Goal: Transaction & Acquisition: Book appointment/travel/reservation

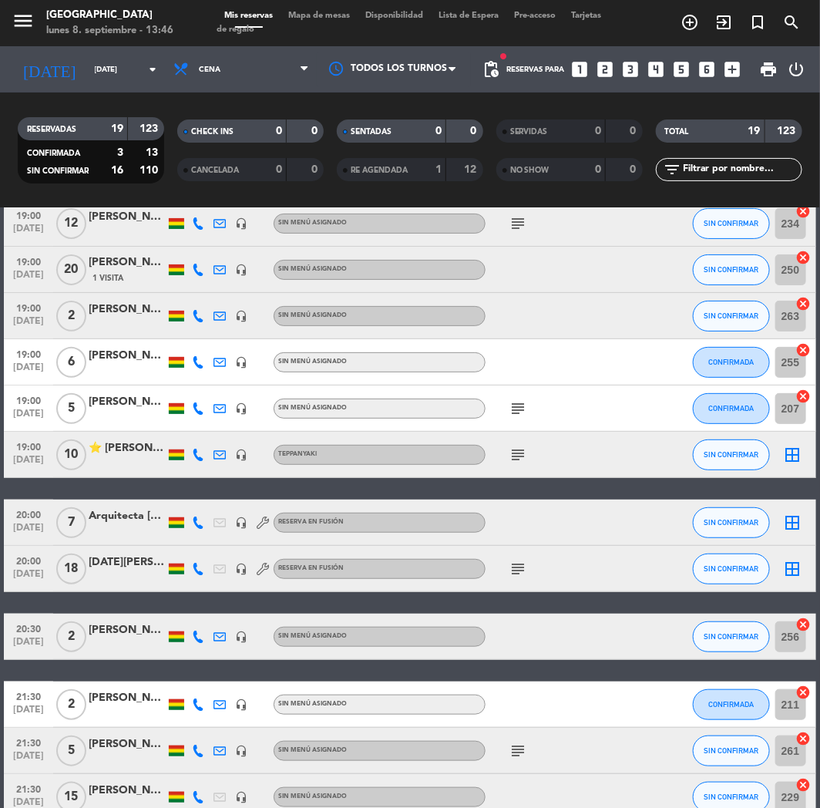
scroll to position [257, 0]
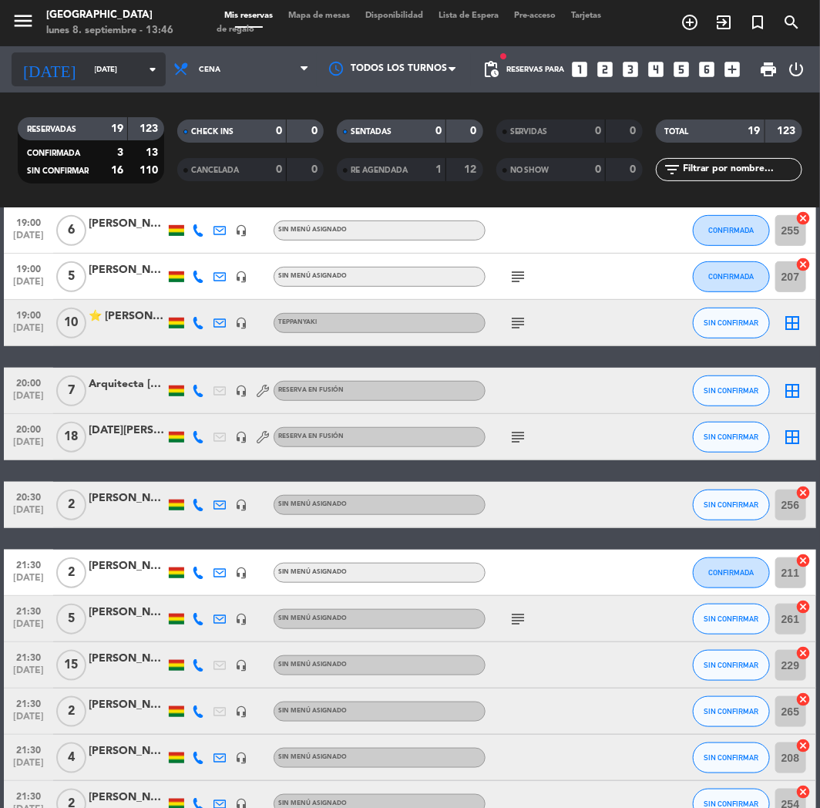
click at [116, 62] on input "[DATE]" at bounding box center [139, 70] width 104 height 24
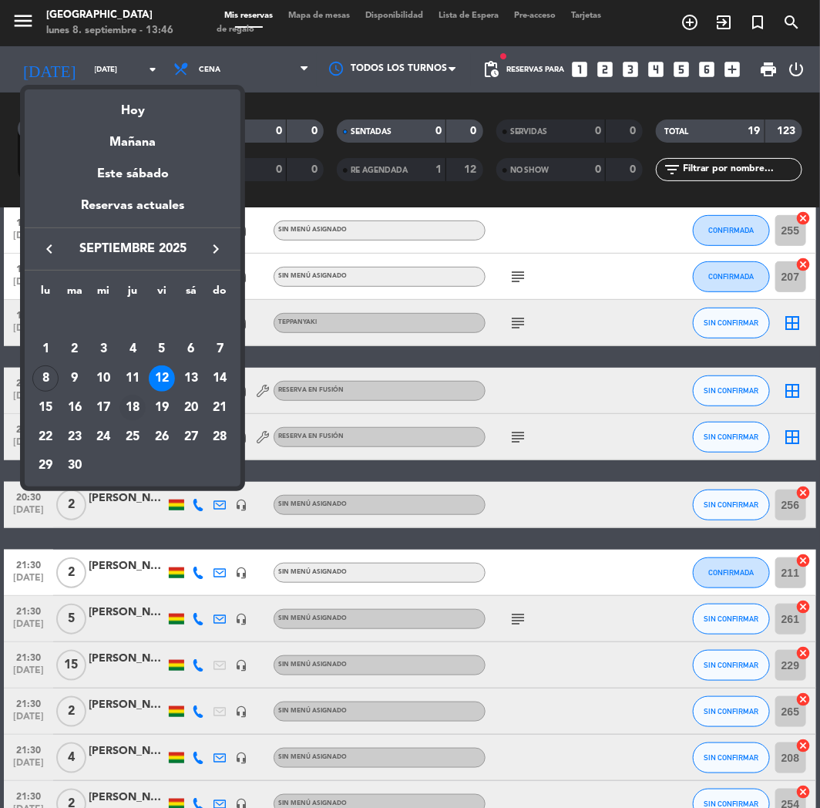
click at [123, 403] on div "18" at bounding box center [132, 408] width 26 height 26
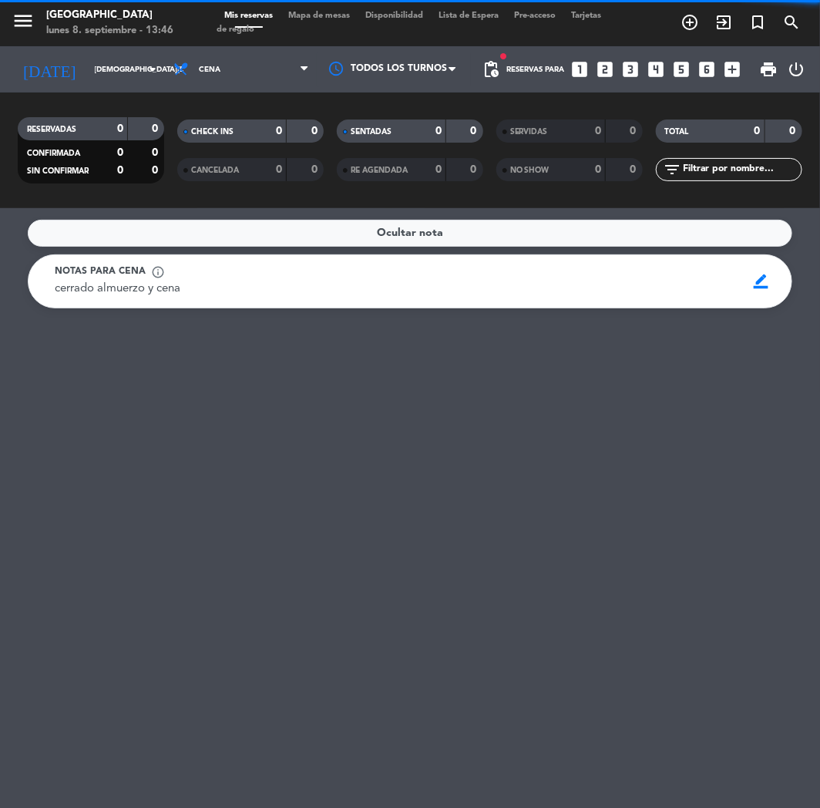
scroll to position [0, 0]
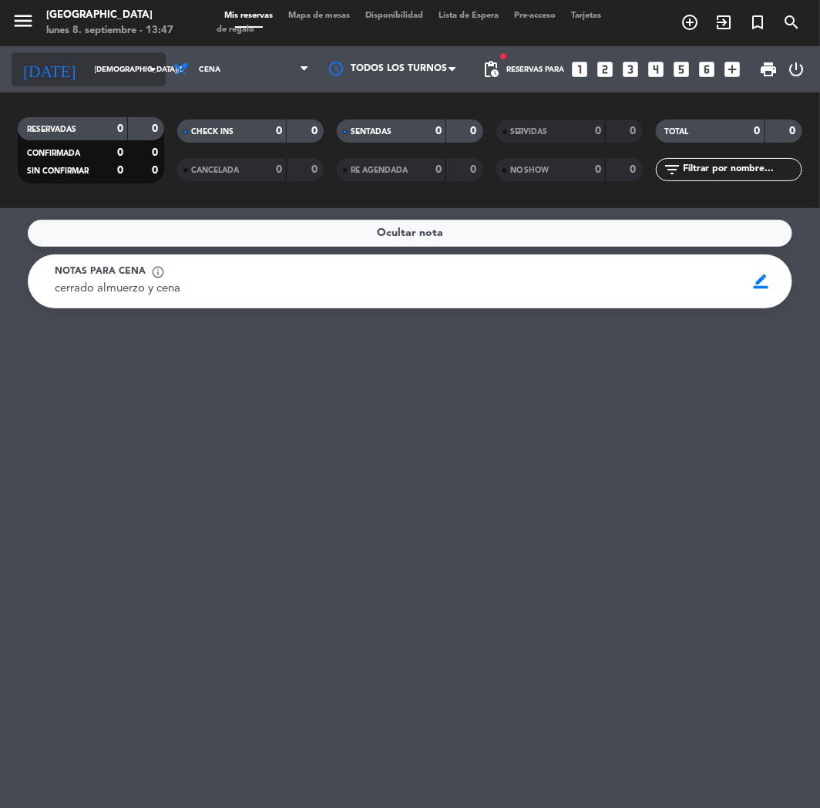
click at [105, 68] on input "[DEMOGRAPHIC_DATA][DATE]" at bounding box center [139, 70] width 104 height 24
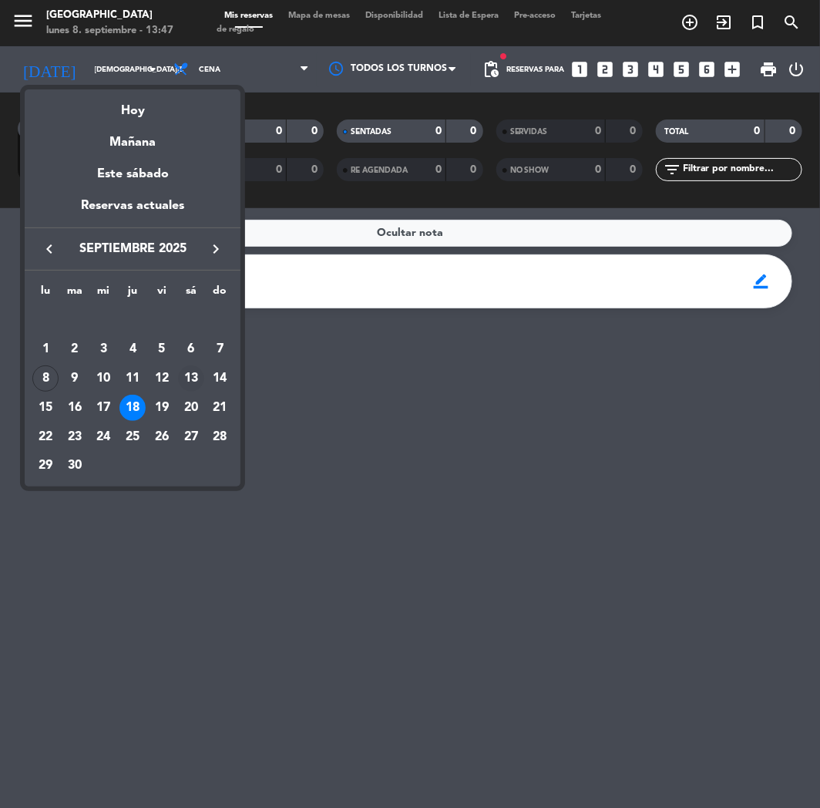
click at [194, 372] on div "13" at bounding box center [191, 378] width 26 height 26
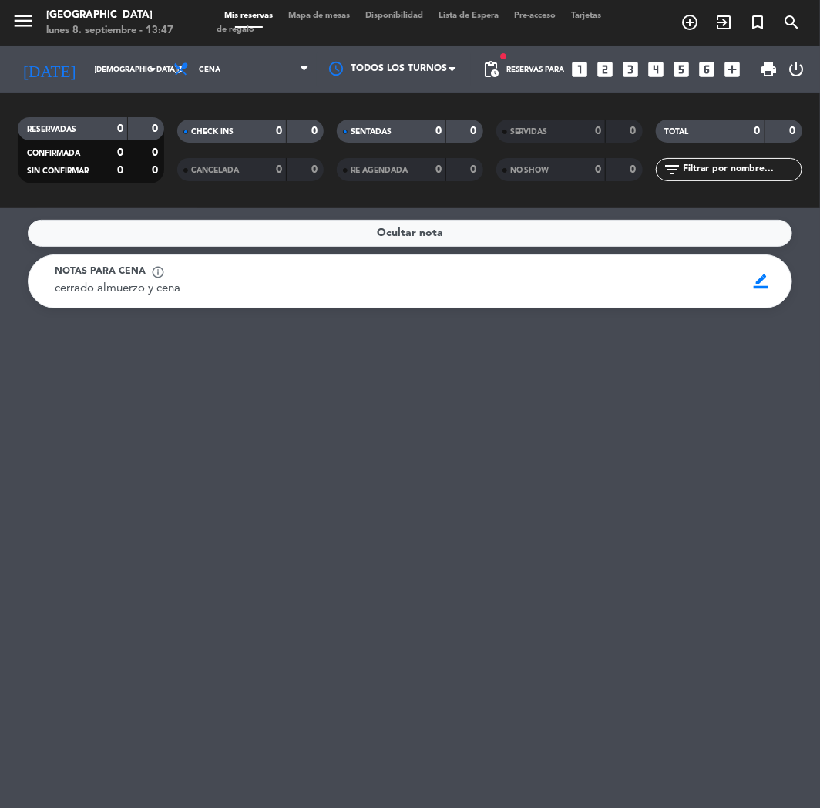
type input "[DATE]"
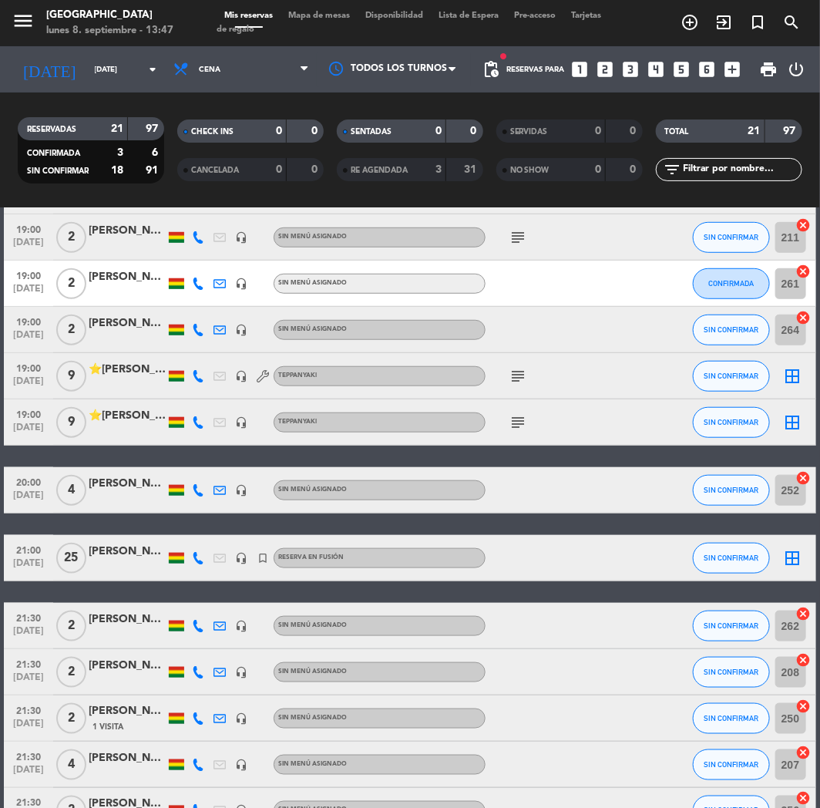
scroll to position [583, 0]
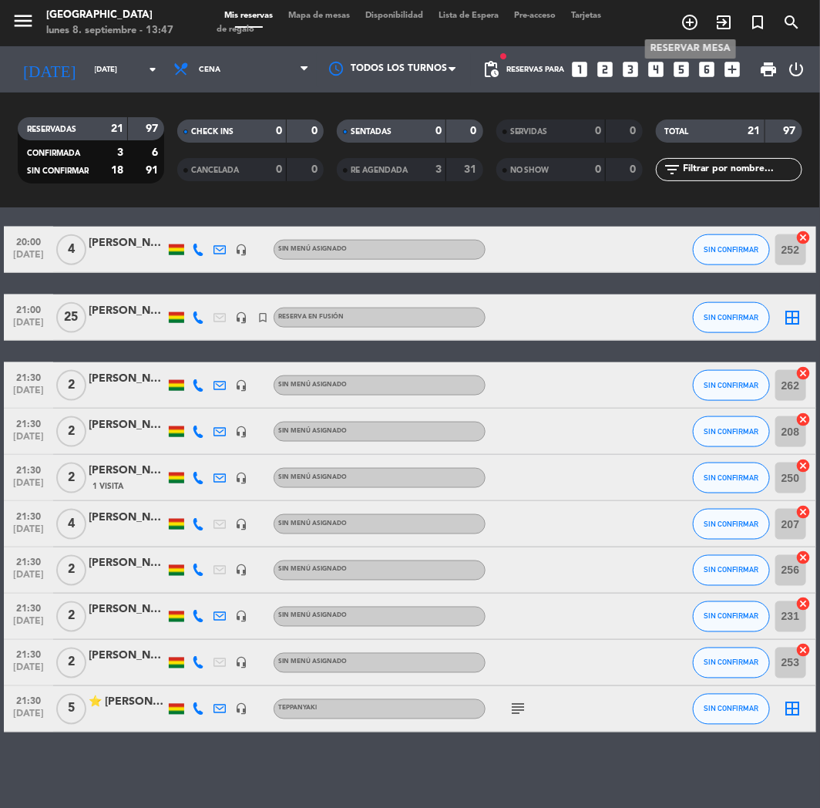
click at [692, 24] on icon "add_circle_outline" at bounding box center [690, 22] width 18 height 18
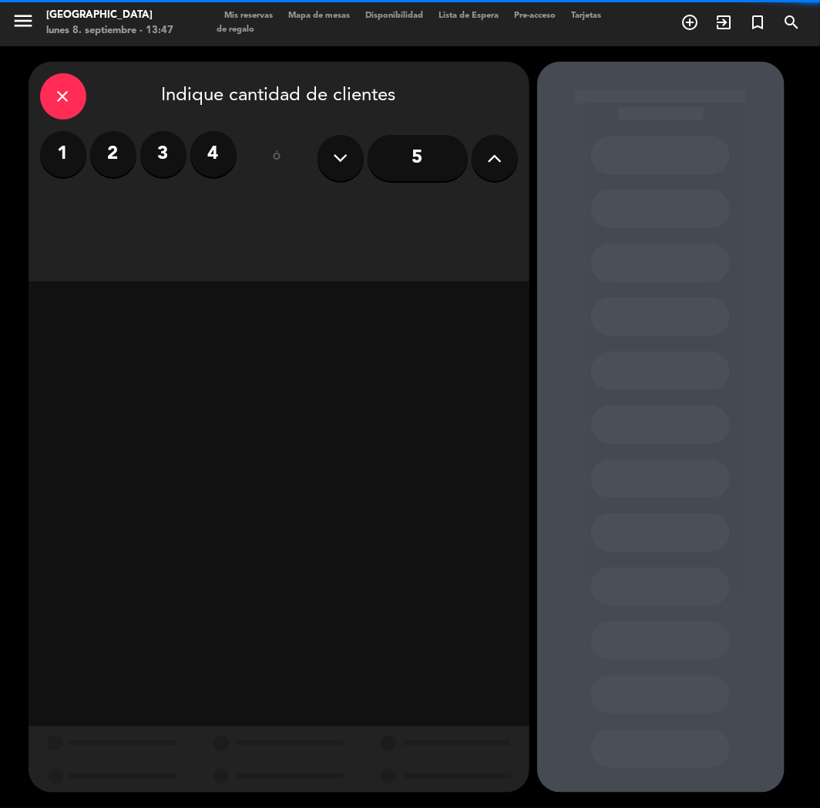
click at [489, 155] on icon at bounding box center [494, 157] width 15 height 23
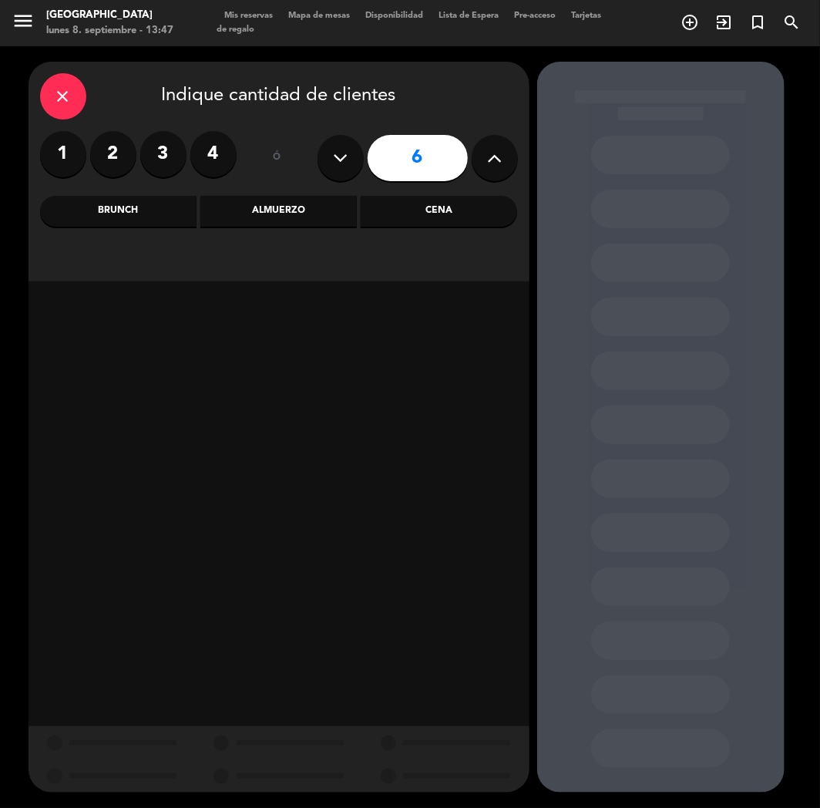
click at [489, 155] on icon at bounding box center [494, 157] width 15 height 23
type input "10"
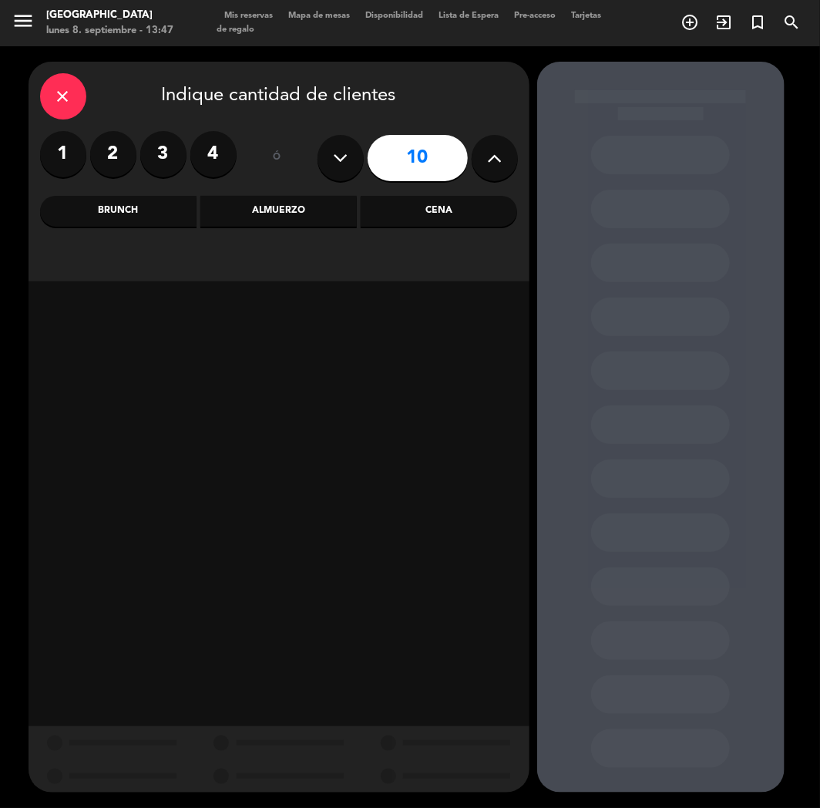
click at [283, 214] on div "Almuerzo" at bounding box center [278, 211] width 156 height 31
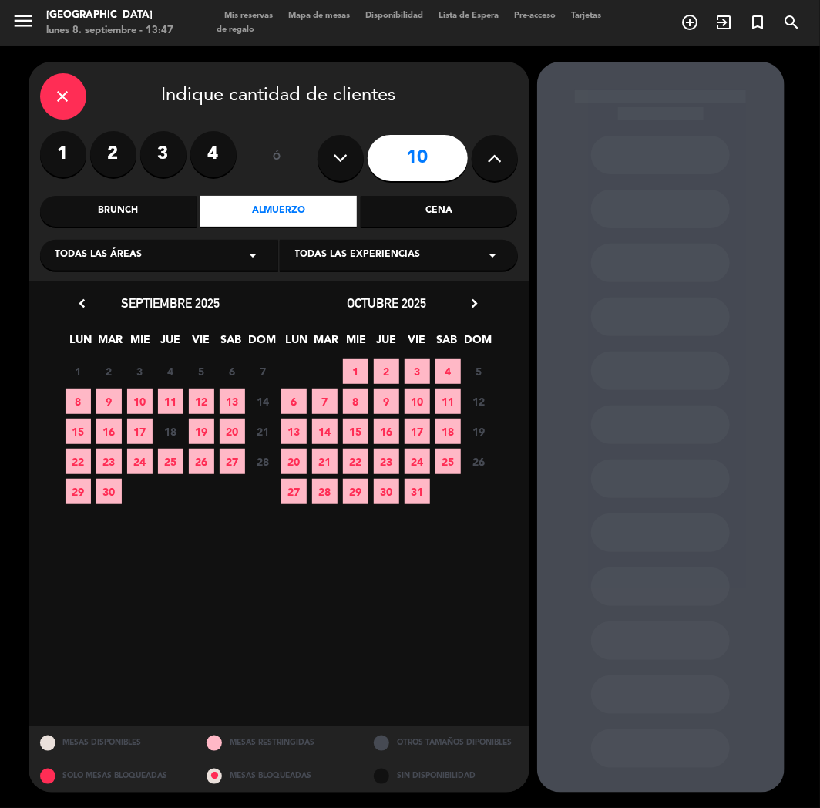
click at [229, 396] on span "13" at bounding box center [232, 400] width 25 height 25
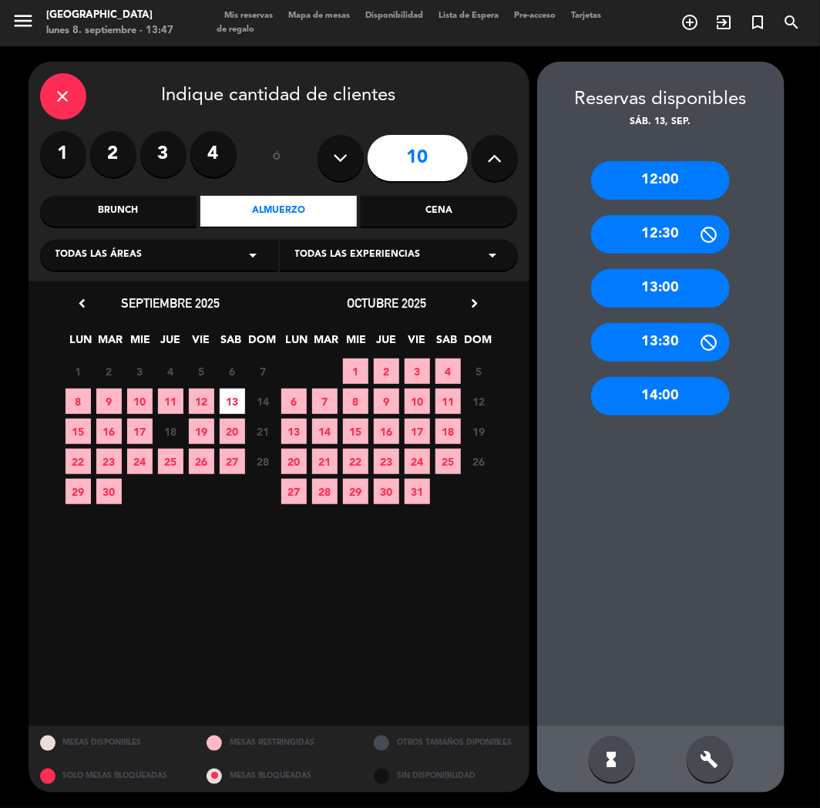
click at [640, 251] on div "12:30" at bounding box center [660, 234] width 139 height 39
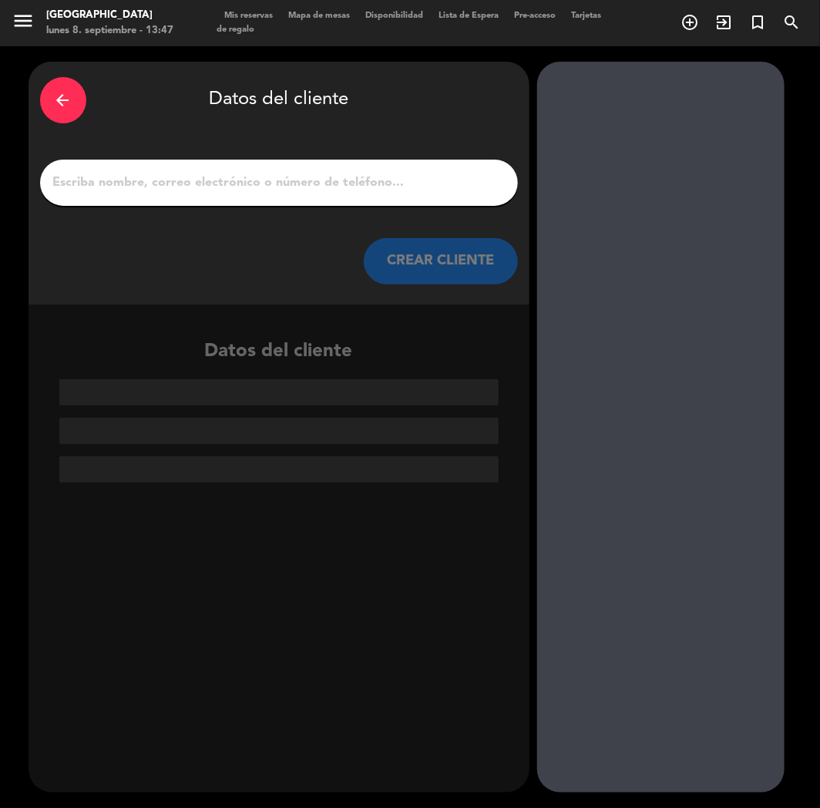
paste input "[PERSON_NAME]"
click at [281, 189] on input "1" at bounding box center [279, 183] width 455 height 22
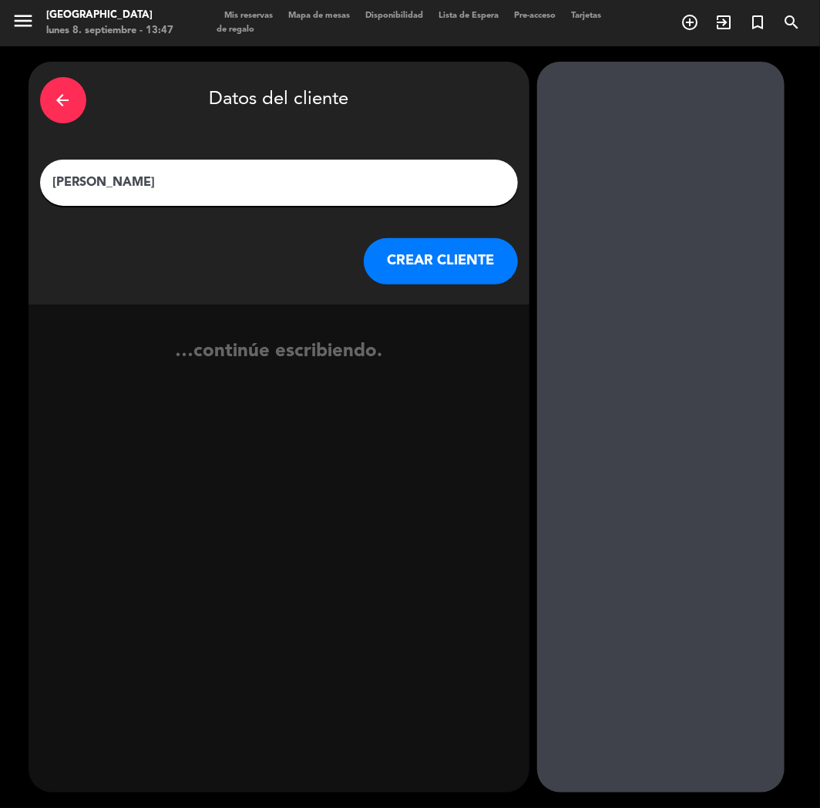
type input "[PERSON_NAME]"
click at [412, 251] on button "CREAR CLIENTE" at bounding box center [441, 261] width 154 height 46
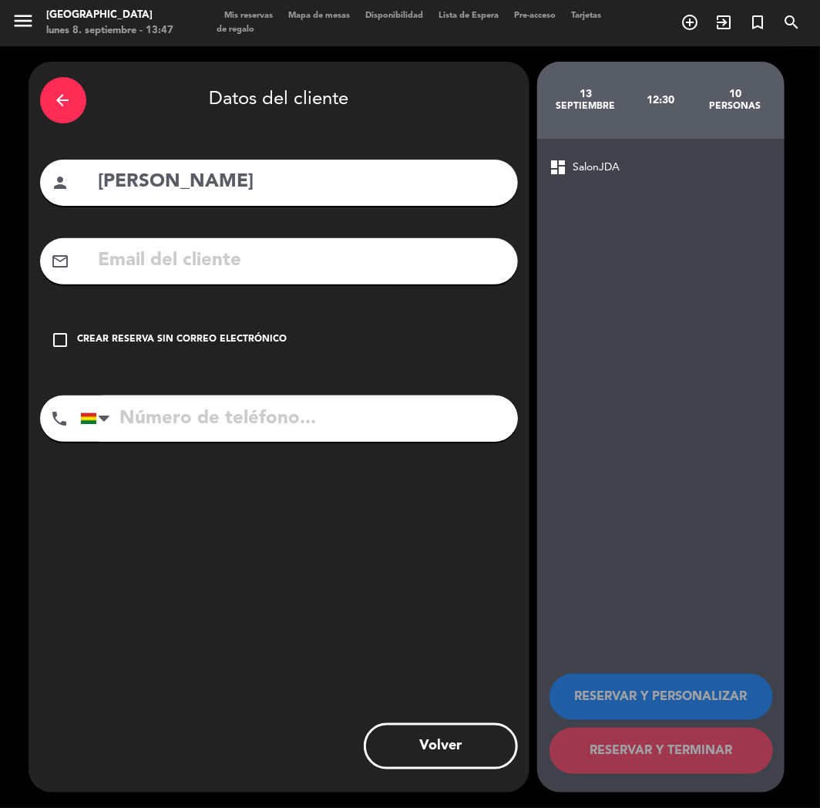
paste input "[PHONE_NUMBER]"
click at [227, 422] on input "[PHONE_NUMBER]" at bounding box center [299, 418] width 438 height 46
type input "[PHONE_NUMBER]"
click at [193, 344] on div "Crear reserva sin correo electrónico" at bounding box center [183, 339] width 210 height 15
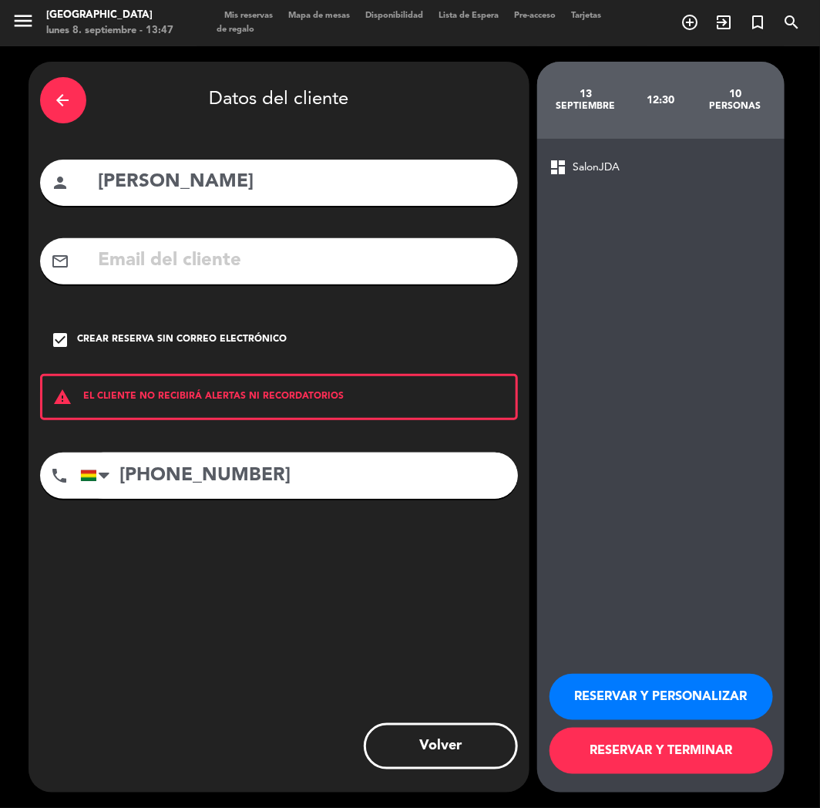
click at [584, 683] on button "RESERVAR Y PERSONALIZAR" at bounding box center [662, 697] width 224 height 46
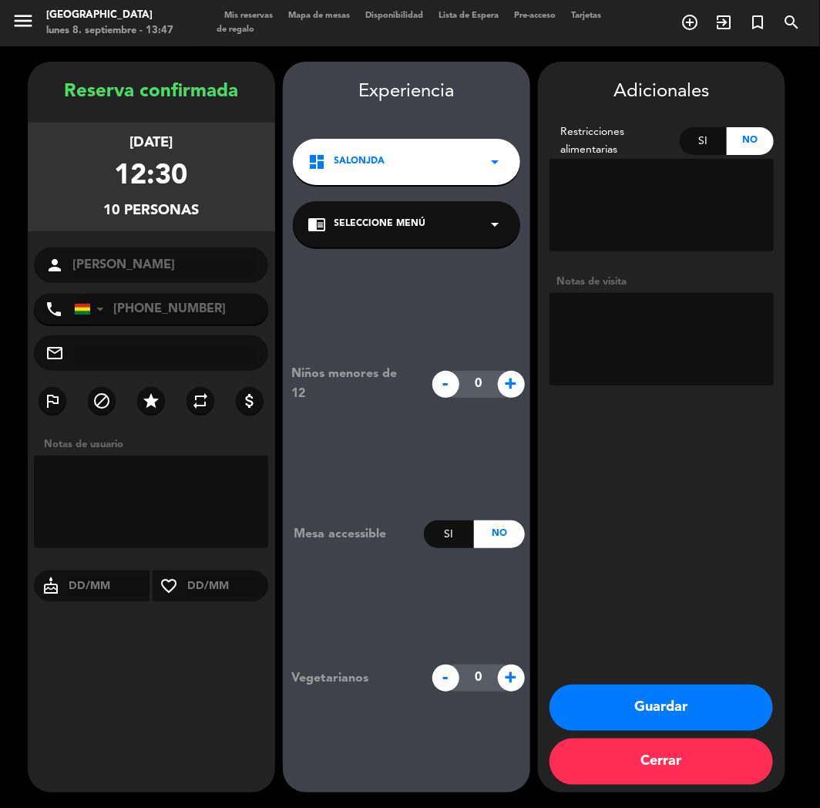
click at [628, 698] on button "Guardar" at bounding box center [662, 707] width 224 height 46
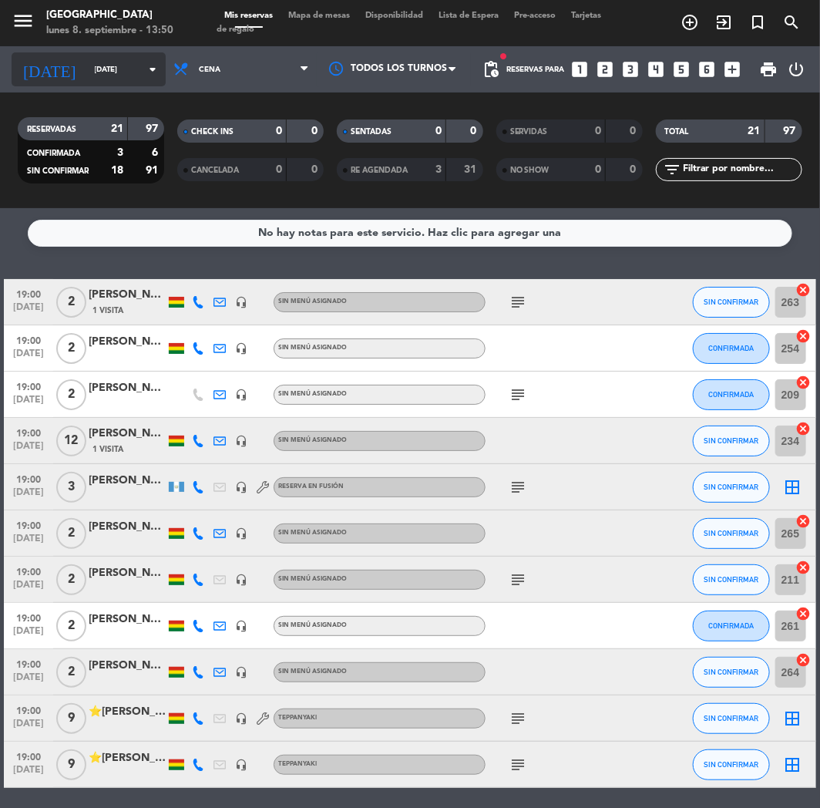
click at [116, 71] on input "[DATE]" at bounding box center [139, 70] width 104 height 24
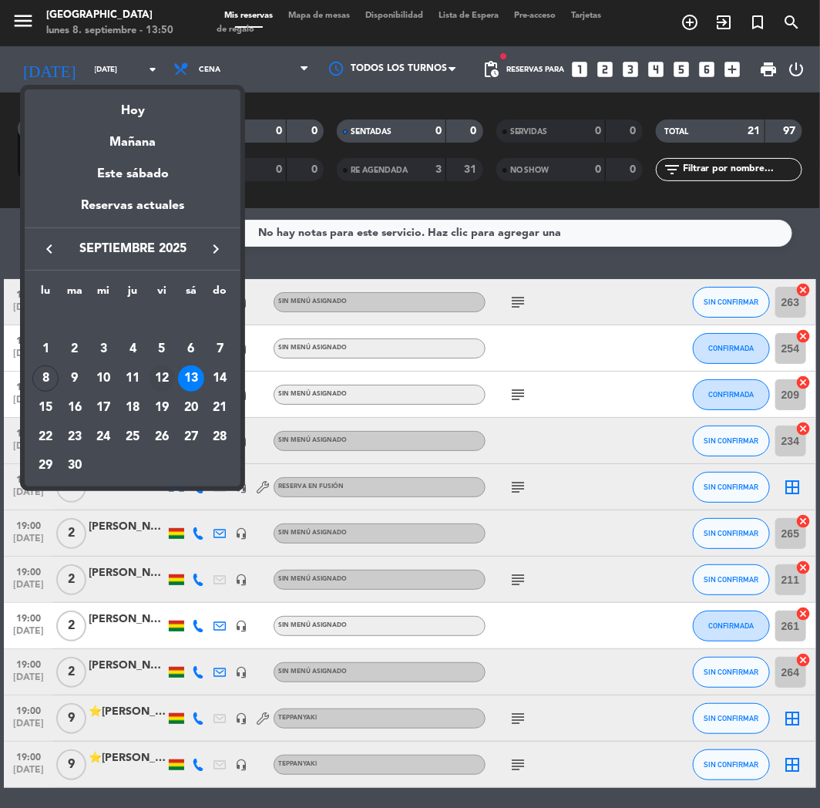
click at [153, 372] on div "12" at bounding box center [162, 378] width 26 height 26
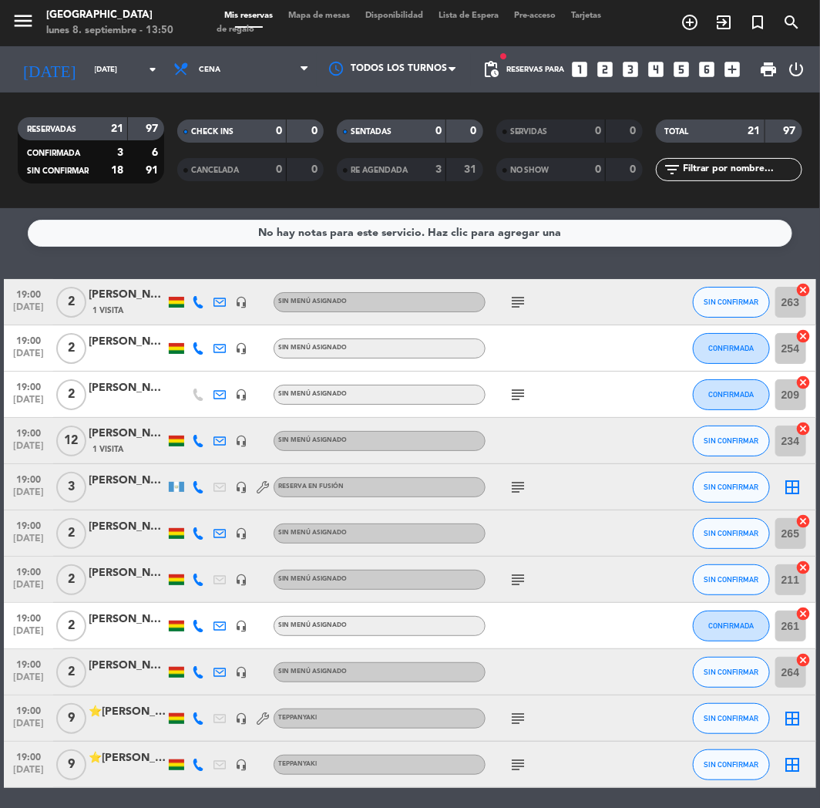
type input "[DATE]"
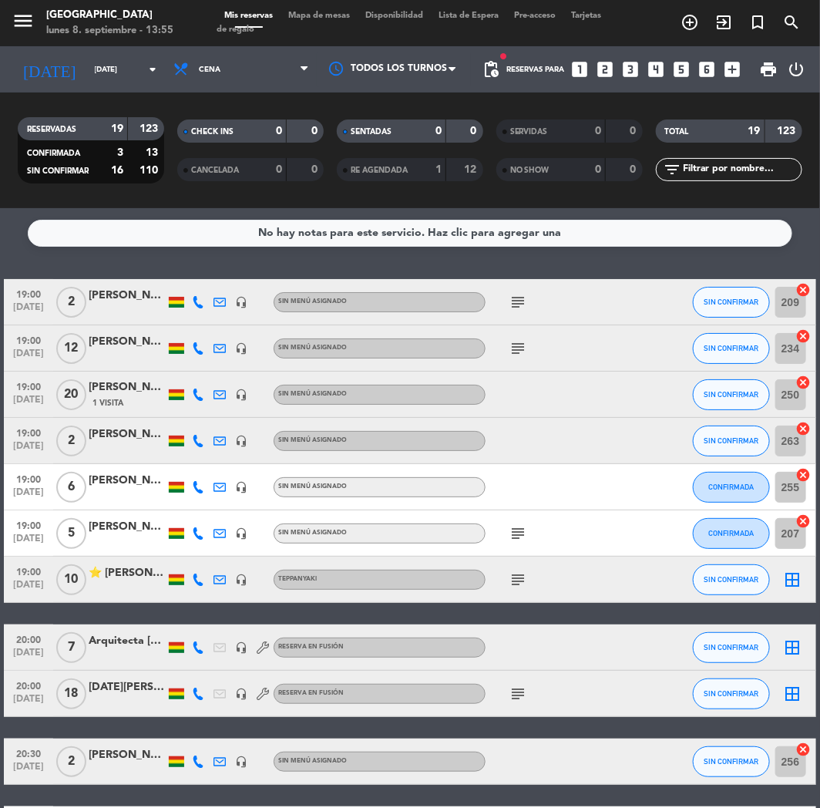
click at [664, 66] on icon "looks_4" at bounding box center [657, 69] width 20 height 20
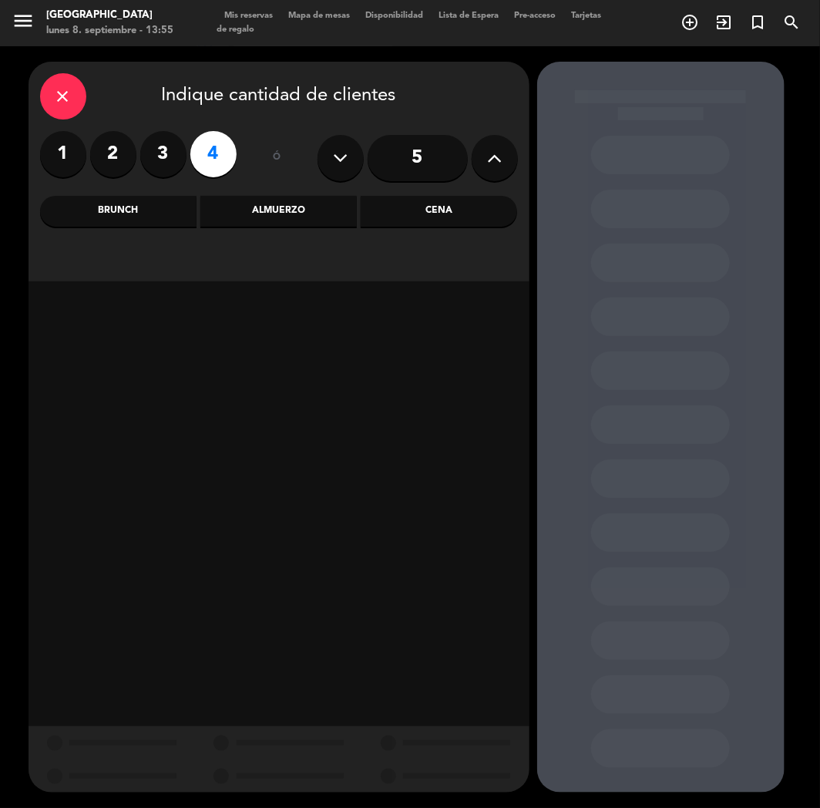
click at [436, 207] on div "Cena" at bounding box center [439, 211] width 156 height 31
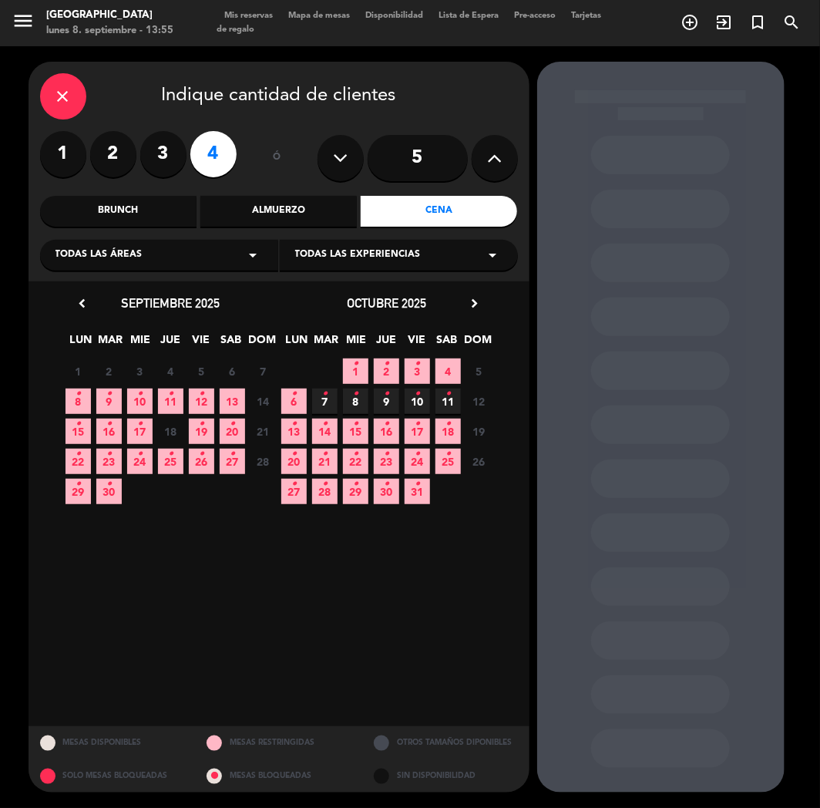
click at [111, 399] on icon "•" at bounding box center [108, 394] width 5 height 25
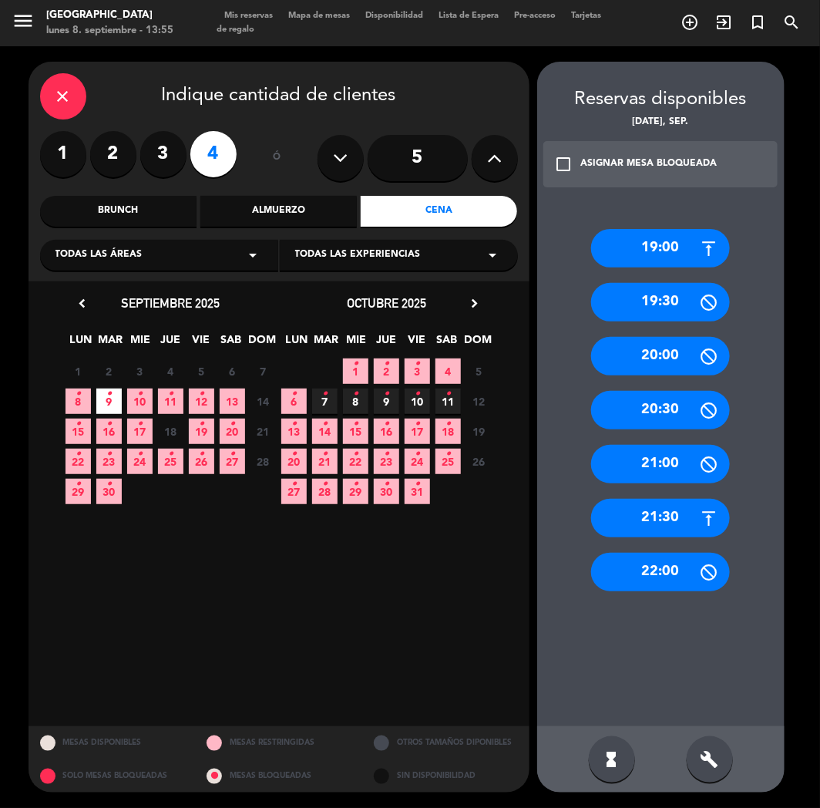
click at [650, 240] on div "19:00" at bounding box center [660, 248] width 139 height 39
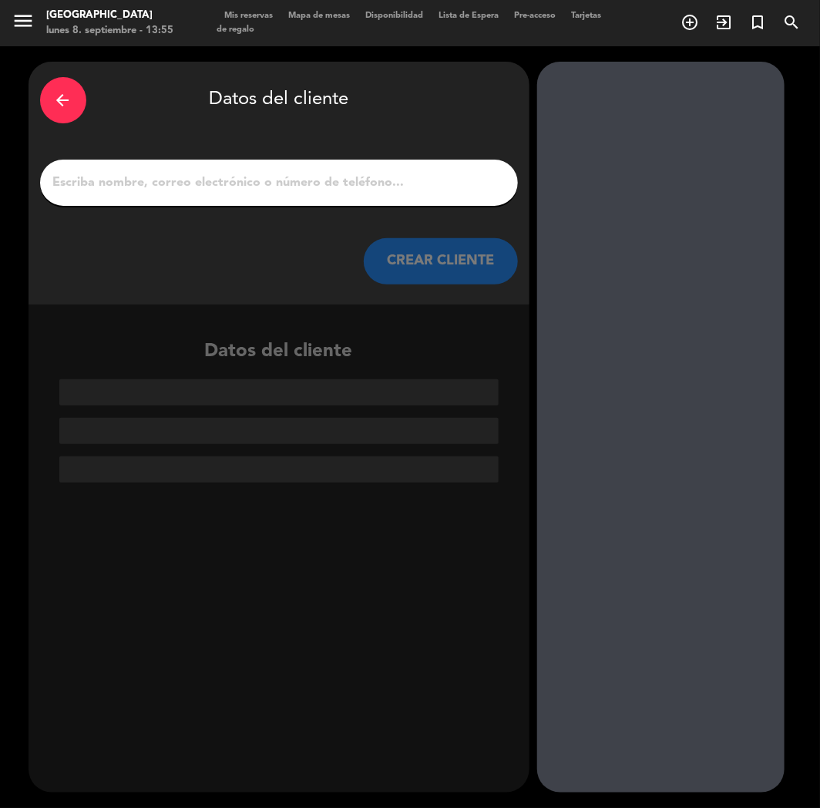
click at [216, 178] on input "1" at bounding box center [279, 183] width 455 height 22
paste input "[PERSON_NAME]"
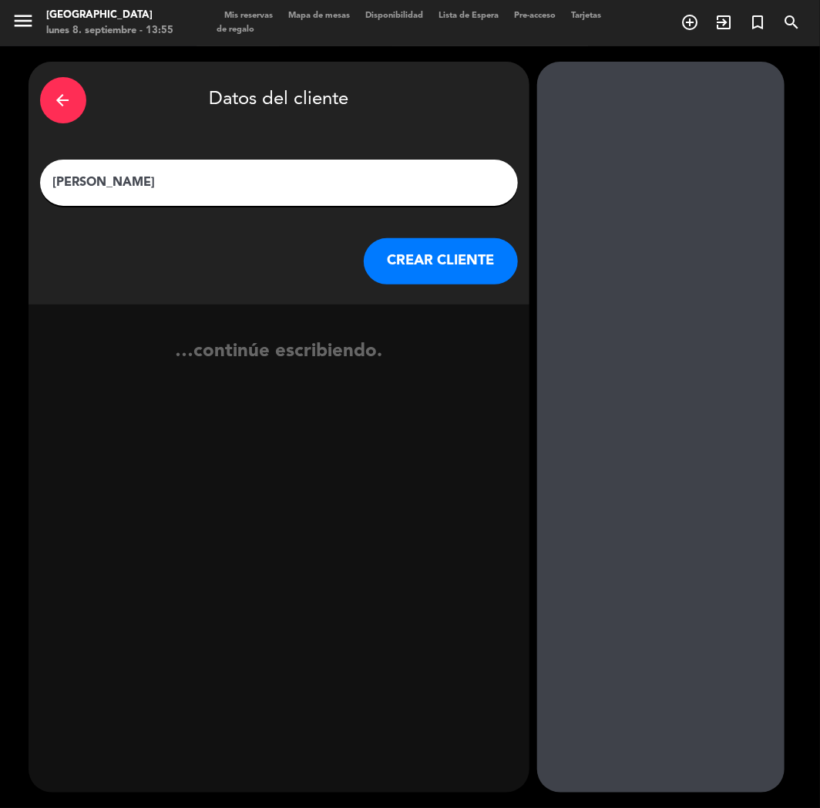
type input "[PERSON_NAME]"
click at [399, 258] on button "CREAR CLIENTE" at bounding box center [441, 261] width 154 height 46
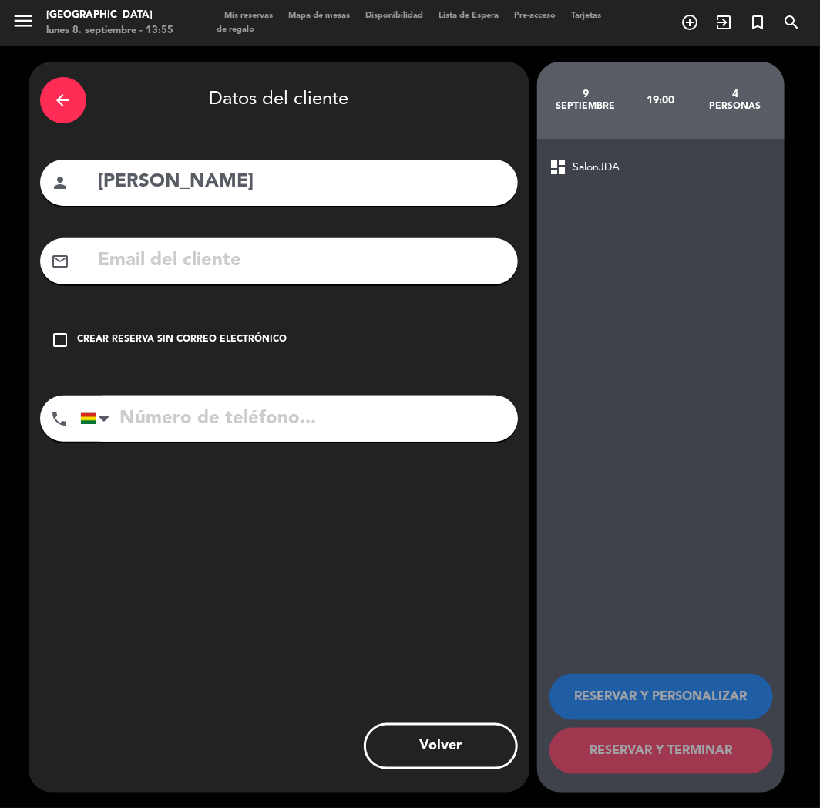
click at [126, 257] on input "text" at bounding box center [301, 261] width 409 height 32
paste input "[PERSON_NAME][EMAIL_ADDRESS][PERSON_NAME][DOMAIN_NAME]"
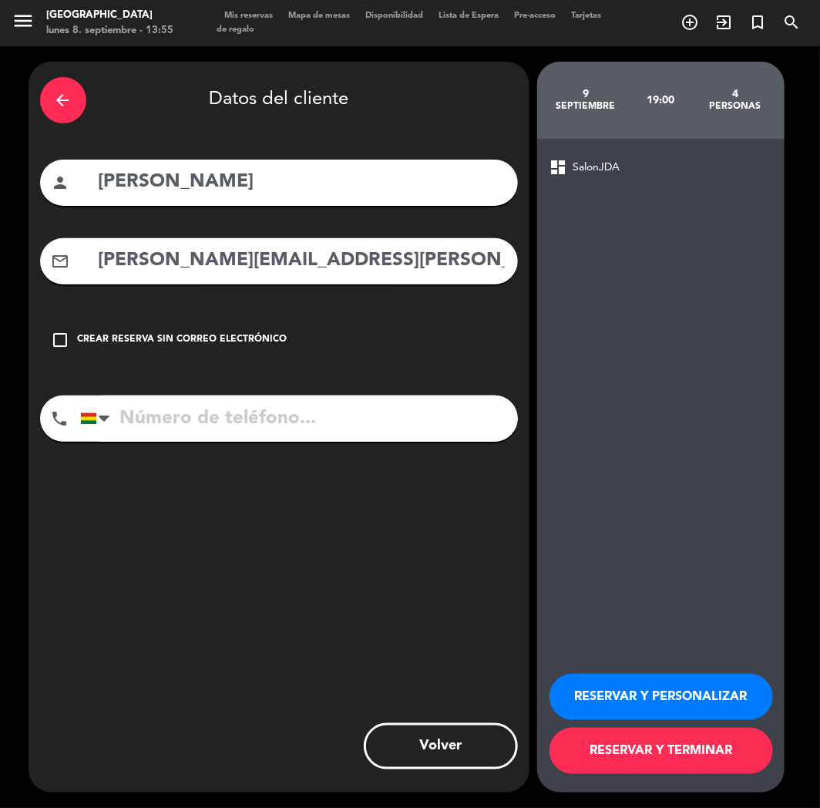
type input "[PERSON_NAME][EMAIL_ADDRESS][PERSON_NAME][DOMAIN_NAME]"
click at [173, 419] on input "tel" at bounding box center [299, 418] width 438 height 46
paste input "[PHONE_NUMBER]"
type input "[PHONE_NUMBER]"
click at [636, 694] on button "RESERVAR Y PERSONALIZAR" at bounding box center [662, 697] width 224 height 46
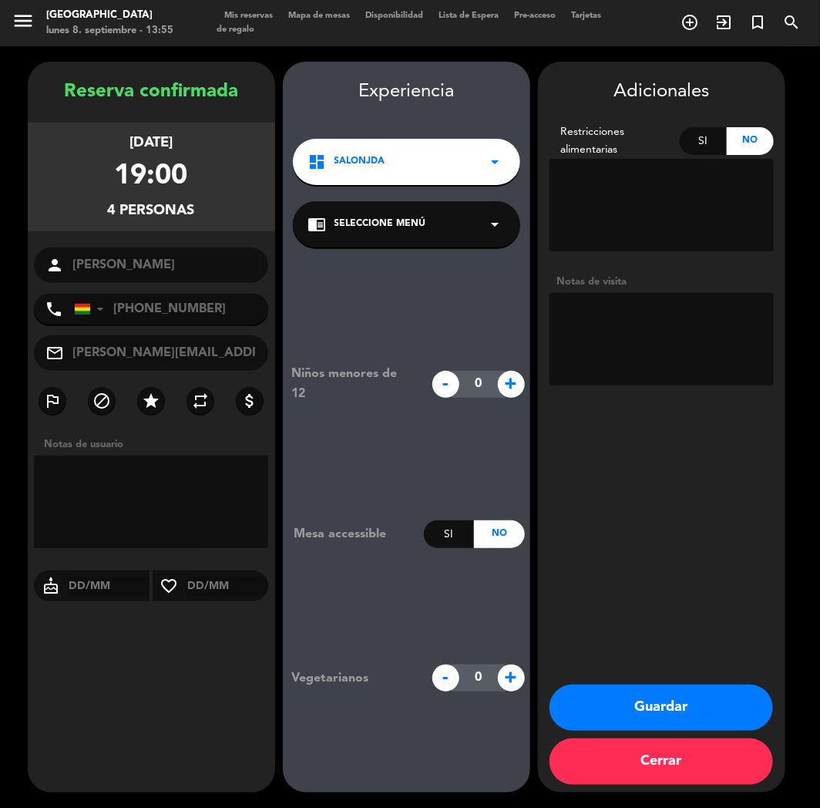
click at [651, 349] on textarea at bounding box center [662, 339] width 224 height 92
type textarea "X"
type textarea "CUMPLE"
drag, startPoint x: 160, startPoint y: 717, endPoint x: 172, endPoint y: 707, distance: 15.9
click at [165, 711] on div "Reserva confirmada [DATE] 19:00 4 personas person [PERSON_NAME] phone [GEOGRAPH…" at bounding box center [151, 442] width 247 height 731
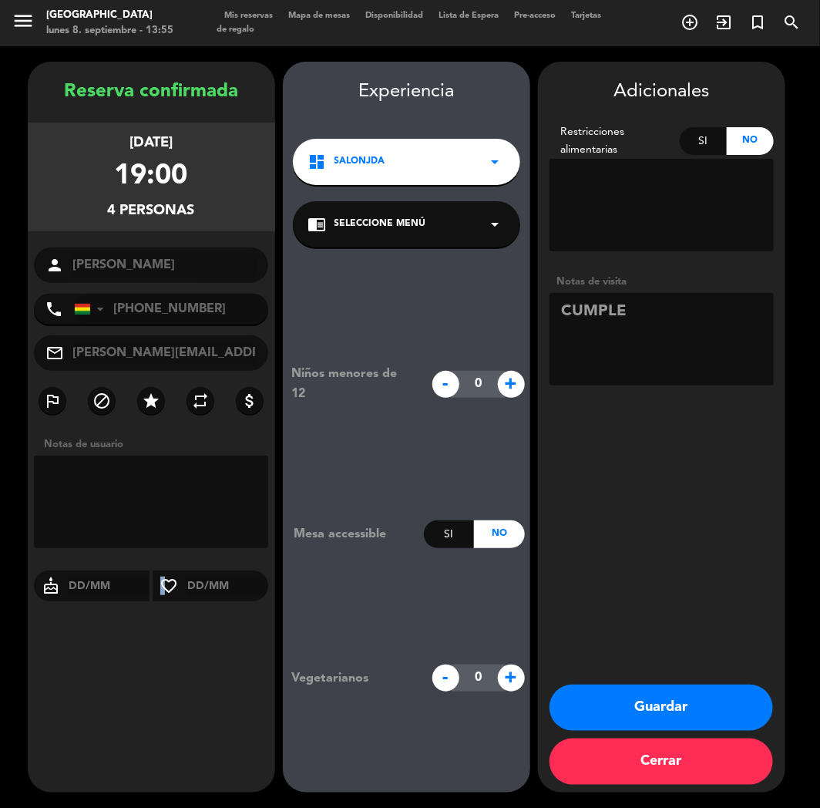
click at [691, 710] on button "Guardar" at bounding box center [662, 707] width 224 height 46
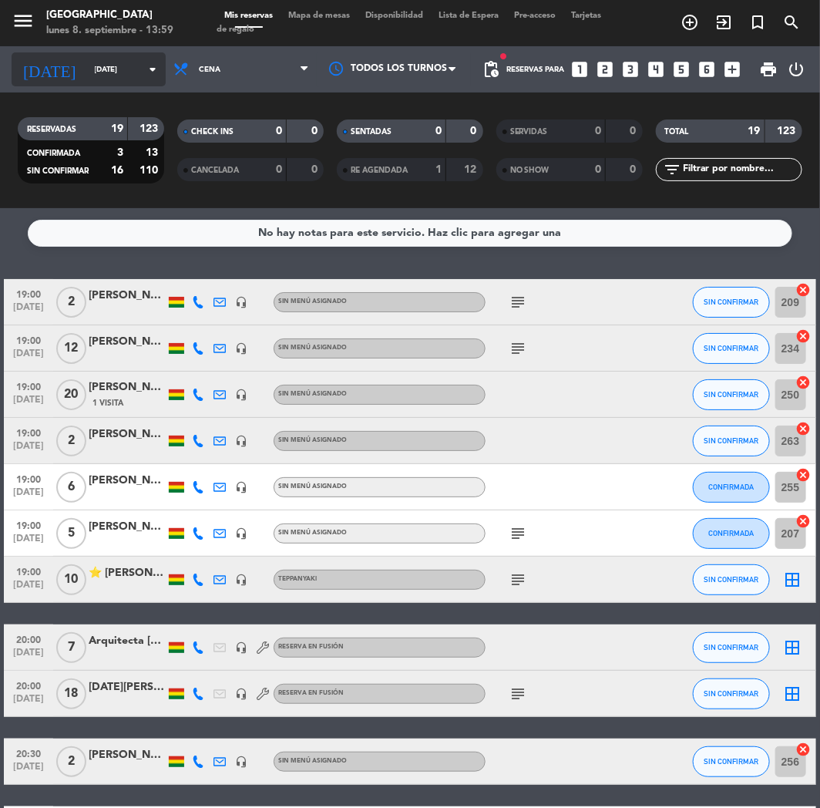
click at [99, 85] on div "[DATE] [DATE] arrow_drop_down" at bounding box center [89, 69] width 154 height 34
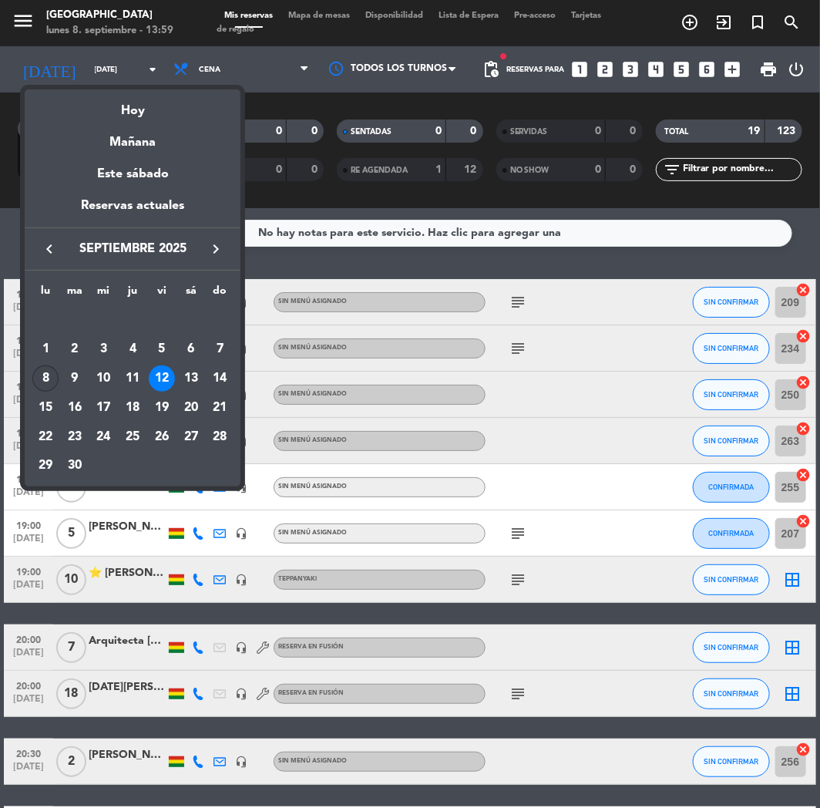
click at [45, 381] on div "8" at bounding box center [45, 378] width 26 height 26
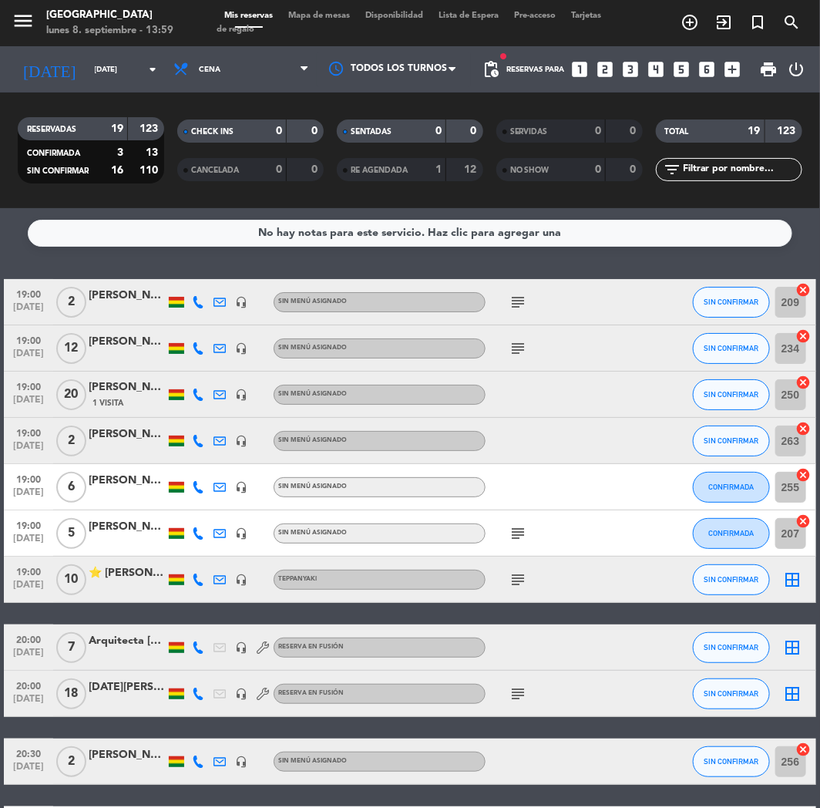
type input "[DATE]"
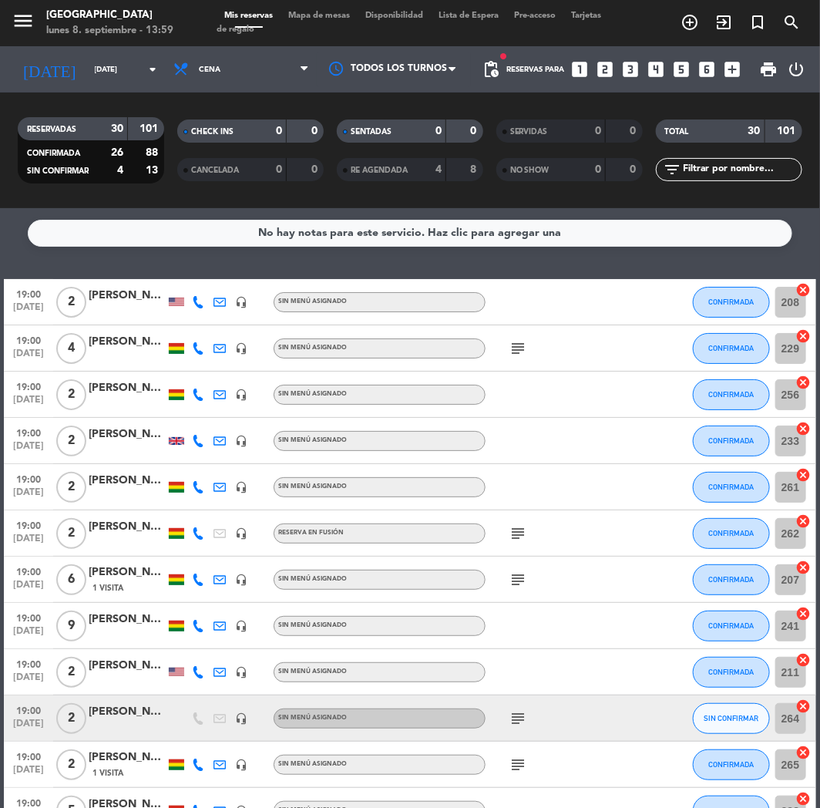
click at [144, 345] on div "[PERSON_NAME]" at bounding box center [127, 342] width 77 height 18
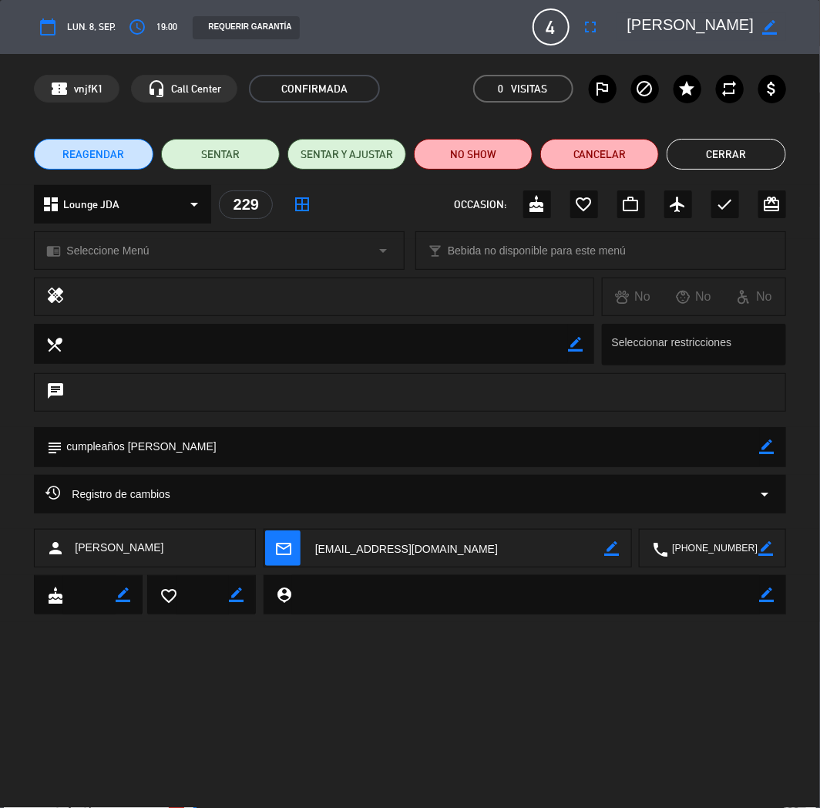
click at [766, 442] on icon "border_color" at bounding box center [767, 446] width 15 height 15
click at [687, 451] on textarea at bounding box center [410, 446] width 697 height 39
click at [772, 446] on icon at bounding box center [767, 446] width 15 height 15
drag, startPoint x: 758, startPoint y: 444, endPoint x: 766, endPoint y: 447, distance: 8.3
click at [760, 444] on div "subject border_color" at bounding box center [410, 447] width 752 height 40
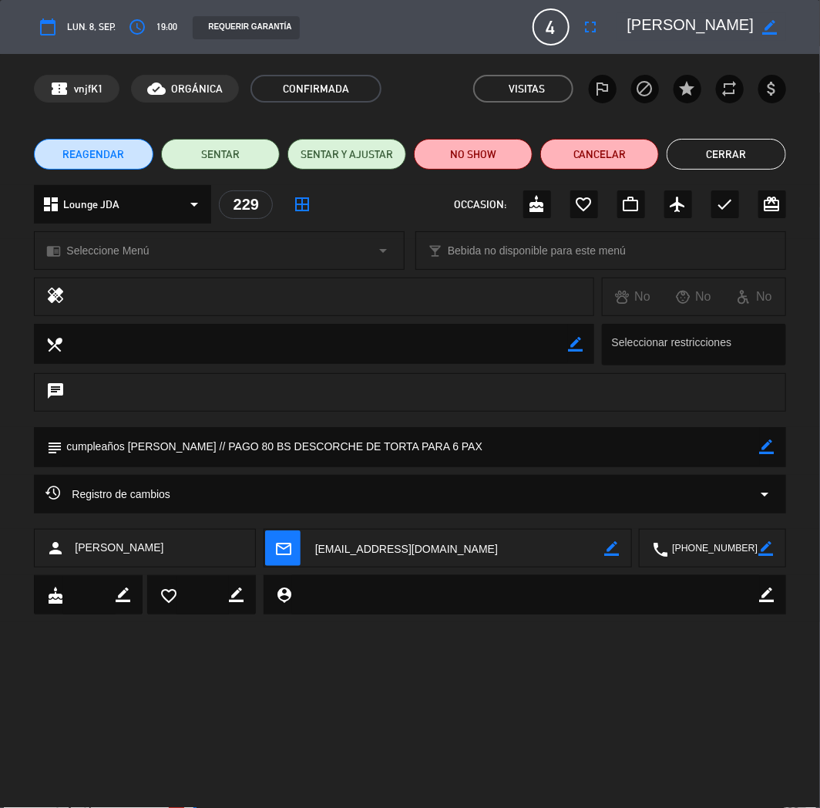
click at [769, 447] on icon "border_color" at bounding box center [767, 446] width 15 height 15
click at [234, 443] on textarea at bounding box center [410, 446] width 697 height 39
click at [241, 443] on textarea at bounding box center [410, 446] width 697 height 39
type textarea "cumpleaños [PERSON_NAME] // PAGO 80 BS QRCC DESCORCHE DE TORTA PARA 6 PAX"
click at [479, 615] on div "cake border_color favorite_border border_color person_pin border_color" at bounding box center [410, 598] width 820 height 47
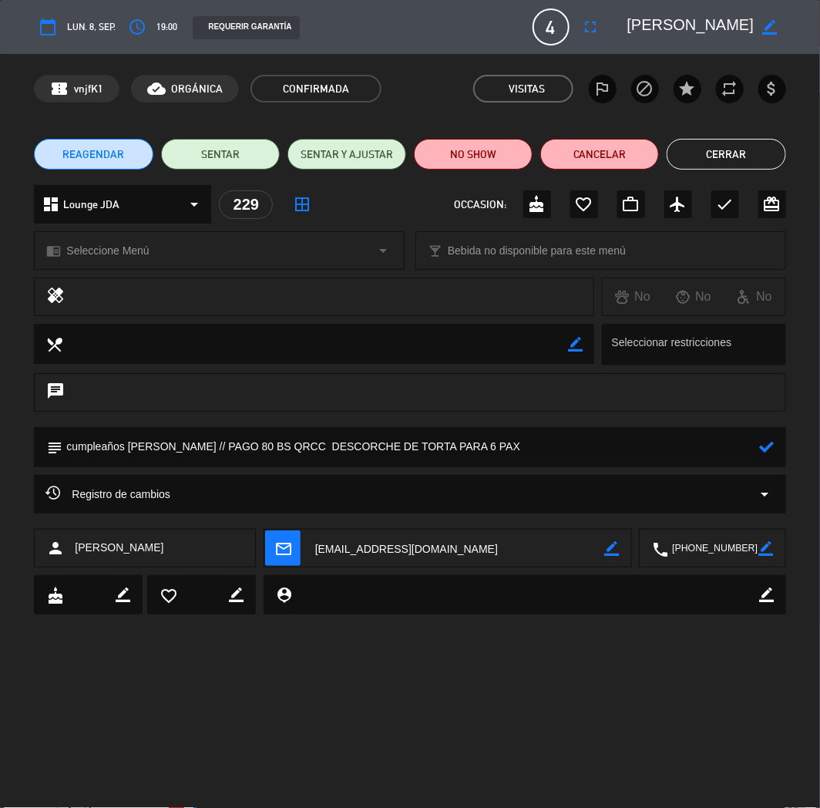
click at [772, 442] on icon at bounding box center [767, 446] width 15 height 15
click at [712, 151] on button "Cerrar" at bounding box center [726, 154] width 119 height 31
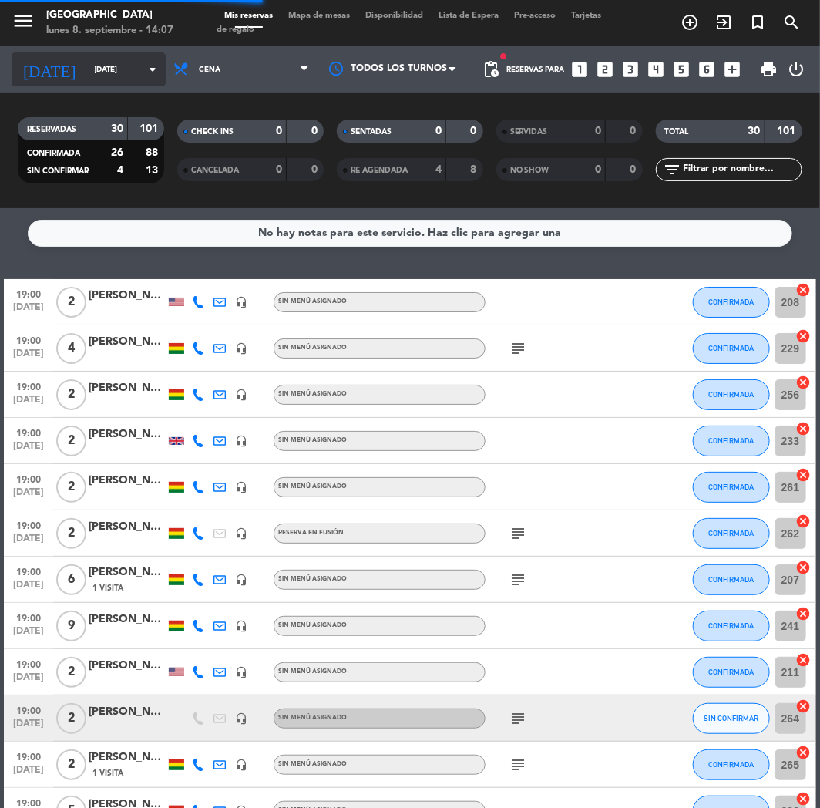
click at [104, 71] on input "[DATE]" at bounding box center [139, 70] width 104 height 24
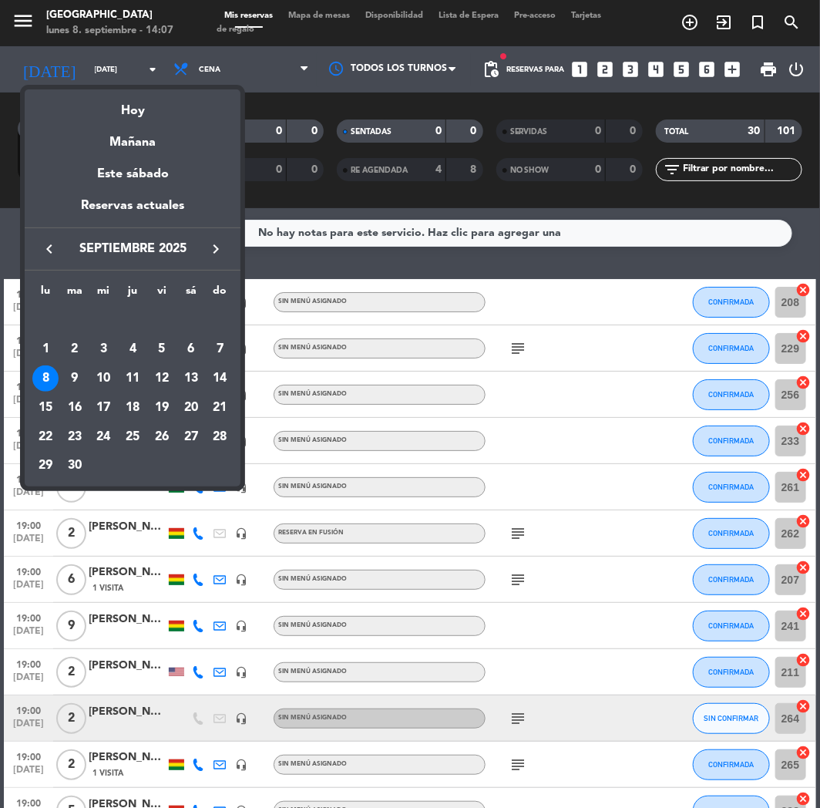
click at [43, 378] on div "8" at bounding box center [45, 378] width 26 height 26
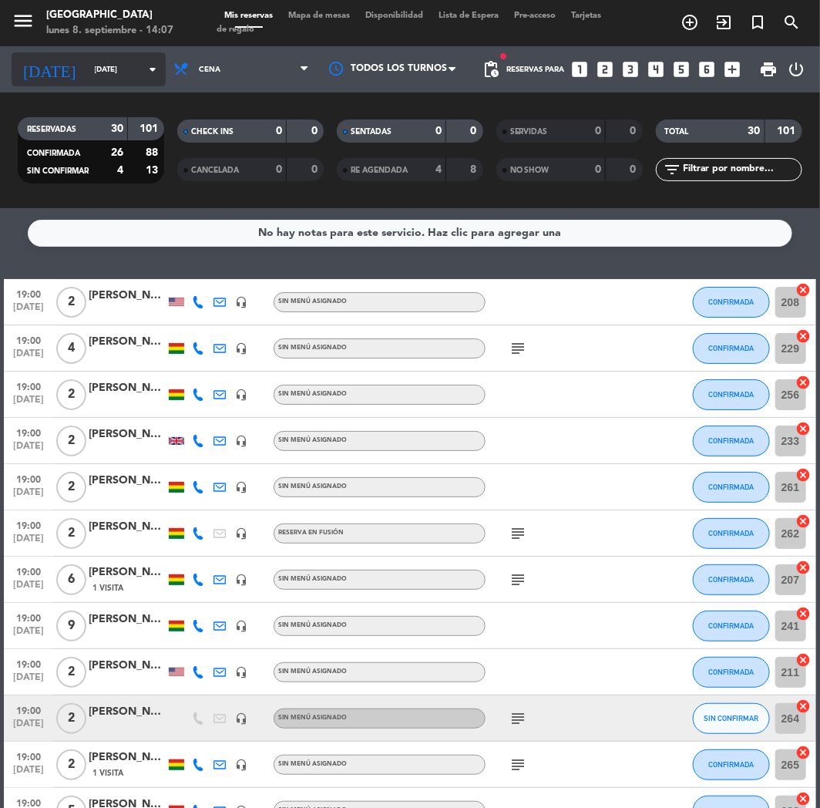
click at [108, 72] on input "[DATE]" at bounding box center [139, 70] width 104 height 24
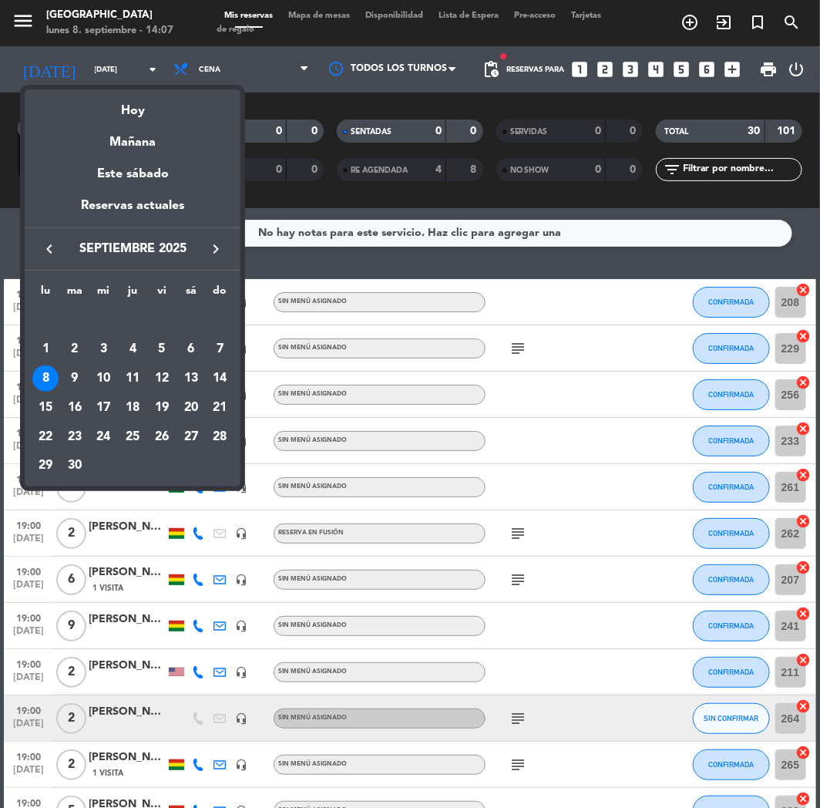
click at [357, 266] on div at bounding box center [410, 404] width 820 height 808
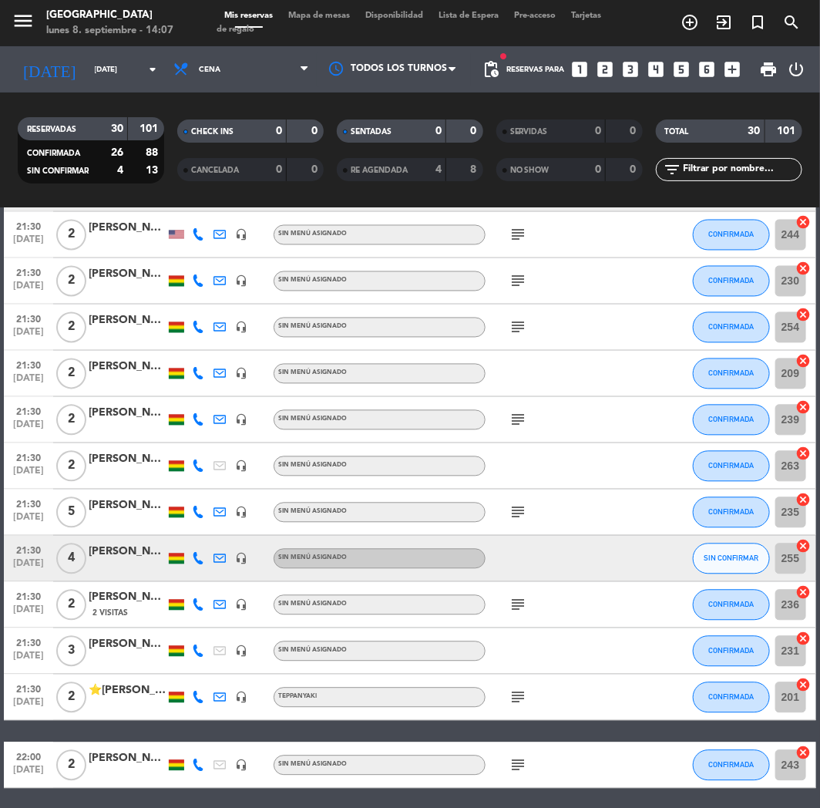
scroll to position [1021, 0]
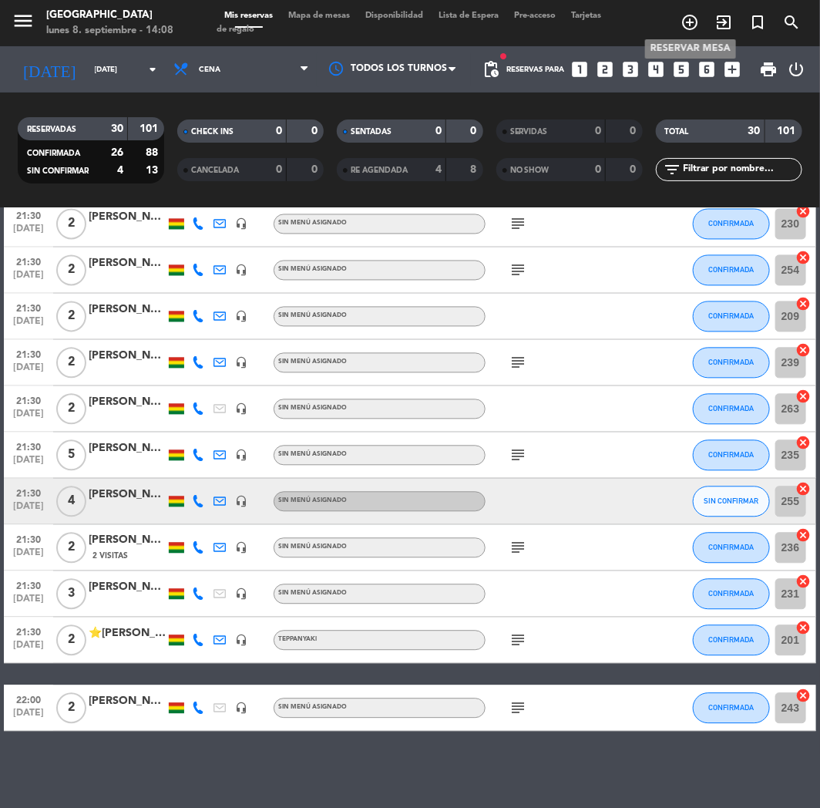
click at [684, 24] on icon "add_circle_outline" at bounding box center [690, 22] width 18 height 18
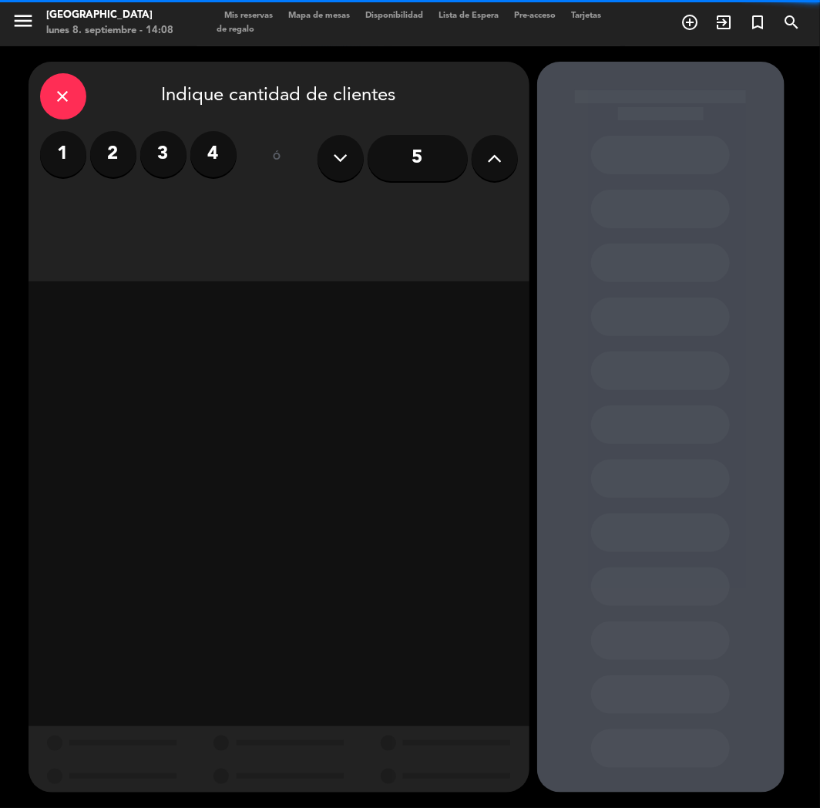
click at [102, 153] on label "2" at bounding box center [113, 154] width 46 height 46
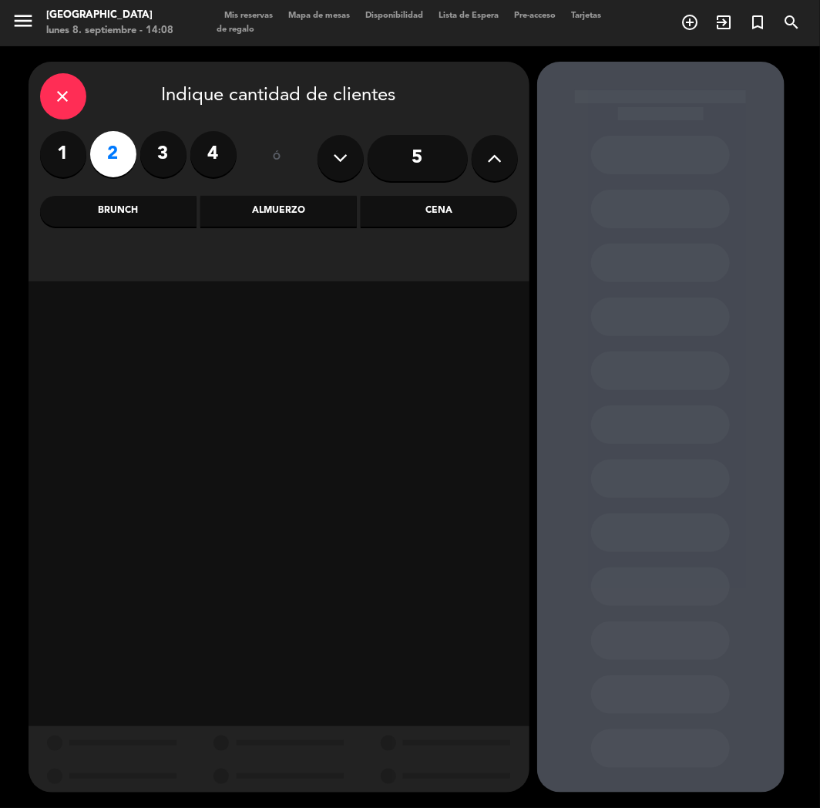
click at [457, 225] on div "Cena" at bounding box center [439, 211] width 156 height 31
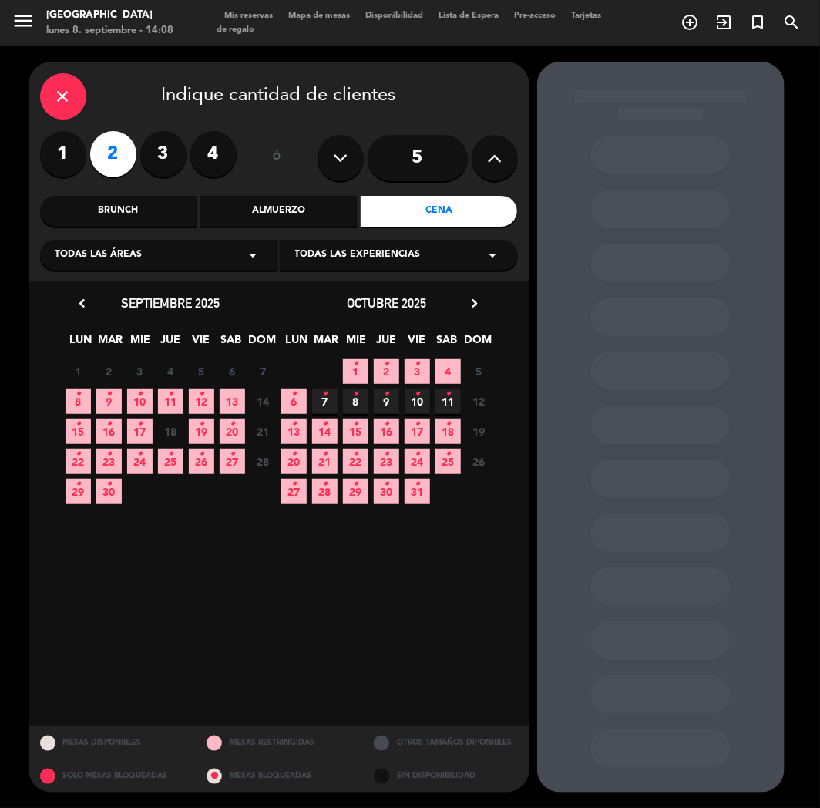
click at [140, 430] on icon "•" at bounding box center [139, 424] width 5 height 25
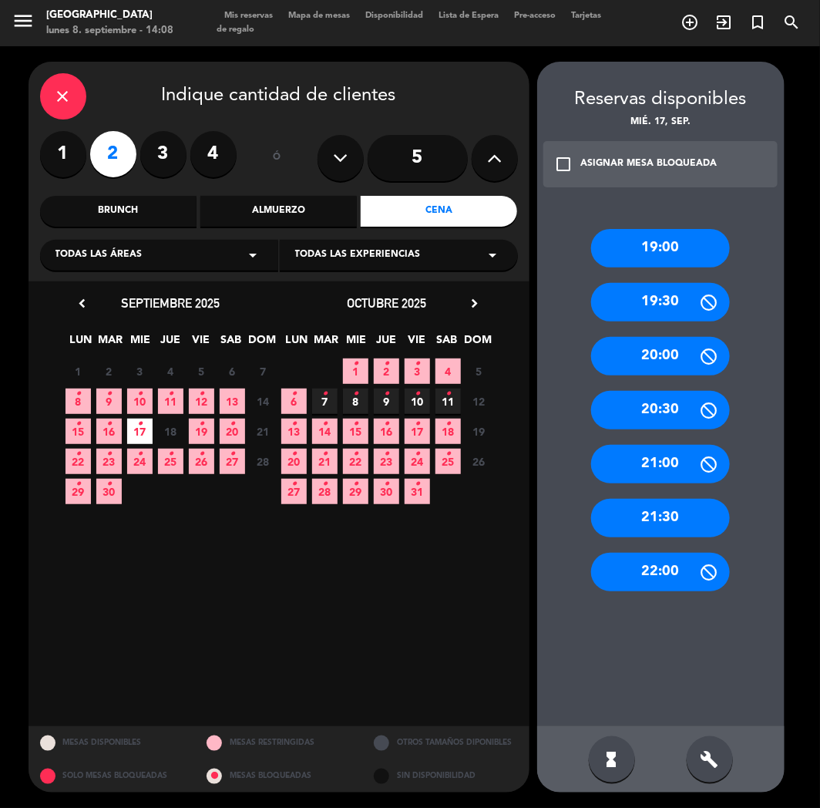
click at [651, 518] on div "21:30" at bounding box center [660, 518] width 139 height 39
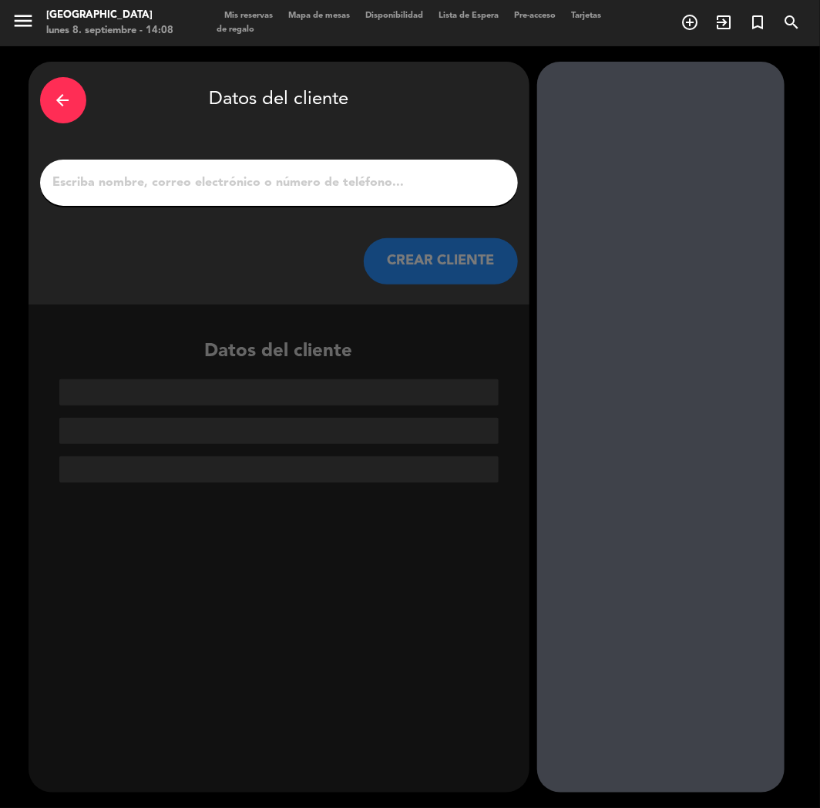
click at [276, 193] on input "1" at bounding box center [279, 183] width 455 height 22
paste input "[PERSON_NAME]"
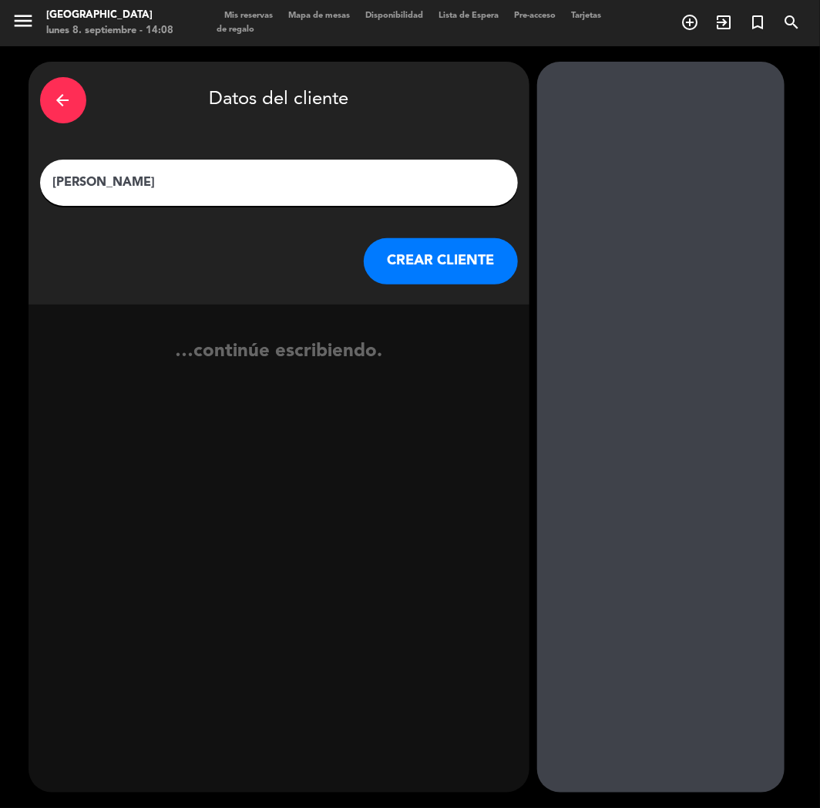
type input "[PERSON_NAME]"
click at [442, 251] on button "CREAR CLIENTE" at bounding box center [441, 261] width 154 height 46
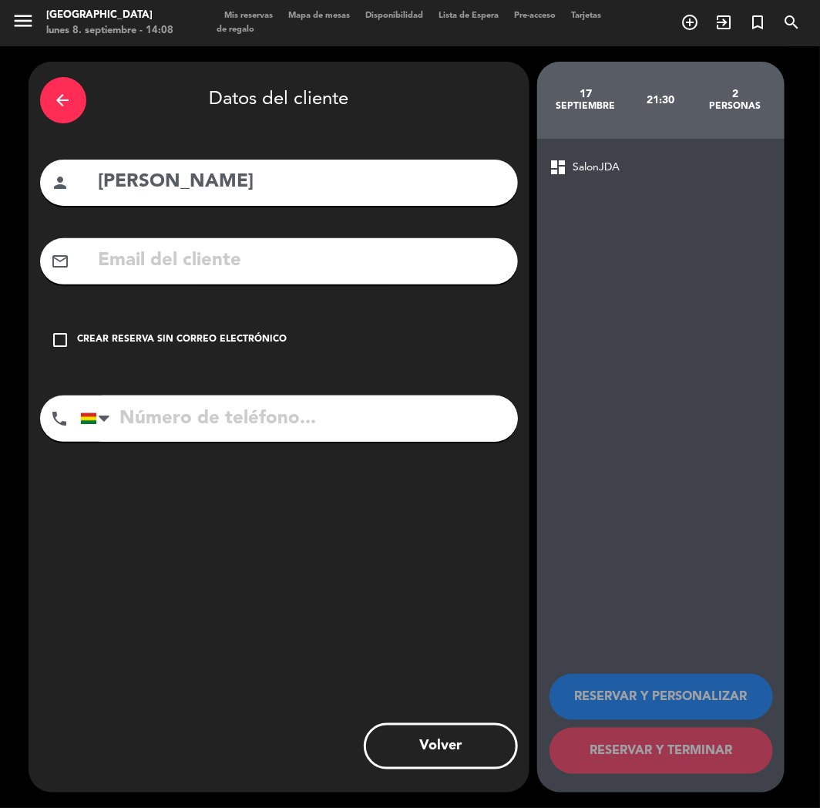
paste input "[PHONE_NUMBER]"
click at [206, 418] on input "[PHONE_NUMBER]" at bounding box center [299, 418] width 438 height 46
type input "[PHONE_NUMBER]"
drag, startPoint x: 195, startPoint y: 330, endPoint x: 213, endPoint y: 330, distance: 17.7
click at [205, 330] on div "check_box_outline_blank Crear reserva sin correo electrónico" at bounding box center [279, 340] width 478 height 46
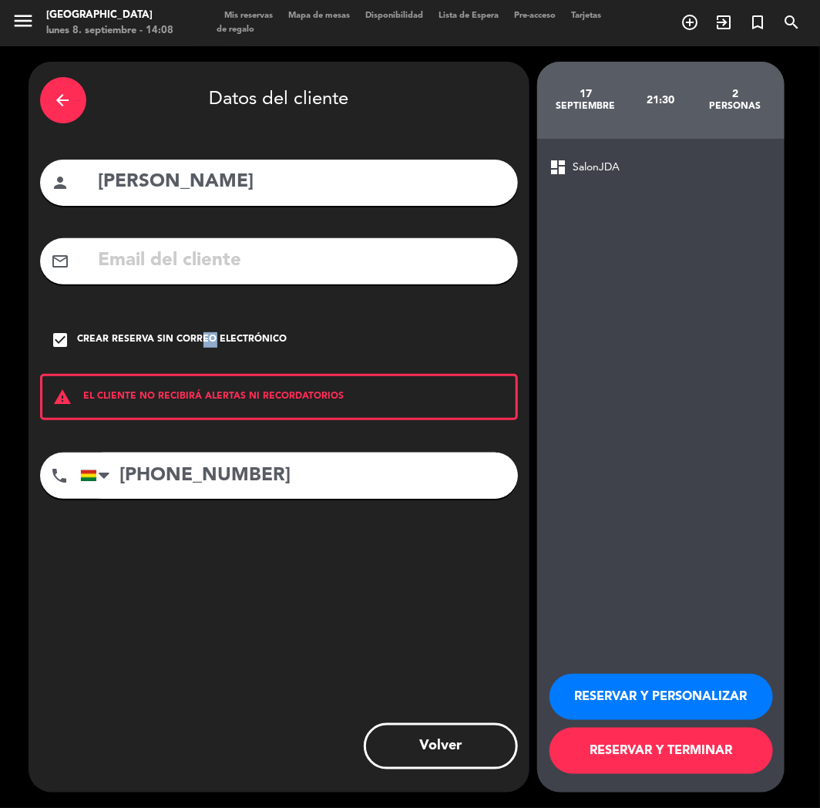
click at [609, 667] on div "RESERVAR Y PERSONALIZAR RESERVAR Y TERMINAR" at bounding box center [661, 716] width 223 height 151
click at [617, 695] on button "RESERVAR Y PERSONALIZAR" at bounding box center [662, 697] width 224 height 46
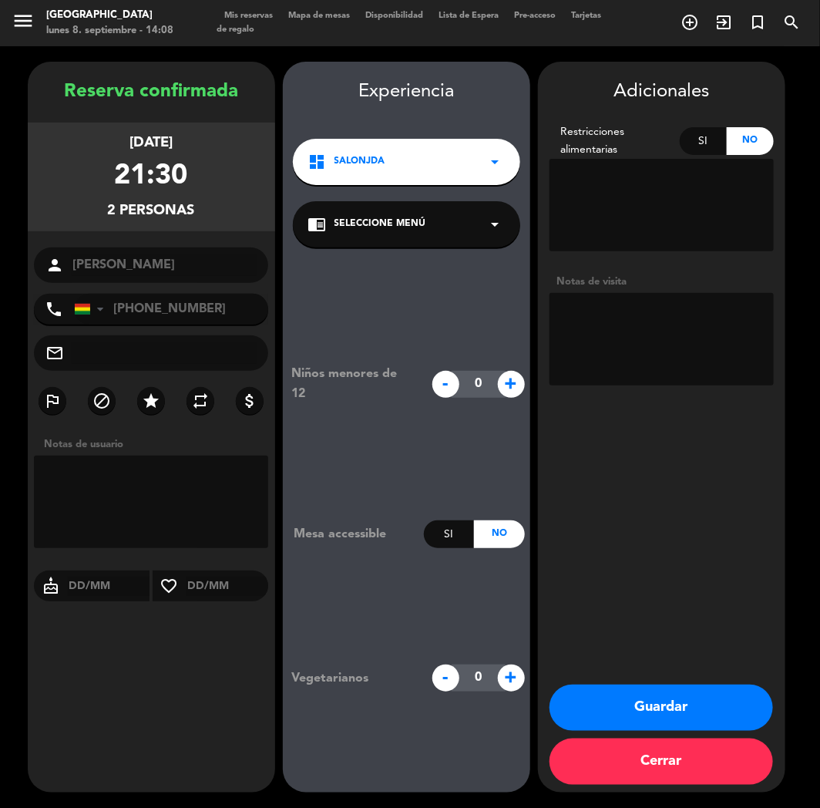
click at [644, 348] on textarea at bounding box center [662, 339] width 224 height 92
click at [654, 718] on button "Guardar" at bounding box center [662, 707] width 224 height 46
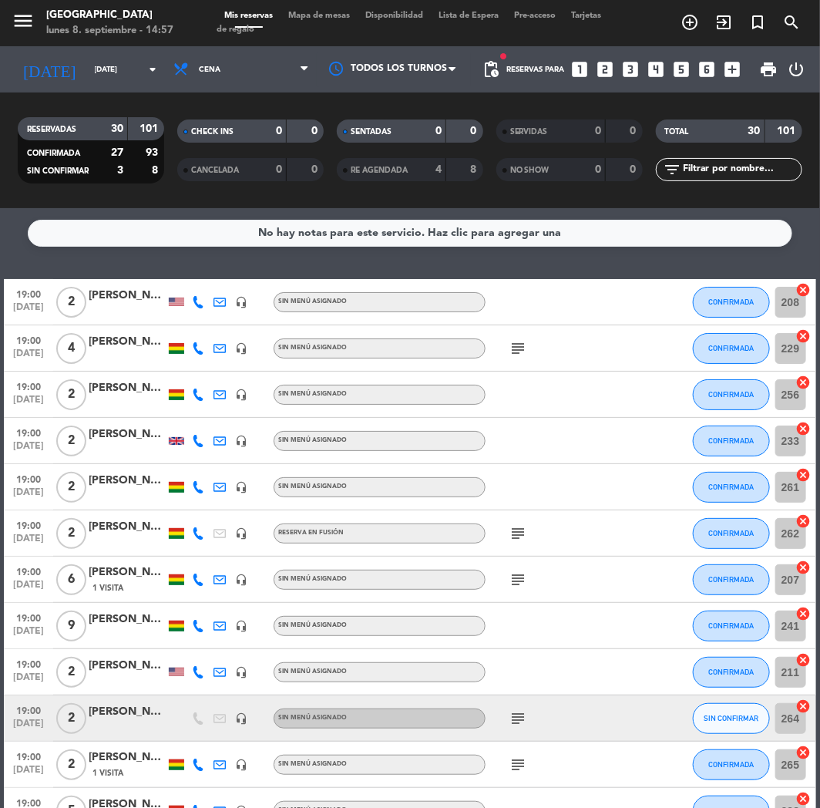
click at [42, 197] on div "RESERVADAS 30 101 CONFIRMADA 27 93 SIN CONFIRMAR 3 8 CHECK INS 0 0 CANCELADA 0 …" at bounding box center [410, 150] width 820 height 116
click at [610, 71] on icon "looks_two" at bounding box center [606, 69] width 20 height 20
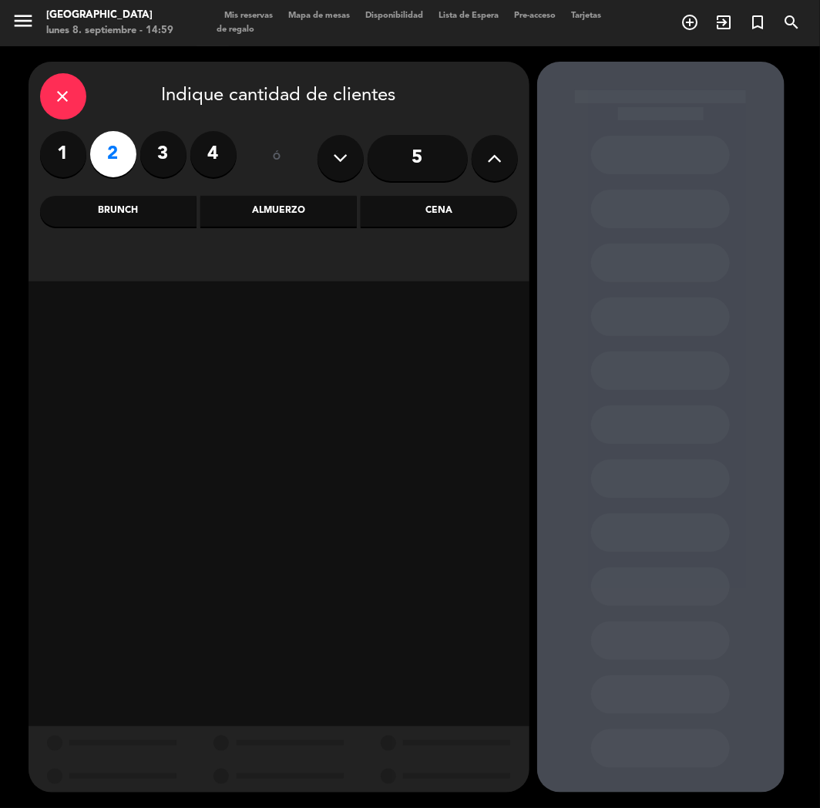
click at [403, 208] on div "Cena" at bounding box center [439, 211] width 156 height 31
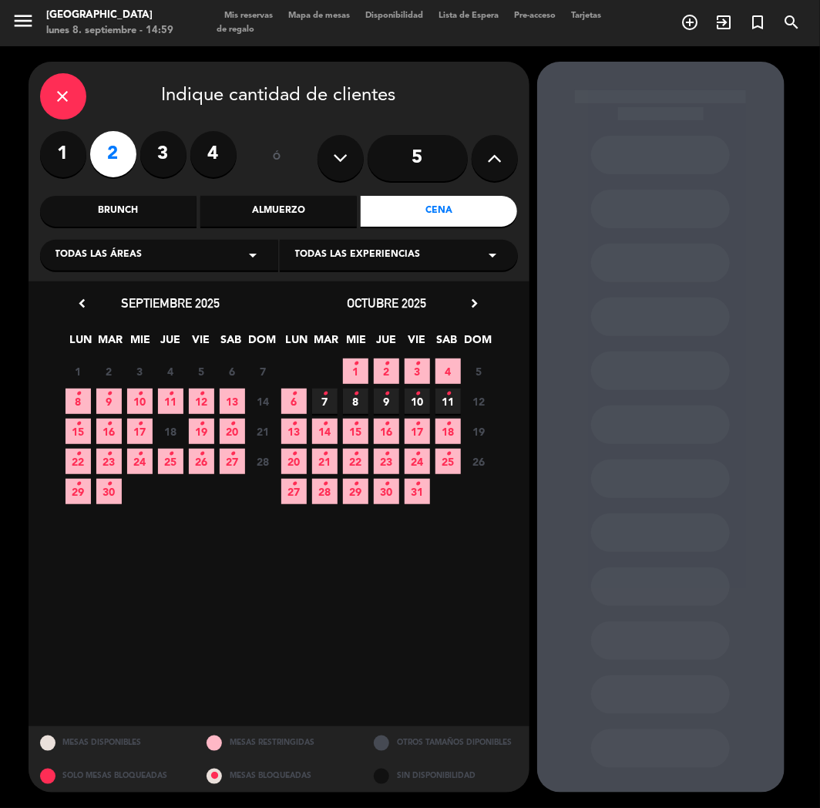
click at [193, 397] on span "12 •" at bounding box center [201, 400] width 25 height 25
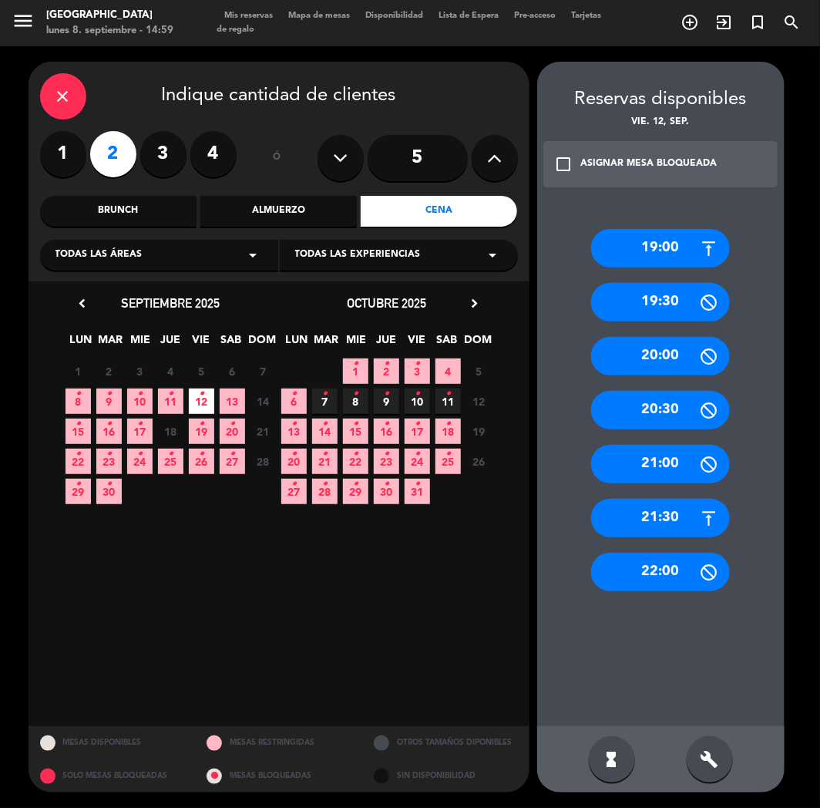
drag, startPoint x: 688, startPoint y: 527, endPoint x: 529, endPoint y: 368, distance: 225.1
click at [688, 526] on div "21:30" at bounding box center [660, 518] width 139 height 39
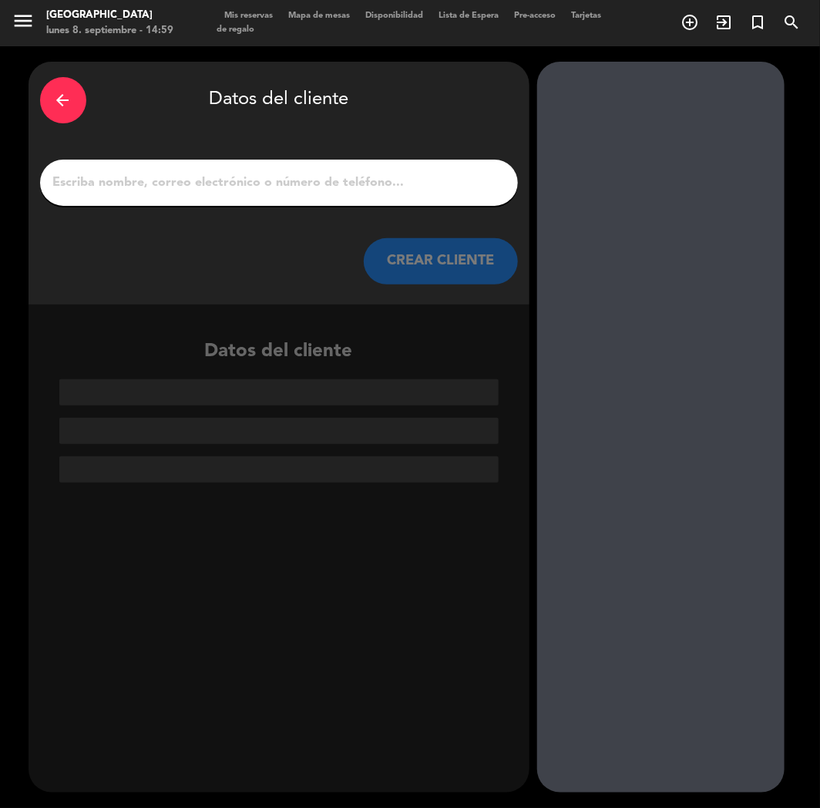
click at [296, 183] on input "1" at bounding box center [279, 183] width 455 height 22
paste input "[PERSON_NAME]"
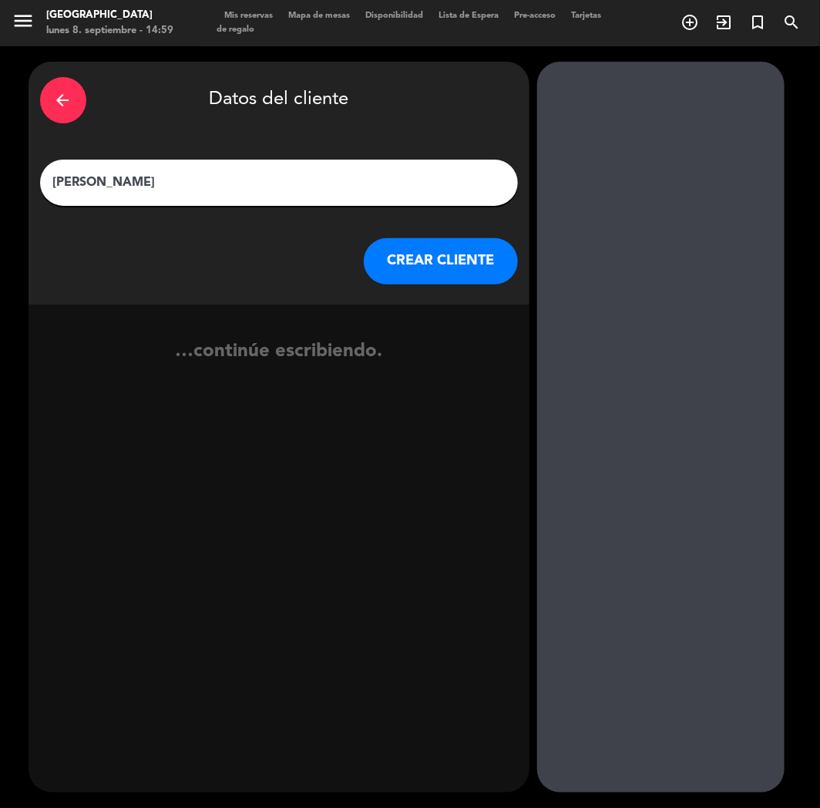
type input "[PERSON_NAME]"
drag, startPoint x: 413, startPoint y: 264, endPoint x: 402, endPoint y: 274, distance: 15.8
click at [402, 274] on button "CREAR CLIENTE" at bounding box center [441, 261] width 154 height 46
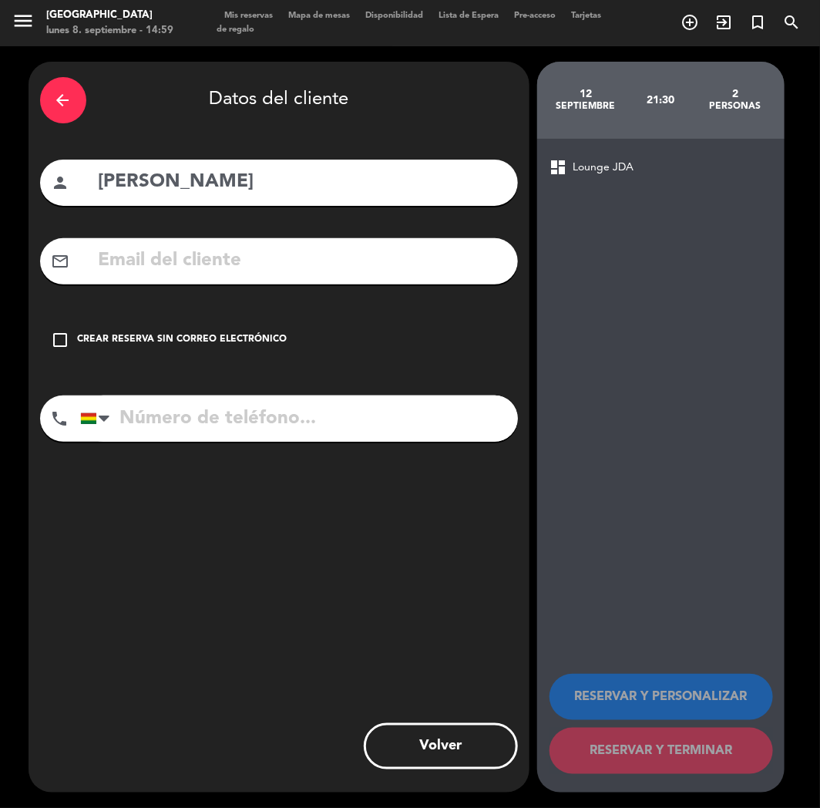
paste input "[EMAIL_ADDRESS][DOMAIN_NAME]"
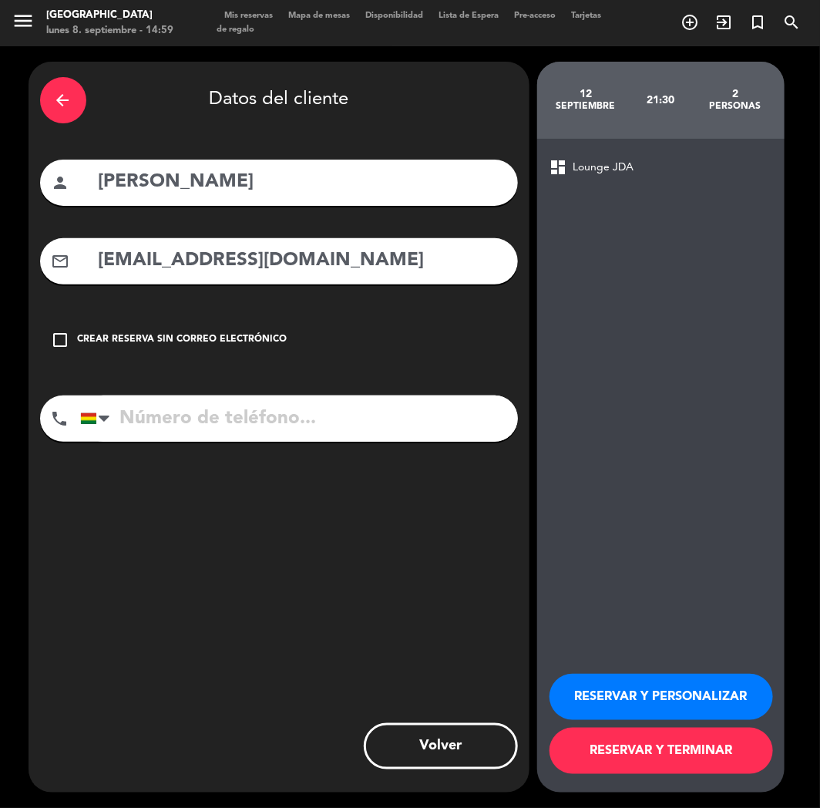
click at [122, 275] on input "[EMAIL_ADDRESS][DOMAIN_NAME]" at bounding box center [301, 261] width 409 height 32
type input "[EMAIL_ADDRESS][DOMAIN_NAME]"
paste input "[PHONE_NUMBER]"
click at [183, 430] on input "[PHONE_NUMBER]" at bounding box center [299, 418] width 438 height 46
type input "[PHONE_NUMBER]"
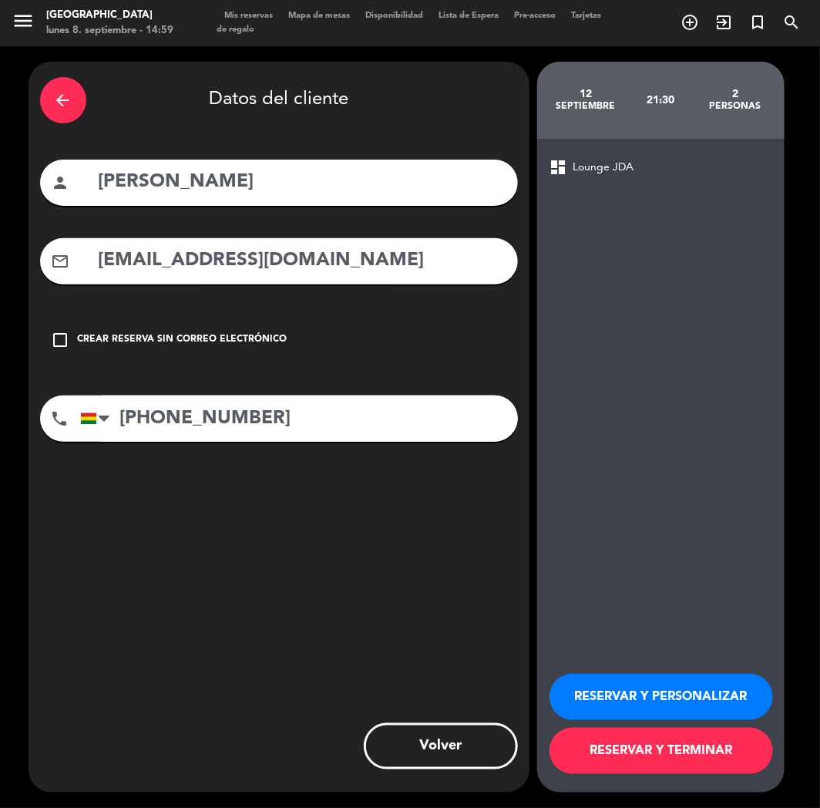
drag, startPoint x: 587, startPoint y: 714, endPoint x: 521, endPoint y: 659, distance: 86.0
click at [587, 712] on button "RESERVAR Y PERSONALIZAR" at bounding box center [662, 697] width 224 height 46
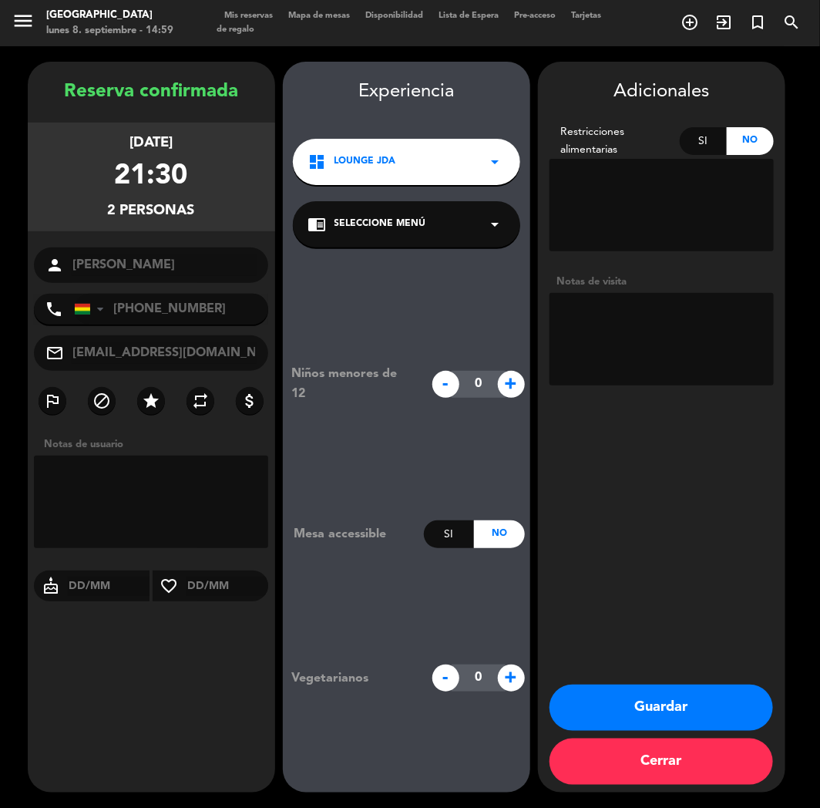
click at [613, 712] on button "Guardar" at bounding box center [662, 707] width 224 height 46
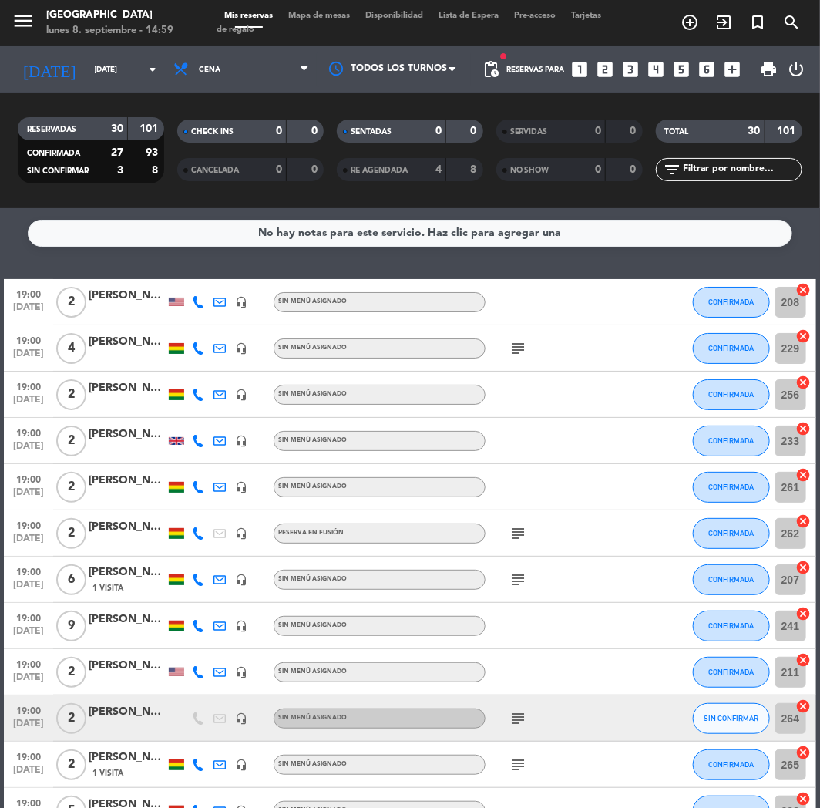
click at [594, 64] on div "Reservas para looks_one looks_two looks_3 looks_4 looks_5 looks_6 add_box" at bounding box center [627, 69] width 241 height 46
click at [604, 68] on icon "looks_two" at bounding box center [606, 69] width 20 height 20
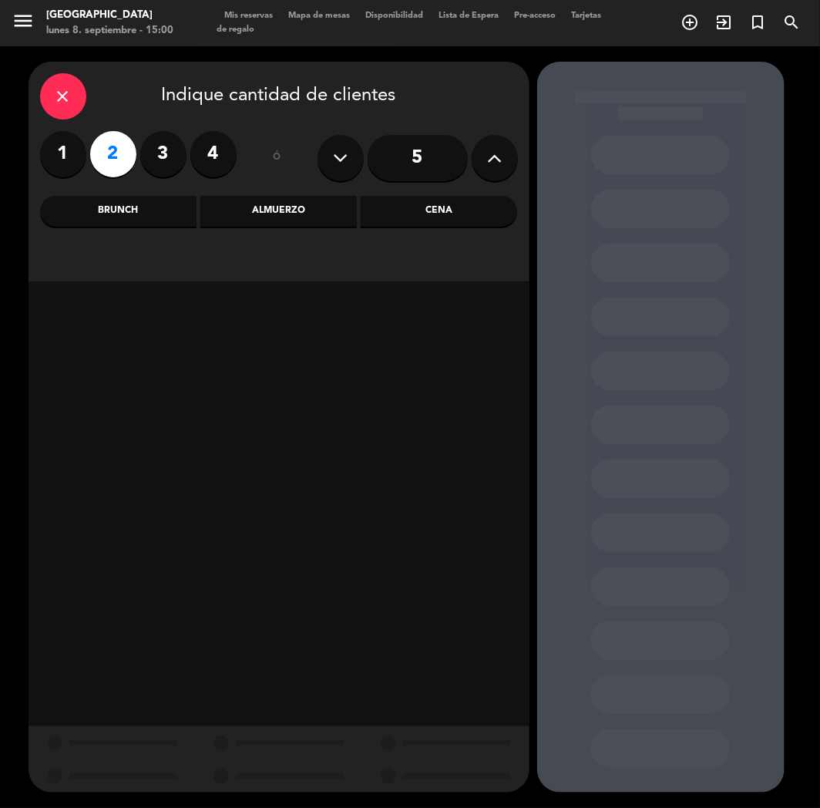
click at [436, 205] on div "Cena" at bounding box center [439, 211] width 156 height 31
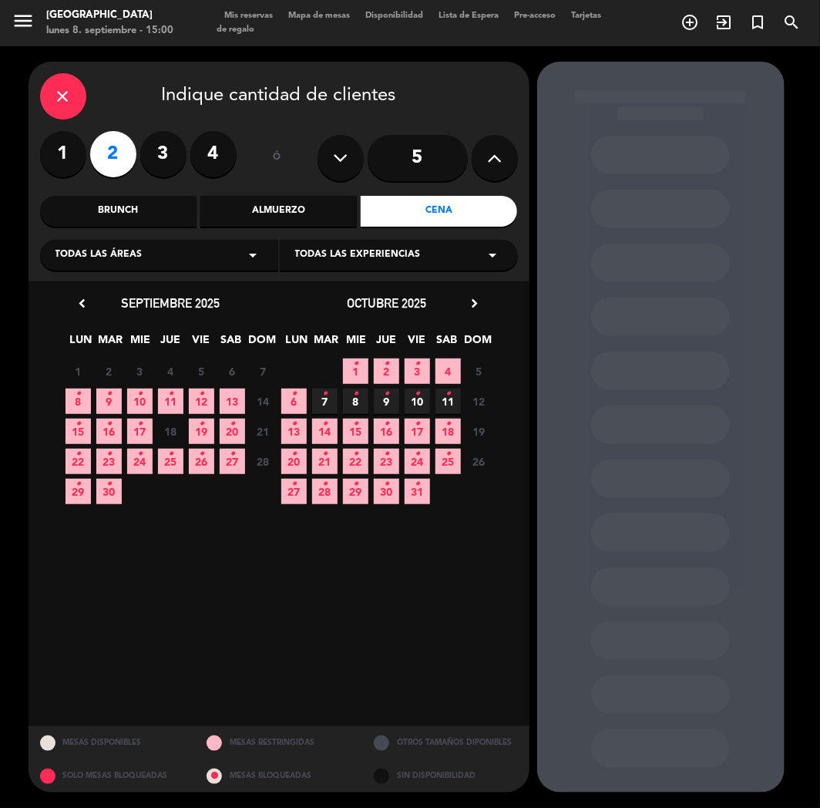
click at [109, 395] on icon "•" at bounding box center [108, 394] width 5 height 25
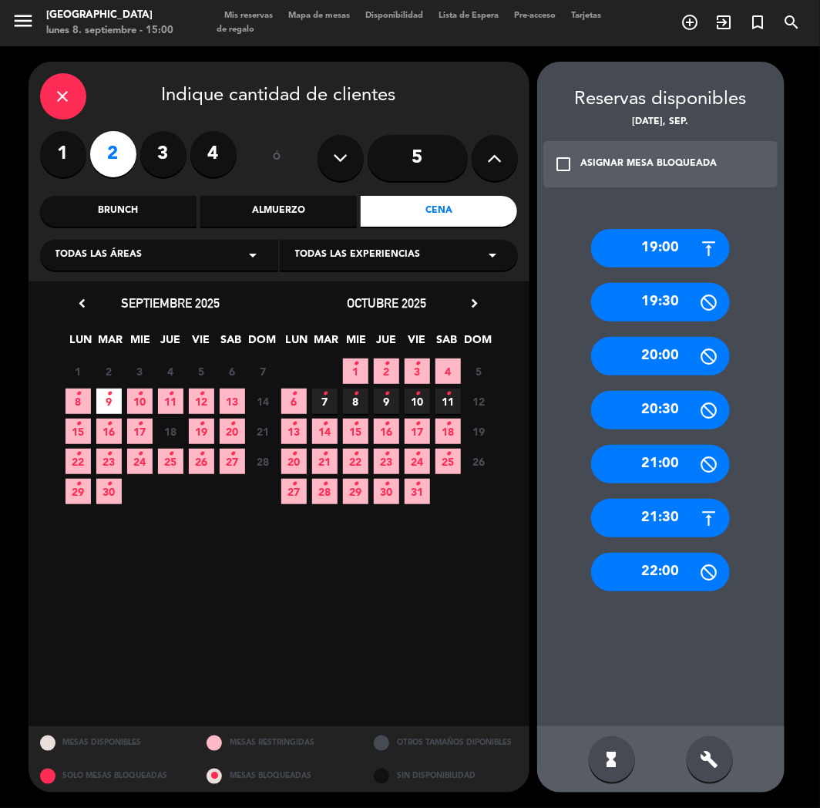
drag, startPoint x: 654, startPoint y: 256, endPoint x: 615, endPoint y: 240, distance: 41.8
click at [649, 252] on div "19:00" at bounding box center [660, 248] width 139 height 39
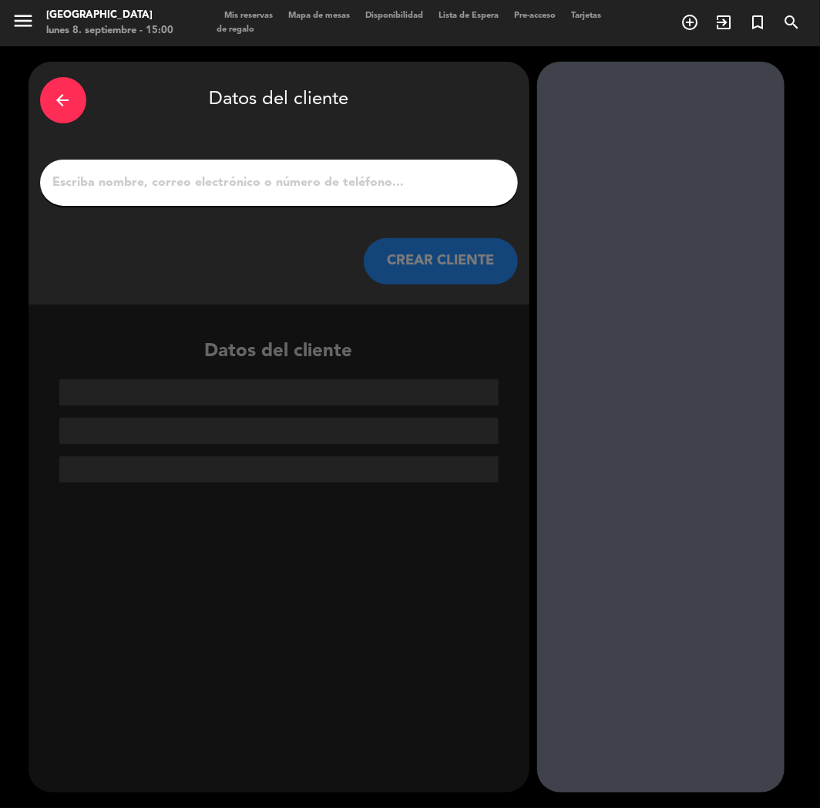
paste input "[PERSON_NAME]"
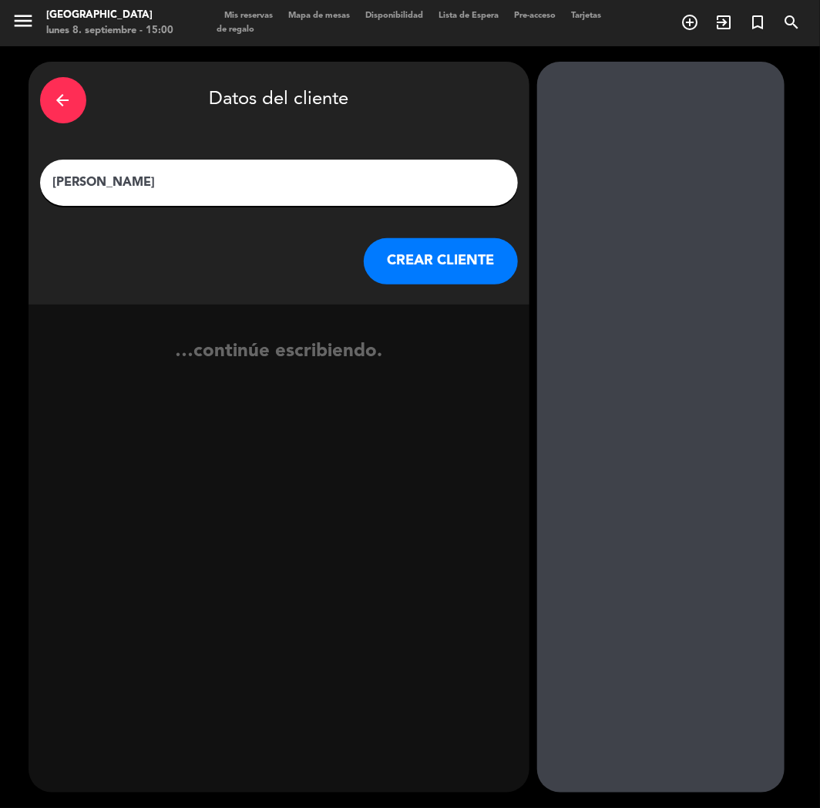
click at [303, 182] on input "[PERSON_NAME]" at bounding box center [279, 183] width 455 height 22
type input "[PERSON_NAME]"
drag, startPoint x: 382, startPoint y: 242, endPoint x: 397, endPoint y: 262, distance: 25.3
click at [397, 262] on button "CREAR CLIENTE" at bounding box center [441, 261] width 154 height 46
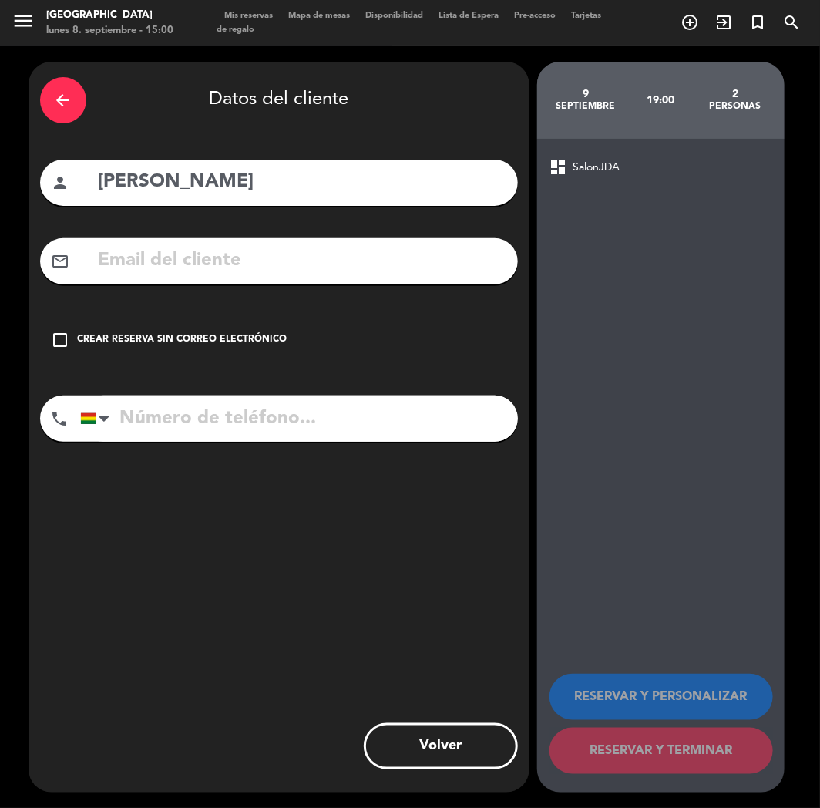
paste input "[PERSON_NAME]"
type input "[PERSON_NAME]"
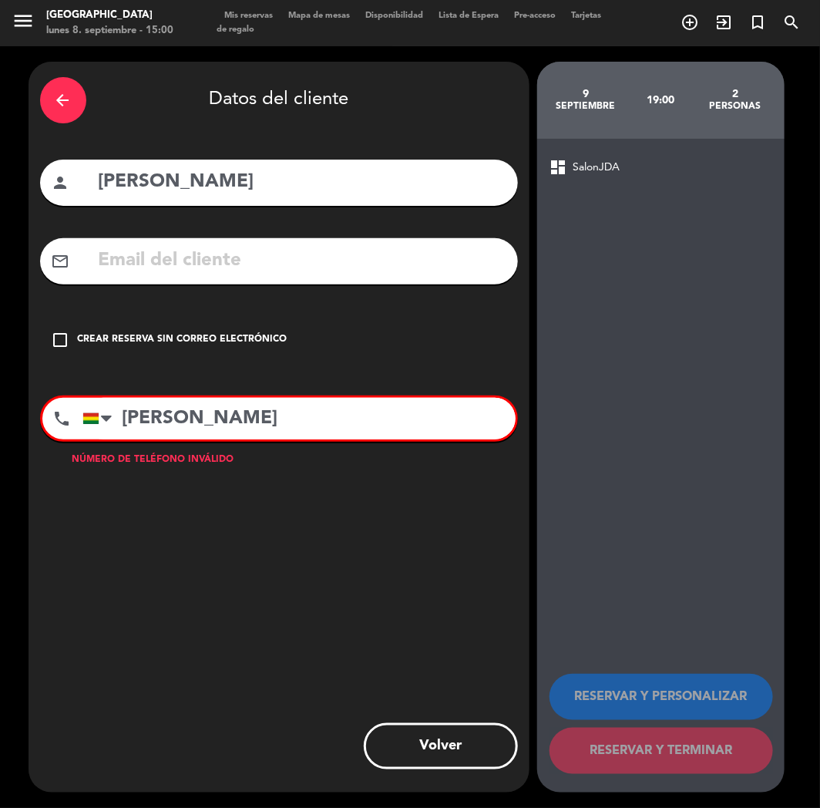
drag, startPoint x: 41, startPoint y: 452, endPoint x: 183, endPoint y: 420, distance: 145.3
click at [183, 420] on input "[PERSON_NAME]" at bounding box center [298, 419] width 433 height 42
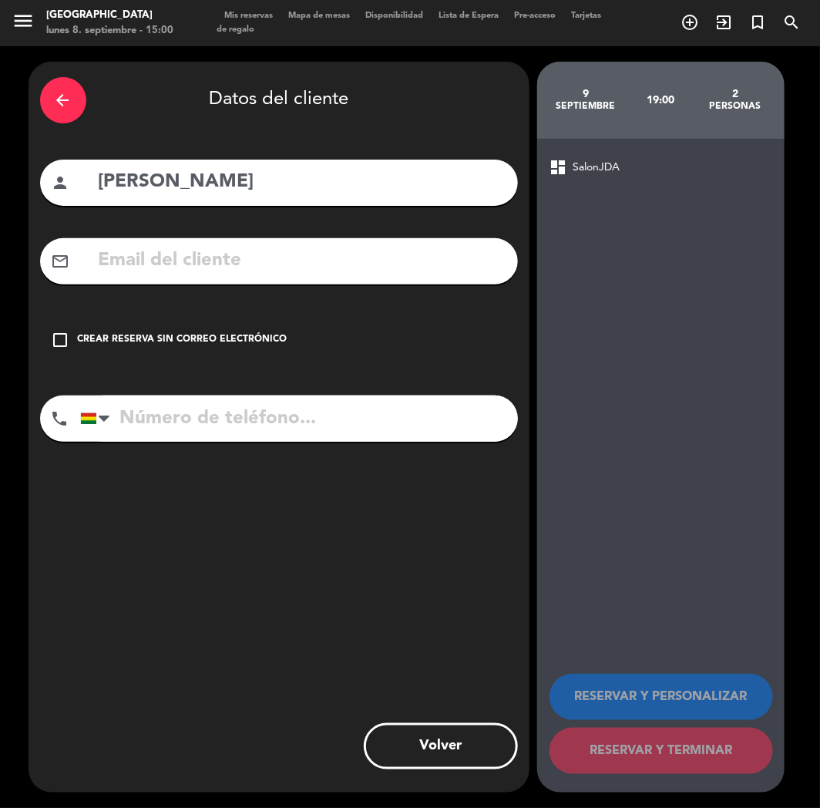
click at [137, 280] on div "mail_outline" at bounding box center [279, 261] width 478 height 46
click at [143, 273] on input "text" at bounding box center [301, 261] width 409 height 32
paste input "[EMAIL_ADDRESS][DOMAIN_NAME]"
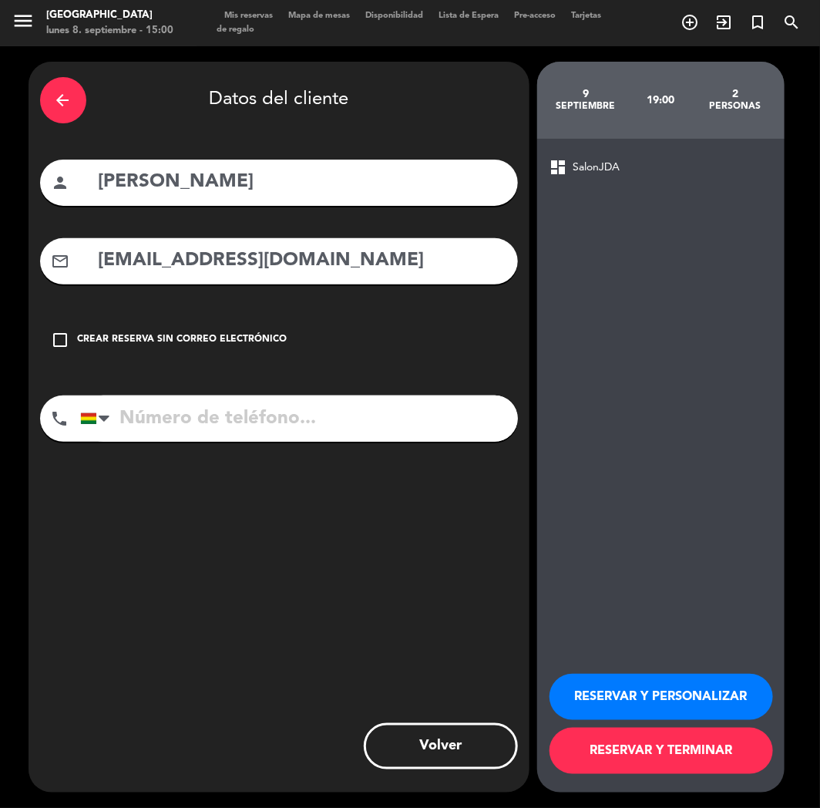
type input "[EMAIL_ADDRESS][DOMAIN_NAME]"
drag, startPoint x: 170, startPoint y: 409, endPoint x: 137, endPoint y: 436, distance: 42.1
click at [168, 412] on input "tel" at bounding box center [299, 418] width 438 height 46
paste input "[PHONE_NUMBER]"
click at [197, 422] on input "tel" at bounding box center [299, 418] width 438 height 46
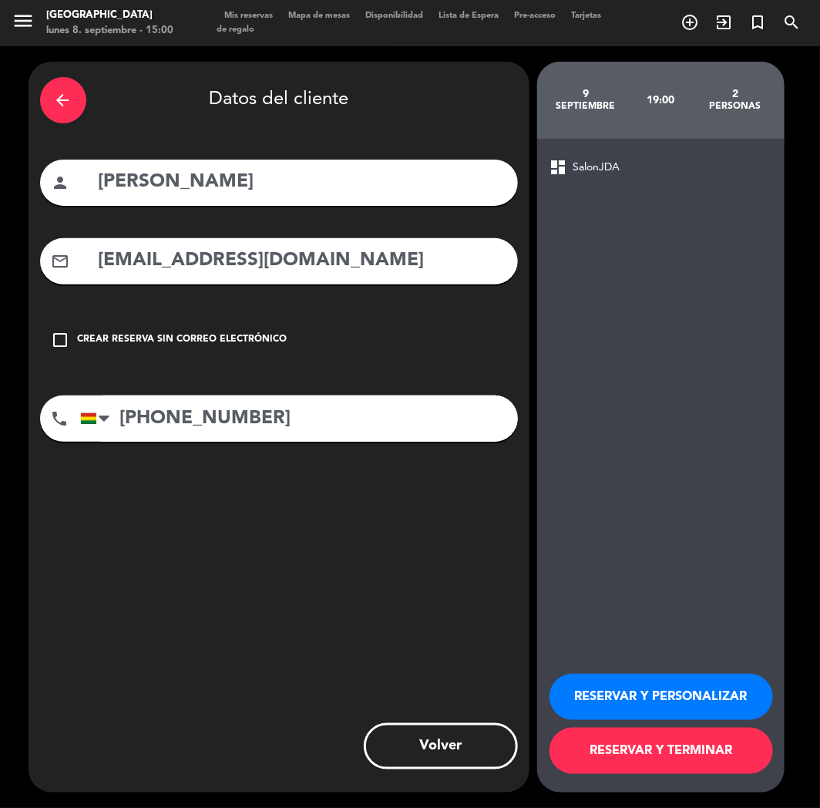
type input "[PHONE_NUMBER]"
click at [645, 702] on button "RESERVAR Y PERSONALIZAR" at bounding box center [662, 697] width 224 height 46
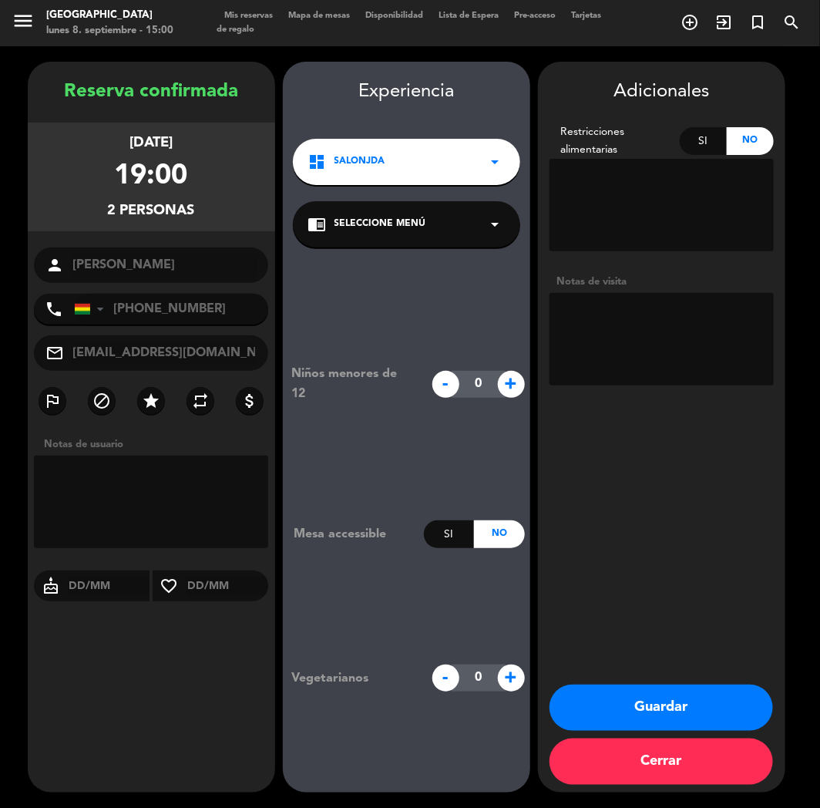
click at [630, 342] on textarea at bounding box center [662, 339] width 224 height 92
type textarea "CUMPLE"
click at [621, 698] on button "Guardar" at bounding box center [662, 707] width 224 height 46
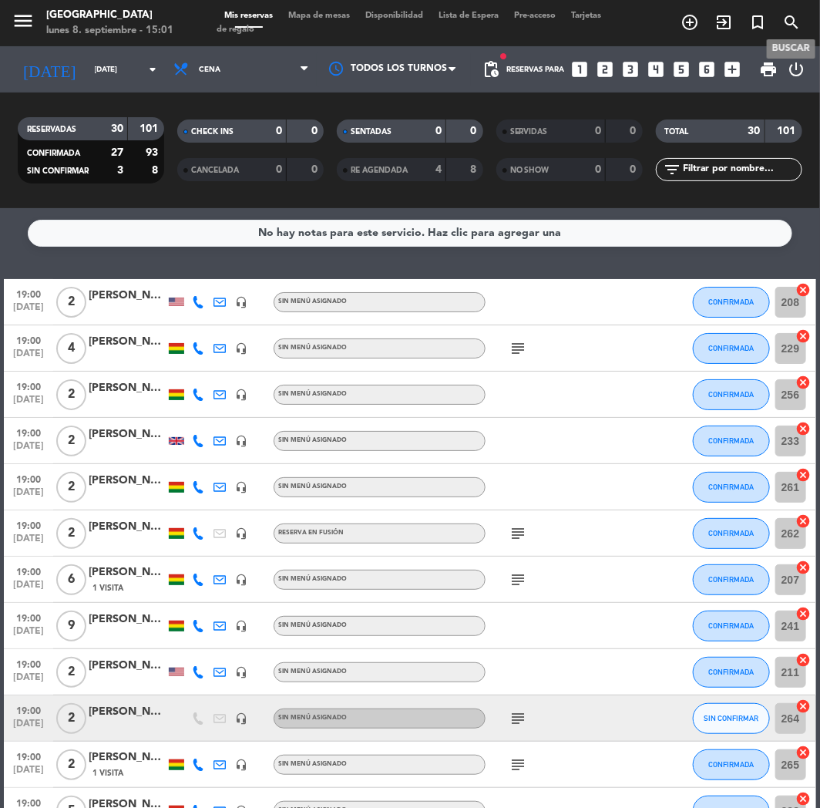
click at [784, 23] on icon "search" at bounding box center [791, 22] width 18 height 18
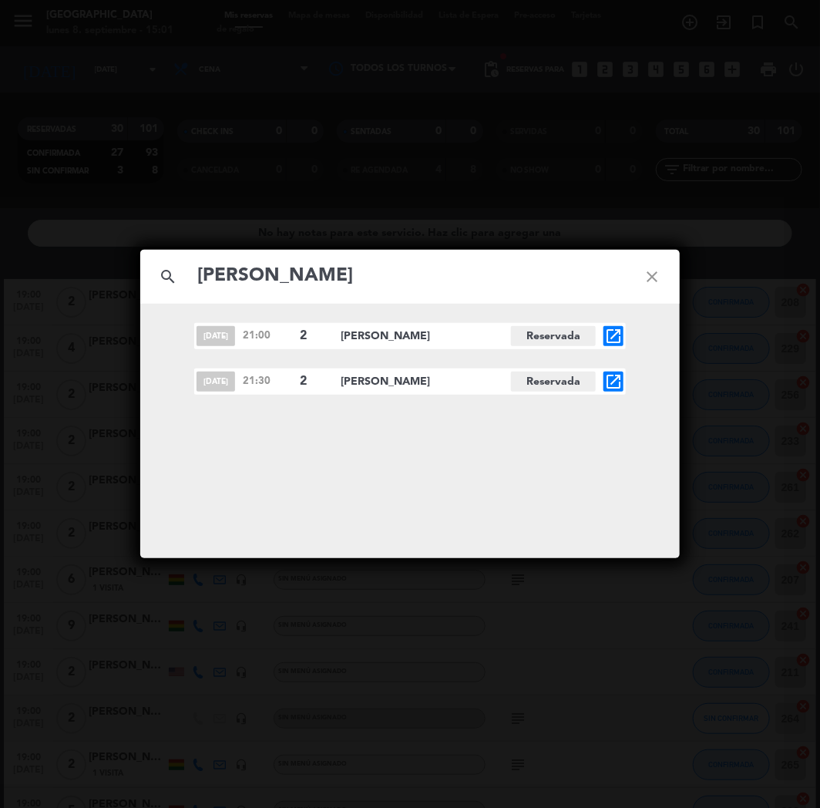
type input "[PERSON_NAME]"
click at [623, 383] on span "open_in_new" at bounding box center [614, 382] width 20 height 20
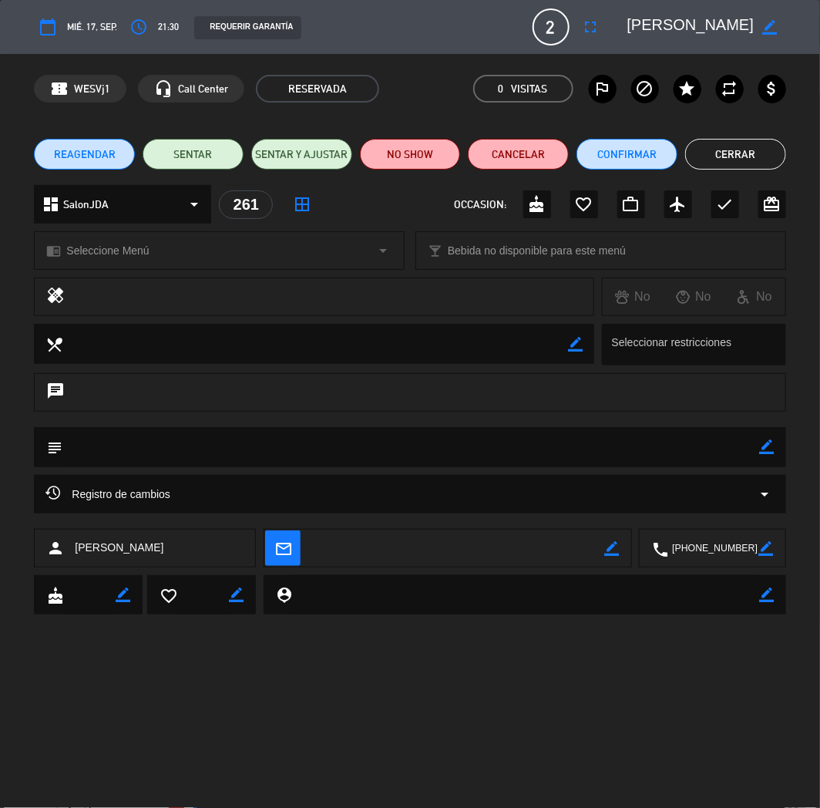
click at [762, 452] on icon "border_color" at bounding box center [767, 446] width 15 height 15
click at [723, 449] on textarea at bounding box center [410, 446] width 697 height 39
click at [765, 448] on icon at bounding box center [767, 446] width 15 height 15
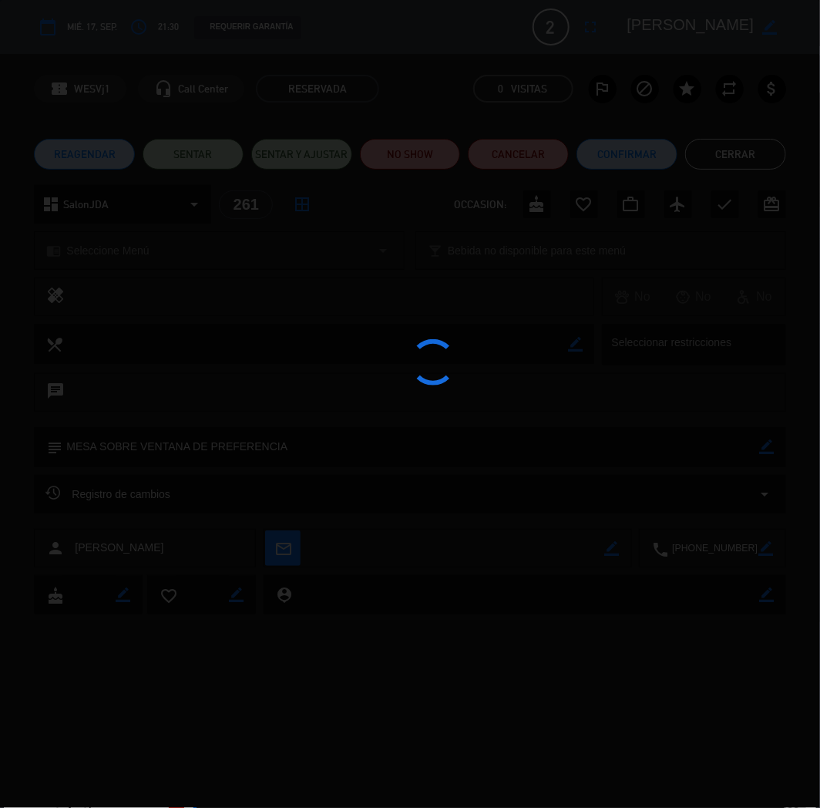
type textarea "MESA SOBRE VENTANA DE PREFERENCIA"
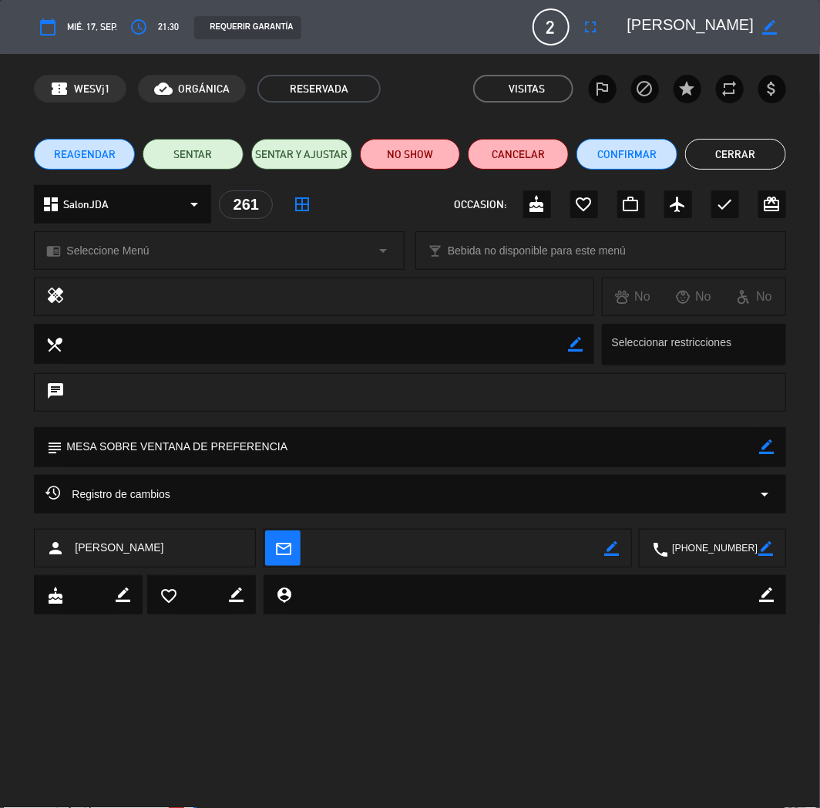
click at [710, 153] on button "Cerrar" at bounding box center [735, 154] width 101 height 31
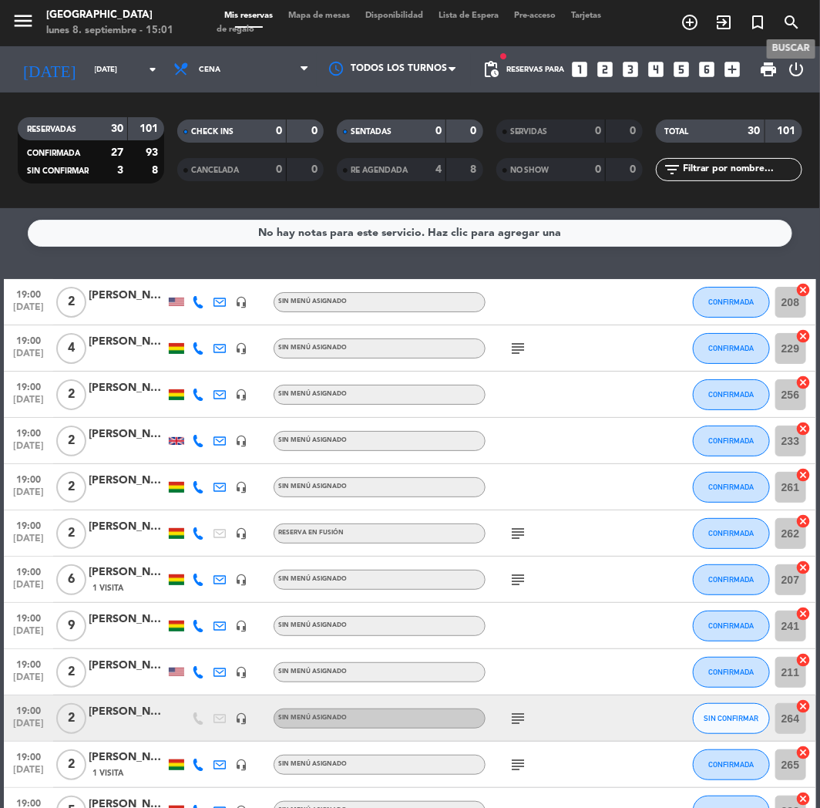
click at [805, 10] on span "search" at bounding box center [792, 22] width 34 height 26
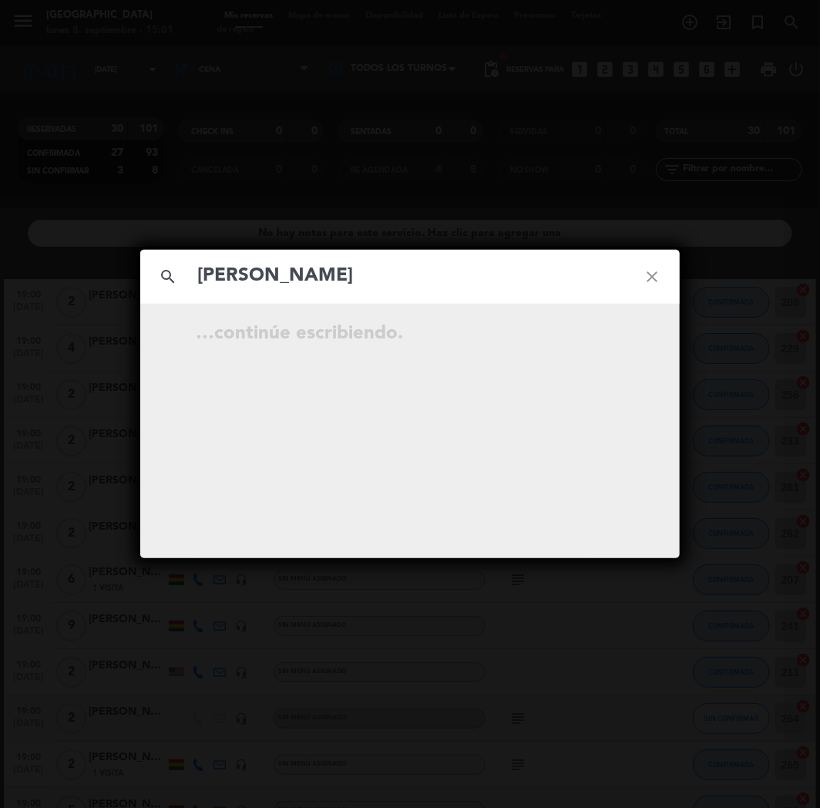
type input "[PERSON_NAME]"
click at [609, 341] on icon "open_in_new" at bounding box center [613, 336] width 18 height 18
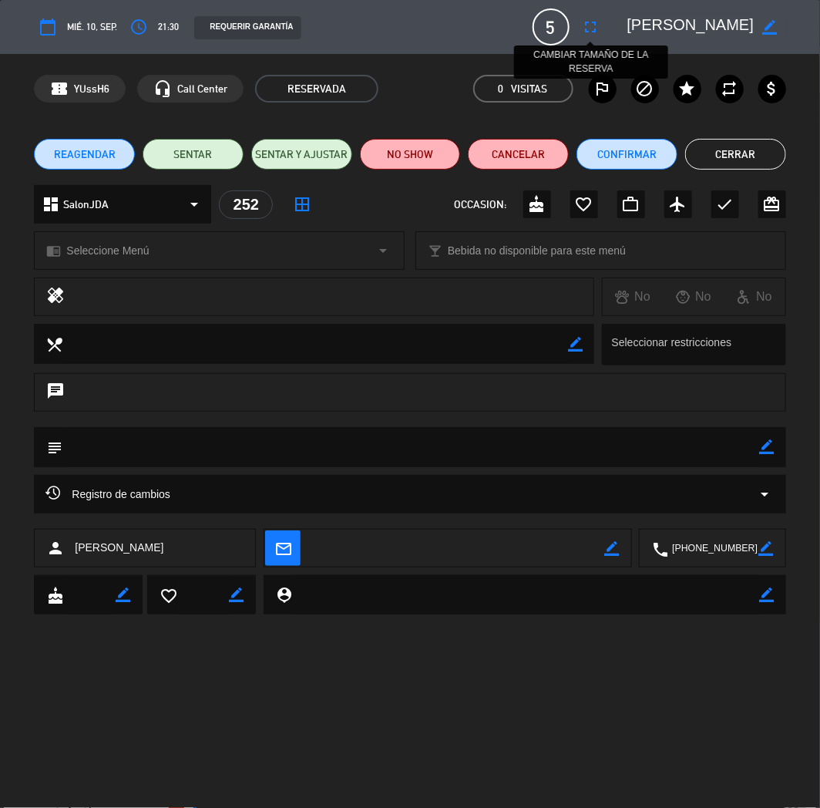
click at [597, 18] on icon "fullscreen" at bounding box center [591, 27] width 18 height 18
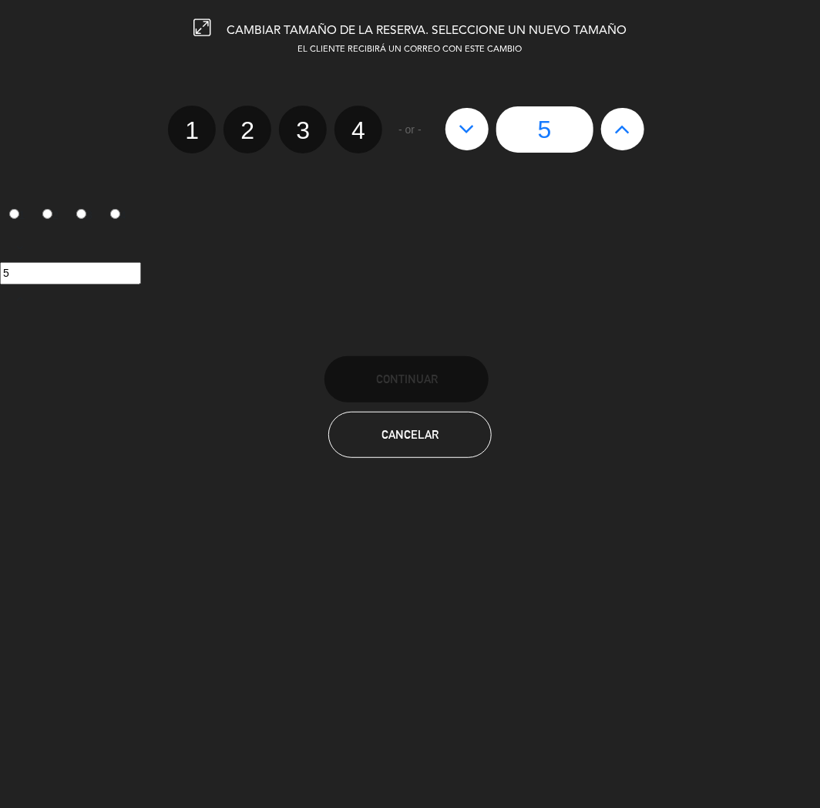
click at [624, 133] on icon at bounding box center [622, 128] width 16 height 25
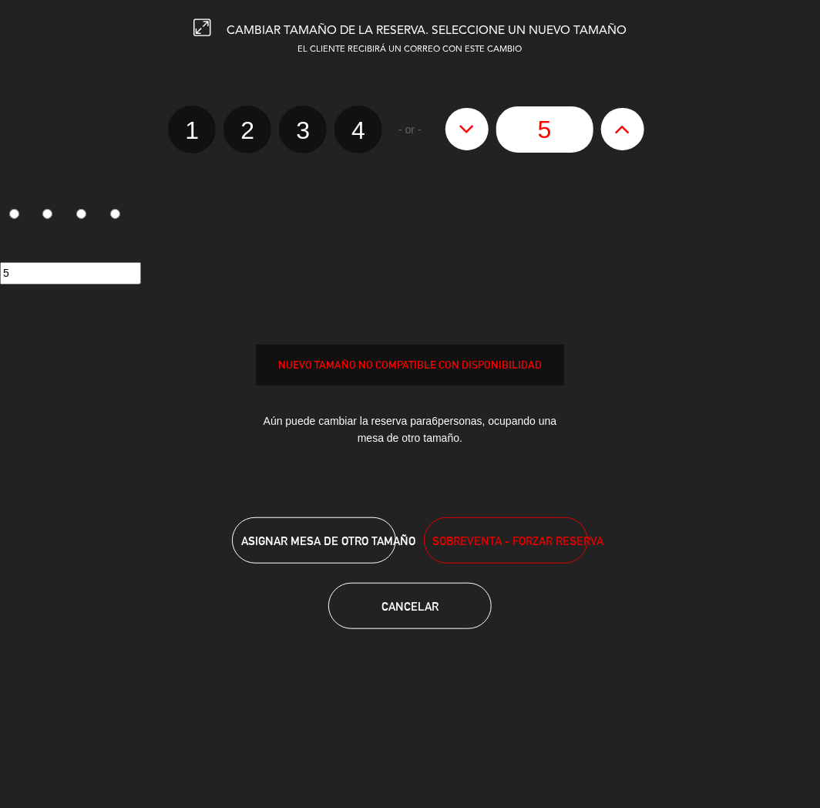
type input "6"
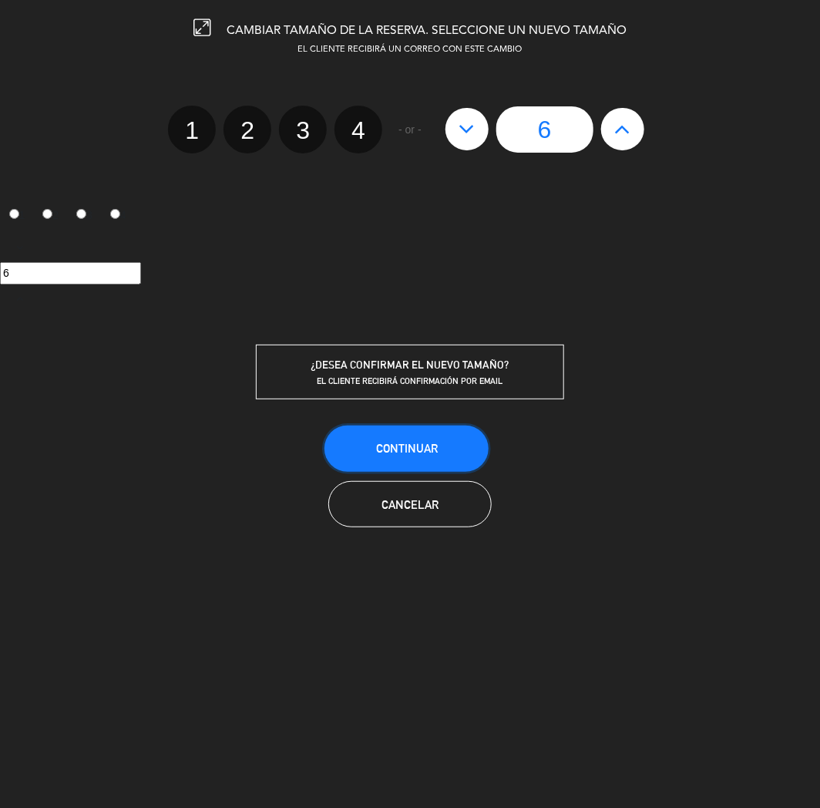
click at [440, 445] on button "Continuar" at bounding box center [407, 448] width 164 height 46
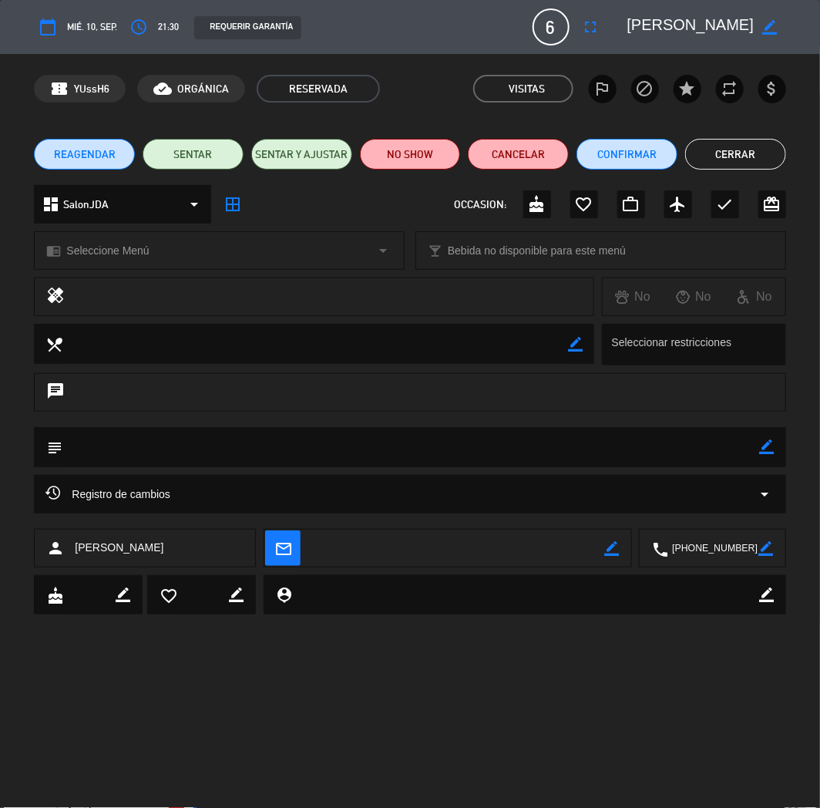
click at [728, 153] on button "Cerrar" at bounding box center [735, 154] width 101 height 31
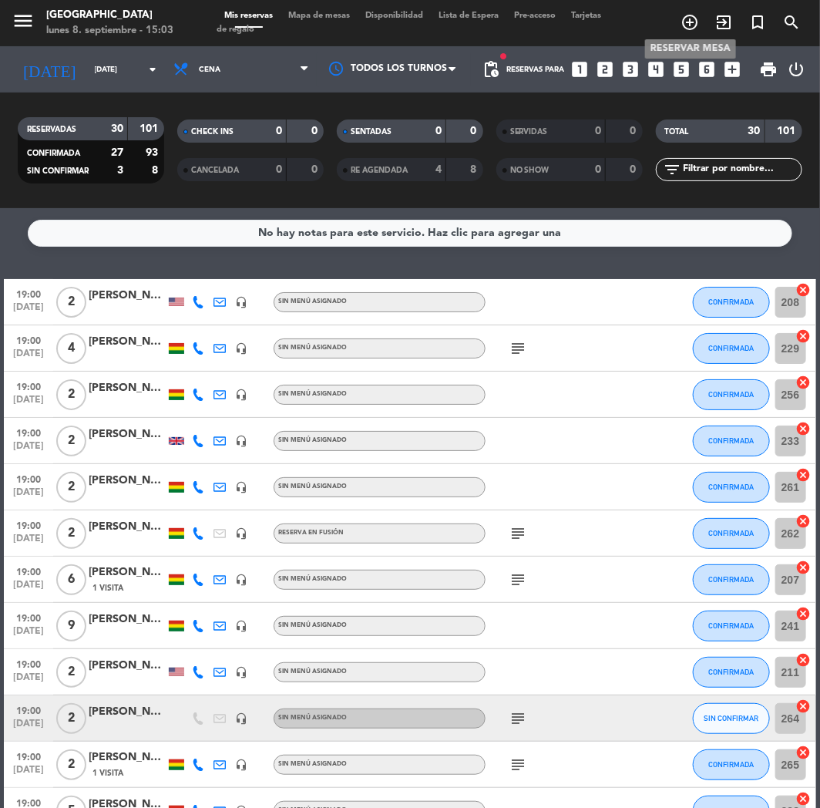
click at [674, 22] on span "add_circle_outline" at bounding box center [690, 22] width 34 height 26
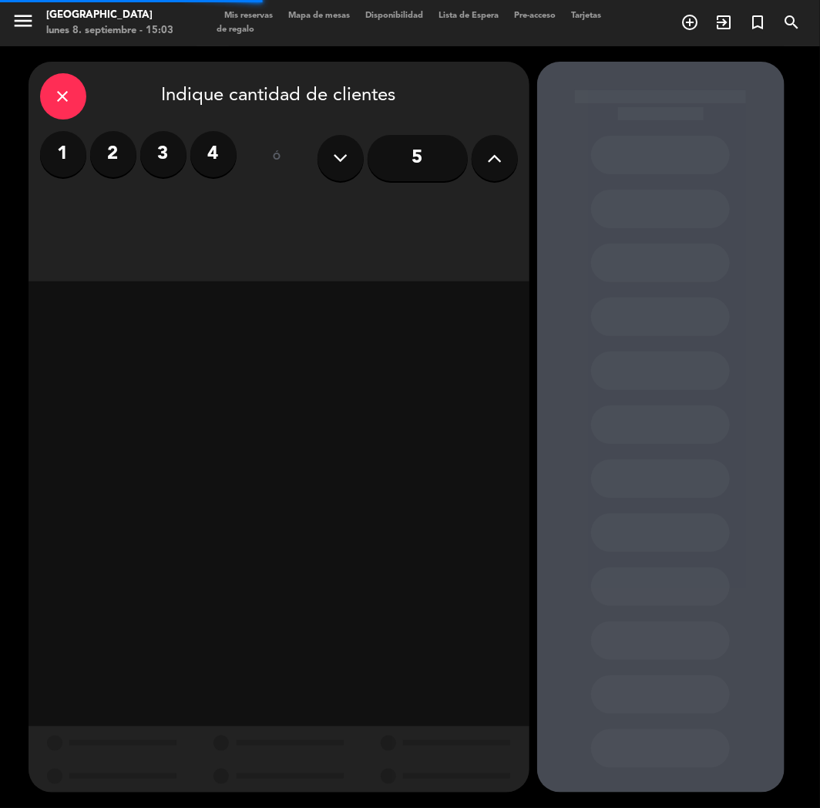
click at [510, 163] on button at bounding box center [495, 158] width 46 height 46
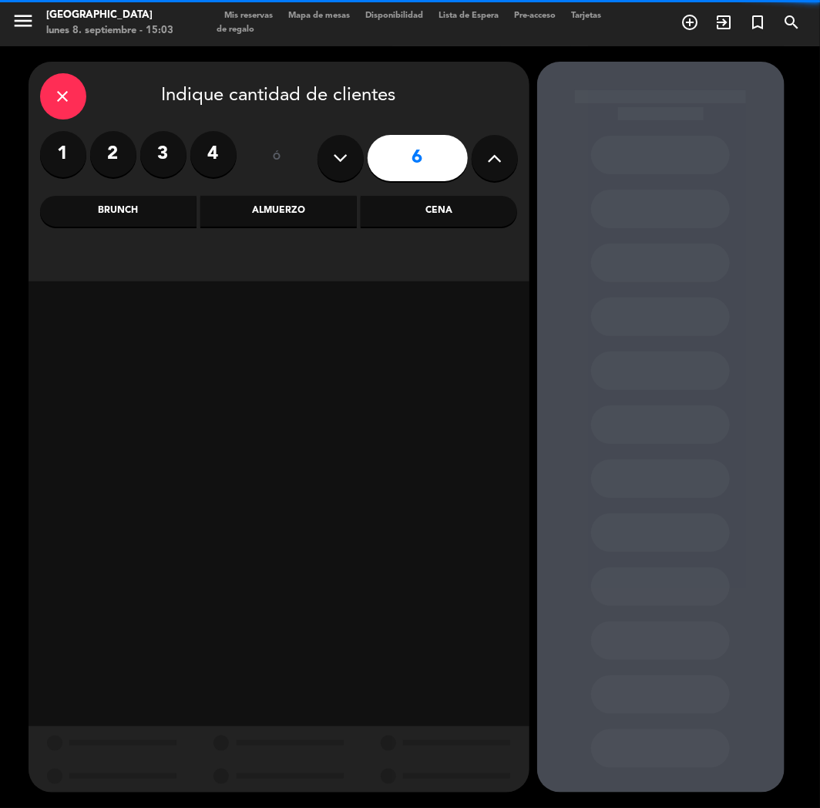
click at [510, 163] on button at bounding box center [495, 158] width 46 height 46
click at [348, 144] on button at bounding box center [341, 158] width 46 height 46
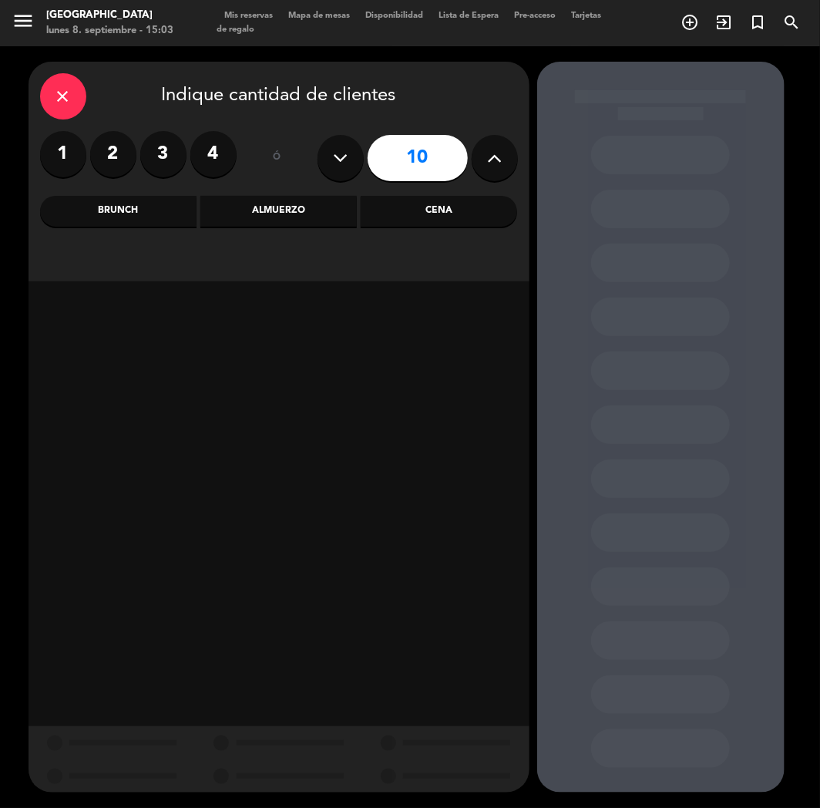
type input "9"
click at [450, 210] on div "Cena" at bounding box center [439, 211] width 156 height 31
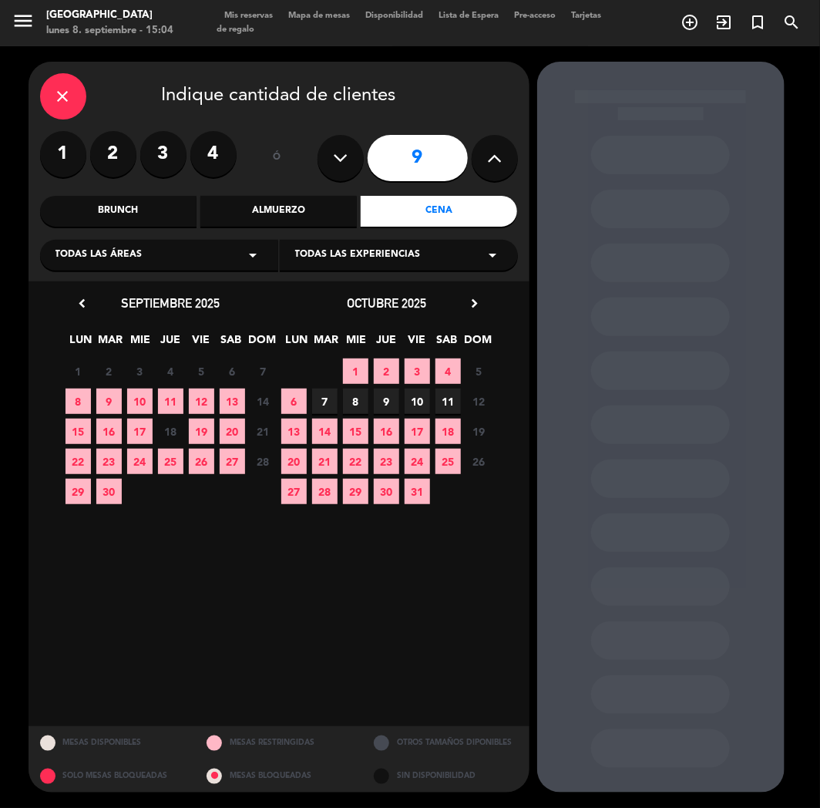
click at [123, 150] on label "2" at bounding box center [113, 154] width 46 height 46
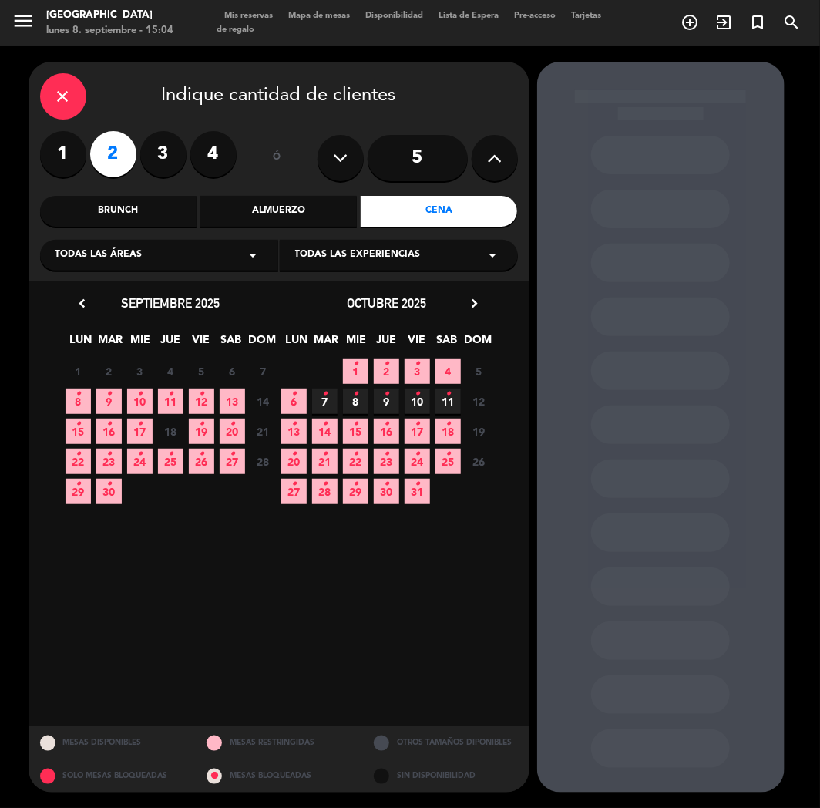
click at [419, 398] on icon "•" at bounding box center [417, 394] width 5 height 25
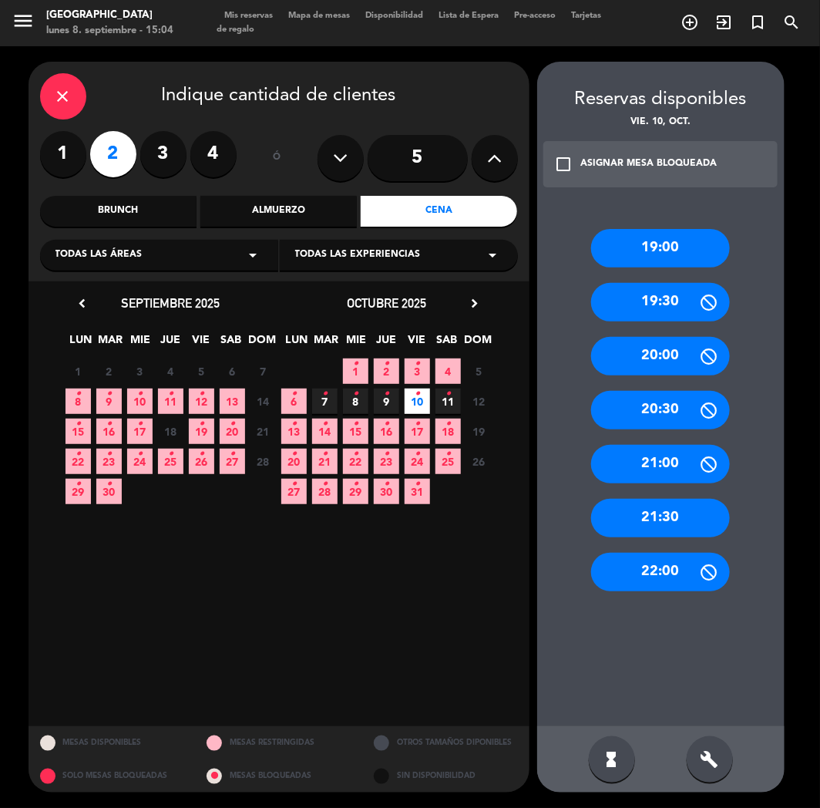
click at [658, 518] on div "21:30" at bounding box center [660, 518] width 139 height 39
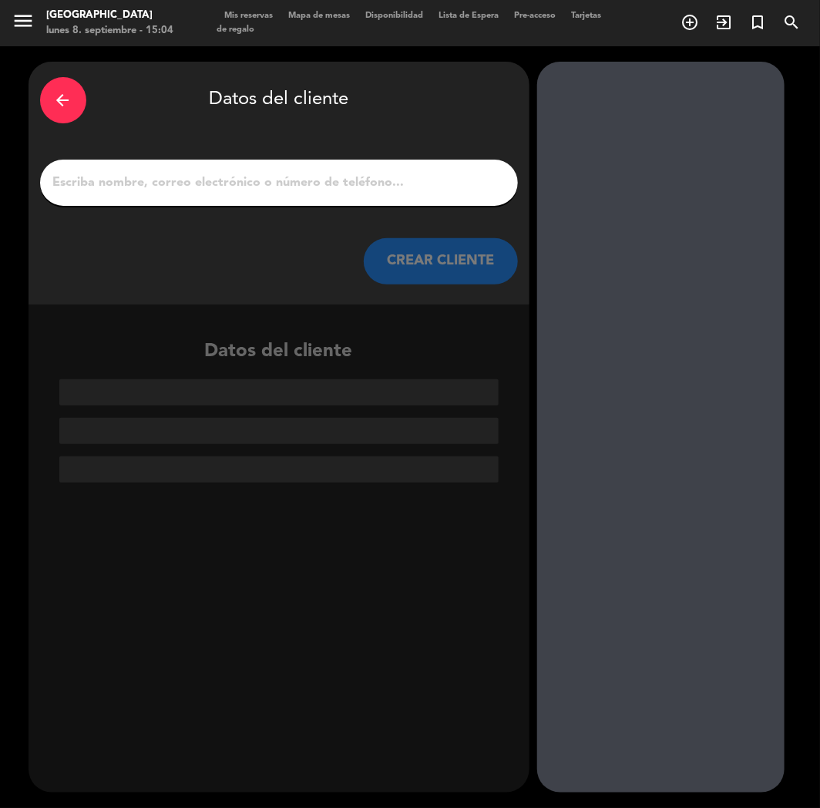
click at [250, 173] on input "1" at bounding box center [279, 183] width 455 height 22
paste input "[PERSON_NAME]"
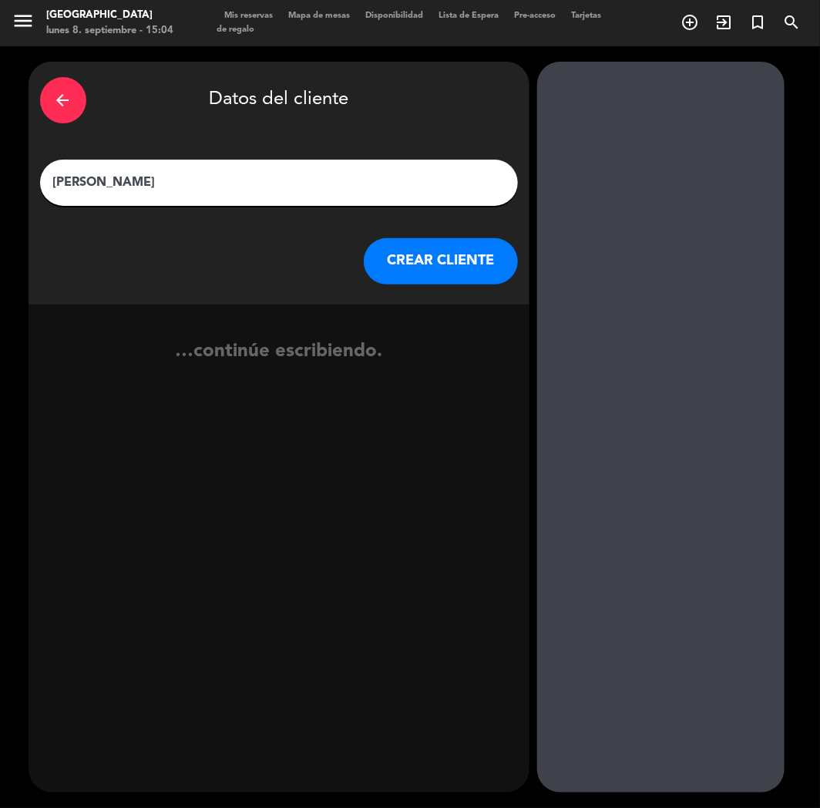
type input "[PERSON_NAME]"
click at [466, 261] on button "CREAR CLIENTE" at bounding box center [441, 261] width 154 height 46
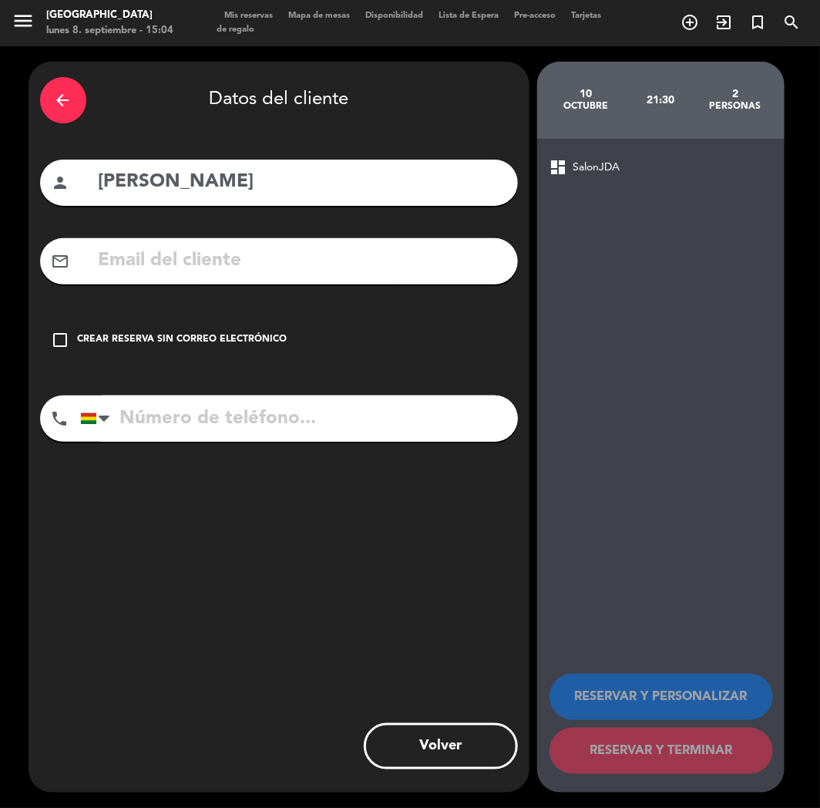
paste input "[EMAIL_ADDRESS][DOMAIN_NAME]"
click at [150, 261] on input "text" at bounding box center [301, 261] width 409 height 32
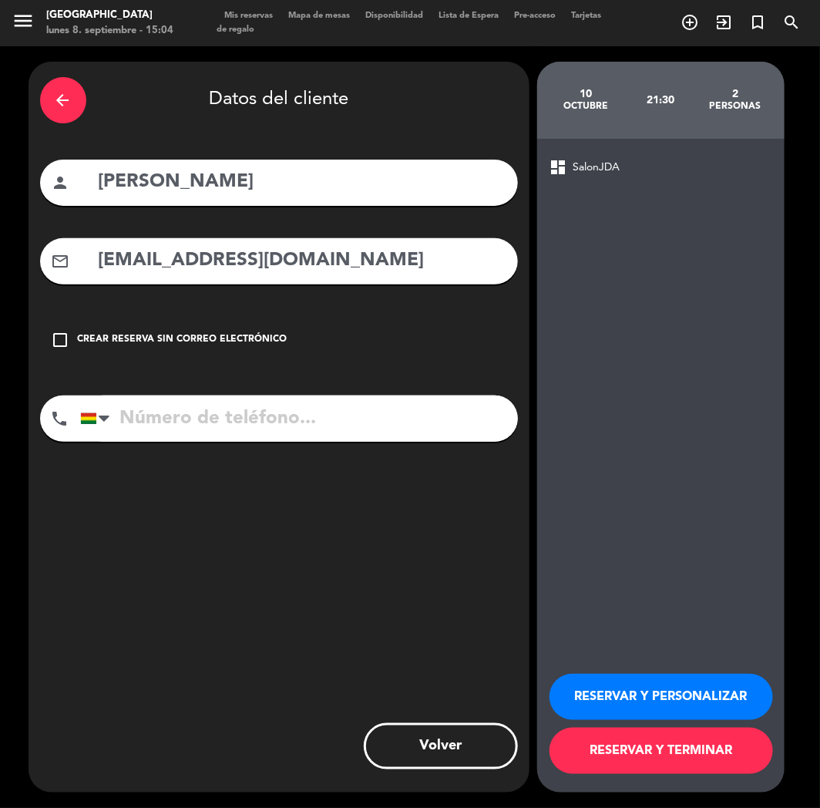
type input "[EMAIL_ADDRESS][DOMAIN_NAME]"
click at [204, 417] on input "tel" at bounding box center [299, 418] width 438 height 46
click at [190, 442] on div "phone [GEOGRAPHIC_DATA] +1 [GEOGRAPHIC_DATA] +44 [GEOGRAPHIC_DATA] ([GEOGRAPHIC…" at bounding box center [279, 423] width 478 height 57
click at [232, 419] on input "tel" at bounding box center [299, 418] width 438 height 46
paste input "[PHONE_NUMBER]"
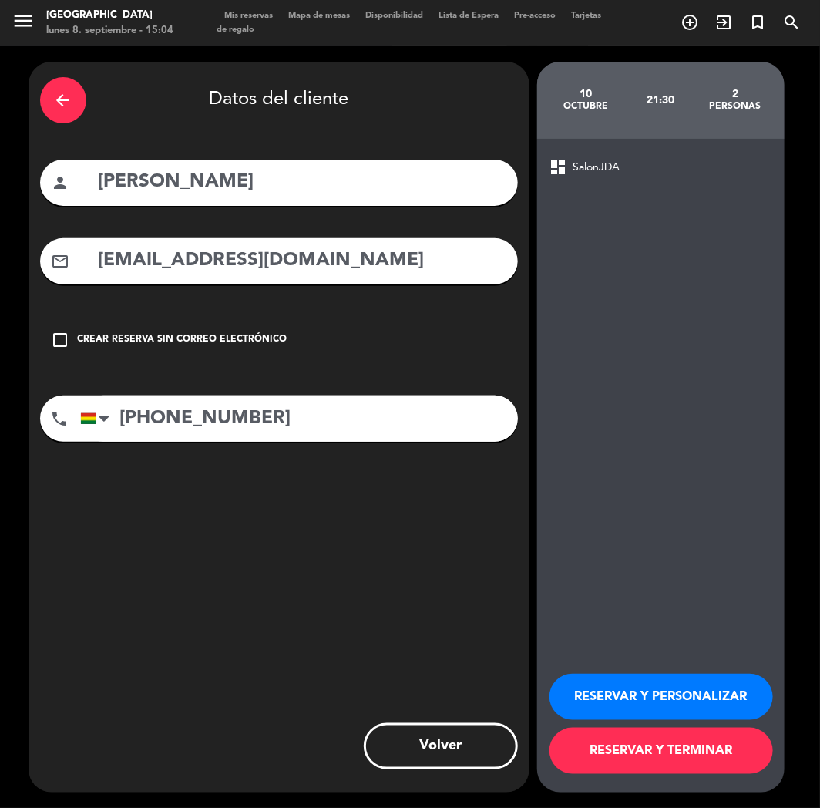
type input "[PHONE_NUMBER]"
click at [617, 699] on button "RESERVAR Y PERSONALIZAR" at bounding box center [662, 697] width 224 height 46
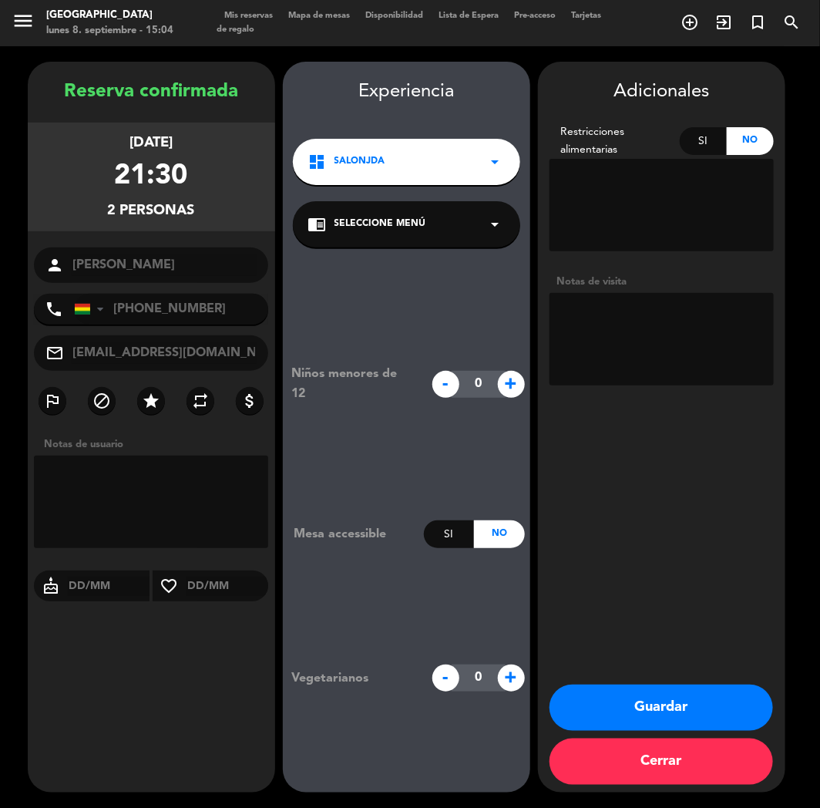
click at [621, 718] on button "Guardar" at bounding box center [662, 707] width 224 height 46
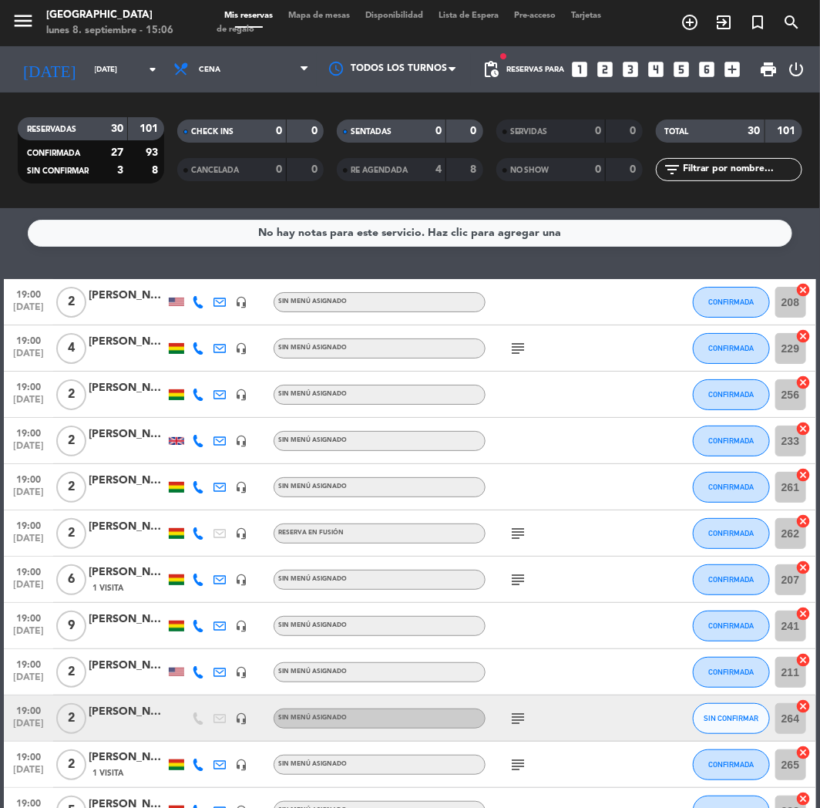
click at [601, 66] on icon "looks_two" at bounding box center [606, 69] width 20 height 20
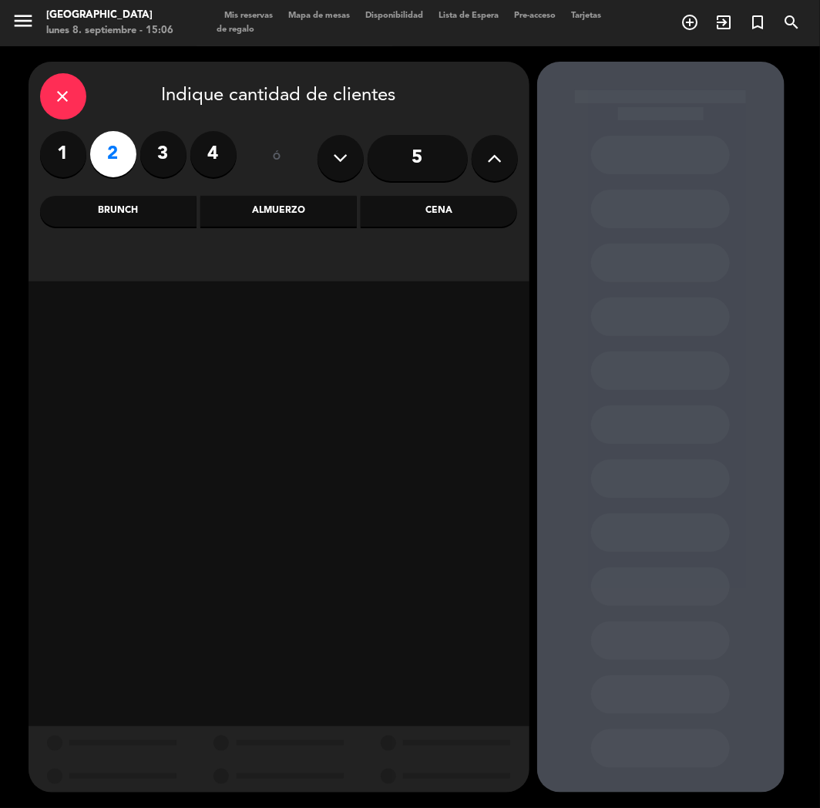
click at [456, 203] on div "Cena" at bounding box center [439, 211] width 156 height 31
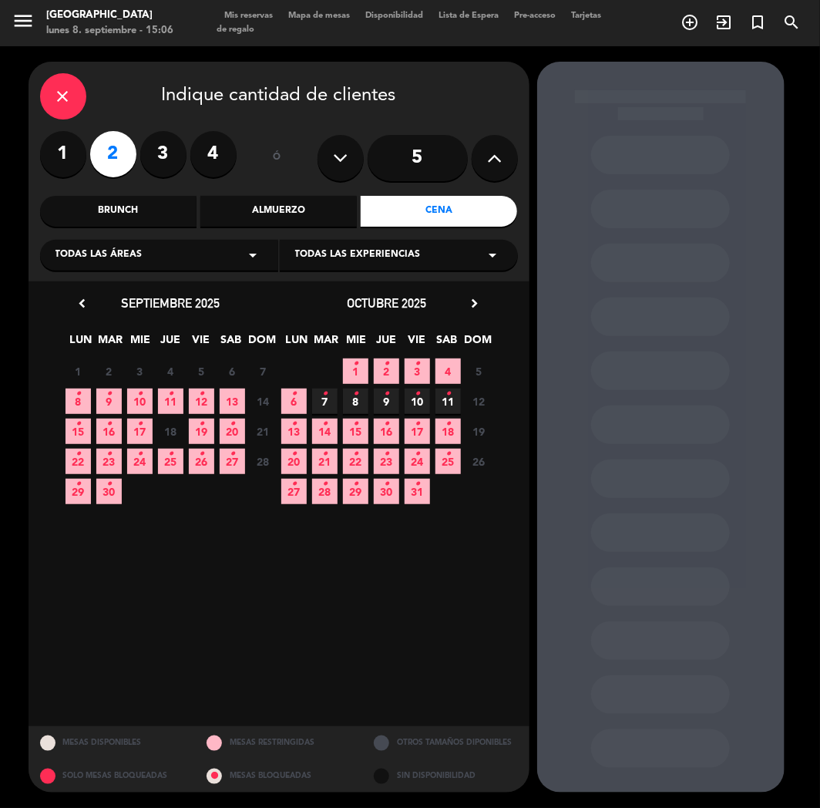
click at [154, 393] on div "8 • 9 • 10 • 11 • 12 • 13 14 Cerrado" at bounding box center [171, 401] width 216 height 30
click at [143, 398] on span "10 •" at bounding box center [139, 400] width 25 height 25
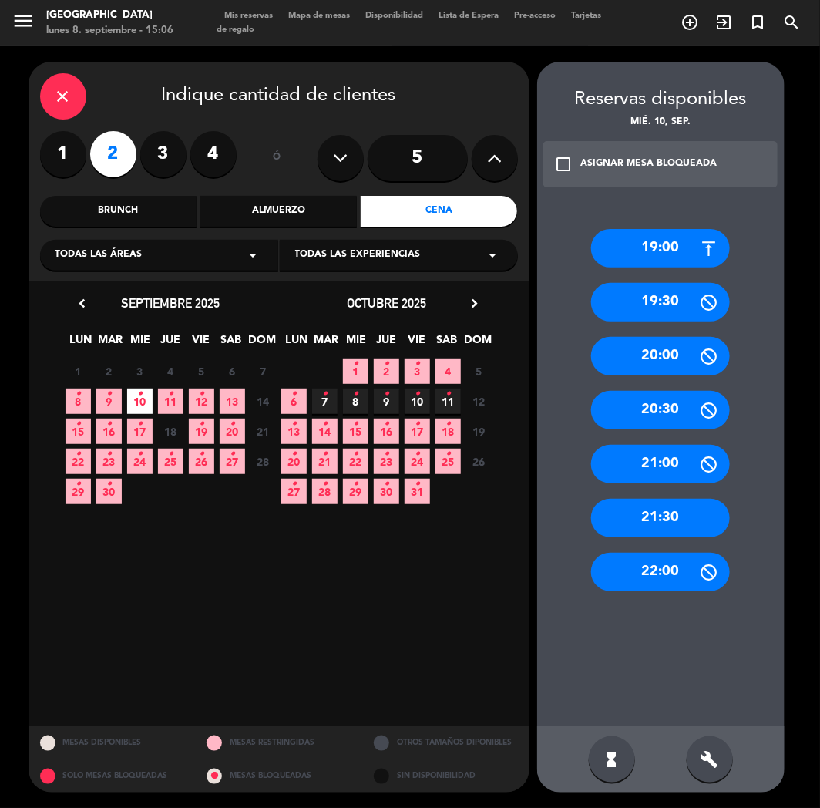
click at [644, 253] on div "19:00" at bounding box center [660, 248] width 139 height 39
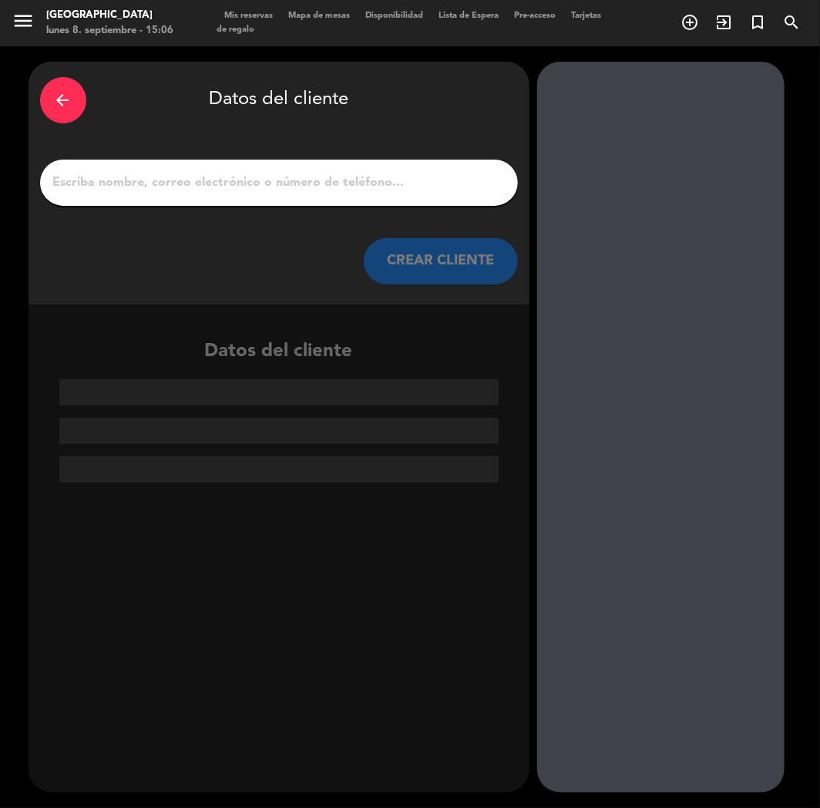
paste input "[PERSON_NAME]"
click at [177, 177] on input "[PERSON_NAME]" at bounding box center [279, 183] width 455 height 22
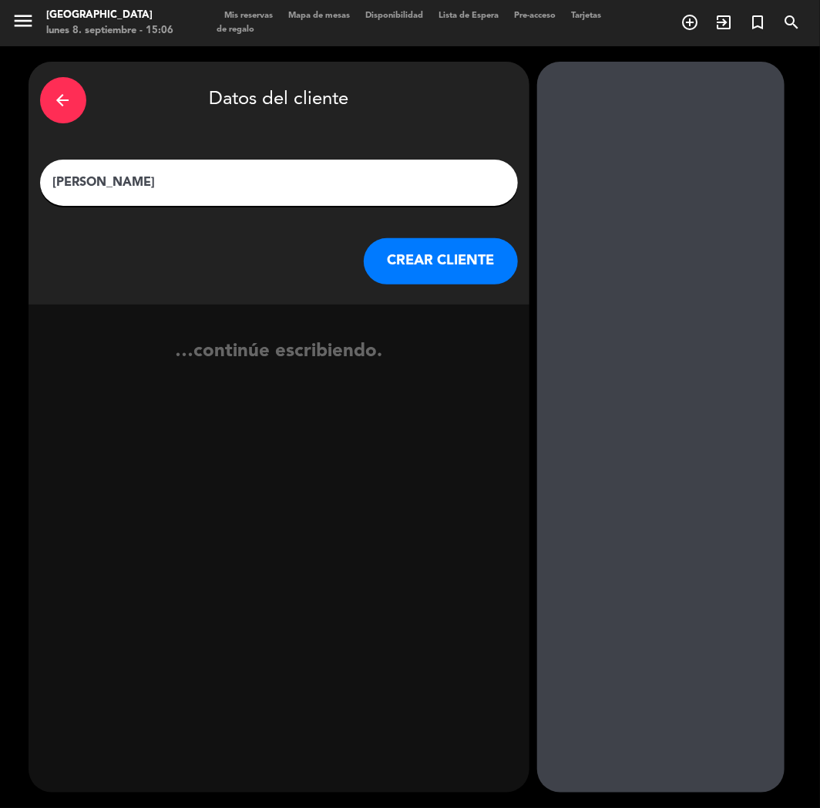
type input "[PERSON_NAME]"
click at [432, 264] on button "CREAR CLIENTE" at bounding box center [441, 261] width 154 height 46
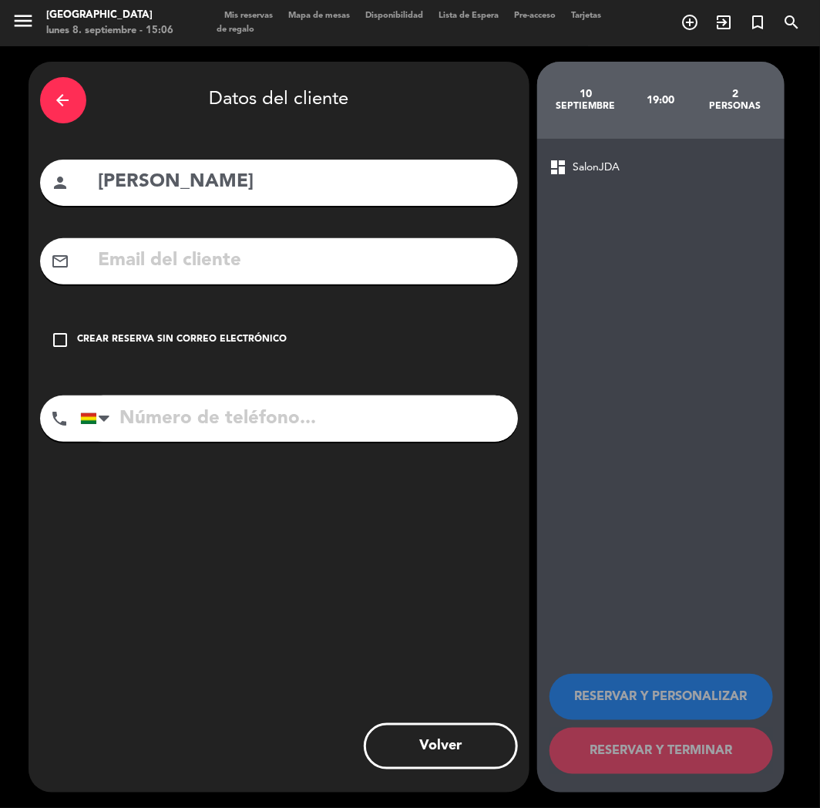
click at [195, 255] on input "text" at bounding box center [301, 261] width 409 height 32
paste input "[PERSON_NAME][EMAIL_ADDRESS][PERSON_NAME][DOMAIN_NAME]"
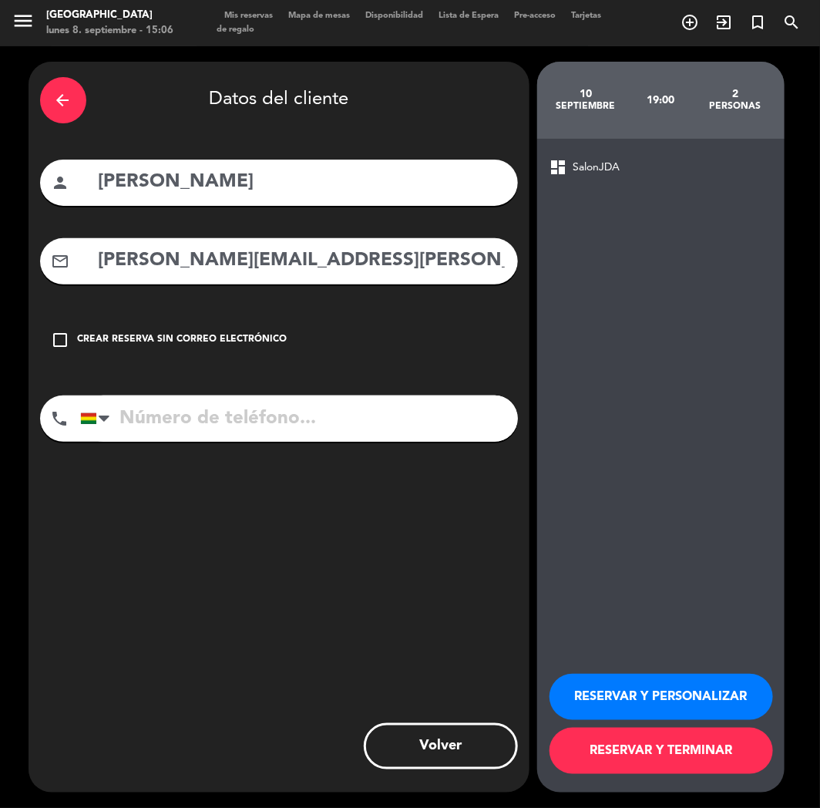
type input "[PERSON_NAME][EMAIL_ADDRESS][PERSON_NAME][DOMAIN_NAME]"
click at [194, 409] on input "tel" at bounding box center [299, 418] width 438 height 46
paste input "[PHONE_NUMBER]"
click at [143, 419] on input "[PHONE_NUMBER]" at bounding box center [299, 418] width 438 height 46
type input "[PHONE_NUMBER]"
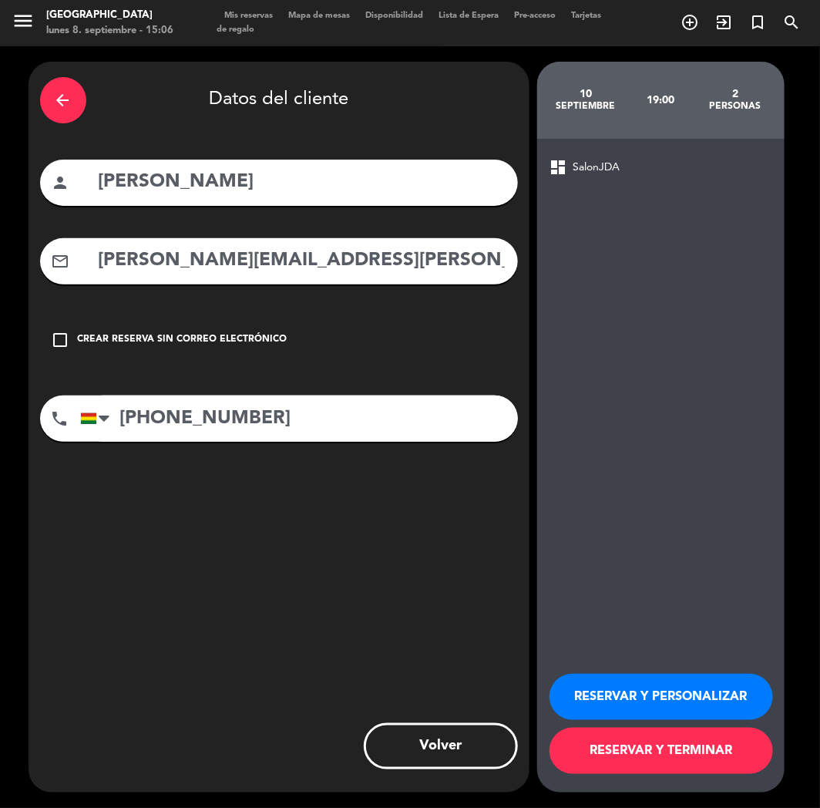
click at [601, 707] on button "RESERVAR Y PERSONALIZAR" at bounding box center [662, 697] width 224 height 46
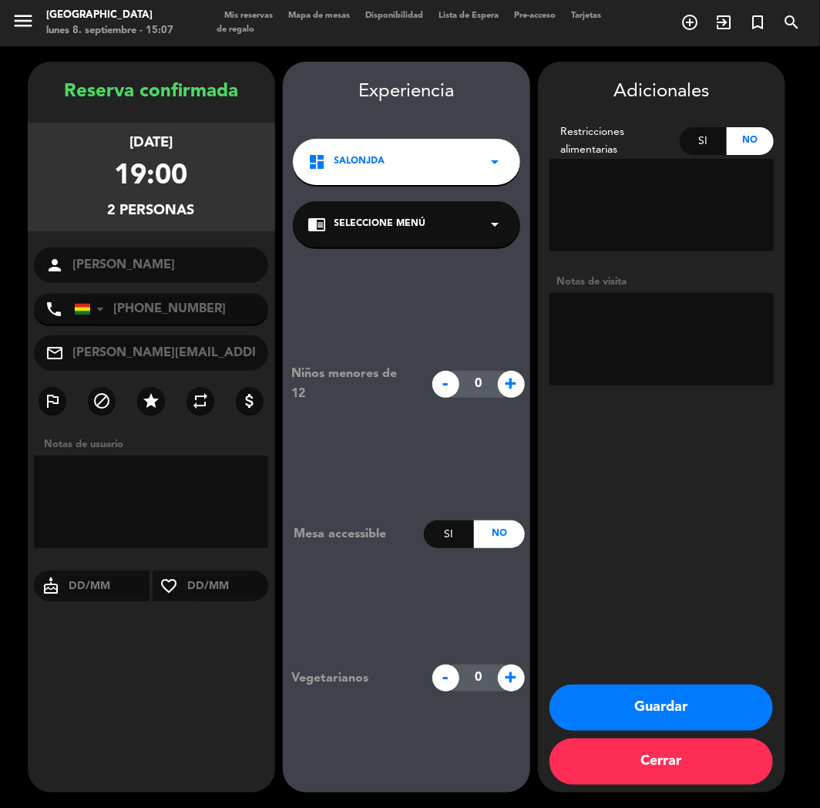
click at [624, 712] on button "Guardar" at bounding box center [662, 707] width 224 height 46
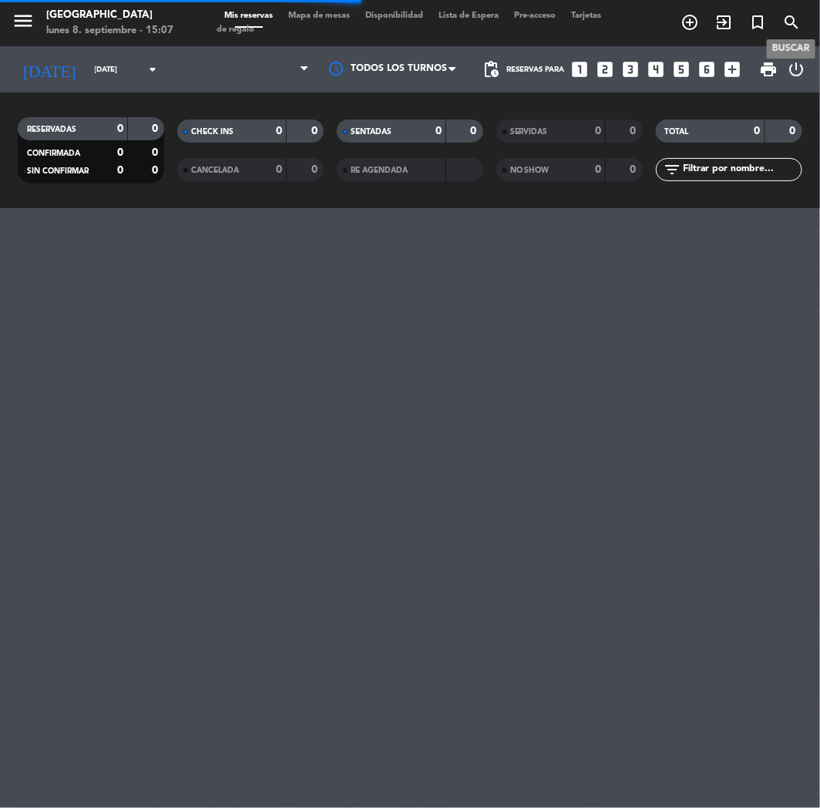
click at [794, 19] on icon "search" at bounding box center [791, 22] width 18 height 18
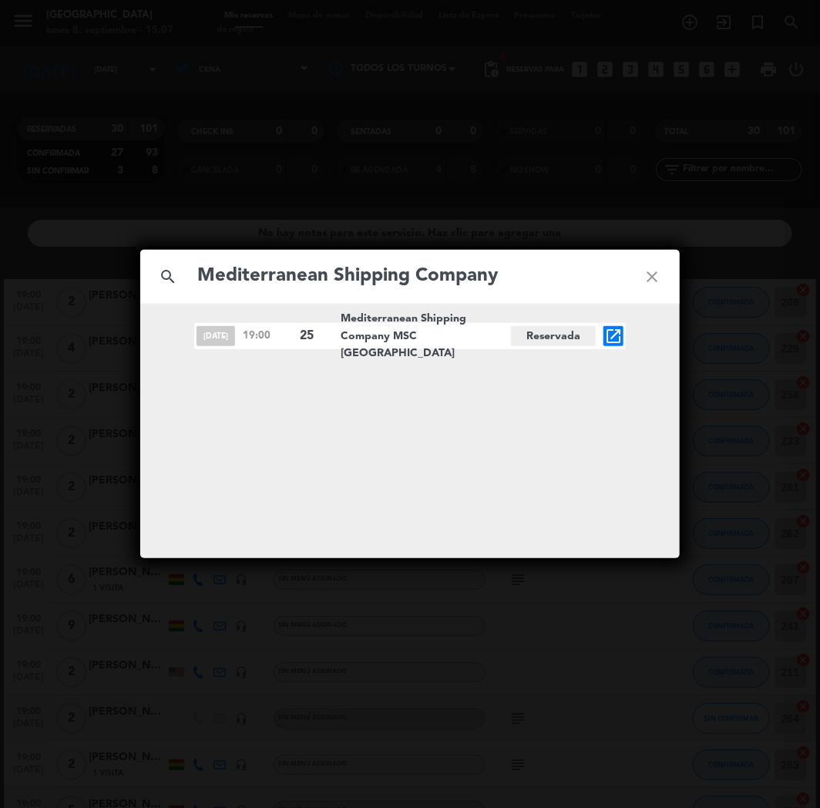
type input "Mediterranean Shipping Company"
click at [613, 337] on icon "open_in_new" at bounding box center [613, 336] width 18 height 18
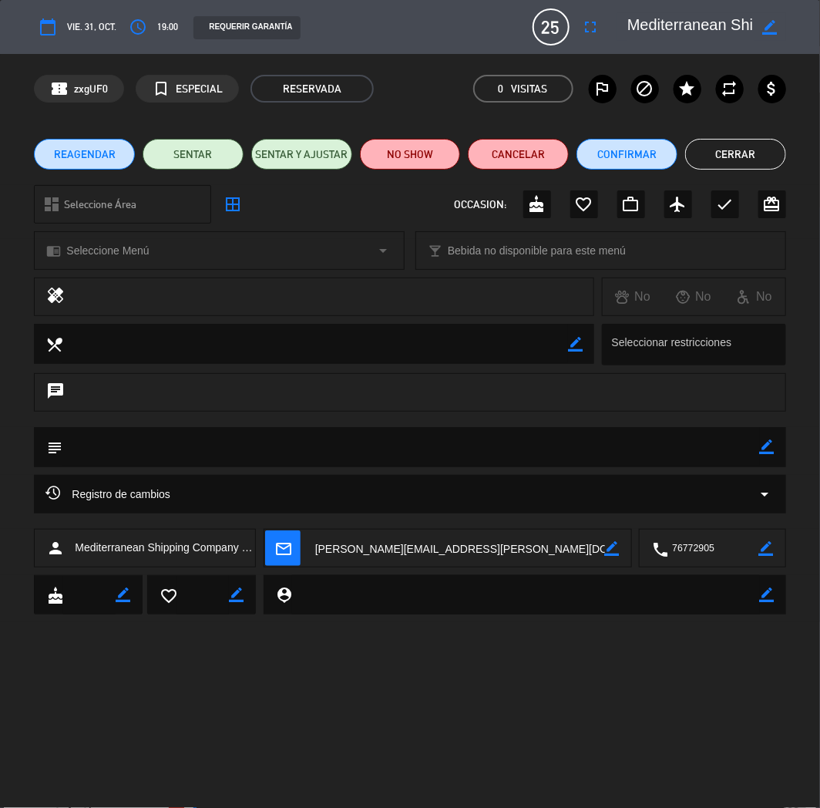
click at [109, 151] on span "REAGENDAR" at bounding box center [85, 154] width 62 height 16
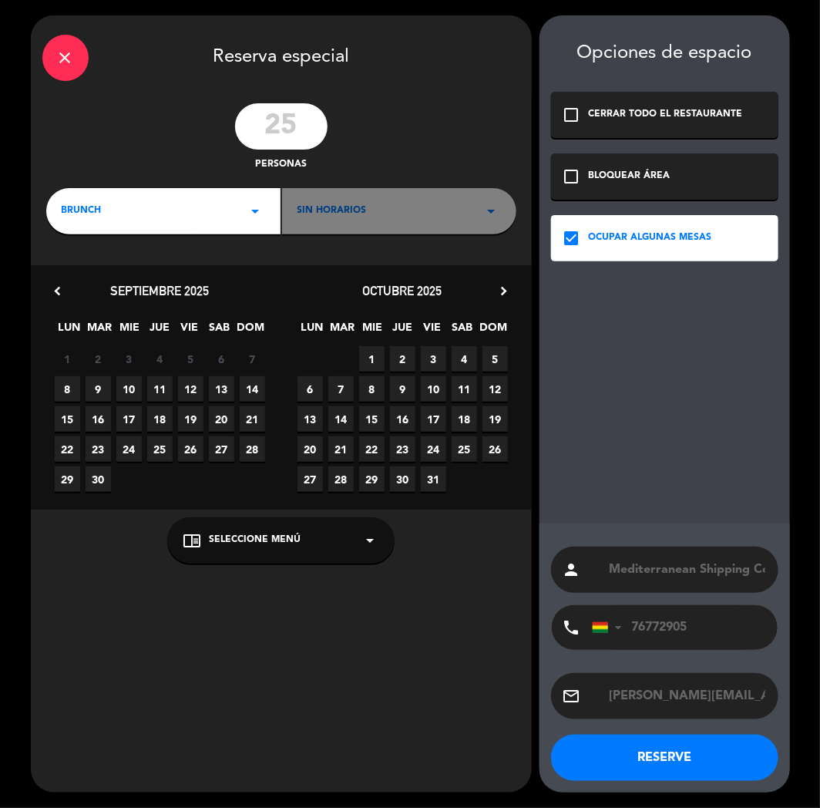
click at [291, 128] on input "25" at bounding box center [281, 126] width 92 height 46
click at [277, 121] on input "25" at bounding box center [281, 126] width 92 height 46
type input "15"
click at [266, 216] on div "BRUNCH arrow_drop_down" at bounding box center [163, 211] width 234 height 46
click at [90, 302] on div "Cena" at bounding box center [163, 298] width 203 height 15
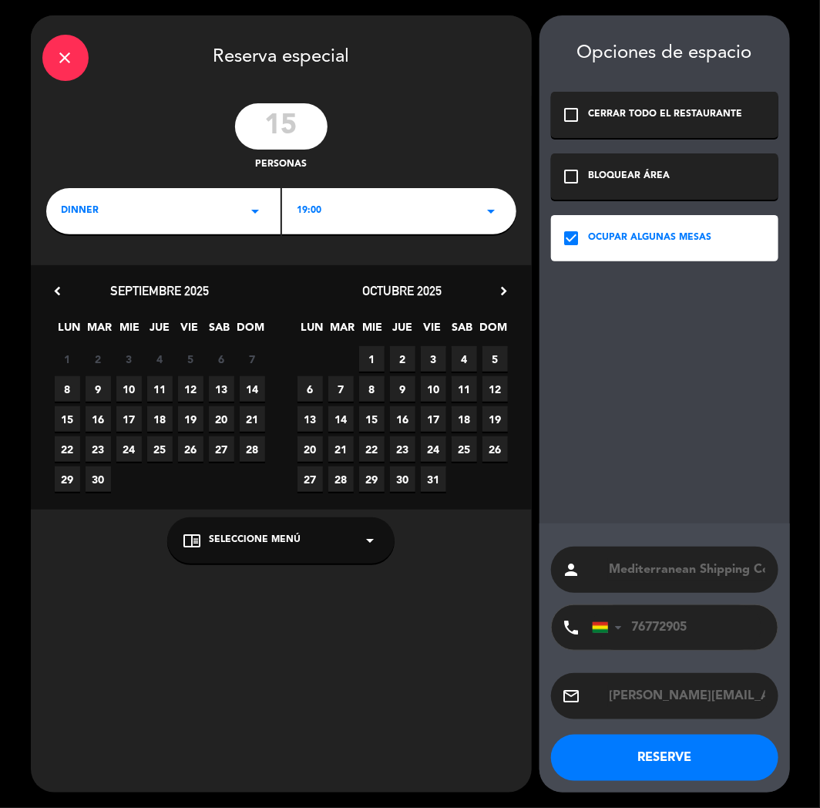
click at [272, 203] on div "dinner arrow_drop_down" at bounding box center [163, 211] width 234 height 46
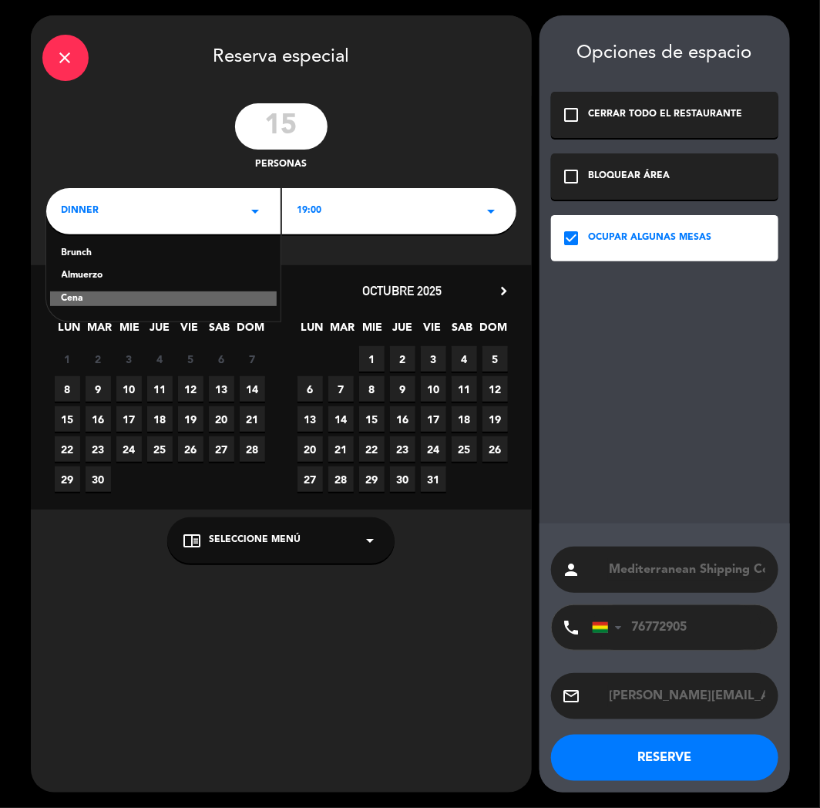
click at [86, 279] on div "Almuerzo" at bounding box center [163, 275] width 203 height 15
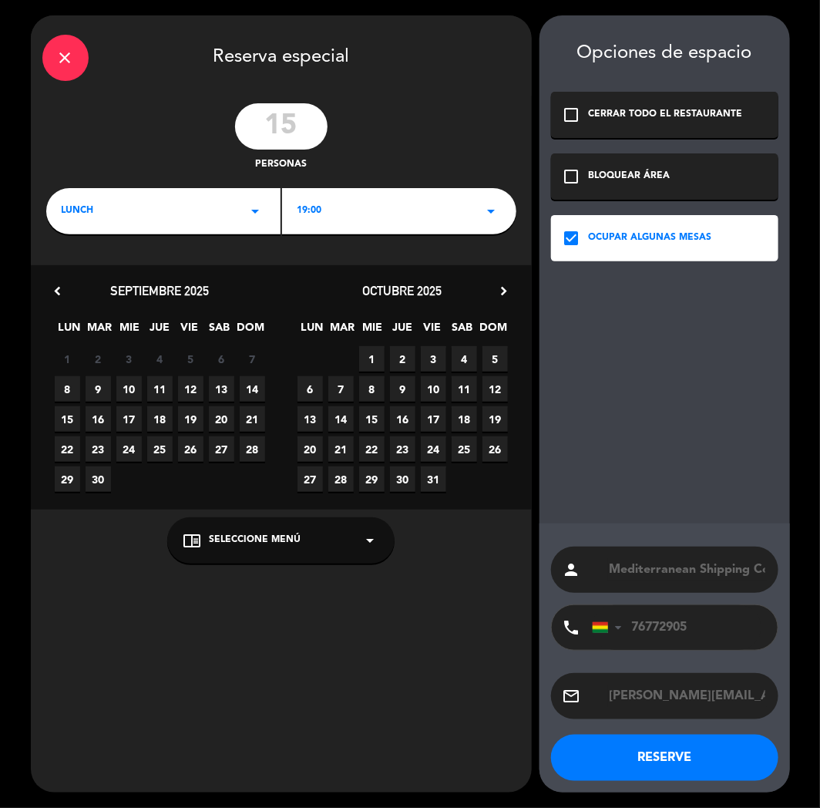
click at [380, 217] on div "19:00 arrow_drop_down" at bounding box center [399, 211] width 234 height 46
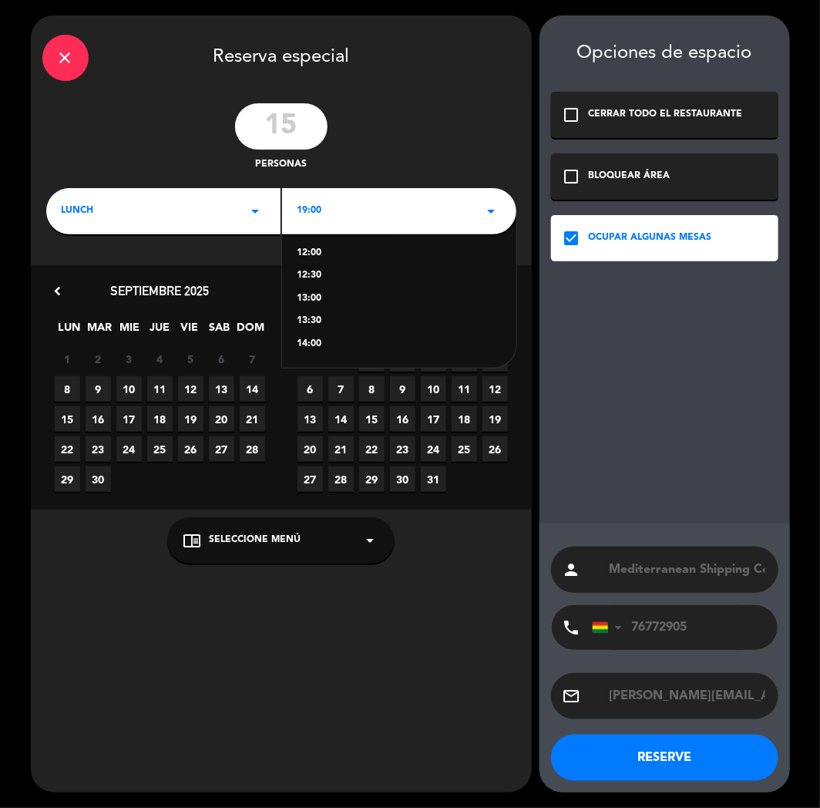
drag, startPoint x: 320, startPoint y: 339, endPoint x: 314, endPoint y: 322, distance: 18.0
click at [314, 322] on div "12:00 12:30 13:00 13:30 14:00" at bounding box center [399, 289] width 234 height 156
click at [314, 322] on div "13:30" at bounding box center [399, 321] width 203 height 15
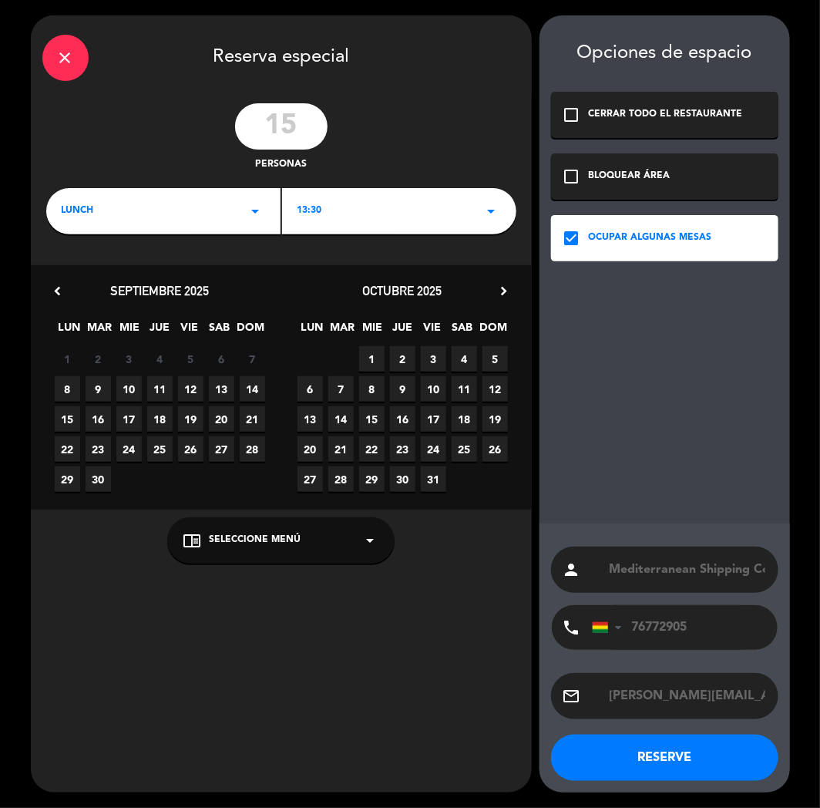
click at [395, 481] on span "30" at bounding box center [402, 478] width 25 height 25
click at [640, 757] on button "RESERVE" at bounding box center [664, 758] width 227 height 46
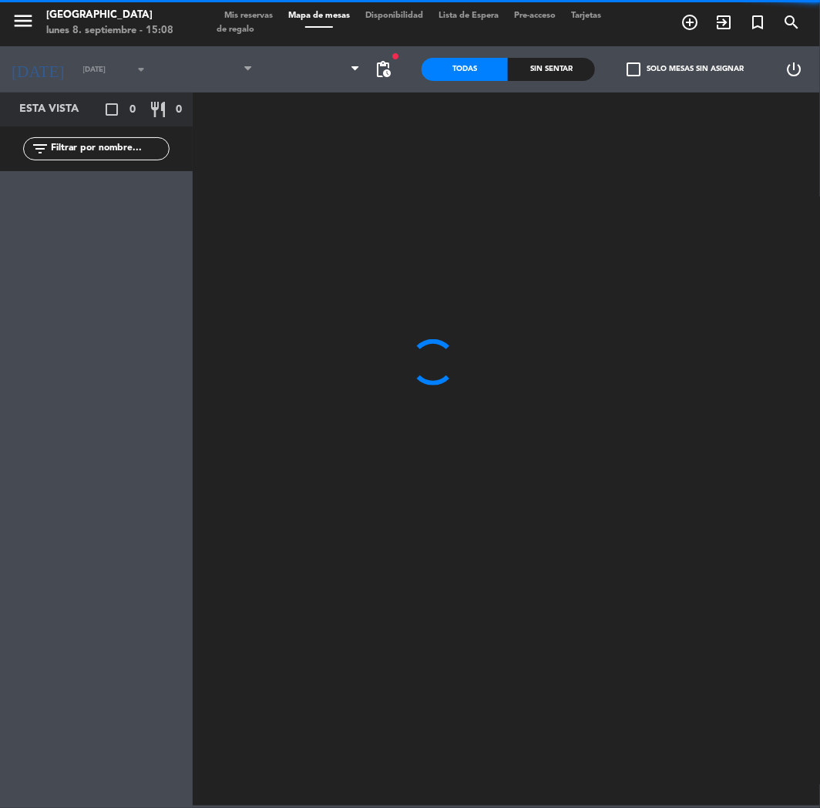
type input "[DEMOGRAPHIC_DATA][DATE]"
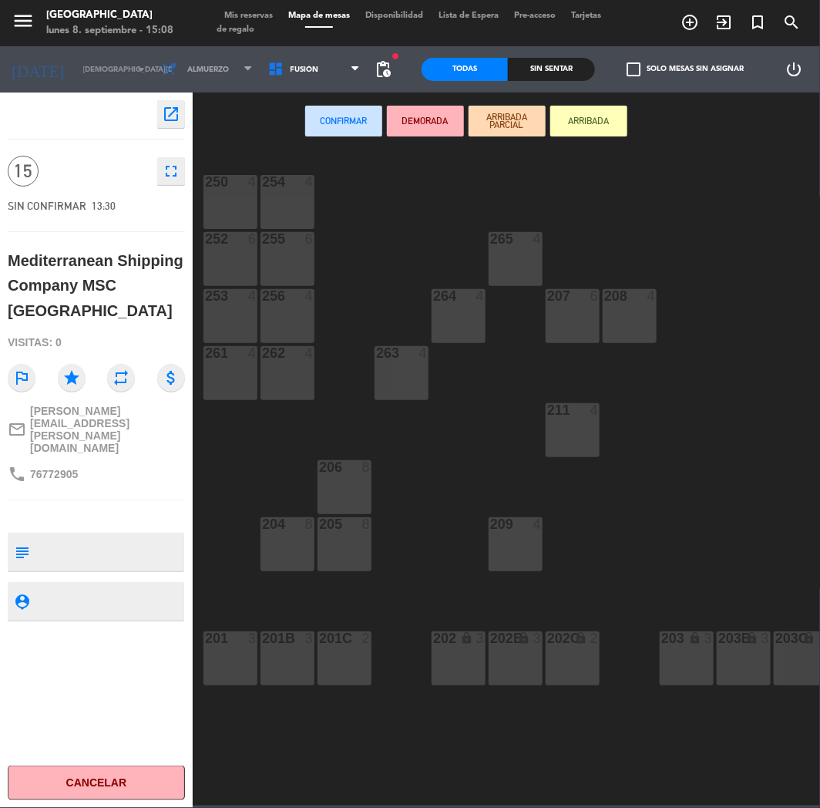
click at [329, 108] on button "Confirmar" at bounding box center [343, 121] width 77 height 31
click at [247, 9] on div "Mis reservas Mapa de mesas Disponibilidad Lista de Espera Pre-acceso Tarjetas d…" at bounding box center [410, 23] width 387 height 28
click at [247, 13] on span "Mis reservas" at bounding box center [249, 16] width 64 height 8
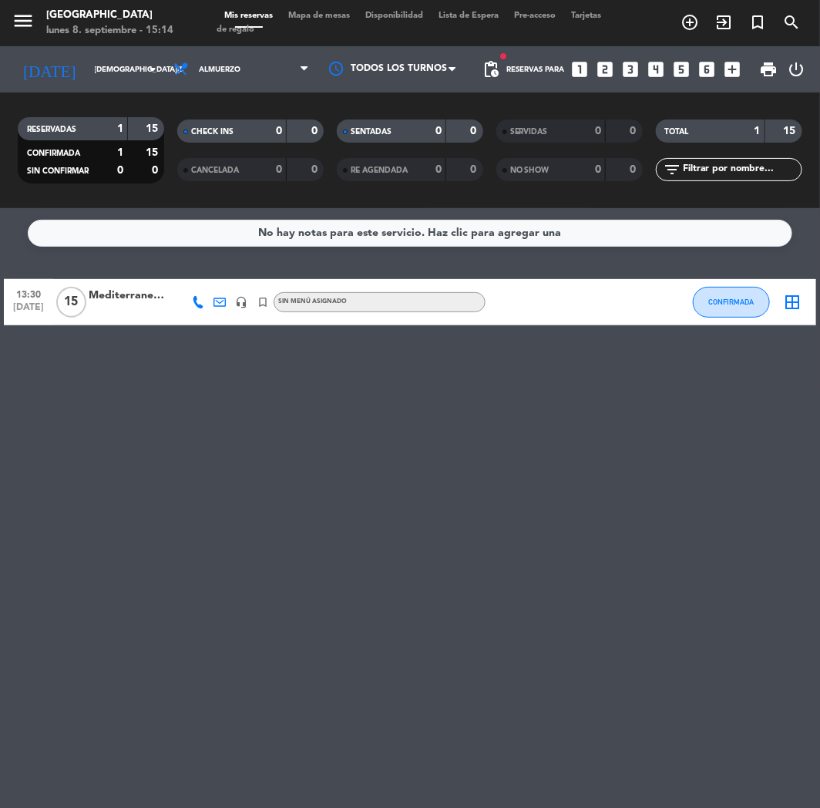
click at [476, 375] on div "No hay notas para este servicio. Haz clic para agregar una 13:30 [DATE] Mediter…" at bounding box center [410, 508] width 820 height 600
click at [728, 67] on icon "add_box" at bounding box center [733, 69] width 20 height 20
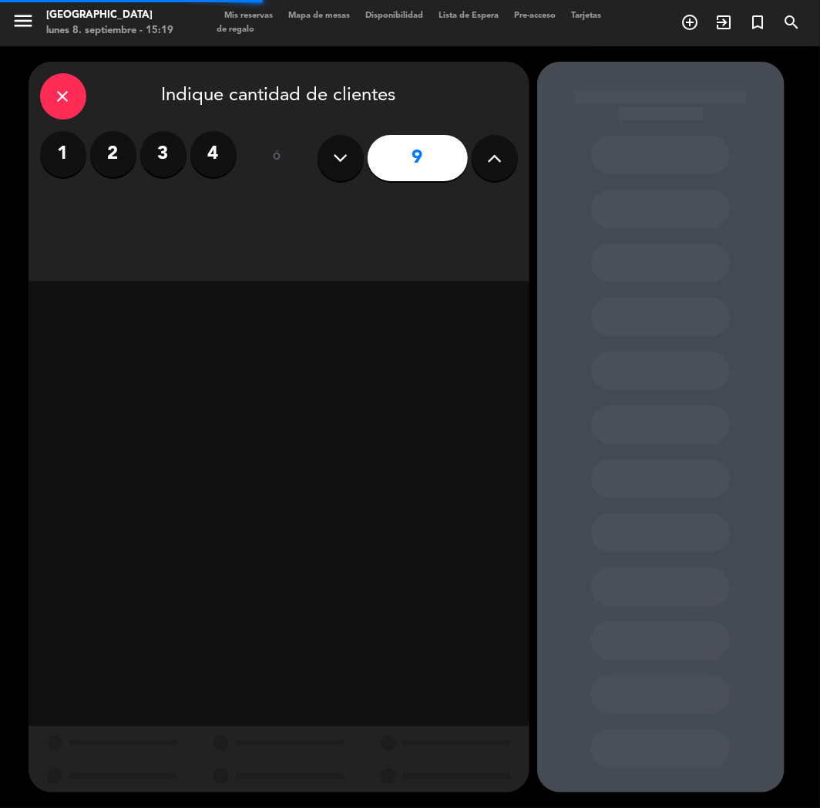
click at [328, 164] on button at bounding box center [341, 158] width 46 height 46
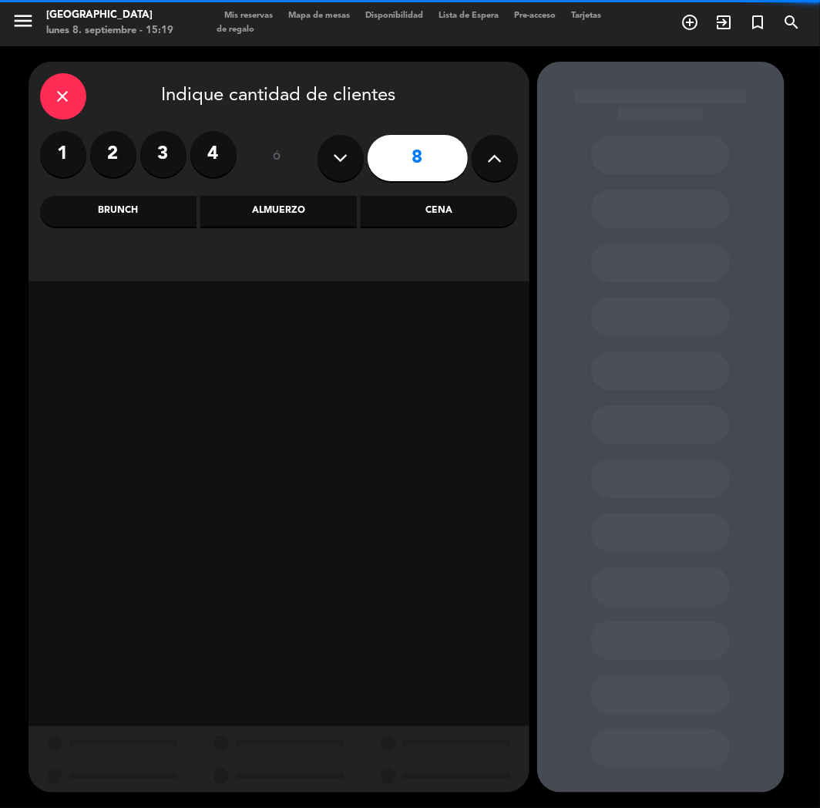
click at [328, 164] on button at bounding box center [341, 158] width 46 height 46
type input "7"
click at [449, 216] on div "Cena" at bounding box center [439, 211] width 156 height 31
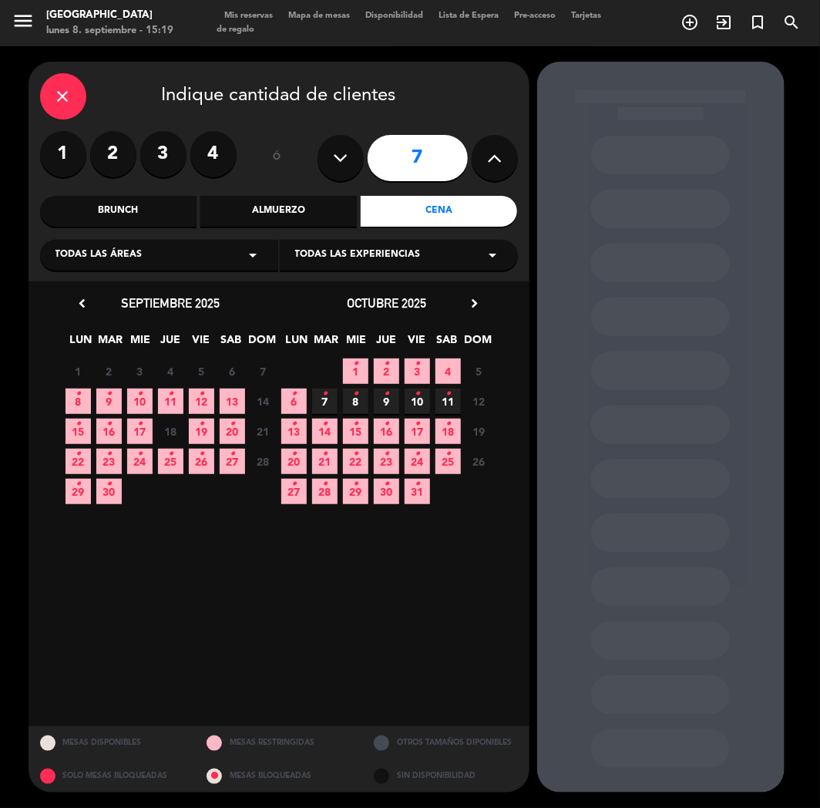
click at [141, 398] on icon "•" at bounding box center [139, 394] width 5 height 25
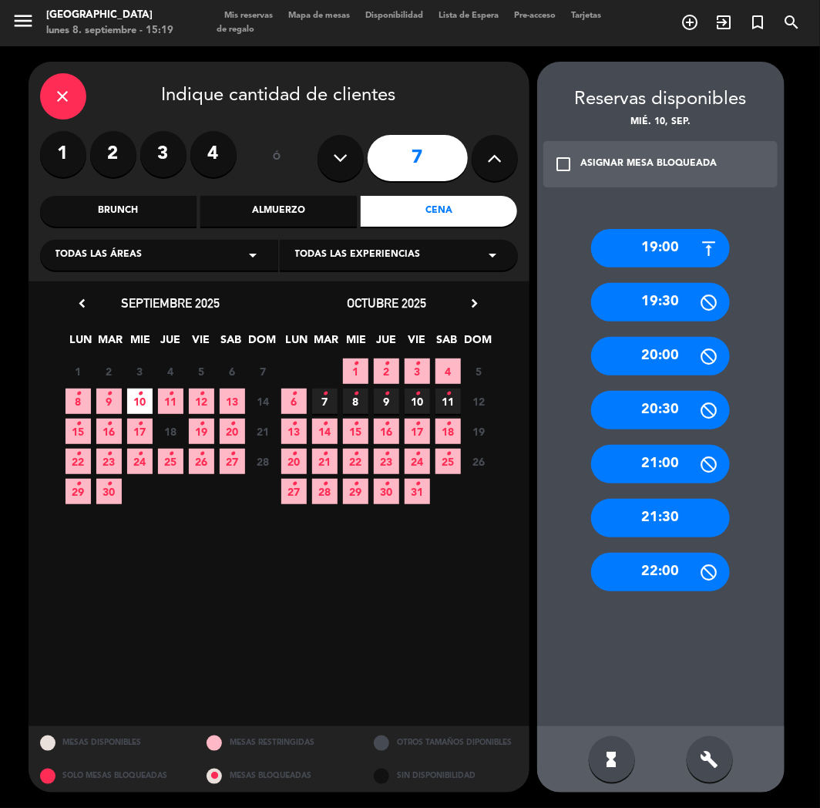
click at [652, 251] on div "19:00" at bounding box center [660, 248] width 139 height 39
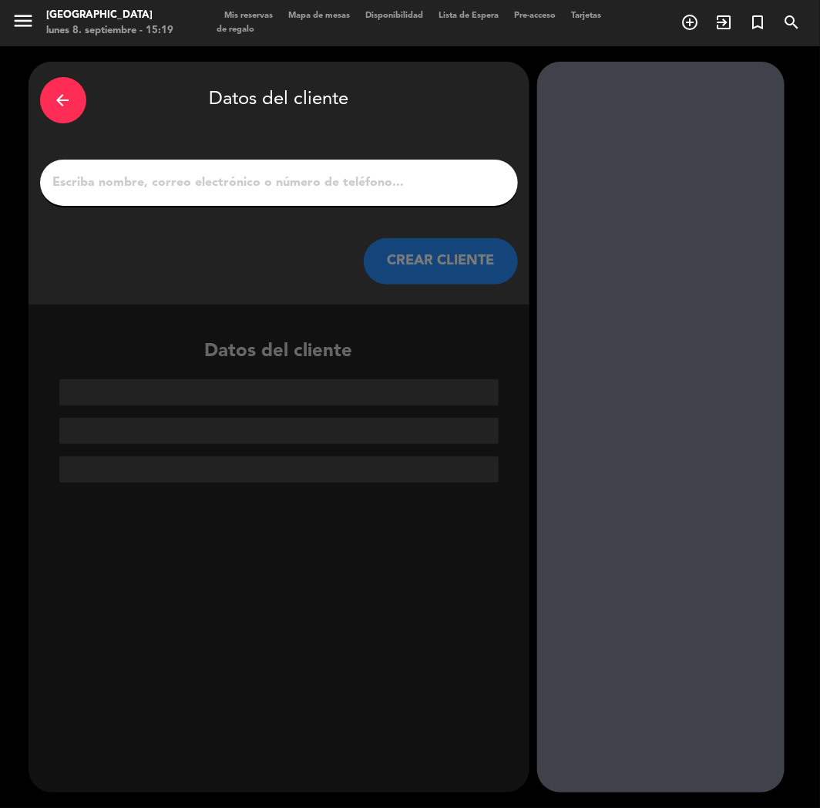
click at [247, 187] on input "1" at bounding box center [279, 183] width 455 height 22
paste input "[PERSON_NAME]"
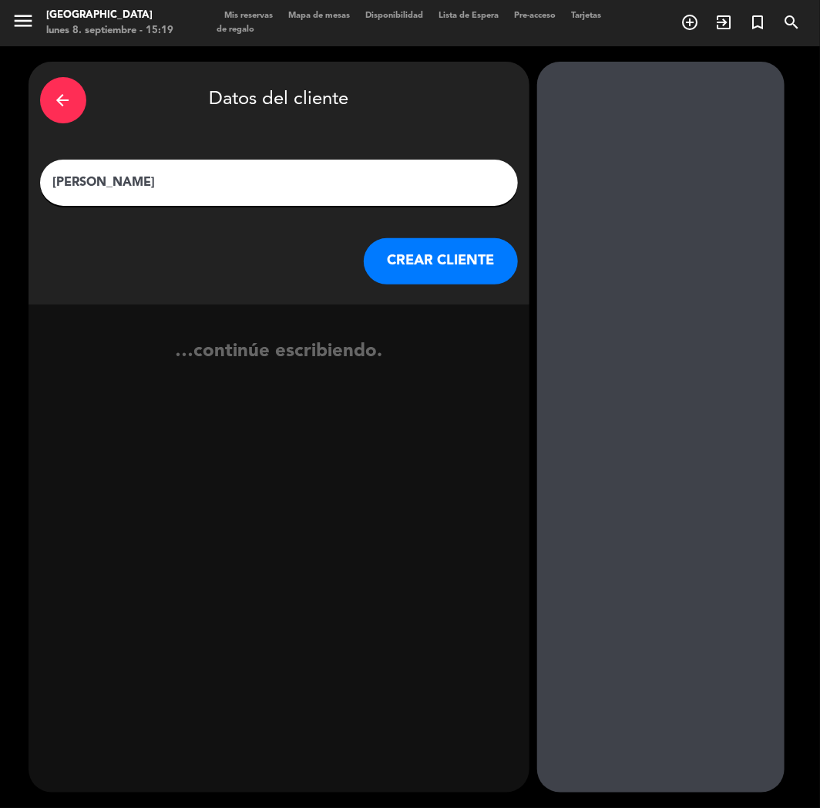
type input "[PERSON_NAME]"
click at [473, 275] on button "CREAR CLIENTE" at bounding box center [441, 261] width 154 height 46
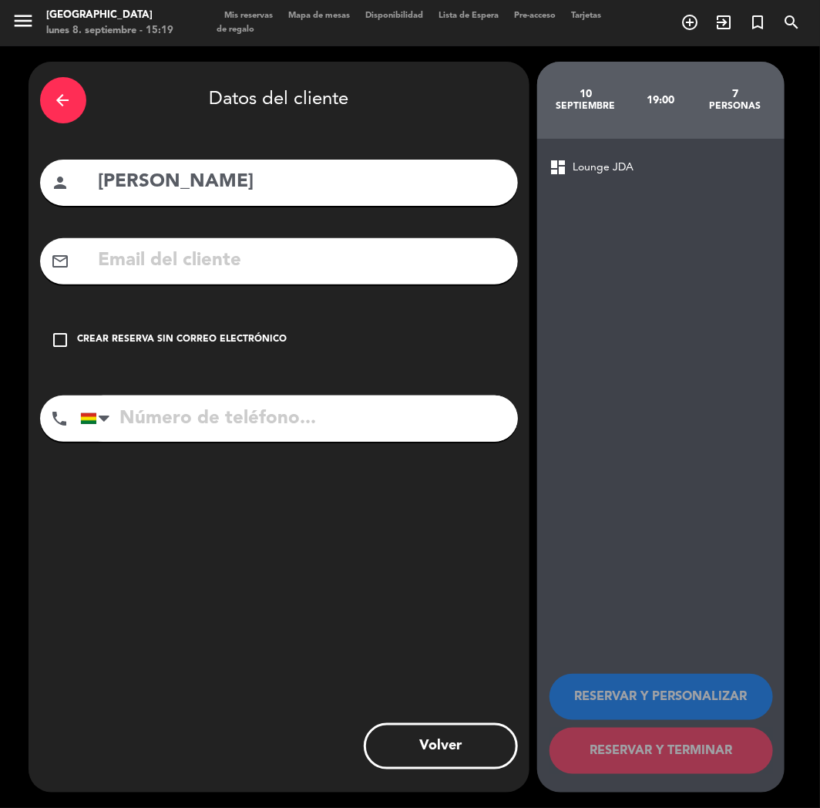
click at [237, 433] on input "tel" at bounding box center [299, 418] width 438 height 46
paste input "[PHONE_NUMBER]"
type input "[PHONE_NUMBER]"
drag, startPoint x: 132, startPoint y: 341, endPoint x: 122, endPoint y: 341, distance: 10.0
click at [126, 341] on div "Crear reserva sin correo electrónico" at bounding box center [183, 339] width 210 height 15
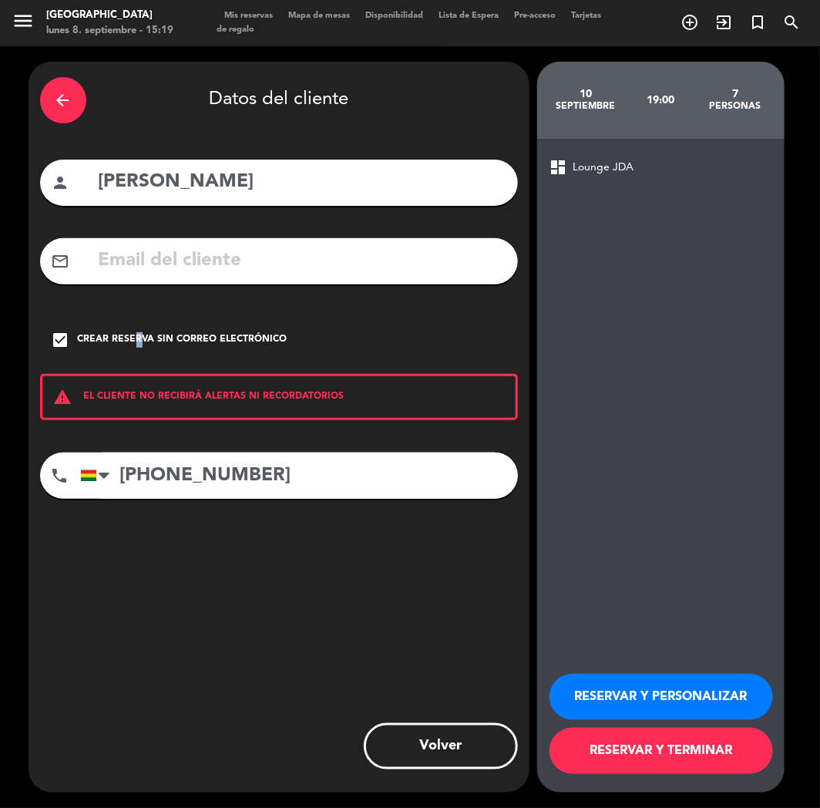
click at [587, 695] on button "RESERVAR Y PERSONALIZAR" at bounding box center [662, 697] width 224 height 46
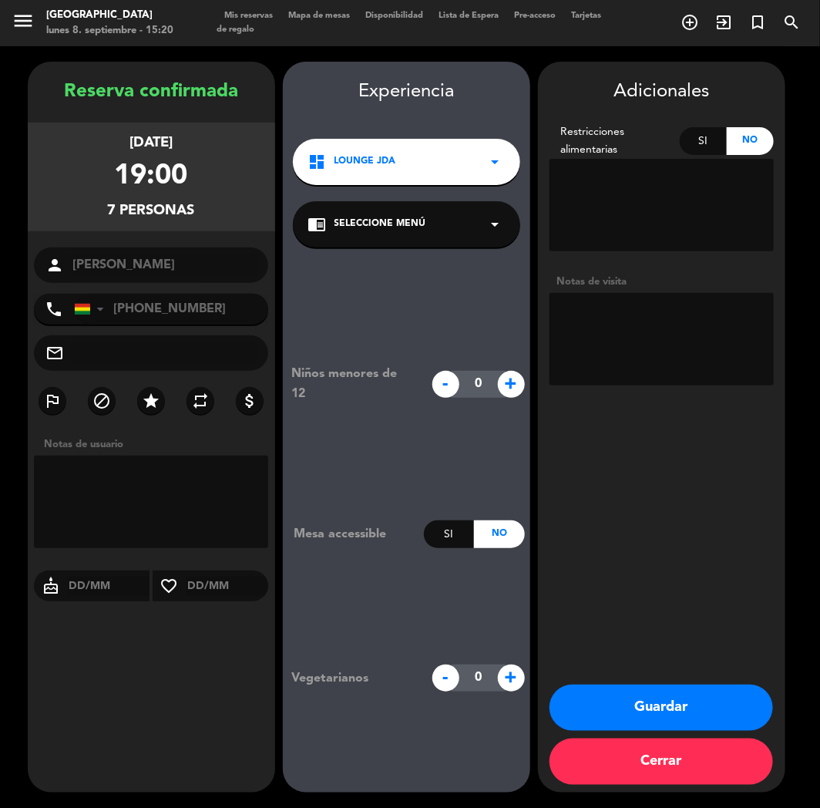
click at [580, 373] on textarea at bounding box center [662, 339] width 224 height 92
type textarea "CUMPLE"
click at [651, 713] on button "Guardar" at bounding box center [662, 707] width 224 height 46
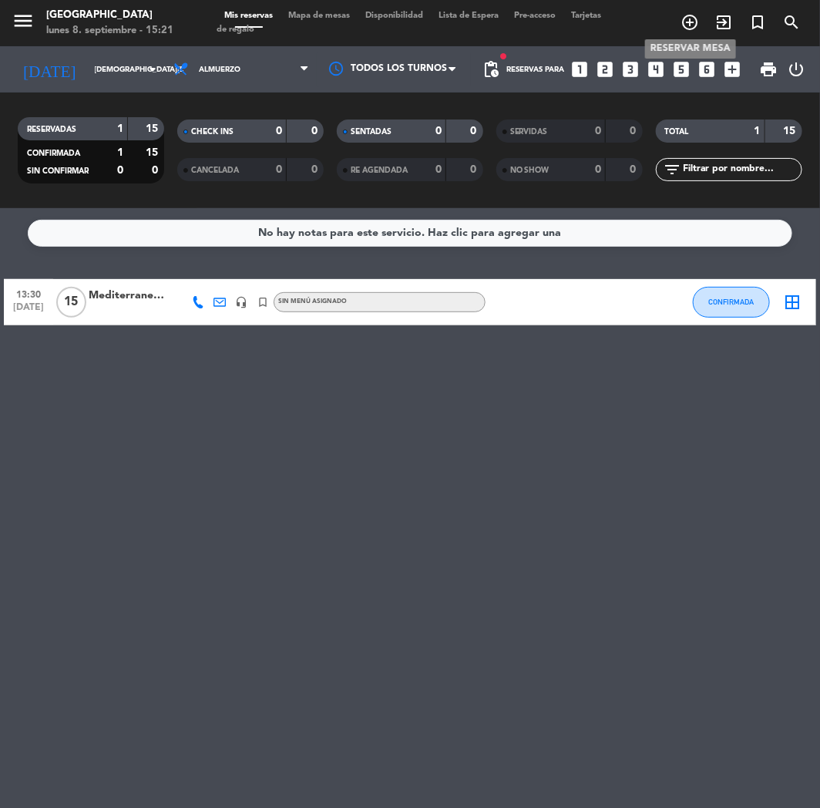
click at [684, 25] on icon "add_circle_outline" at bounding box center [690, 22] width 18 height 18
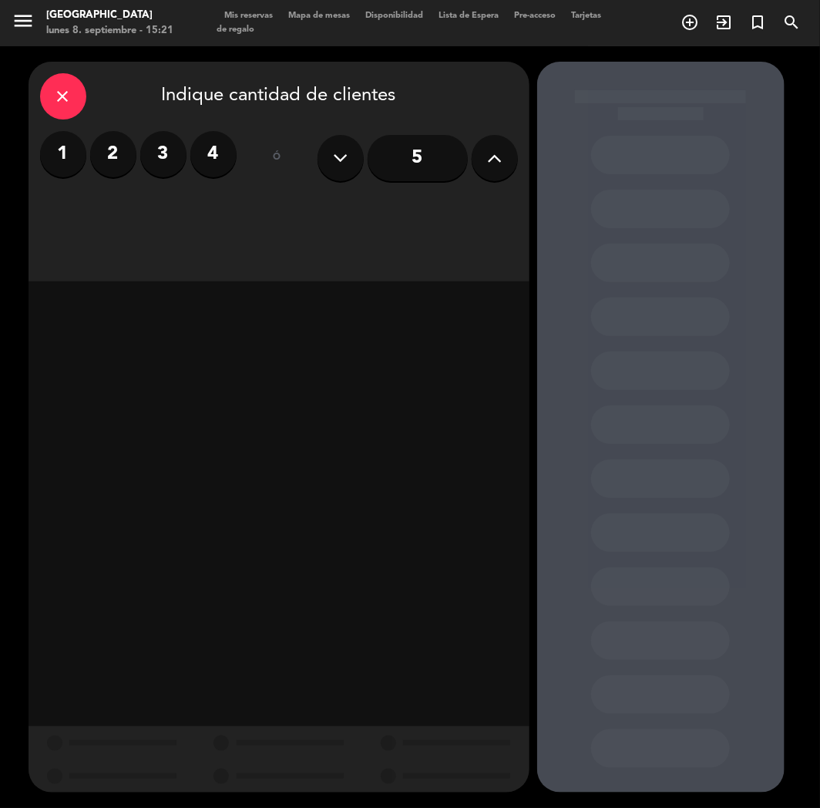
click at [109, 155] on label "2" at bounding box center [113, 154] width 46 height 46
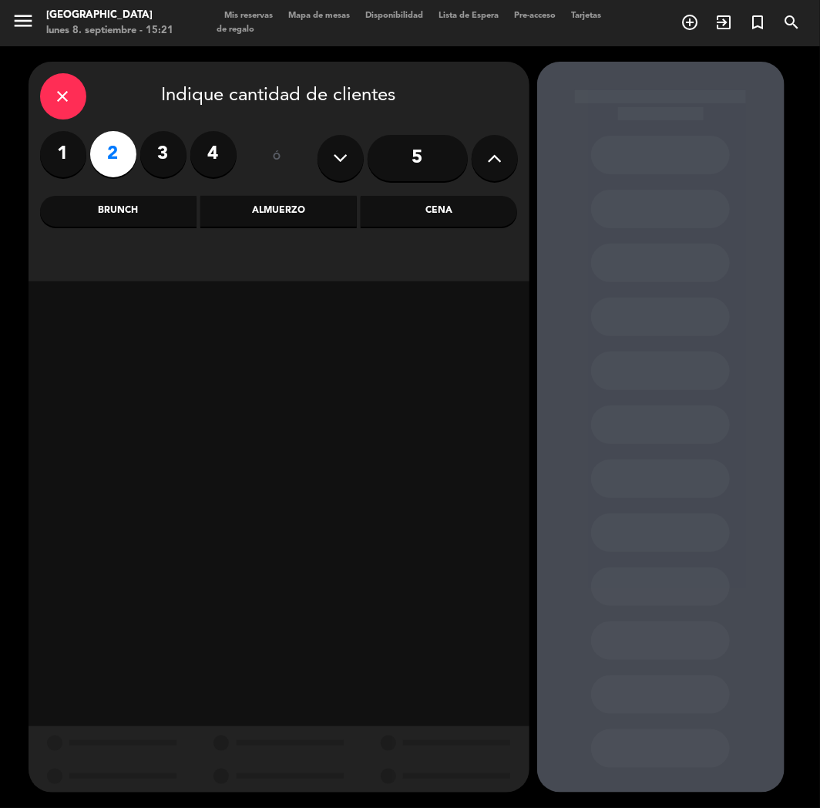
click at [449, 214] on div "Cena" at bounding box center [439, 211] width 156 height 31
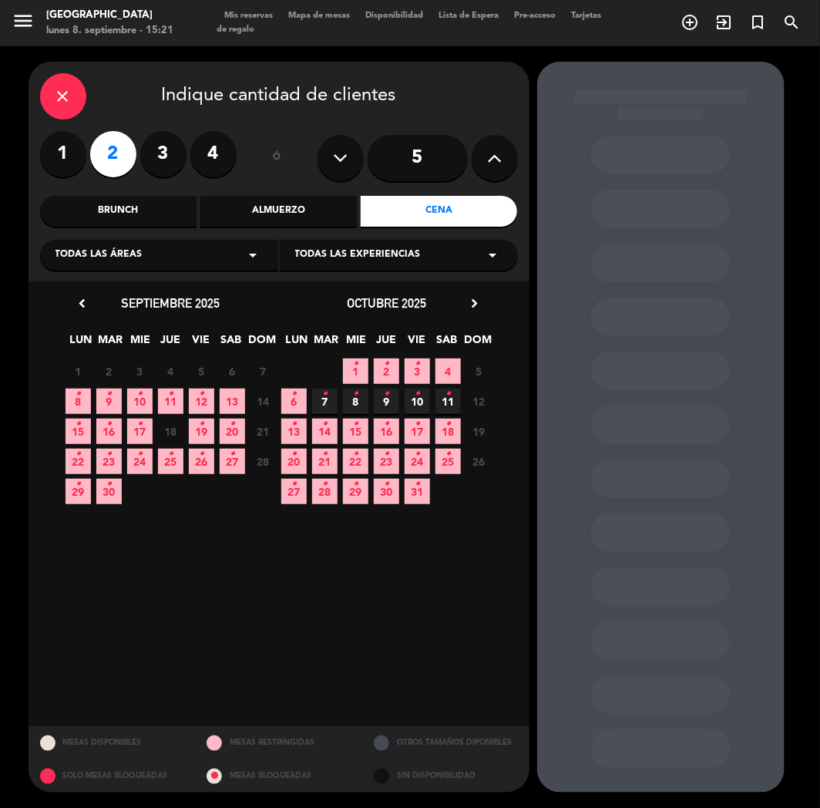
click at [111, 398] on icon "•" at bounding box center [108, 394] width 5 height 25
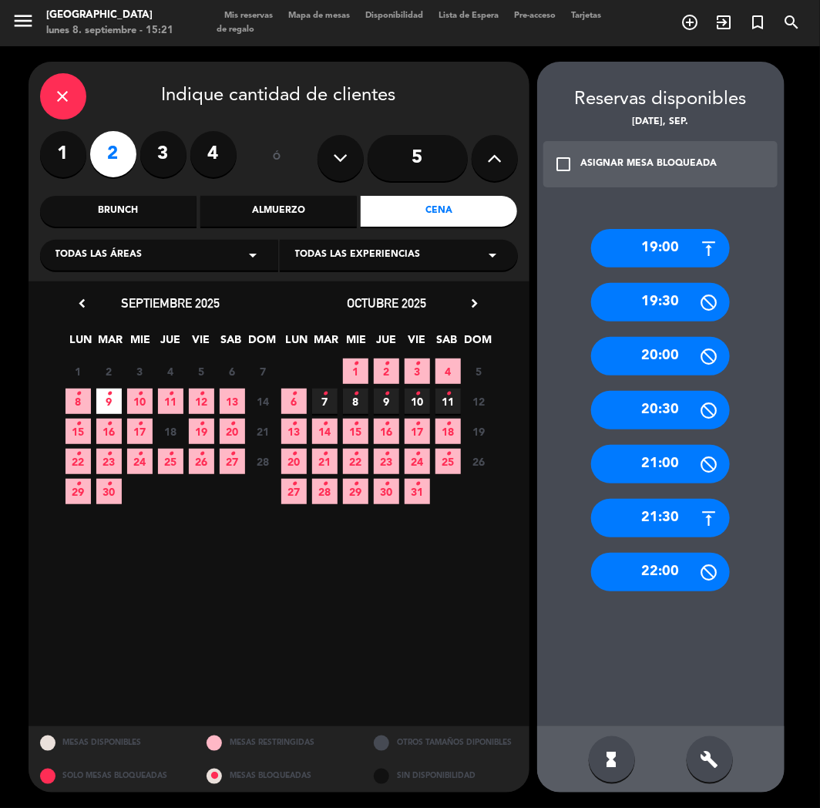
click at [675, 514] on div "21:30" at bounding box center [660, 518] width 139 height 39
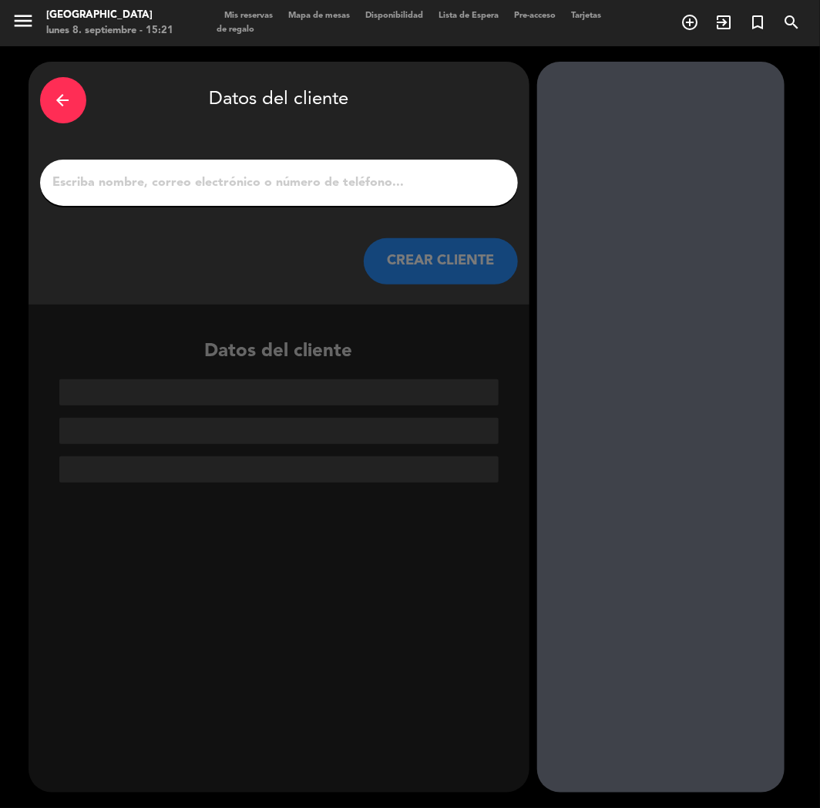
click at [195, 187] on input "1" at bounding box center [279, 183] width 455 height 22
paste input "[PERSON_NAME]"
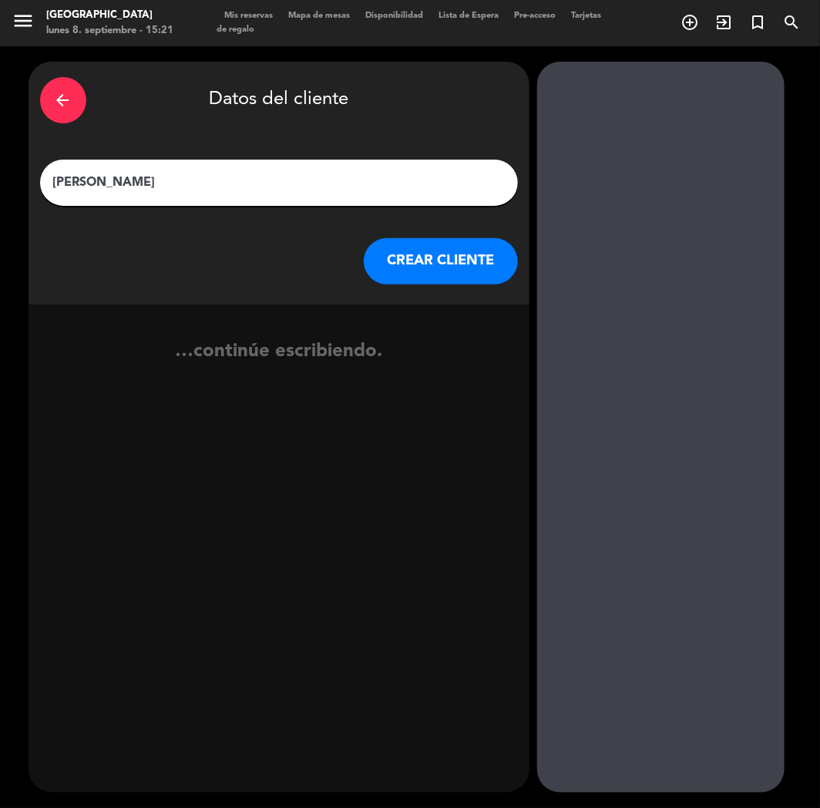
type input "[PERSON_NAME]"
click at [422, 277] on button "CREAR CLIENTE" at bounding box center [441, 261] width 154 height 46
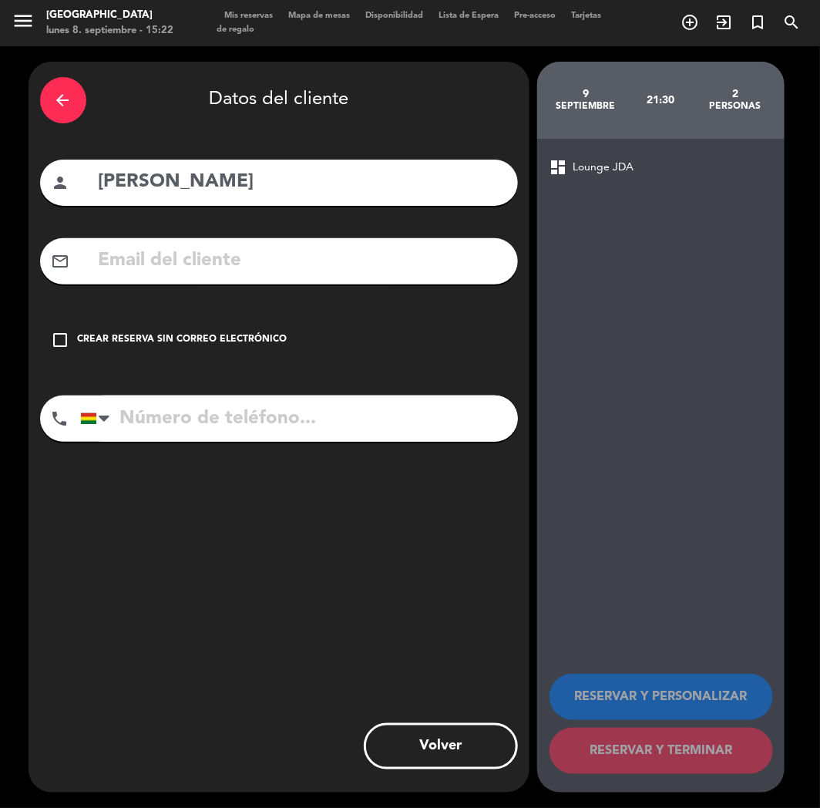
click at [129, 265] on input "text" at bounding box center [301, 261] width 409 height 32
paste input "[EMAIL_ADDRESS][DOMAIN_NAME]"
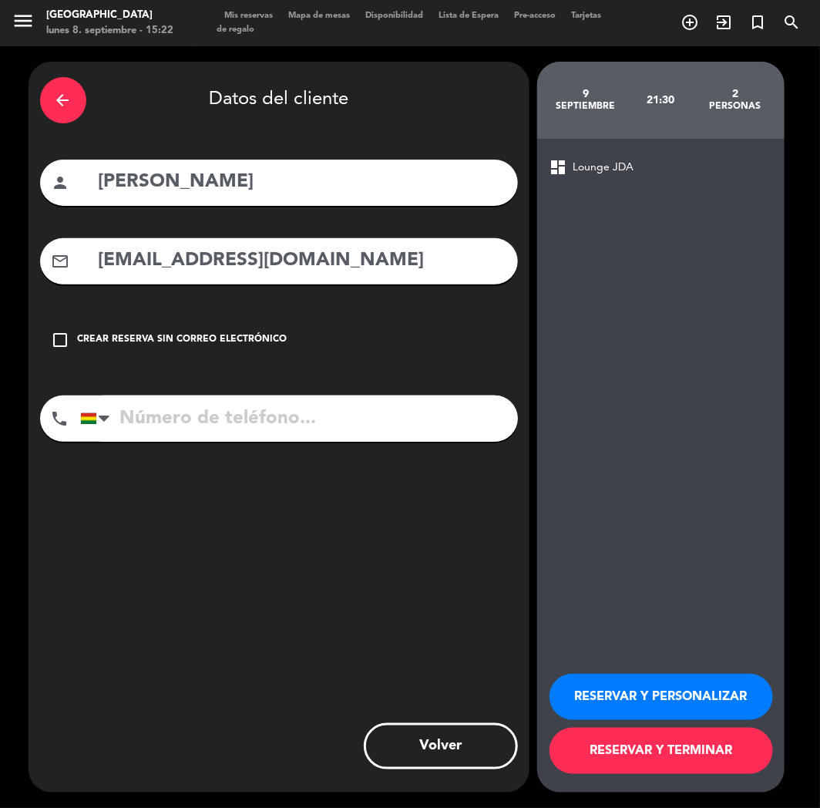
type input "[EMAIL_ADDRESS][DOMAIN_NAME]"
paste input "[PHONE_NUMBER]"
click at [160, 435] on input "tel" at bounding box center [299, 418] width 438 height 46
type input "[PHONE_NUMBER]"
drag, startPoint x: 604, startPoint y: 683, endPoint x: 368, endPoint y: 582, distance: 256.6
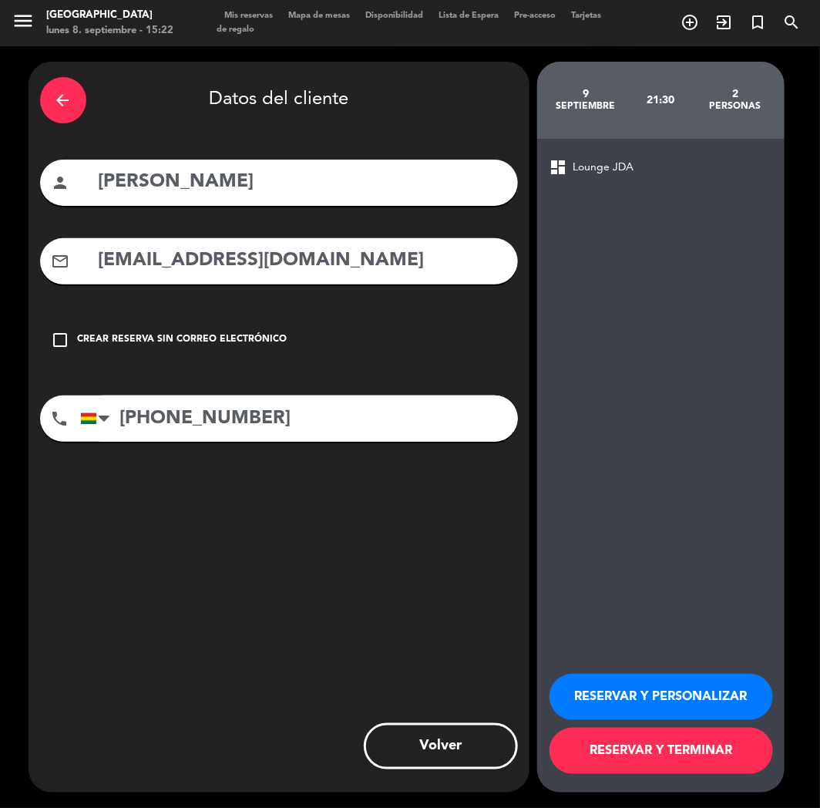
click at [603, 683] on button "RESERVAR Y PERSONALIZAR" at bounding box center [662, 697] width 224 height 46
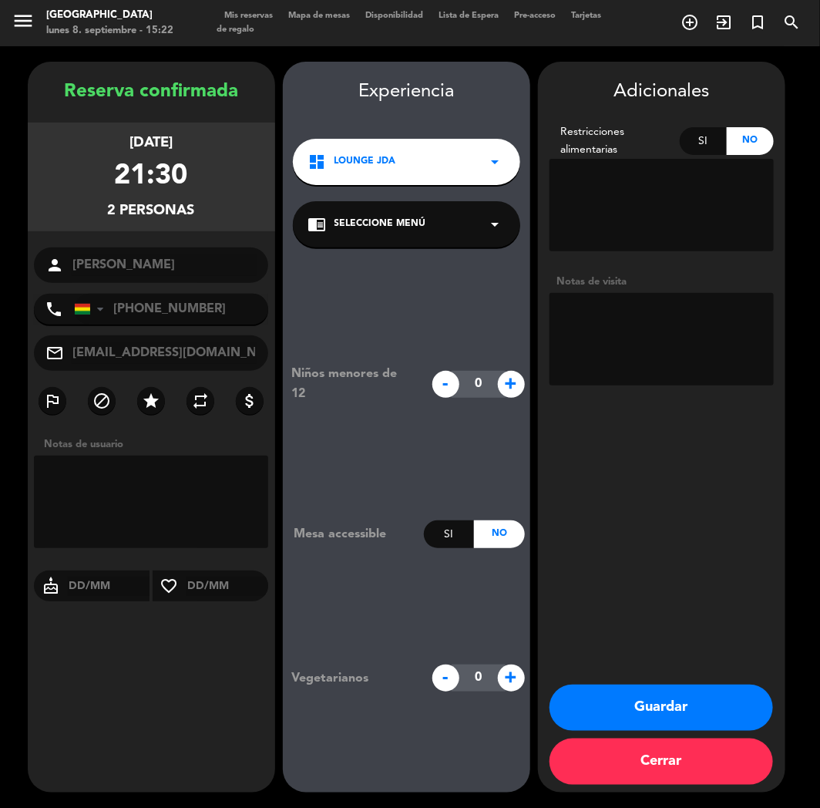
click at [613, 348] on textarea at bounding box center [662, 339] width 224 height 92
type textarea "CUMPLE"
click at [651, 707] on button "Guardar" at bounding box center [662, 707] width 224 height 46
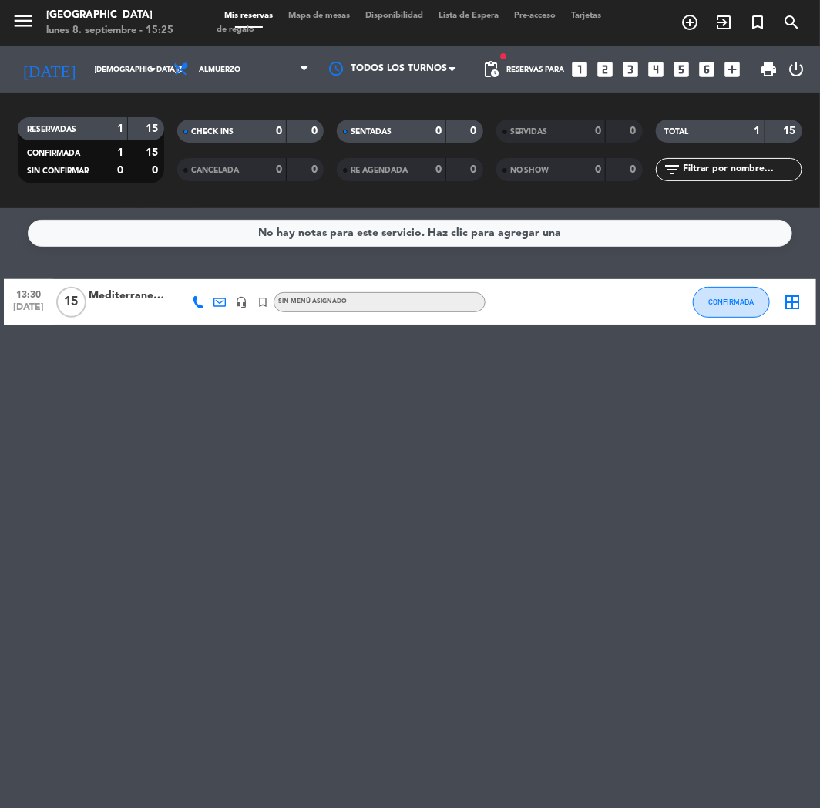
click at [91, 651] on div "No hay notas para este servicio. Haz clic para agregar una 13:30 [DATE] Mediter…" at bounding box center [410, 508] width 820 height 600
drag, startPoint x: 24, startPoint y: 655, endPoint x: 0, endPoint y: 664, distance: 25.6
click at [16, 660] on div "No hay notas para este servicio. Haz clic para agregar una 13:30 [DATE] Mediter…" at bounding box center [410, 508] width 820 height 600
click at [798, 18] on icon "search" at bounding box center [791, 22] width 18 height 18
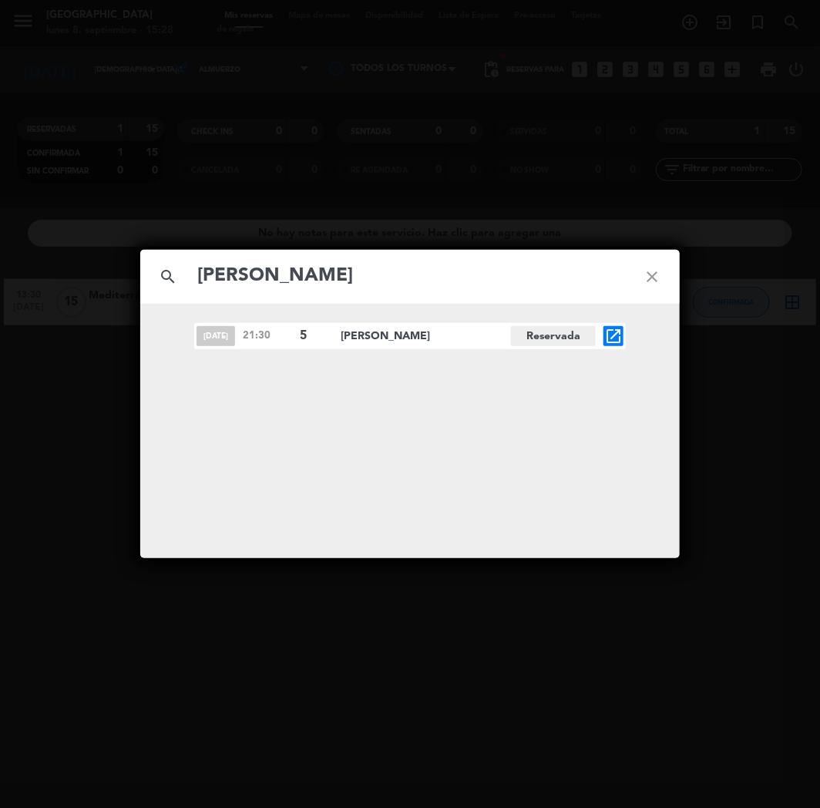
type input "[PERSON_NAME]"
click at [621, 339] on icon "open_in_new" at bounding box center [613, 336] width 18 height 18
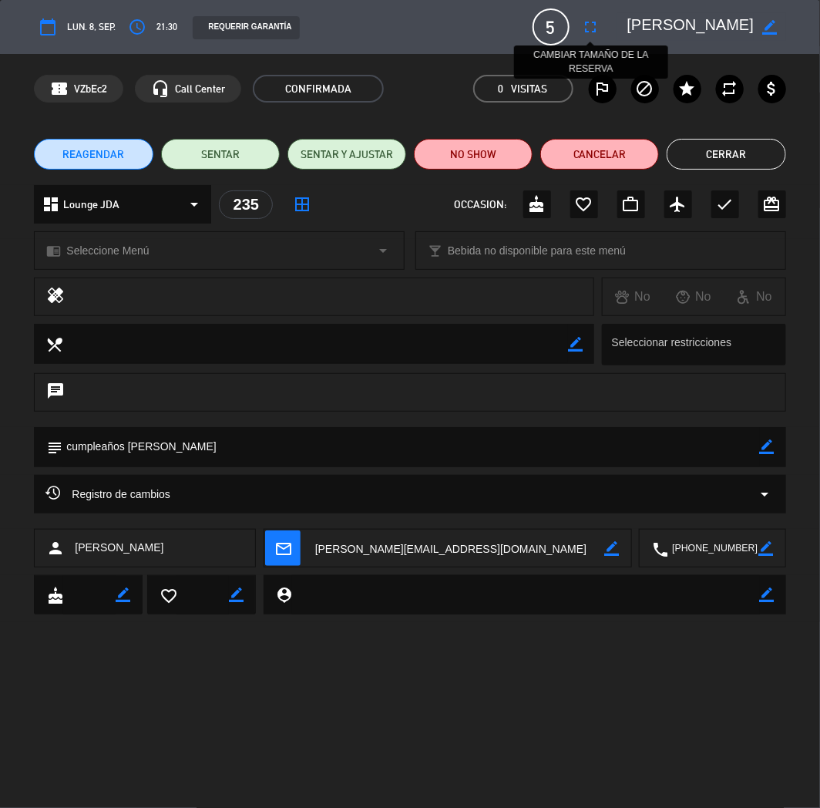
click at [579, 21] on button "fullscreen" at bounding box center [591, 27] width 28 height 28
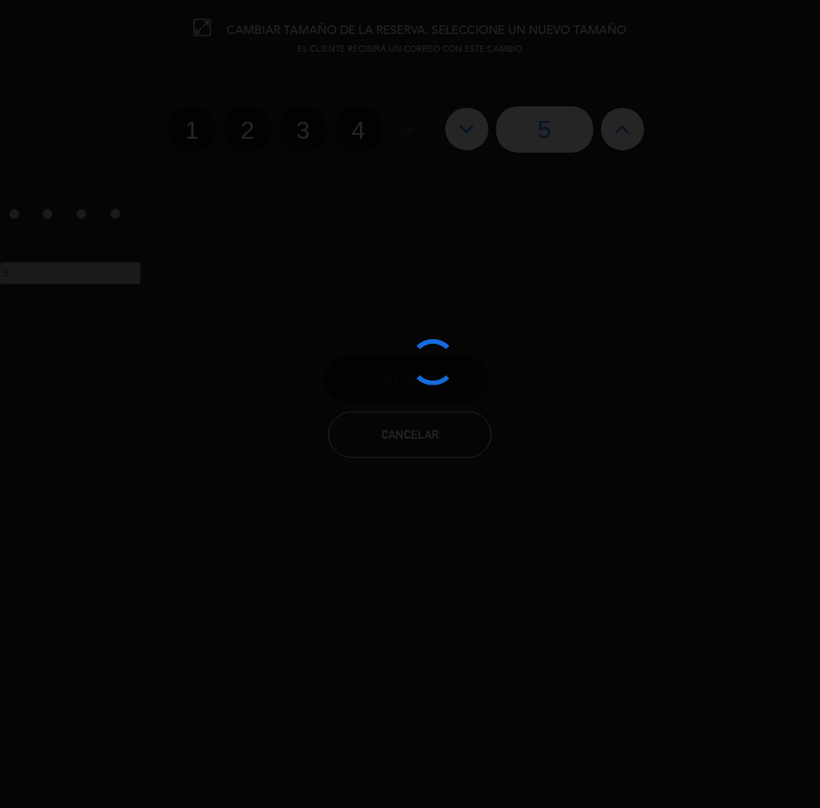
click at [357, 136] on div at bounding box center [410, 404] width 820 height 808
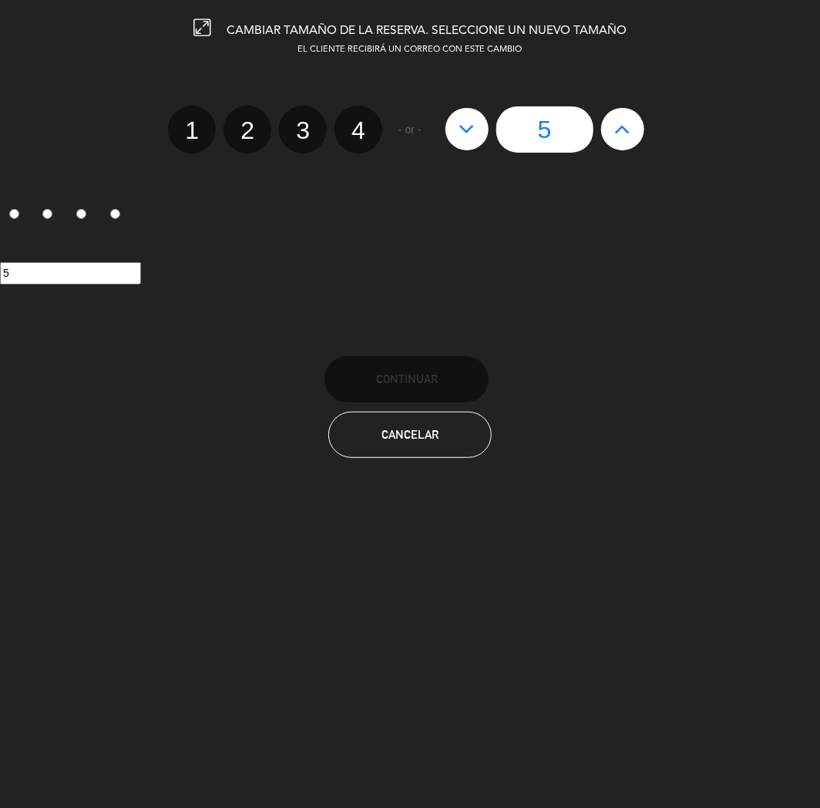
click at [355, 126] on label "4" at bounding box center [359, 130] width 48 height 48
click at [355, 122] on input "4" at bounding box center [356, 117] width 10 height 10
radio input "true"
radio input "false"
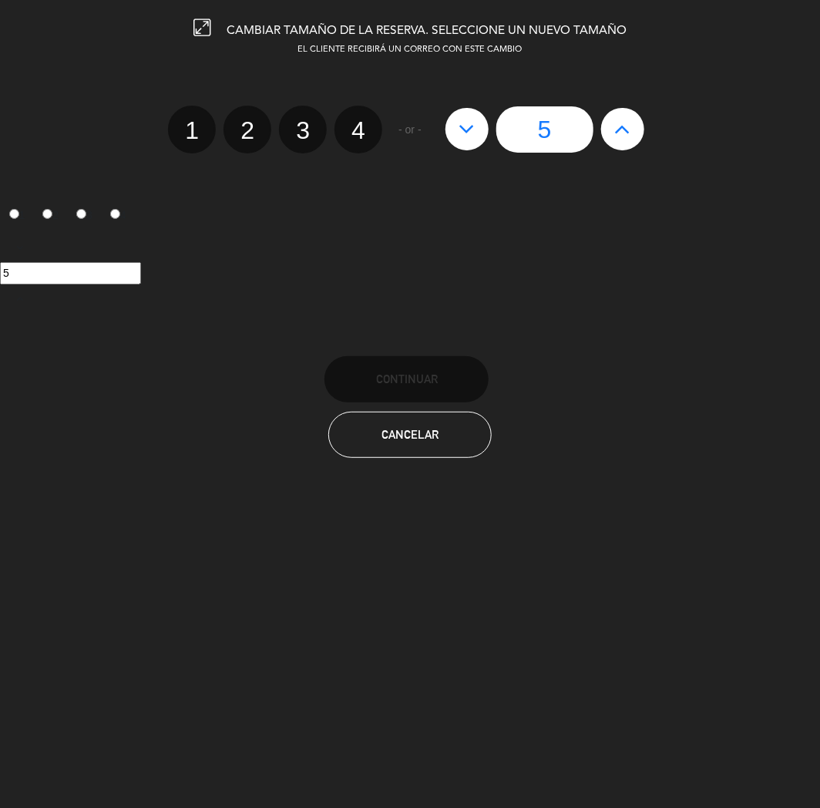
radio input "false"
radio input "true"
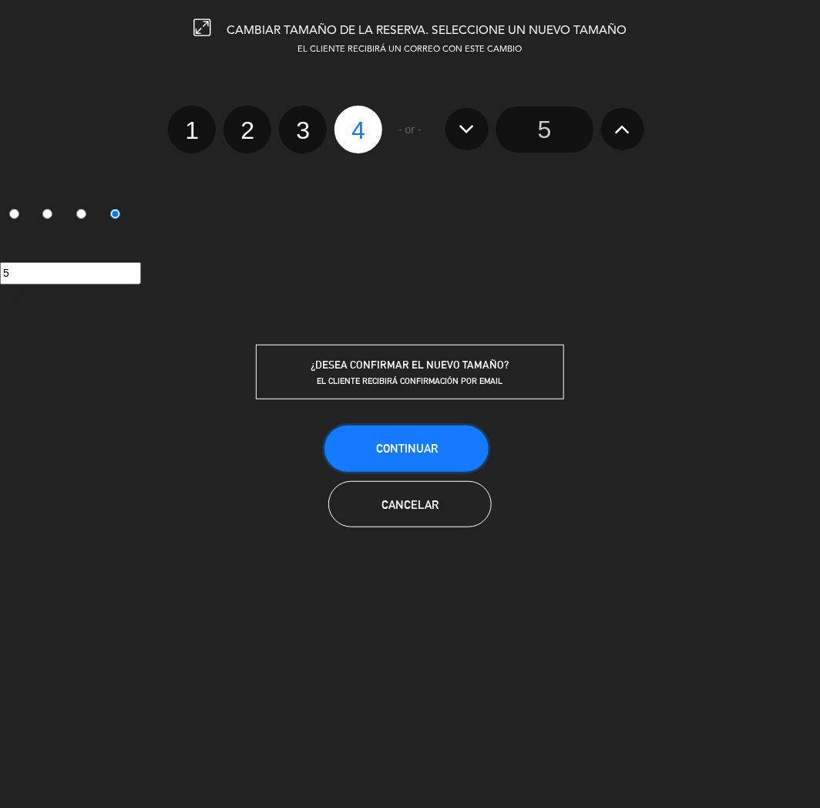
click at [389, 444] on span "Continuar" at bounding box center [407, 448] width 62 height 13
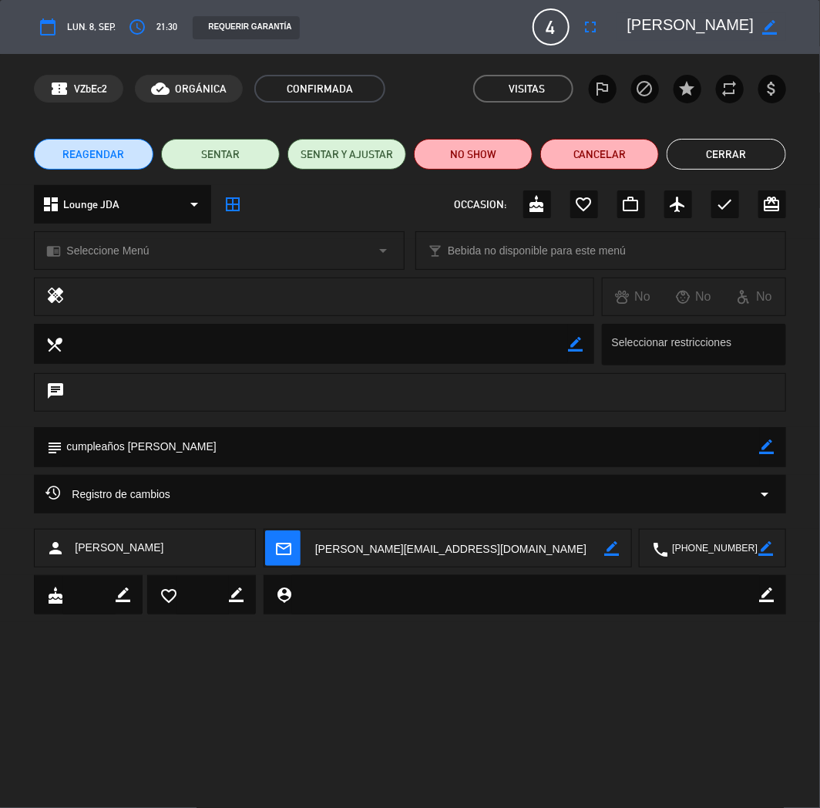
click at [708, 154] on button "Cerrar" at bounding box center [726, 154] width 119 height 31
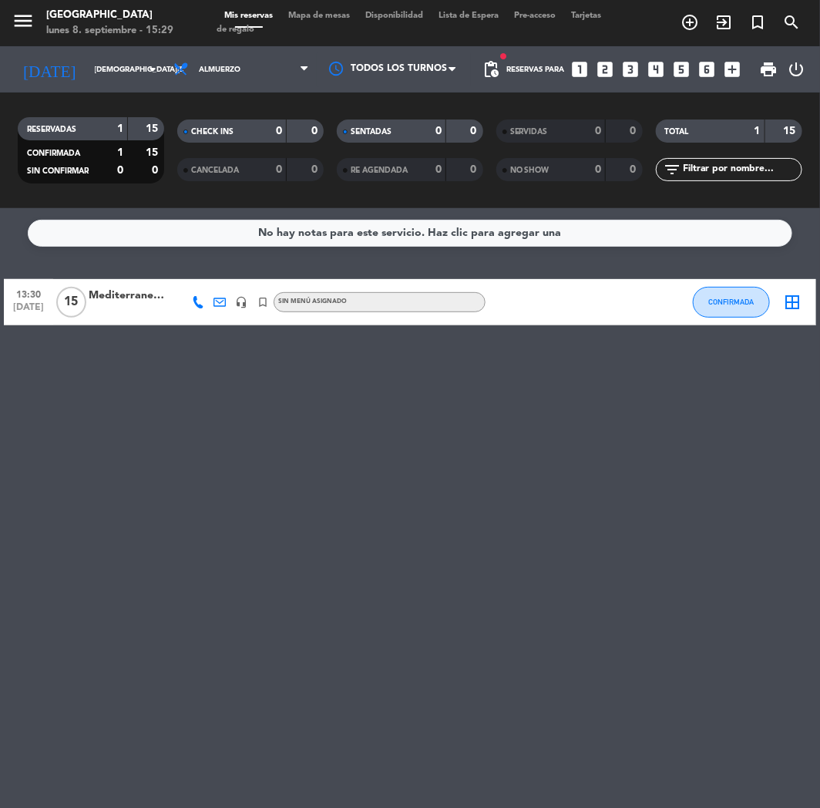
click at [185, 474] on div "No hay notas para este servicio. Haz clic para agregar una 13:30 [DATE] Mediter…" at bounding box center [410, 508] width 820 height 600
click at [695, 25] on icon "add_circle_outline" at bounding box center [690, 22] width 18 height 18
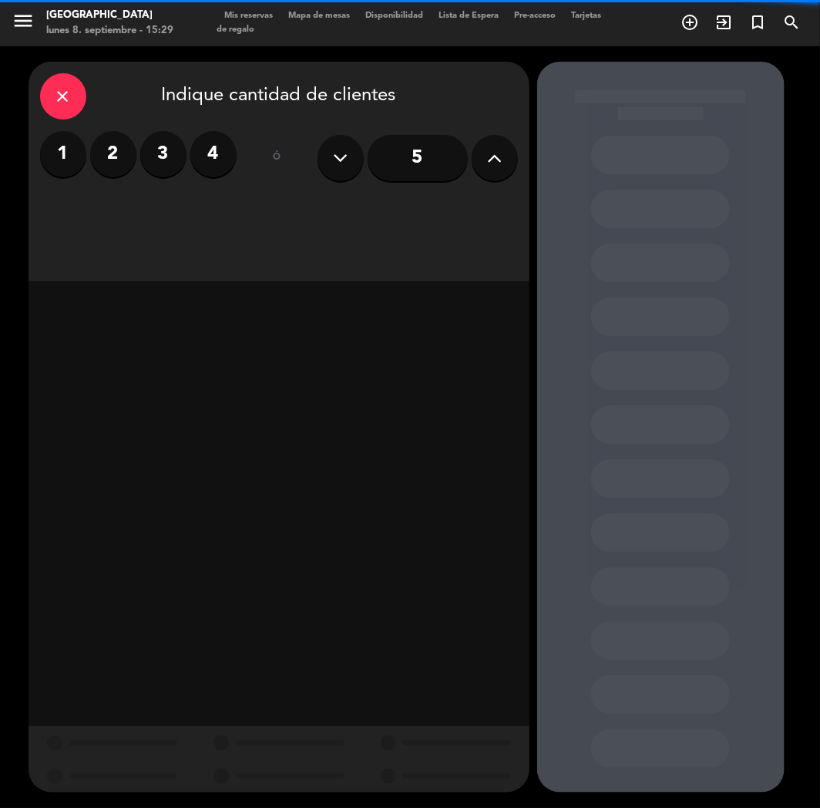
click at [523, 153] on div "close Indique cantidad de clientes 1 2 3 4 ó 5" at bounding box center [279, 172] width 501 height 220
click at [473, 163] on button at bounding box center [495, 158] width 46 height 46
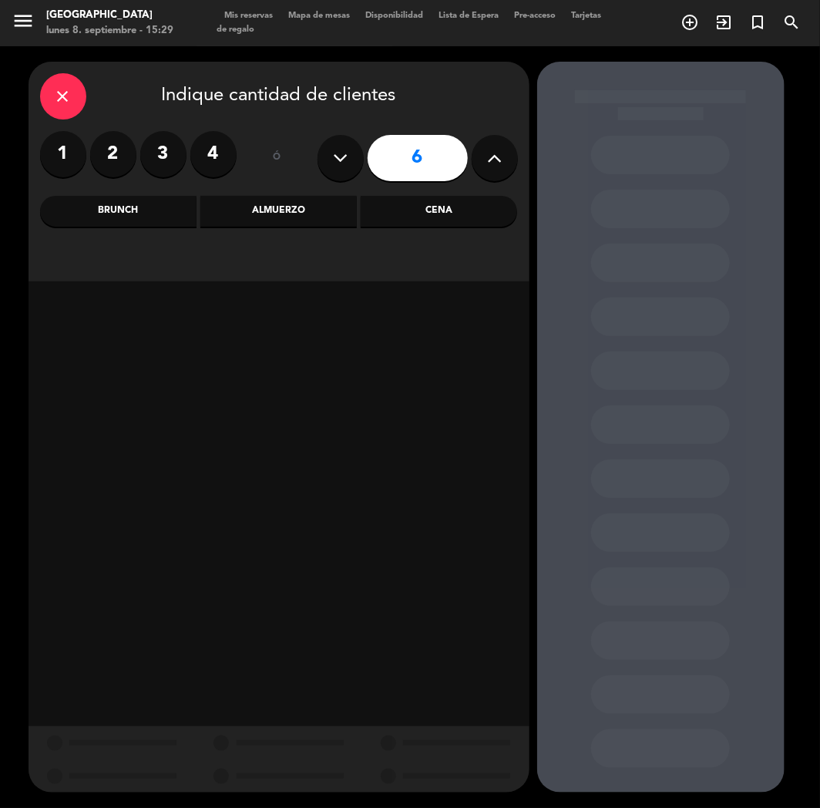
click at [419, 193] on div "close Indique cantidad de clientes 1 2 3 4 ó 6 Brunch Almuerzo Cena" at bounding box center [279, 172] width 501 height 220
click at [405, 208] on div "Cena" at bounding box center [439, 211] width 156 height 31
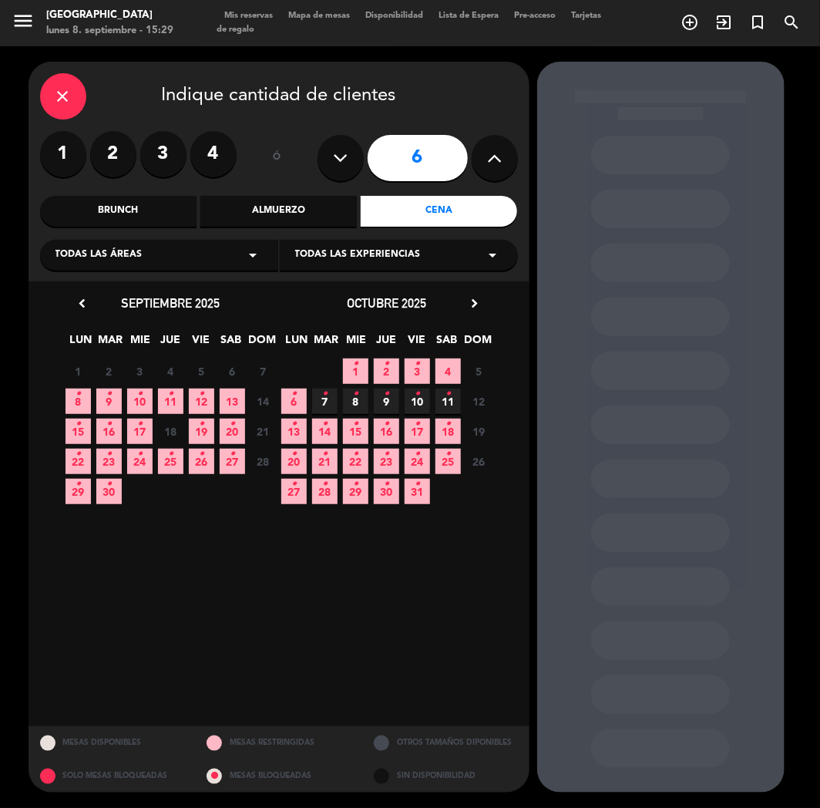
click at [79, 393] on icon "•" at bounding box center [78, 394] width 5 height 25
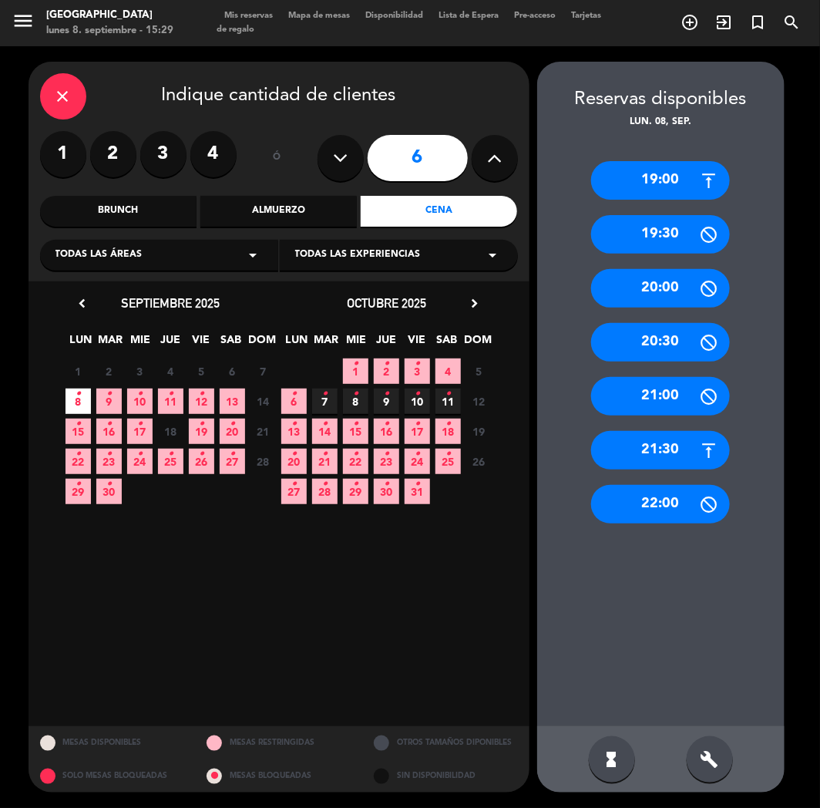
click at [652, 450] on div "21:30" at bounding box center [660, 450] width 139 height 39
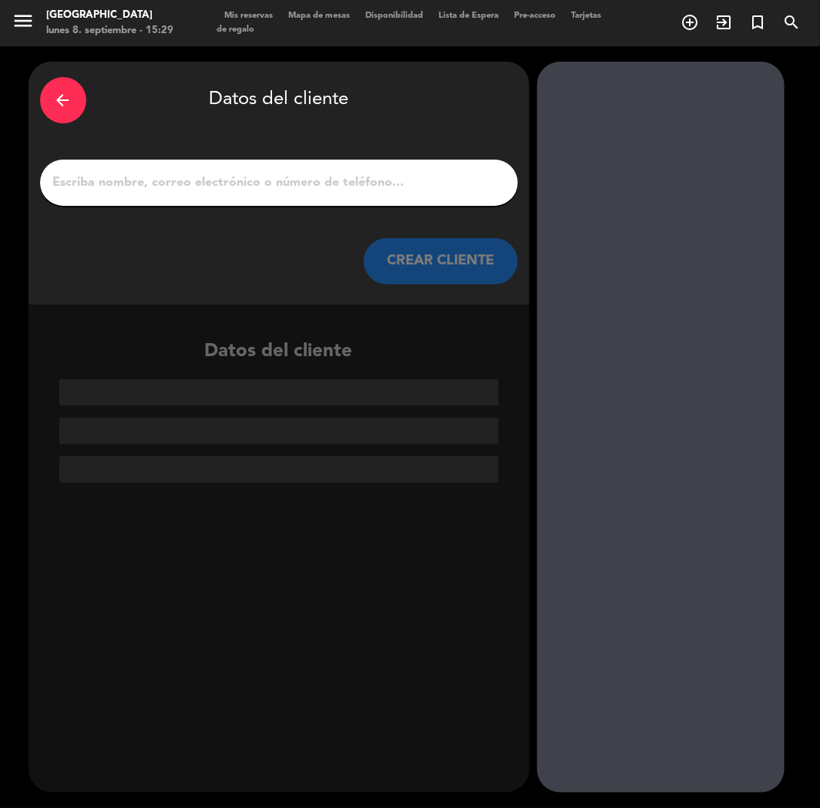
click at [135, 193] on div at bounding box center [279, 183] width 478 height 46
click at [143, 183] on input "1" at bounding box center [279, 183] width 455 height 22
paste input "[PERSON_NAME]"
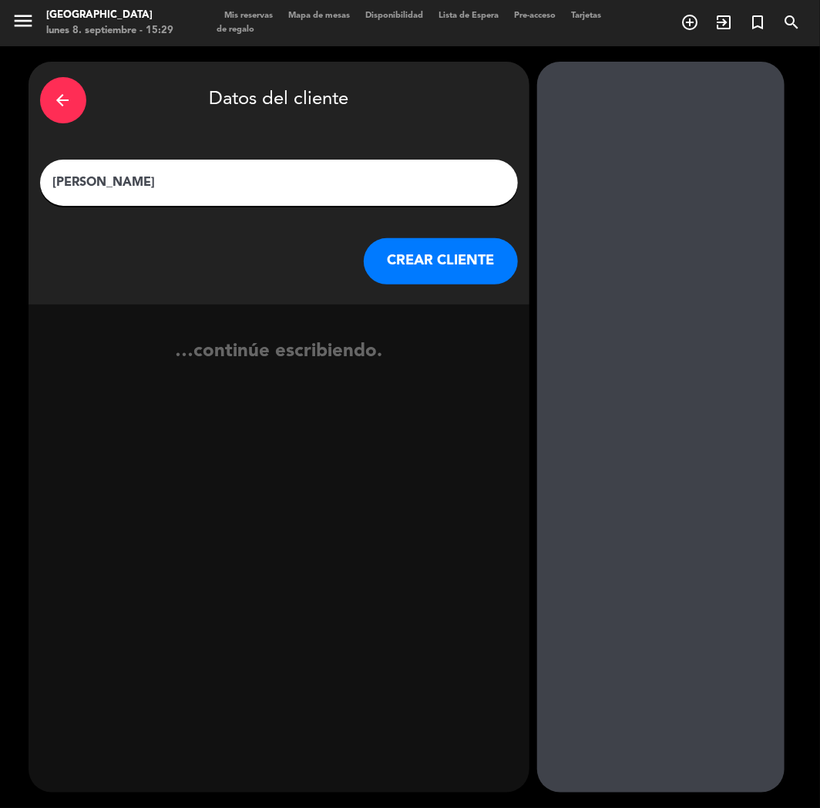
type input "[PERSON_NAME]"
click at [422, 267] on button "CREAR CLIENTE" at bounding box center [441, 261] width 154 height 46
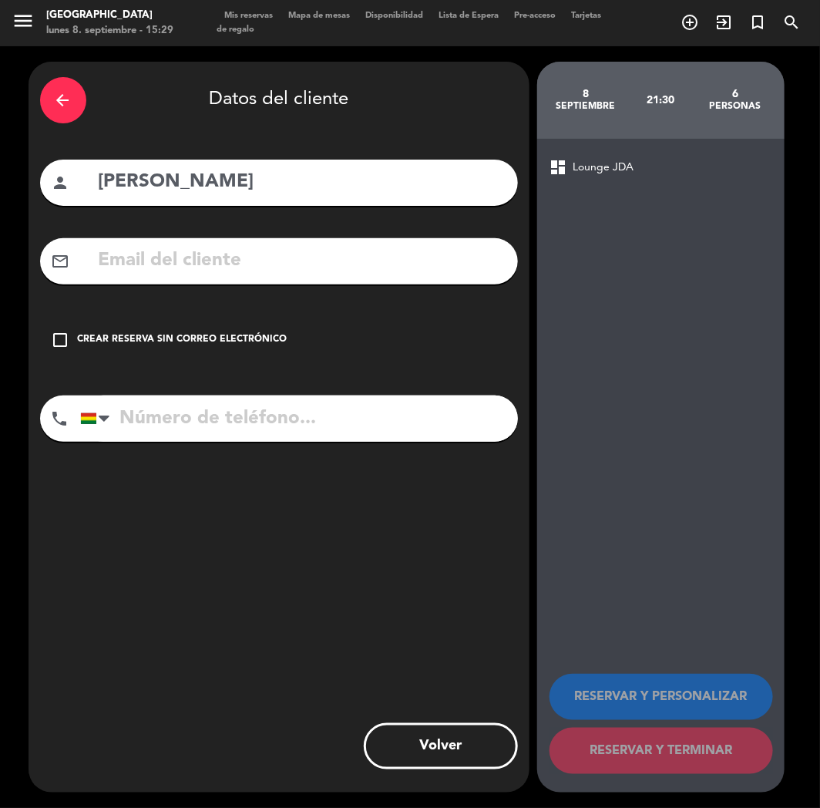
click at [183, 396] on input "tel" at bounding box center [299, 418] width 438 height 46
paste input "[PHONE_NUMBER]"
type input "[PHONE_NUMBER]"
drag, startPoint x: 133, startPoint y: 305, endPoint x: 218, endPoint y: 365, distance: 103.9
click at [137, 307] on div "arrow_back Datos del cliente person [PERSON_NAME] del arco mail_outline check_b…" at bounding box center [279, 427] width 501 height 731
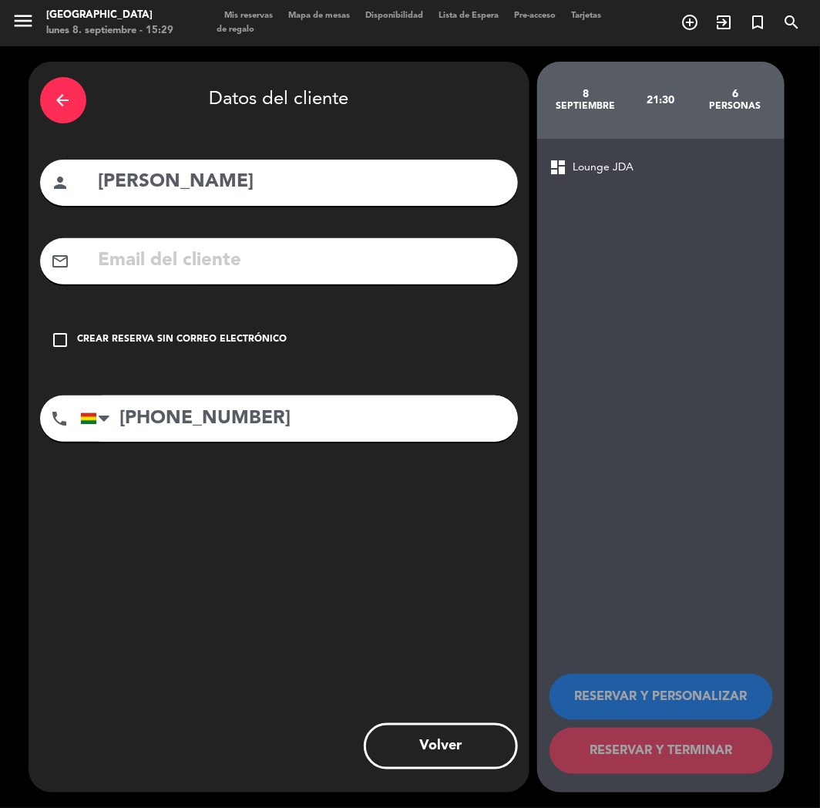
click at [218, 365] on div "arrow_back Datos del cliente person [PERSON_NAME] del arco mail_outline check_b…" at bounding box center [279, 427] width 501 height 731
drag, startPoint x: 220, startPoint y: 340, endPoint x: 466, endPoint y: 466, distance: 276.1
click at [222, 339] on div "Crear reserva sin correo electrónico" at bounding box center [183, 339] width 210 height 15
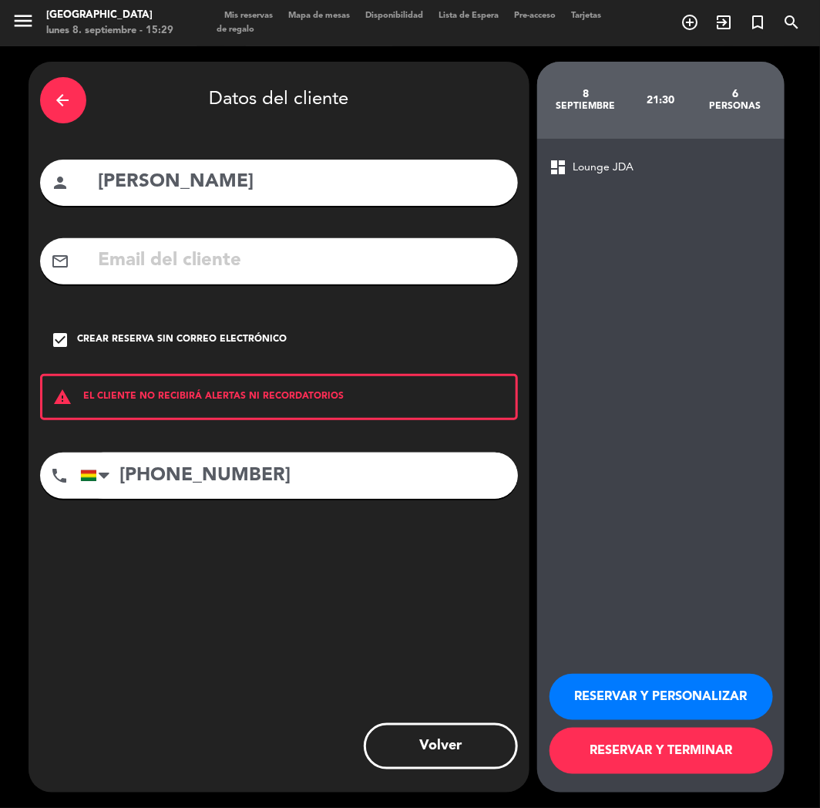
drag, startPoint x: 623, startPoint y: 701, endPoint x: 171, endPoint y: 355, distance: 569.5
click at [611, 692] on button "RESERVAR Y PERSONALIZAR" at bounding box center [662, 697] width 224 height 46
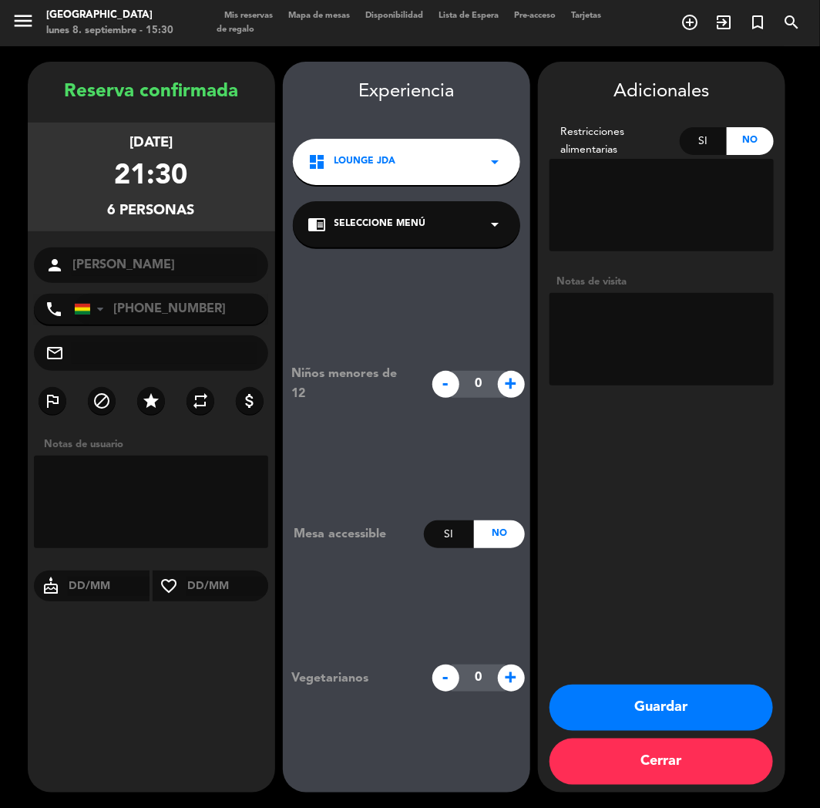
click at [32, 191] on div "[DATE] 21:30 6 personas" at bounding box center [151, 177] width 247 height 109
click at [622, 705] on button "Guardar" at bounding box center [662, 707] width 224 height 46
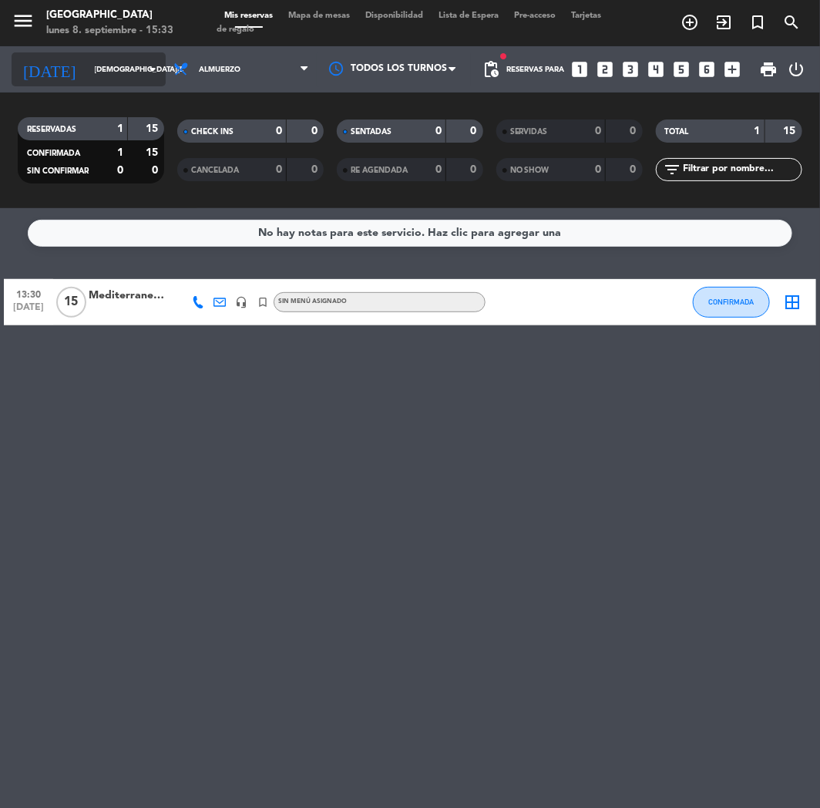
click at [139, 81] on div "[DATE] [DATE] arrow_drop_down" at bounding box center [89, 69] width 154 height 34
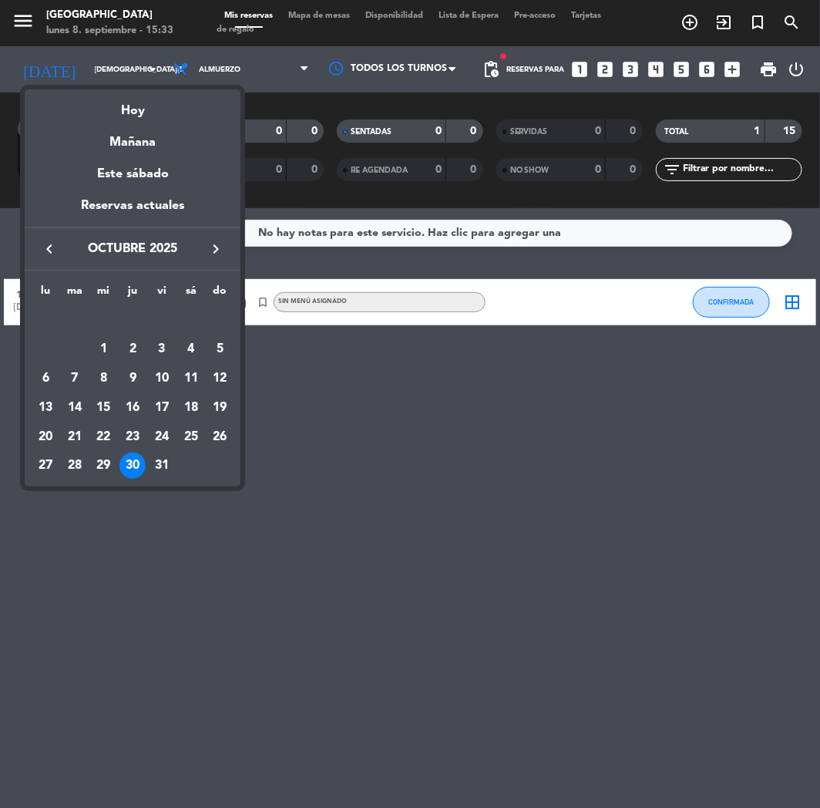
click at [39, 247] on button "keyboard_arrow_left" at bounding box center [49, 249] width 28 height 20
click at [190, 376] on div "13" at bounding box center [191, 378] width 26 height 26
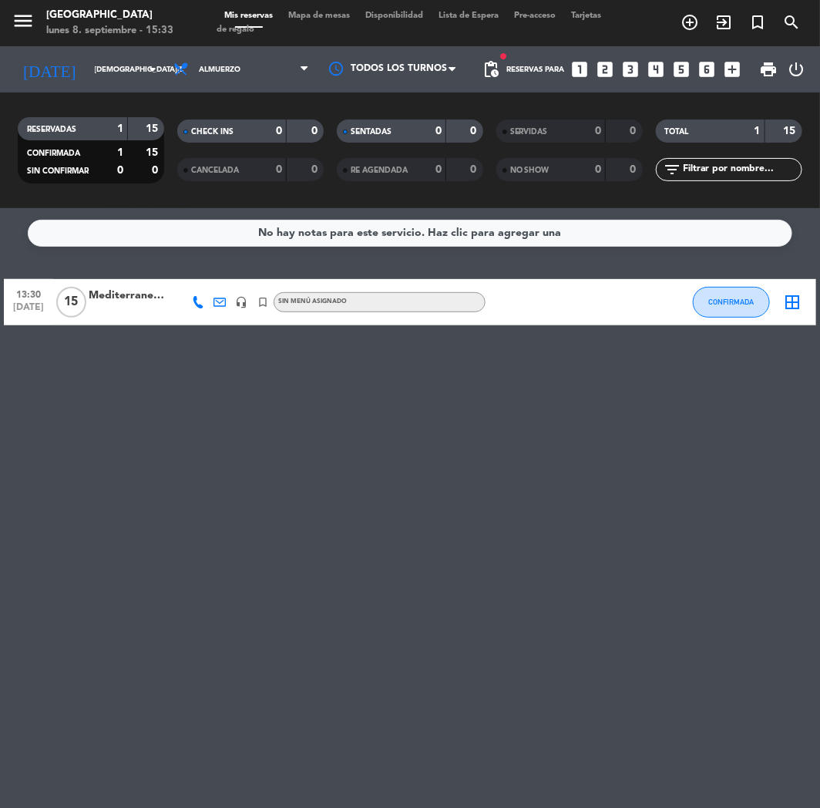
type input "[DATE]"
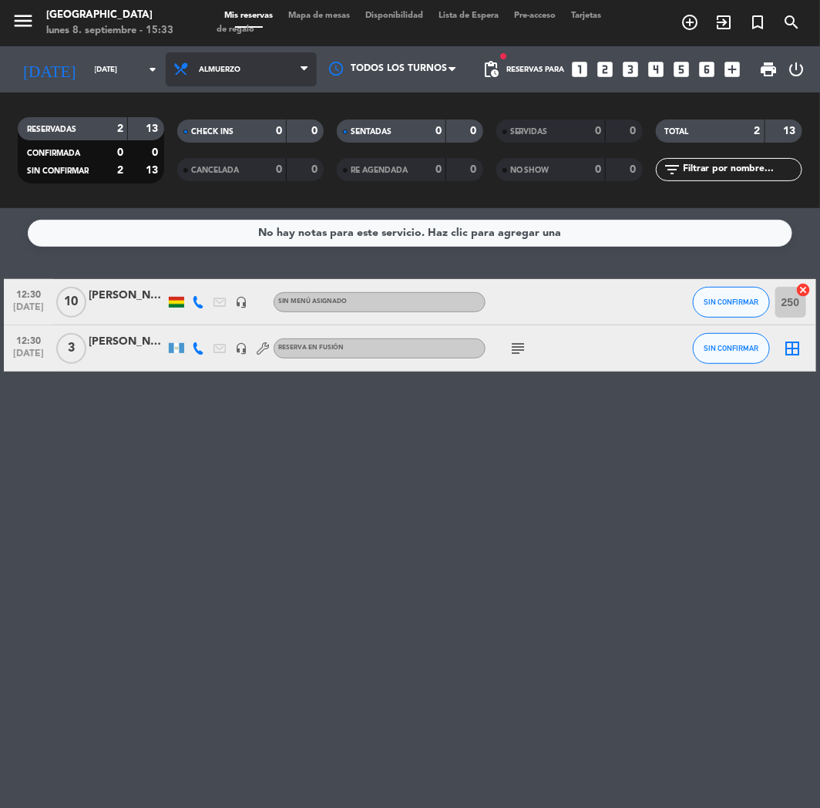
click at [220, 82] on span "Almuerzo" at bounding box center [241, 69] width 151 height 34
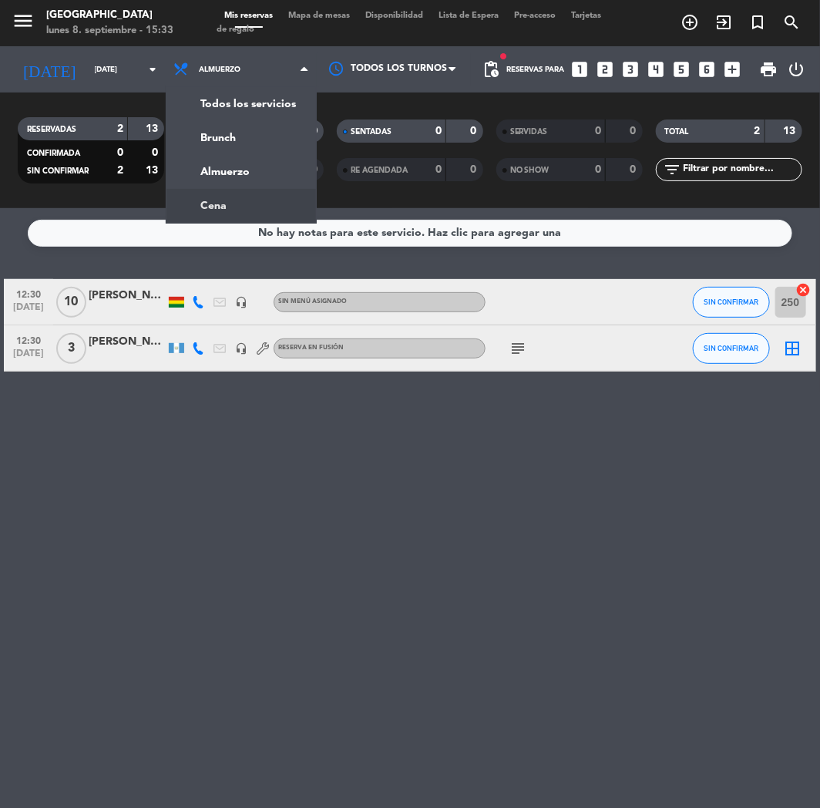
click at [241, 201] on div "menu [GEOGRAPHIC_DATA] [DATE] 8. septiembre - 15:33 Mis reservas Mapa de mesas …" at bounding box center [410, 104] width 820 height 208
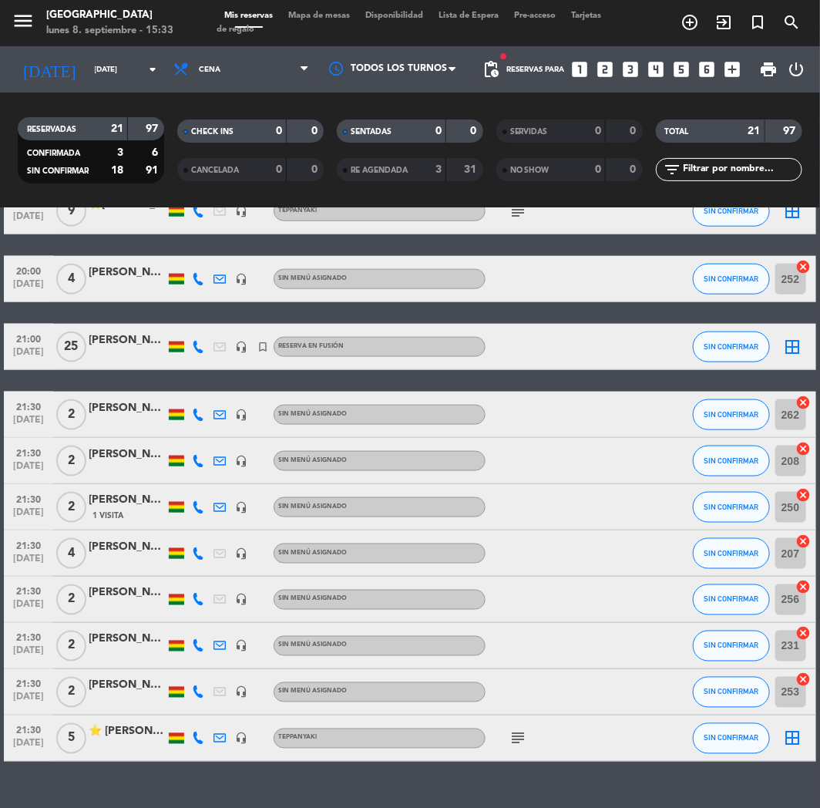
scroll to position [583, 0]
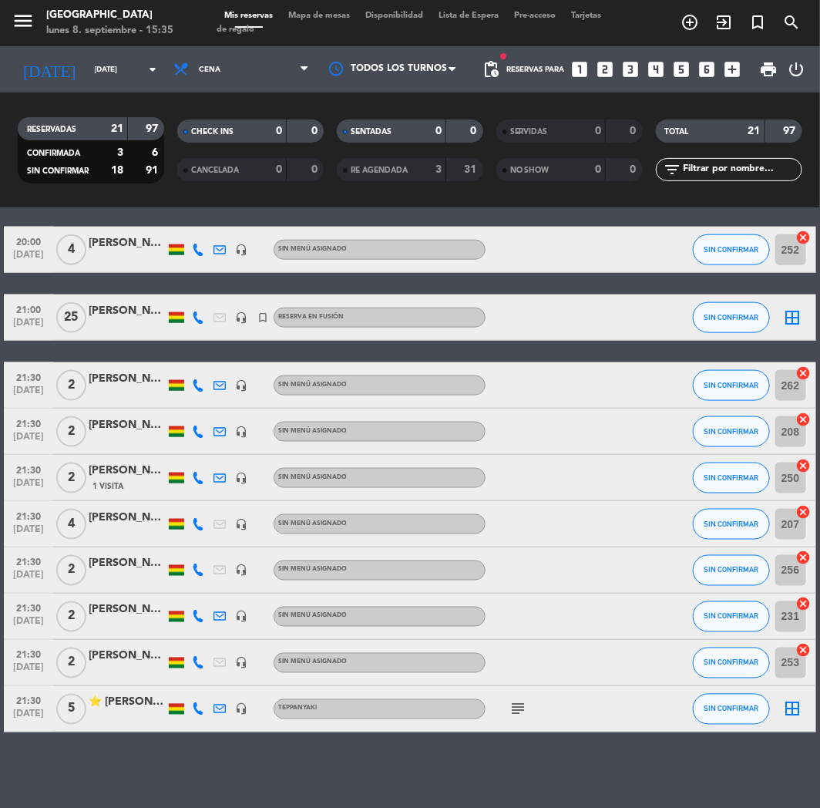
click at [653, 69] on icon "looks_4" at bounding box center [657, 69] width 20 height 20
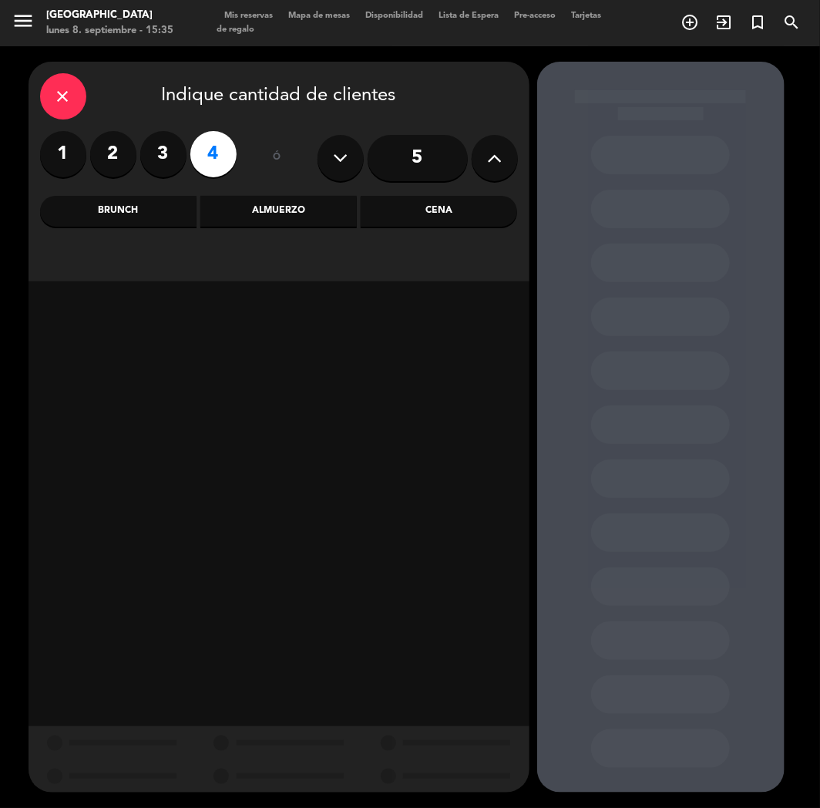
click at [443, 201] on div "Cena" at bounding box center [439, 211] width 156 height 31
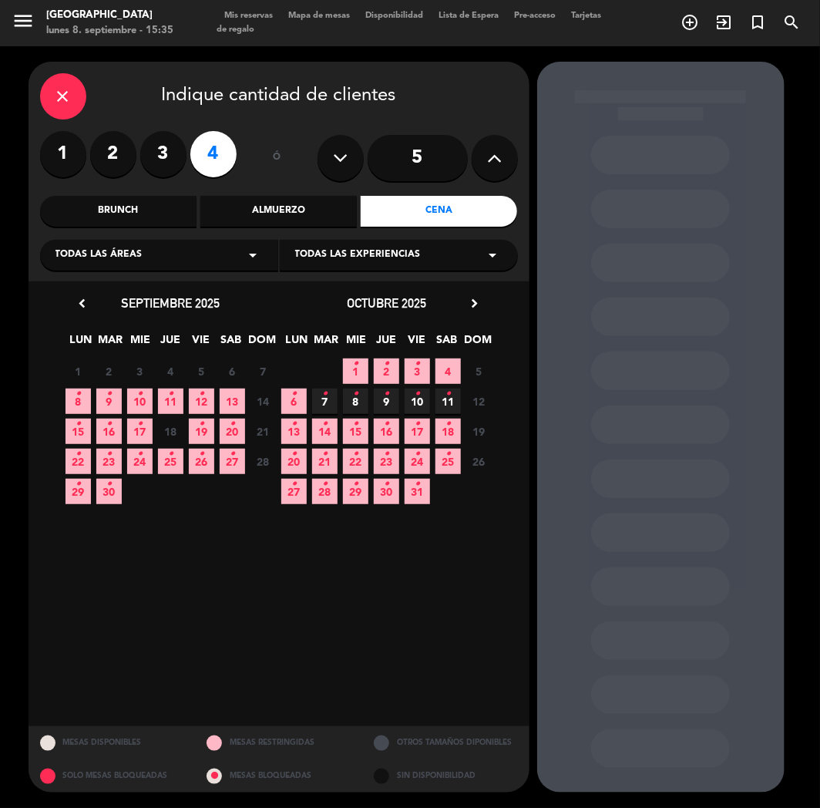
click at [75, 406] on span "8 •" at bounding box center [78, 400] width 25 height 25
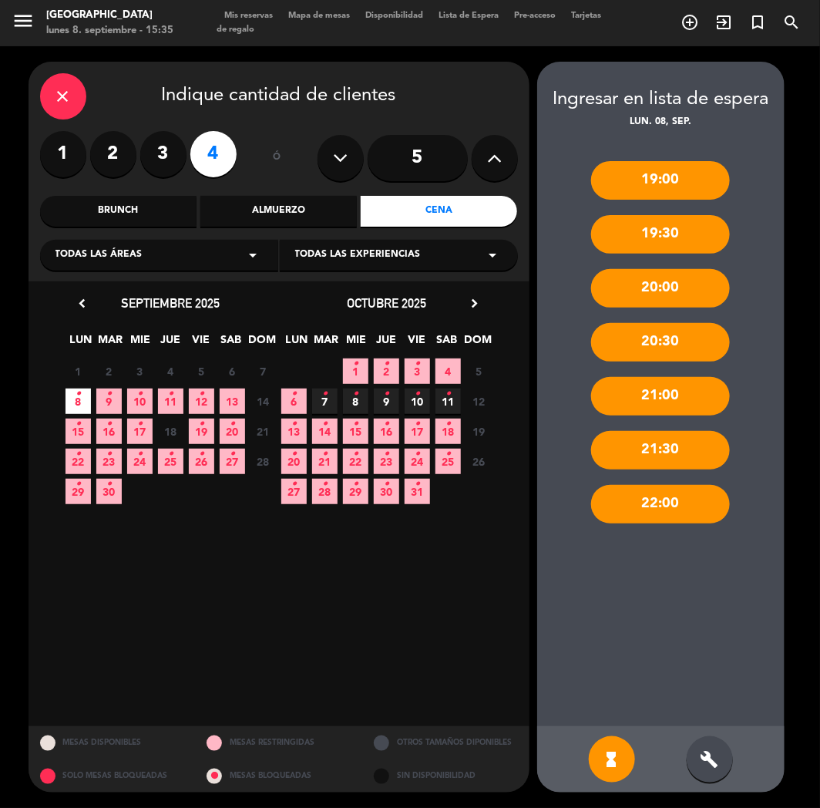
click at [710, 742] on div "build" at bounding box center [710, 759] width 46 height 46
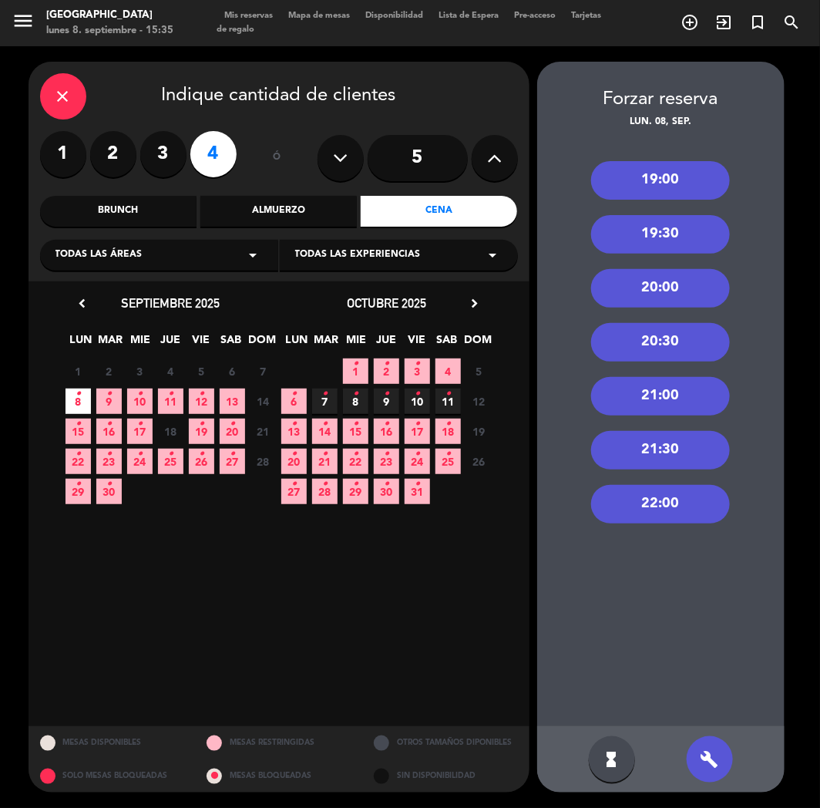
drag, startPoint x: 651, startPoint y: 224, endPoint x: 576, endPoint y: 193, distance: 81.6
click at [647, 224] on div "19:30" at bounding box center [660, 234] width 139 height 39
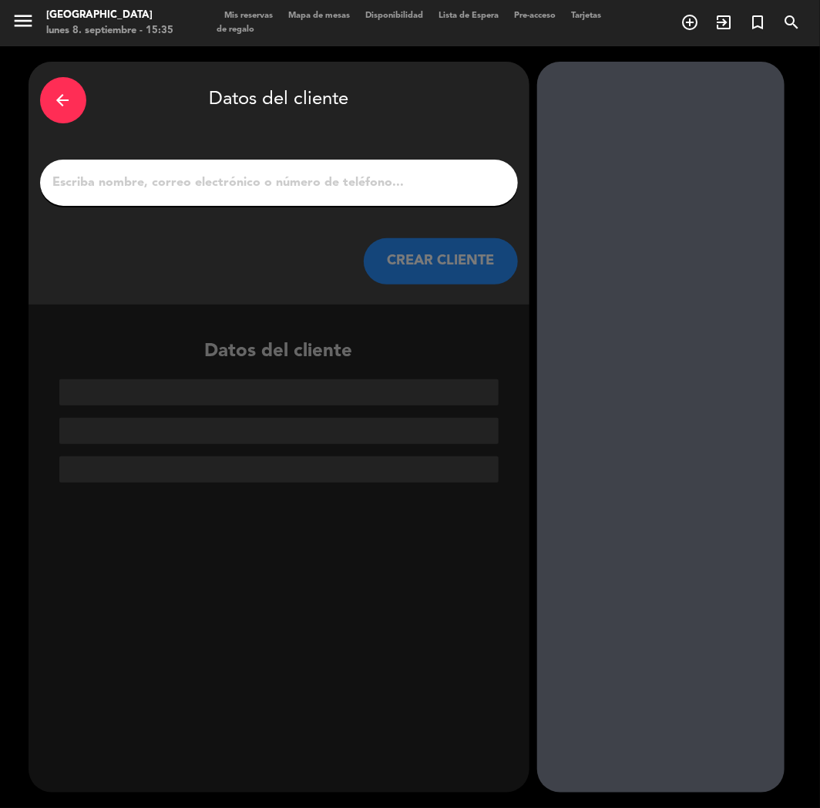
paste input "[PERSON_NAME]"
click at [360, 187] on input "[PERSON_NAME]" at bounding box center [279, 183] width 455 height 22
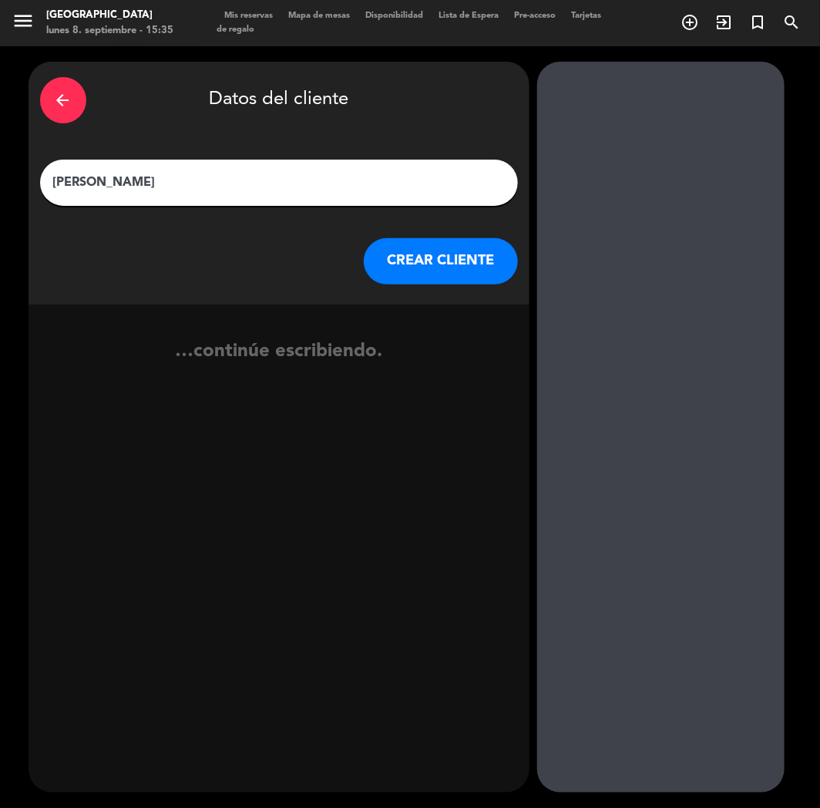
type input "[PERSON_NAME]"
click at [434, 257] on button "CREAR CLIENTE" at bounding box center [441, 261] width 154 height 46
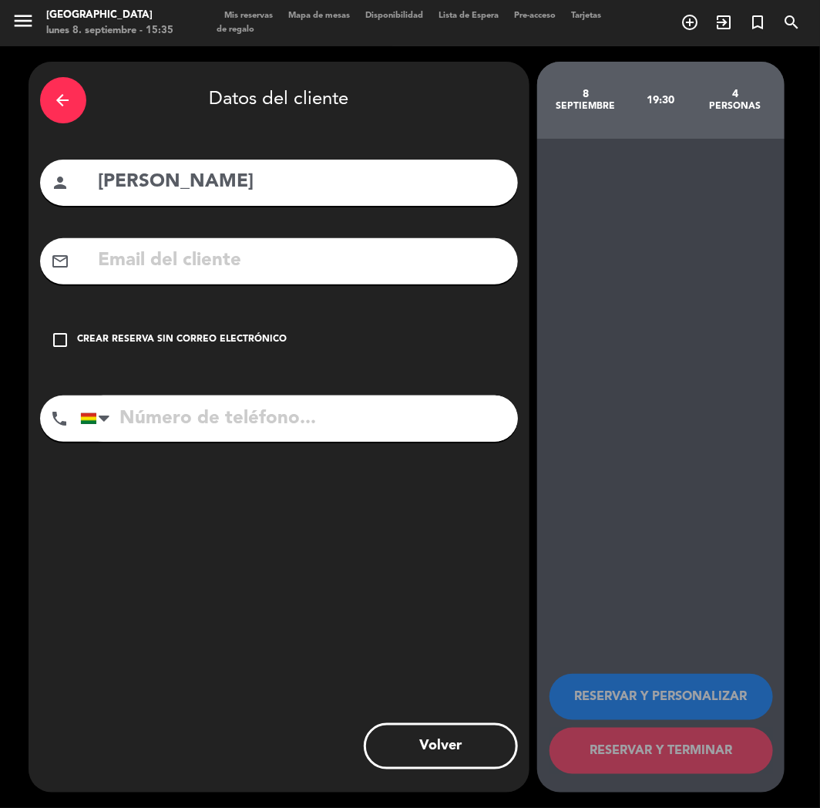
click at [148, 251] on input "text" at bounding box center [301, 261] width 409 height 32
paste input "[PERSON_NAME][EMAIL_ADDRESS][PERSON_NAME][DOMAIN_NAME]"
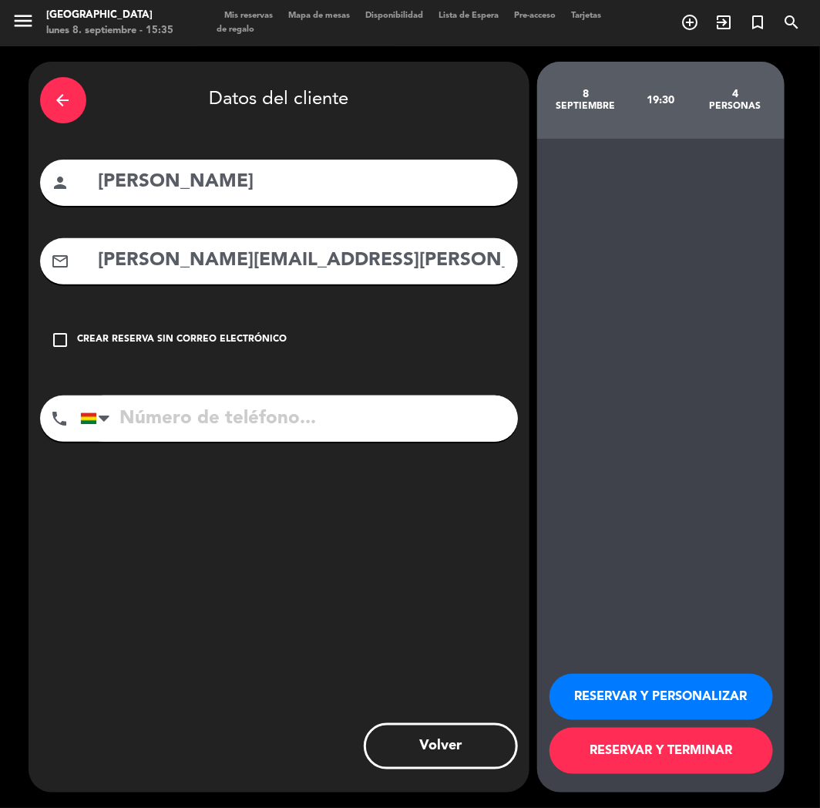
type input "[PERSON_NAME][EMAIL_ADDRESS][PERSON_NAME][DOMAIN_NAME]"
paste input "[PHONE_NUMBER]"
click at [183, 417] on input "[PHONE_NUMBER]" at bounding box center [299, 418] width 438 height 46
type input "[PHONE_NUMBER]"
click at [594, 684] on button "RESERVAR Y PERSONALIZAR" at bounding box center [662, 697] width 224 height 46
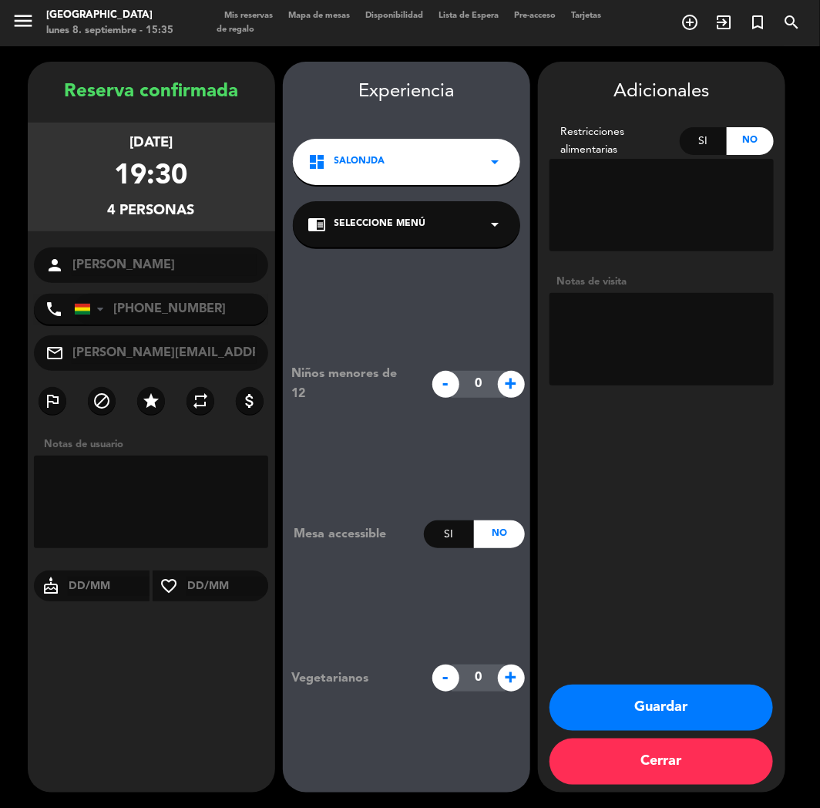
drag, startPoint x: 573, startPoint y: 218, endPoint x: 594, endPoint y: 237, distance: 27.8
click at [573, 218] on textarea at bounding box center [662, 205] width 224 height 92
drag, startPoint x: 624, startPoint y: 688, endPoint x: 597, endPoint y: 710, distance: 35.0
click at [614, 697] on button "Guardar" at bounding box center [662, 707] width 224 height 46
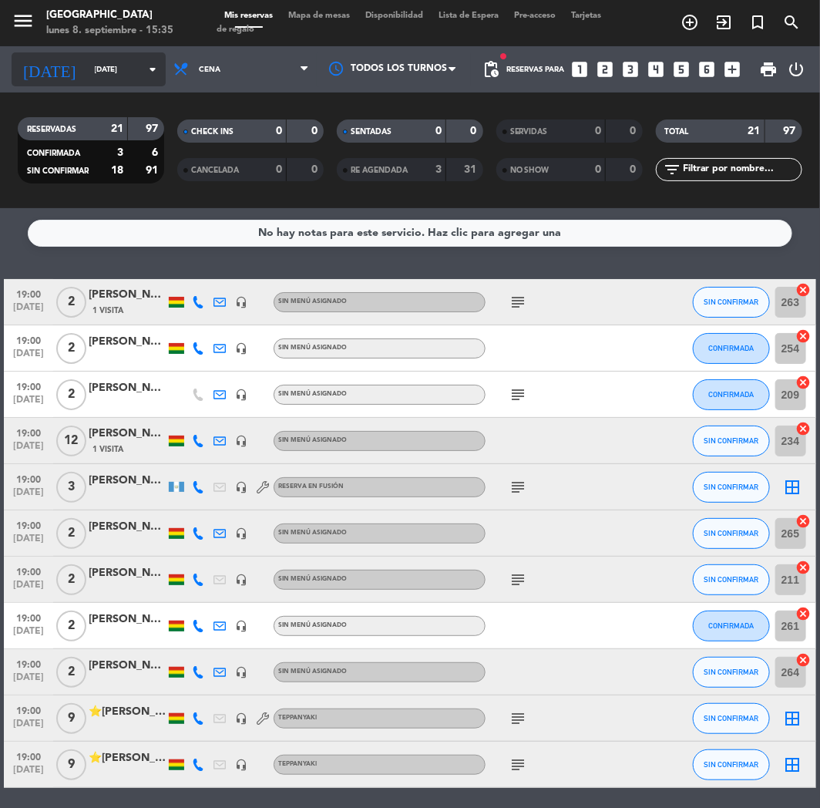
click at [129, 58] on input "[DATE]" at bounding box center [139, 70] width 104 height 24
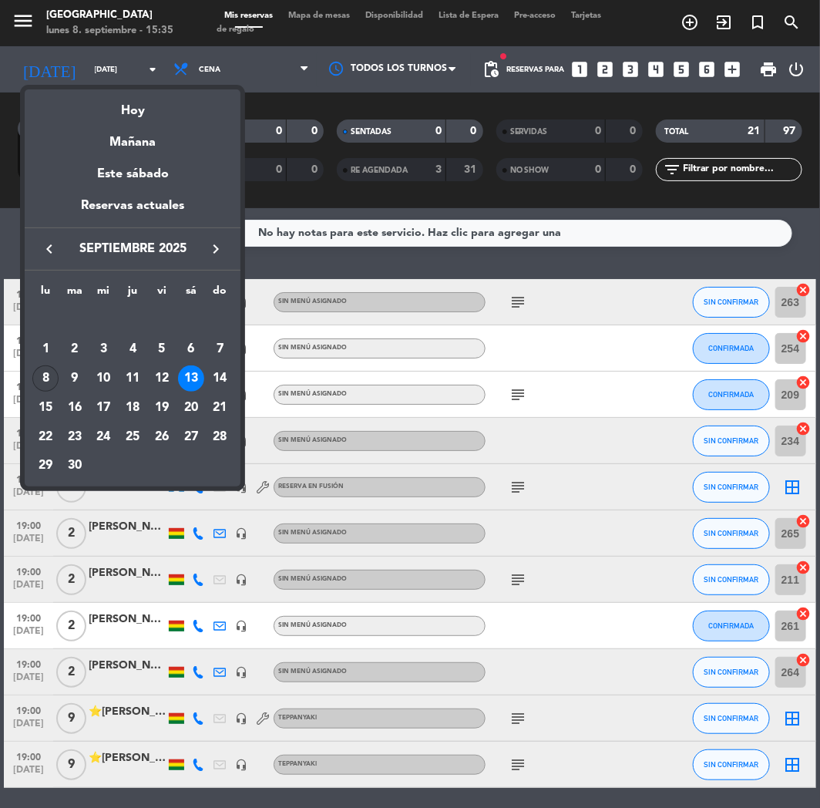
click at [35, 383] on div "8" at bounding box center [45, 378] width 26 height 26
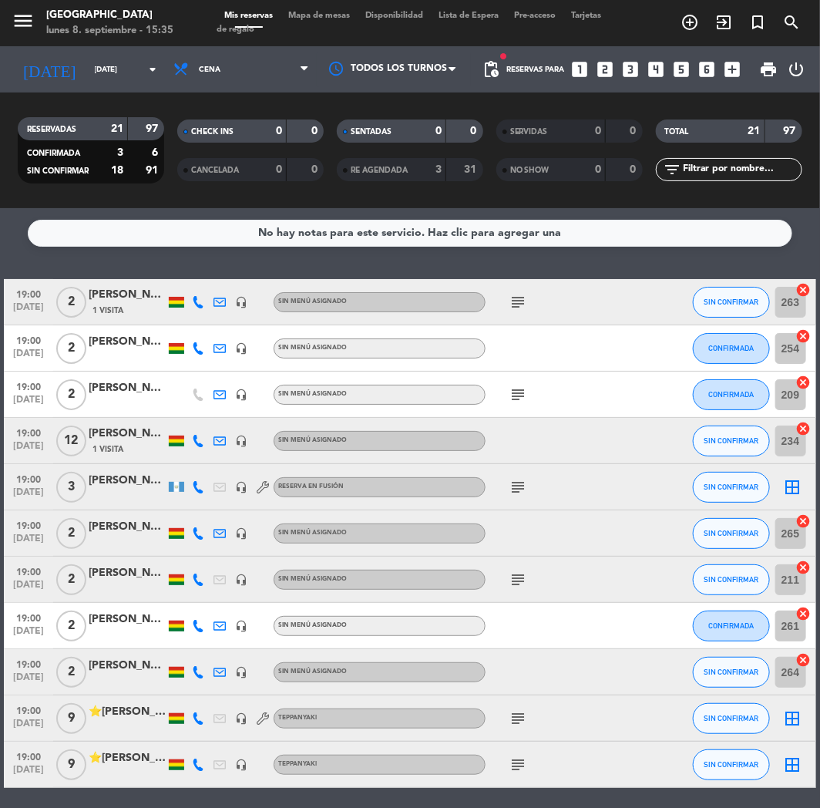
type input "[DATE]"
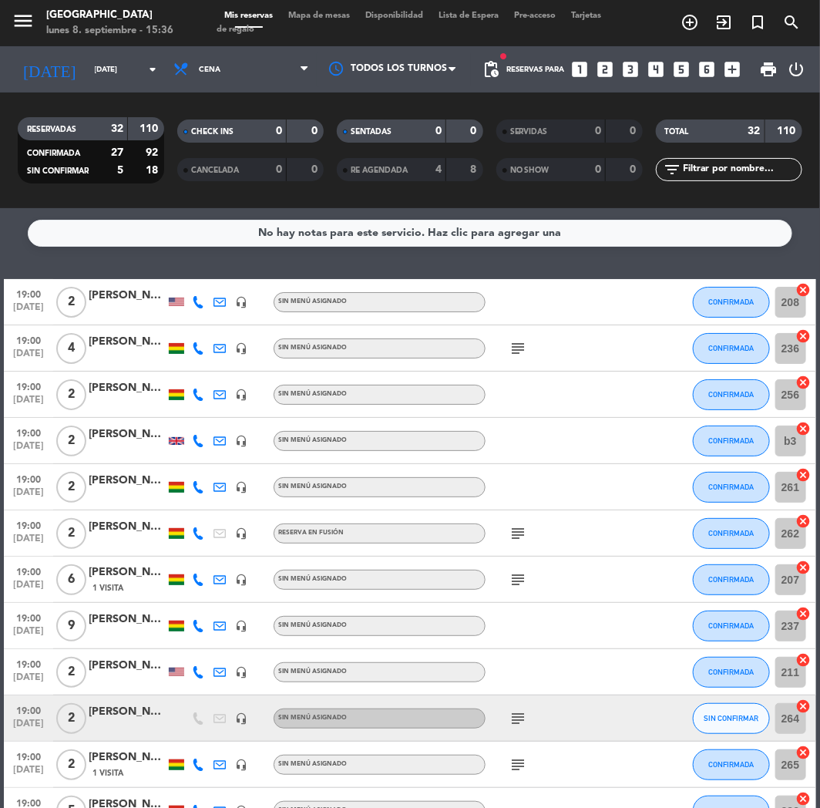
scroll to position [428, 0]
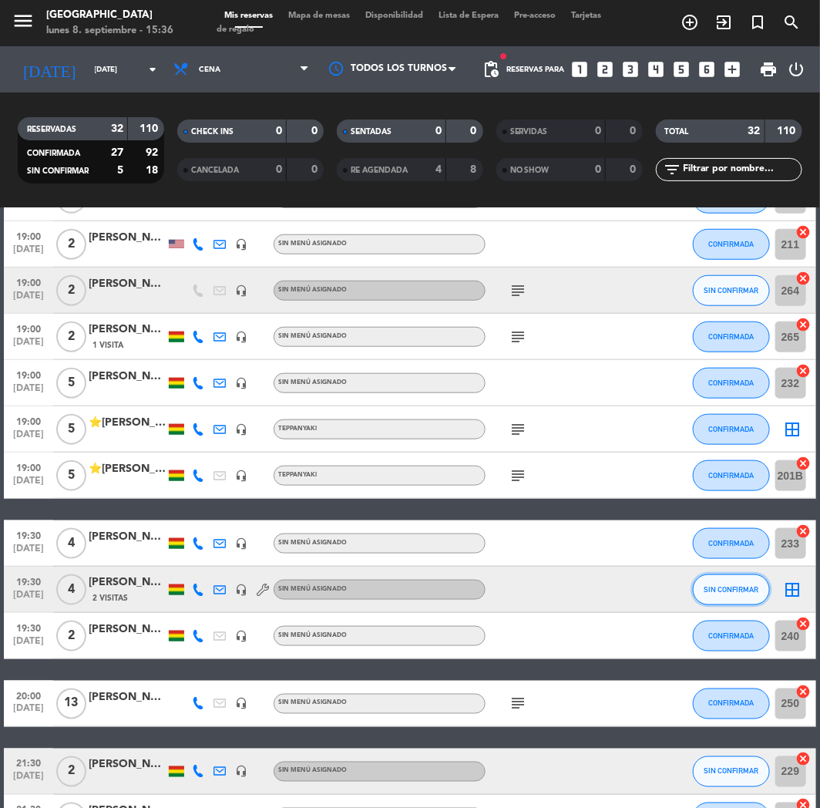
click at [714, 588] on span "SIN CONFIRMAR" at bounding box center [731, 589] width 55 height 8
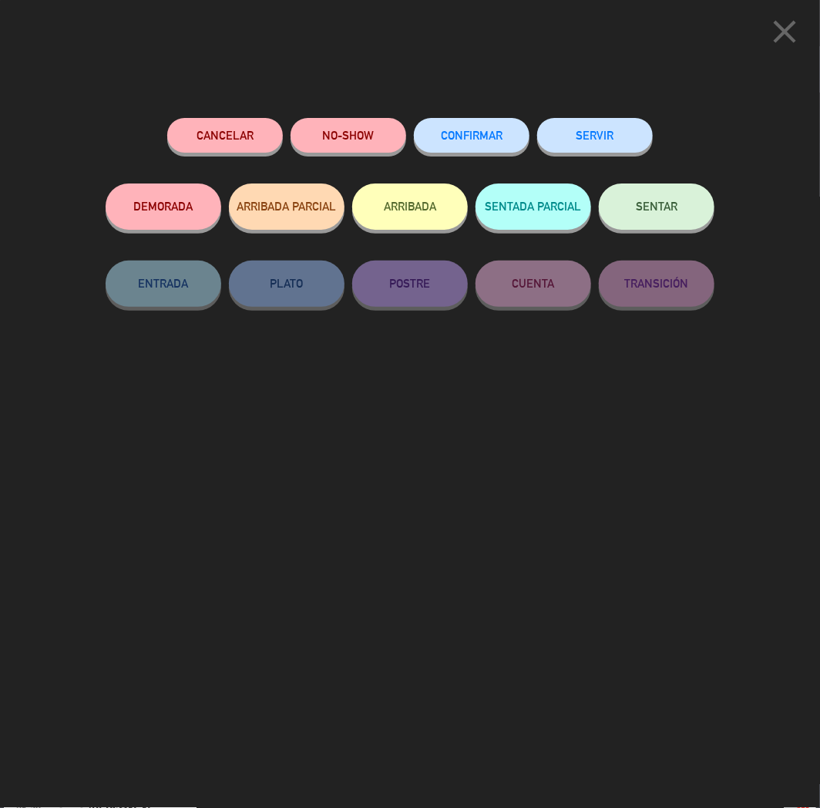
click at [475, 147] on button "CONFIRMAR" at bounding box center [472, 135] width 116 height 35
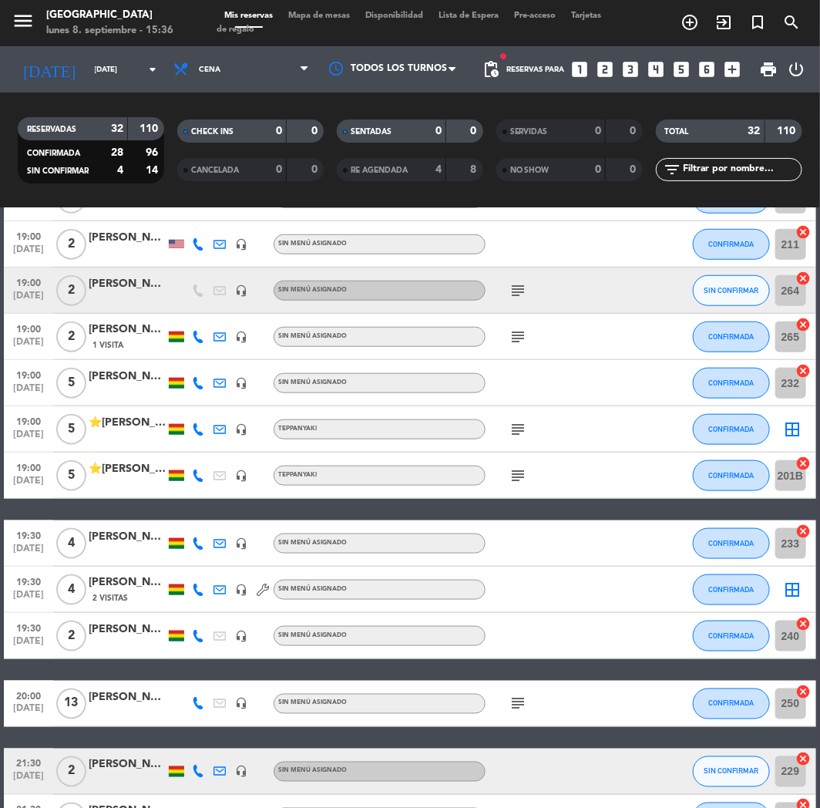
click at [660, 62] on icon "looks_4" at bounding box center [657, 69] width 20 height 20
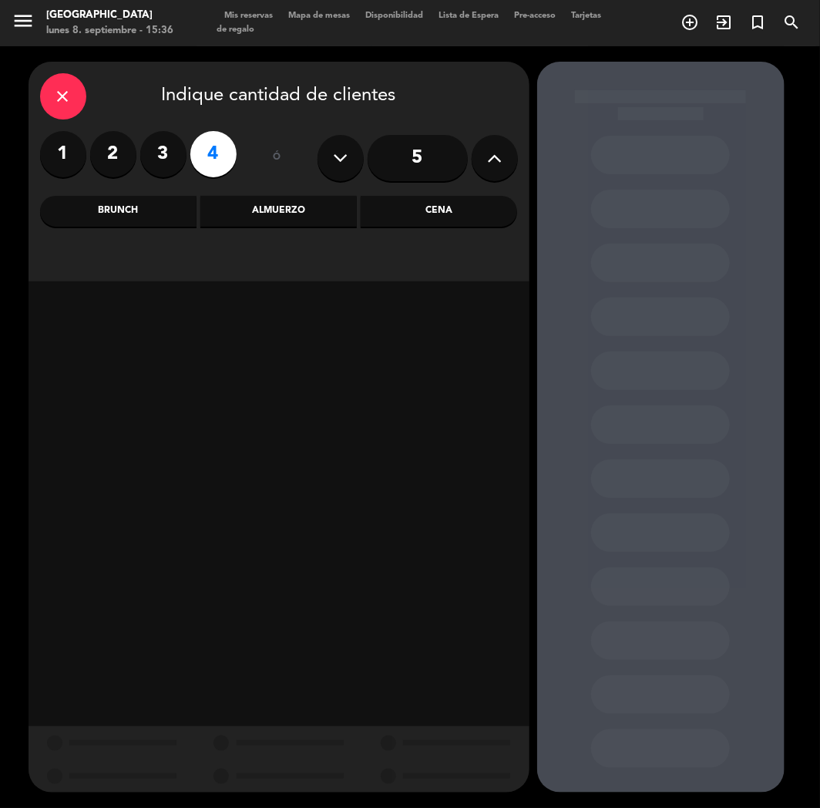
click at [436, 214] on div "Cena" at bounding box center [439, 211] width 156 height 31
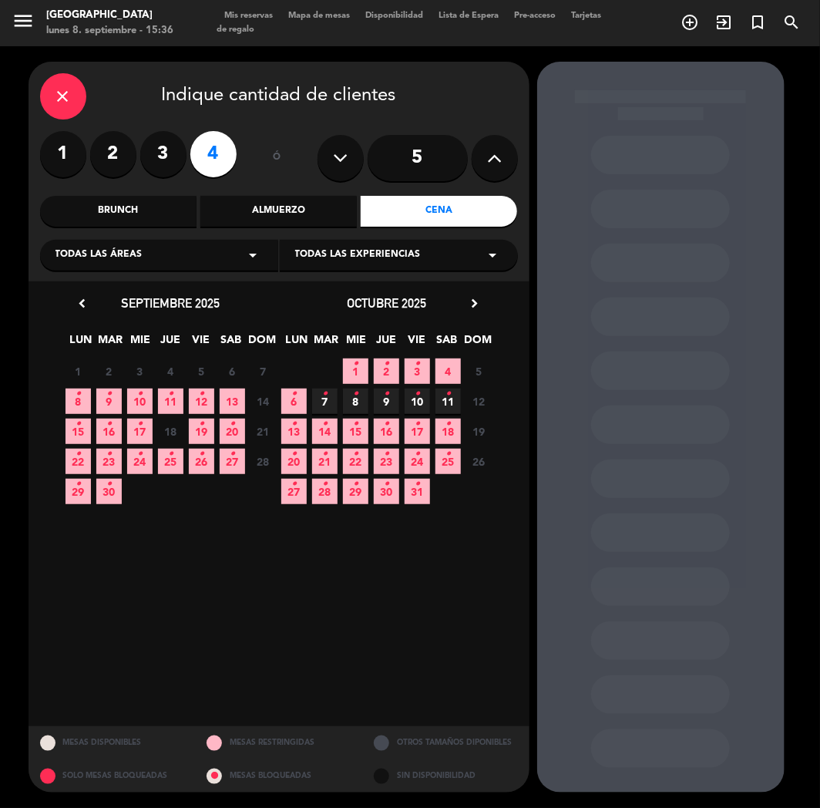
click at [74, 405] on span "8 •" at bounding box center [78, 400] width 25 height 25
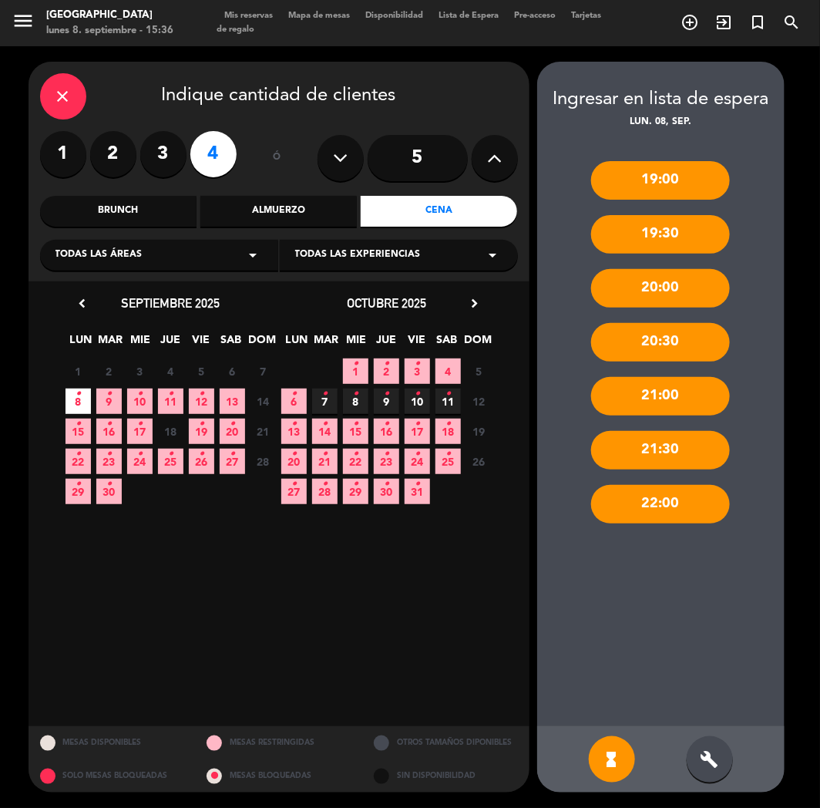
drag, startPoint x: 698, startPoint y: 756, endPoint x: 705, endPoint y: 489, distance: 267.6
click at [698, 755] on div "build" at bounding box center [710, 759] width 46 height 46
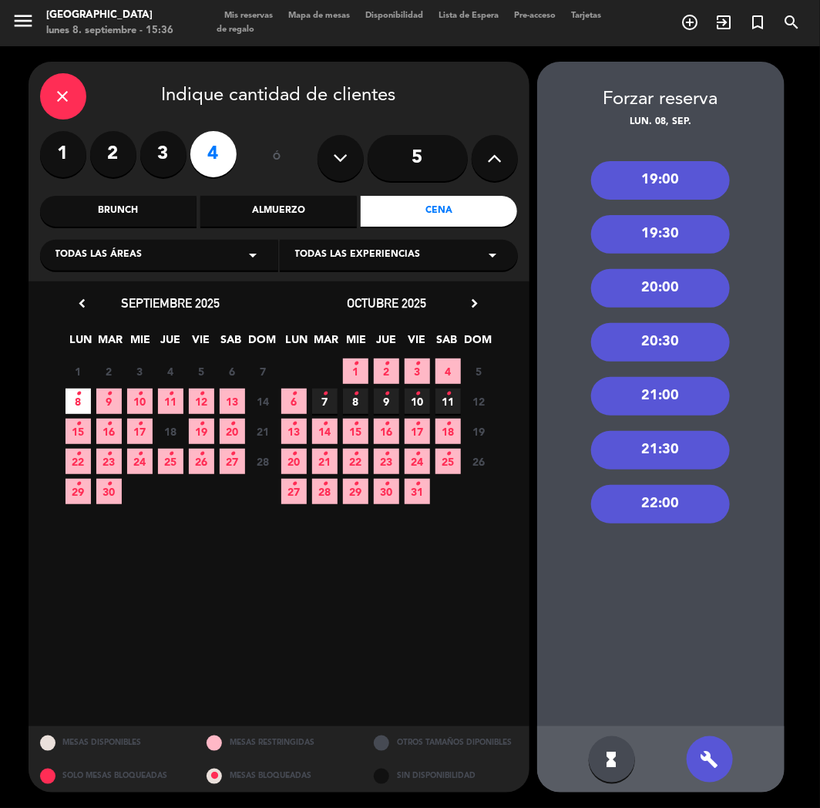
click at [650, 280] on div "20:00" at bounding box center [660, 288] width 139 height 39
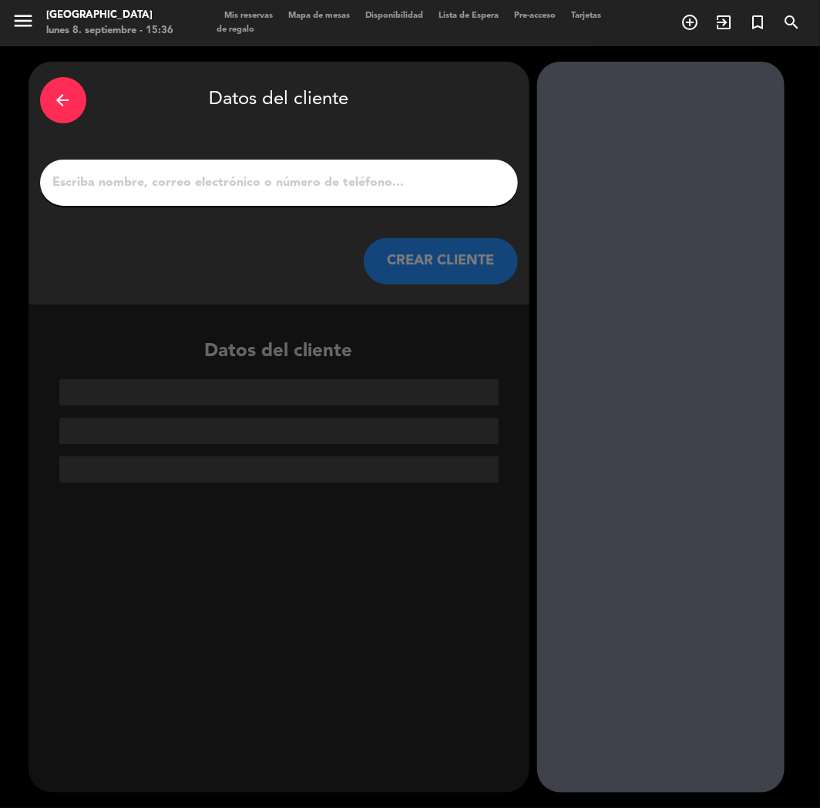
paste input "[PERSON_NAME]"
click at [327, 183] on input "[PERSON_NAME]" at bounding box center [279, 183] width 455 height 22
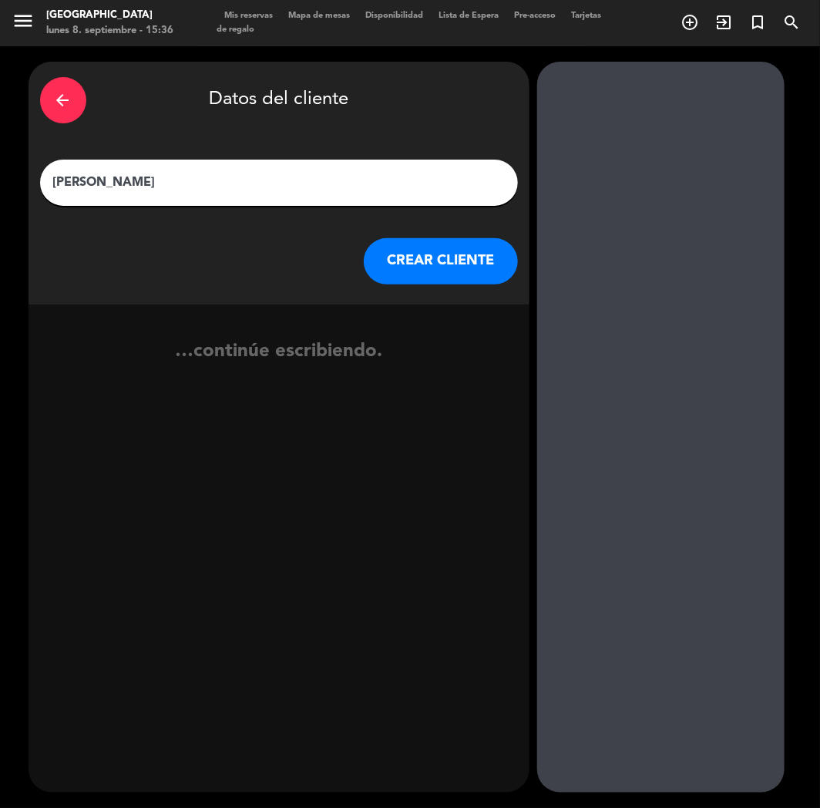
type input "[PERSON_NAME]"
click at [412, 264] on button "CREAR CLIENTE" at bounding box center [441, 261] width 154 height 46
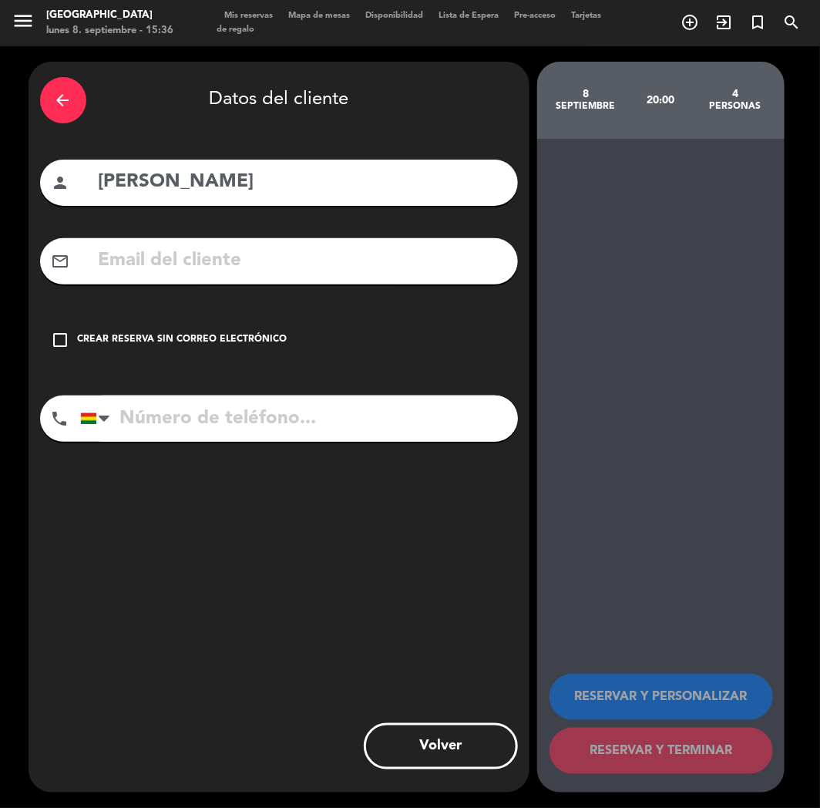
paste input "[PHONE_NUMBER]"
click at [160, 421] on input "[PHONE_NUMBER]" at bounding box center [299, 418] width 438 height 46
type input "[PHONE_NUMBER]"
drag, startPoint x: 267, startPoint y: 342, endPoint x: 576, endPoint y: 671, distance: 451.0
click at [276, 347] on div "Crear reserva sin correo electrónico" at bounding box center [183, 339] width 210 height 15
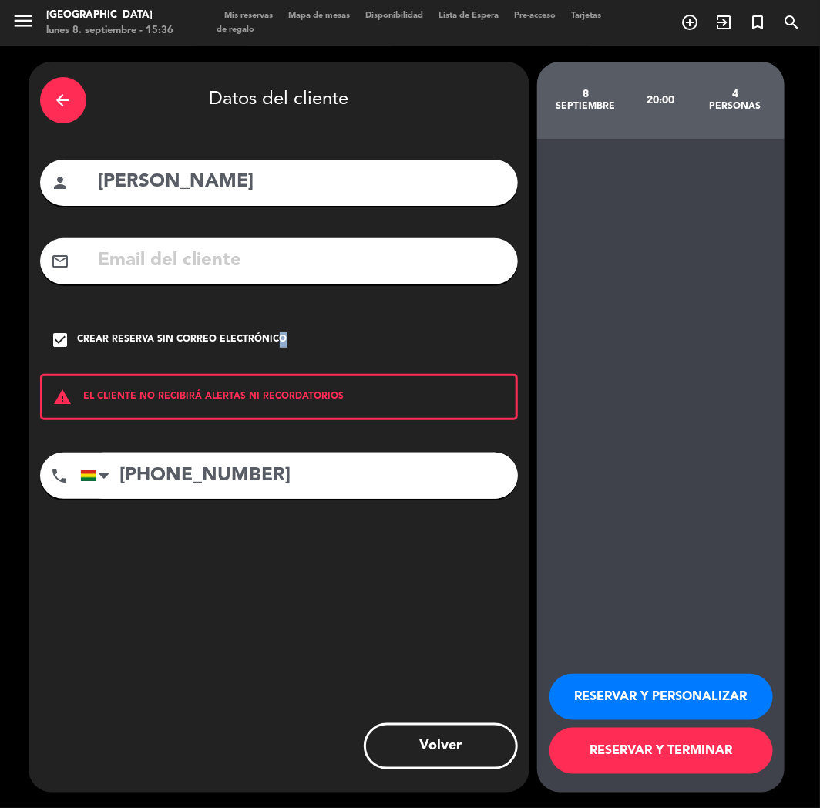
drag, startPoint x: 598, startPoint y: 691, endPoint x: 516, endPoint y: 633, distance: 100.1
click at [595, 688] on button "RESERVAR Y PERSONALIZAR" at bounding box center [662, 697] width 224 height 46
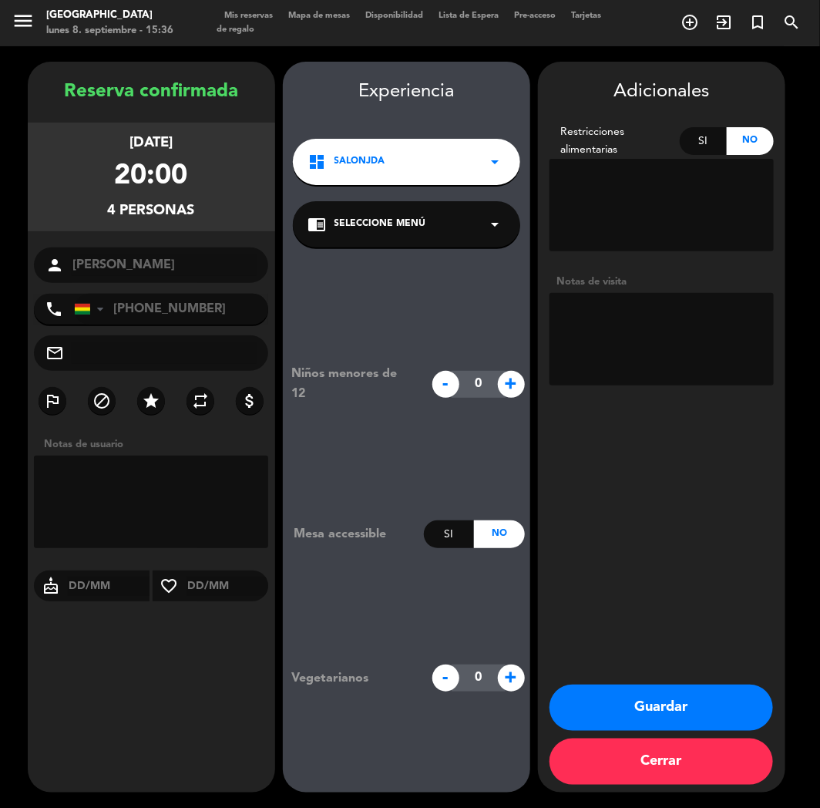
click at [550, 358] on textarea at bounding box center [662, 339] width 224 height 92
click at [578, 342] on textarea at bounding box center [662, 339] width 224 height 92
type textarea "V"
type textarea "CUMPLE"
click at [644, 703] on button "Guardar" at bounding box center [662, 707] width 224 height 46
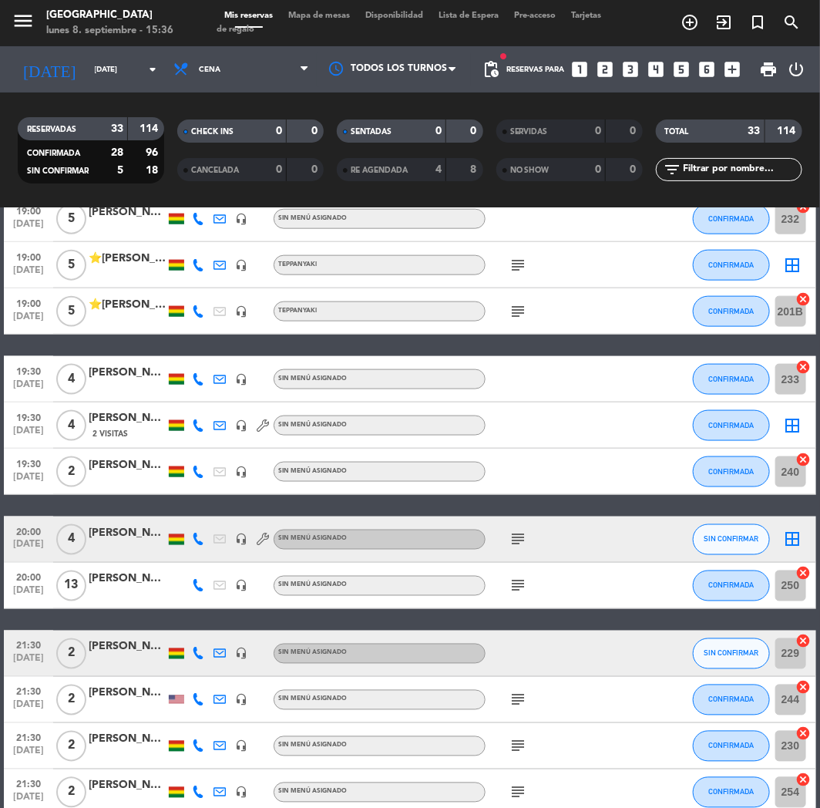
scroll to position [599, 0]
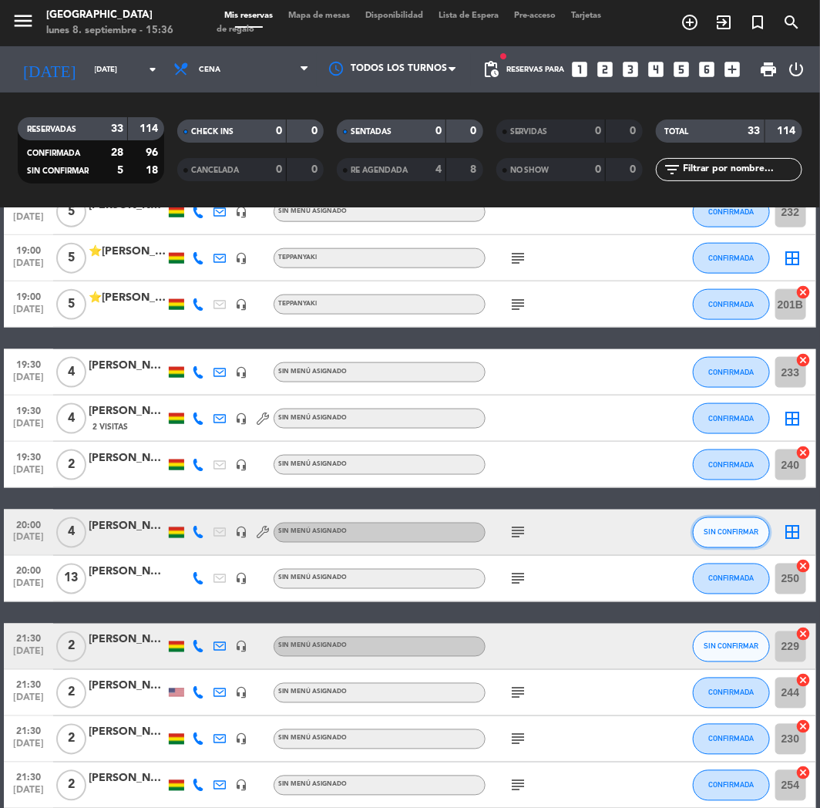
click at [742, 540] on button "SIN CONFIRMAR" at bounding box center [731, 532] width 77 height 31
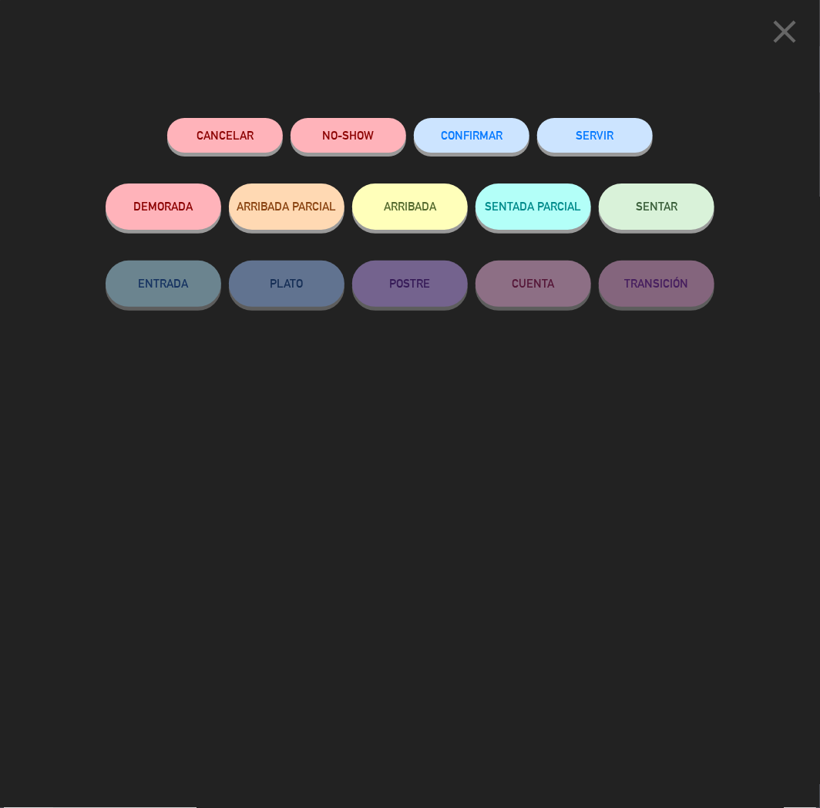
click at [482, 149] on button "CONFIRMAR" at bounding box center [472, 135] width 116 height 35
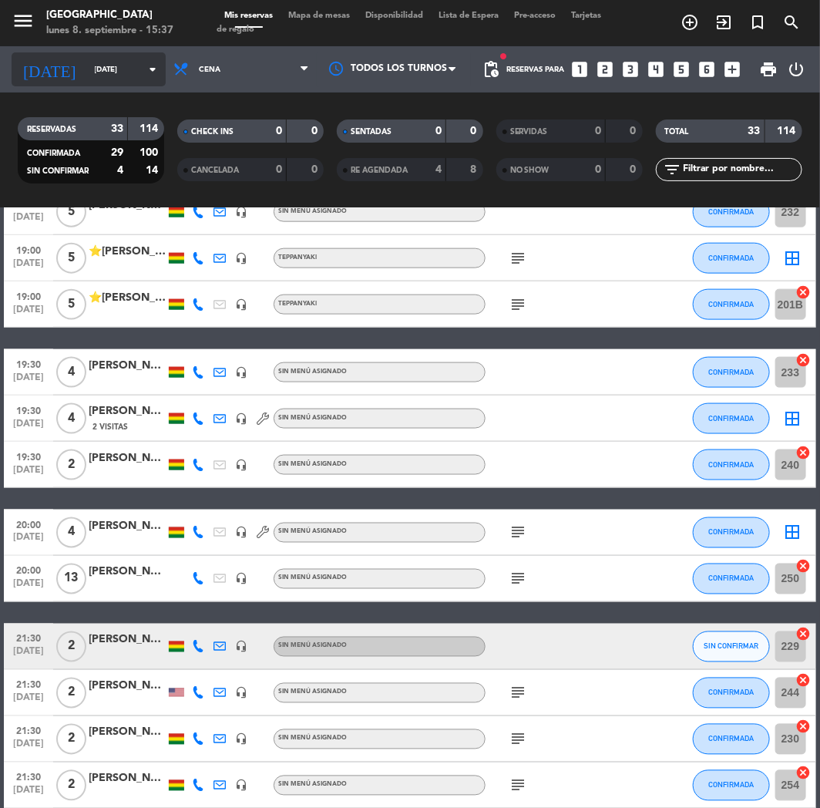
click at [121, 72] on input "[DATE]" at bounding box center [139, 70] width 104 height 24
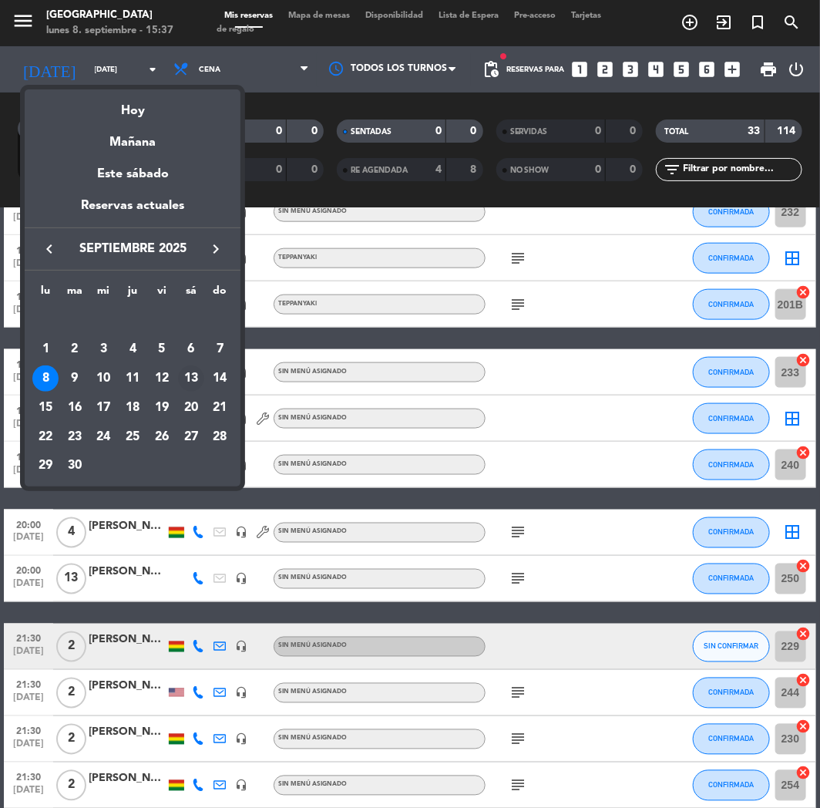
click at [182, 375] on div "13" at bounding box center [191, 378] width 26 height 26
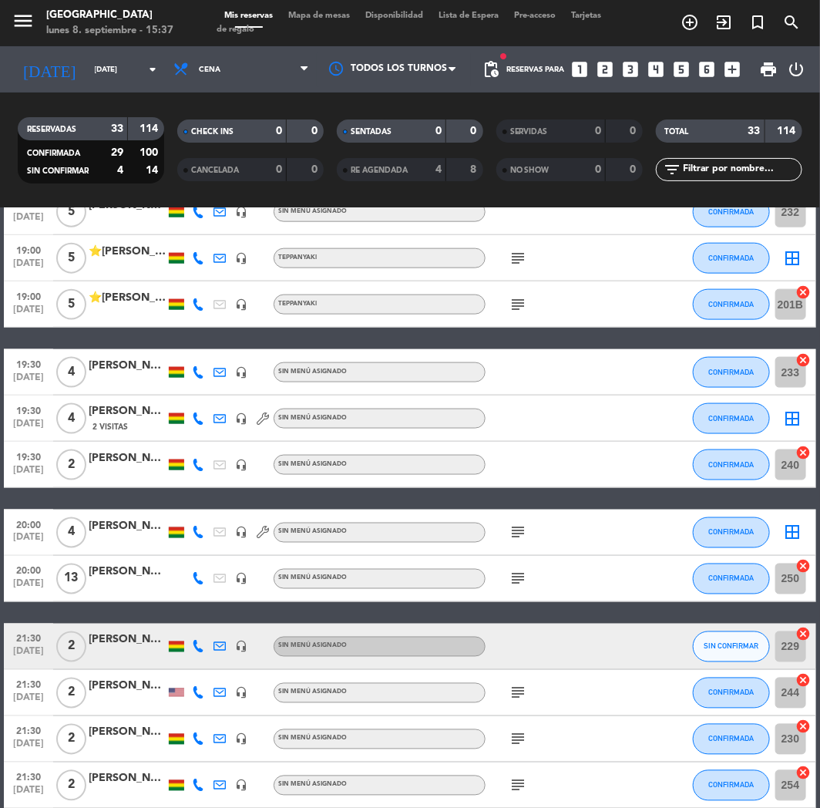
type input "[DATE]"
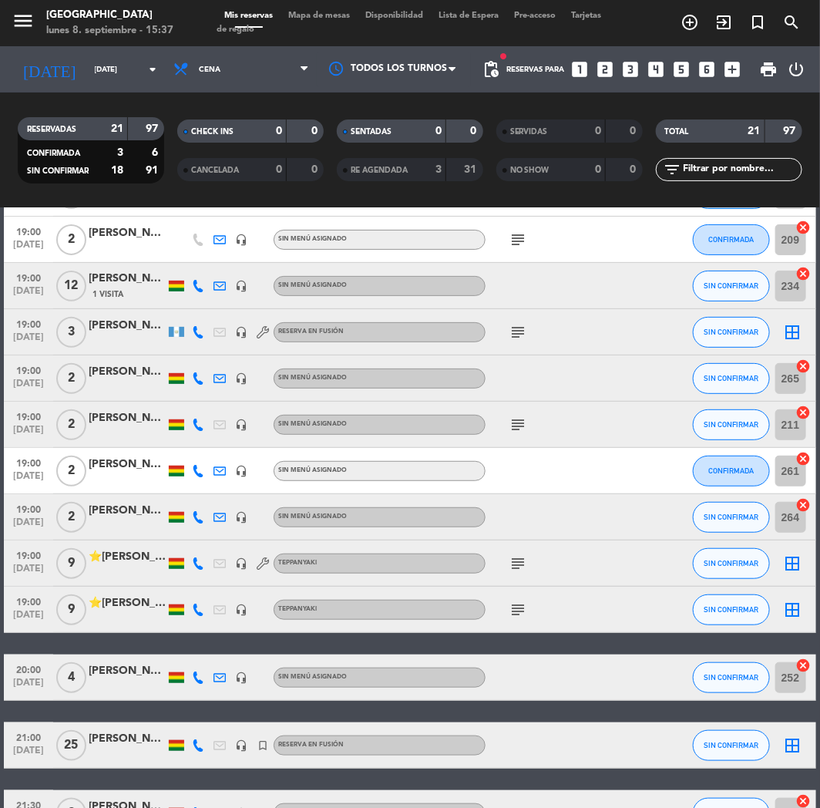
scroll to position [0, 0]
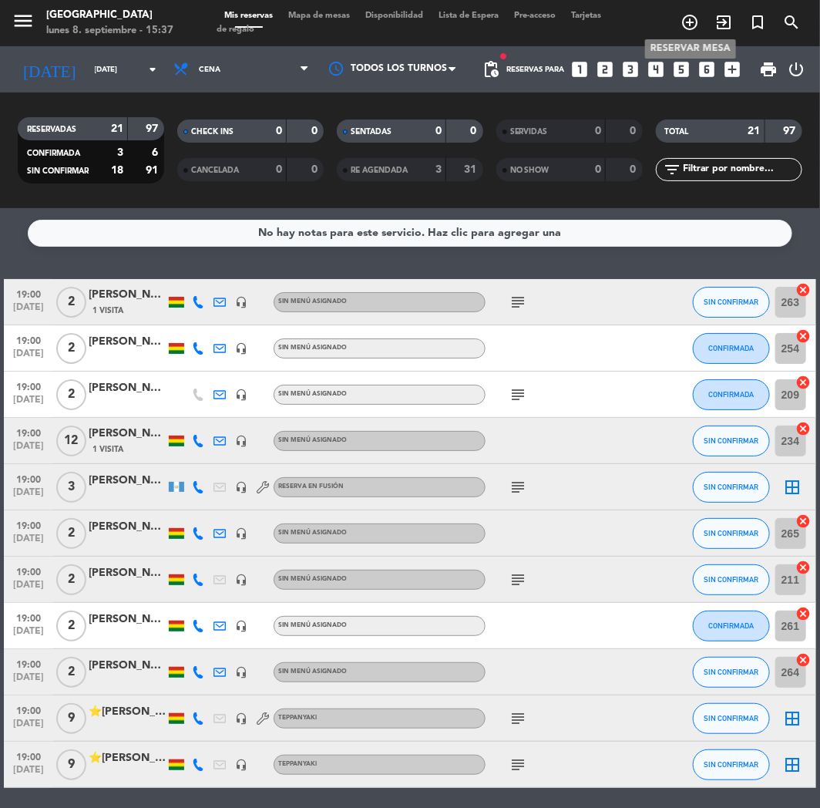
click at [689, 24] on icon "add_circle_outline" at bounding box center [690, 22] width 18 height 18
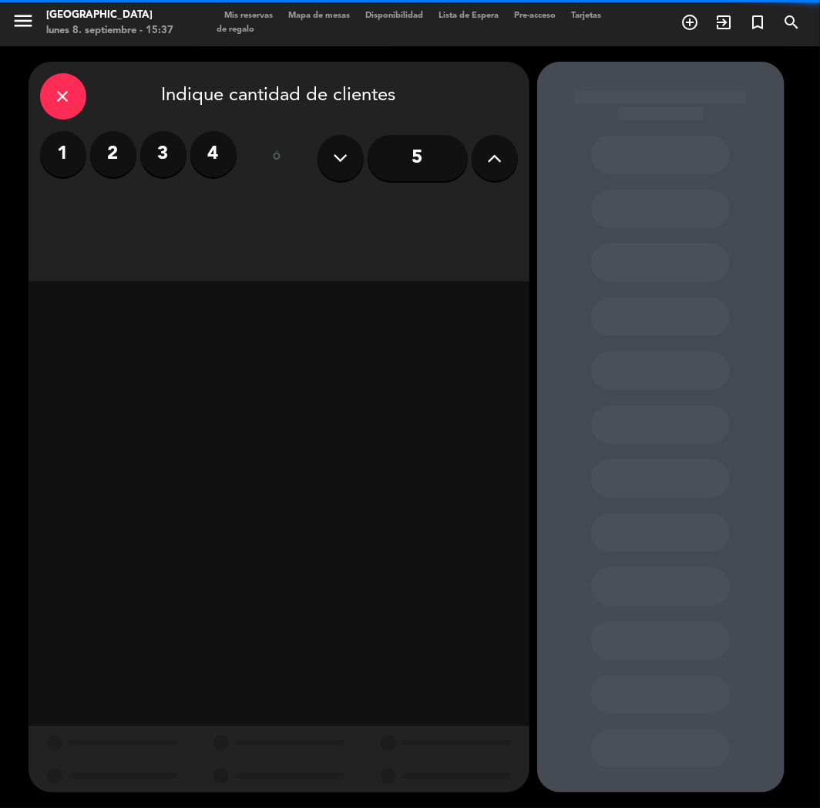
click at [496, 170] on button at bounding box center [495, 158] width 46 height 46
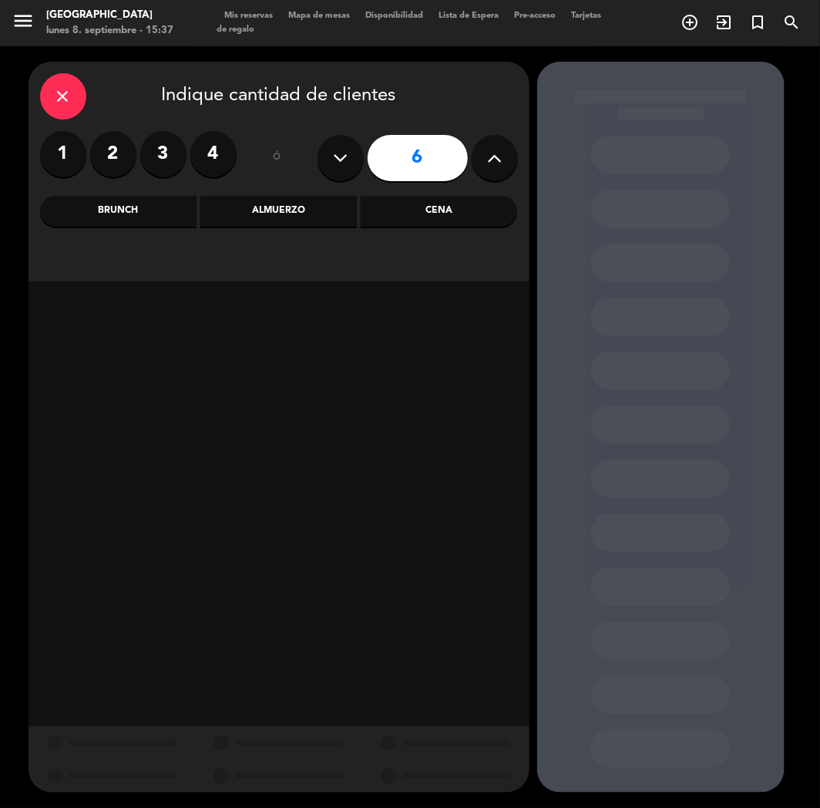
click at [496, 170] on button at bounding box center [495, 158] width 46 height 46
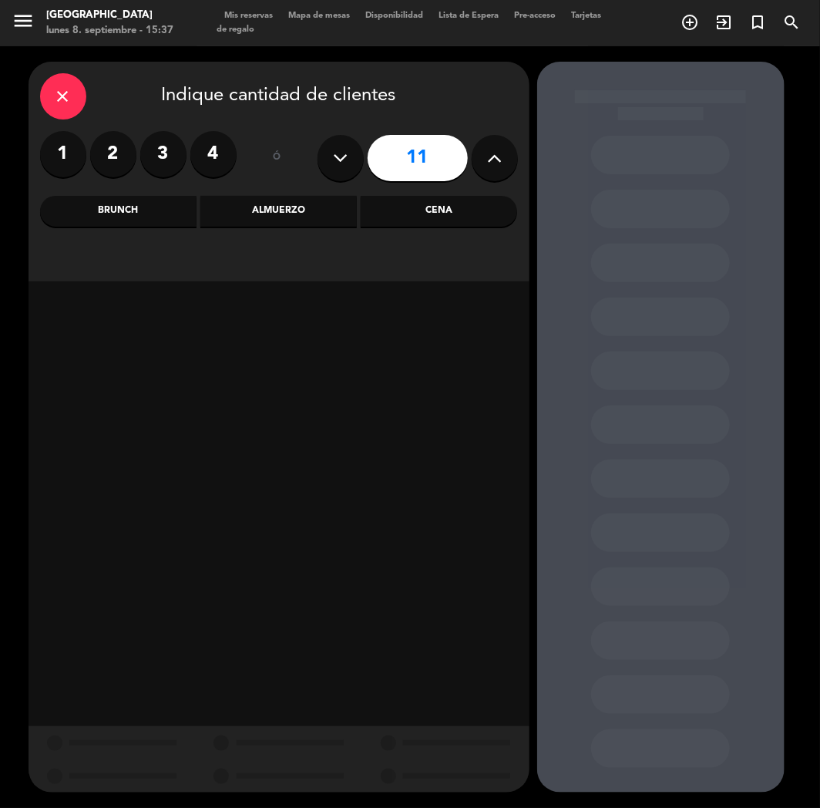
drag, startPoint x: 317, startPoint y: 139, endPoint x: 342, endPoint y: 166, distance: 37.1
click at [318, 139] on div "11" at bounding box center [418, 158] width 200 height 54
drag, startPoint x: 342, startPoint y: 166, endPoint x: 365, endPoint y: 174, distance: 24.6
click at [343, 166] on icon at bounding box center [340, 157] width 15 height 23
type input "10"
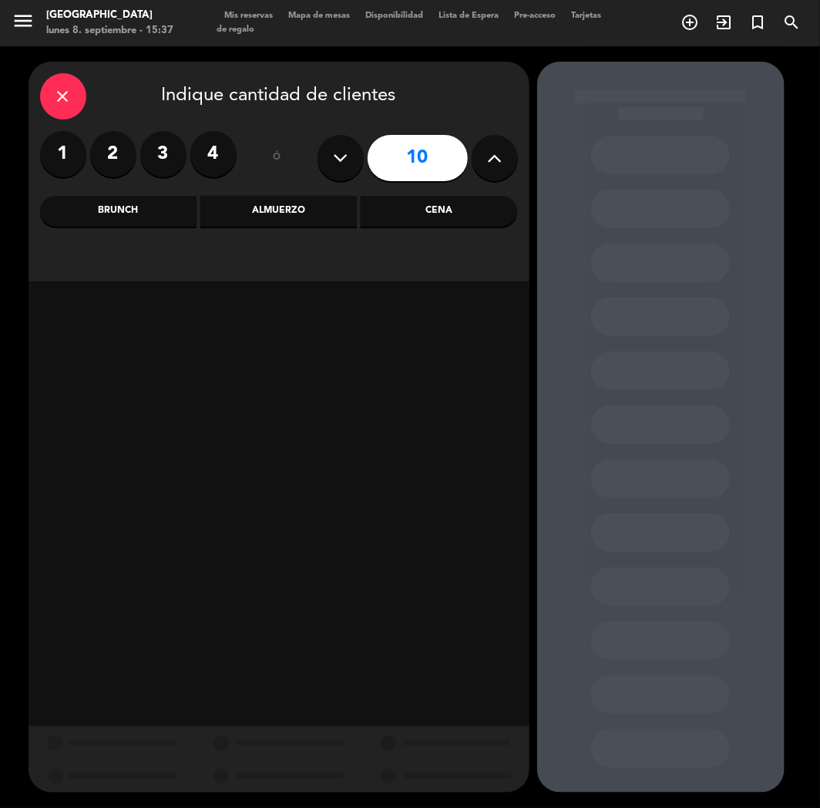
click at [464, 203] on div "Cena" at bounding box center [439, 211] width 156 height 31
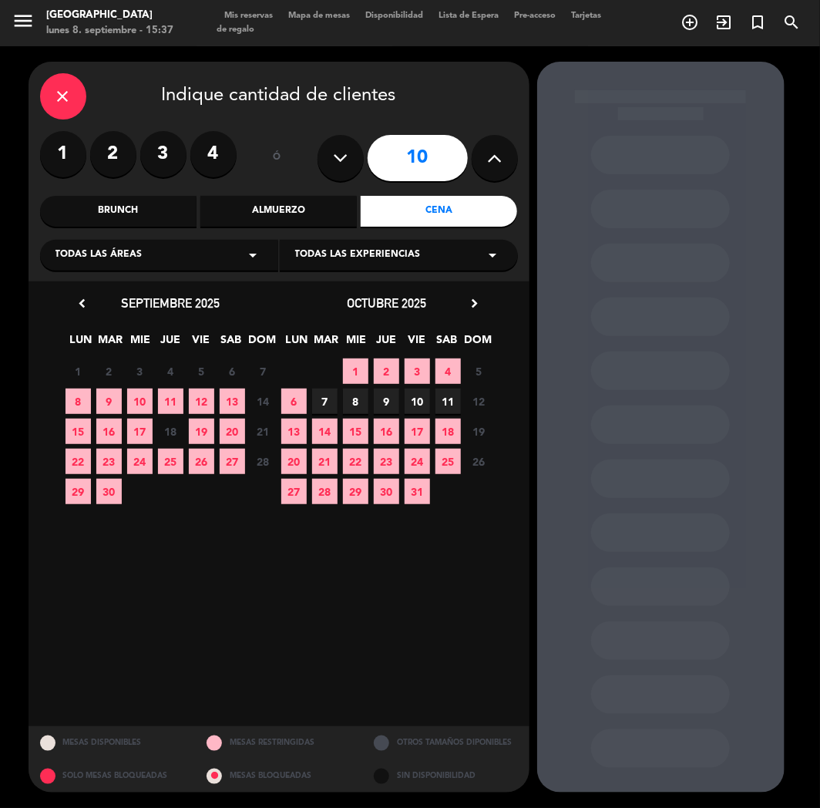
click at [231, 402] on span "13" at bounding box center [232, 400] width 25 height 25
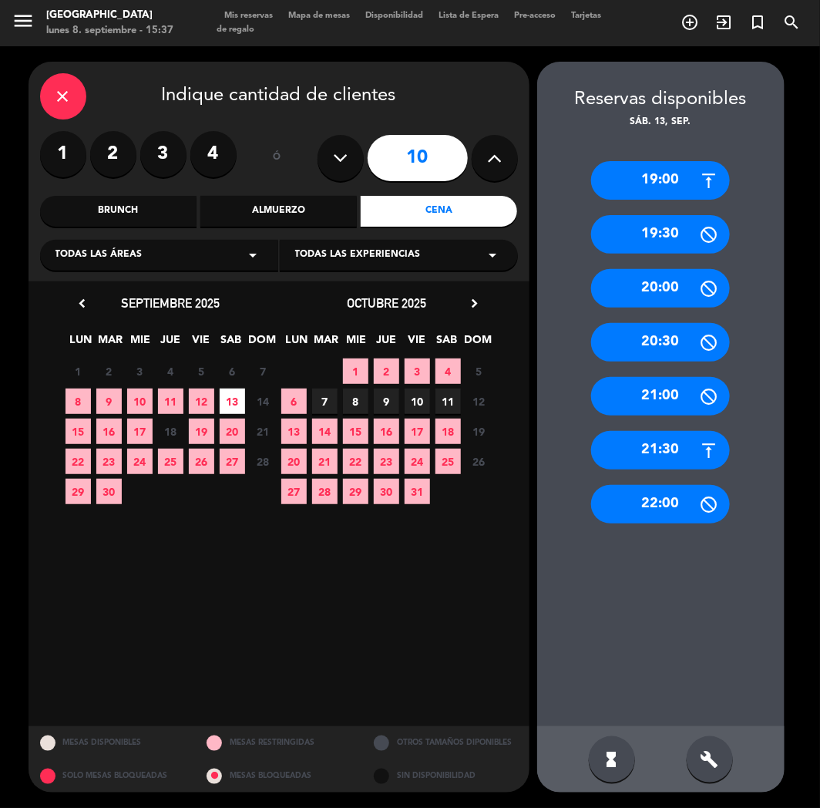
click at [625, 182] on div "19:00" at bounding box center [660, 180] width 139 height 39
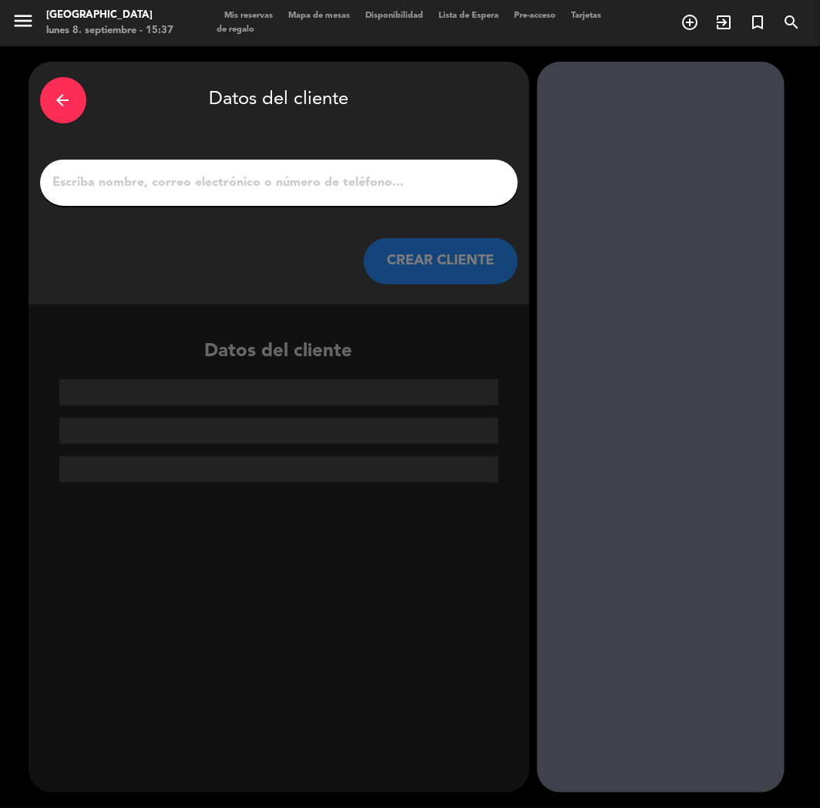
paste input "Nombre para tu reserva:❓❓❓"
type input "Nombre para tu reserva:❓❓❓"
click at [251, 187] on input "Nombre para tu reserva:❓❓❓" at bounding box center [279, 183] width 455 height 22
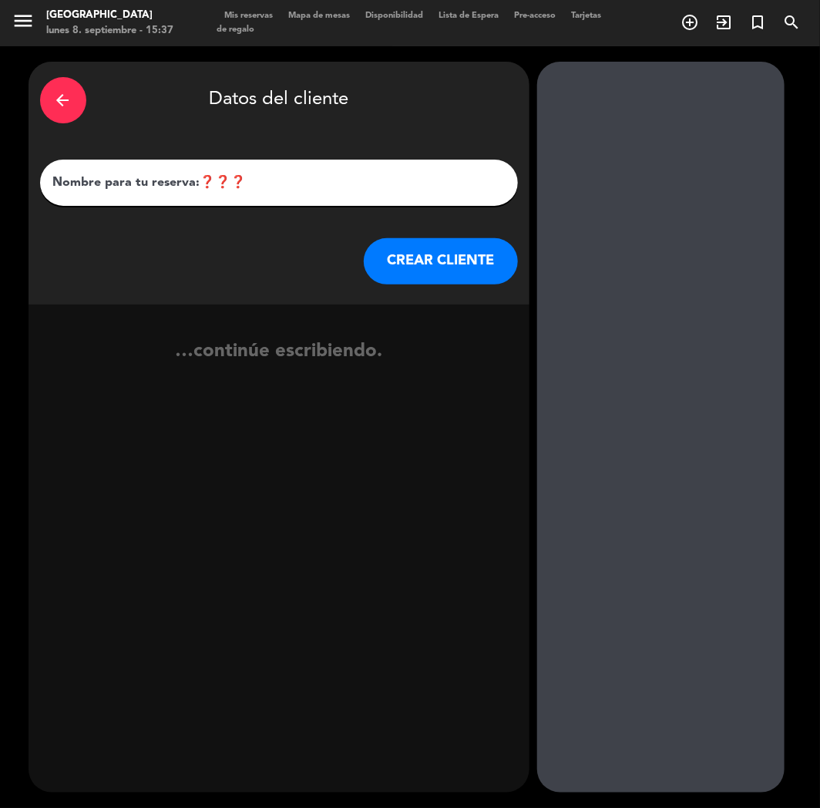
drag, startPoint x: 301, startPoint y: 187, endPoint x: 18, endPoint y: 172, distance: 283.3
click at [18, 172] on div "arrow_back Datos del cliente Nombre para tu reserva:❓❓❓ CREAR CLIENTE …continúe…" at bounding box center [410, 427] width 820 height 762
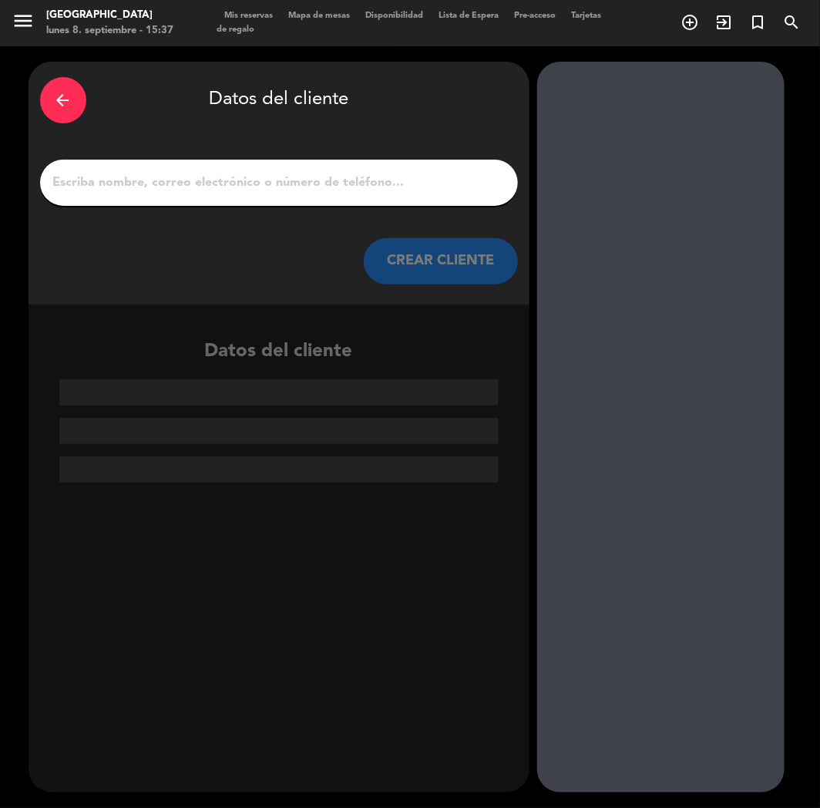
type input "r"
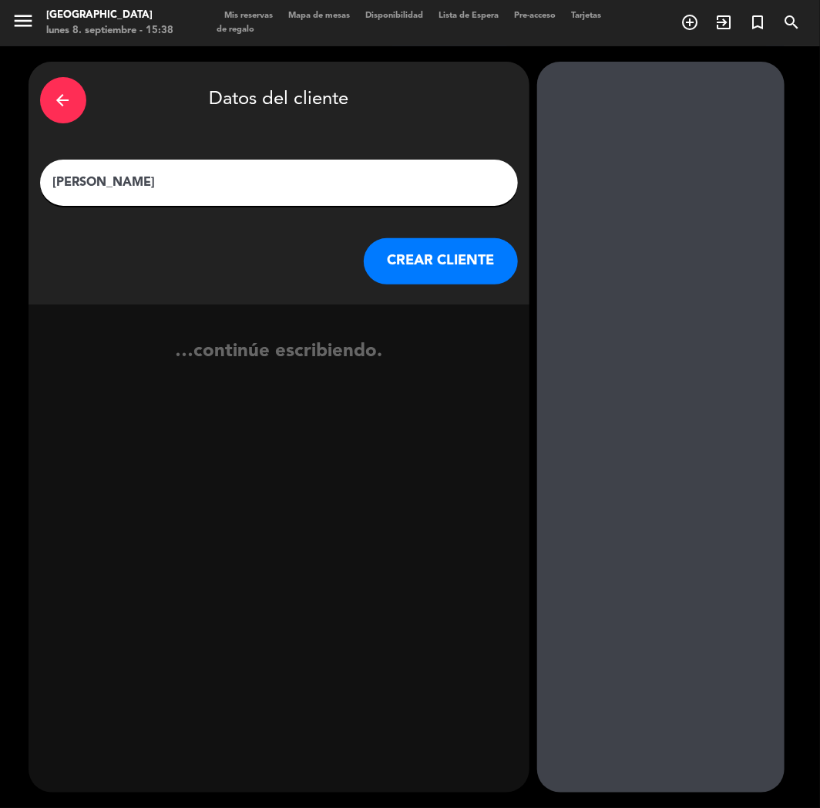
type input "[PERSON_NAME]"
click at [442, 266] on button "CREAR CLIENTE" at bounding box center [441, 261] width 154 height 46
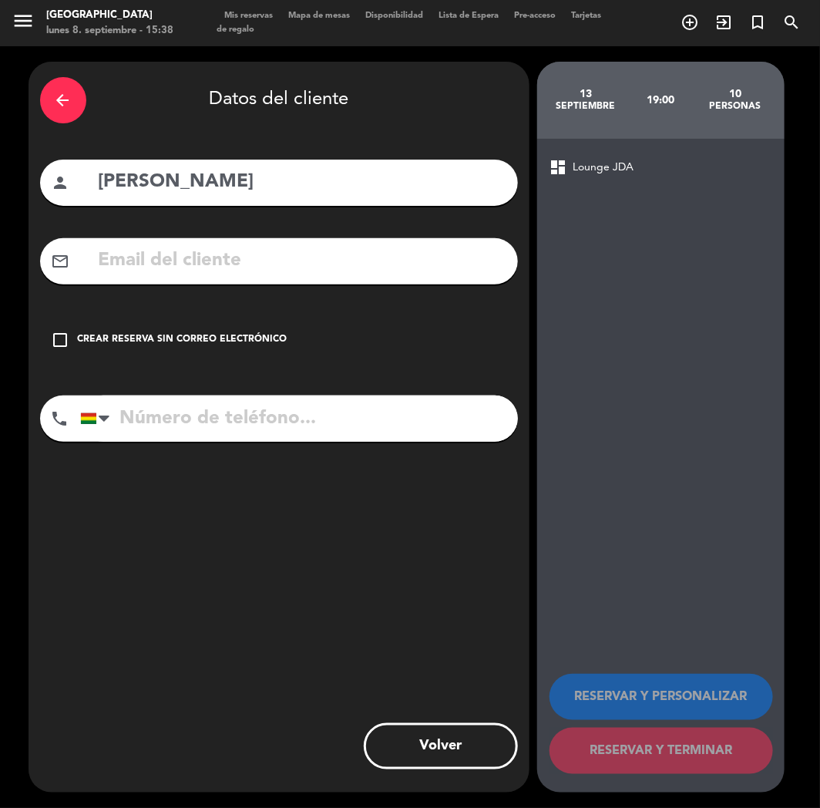
click at [136, 240] on div "mail_outline" at bounding box center [279, 261] width 478 height 46
click at [143, 255] on input "text" at bounding box center [301, 261] width 409 height 32
paste input "[EMAIL_ADDRESS][DOMAIN_NAME]"
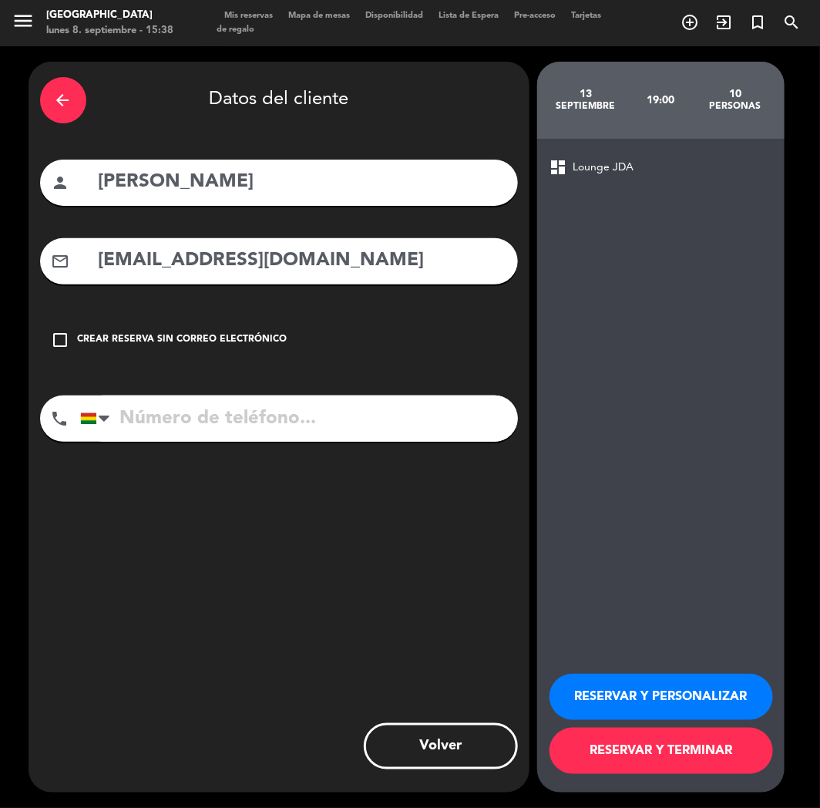
type input "[EMAIL_ADDRESS][DOMAIN_NAME]"
paste input "[PHONE_NUMBER]"
click at [190, 425] on input "tel" at bounding box center [299, 418] width 438 height 46
type input "[PHONE_NUMBER]"
click at [591, 684] on button "RESERVAR Y PERSONALIZAR" at bounding box center [662, 697] width 224 height 46
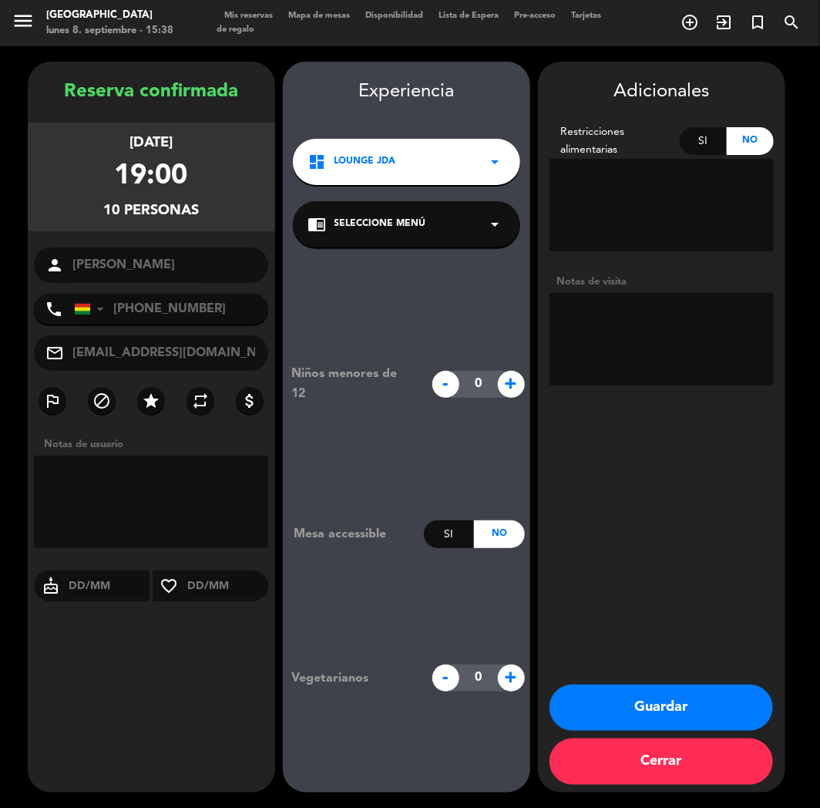
click at [611, 345] on textarea at bounding box center [662, 339] width 224 height 92
type textarea "CUMPLE"
click at [24, 129] on booking-confirmed "Reserva confirmada [DATE] 19:00 10 personas person [PERSON_NAME] phone [GEOGRAP…" at bounding box center [409, 427] width 789 height 731
click at [610, 709] on button "Guardar" at bounding box center [662, 707] width 224 height 46
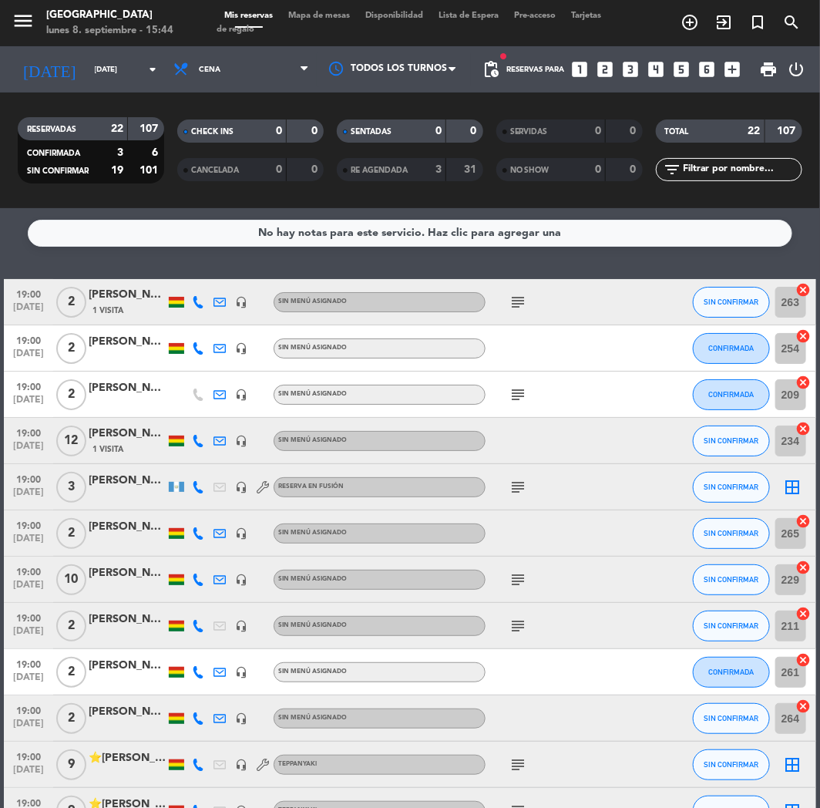
click at [607, 66] on icon "looks_two" at bounding box center [606, 69] width 20 height 20
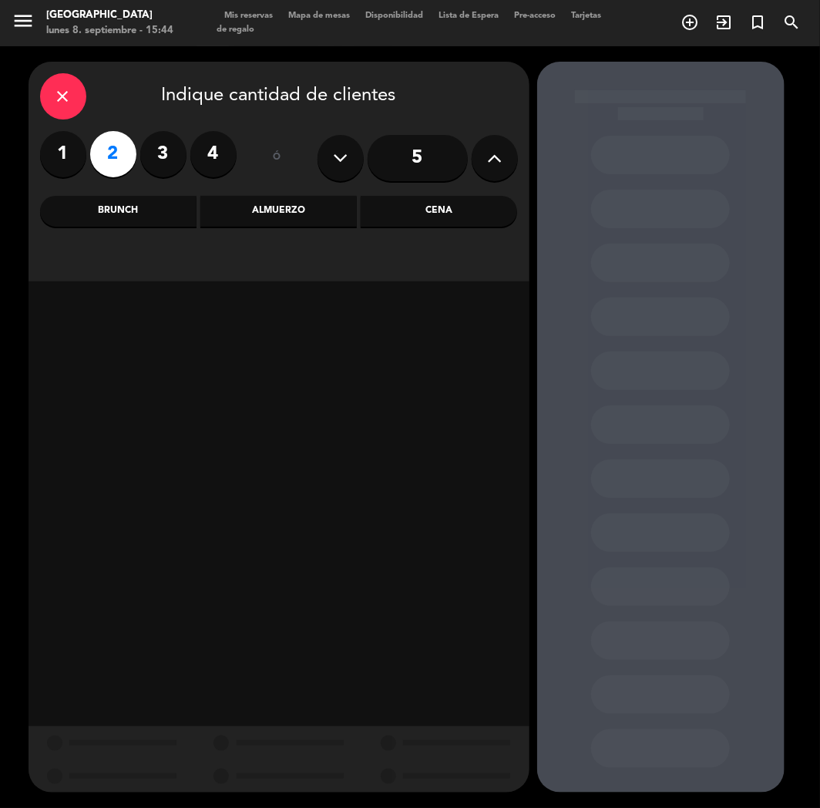
click at [444, 216] on div "Cena" at bounding box center [439, 211] width 156 height 31
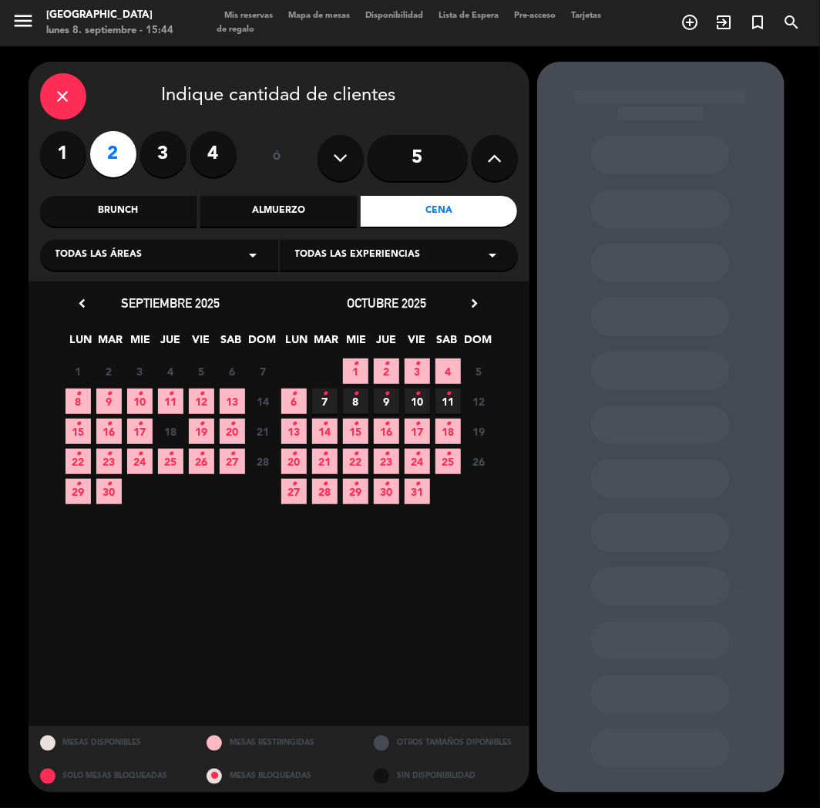
click at [142, 395] on icon "•" at bounding box center [139, 394] width 5 height 25
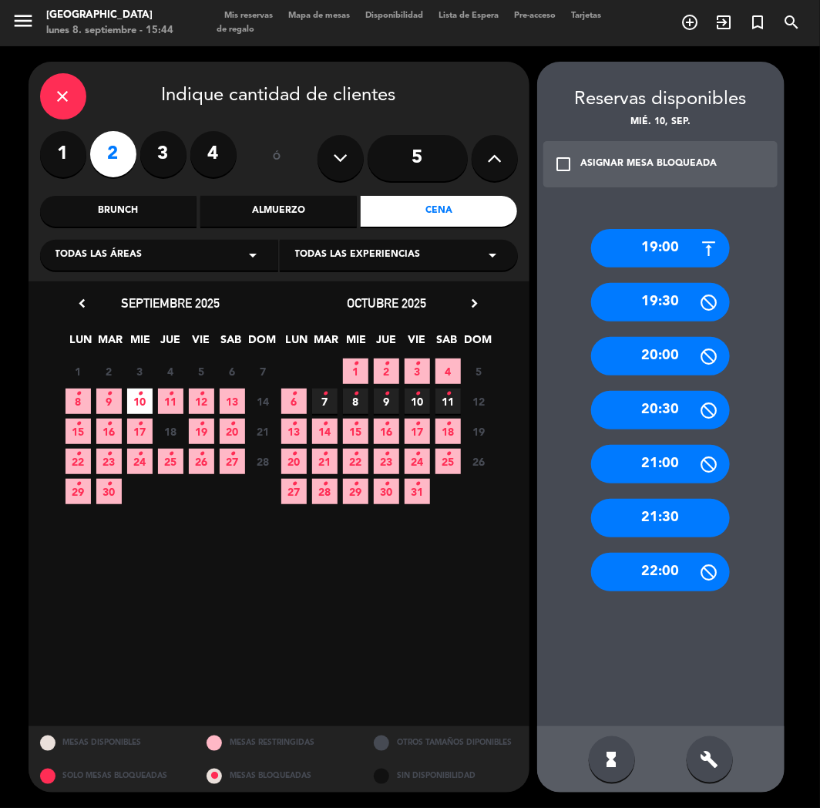
click at [641, 248] on div "19:00" at bounding box center [660, 248] width 139 height 39
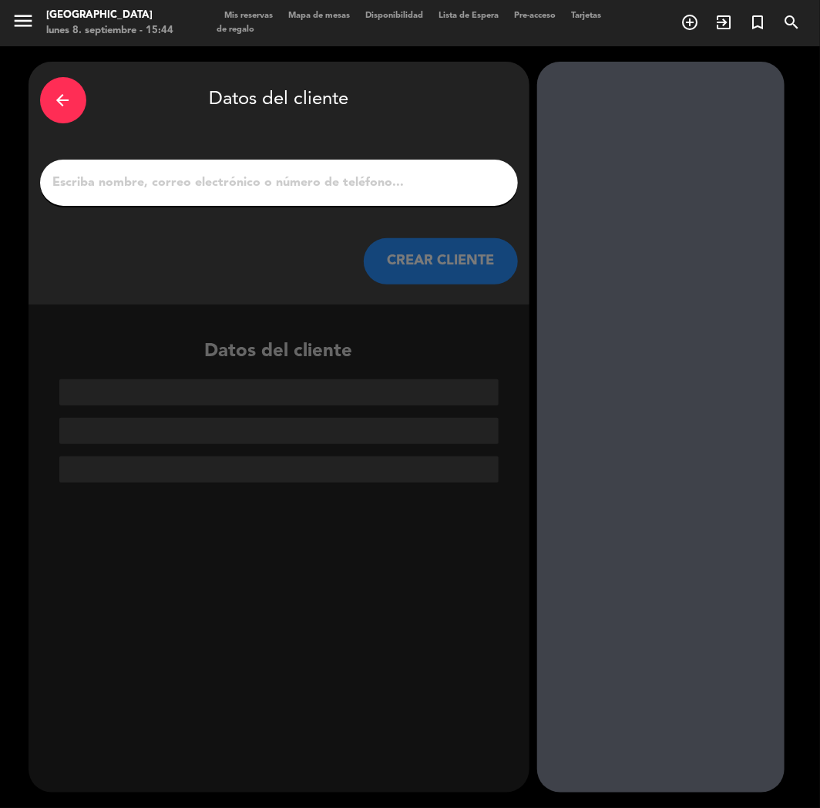
click at [273, 181] on input "1" at bounding box center [279, 183] width 455 height 22
paste input "[PERSON_NAME]"
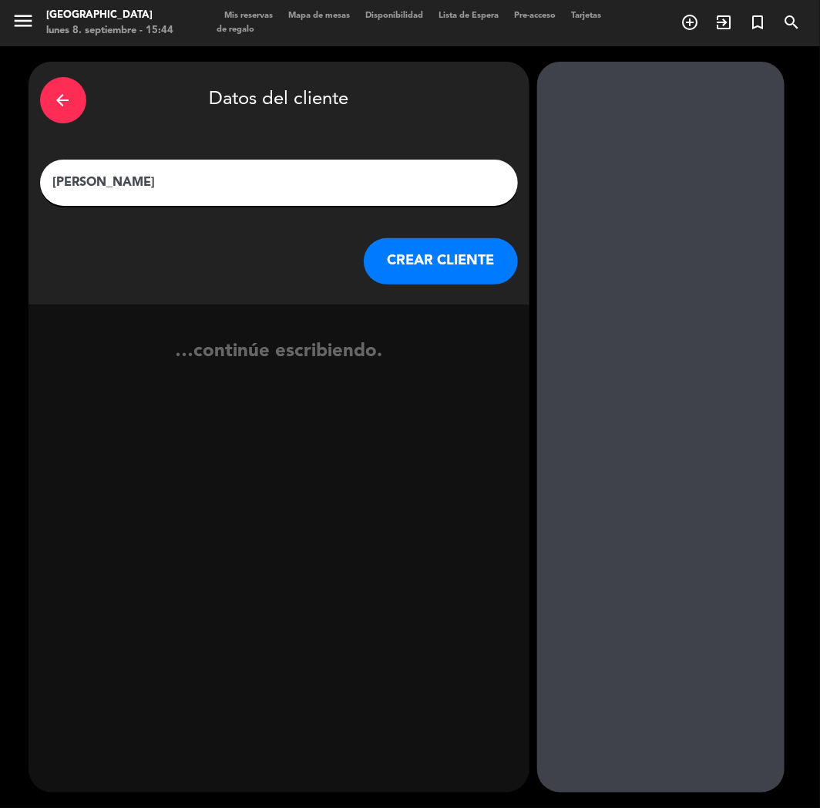
type input "[PERSON_NAME]"
click at [446, 260] on button "CREAR CLIENTE" at bounding box center [441, 261] width 154 height 46
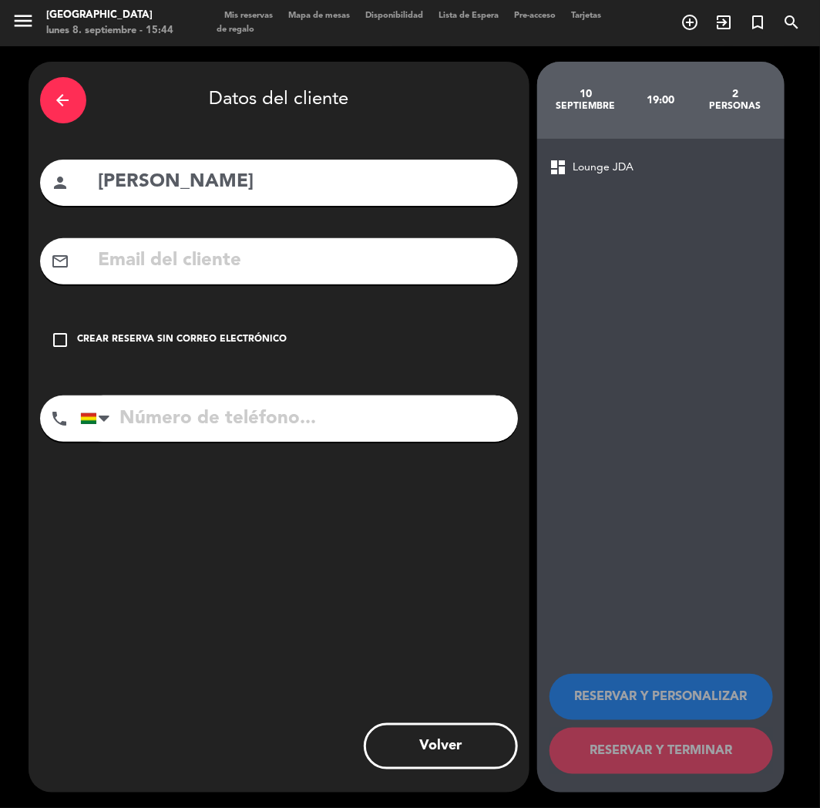
click at [126, 280] on div "mail_outline" at bounding box center [279, 261] width 478 height 46
click at [145, 264] on input "text" at bounding box center [301, 261] width 409 height 32
paste input "[PERSON_NAME][EMAIL_ADDRESS][DOMAIN_NAME]"
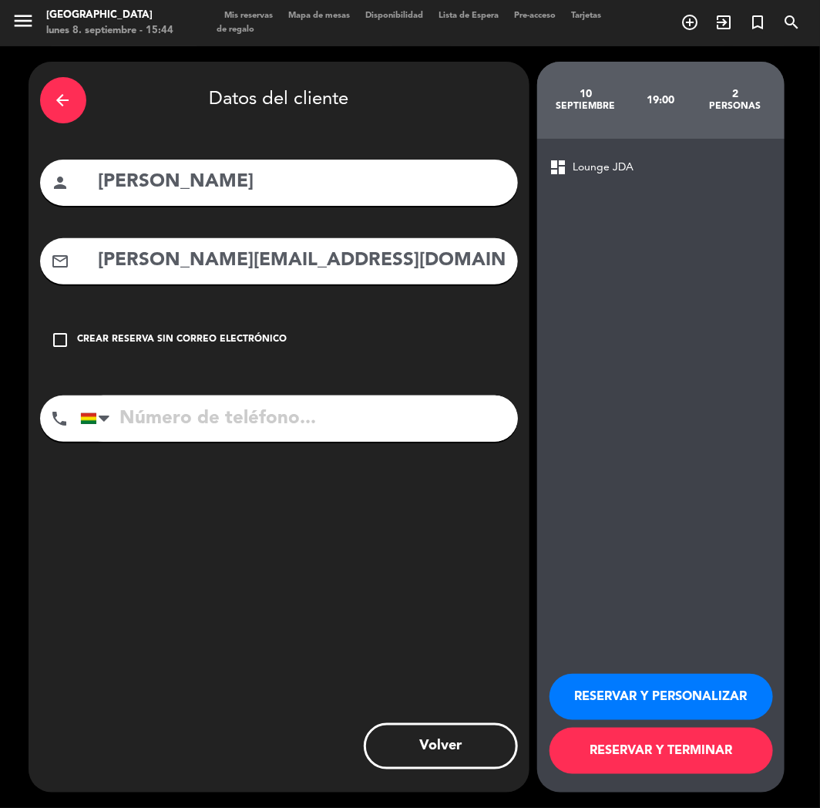
type input "[PERSON_NAME][EMAIL_ADDRESS][DOMAIN_NAME]"
click at [183, 413] on input "tel" at bounding box center [299, 418] width 438 height 46
paste input "[PHONE_NUMBER]"
click at [207, 411] on input "[PHONE_NUMBER]" at bounding box center [299, 418] width 438 height 46
type input "[PHONE_NUMBER]"
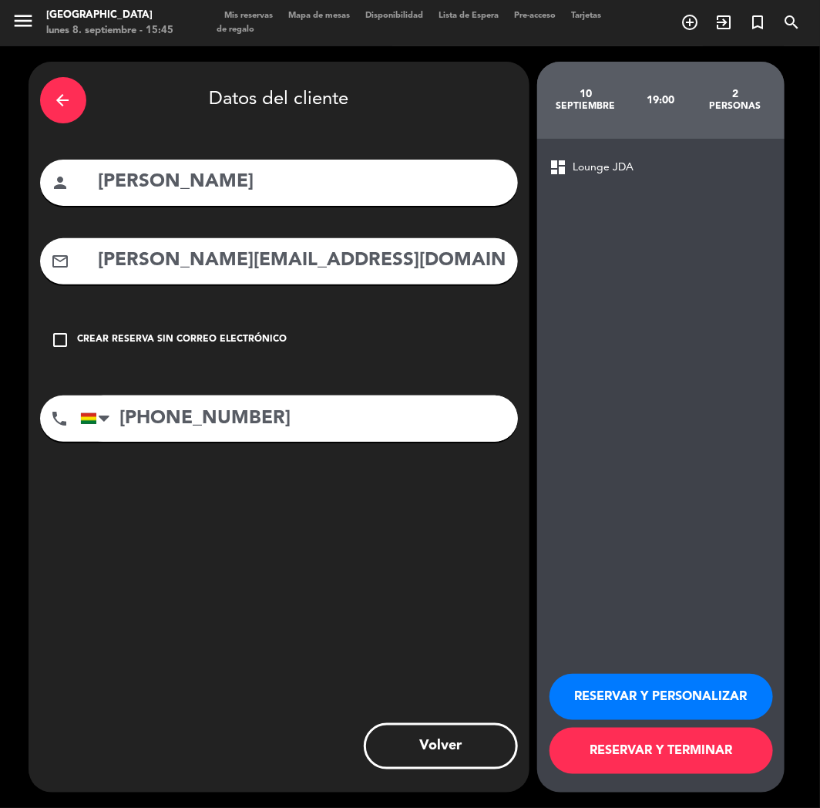
click at [667, 688] on button "RESERVAR Y PERSONALIZAR" at bounding box center [662, 697] width 224 height 46
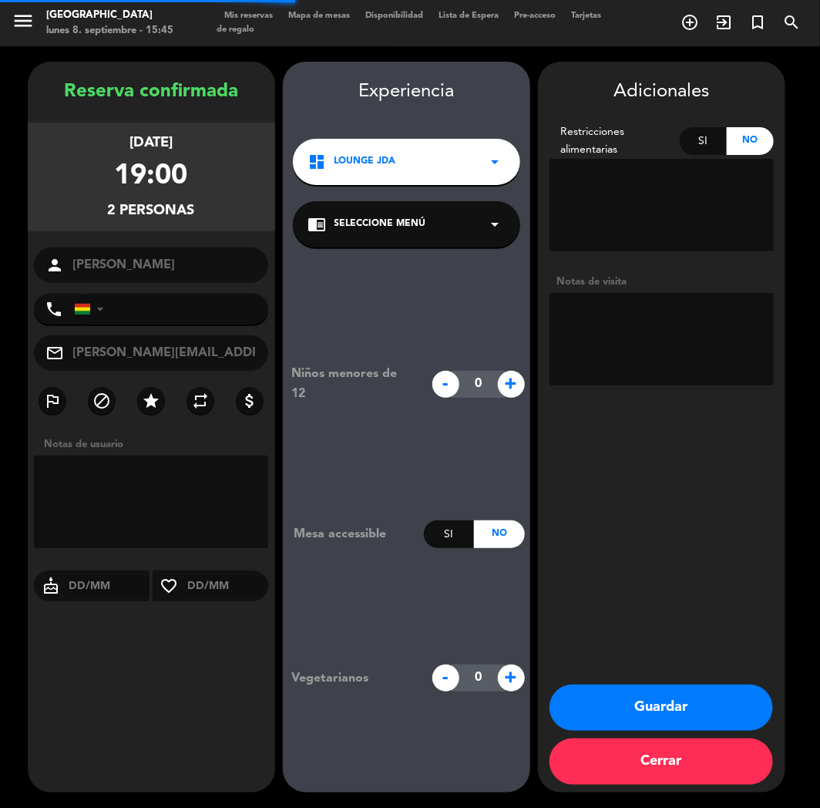
type input "[PHONE_NUMBER]"
click at [252, 180] on div "[DATE] 19:00 2 personas" at bounding box center [151, 177] width 247 height 109
click at [52, 109] on div "Reserva confirmada [DATE] 19:00 2 personas person [PERSON_NAME] phone [GEOGRAPH…" at bounding box center [151, 442] width 247 height 731
click at [669, 711] on button "Guardar" at bounding box center [662, 707] width 224 height 46
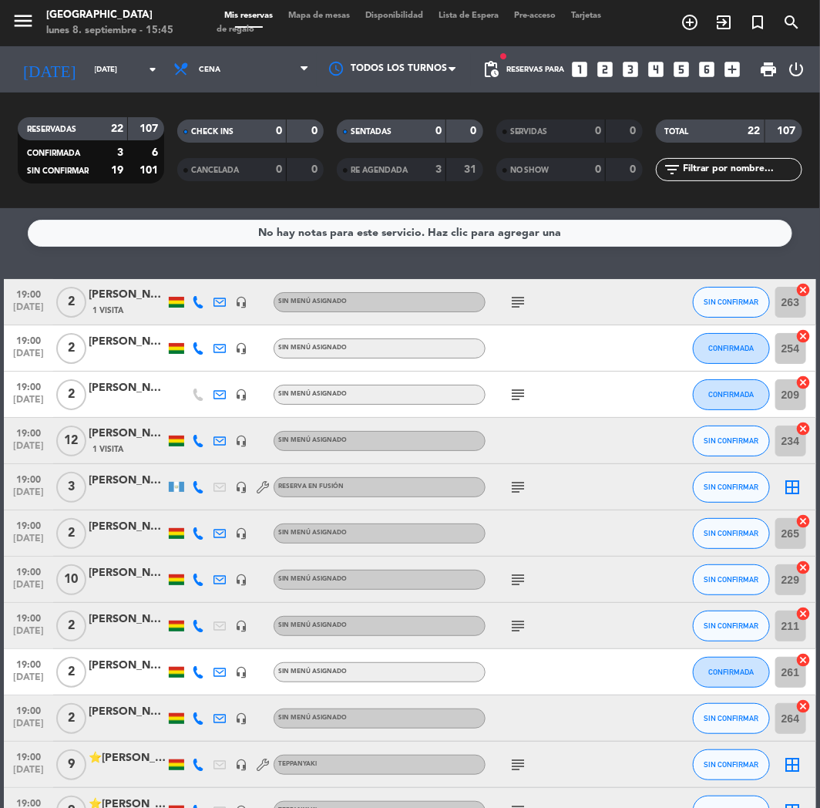
click at [607, 66] on icon "looks_two" at bounding box center [606, 69] width 20 height 20
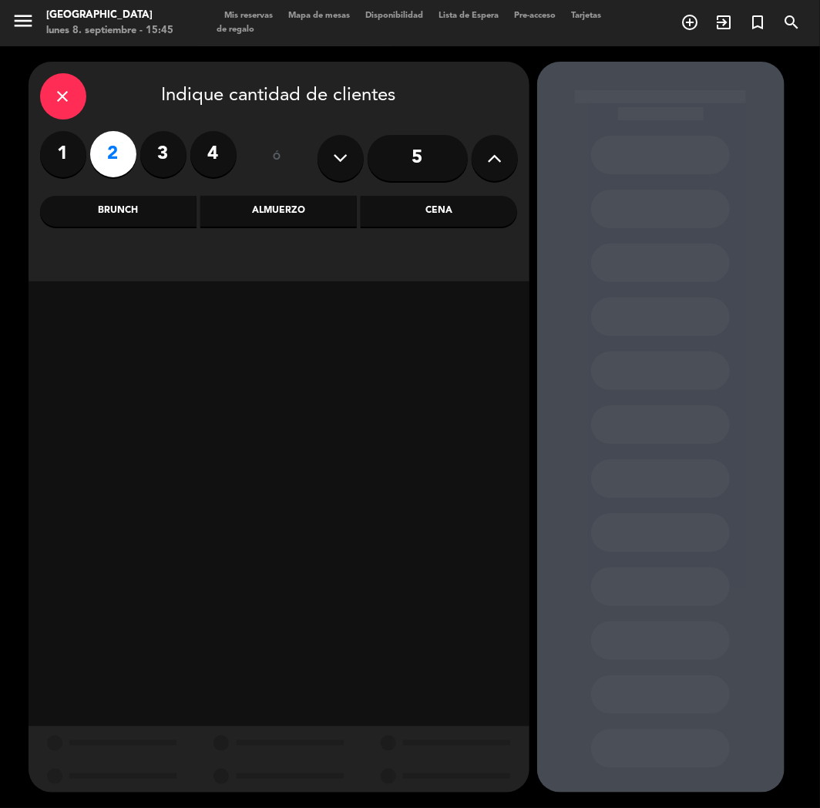
click at [311, 206] on div "Almuerzo" at bounding box center [278, 211] width 156 height 31
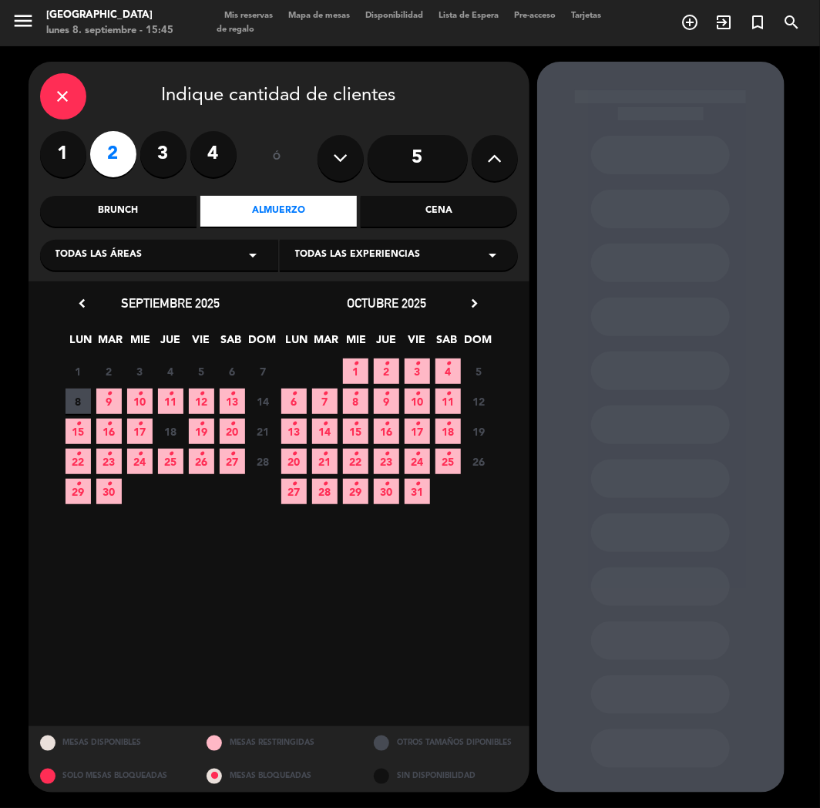
click at [103, 402] on span "9 •" at bounding box center [108, 400] width 25 height 25
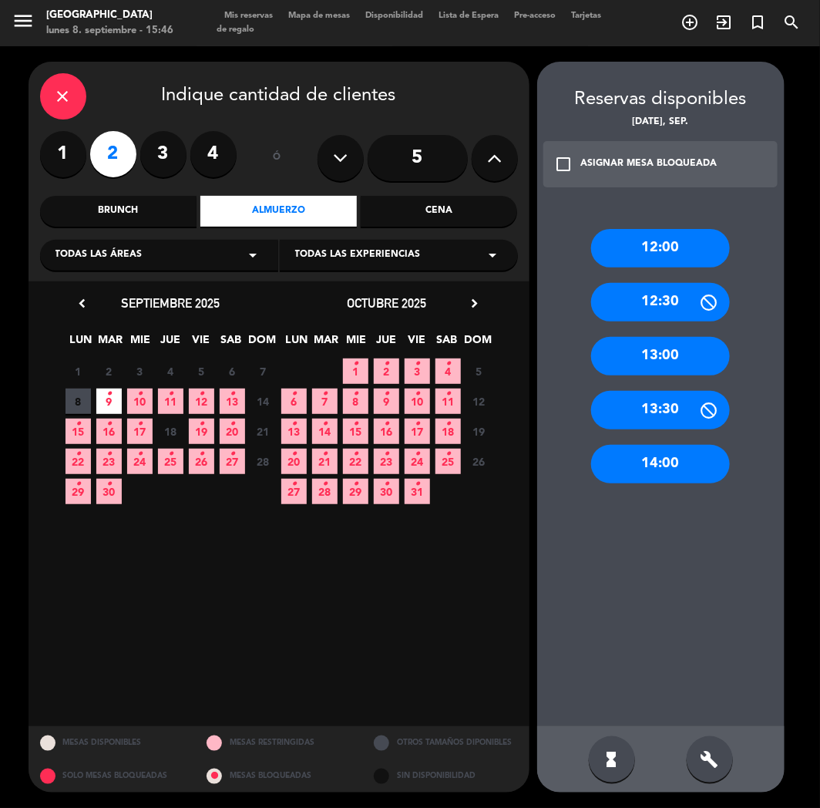
drag, startPoint x: 657, startPoint y: 359, endPoint x: 322, endPoint y: 240, distance: 355.0
click at [652, 359] on div "13:00" at bounding box center [660, 356] width 139 height 39
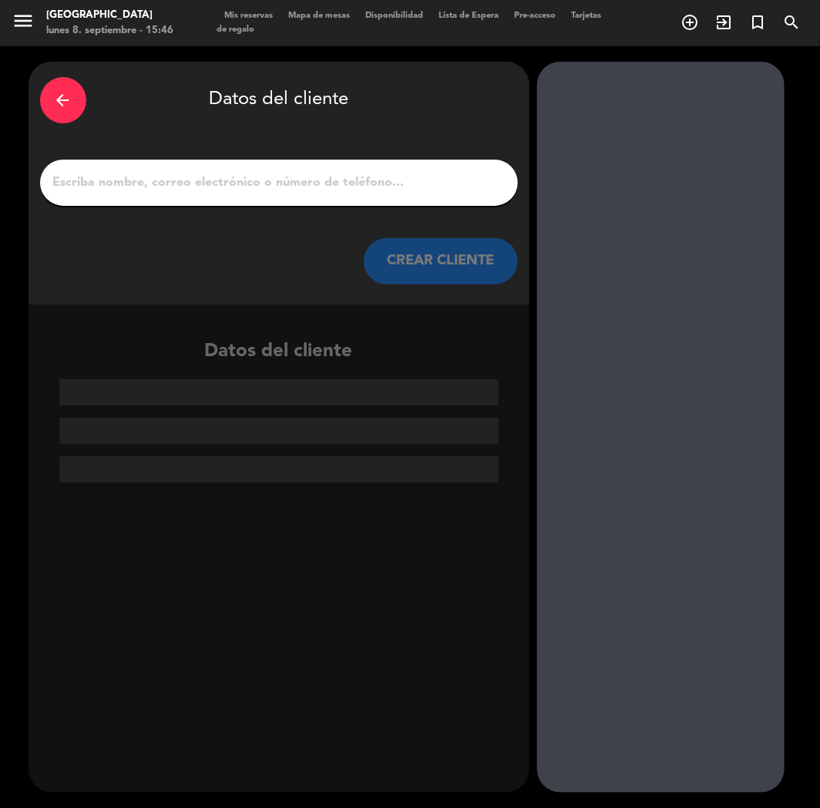
click at [178, 193] on input "1" at bounding box center [279, 183] width 455 height 22
paste input "[PERSON_NAME]"
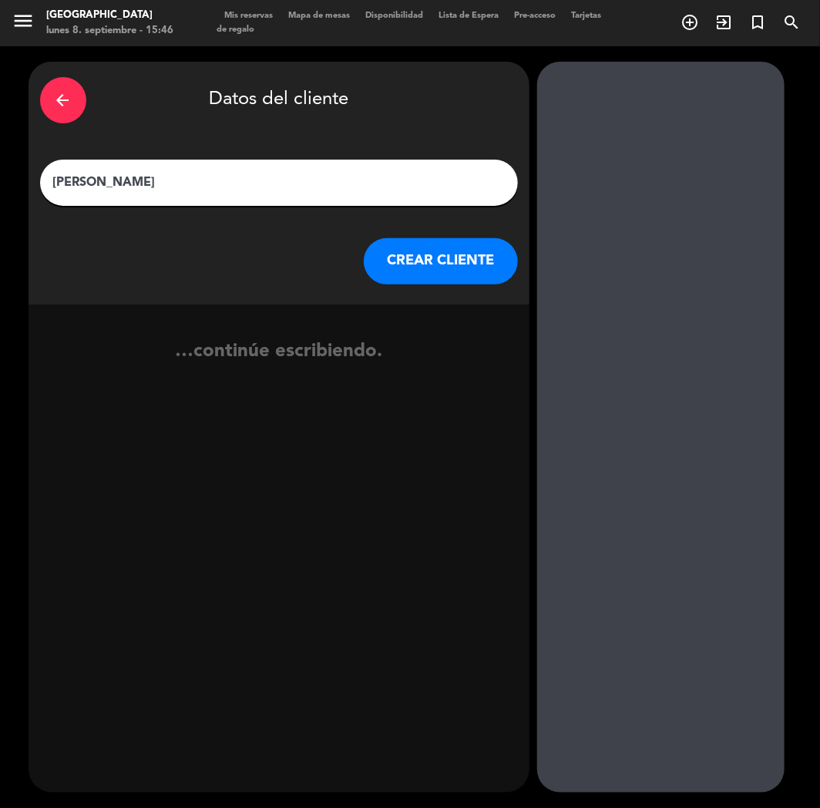
type input "[PERSON_NAME]"
click at [449, 263] on button "CREAR CLIENTE" at bounding box center [441, 261] width 154 height 46
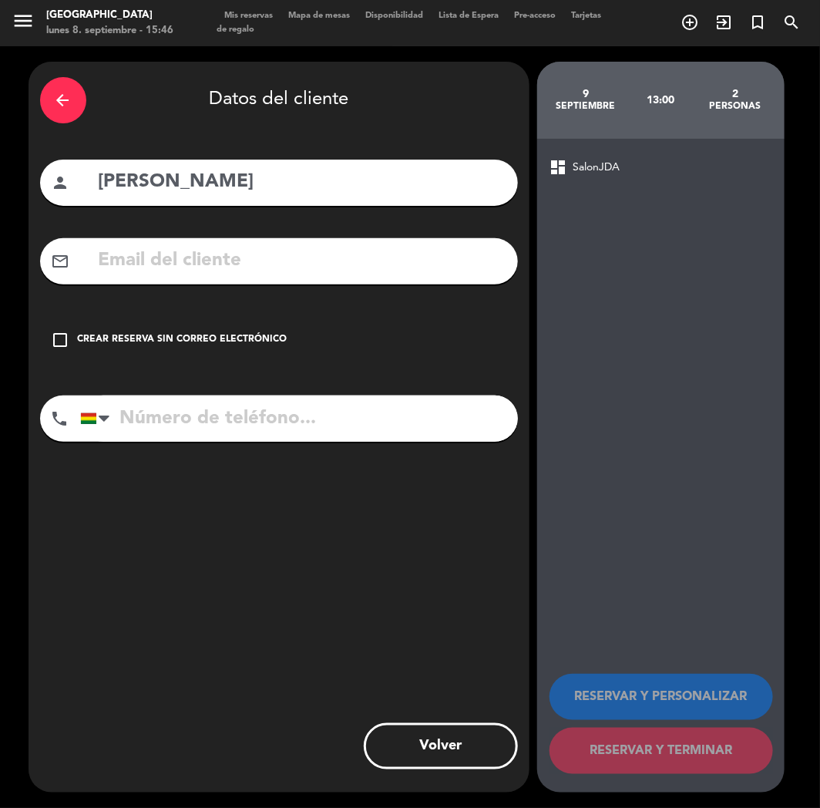
click at [197, 257] on input "text" at bounding box center [301, 261] width 409 height 32
paste input "[EMAIL_ADDRESS][DOMAIN_NAME]"
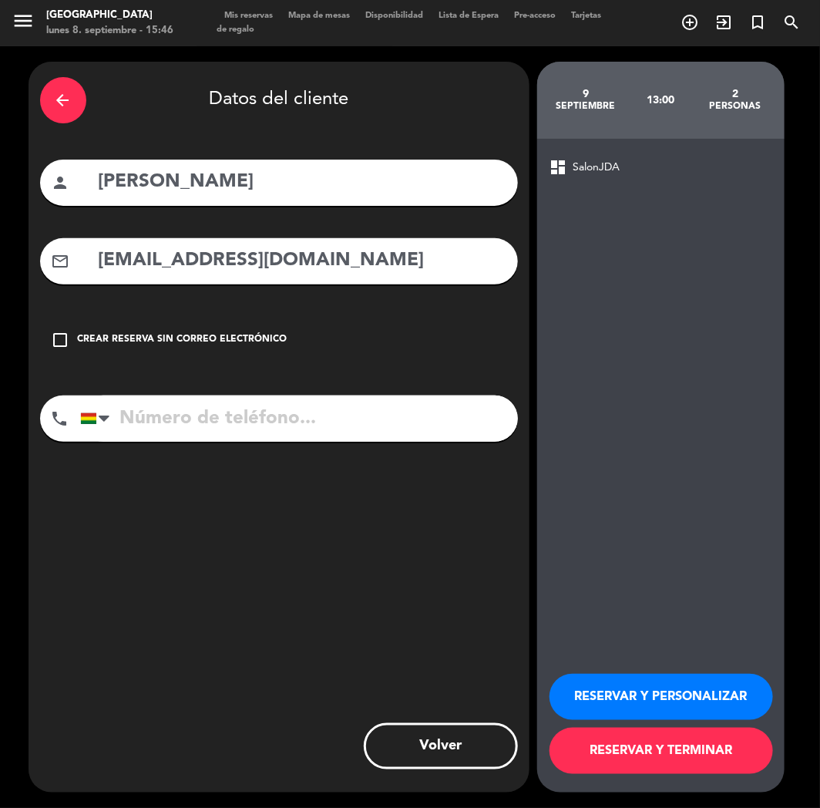
type input "[EMAIL_ADDRESS][DOMAIN_NAME]"
click at [270, 429] on input "tel" at bounding box center [299, 418] width 438 height 46
paste input "[PHONE_NUMBER]"
type input "[PHONE_NUMBER]"
click at [633, 703] on button "RESERVAR Y PERSONALIZAR" at bounding box center [662, 697] width 224 height 46
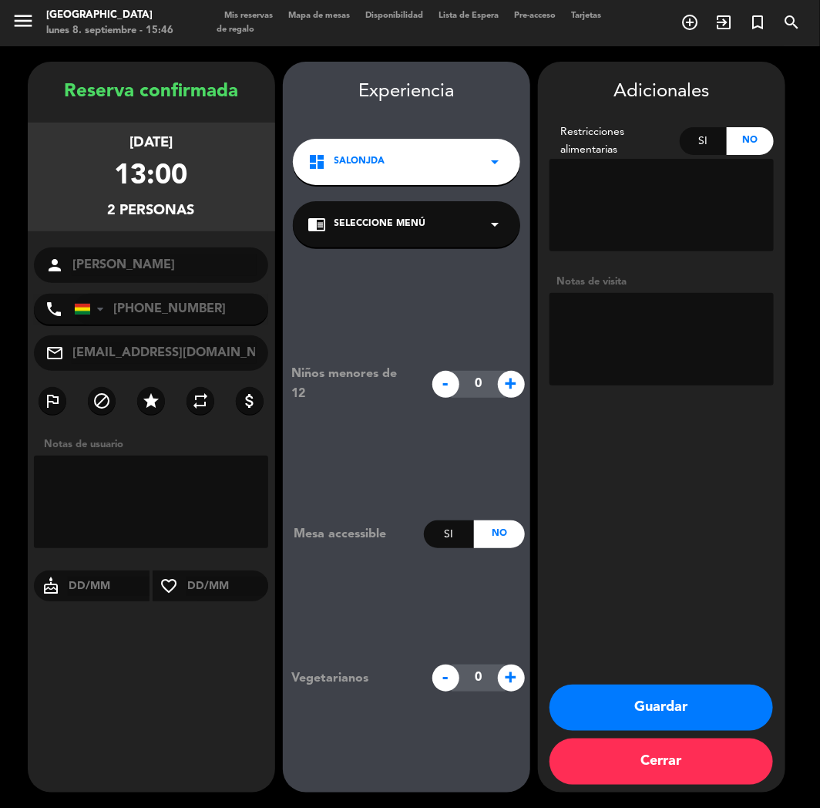
click at [33, 113] on div "Reserva confirmada [DATE] 13:00 2 personas person [PERSON_NAME] phone [GEOGRAPH…" at bounding box center [151, 442] width 247 height 731
click at [634, 713] on button "Guardar" at bounding box center [662, 707] width 224 height 46
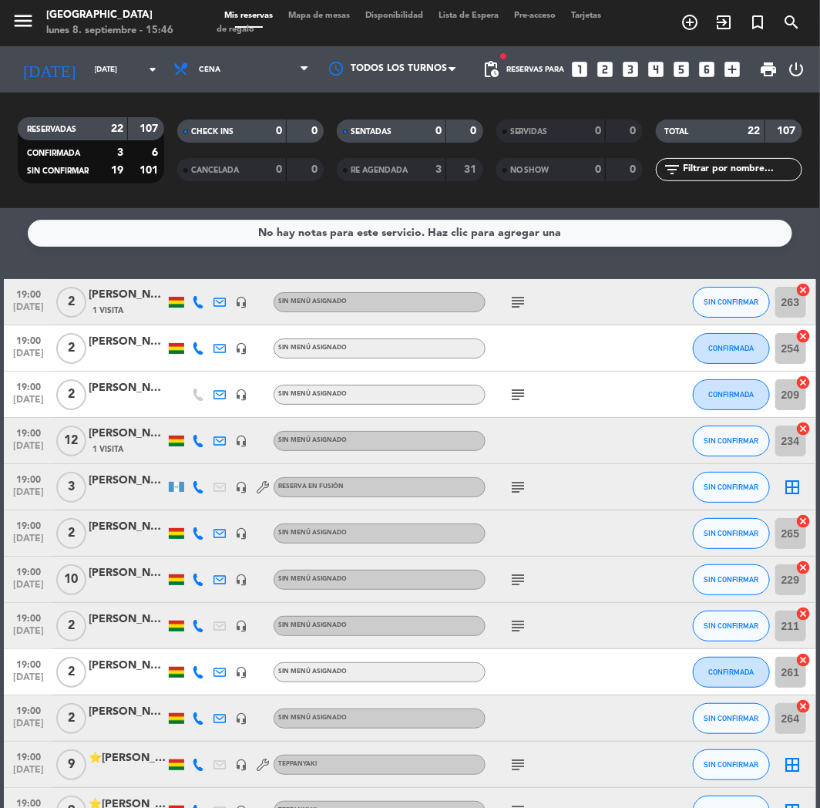
click at [660, 69] on icon "looks_4" at bounding box center [657, 69] width 20 height 20
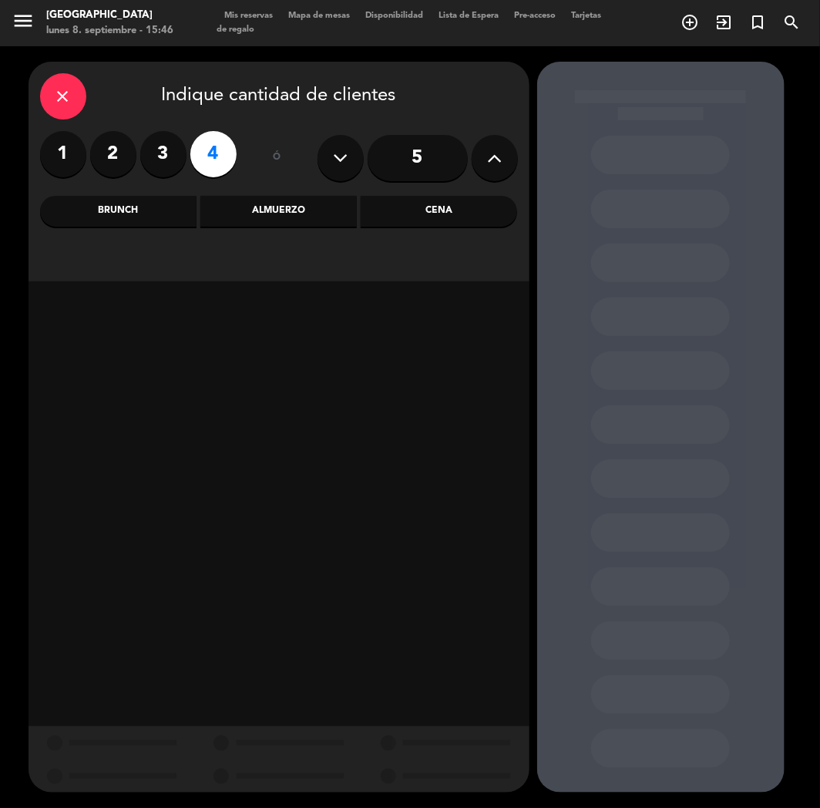
click at [449, 201] on div "Cena" at bounding box center [439, 211] width 156 height 31
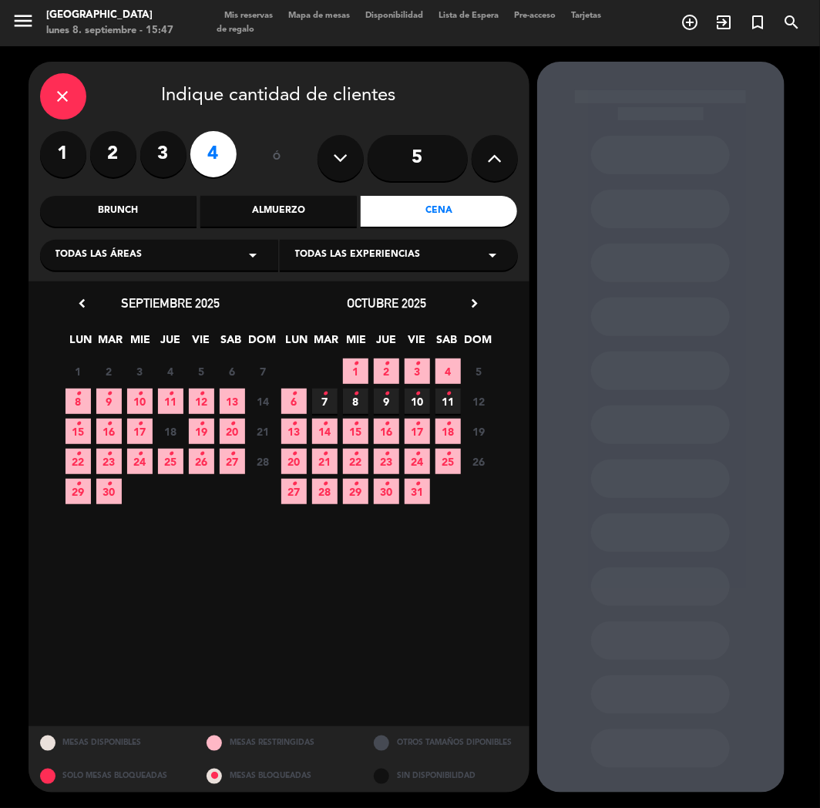
click at [63, 395] on div "8 • 9 • 10 • 11 • 12 • 13 14 Cerrado" at bounding box center [171, 401] width 216 height 30
click at [72, 398] on span "8 •" at bounding box center [78, 400] width 25 height 25
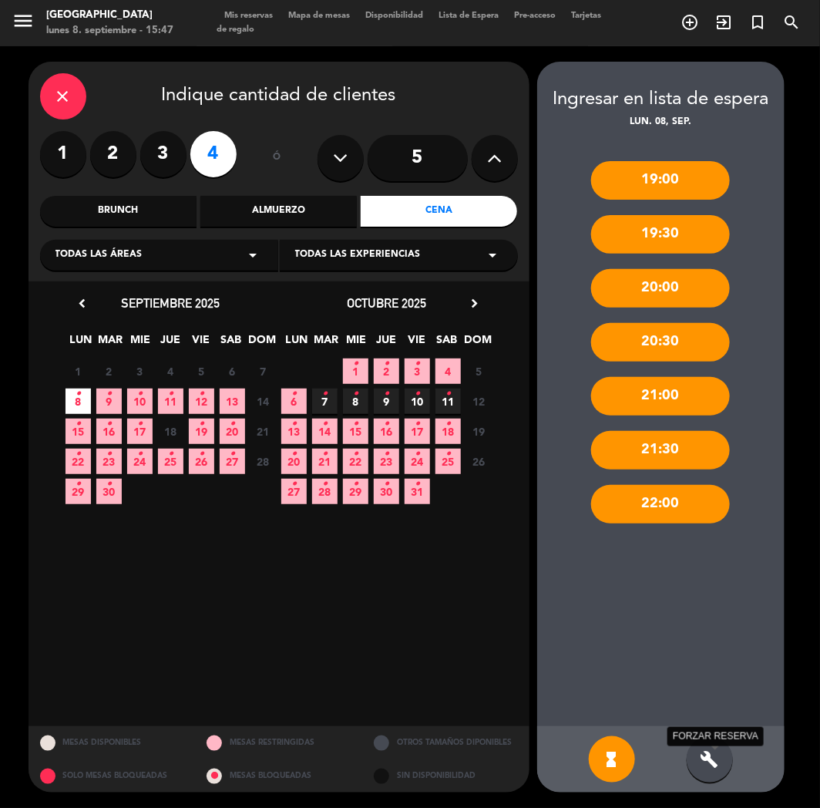
click at [705, 755] on icon "build" at bounding box center [710, 759] width 18 height 18
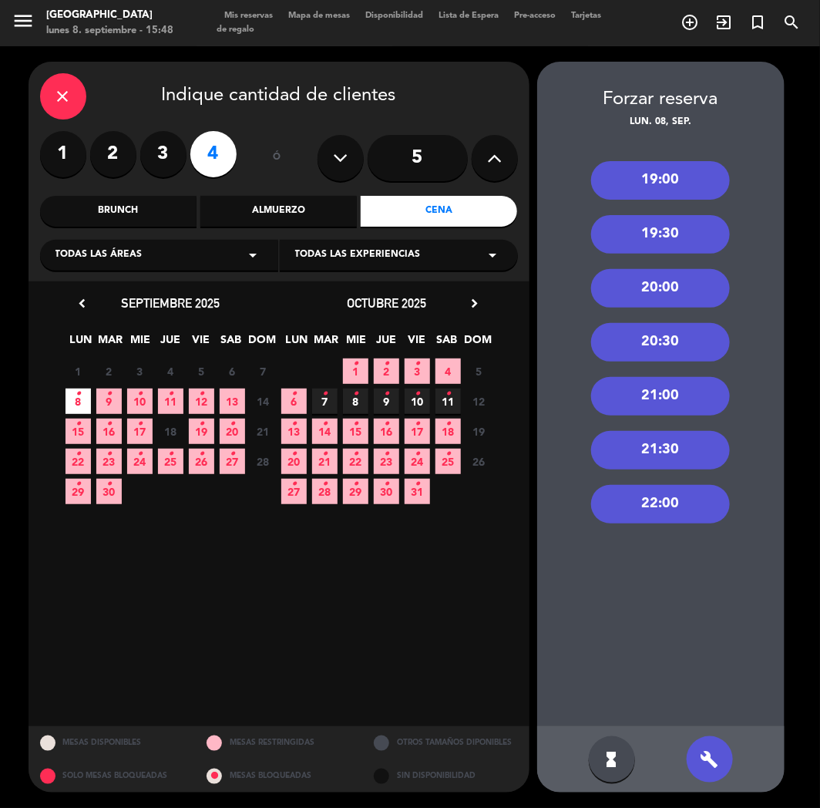
click at [635, 186] on div "19:00" at bounding box center [660, 180] width 139 height 39
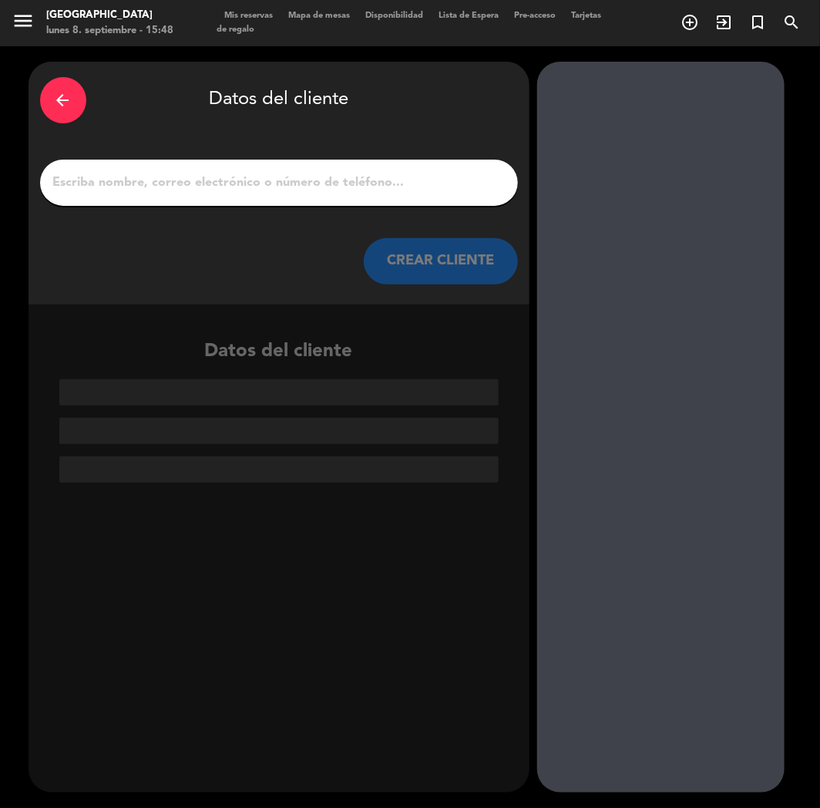
paste input "[PERSON_NAME] ."
click at [160, 187] on input "[PERSON_NAME] ." at bounding box center [279, 183] width 455 height 22
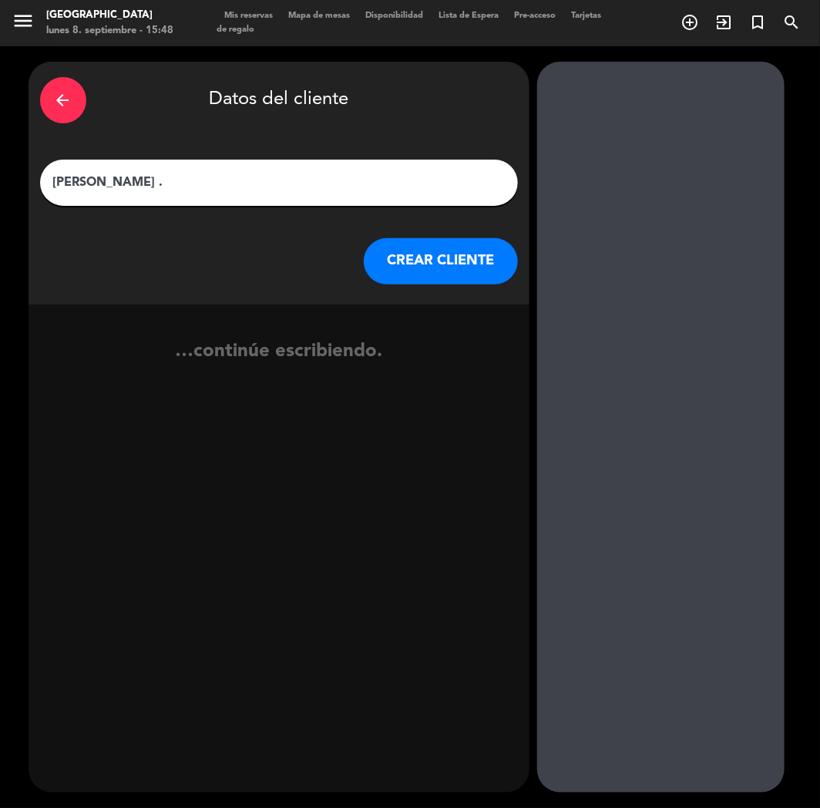
type input "[PERSON_NAME] ."
click at [412, 283] on button "CREAR CLIENTE" at bounding box center [441, 261] width 154 height 46
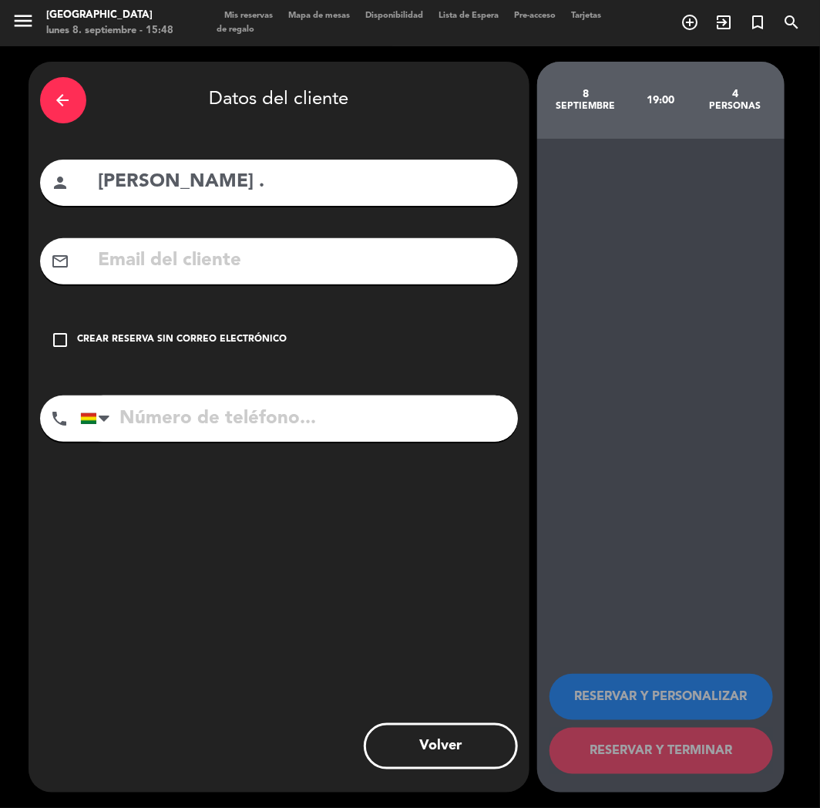
click at [72, 350] on div "check_box_outline_blank Crear reserva sin correo electrónico" at bounding box center [279, 340] width 478 height 46
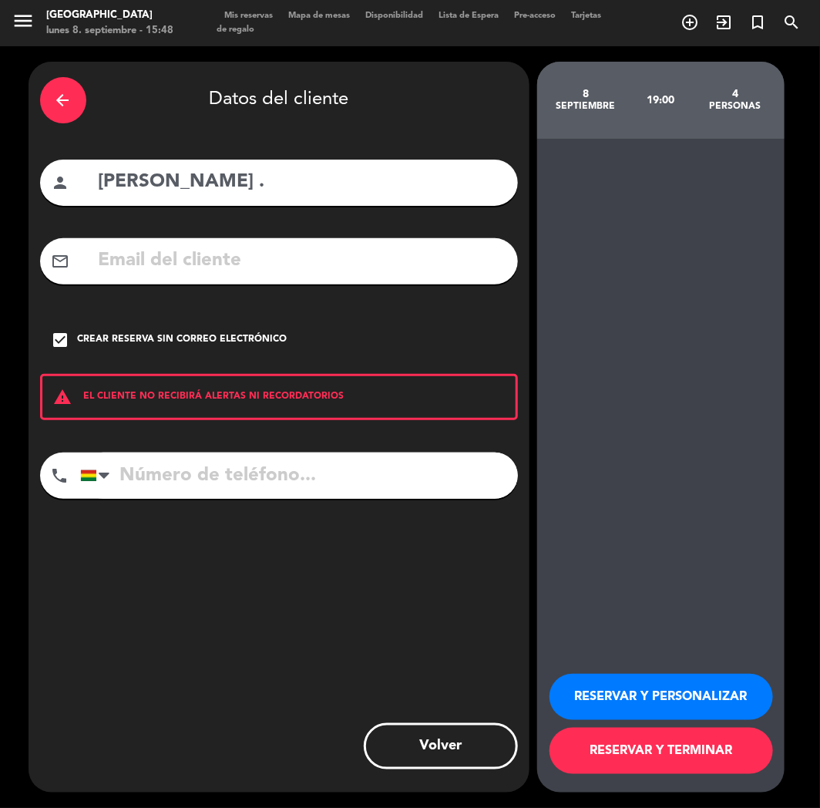
paste input "[PHONE_NUMBER]"
click at [237, 467] on input "tel" at bounding box center [299, 475] width 438 height 46
type input "[PHONE_NUMBER]"
click at [686, 692] on button "RESERVAR Y PERSONALIZAR" at bounding box center [662, 697] width 224 height 46
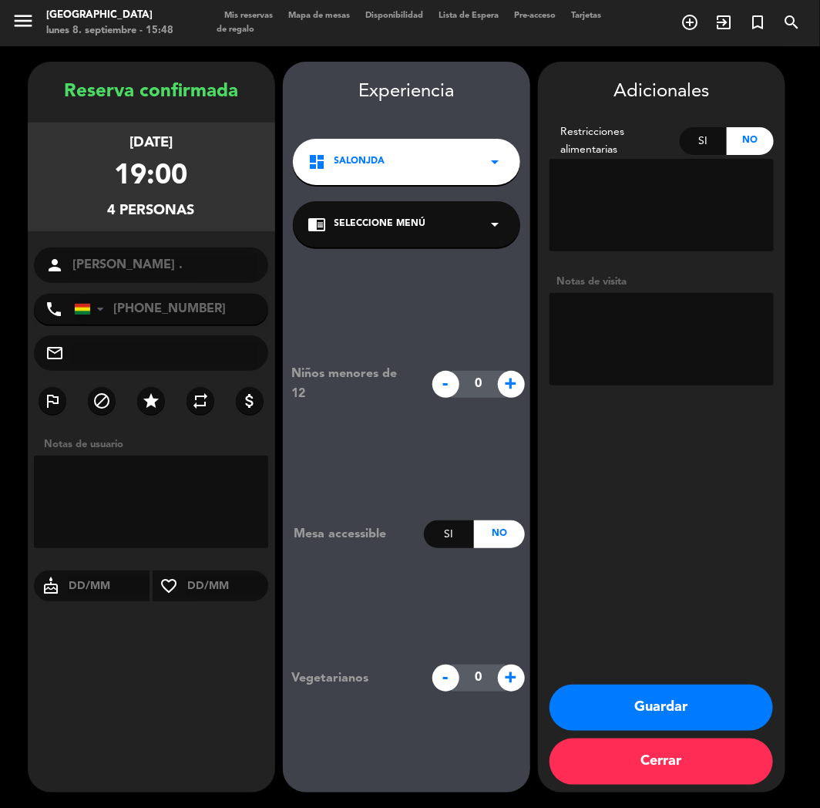
click at [254, 109] on div "Reserva confirmada [DATE] 19:00 4 personas person [PERSON_NAME] . phone [GEOGRA…" at bounding box center [151, 442] width 247 height 731
click at [653, 711] on button "Guardar" at bounding box center [662, 707] width 224 height 46
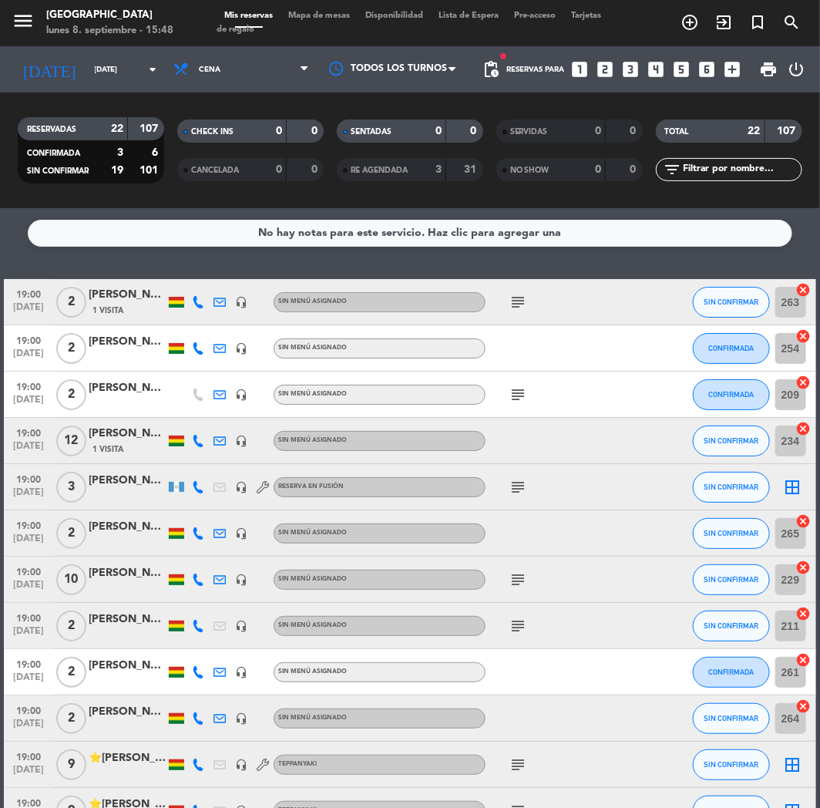
click at [741, 62] on div "Reservas para looks_one looks_two looks_3 looks_4 looks_5 looks_6 add_box" at bounding box center [627, 69] width 241 height 46
click at [737, 66] on icon "add_box" at bounding box center [733, 69] width 20 height 20
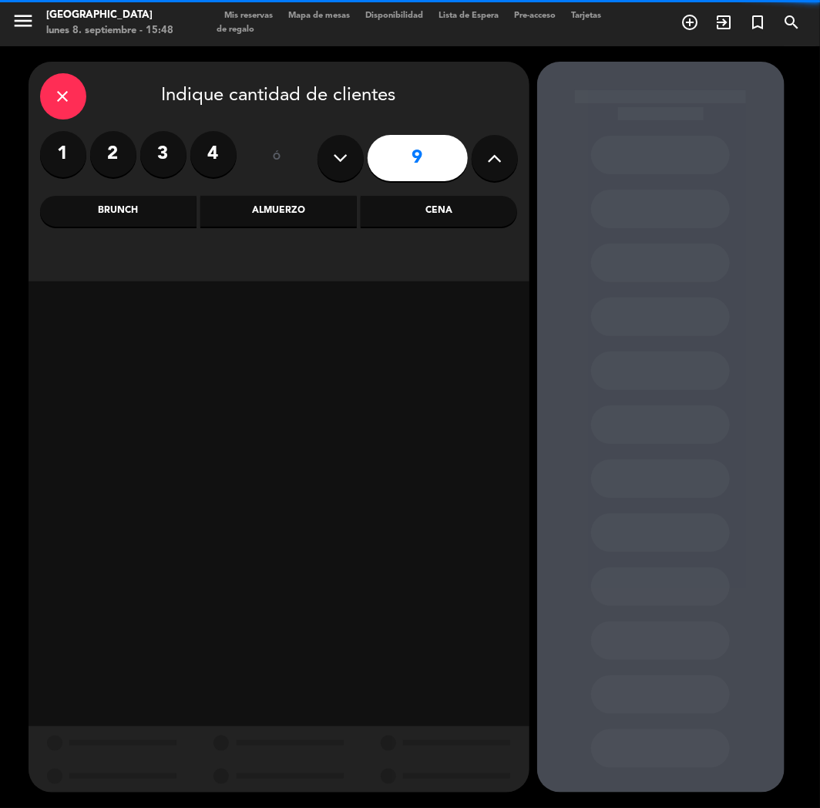
click at [511, 160] on button at bounding box center [495, 158] width 46 height 46
type input "10"
click at [425, 216] on div "Cena" at bounding box center [439, 211] width 156 height 31
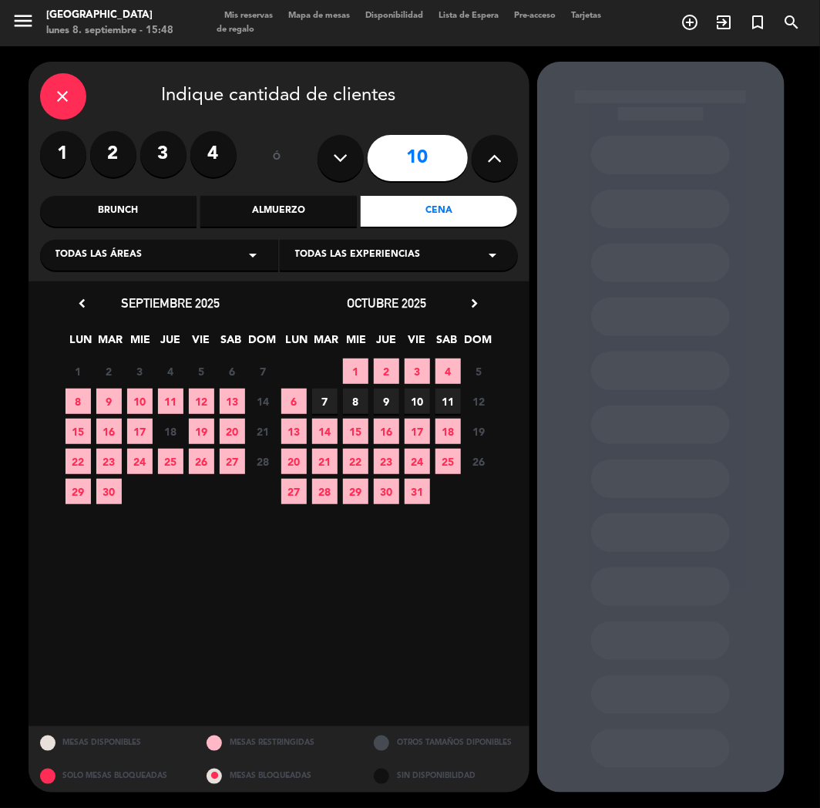
click at [175, 401] on span "11" at bounding box center [170, 400] width 25 height 25
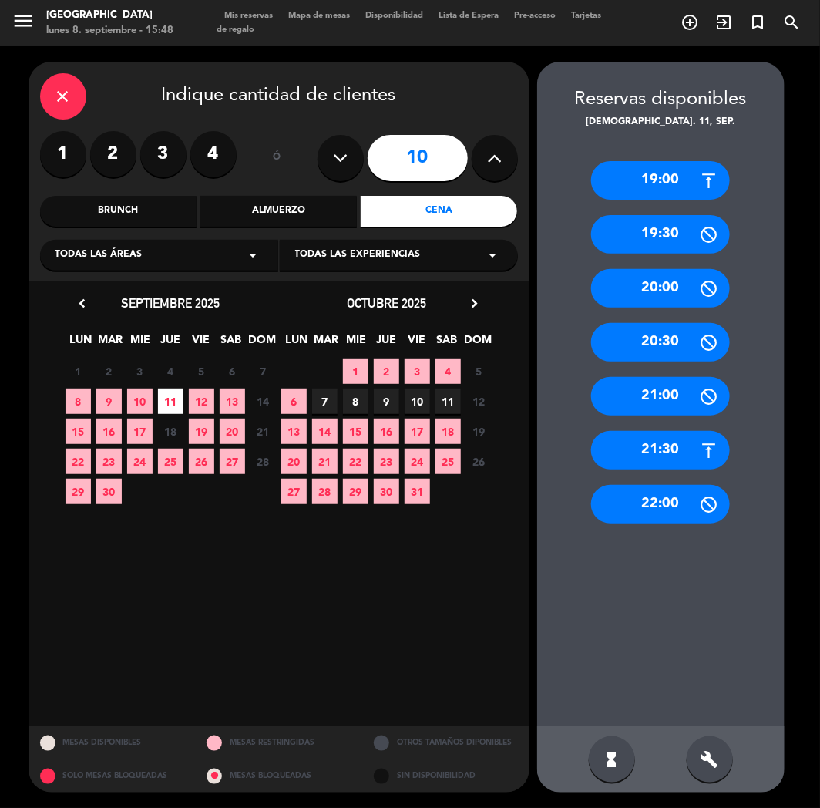
click at [52, 86] on div "close" at bounding box center [63, 96] width 46 height 46
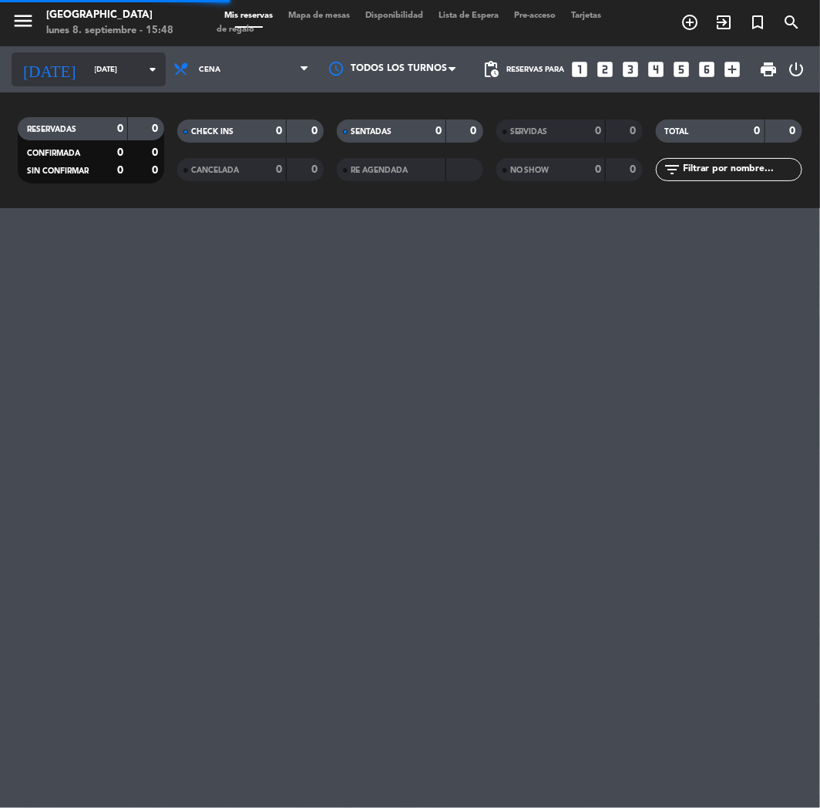
click at [102, 66] on input "[DATE]" at bounding box center [139, 70] width 104 height 24
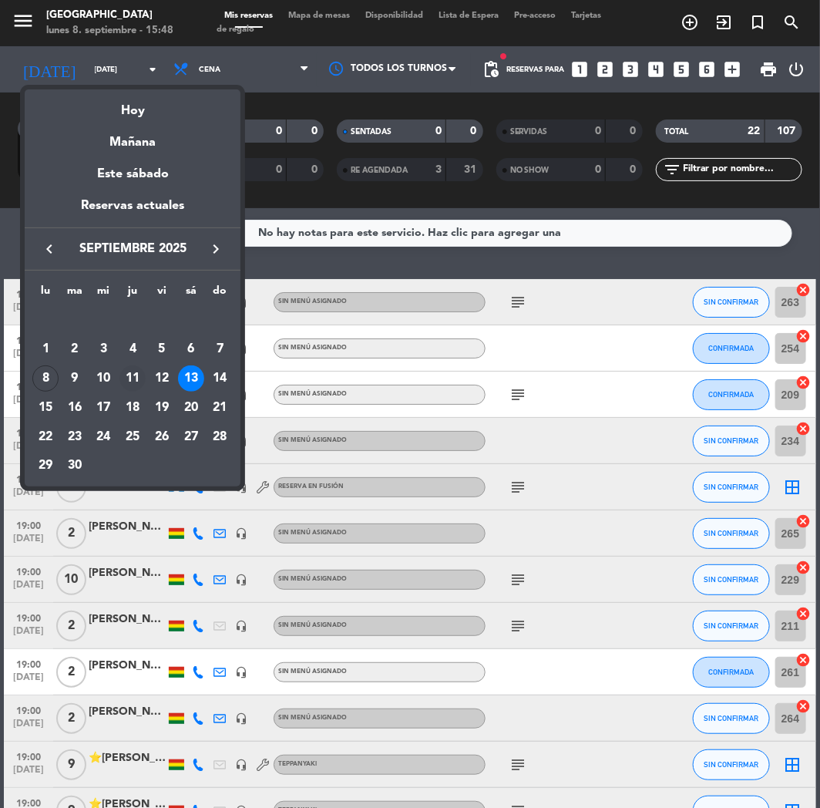
click at [126, 367] on div "11" at bounding box center [132, 378] width 26 height 26
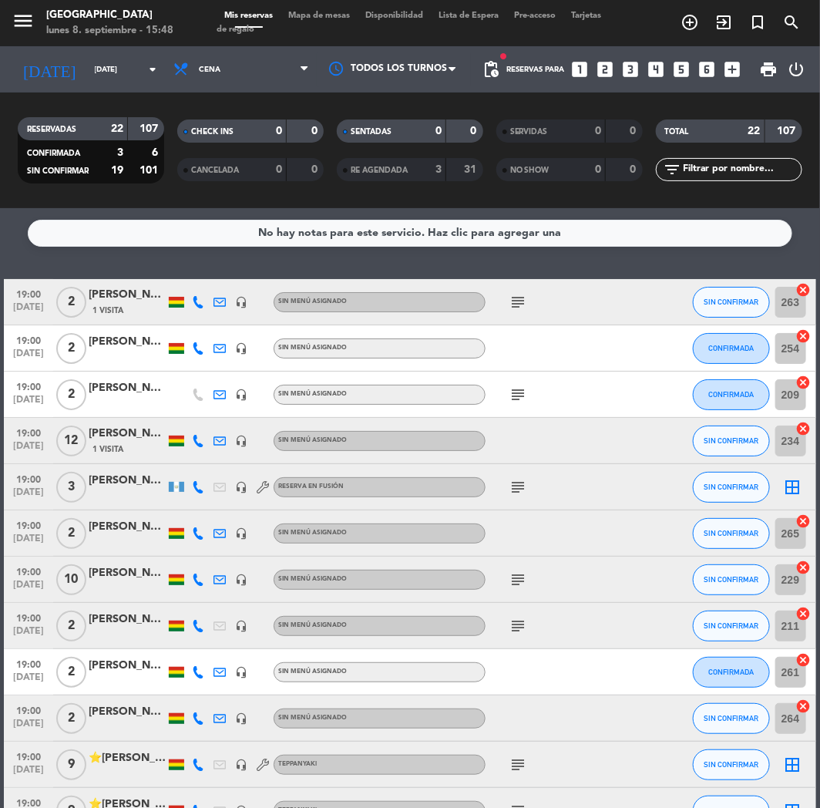
type input "[DEMOGRAPHIC_DATA][DATE]"
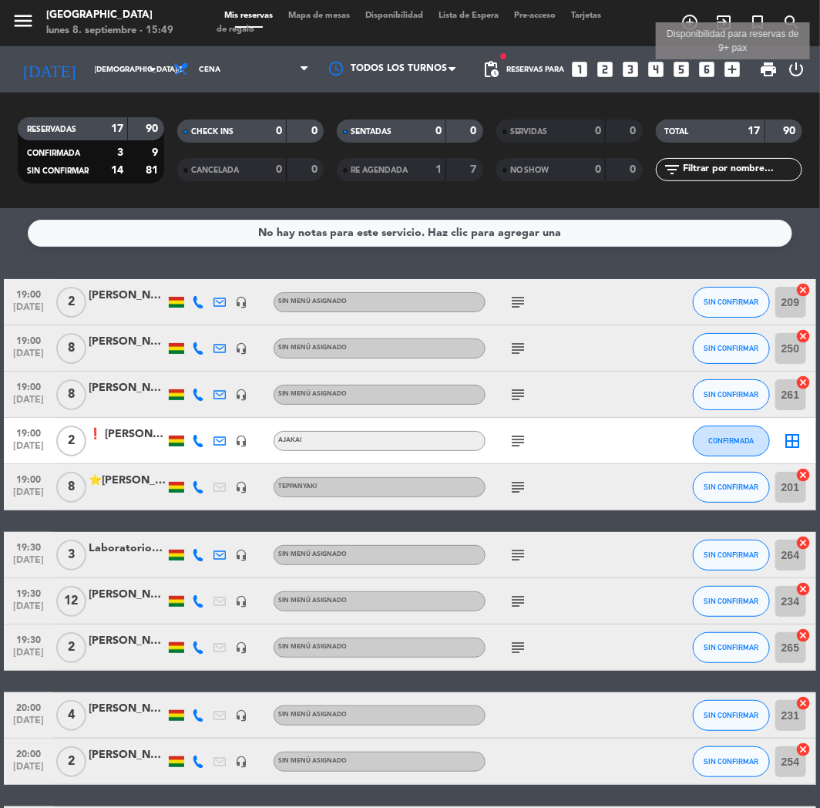
click at [738, 72] on icon "add_box" at bounding box center [733, 69] width 20 height 20
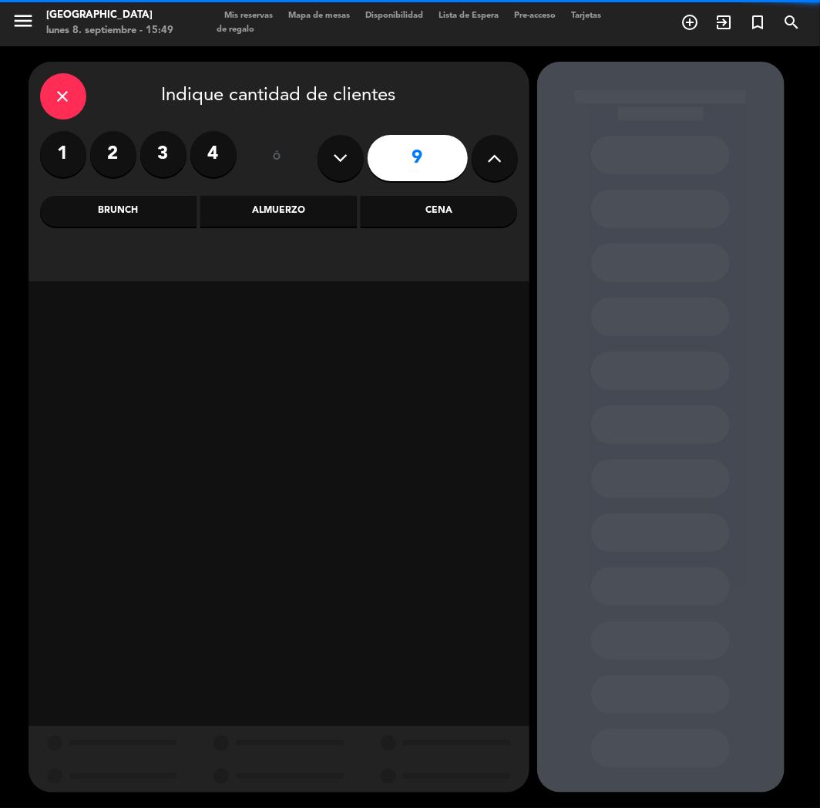
click at [490, 166] on icon at bounding box center [494, 157] width 15 height 23
type input "10"
click at [435, 220] on div "Cena" at bounding box center [439, 211] width 156 height 31
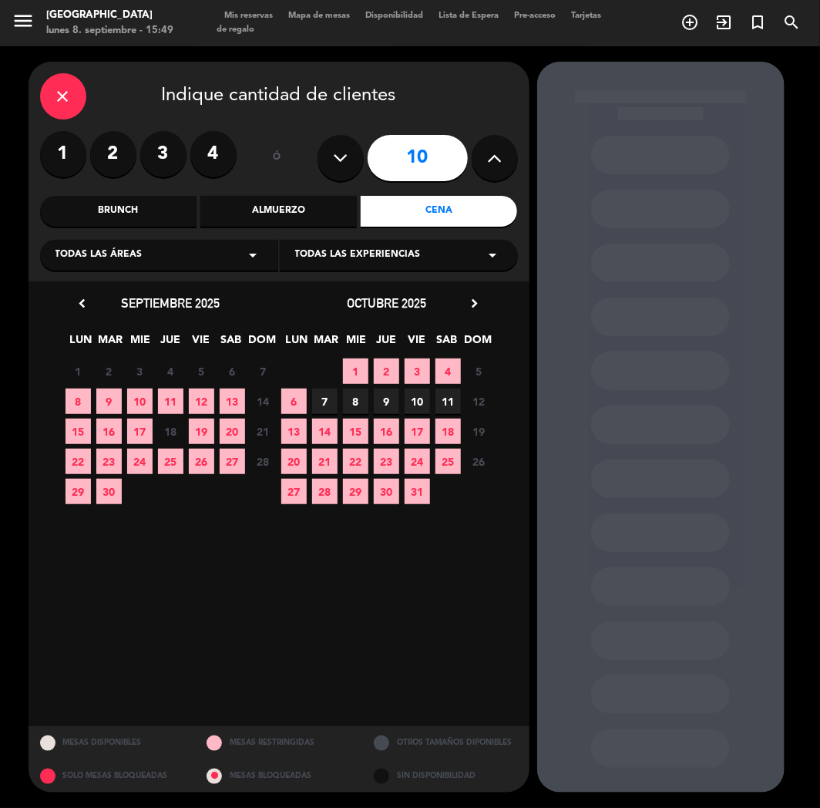
click at [171, 398] on span "11" at bounding box center [170, 400] width 25 height 25
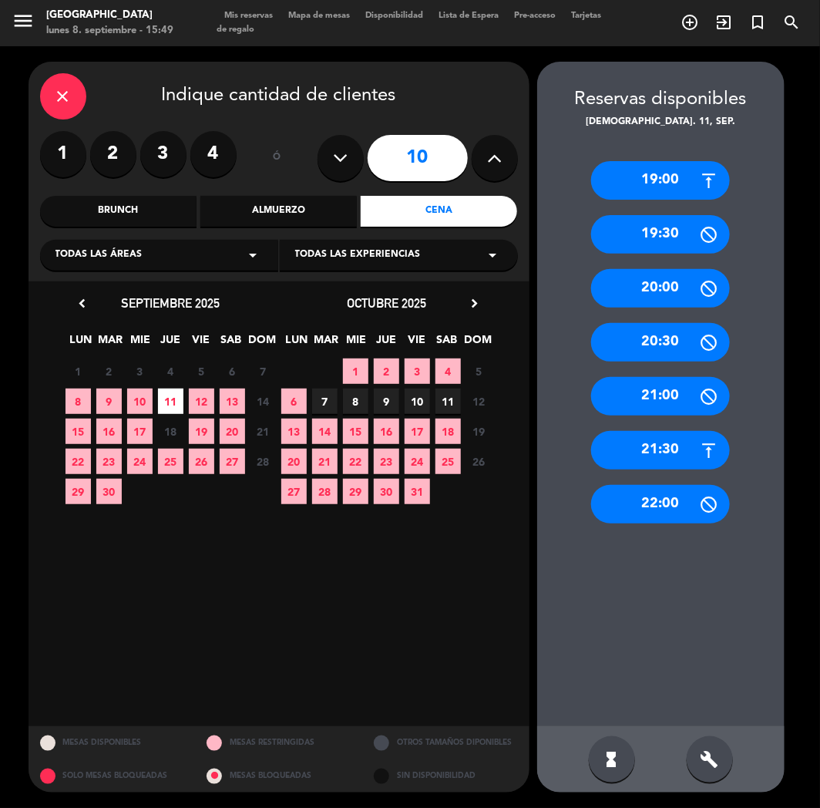
drag, startPoint x: 652, startPoint y: 453, endPoint x: 484, endPoint y: 348, distance: 198.5
click at [651, 452] on div "21:30" at bounding box center [660, 450] width 139 height 39
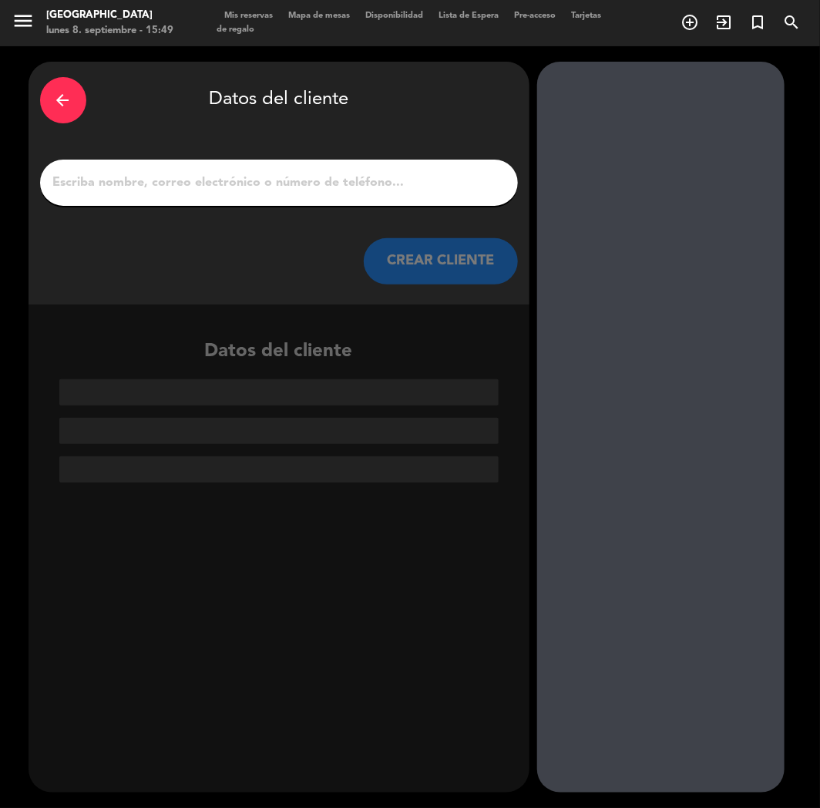
click at [298, 205] on div at bounding box center [279, 183] width 478 height 46
paste input "[PERSON_NAME] habla"
click at [283, 181] on input "1" at bounding box center [279, 183] width 455 height 22
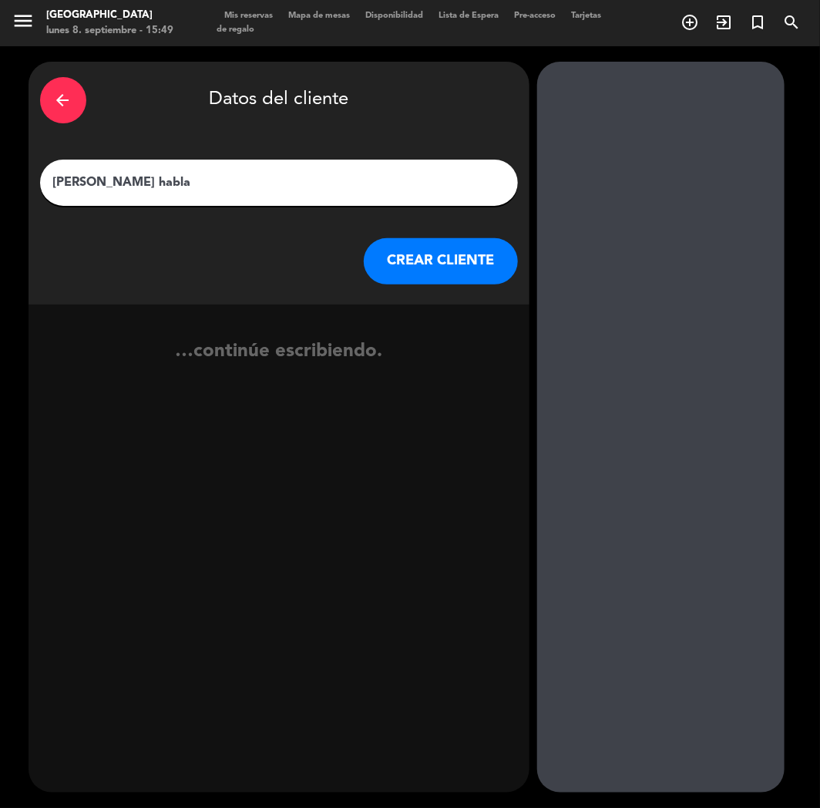
type input "[PERSON_NAME] habla"
click at [414, 251] on button "CREAR CLIENTE" at bounding box center [441, 261] width 154 height 46
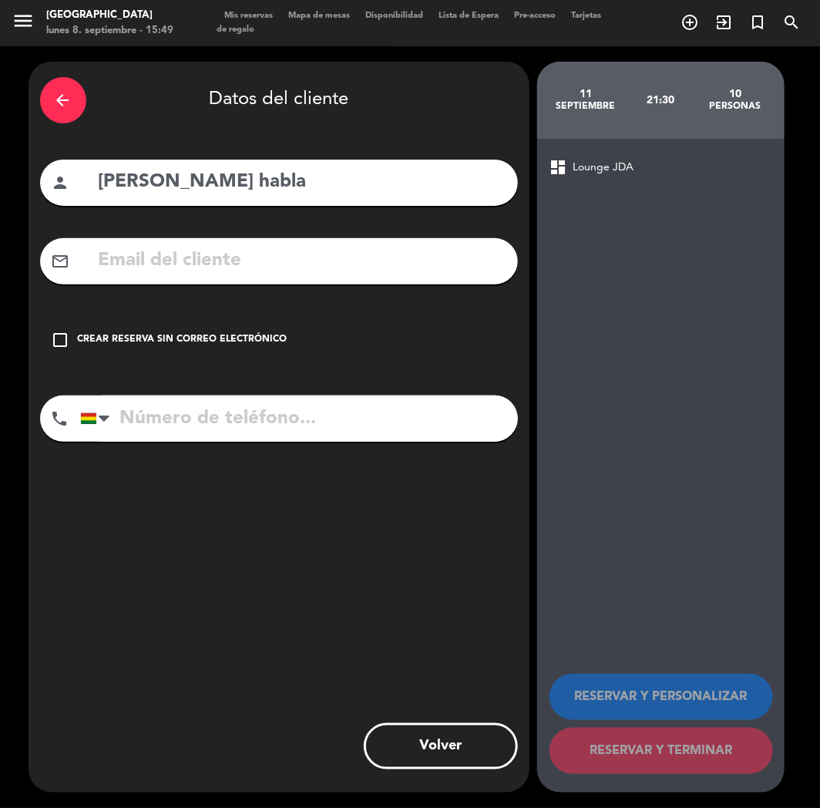
click at [205, 263] on input "text" at bounding box center [301, 261] width 409 height 32
paste input "[EMAIL_ADDRESS][DOMAIN_NAME]"
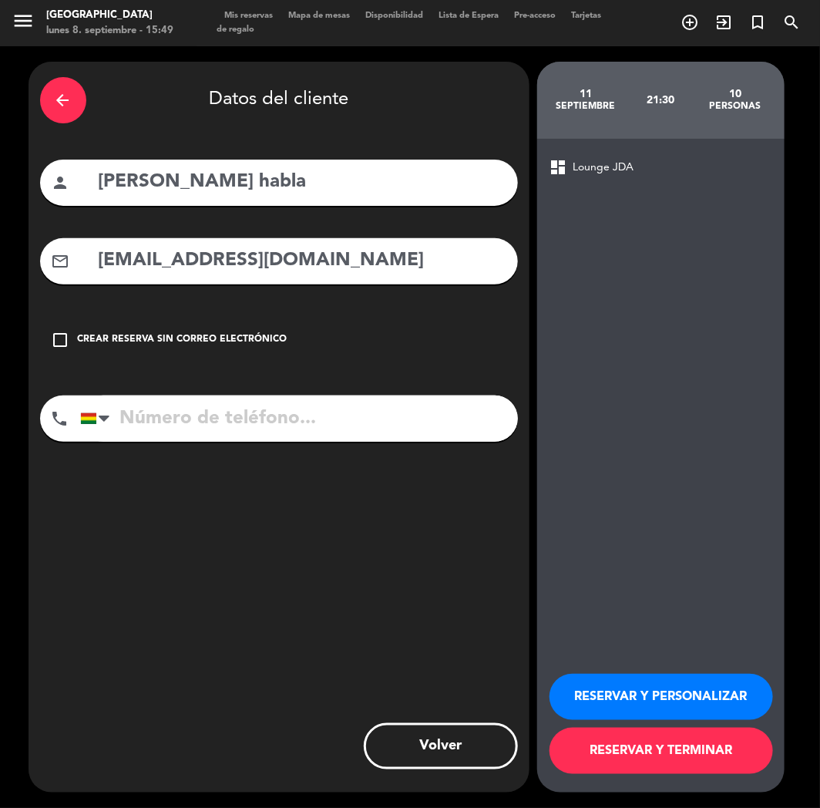
type input "[EMAIL_ADDRESS][DOMAIN_NAME]"
drag, startPoint x: 202, startPoint y: 391, endPoint x: 194, endPoint y: 405, distance: 16.6
click at [200, 396] on div "arrow_back Datos del cliente person [PERSON_NAME] habla mail_outline [EMAIL_ADD…" at bounding box center [279, 427] width 501 height 731
drag, startPoint x: 193, startPoint y: 410, endPoint x: 8, endPoint y: 220, distance: 264.9
click at [190, 410] on input "tel" at bounding box center [299, 418] width 438 height 46
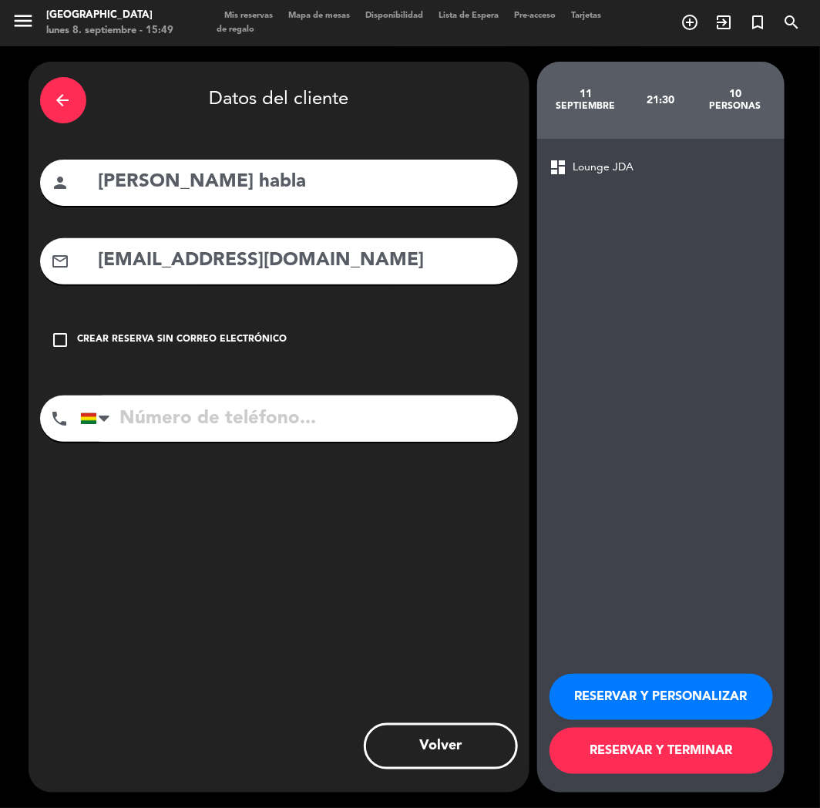
paste input "[PHONE_NUMBER]"
click at [170, 402] on input "tel" at bounding box center [299, 418] width 438 height 46
type input "[PHONE_NUMBER]"
drag, startPoint x: 675, startPoint y: 710, endPoint x: 644, endPoint y: 698, distance: 32.9
click at [674, 706] on button "RESERVAR Y PERSONALIZAR" at bounding box center [662, 697] width 224 height 46
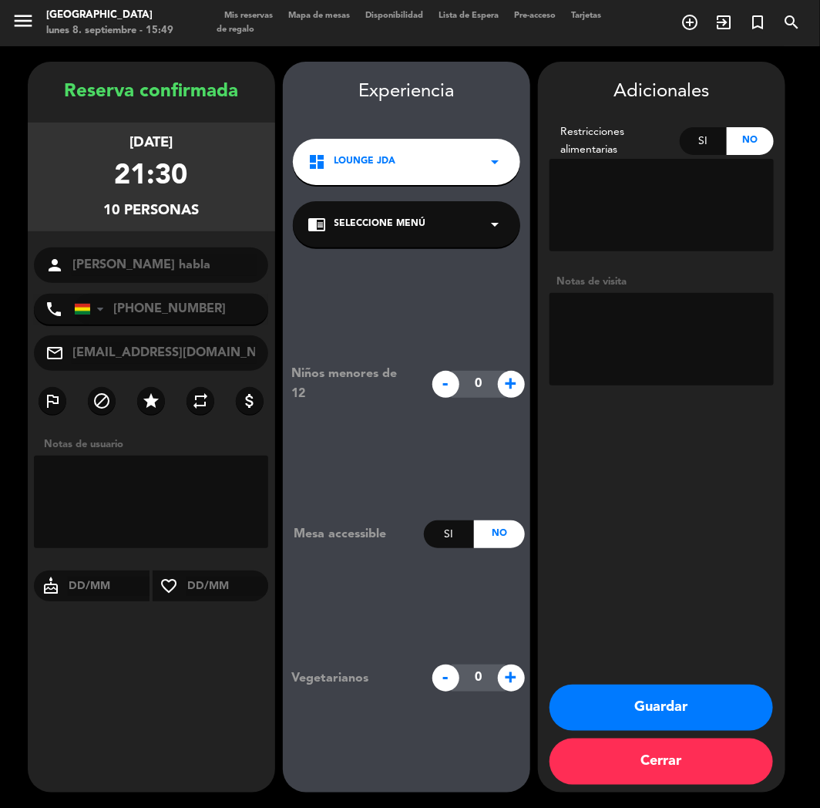
click at [228, 759] on div "Reserva confirmada [DATE] 21:30 10 personas person [PERSON_NAME] habla phone [G…" at bounding box center [151, 442] width 247 height 731
click at [607, 713] on button "Guardar" at bounding box center [662, 707] width 224 height 46
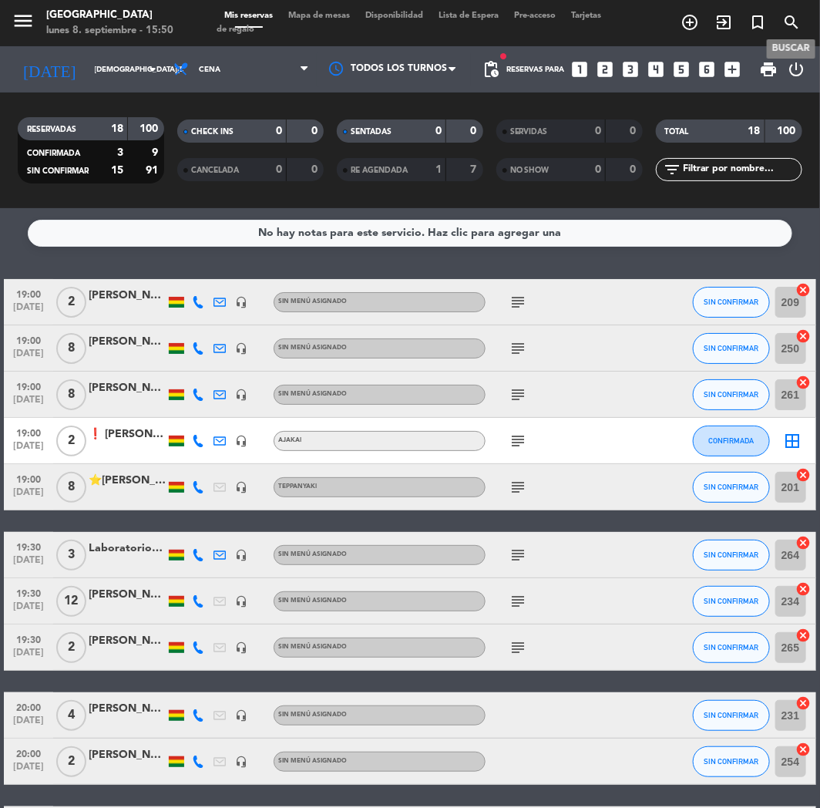
click at [789, 21] on icon "search" at bounding box center [791, 22] width 18 height 18
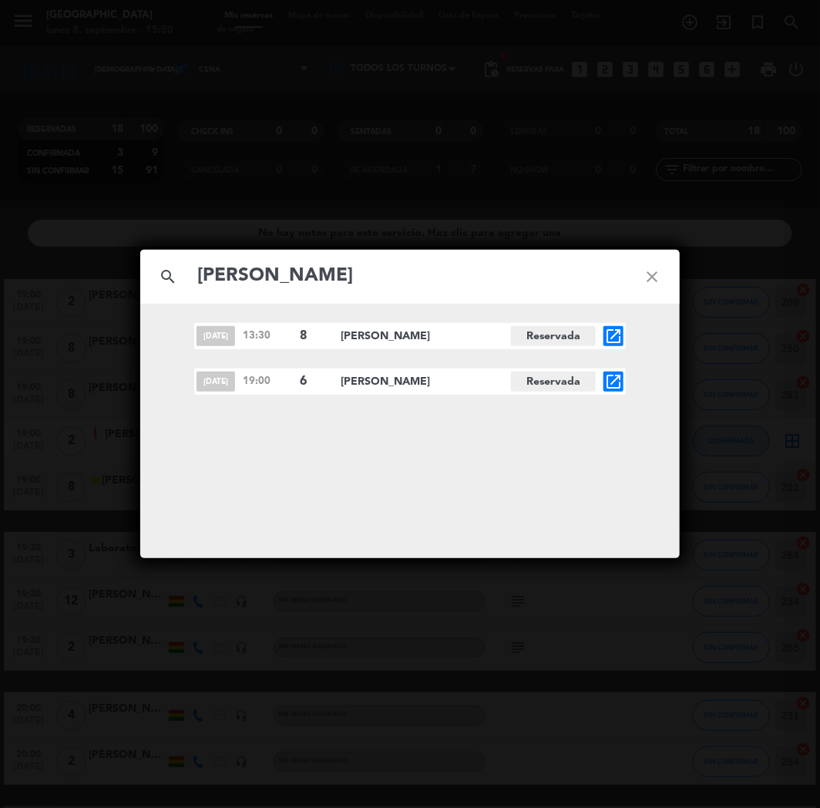
type input "[PERSON_NAME]"
click at [496, 187] on div "search [PERSON_NAME] close [DATE] 13:30 8 [PERSON_NAME][GEOGRAPHIC_DATA] open_i…" at bounding box center [410, 404] width 820 height 808
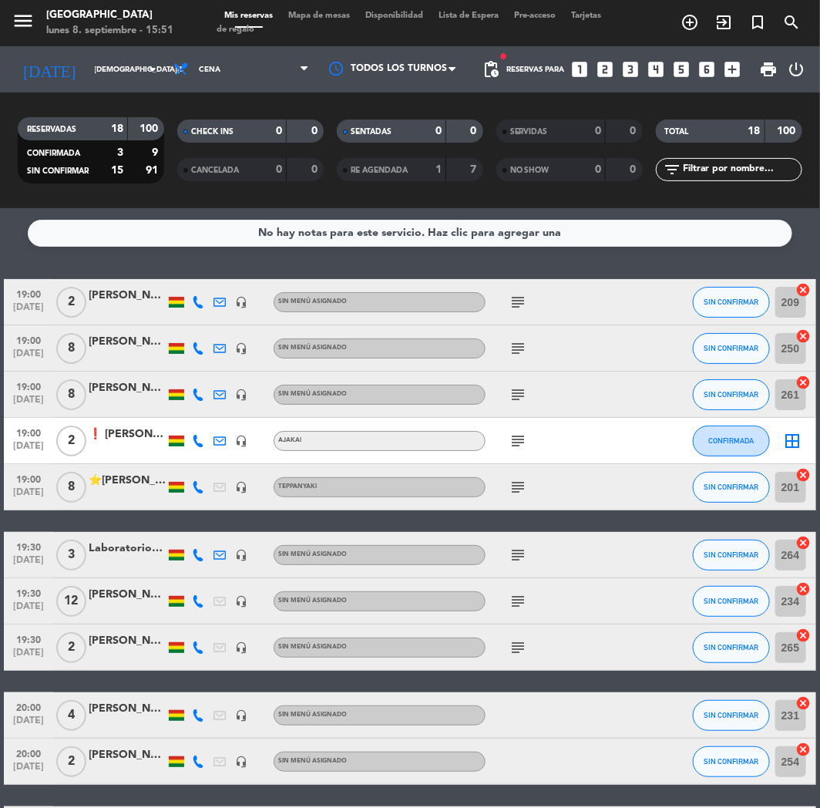
click at [606, 69] on icon "looks_two" at bounding box center [606, 69] width 20 height 20
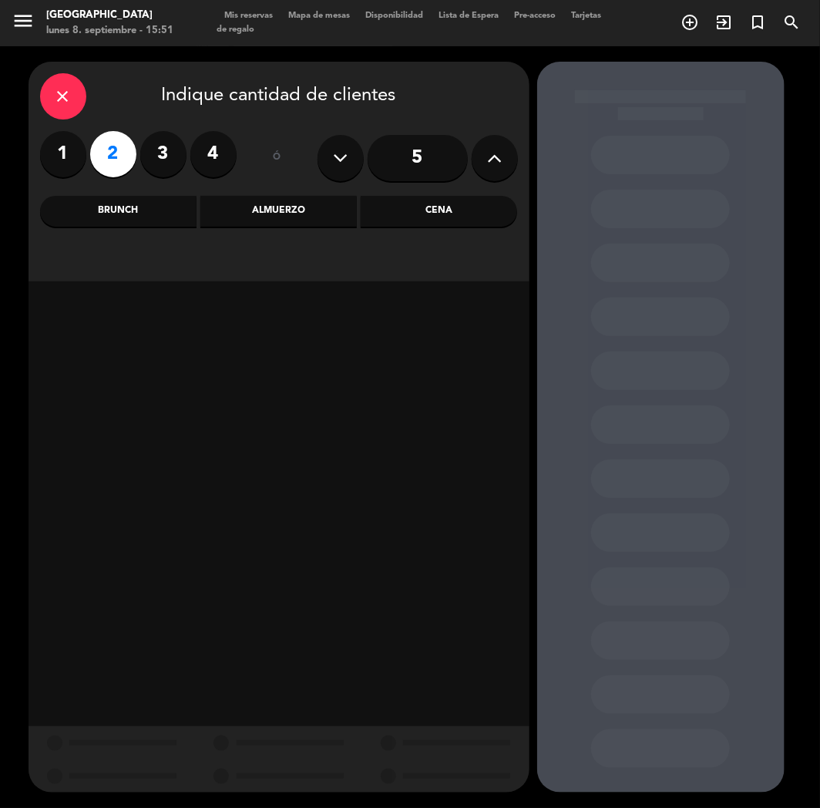
click at [456, 190] on div "close Indique cantidad de clientes 1 2 3 4 ó 5 Brunch Almuerzo Cena" at bounding box center [279, 172] width 501 height 220
click at [442, 210] on div "Cena" at bounding box center [439, 211] width 156 height 31
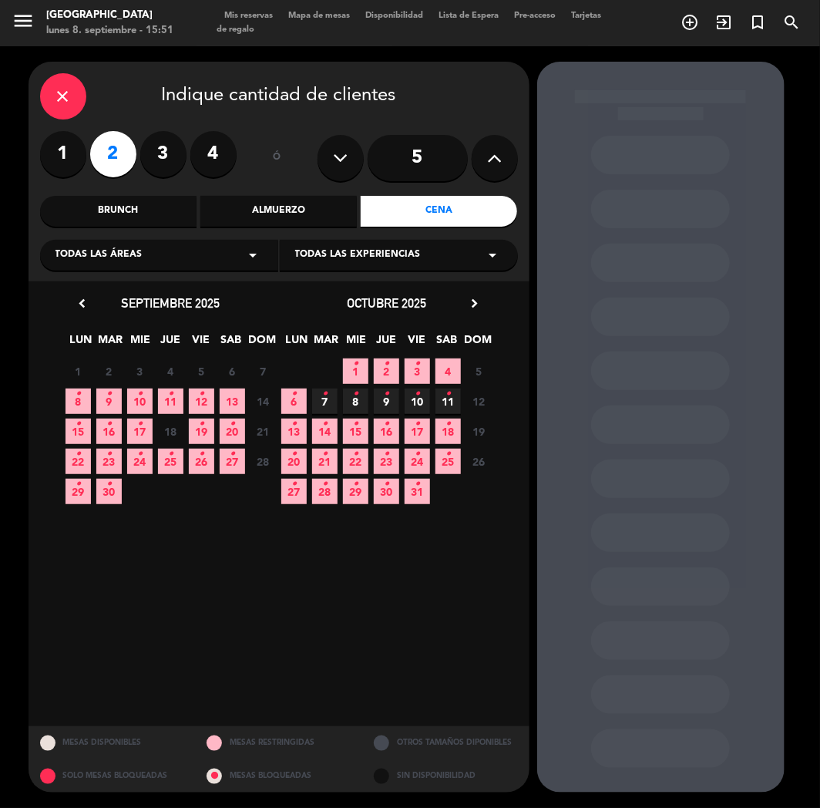
click at [168, 394] on icon "•" at bounding box center [170, 394] width 5 height 25
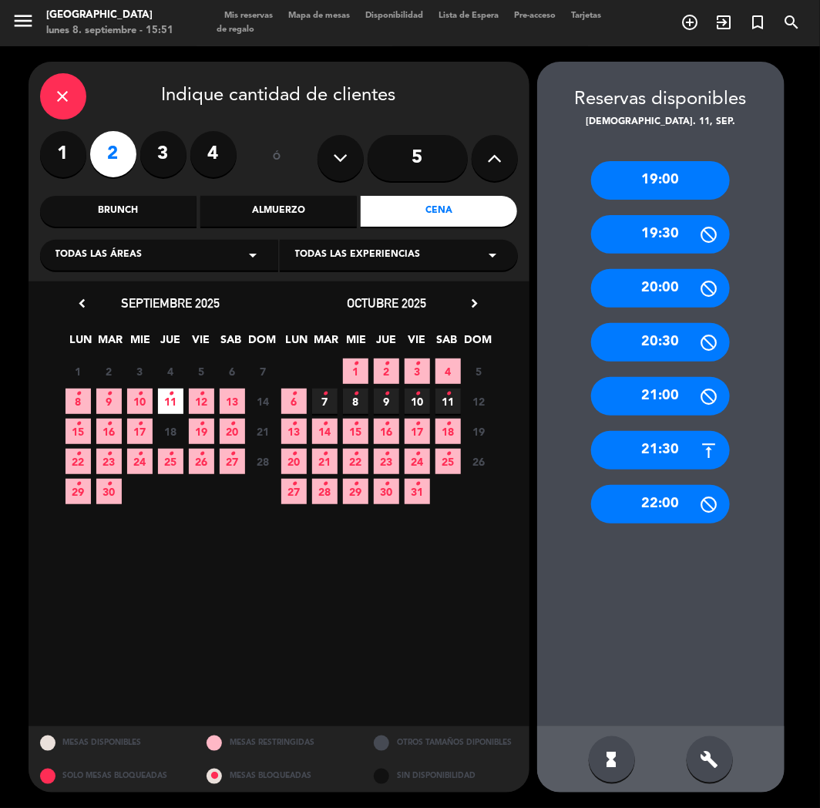
click at [669, 443] on div "21:30" at bounding box center [660, 450] width 139 height 39
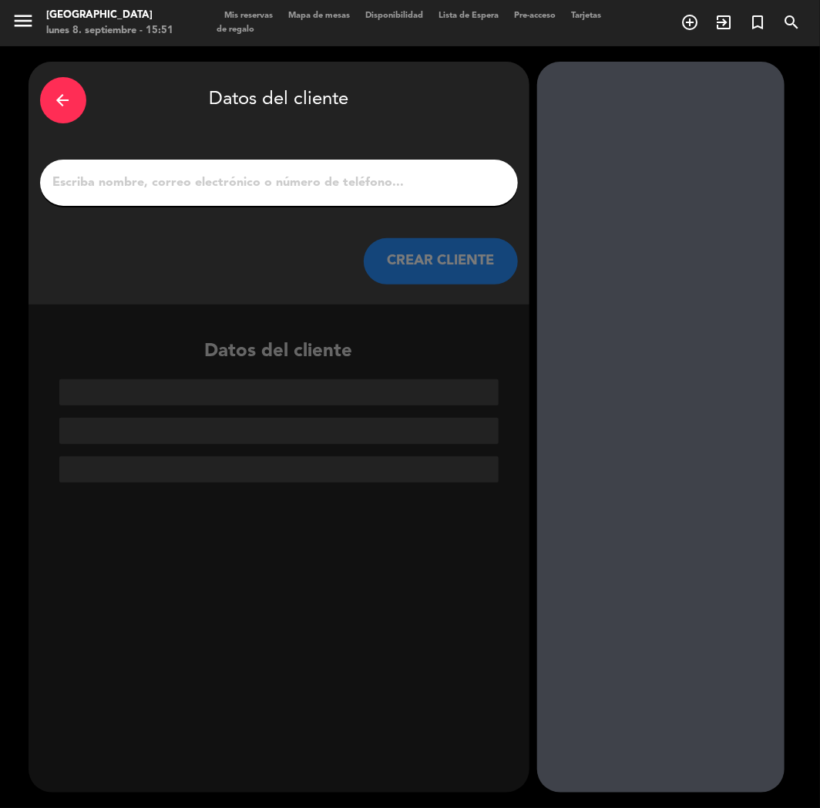
paste input "[PERSON_NAME]"
click at [298, 183] on input "[PERSON_NAME]" at bounding box center [279, 183] width 455 height 22
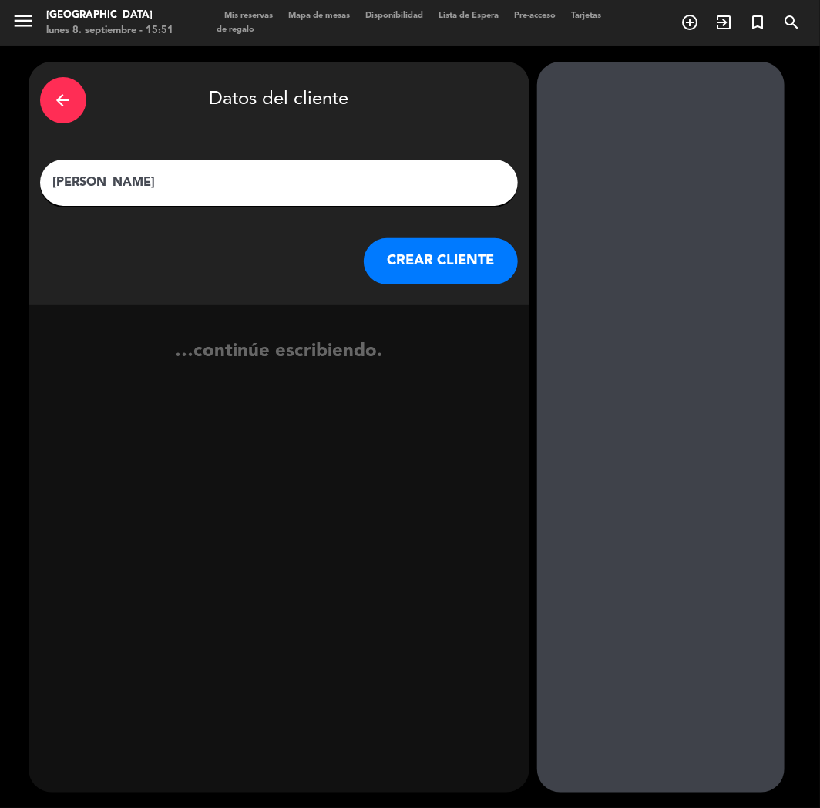
type input "[PERSON_NAME]"
click at [419, 271] on button "CREAR CLIENTE" at bounding box center [441, 261] width 154 height 46
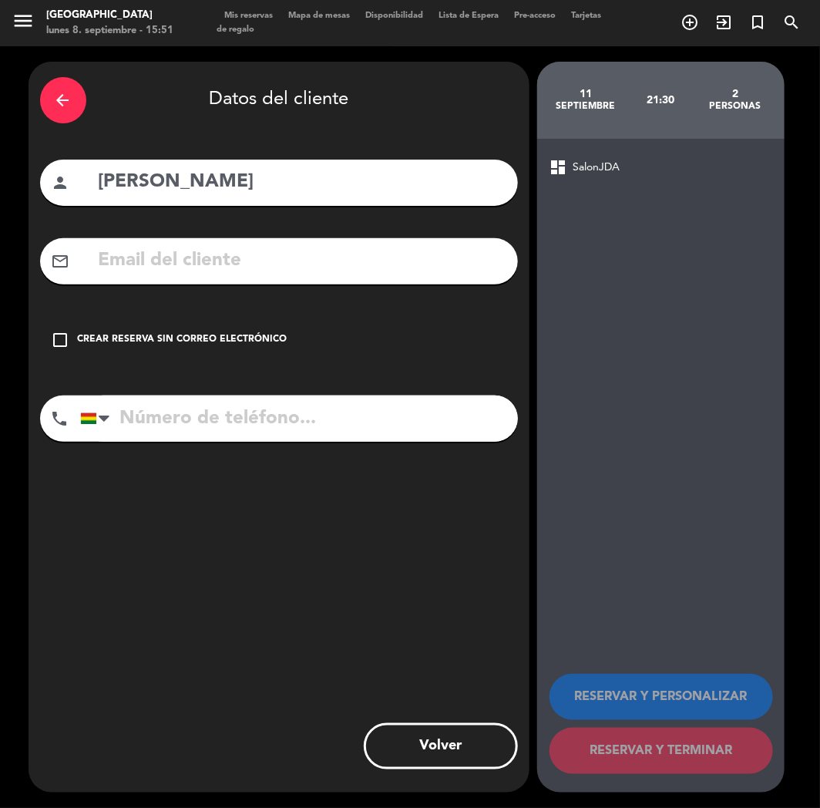
paste input "[PHONE_NUMBER]"
click at [232, 405] on input "[PHONE_NUMBER]" at bounding box center [299, 418] width 438 height 46
type input "[PHONE_NUMBER]"
click at [197, 338] on div "Crear reserva sin correo electrónico" at bounding box center [183, 339] width 210 height 15
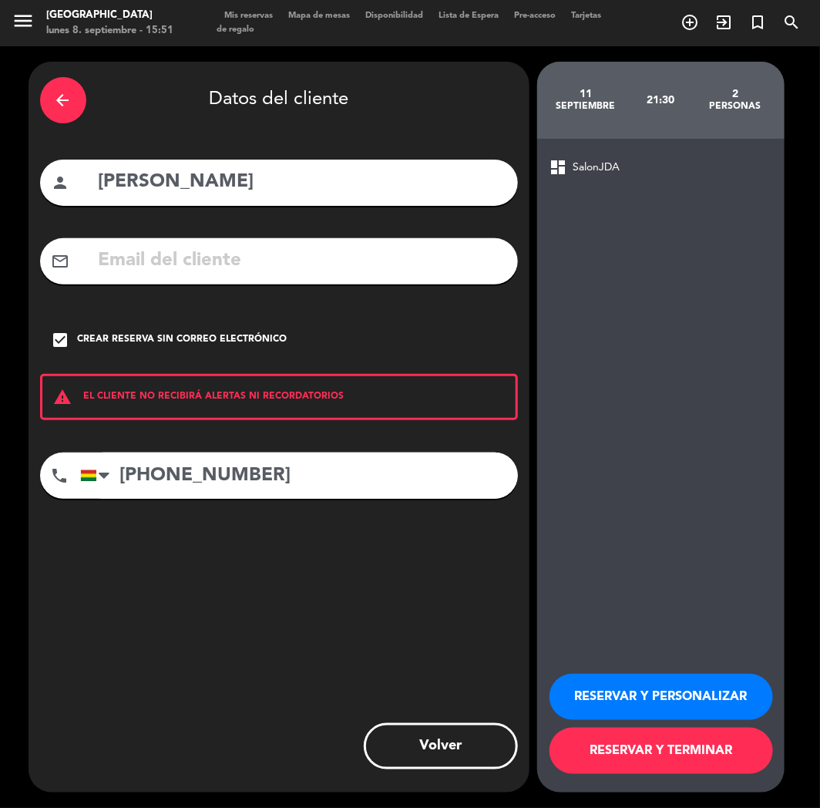
click at [601, 718] on button "RESERVAR Y PERSONALIZAR" at bounding box center [662, 697] width 224 height 46
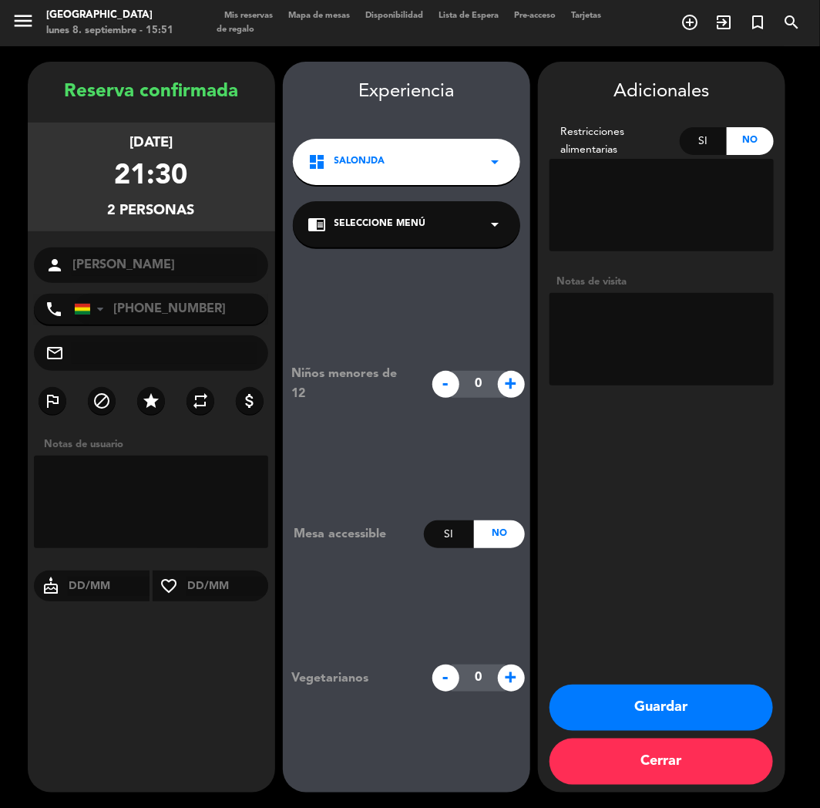
click at [113, 732] on div "Reserva confirmada [DATE] 21:30 2 personas person [PERSON_NAME][GEOGRAPHIC_DATA…" at bounding box center [151, 442] width 247 height 731
click at [641, 725] on button "Guardar" at bounding box center [662, 707] width 224 height 46
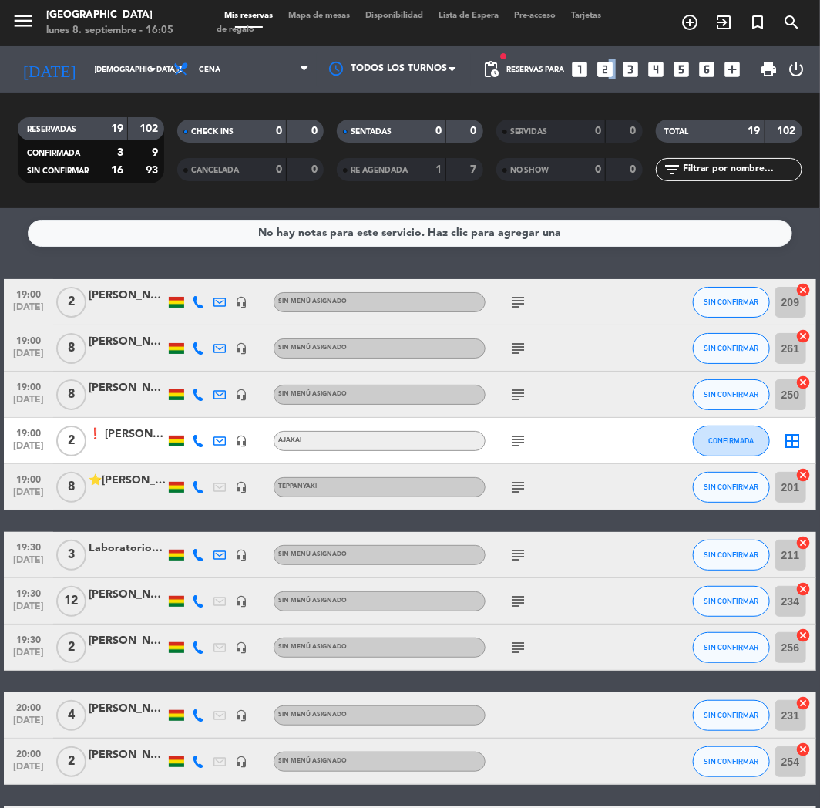
click at [606, 71] on icon "looks_two" at bounding box center [606, 69] width 20 height 20
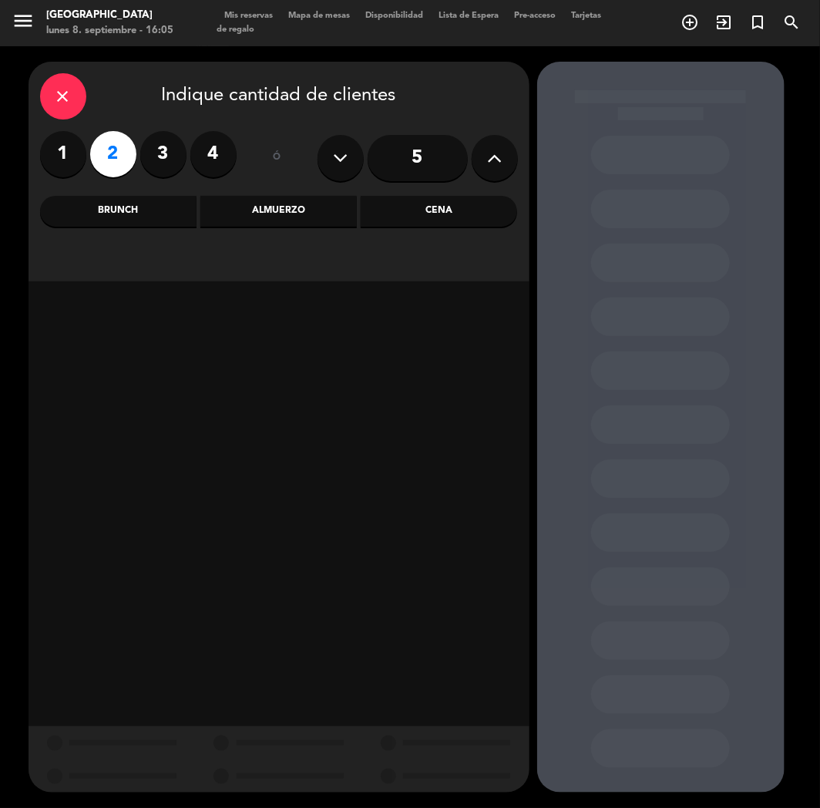
click at [283, 214] on div "Almuerzo" at bounding box center [278, 211] width 156 height 31
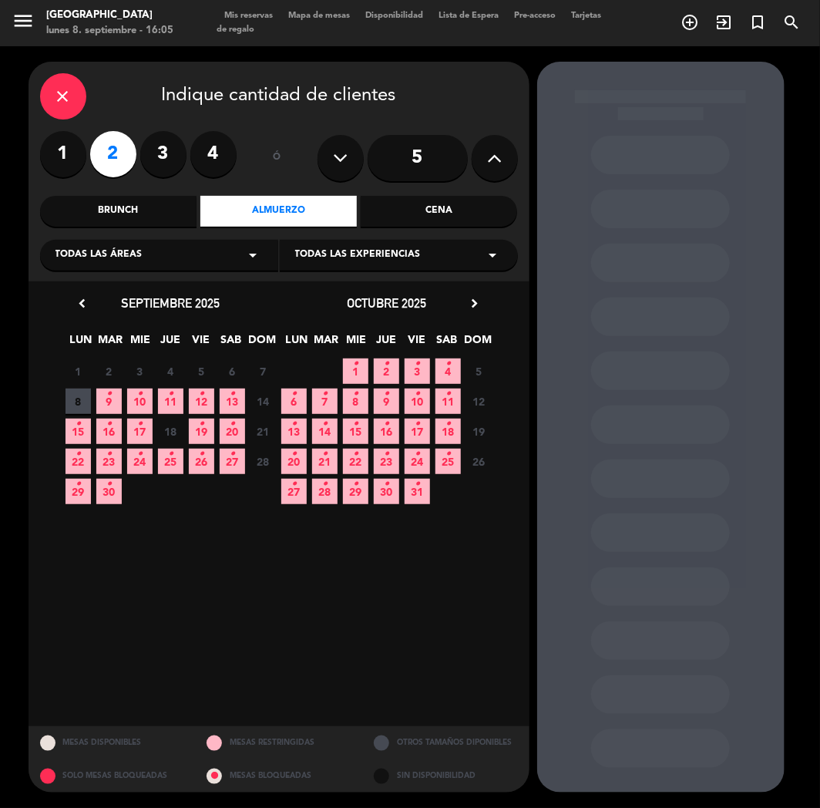
click at [145, 433] on span "17 •" at bounding box center [139, 431] width 25 height 25
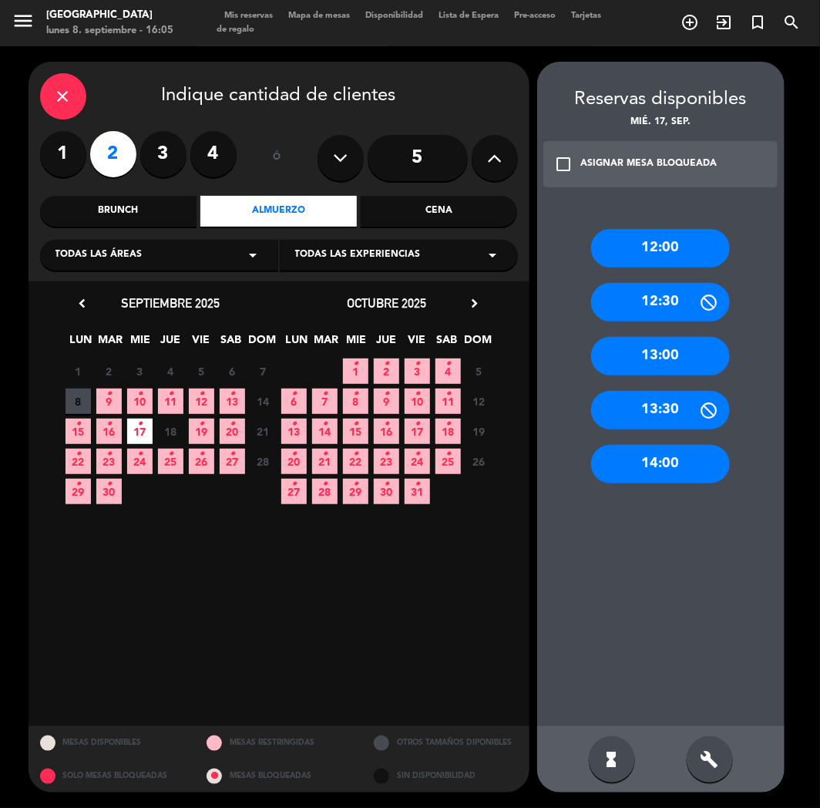
click at [664, 355] on div "13:00" at bounding box center [660, 356] width 139 height 39
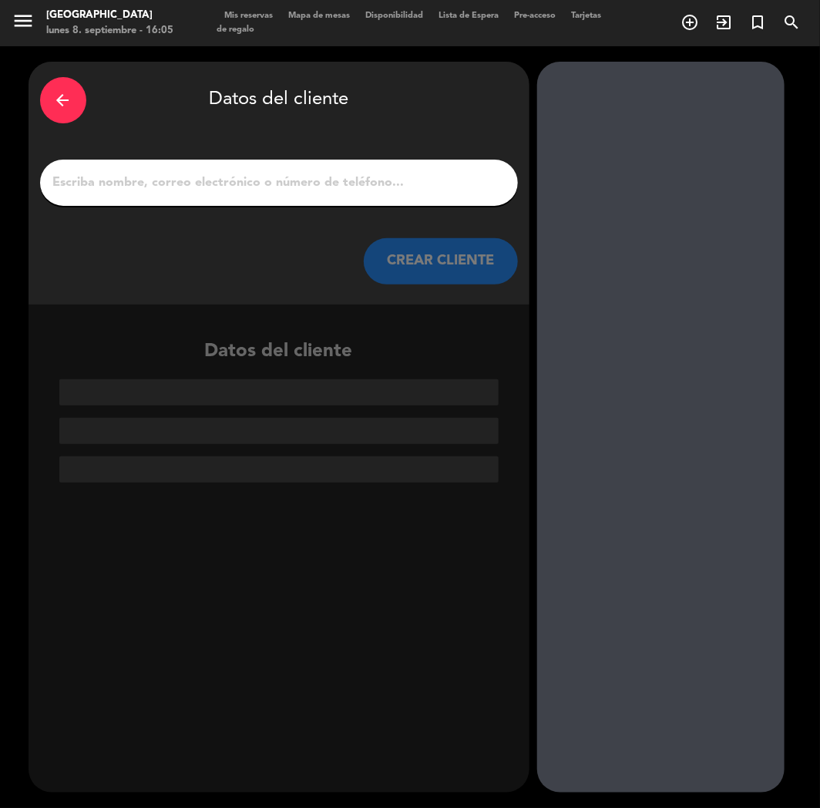
click at [296, 179] on input "1" at bounding box center [279, 183] width 455 height 22
paste input "[PERSON_NAME]"
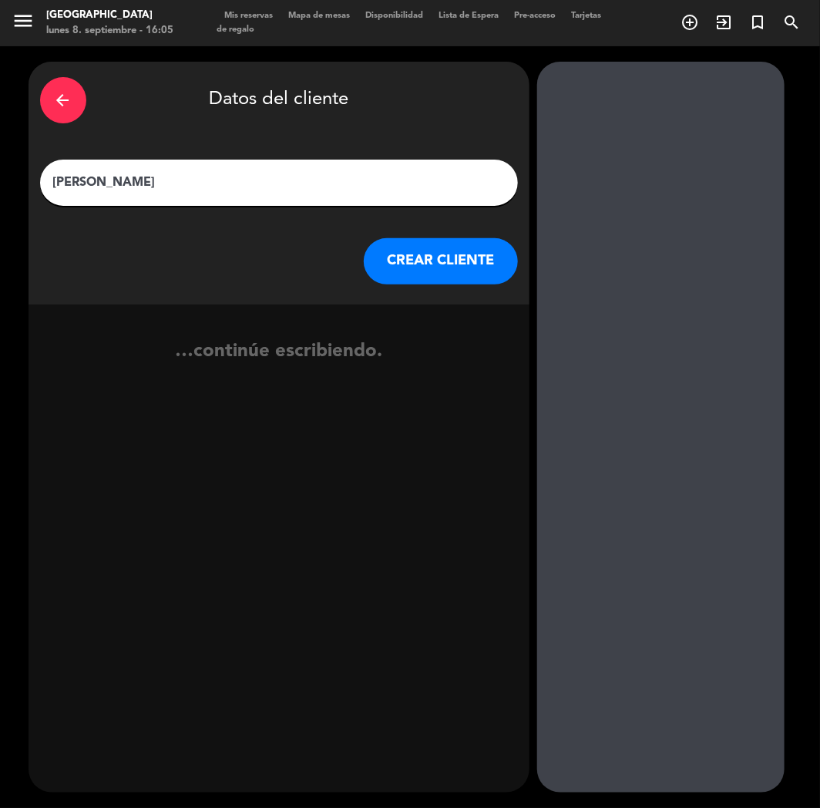
type input "[PERSON_NAME]"
click at [452, 275] on button "CREAR CLIENTE" at bounding box center [441, 261] width 154 height 46
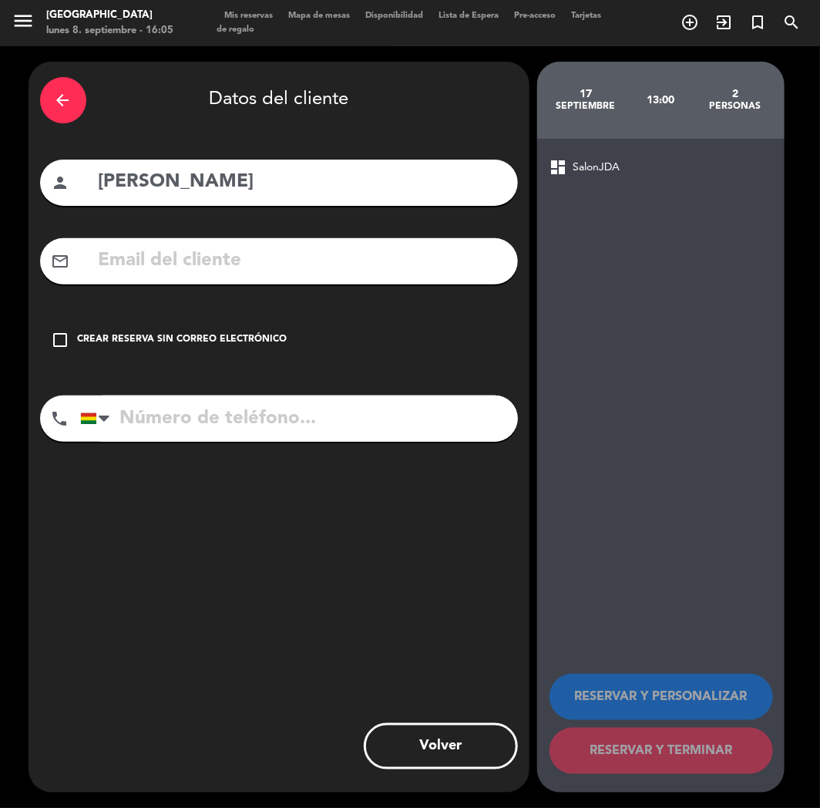
click at [155, 256] on input "text" at bounding box center [301, 261] width 409 height 32
paste input "[PERSON_NAME][EMAIL_ADDRESS][DOMAIN_NAME]"
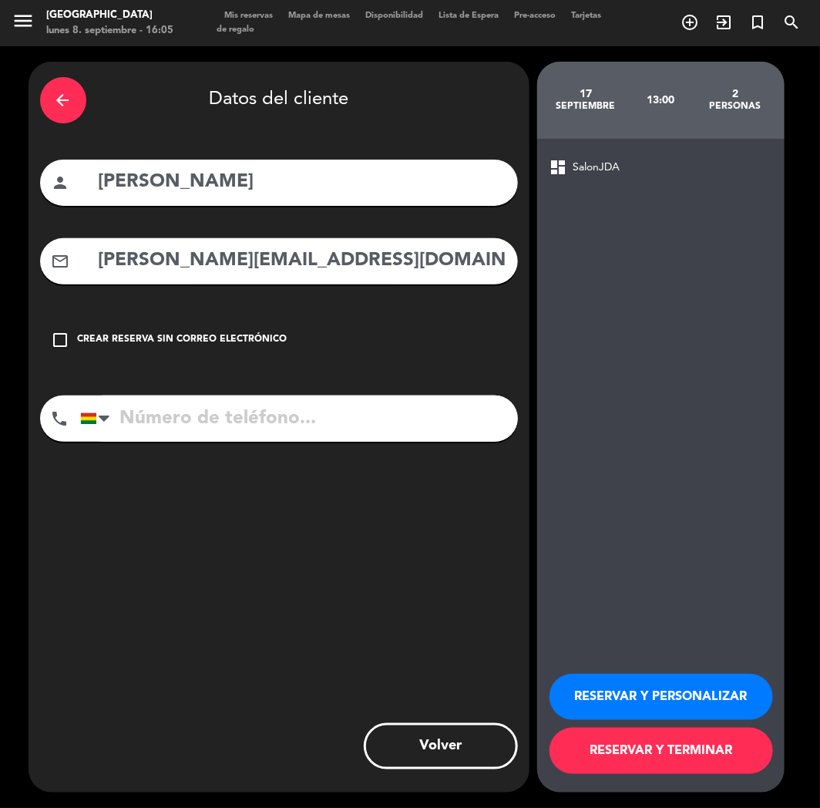
type input "[PERSON_NAME][EMAIL_ADDRESS][DOMAIN_NAME]"
drag, startPoint x: 203, startPoint y: 402, endPoint x: 157, endPoint y: 424, distance: 51.4
click at [202, 403] on input "tel" at bounding box center [299, 418] width 438 height 46
paste input "[PHONE_NUMBER]"
click at [218, 430] on input "[PHONE_NUMBER]" at bounding box center [299, 418] width 438 height 46
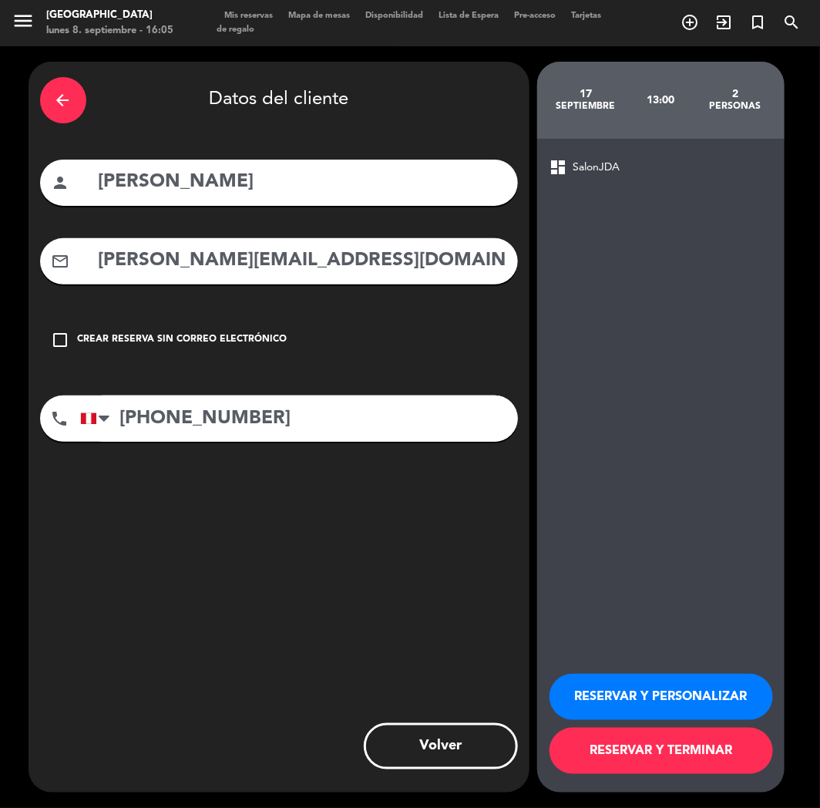
type input "[PHONE_NUMBER]"
click at [603, 689] on button "RESERVAR Y PERSONALIZAR" at bounding box center [662, 697] width 224 height 46
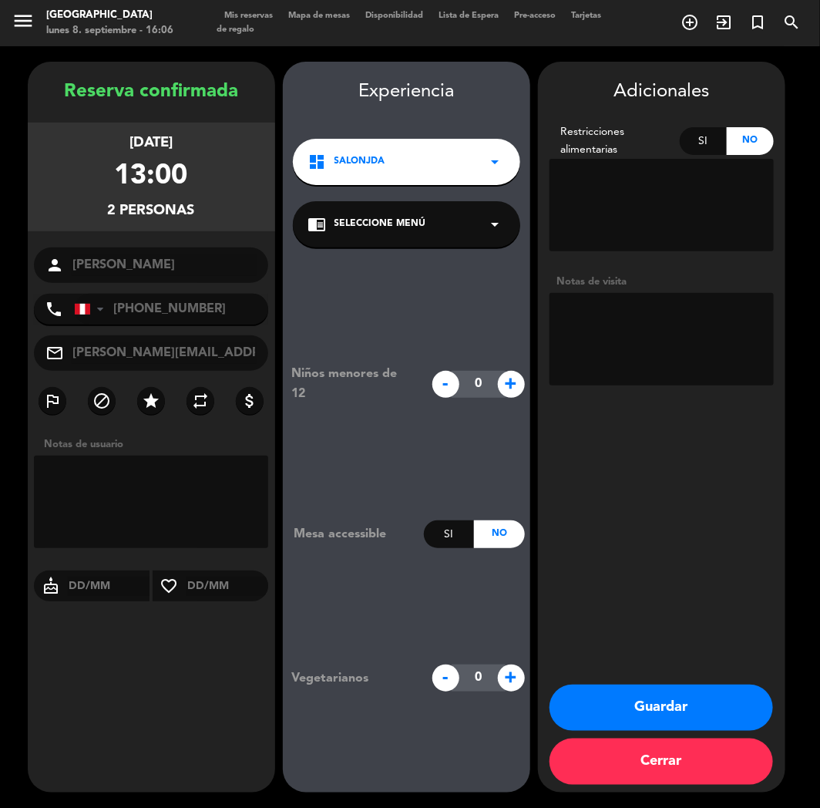
click at [598, 707] on button "Guardar" at bounding box center [662, 707] width 224 height 46
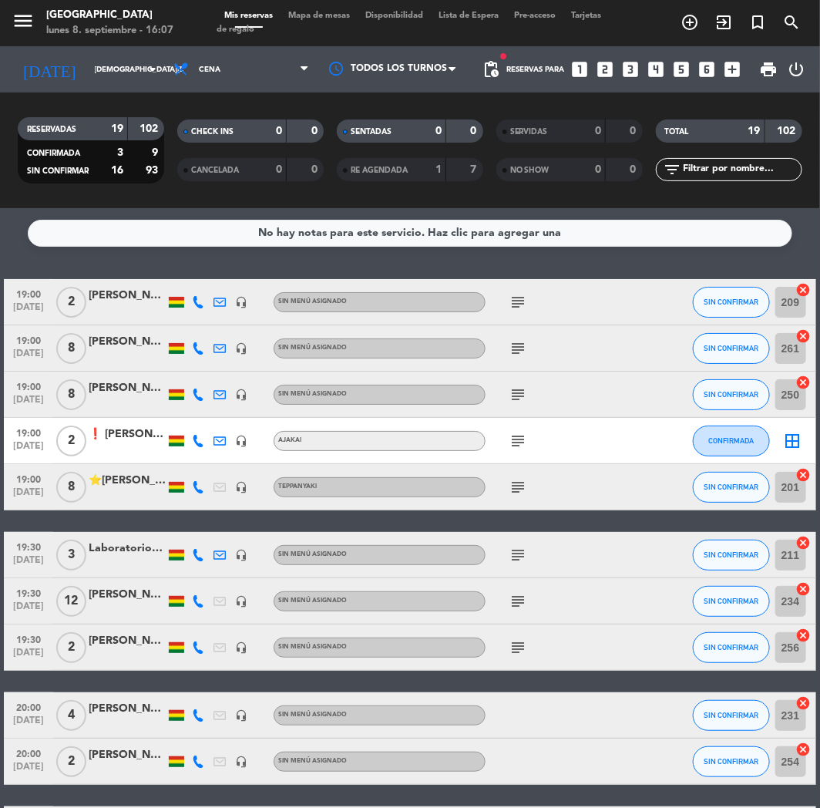
click at [609, 74] on icon "looks_two" at bounding box center [606, 69] width 20 height 20
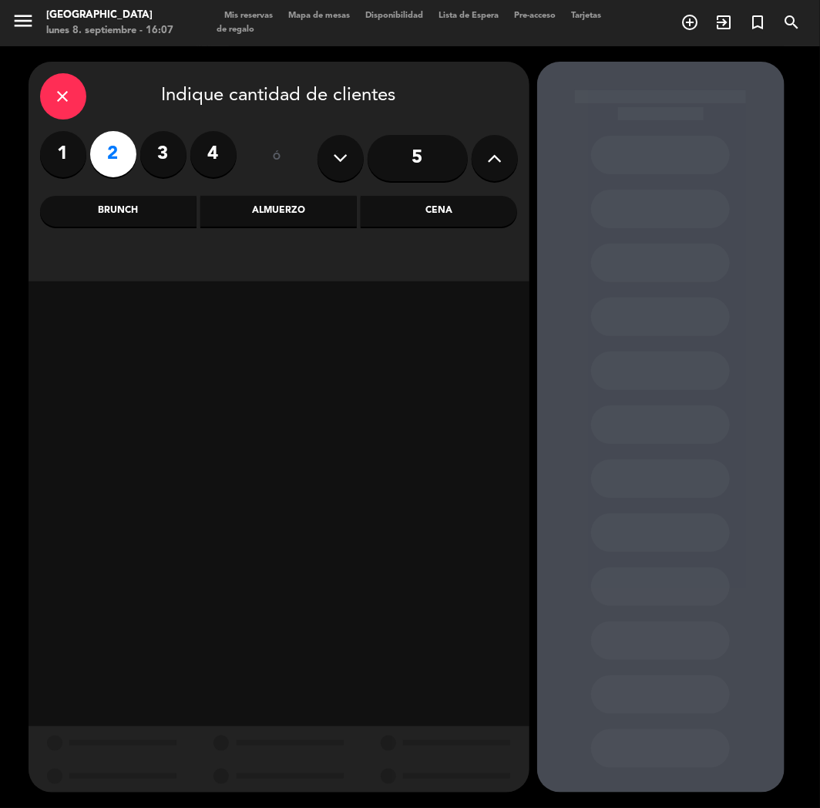
click at [404, 207] on div "Cena" at bounding box center [439, 211] width 156 height 31
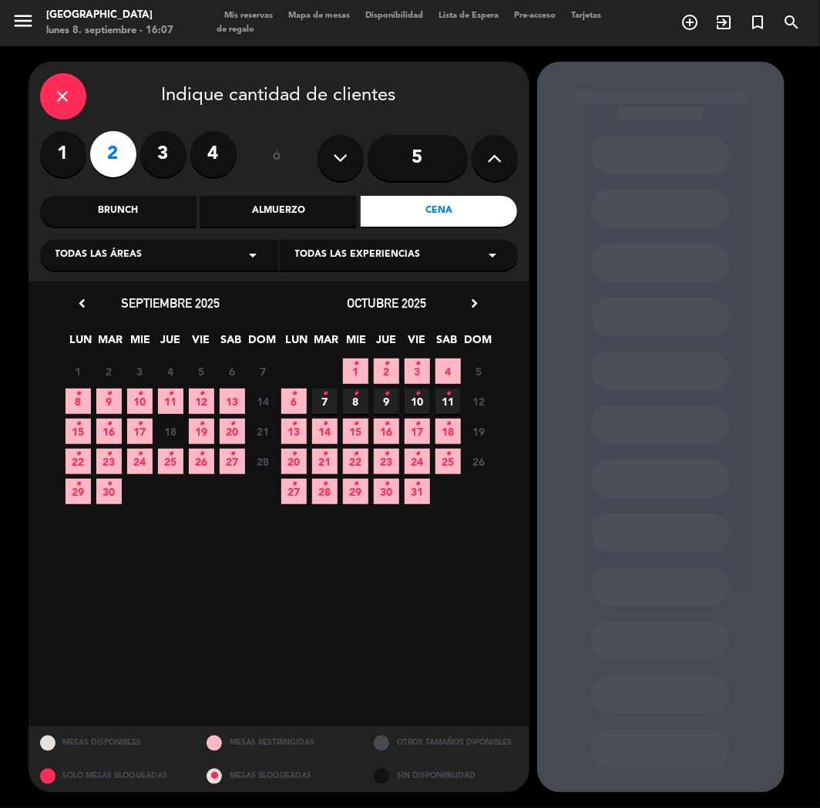
click at [77, 391] on icon "•" at bounding box center [78, 394] width 5 height 25
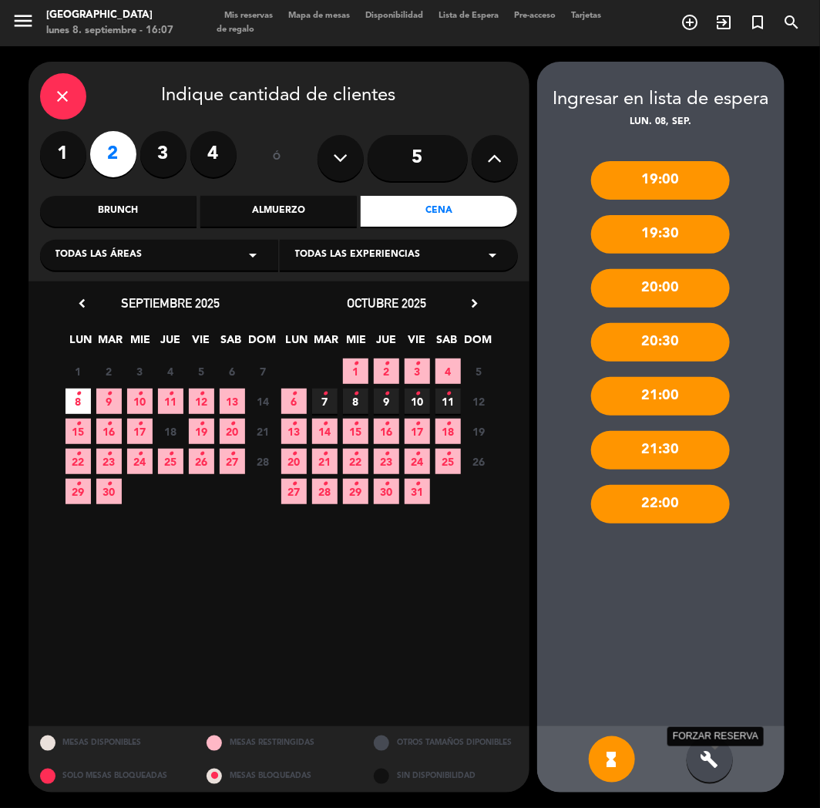
click at [711, 757] on icon "build" at bounding box center [710, 759] width 18 height 18
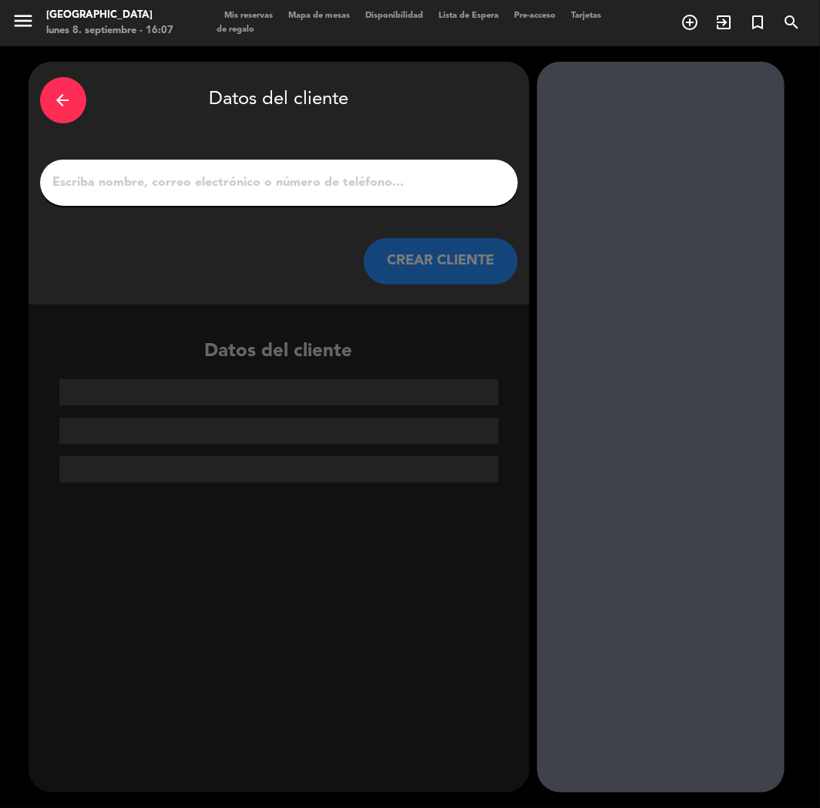
click at [251, 180] on input "1" at bounding box center [279, 183] width 455 height 22
paste input "[PERSON_NAME]"
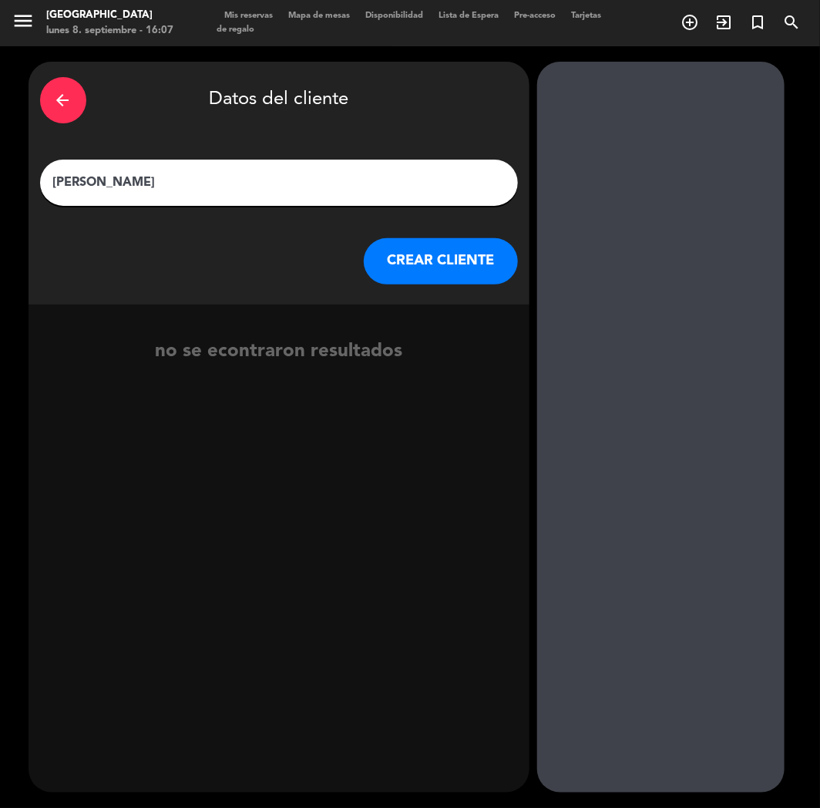
click at [189, 193] on div "[PERSON_NAME]" at bounding box center [279, 183] width 478 height 46
click at [272, 186] on input "[PERSON_NAME]" at bounding box center [279, 183] width 455 height 22
paste input "⭐"
type input "[PERSON_NAME]⭐"
click at [430, 263] on button "CREAR CLIENTE" at bounding box center [441, 261] width 154 height 46
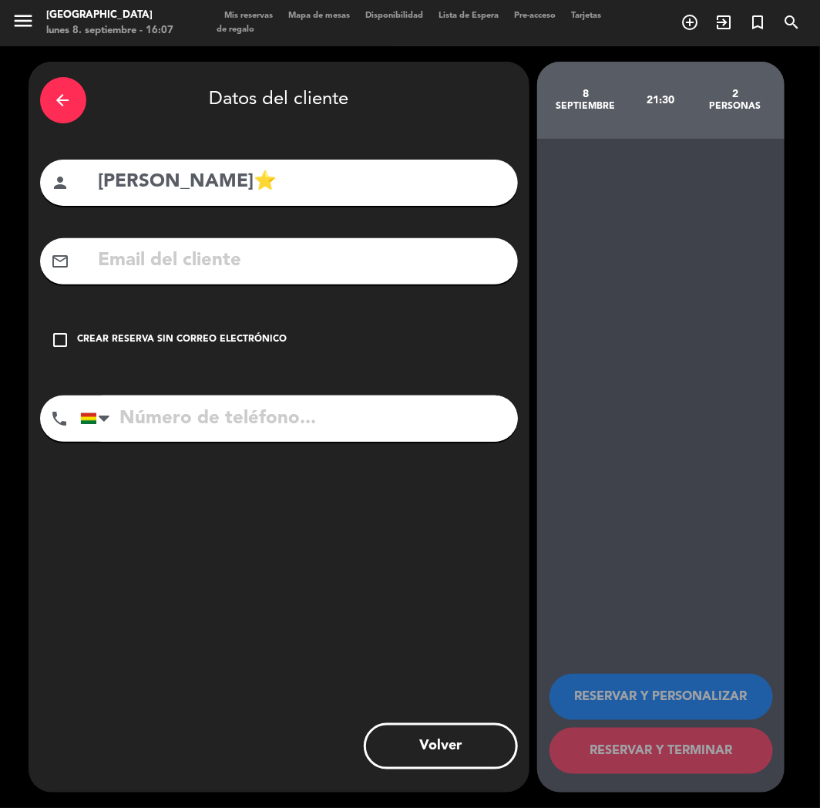
drag, startPoint x: 288, startPoint y: 183, endPoint x: 260, endPoint y: 182, distance: 27.8
click at [260, 182] on input "[PERSON_NAME]⭐" at bounding box center [301, 182] width 409 height 32
click at [100, 172] on input "[PERSON_NAME]⭐" at bounding box center [301, 182] width 409 height 32
paste input "⭐"
click at [100, 187] on input "⭐[PERSON_NAME]⭐" at bounding box center [301, 182] width 409 height 32
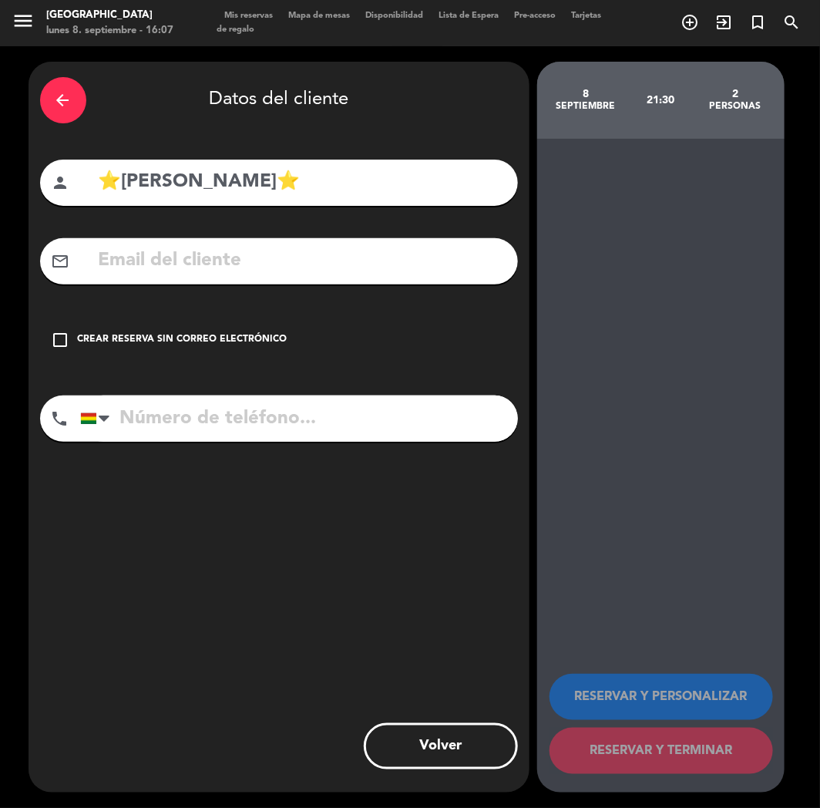
type input "⭐[PERSON_NAME]⭐"
click at [168, 412] on input "tel" at bounding box center [299, 418] width 438 height 46
paste input "[PHONE_NUMBER]"
click at [201, 424] on input "[PHONE_NUMBER]" at bounding box center [299, 418] width 438 height 46
type input "[PHONE_NUMBER]"
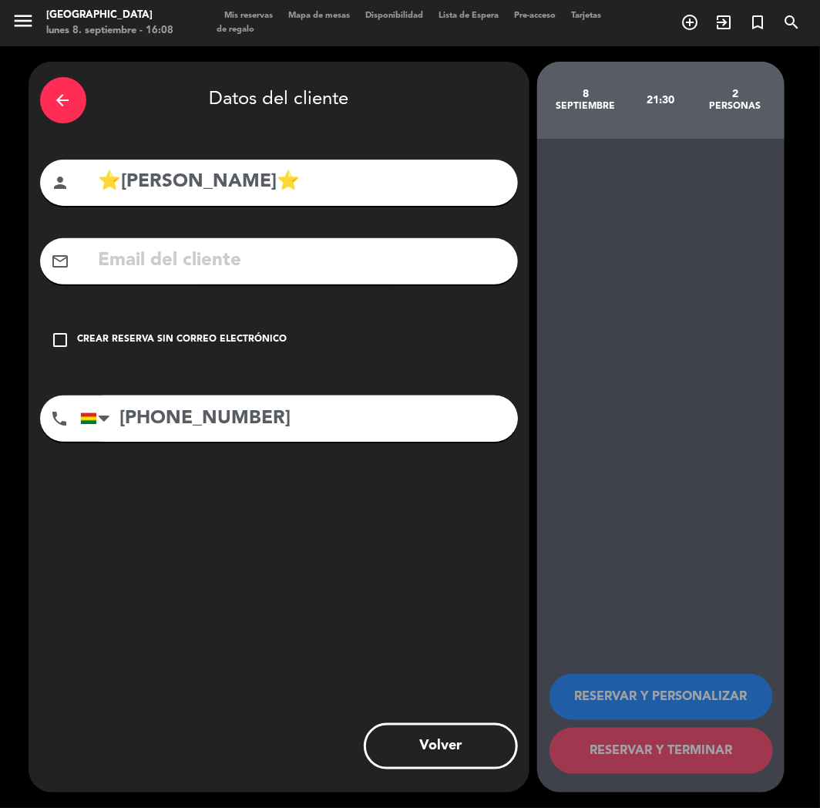
drag, startPoint x: 228, startPoint y: 343, endPoint x: 284, endPoint y: 355, distance: 56.9
click at [234, 343] on div "Crear reserva sin correo electrónico" at bounding box center [183, 339] width 210 height 15
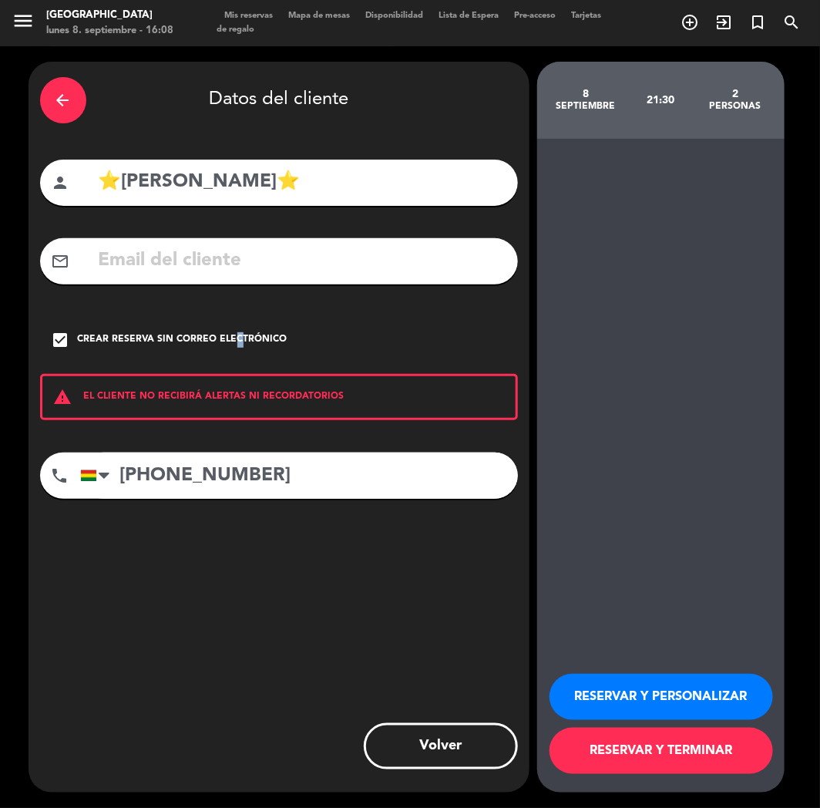
drag, startPoint x: 595, startPoint y: 688, endPoint x: 604, endPoint y: 681, distance: 10.5
click at [596, 688] on button "RESERVAR Y PERSONALIZAR" at bounding box center [662, 697] width 224 height 46
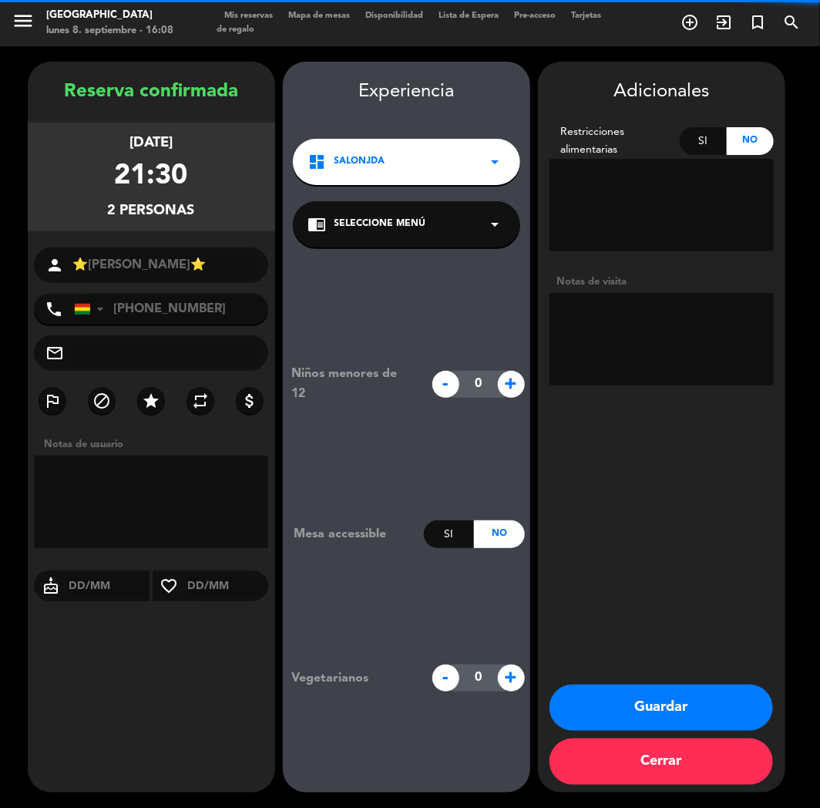
click at [442, 167] on div "dashboard SalonJDA arrow_drop_down" at bounding box center [406, 162] width 227 height 46
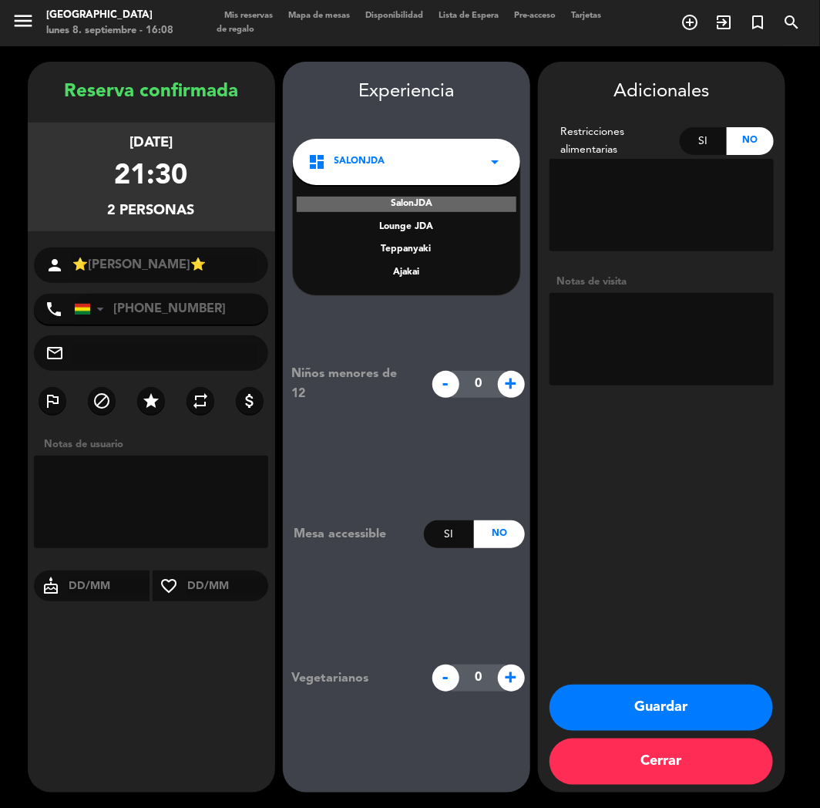
click at [422, 245] on div "Teppanyaki" at bounding box center [406, 249] width 197 height 15
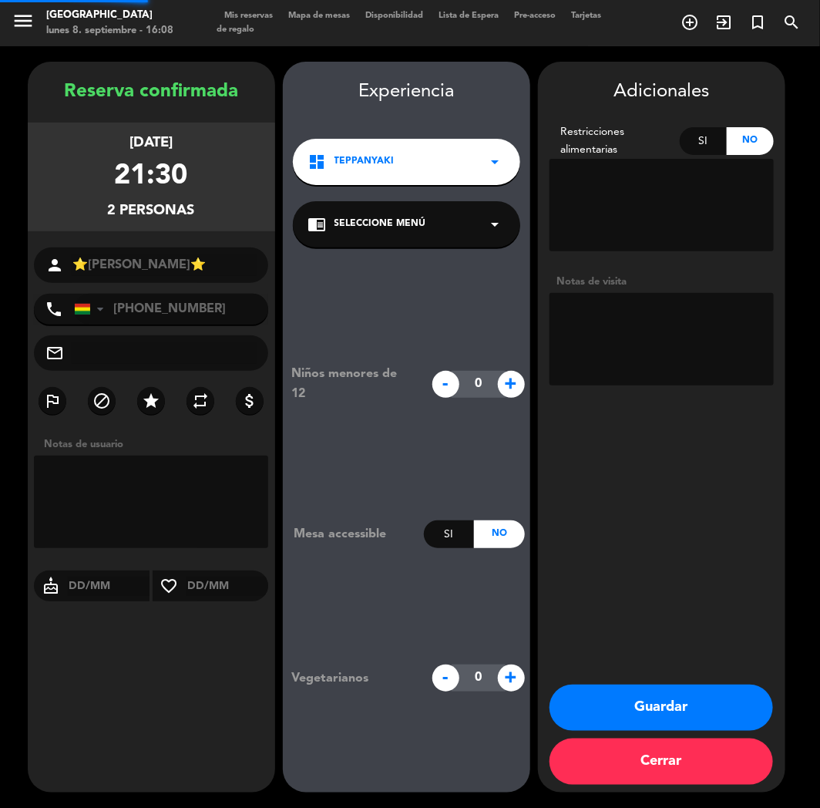
click at [422, 224] on span "Seleccione Menú" at bounding box center [381, 224] width 92 height 15
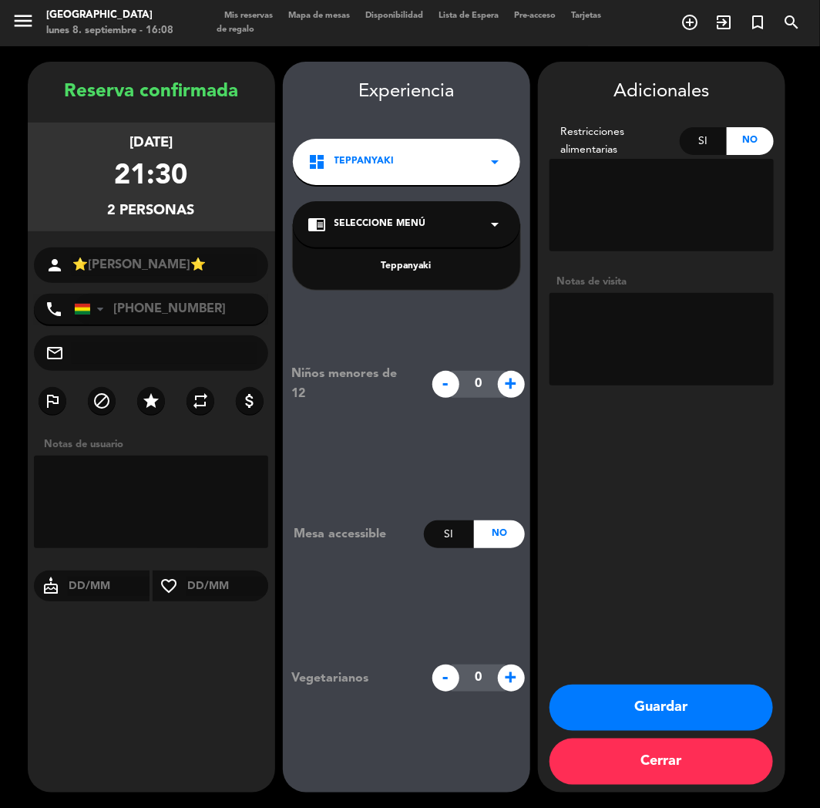
click at [427, 259] on div "Teppanyaki" at bounding box center [406, 266] width 197 height 15
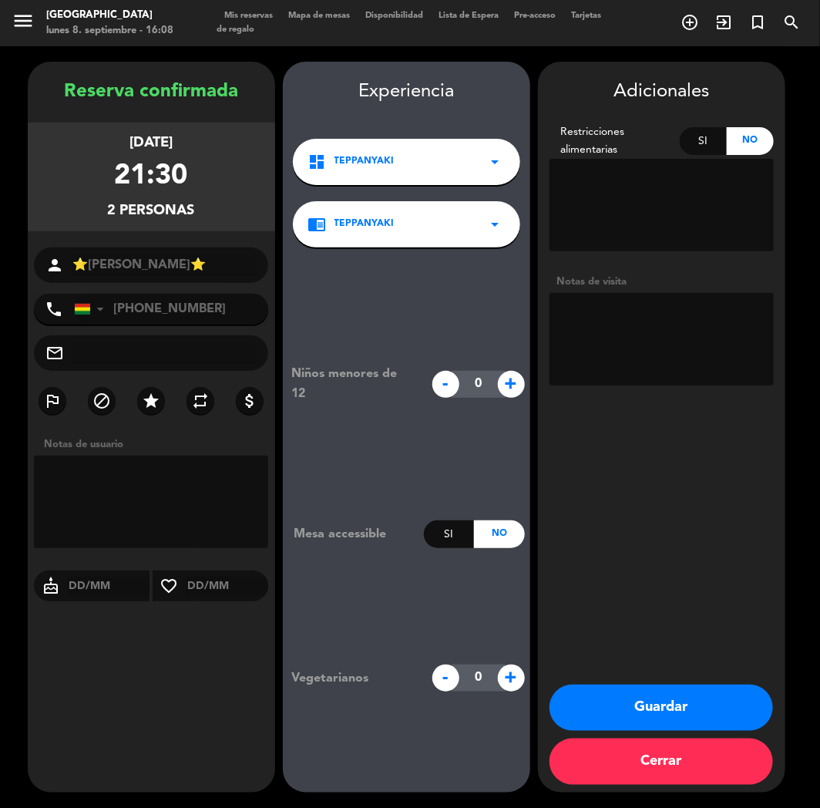
click at [663, 328] on textarea at bounding box center [662, 339] width 224 height 92
type textarea "TEPPAN"
click at [615, 699] on button "Guardar" at bounding box center [662, 707] width 224 height 46
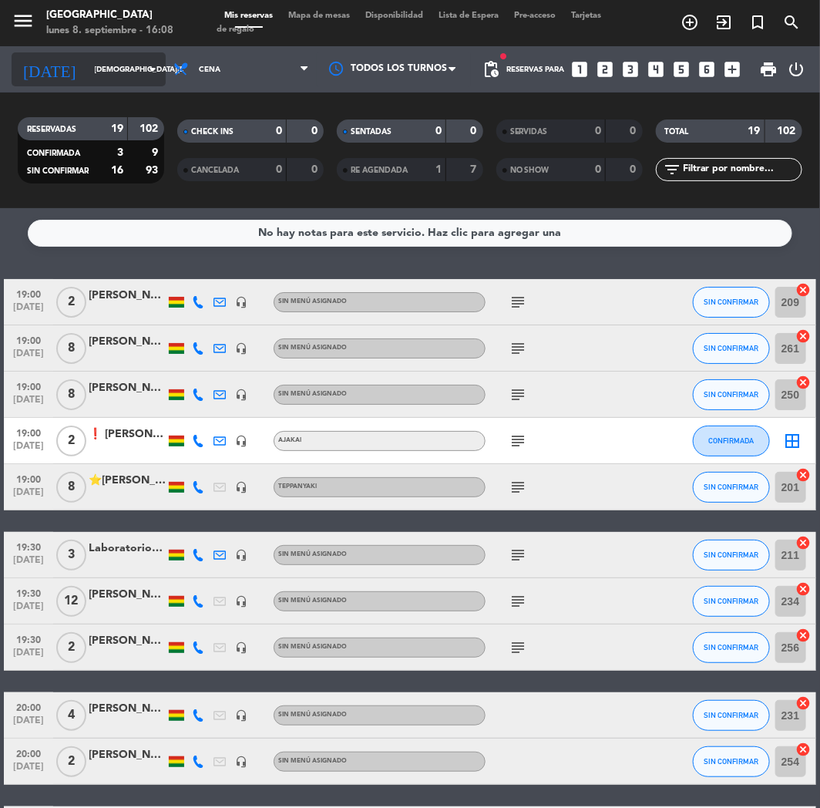
click at [97, 78] on input "[DEMOGRAPHIC_DATA][DATE]" at bounding box center [139, 70] width 104 height 24
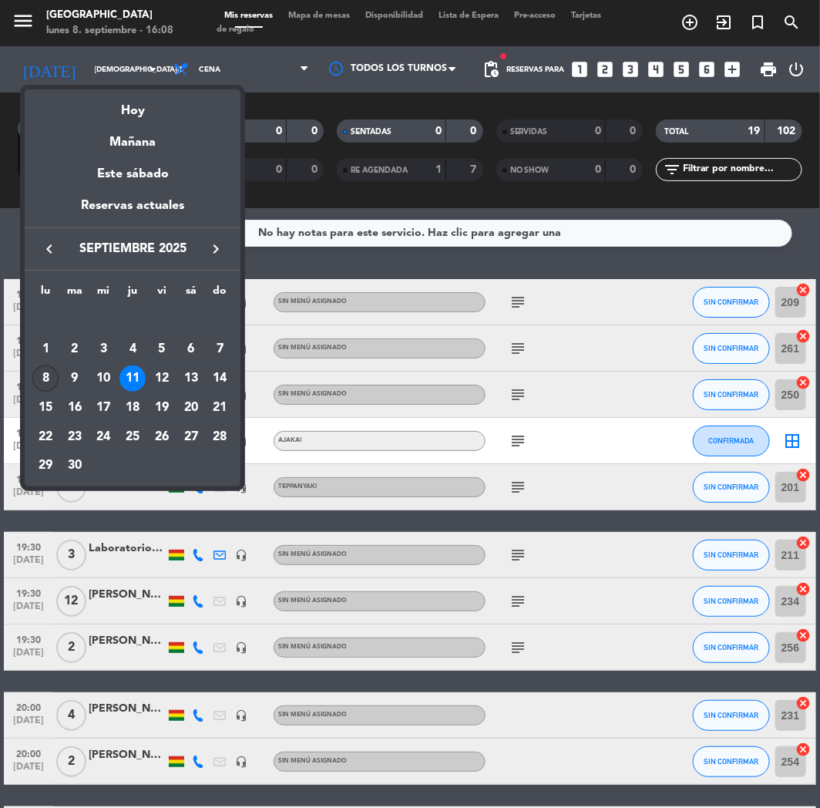
click at [55, 372] on div "8" at bounding box center [45, 378] width 26 height 26
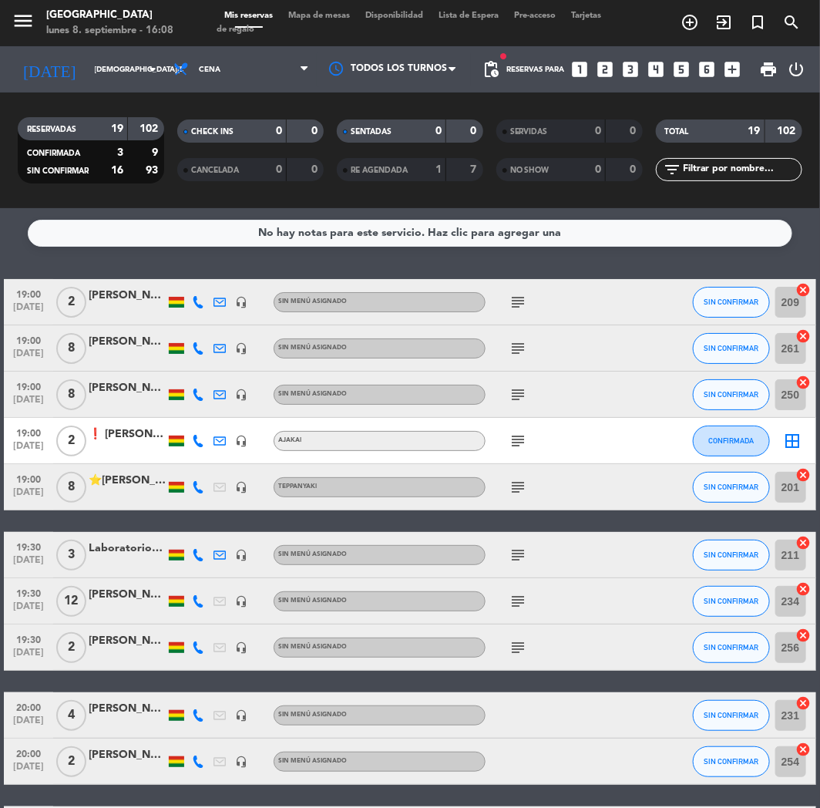
type input "[DATE]"
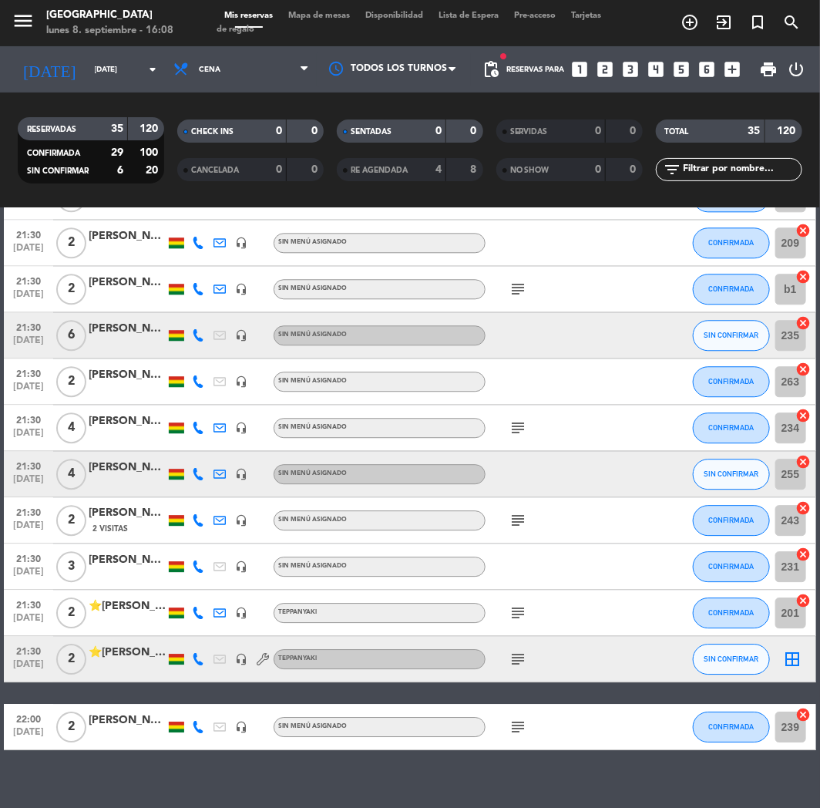
scroll to position [1253, 0]
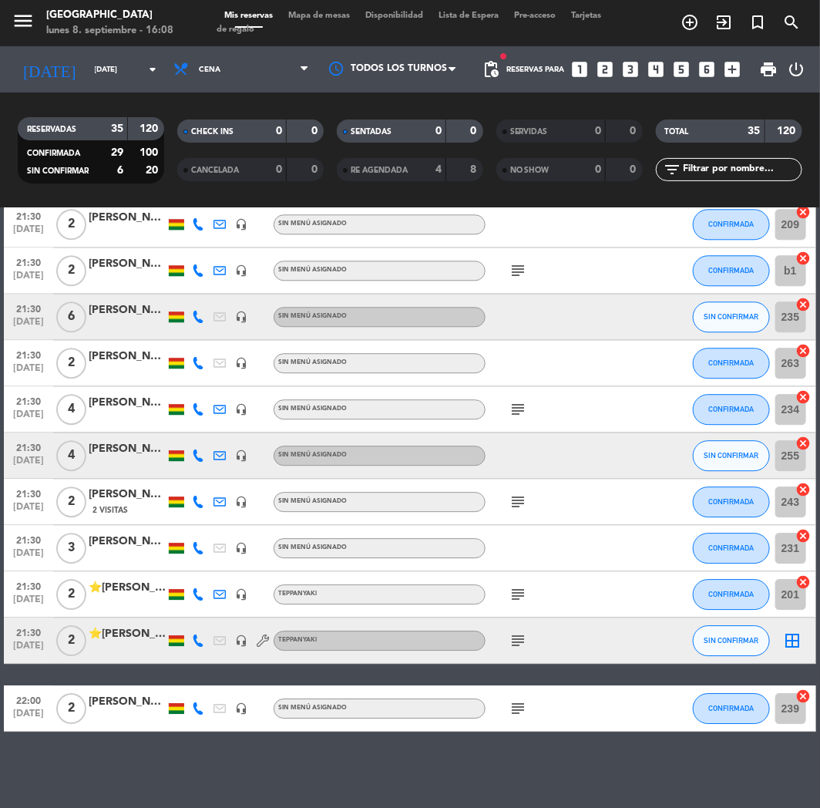
click at [137, 640] on div "⭐[PERSON_NAME]⭐" at bounding box center [127, 634] width 77 height 18
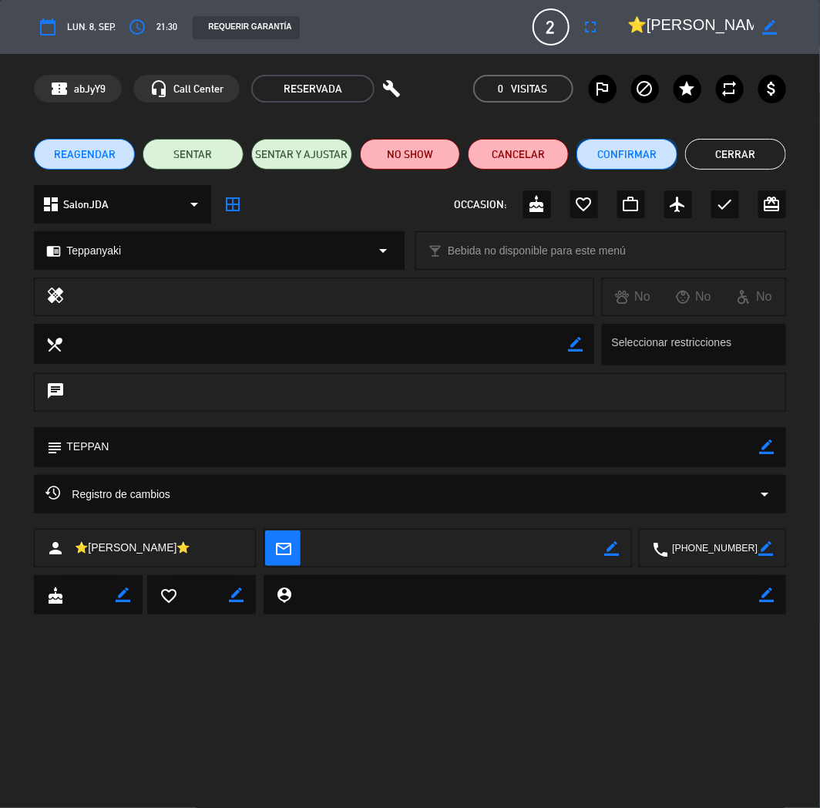
click at [628, 163] on button "Confirmar" at bounding box center [627, 154] width 101 height 31
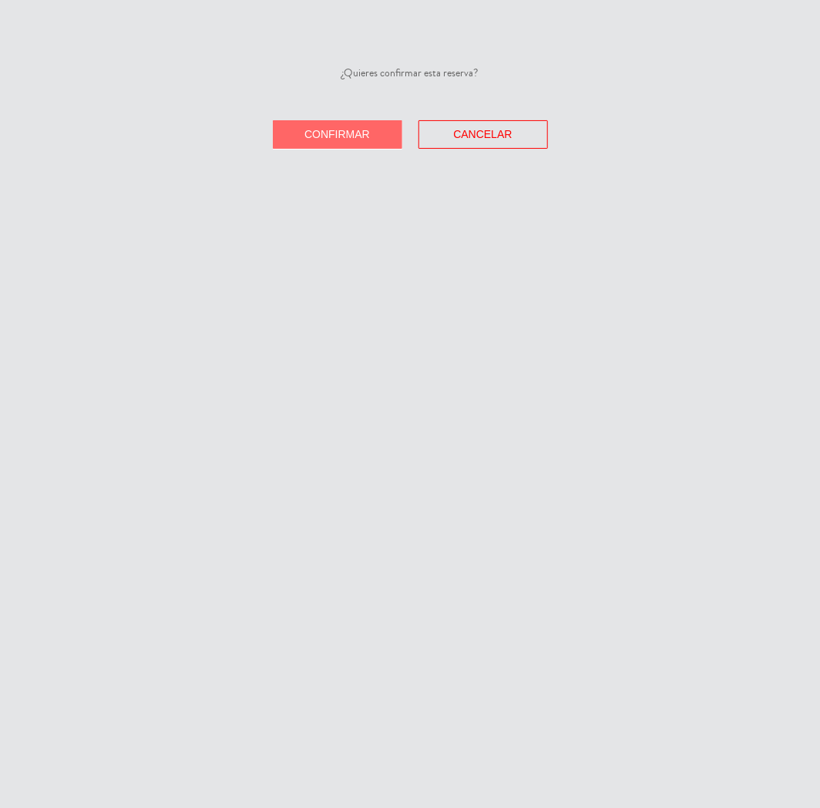
click at [343, 136] on span "Confirmar" at bounding box center [337, 134] width 66 height 12
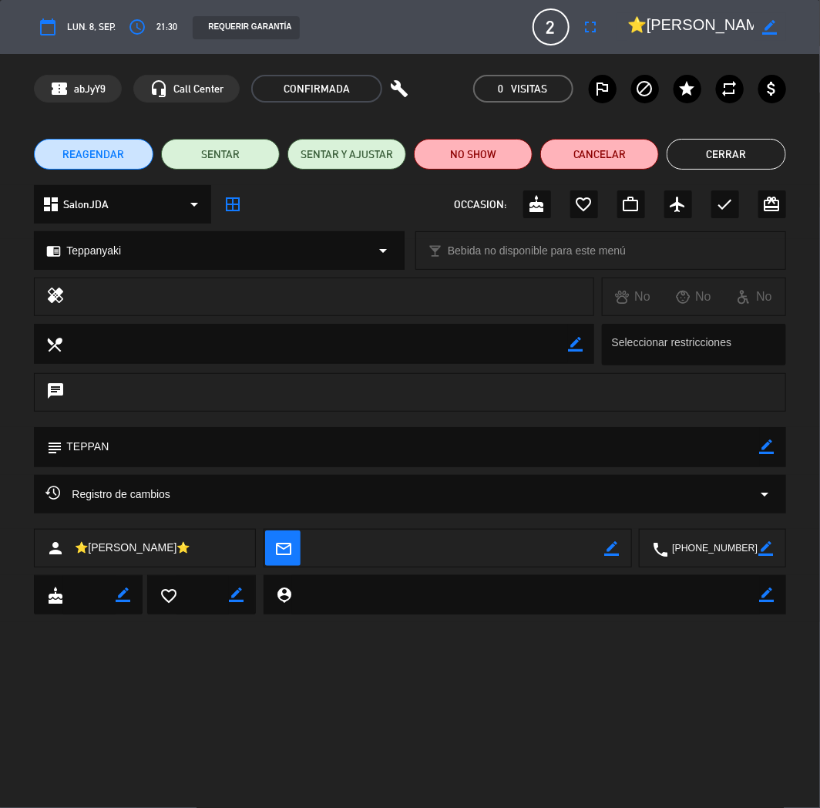
click at [735, 160] on button "Cerrar" at bounding box center [726, 154] width 119 height 31
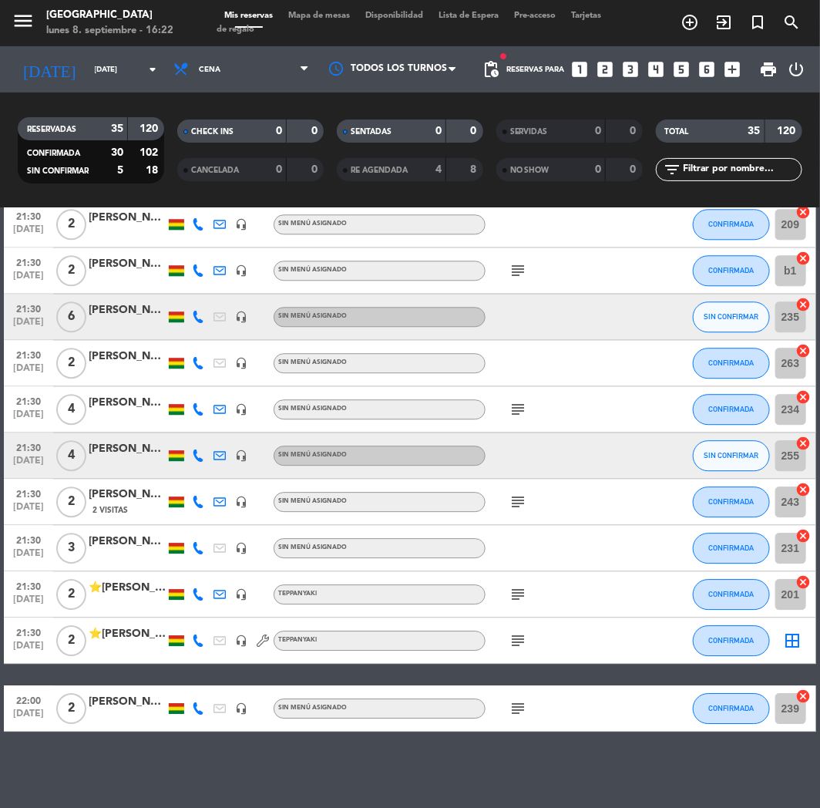
click at [114, 50] on div "[DATE] [DATE] arrow_drop_down" at bounding box center [89, 69] width 154 height 46
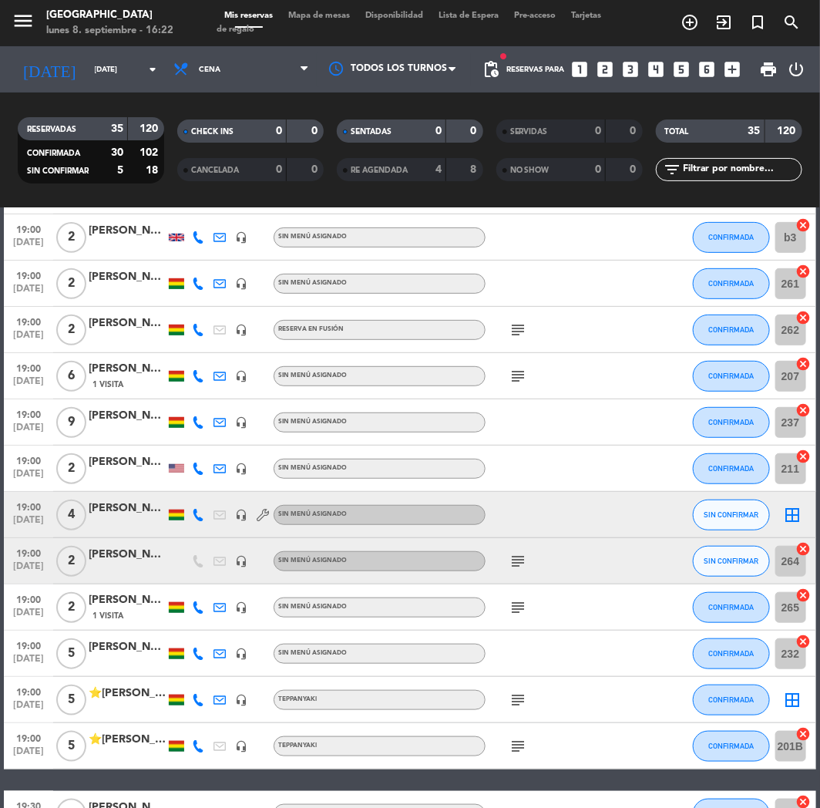
scroll to position [396, 0]
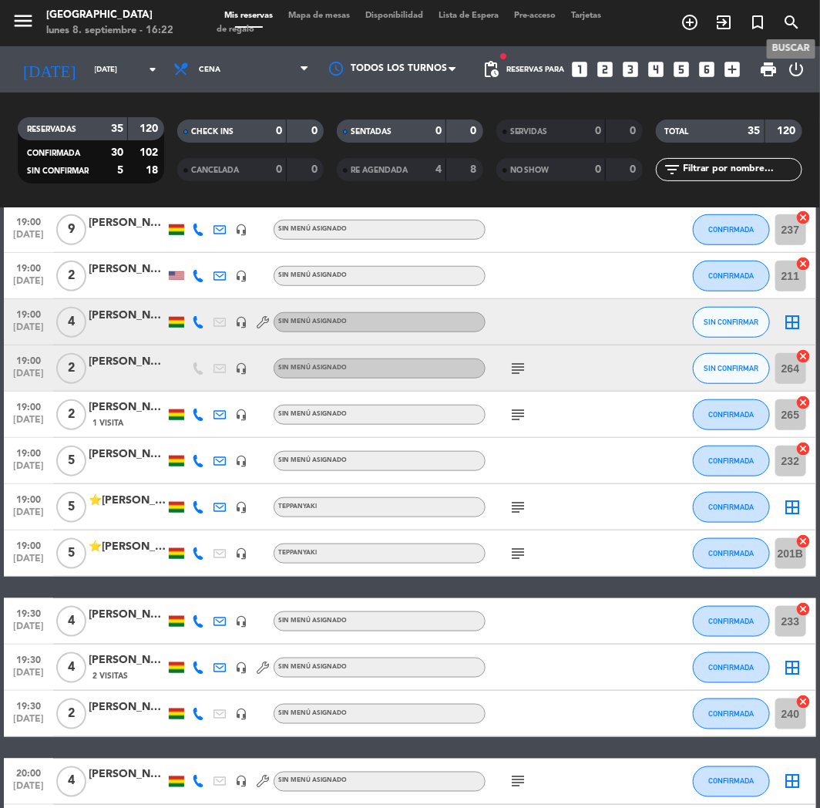
click at [782, 19] on span "search" at bounding box center [792, 22] width 34 height 26
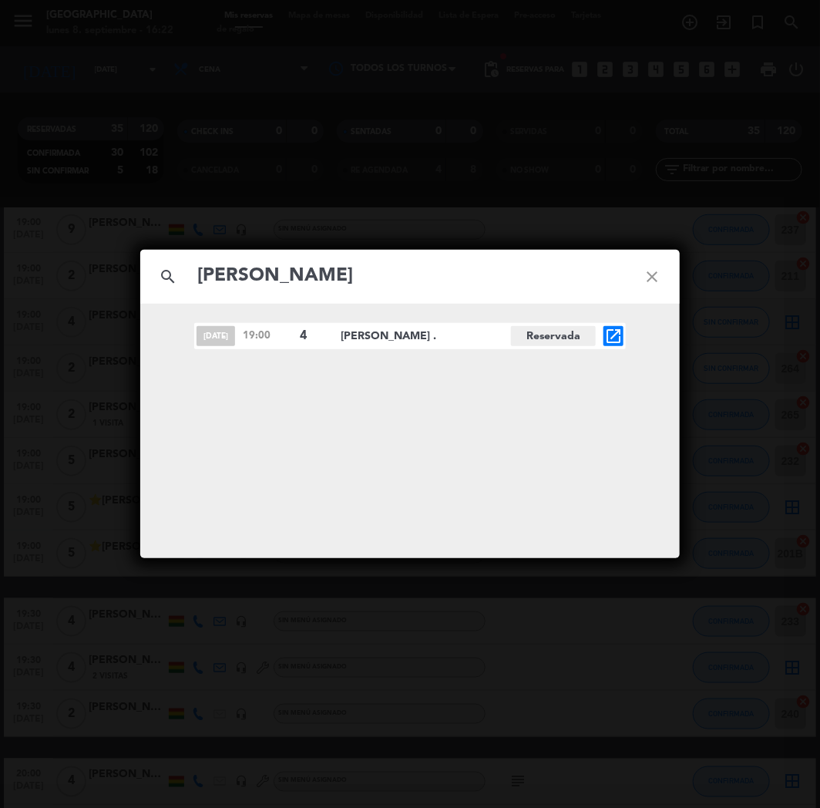
type input "[PERSON_NAME]"
click at [604, 334] on icon "open_in_new" at bounding box center [613, 336] width 18 height 18
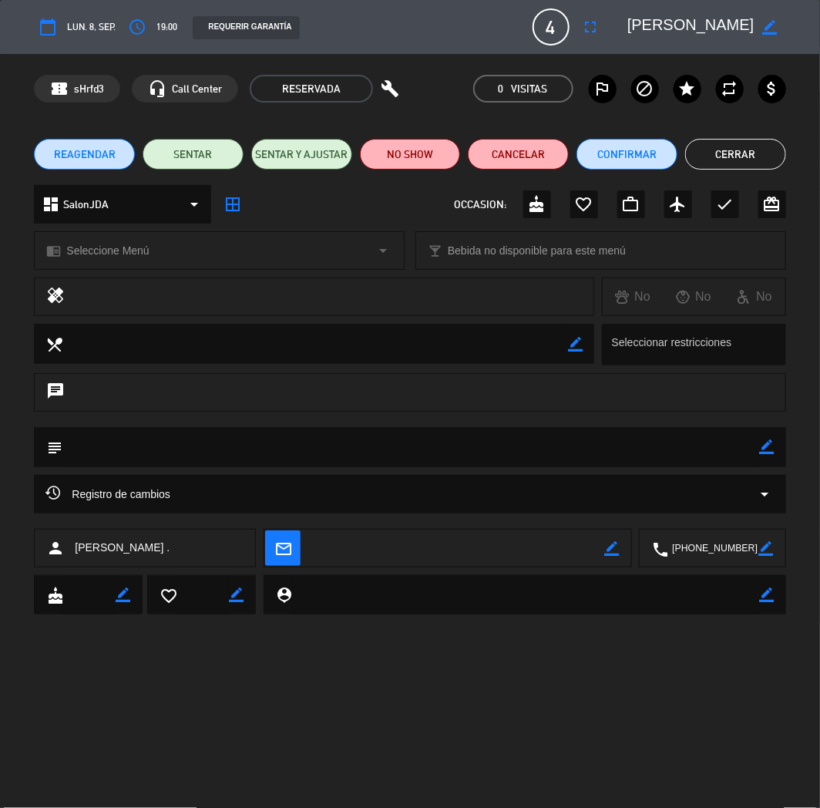
click at [765, 28] on icon "border_color" at bounding box center [770, 27] width 15 height 15
click at [627, 23] on textarea at bounding box center [690, 27] width 127 height 28
click at [674, 25] on textarea at bounding box center [690, 27] width 127 height 28
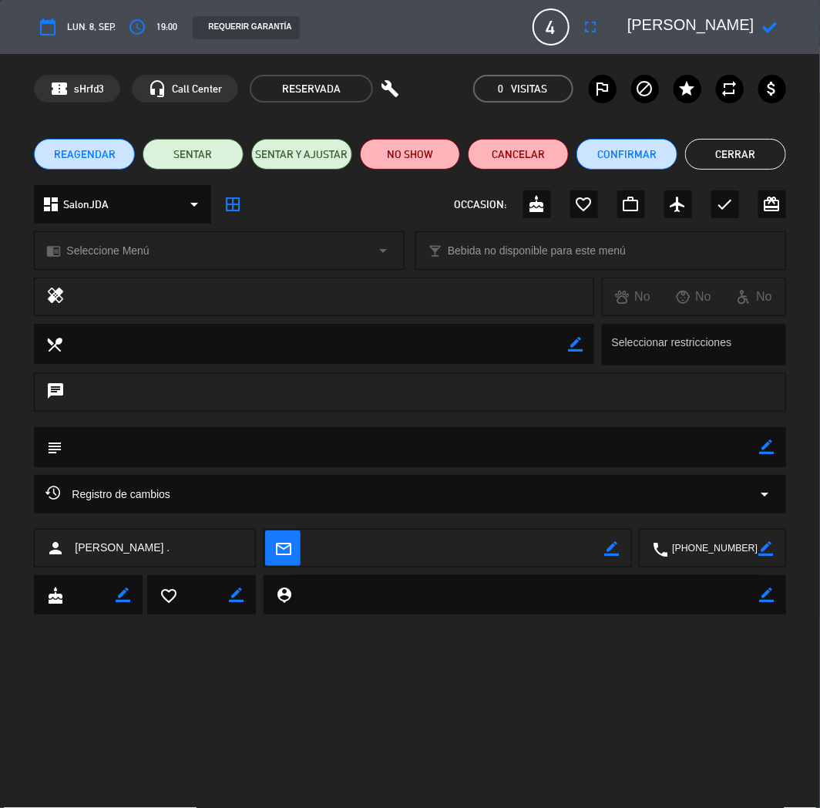
paste textarea "⭐"
type textarea "⭐[PERSON_NAME] ."
click at [773, 25] on icon at bounding box center [770, 27] width 15 height 15
click at [116, 209] on div "dashboard SalonJDA arrow_drop_down" at bounding box center [122, 204] width 177 height 39
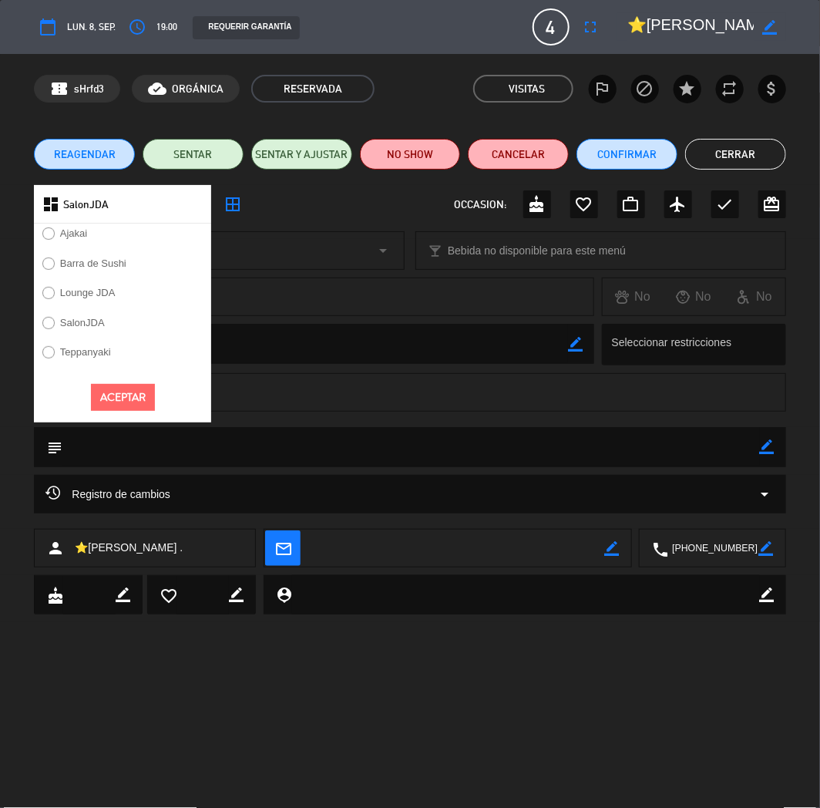
click at [82, 351] on label "Teppanyaki" at bounding box center [85, 352] width 51 height 10
click at [143, 415] on div "Aceptar" at bounding box center [122, 397] width 177 height 50
click at [133, 397] on button "Aceptar" at bounding box center [123, 397] width 64 height 27
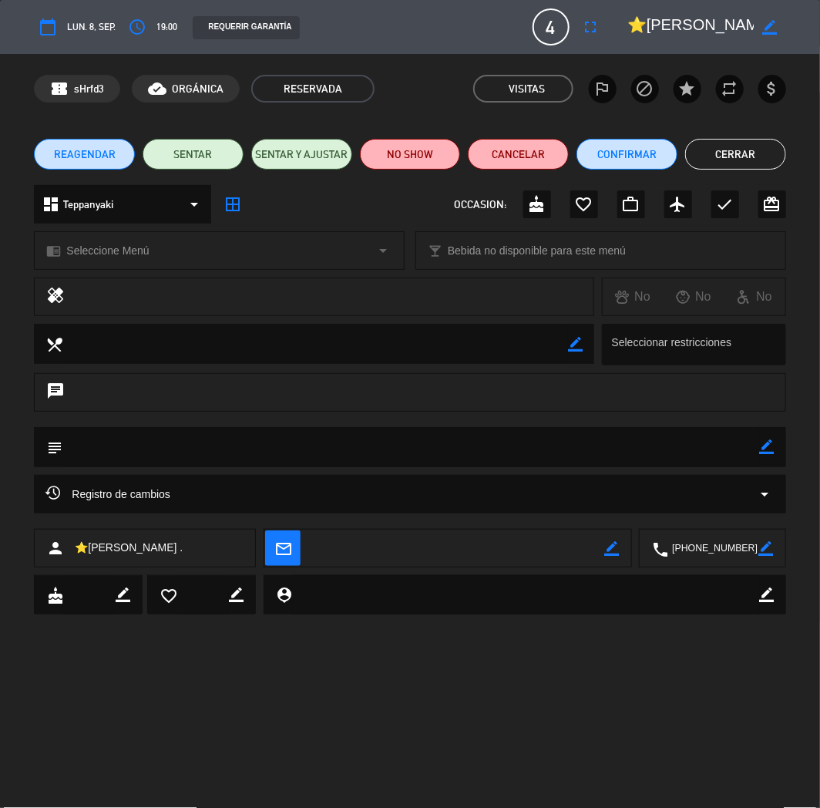
click at [119, 234] on div "chrome_reader_mode Seleccione Menú arrow_drop_down" at bounding box center [219, 250] width 369 height 37
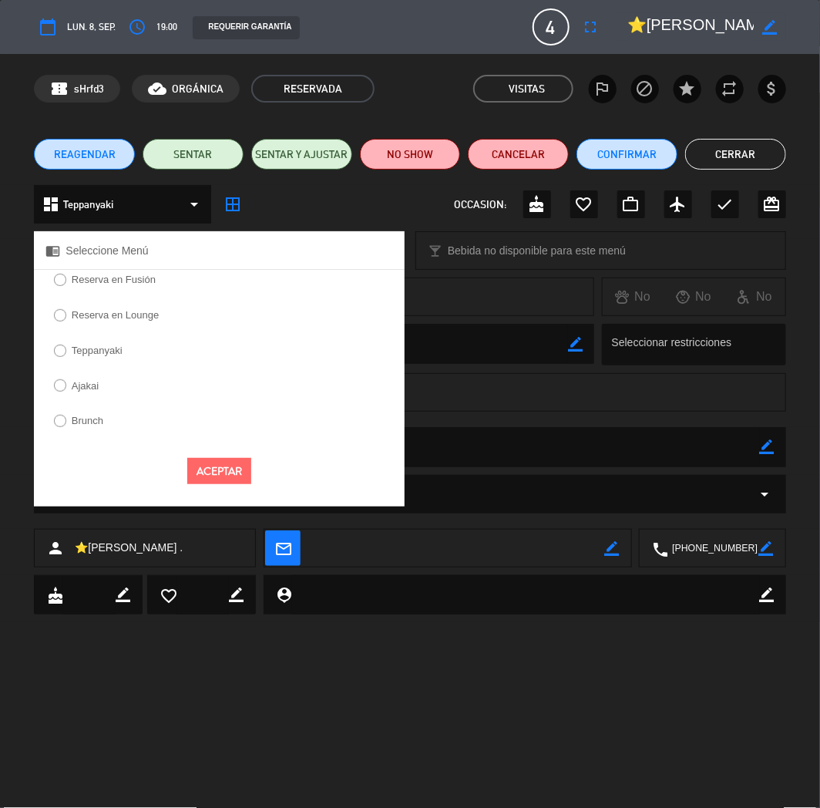
drag, startPoint x: 104, startPoint y: 352, endPoint x: 157, endPoint y: 385, distance: 62.7
click at [105, 352] on label "Teppanyaki" at bounding box center [97, 350] width 51 height 10
select select
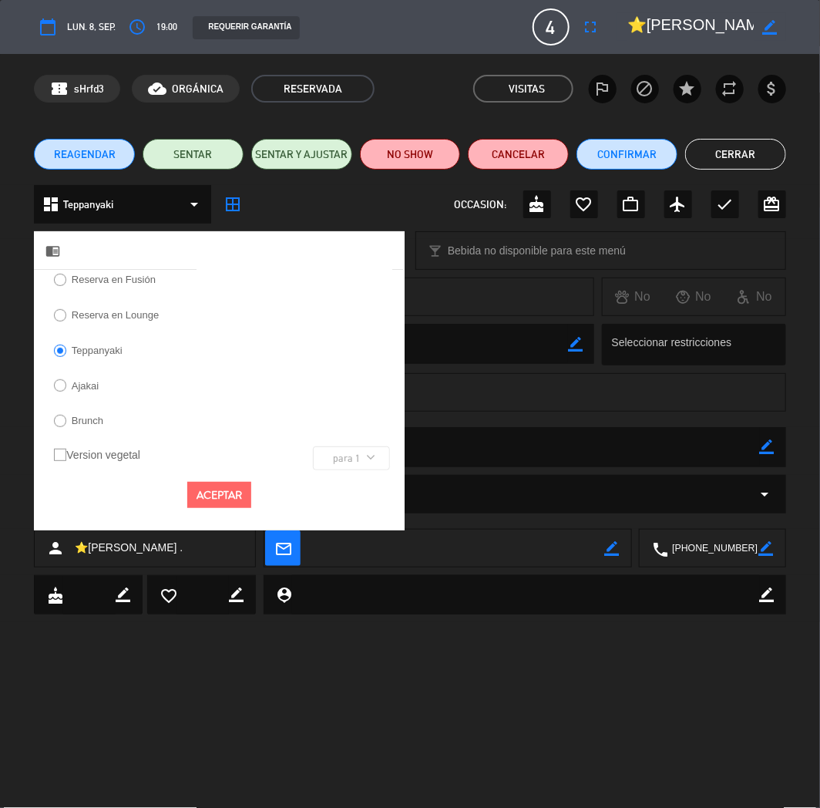
drag, startPoint x: 210, startPoint y: 486, endPoint x: 219, endPoint y: 494, distance: 12.0
click at [212, 488] on button "Aceptar" at bounding box center [219, 495] width 64 height 27
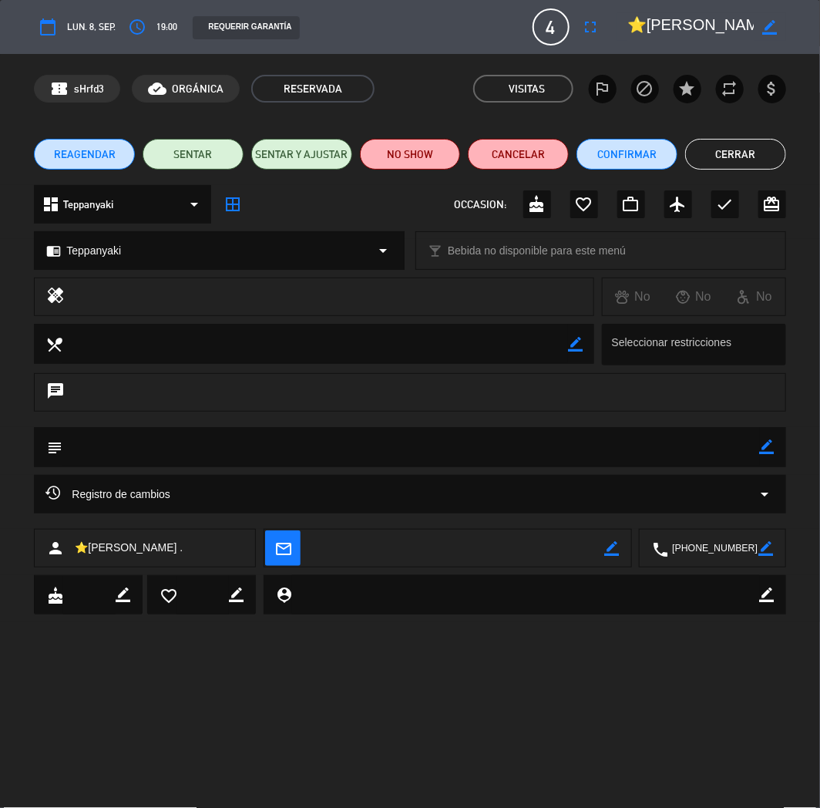
click at [774, 452] on icon "border_color" at bounding box center [767, 446] width 15 height 15
click at [755, 448] on textarea at bounding box center [410, 446] width 697 height 39
click at [765, 457] on div at bounding box center [767, 447] width 15 height 40
click at [766, 448] on icon at bounding box center [767, 446] width 15 height 15
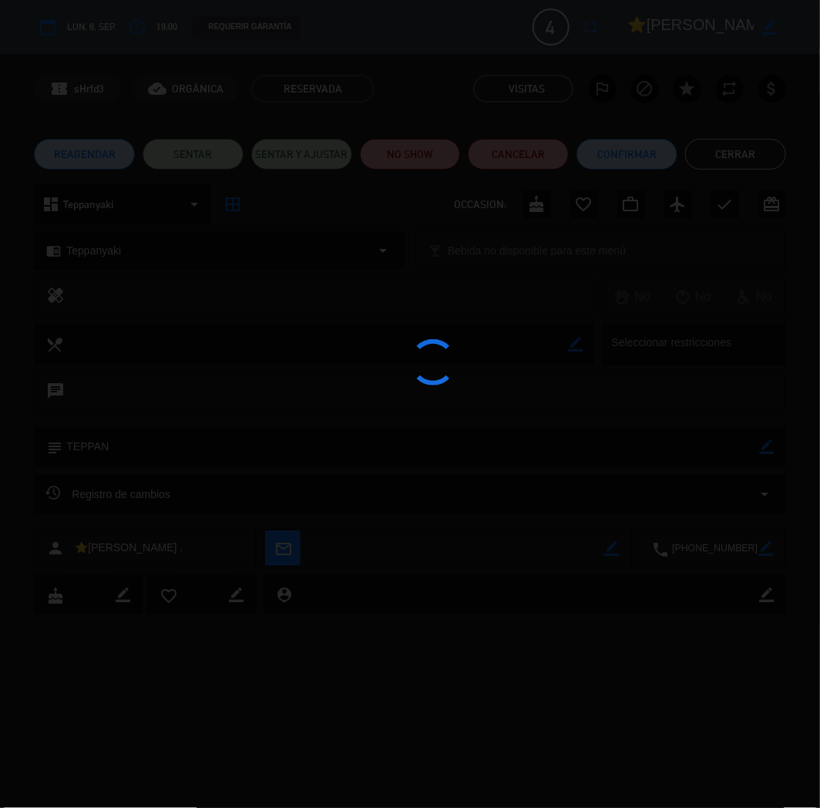
type textarea "TEPPAN"
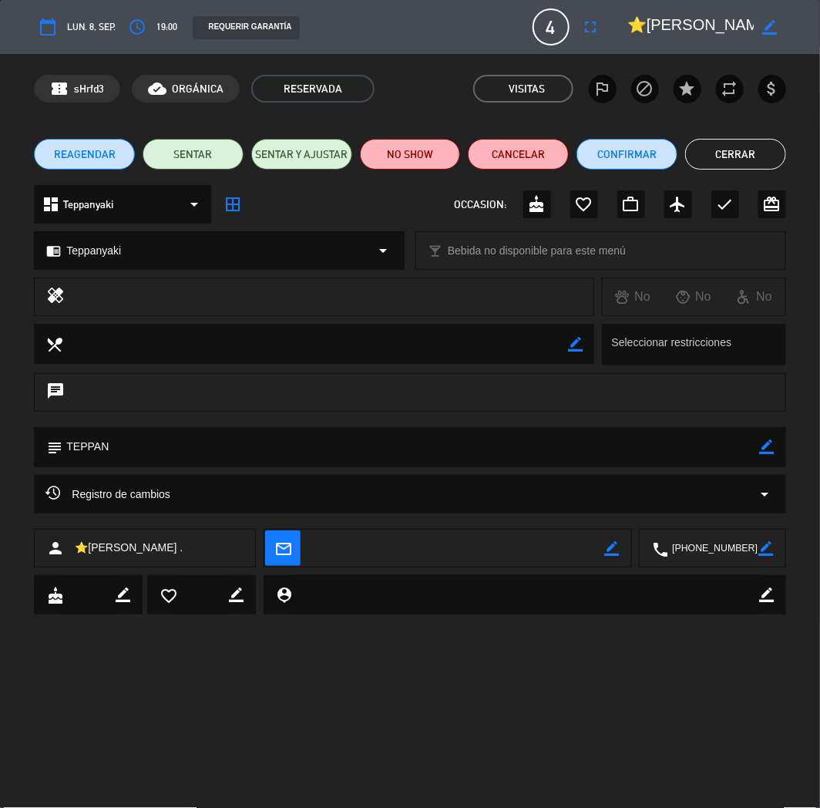
click at [722, 163] on button "Cerrar" at bounding box center [735, 154] width 101 height 31
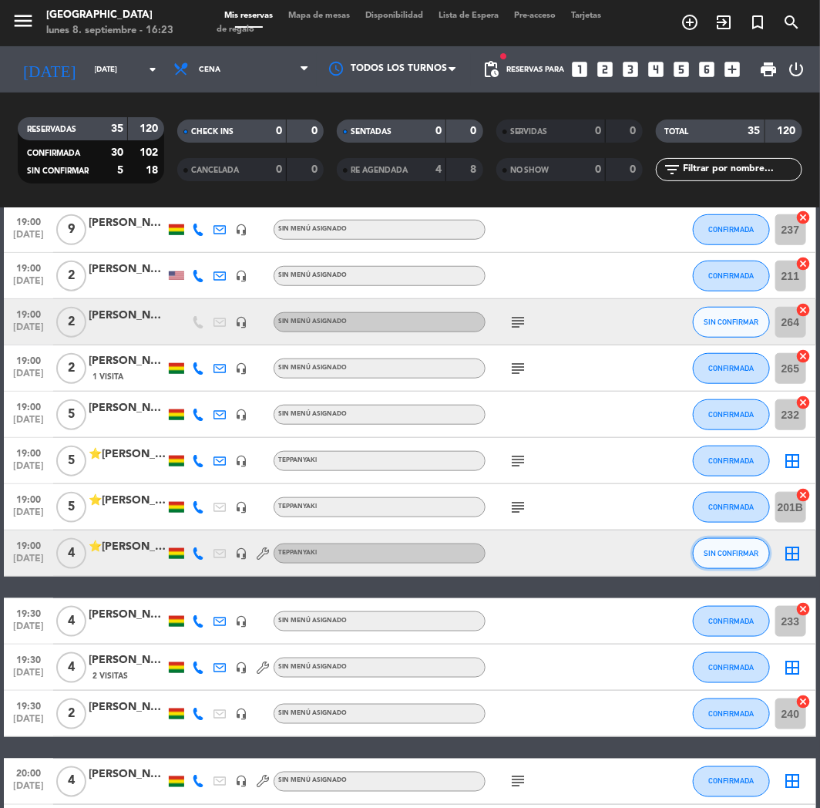
click at [709, 549] on span "SIN CONFIRMAR" at bounding box center [731, 553] width 55 height 8
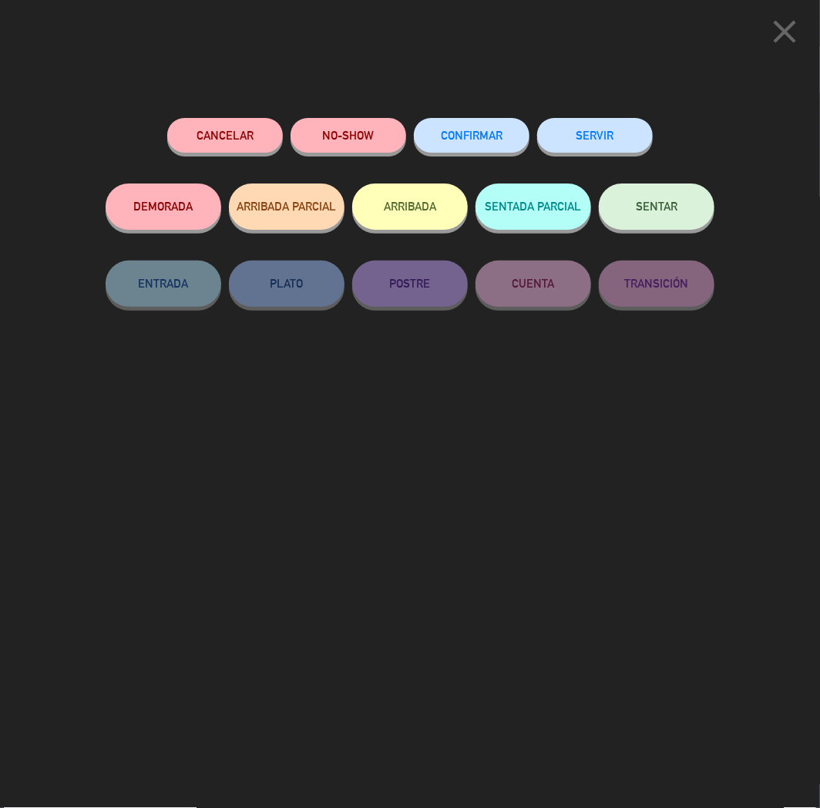
click at [461, 135] on span "CONFIRMAR" at bounding box center [472, 135] width 62 height 13
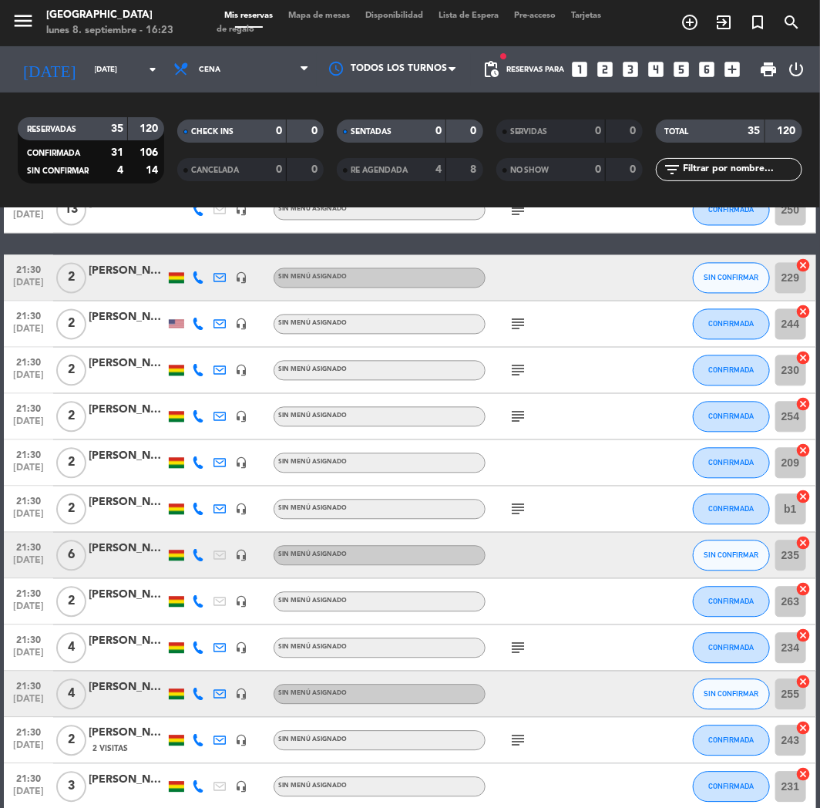
scroll to position [1253, 0]
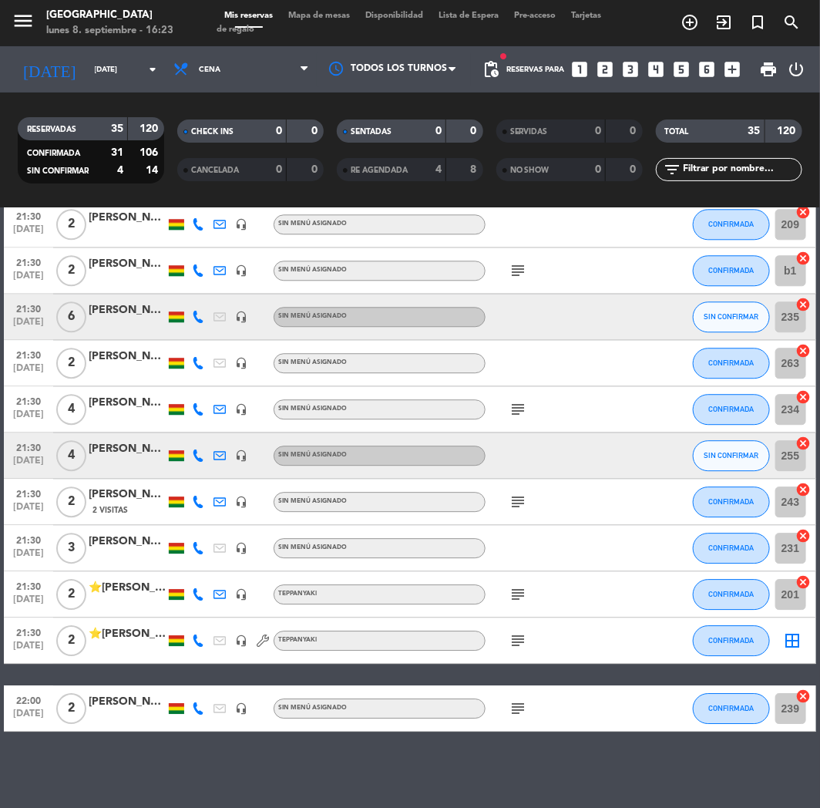
click at [668, 70] on div "Reservas para looks_one looks_two looks_3 looks_4 looks_5 looks_6 add_box" at bounding box center [627, 69] width 241 height 46
click at [655, 69] on icon "looks_4" at bounding box center [657, 69] width 20 height 20
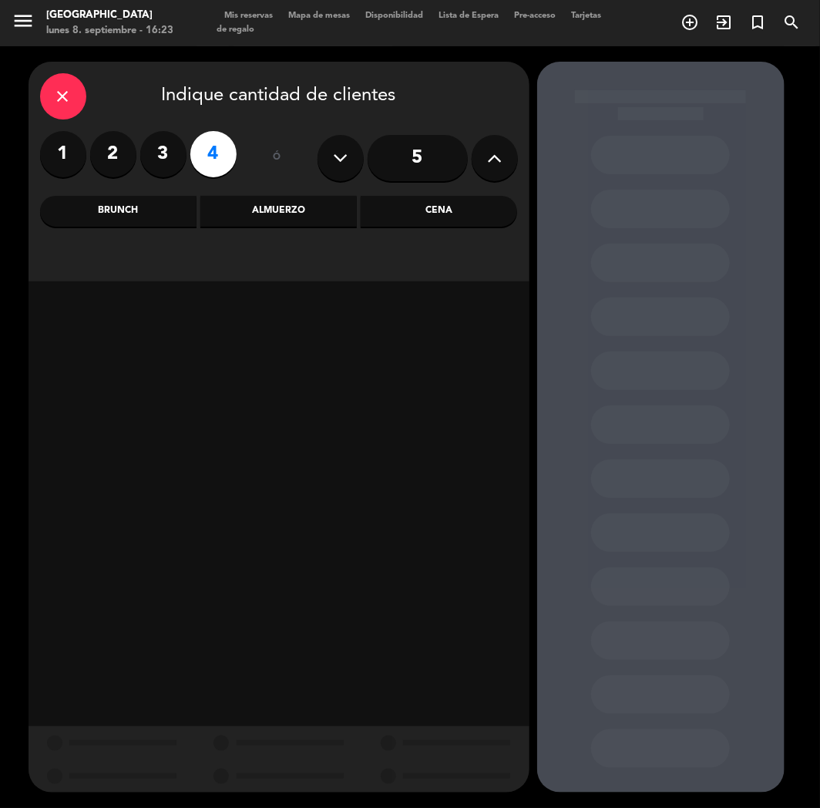
click at [499, 149] on icon at bounding box center [494, 157] width 15 height 23
type input "8"
click at [442, 221] on div "Cena" at bounding box center [439, 211] width 156 height 31
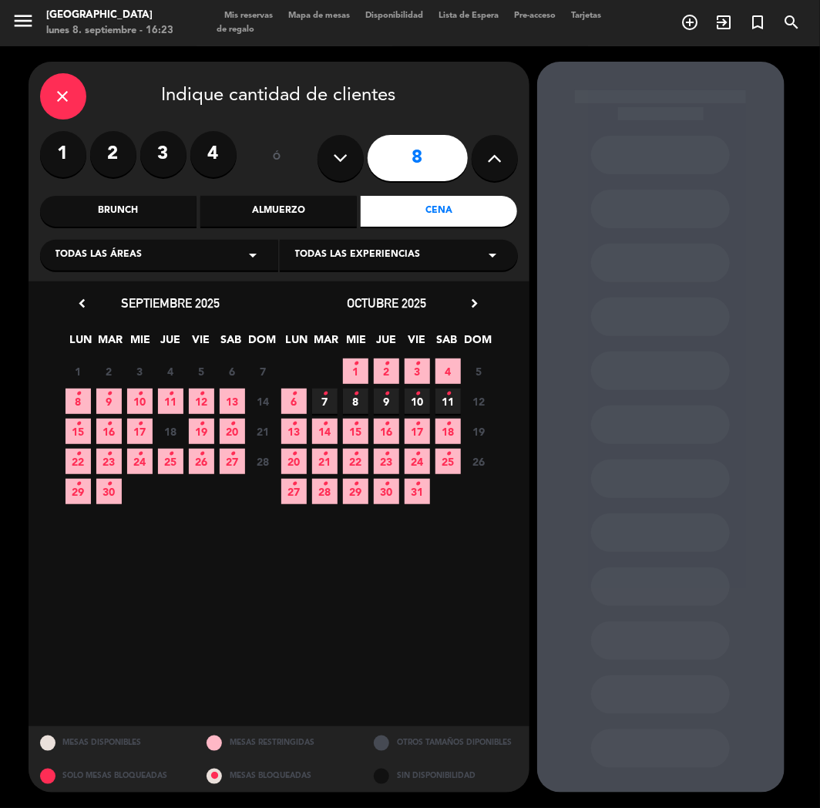
click at [117, 396] on span "9 •" at bounding box center [108, 400] width 25 height 25
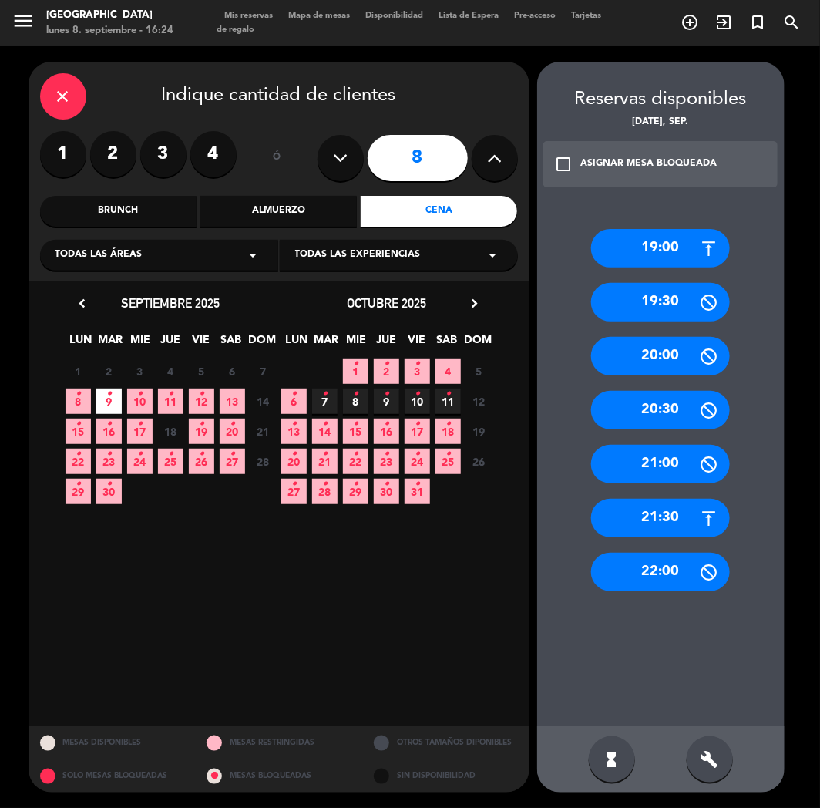
click at [632, 226] on div "19:00 19:30 20:00 20:30 21:00 21:30 22:00" at bounding box center [660, 462] width 247 height 528
drag, startPoint x: 620, startPoint y: 251, endPoint x: 603, endPoint y: 250, distance: 17.0
click at [613, 251] on div "19:00" at bounding box center [660, 248] width 139 height 39
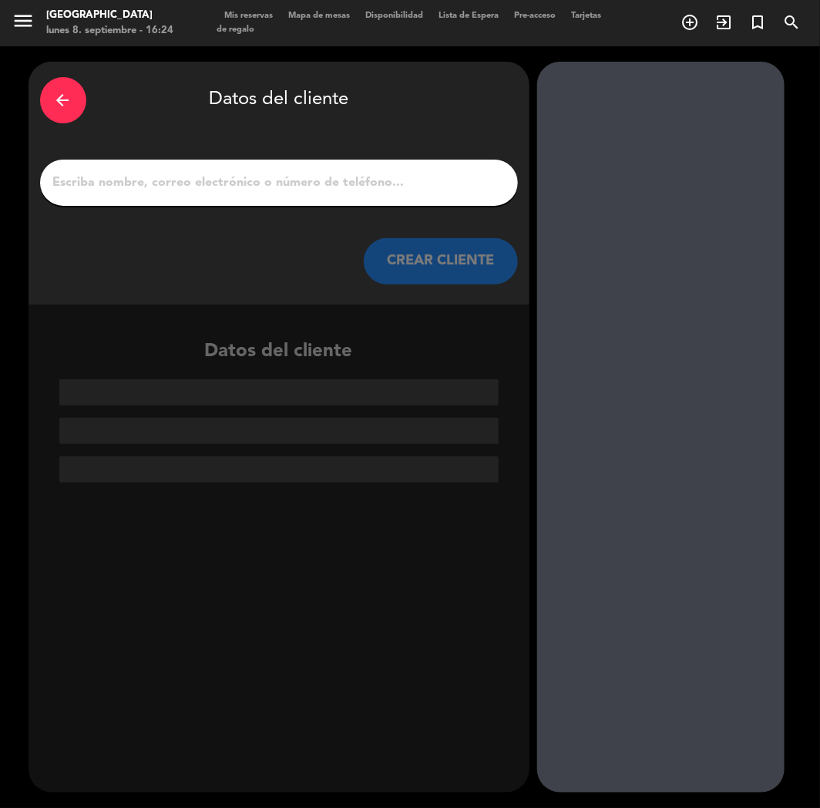
click at [289, 186] on input "1" at bounding box center [279, 183] width 455 height 22
paste input "[PERSON_NAME]"
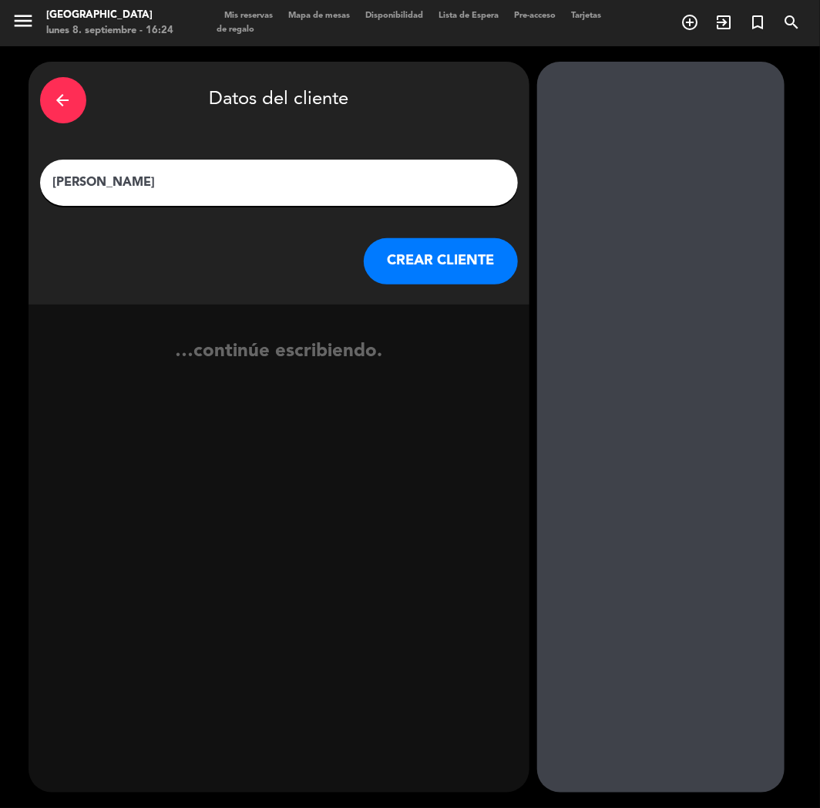
type input "[PERSON_NAME]"
click at [445, 264] on button "CREAR CLIENTE" at bounding box center [441, 261] width 154 height 46
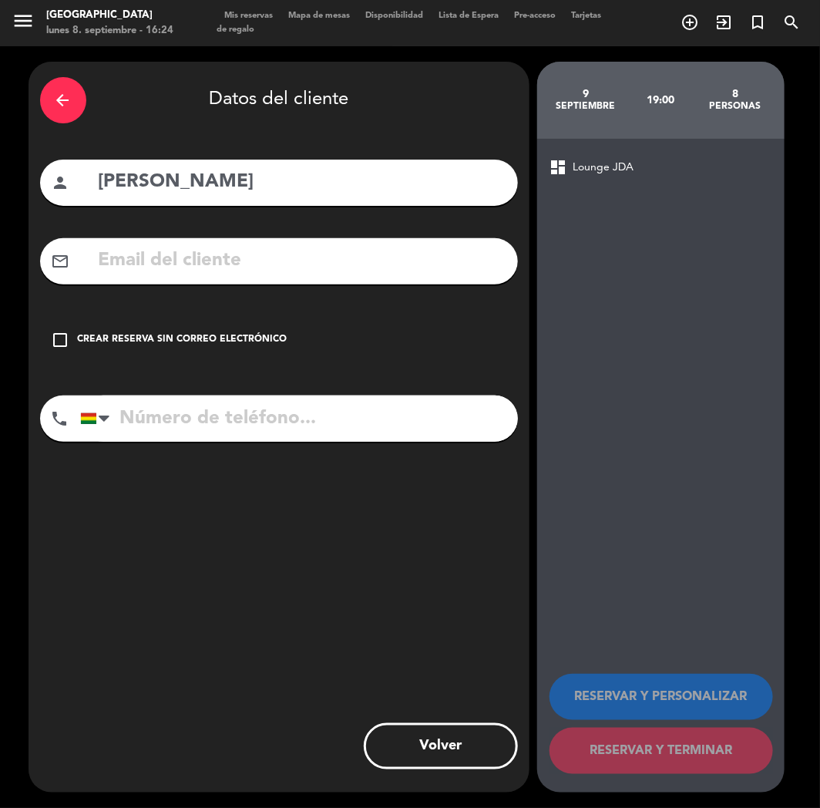
click at [182, 257] on input "text" at bounding box center [301, 261] width 409 height 32
paste input "[EMAIL_ADDRESS][DOMAIN_NAME]"
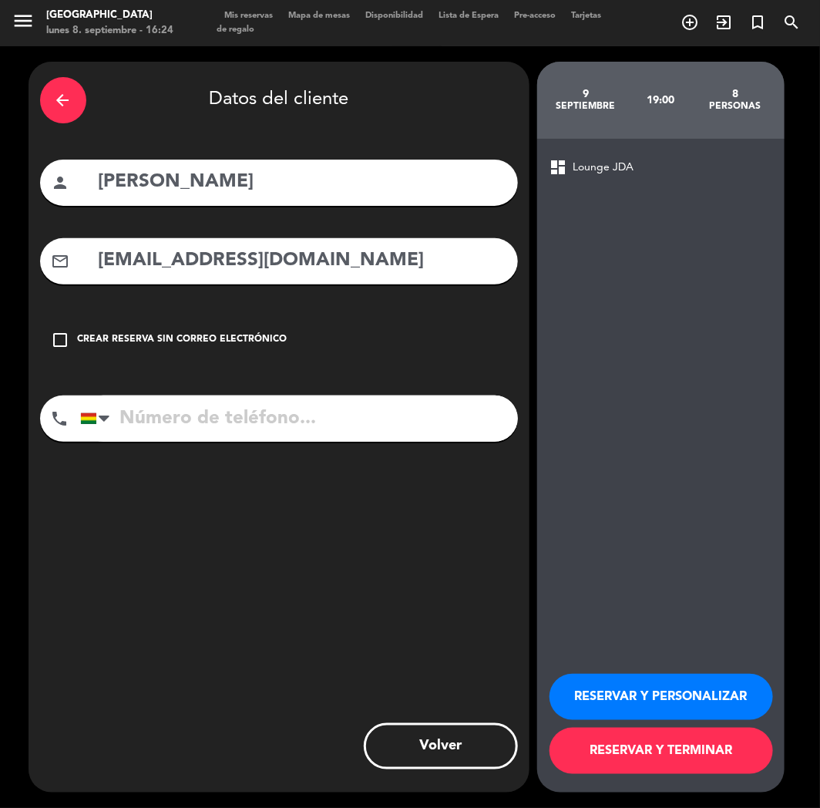
type input "[EMAIL_ADDRESS][DOMAIN_NAME]"
click at [210, 410] on input "tel" at bounding box center [299, 418] width 438 height 46
paste input "[PHONE_NUMBER]"
type input "[PHONE_NUMBER]"
click at [611, 686] on button "RESERVAR Y PERSONALIZAR" at bounding box center [662, 697] width 224 height 46
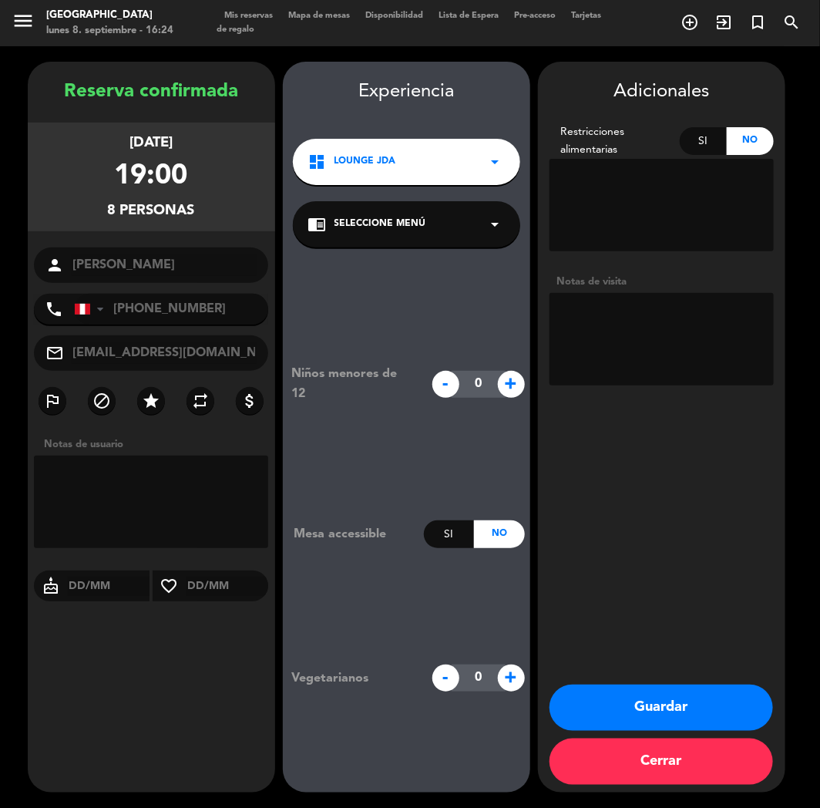
click at [674, 425] on div "Adicionales Restricciones alimentarias Si No Notas de visita Guardar Cerrar" at bounding box center [661, 427] width 247 height 731
click at [656, 321] on textarea at bounding box center [662, 339] width 224 height 92
click at [799, 271] on booking-confirmed "Reserva confirmada [DATE] 19:00 8 personas person [PERSON_NAME] phone [GEOGRAPH…" at bounding box center [409, 427] width 789 height 731
click at [627, 358] on textarea at bounding box center [662, 339] width 224 height 92
type textarea "CUMPLE"
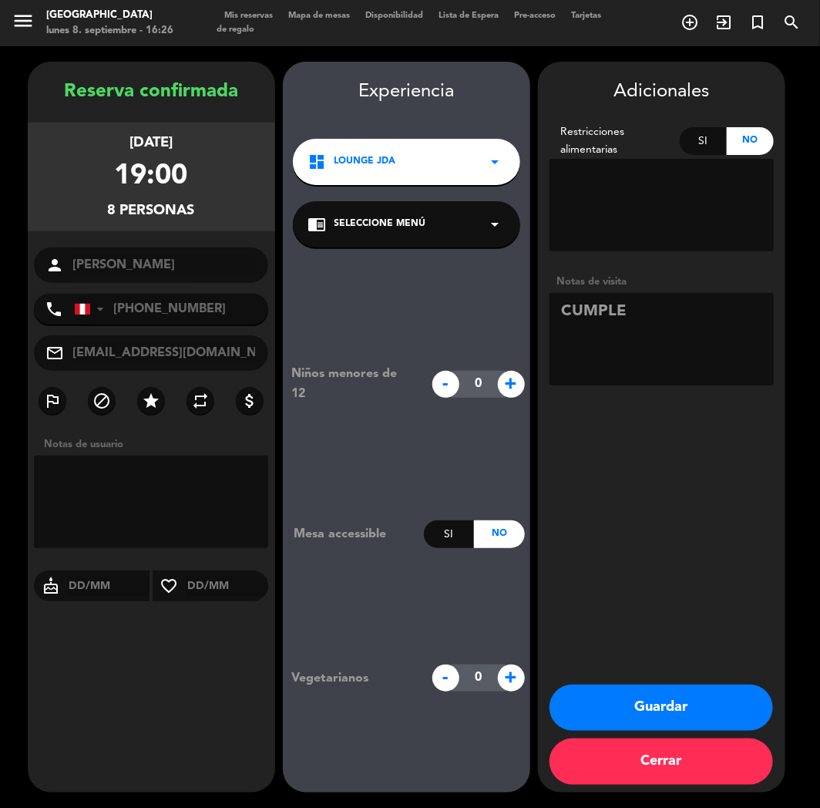
click at [187, 629] on div "Reserva confirmada [DATE] 19:00 8 personas person [PERSON_NAME] phone [GEOGRAPH…" at bounding box center [151, 442] width 247 height 731
click at [644, 708] on button "Guardar" at bounding box center [662, 707] width 224 height 46
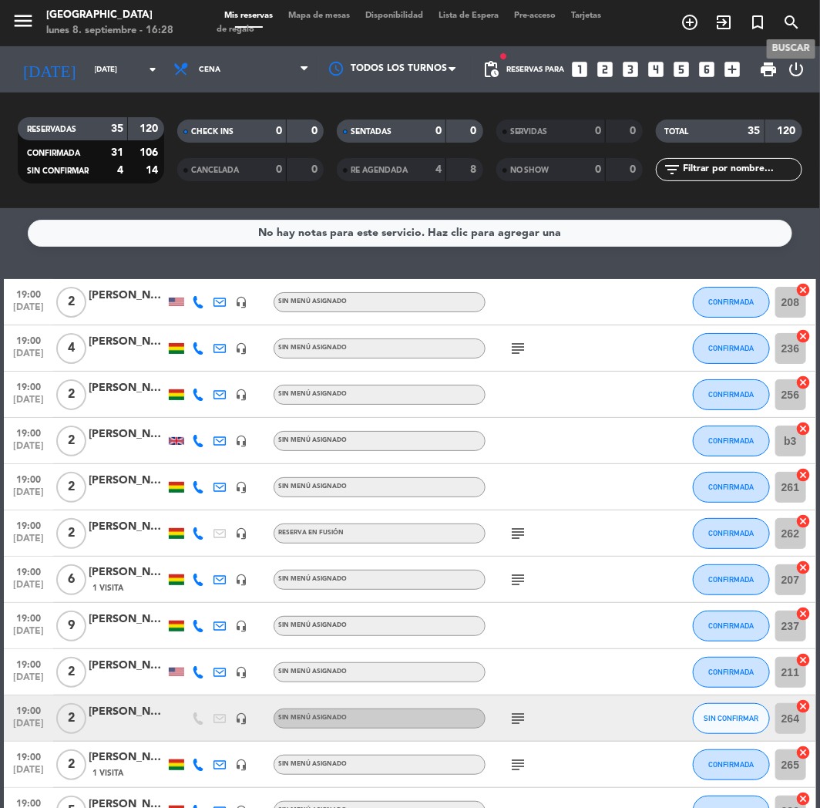
click at [784, 16] on icon "search" at bounding box center [791, 22] width 18 height 18
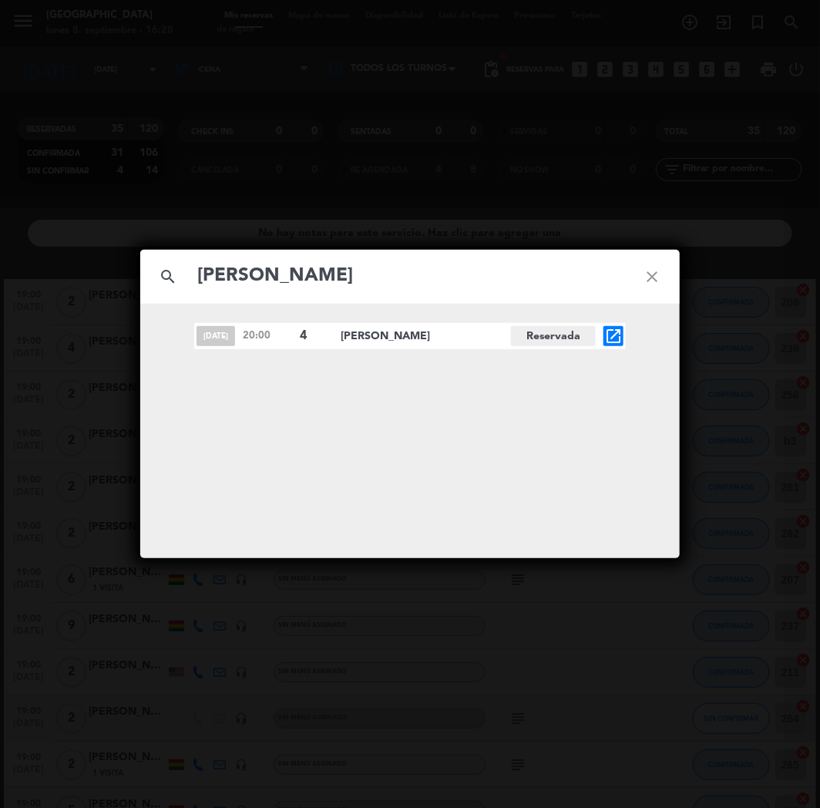
type input "[PERSON_NAME]"
click at [600, 335] on div "[DATE] 20:00 4 [PERSON_NAME][GEOGRAPHIC_DATA] open_in_new" at bounding box center [410, 336] width 432 height 26
click at [613, 334] on icon "open_in_new" at bounding box center [613, 336] width 18 height 18
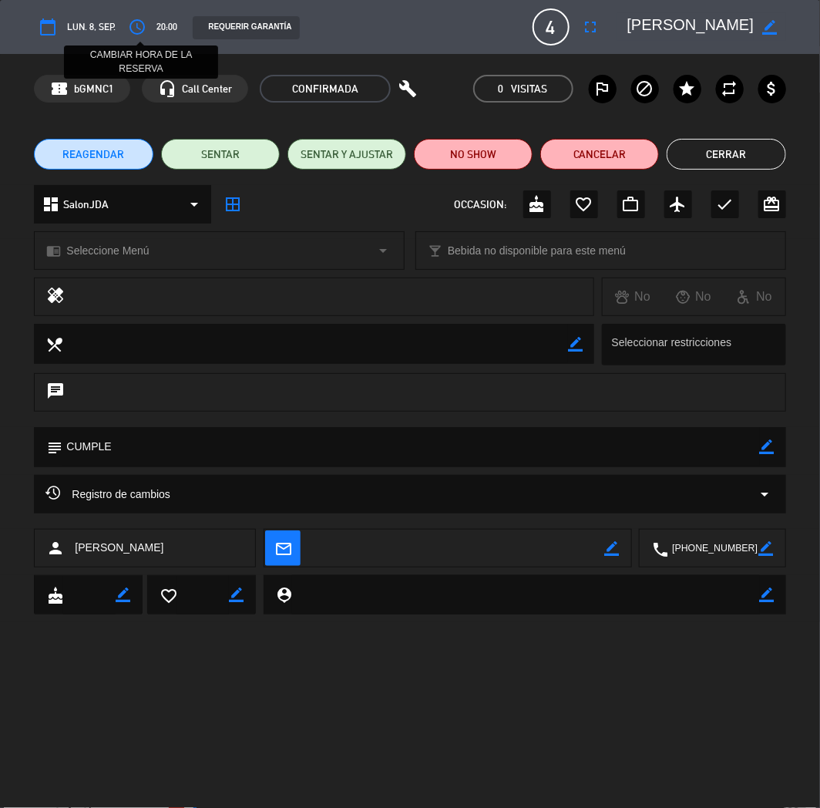
click at [140, 23] on icon "access_time" at bounding box center [137, 27] width 18 height 18
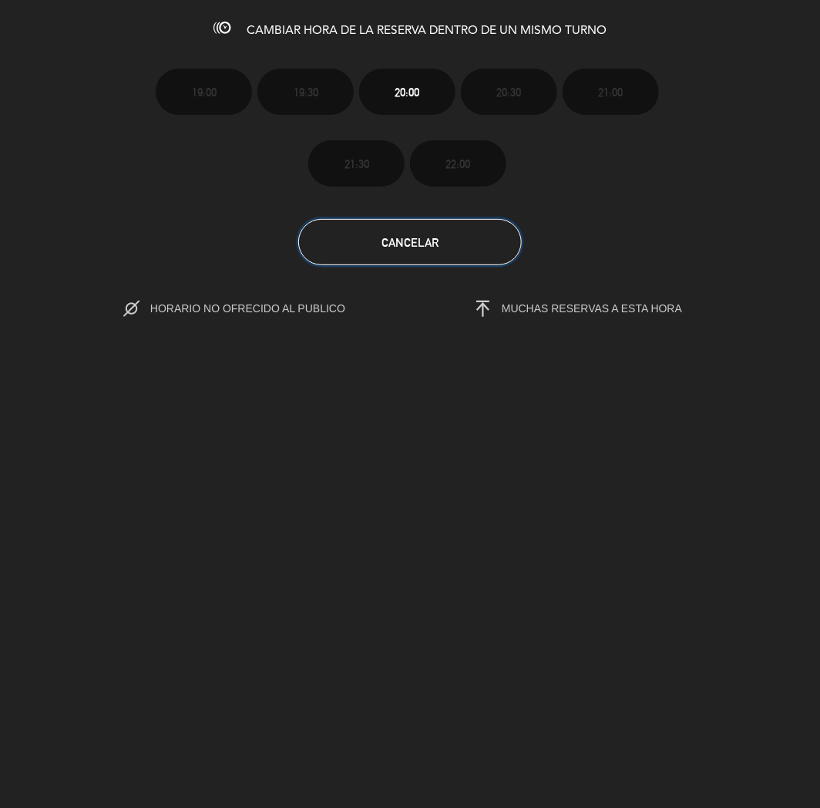
click at [403, 247] on span "Cancelar" at bounding box center [410, 242] width 57 height 13
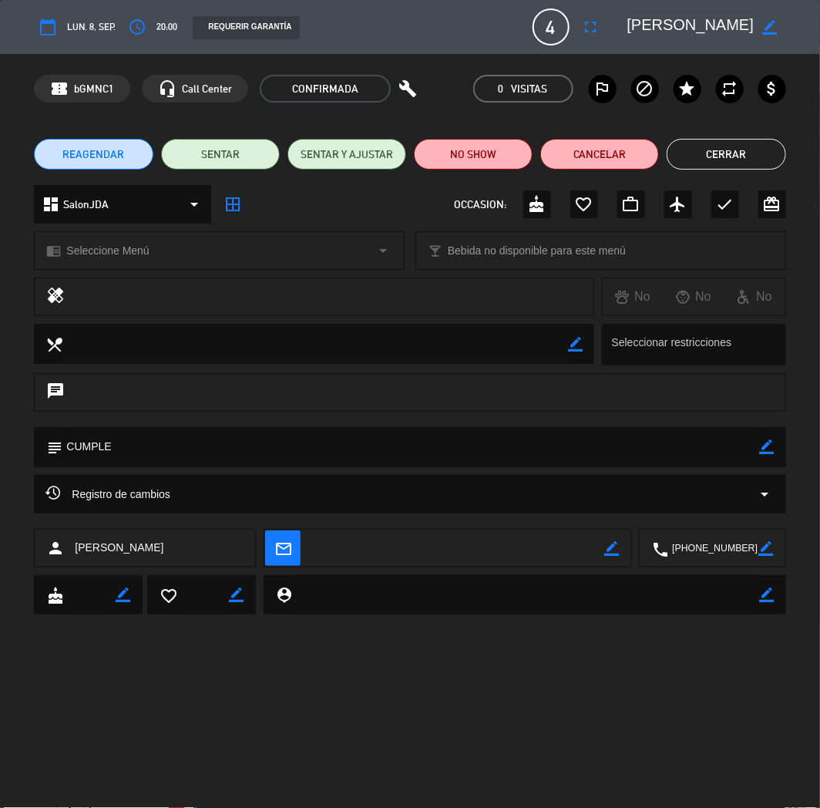
click at [60, 139] on button "REAGENDAR" at bounding box center [93, 154] width 119 height 31
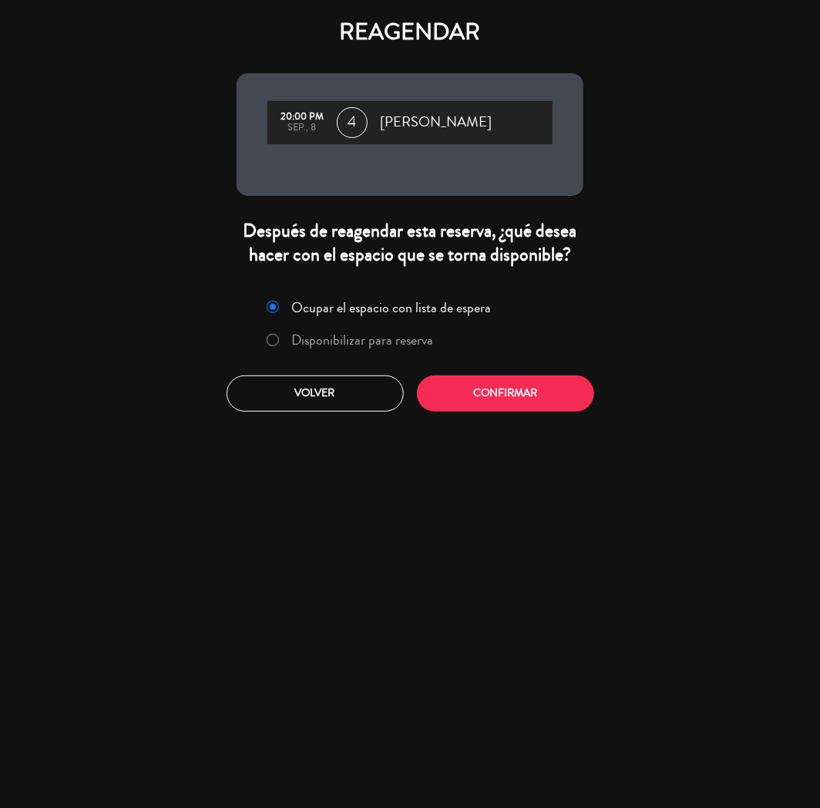
drag, startPoint x: 295, startPoint y: 331, endPoint x: 318, endPoint y: 341, distance: 24.2
click at [294, 334] on label "Disponibilizar para reserva" at bounding box center [363, 340] width 142 height 14
click at [473, 387] on button "Confirmar" at bounding box center [505, 393] width 177 height 36
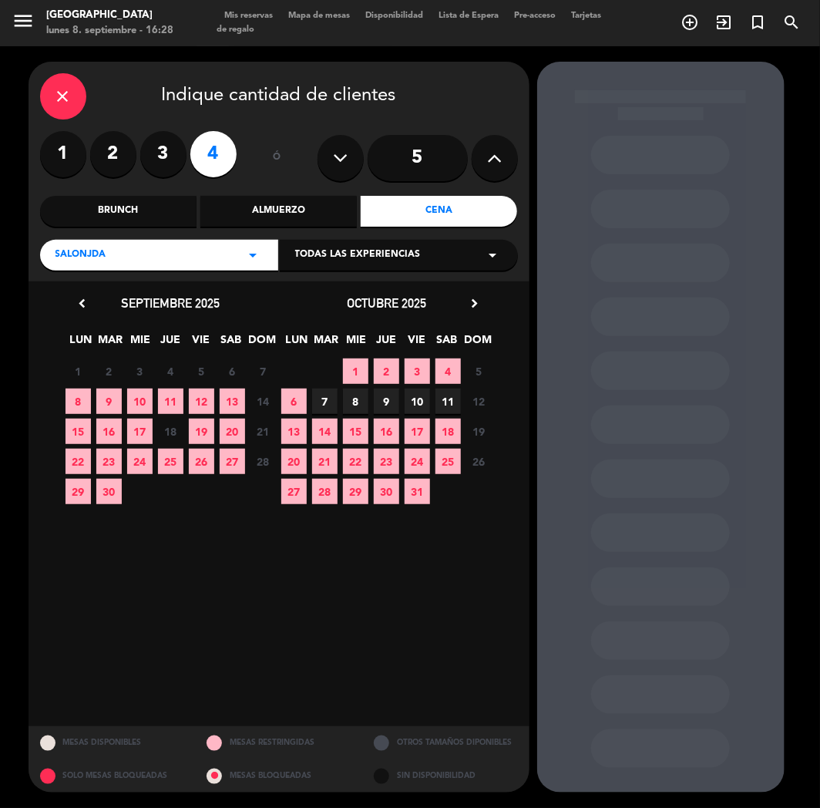
click at [70, 399] on span "8" at bounding box center [78, 400] width 25 height 25
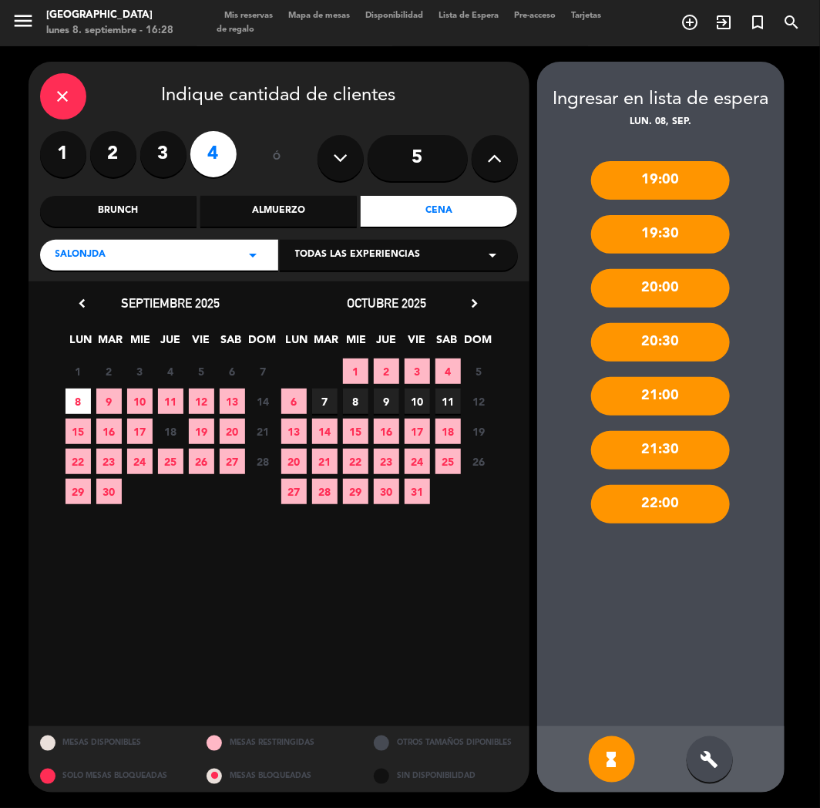
drag, startPoint x: 710, startPoint y: 775, endPoint x: 726, endPoint y: 645, distance: 131.3
click at [710, 775] on div "build" at bounding box center [710, 759] width 46 height 46
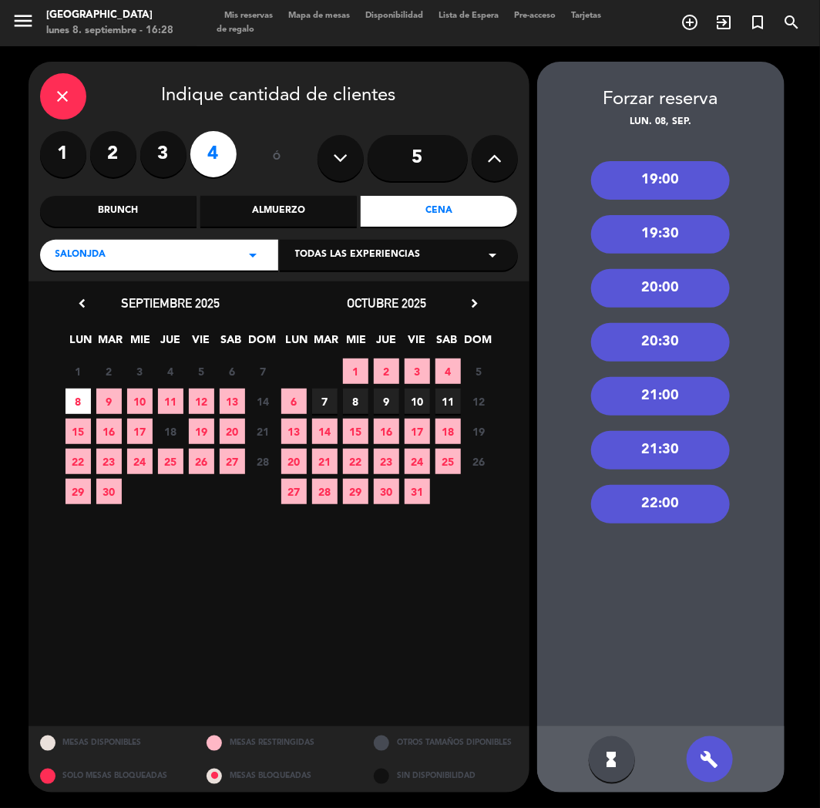
click at [682, 398] on div "21:00" at bounding box center [660, 396] width 139 height 39
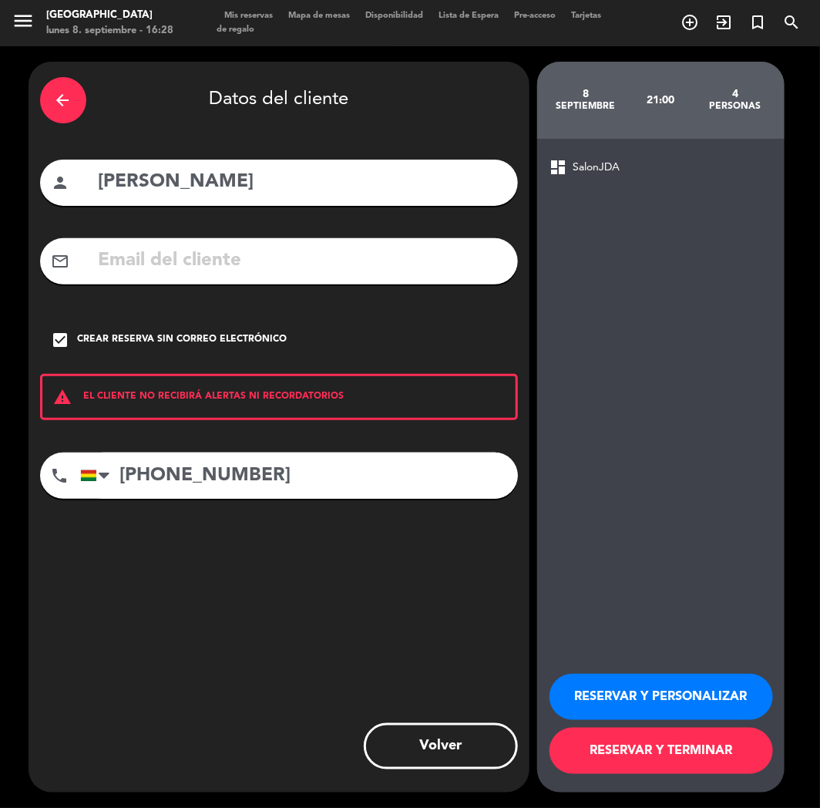
click at [623, 711] on button "RESERVAR Y PERSONALIZAR" at bounding box center [662, 697] width 224 height 46
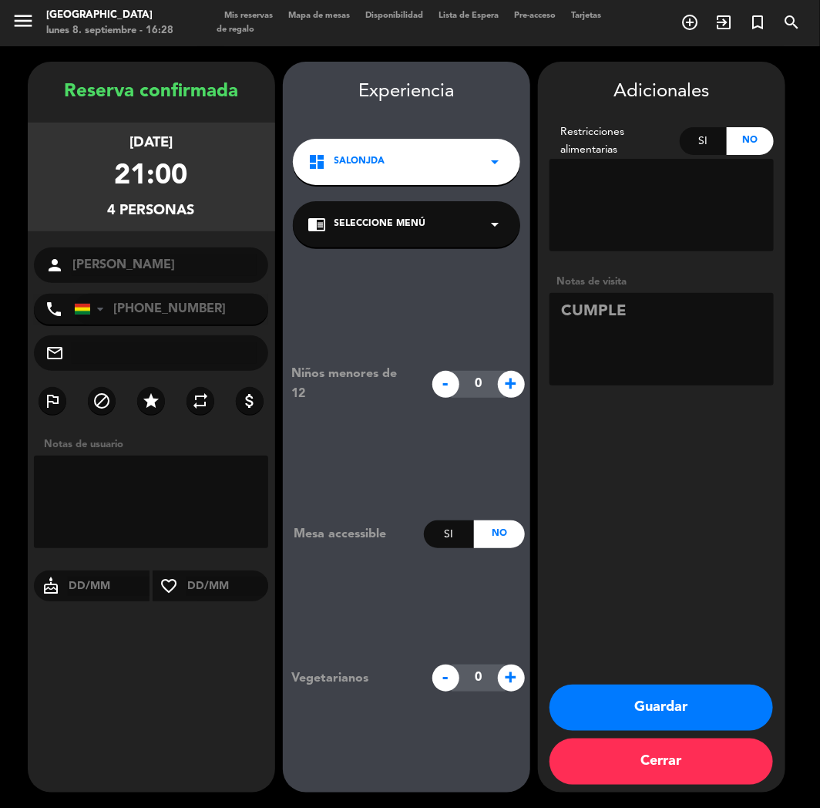
drag, startPoint x: 614, startPoint y: 702, endPoint x: 324, endPoint y: 806, distance: 308.4
click at [610, 703] on button "Guardar" at bounding box center [662, 707] width 224 height 46
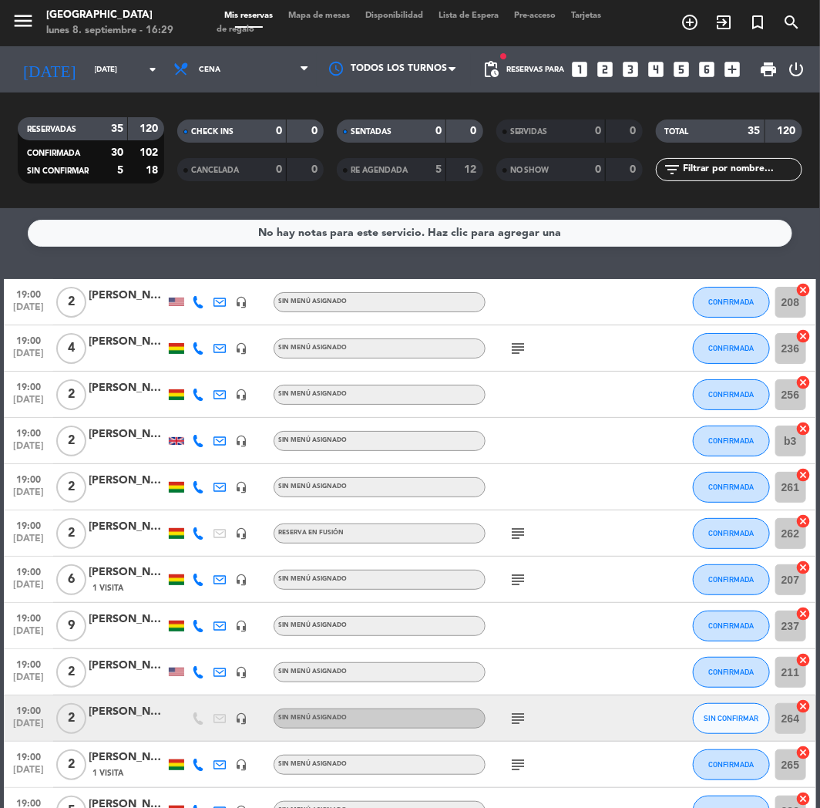
click at [612, 72] on icon "looks_two" at bounding box center [606, 69] width 20 height 20
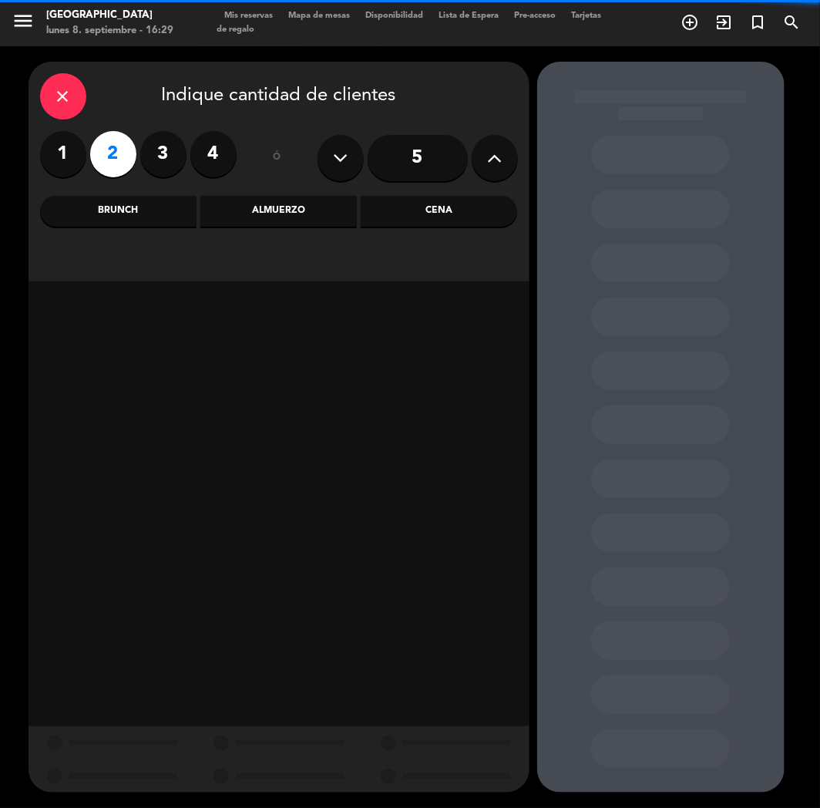
click at [432, 211] on div "Cena" at bounding box center [439, 211] width 156 height 31
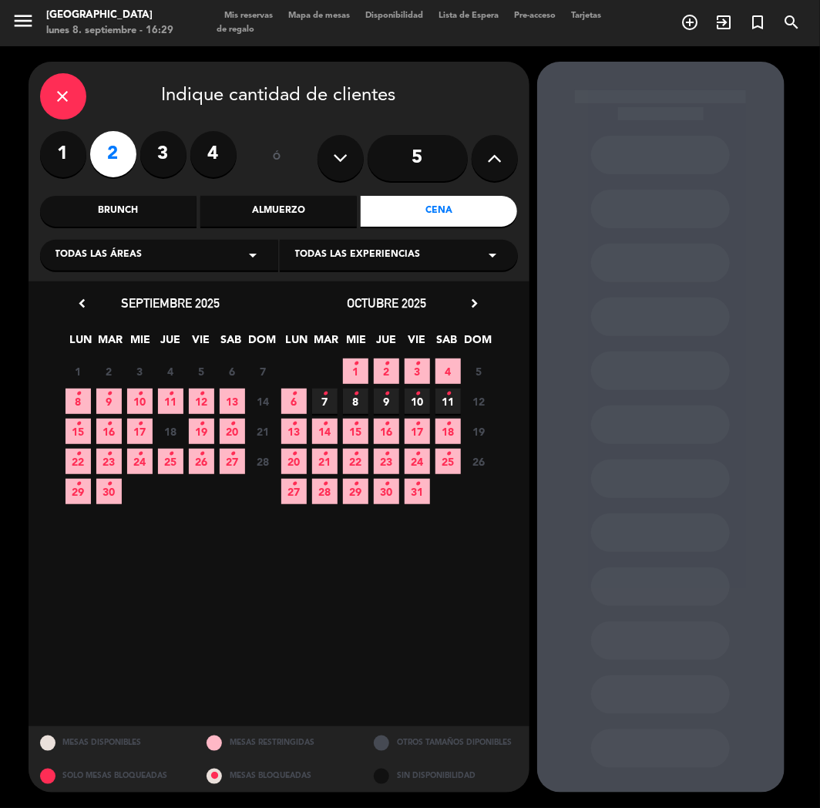
click at [74, 410] on span "8 •" at bounding box center [78, 400] width 25 height 25
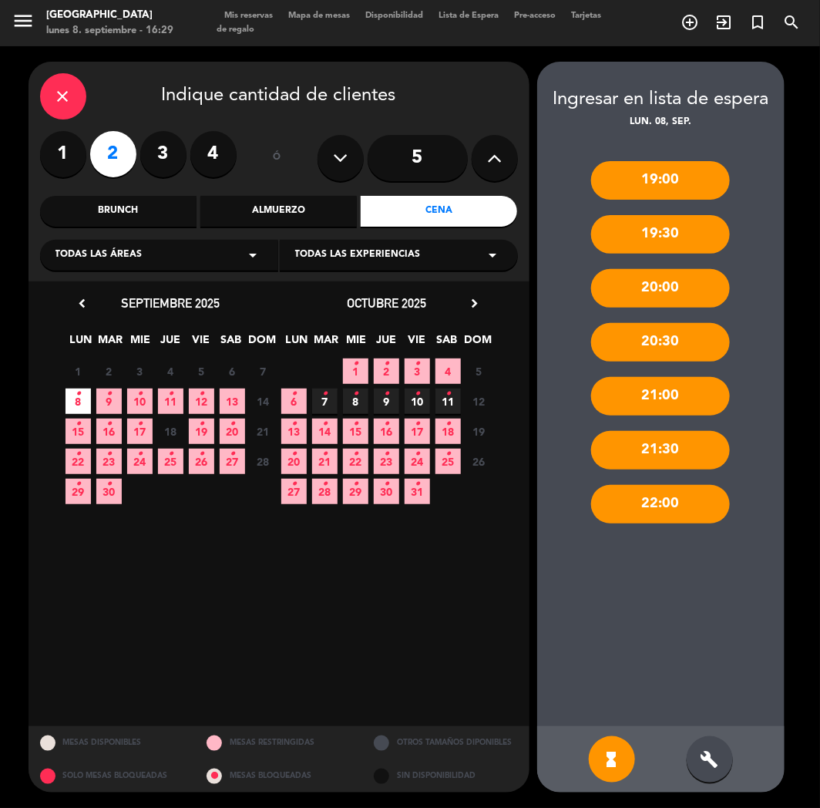
click at [715, 772] on div "build" at bounding box center [710, 759] width 46 height 46
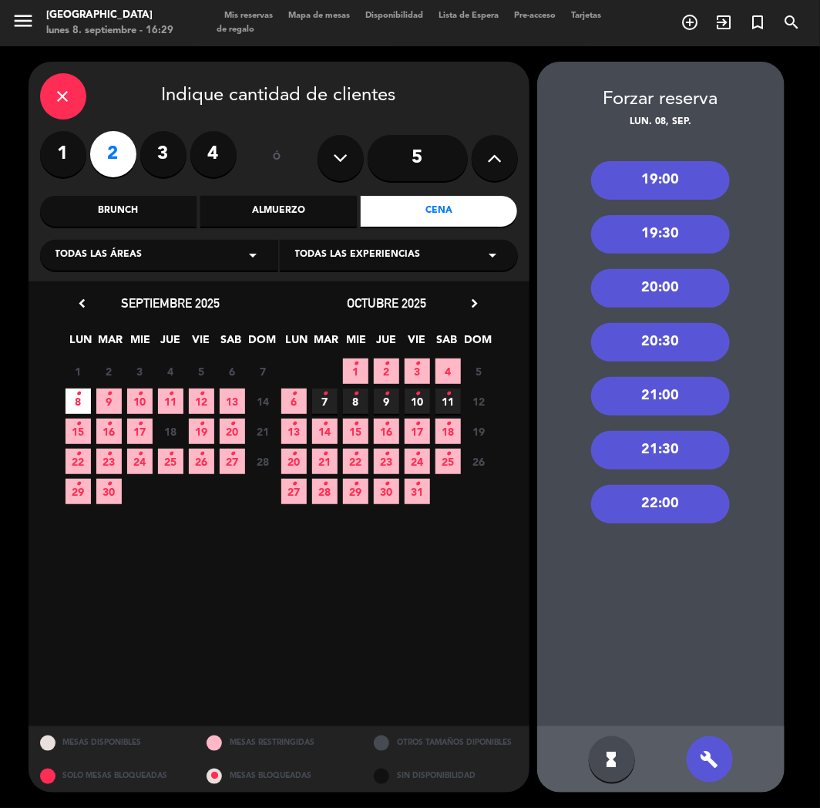
click at [681, 503] on div "22:00" at bounding box center [660, 504] width 139 height 39
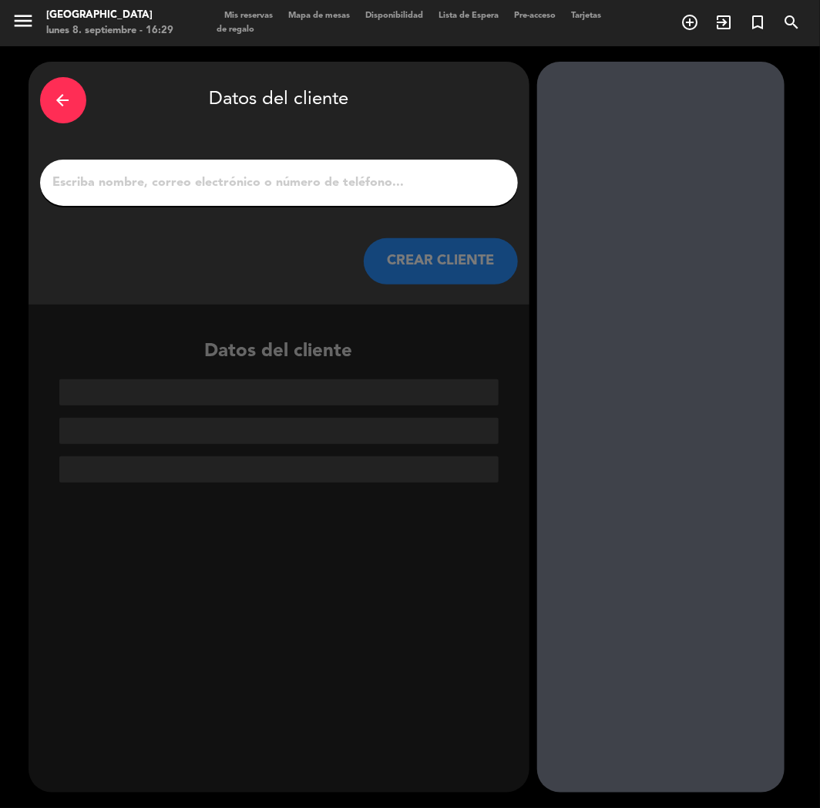
drag, startPoint x: 277, startPoint y: 166, endPoint x: 273, endPoint y: 177, distance: 11.7
click at [276, 168] on div at bounding box center [279, 183] width 478 height 46
click at [273, 177] on input "1" at bounding box center [279, 183] width 455 height 22
paste input "[PERSON_NAME]"
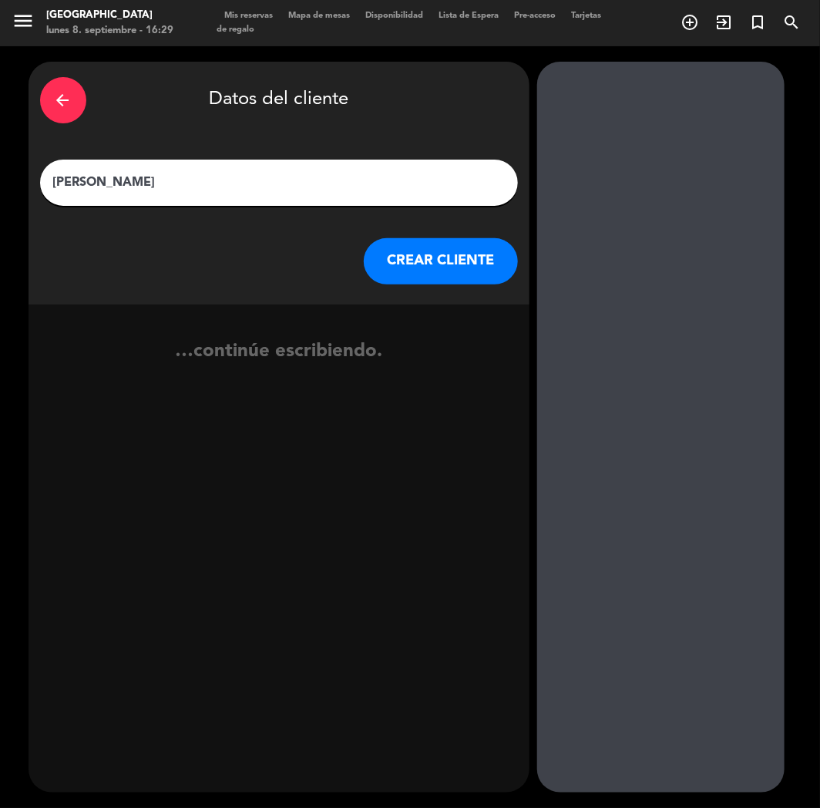
type input "[PERSON_NAME]"
click at [419, 256] on button "CREAR CLIENTE" at bounding box center [441, 261] width 154 height 46
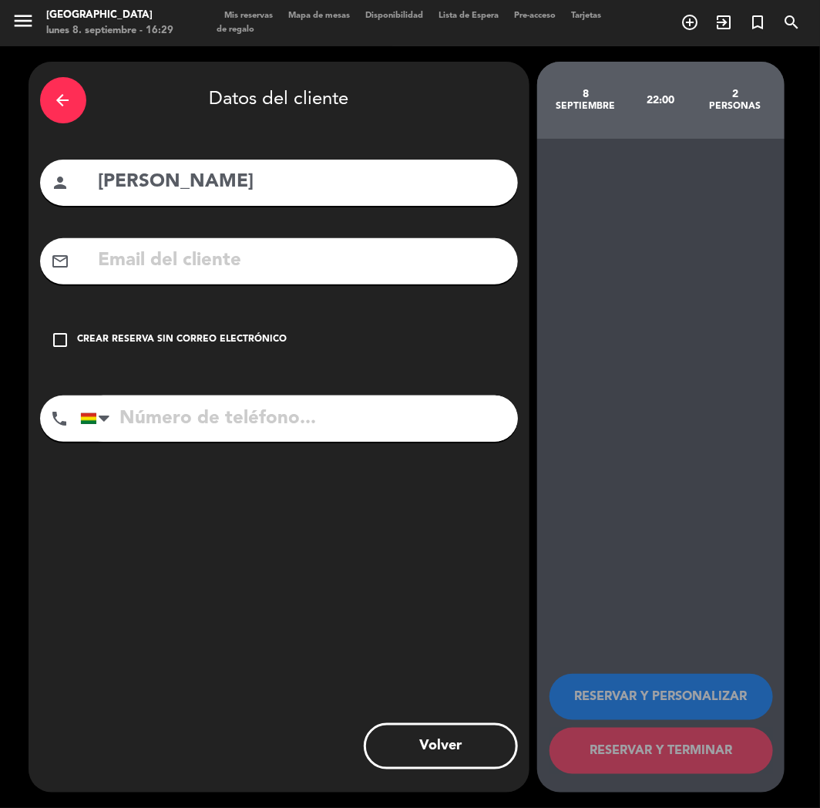
paste input "[PHONE_NUMBER]"
click at [207, 426] on input "[PHONE_NUMBER]" at bounding box center [299, 418] width 438 height 46
type input "[PHONE_NUMBER]"
drag, startPoint x: 182, startPoint y: 358, endPoint x: 230, endPoint y: 355, distance: 47.8
click at [183, 355] on div "check_box_outline_blank Crear reserva sin correo electrónico" at bounding box center [279, 340] width 478 height 46
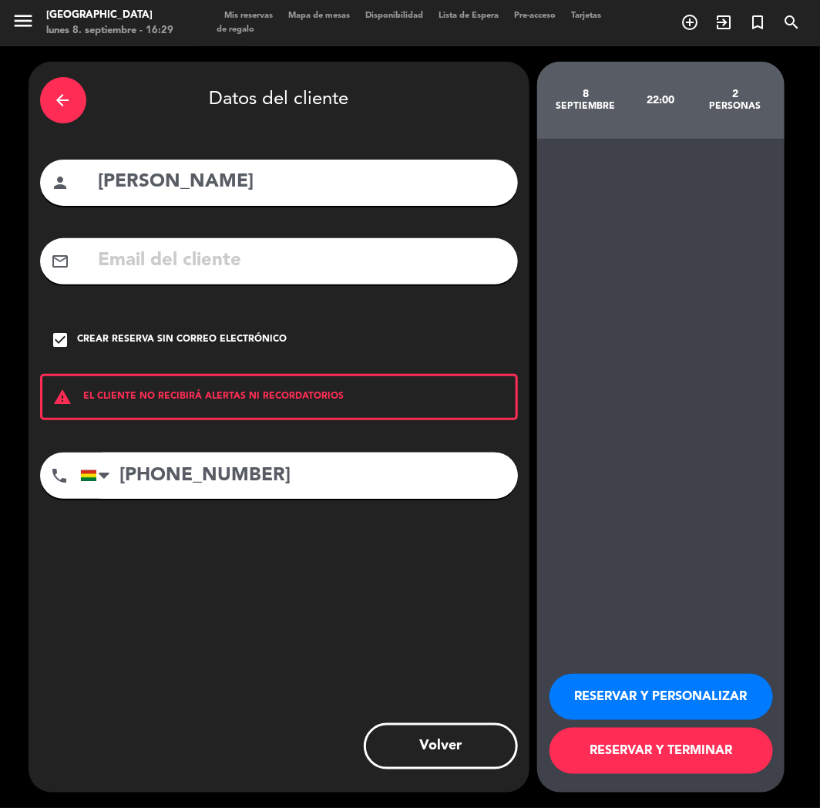
click at [594, 689] on button "RESERVAR Y PERSONALIZAR" at bounding box center [662, 697] width 224 height 46
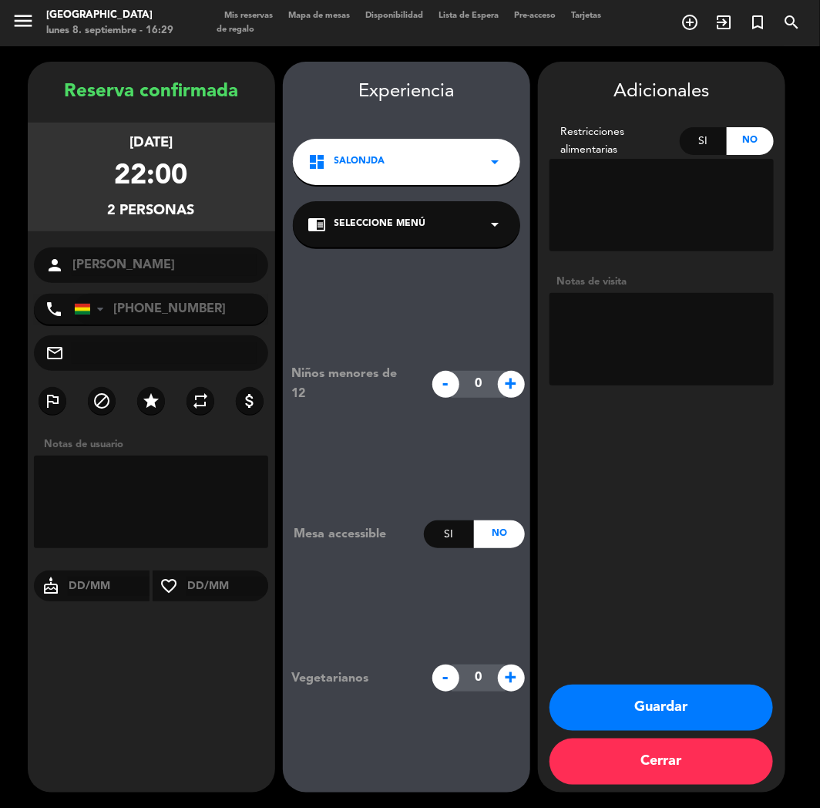
click at [647, 338] on textarea at bounding box center [662, 339] width 224 height 92
click at [379, 170] on div "dashboard SalonJDA arrow_drop_down" at bounding box center [406, 162] width 227 height 46
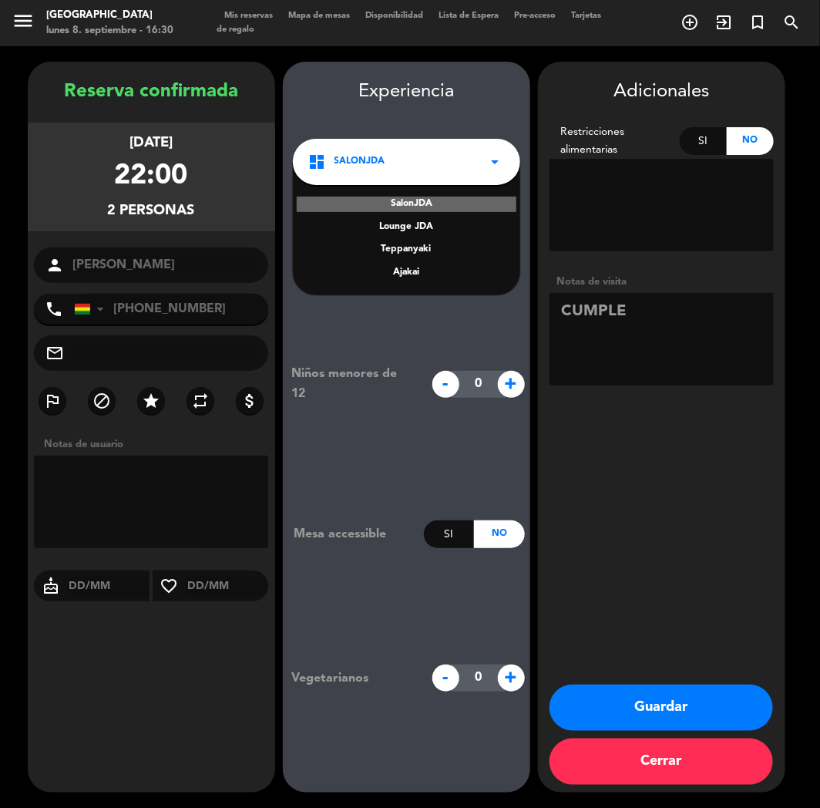
click at [413, 266] on div "Ajakai" at bounding box center [406, 272] width 197 height 15
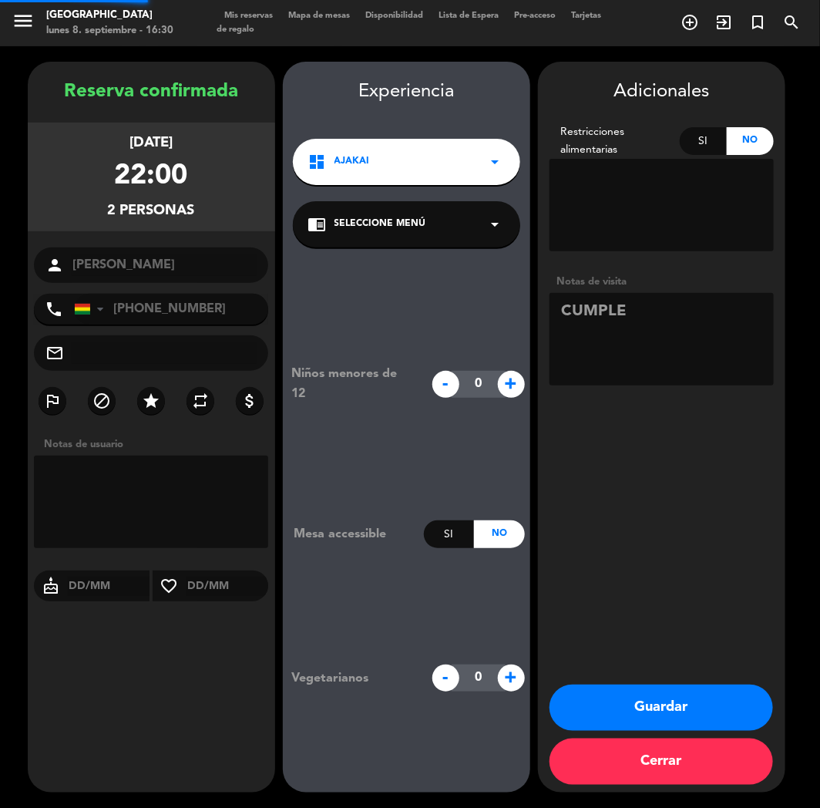
click at [406, 220] on span "Seleccione Menú" at bounding box center [381, 224] width 92 height 15
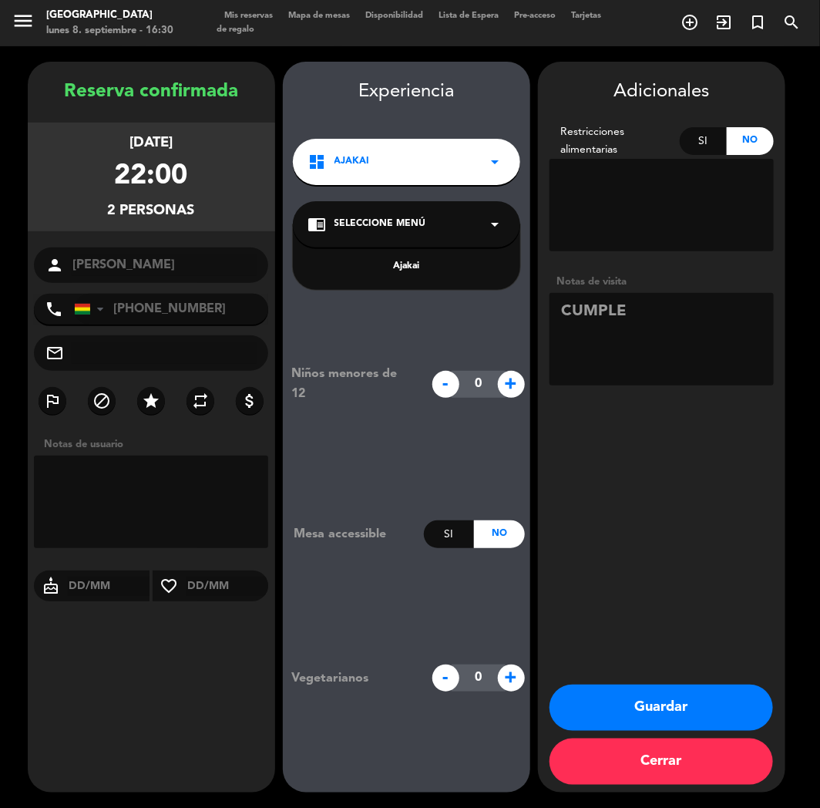
click at [407, 267] on div "Ajakai" at bounding box center [406, 266] width 197 height 15
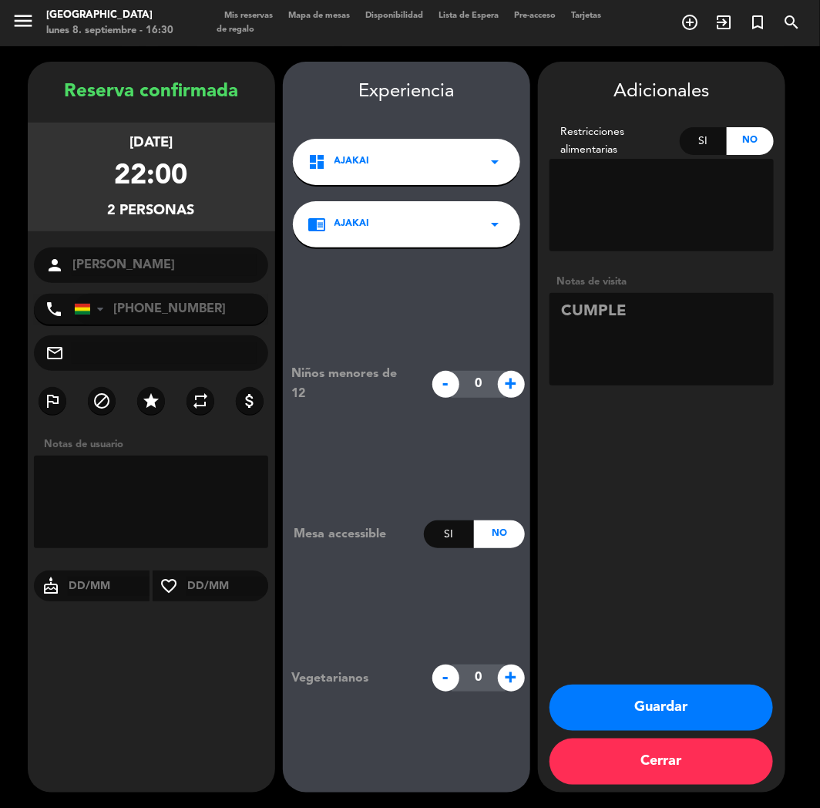
click at [658, 311] on textarea at bounding box center [662, 339] width 224 height 92
type textarea "CUMPLE// AJAKAI"
click at [627, 708] on button "Guardar" at bounding box center [662, 707] width 224 height 46
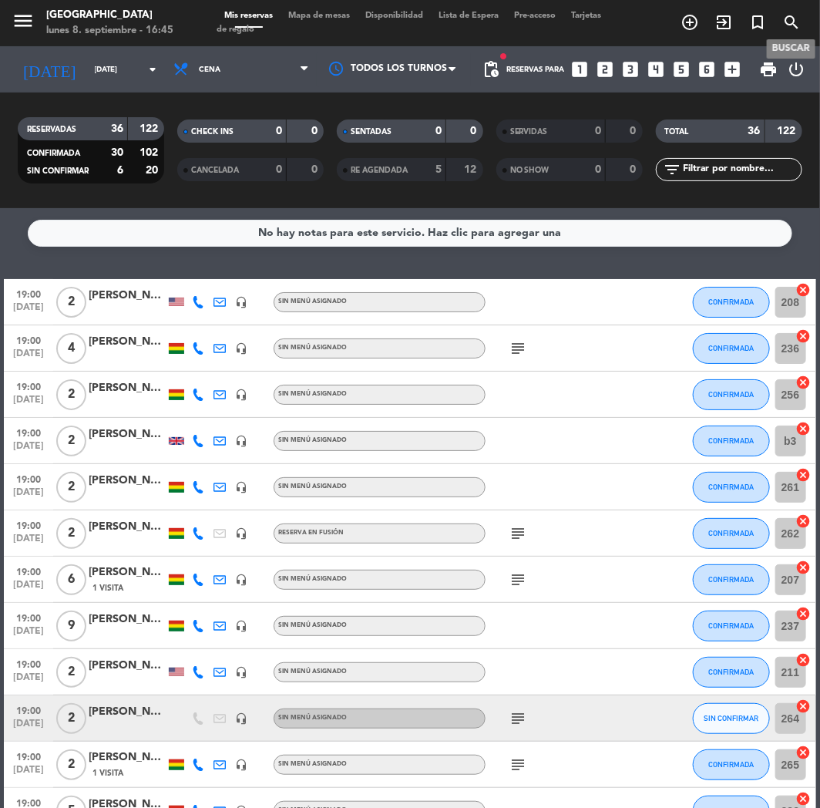
click at [798, 21] on icon "search" at bounding box center [791, 22] width 18 height 18
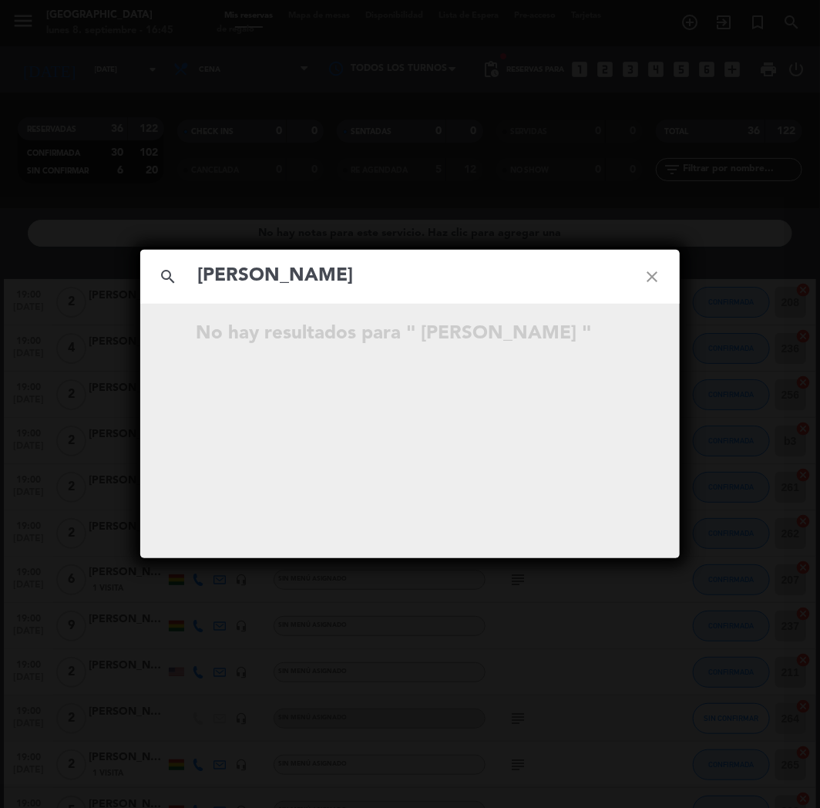
click at [208, 279] on input "[PERSON_NAME]" at bounding box center [410, 277] width 429 height 32
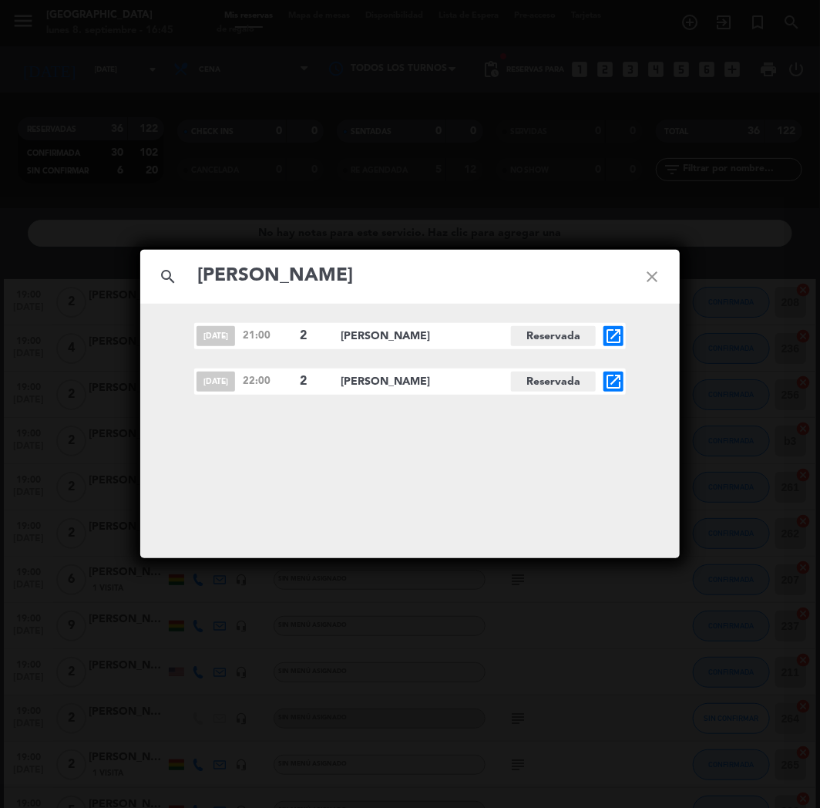
type input "[PERSON_NAME]"
click at [606, 382] on icon "open_in_new" at bounding box center [613, 381] width 18 height 18
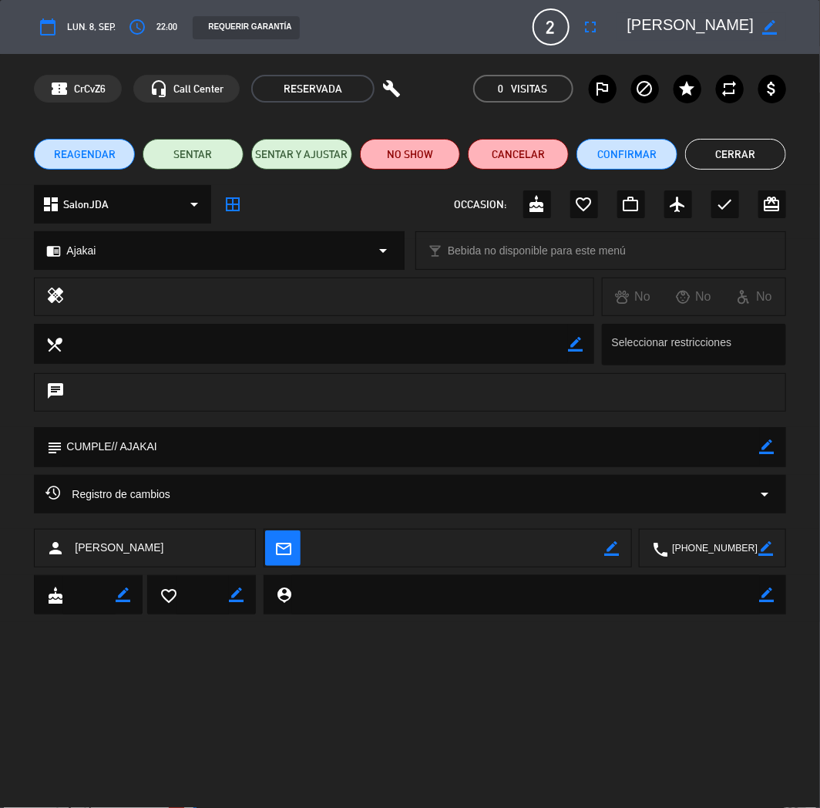
click at [775, 29] on icon "border_color" at bounding box center [770, 27] width 15 height 15
click at [633, 22] on textarea at bounding box center [690, 27] width 127 height 28
click at [629, 20] on textarea at bounding box center [690, 27] width 127 height 28
paste textarea "❗"
click at [769, 25] on icon at bounding box center [770, 27] width 15 height 15
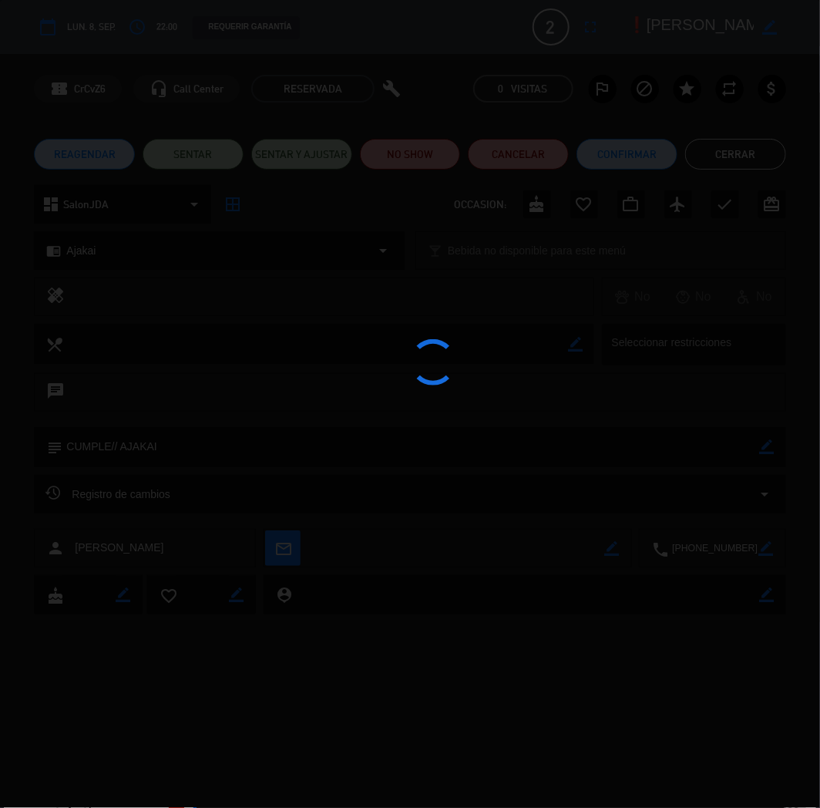
type textarea "❗[PERSON_NAME]"
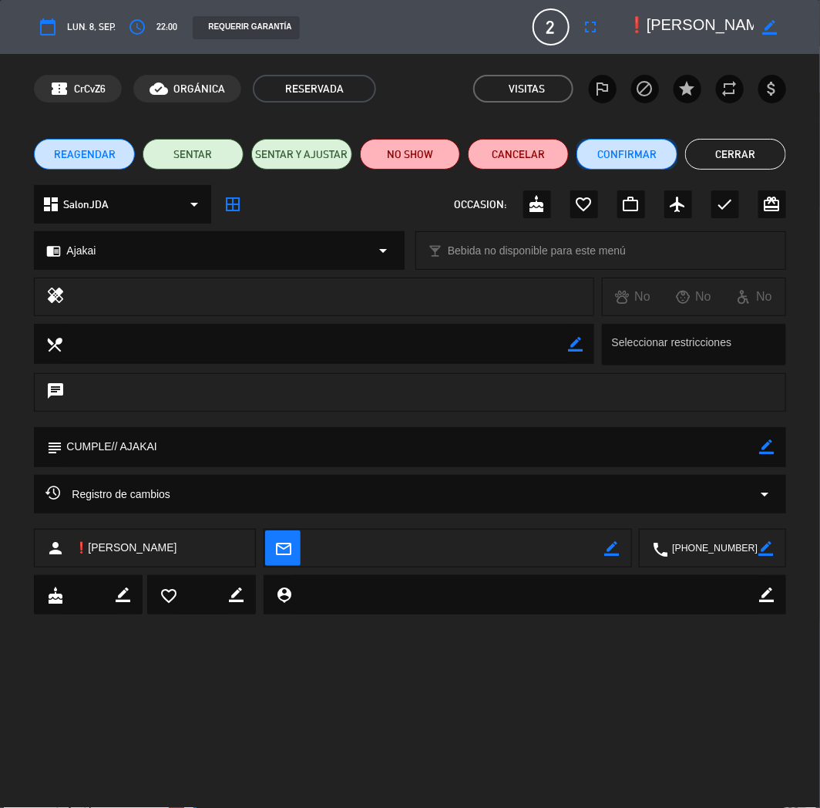
click at [667, 145] on button "Confirmar" at bounding box center [627, 154] width 101 height 31
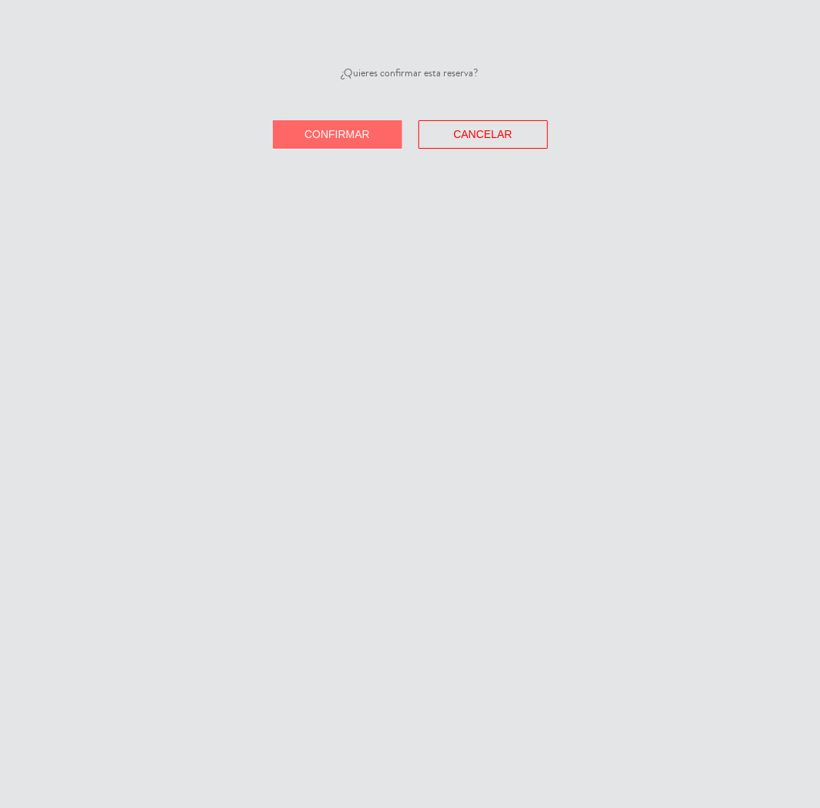
click at [338, 132] on span "Confirmar" at bounding box center [337, 134] width 66 height 12
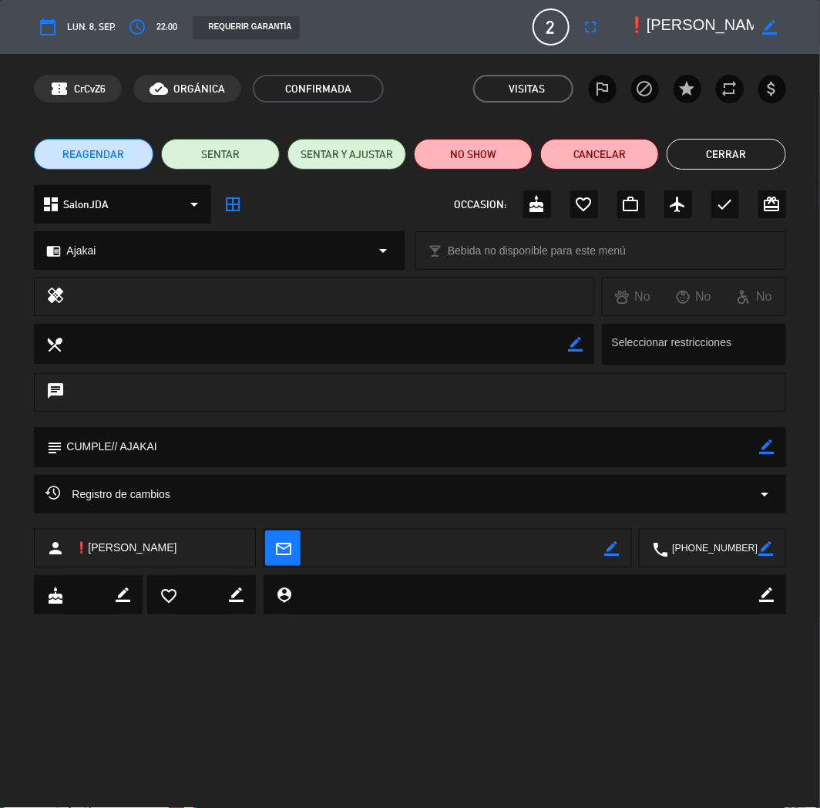
click at [705, 156] on button "Cerrar" at bounding box center [726, 154] width 119 height 31
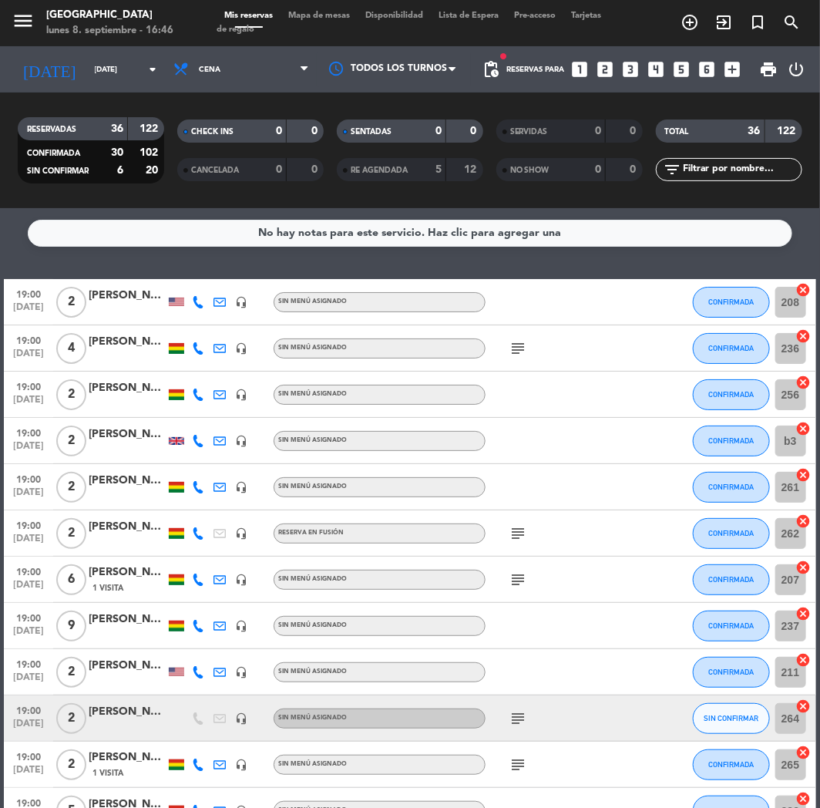
click at [815, 240] on service-notes "No hay notas para este servicio. Haz clic para agregar una" at bounding box center [410, 233] width 820 height 27
click at [658, 72] on icon "looks_4" at bounding box center [657, 69] width 20 height 20
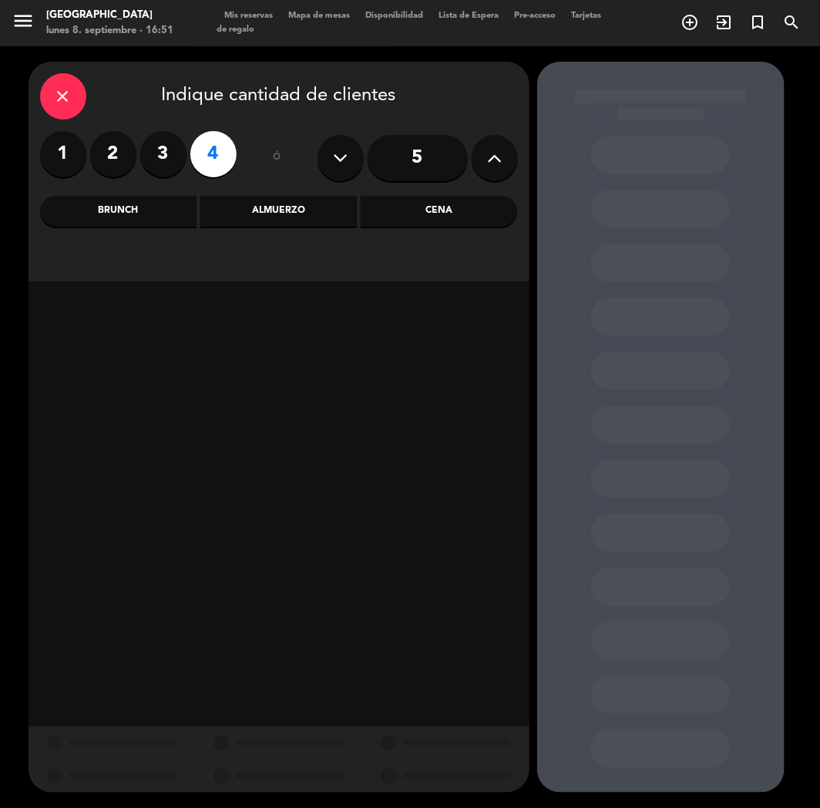
click at [434, 193] on div "close Indique cantidad de clientes 1 2 3 4 ó 5 Brunch Almuerzo Cena" at bounding box center [279, 172] width 501 height 220
click at [433, 203] on div "Cena" at bounding box center [439, 211] width 156 height 31
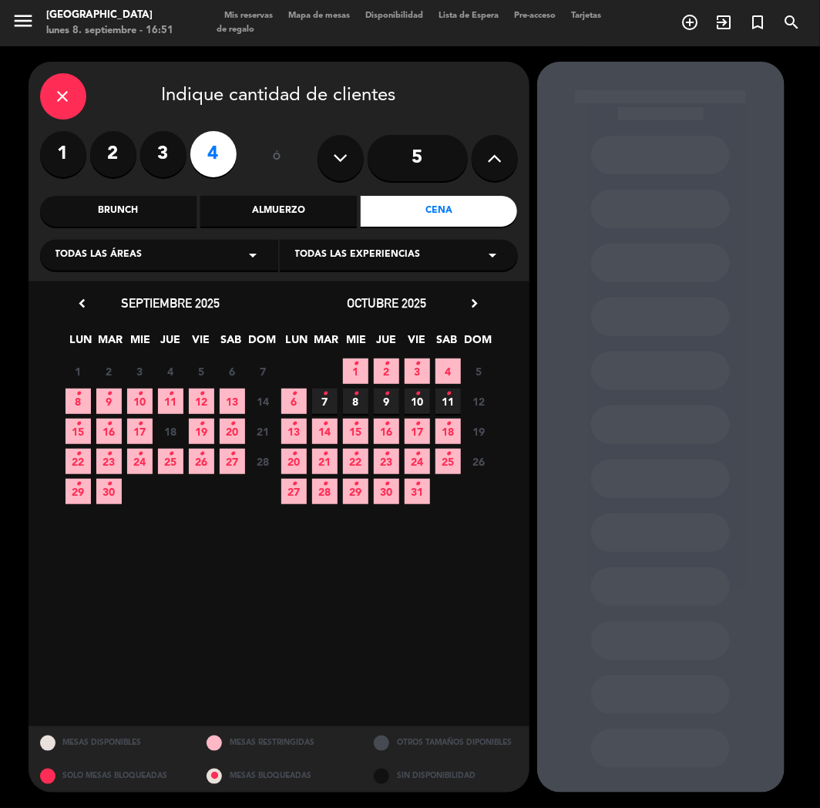
click at [113, 399] on span "9 •" at bounding box center [108, 400] width 25 height 25
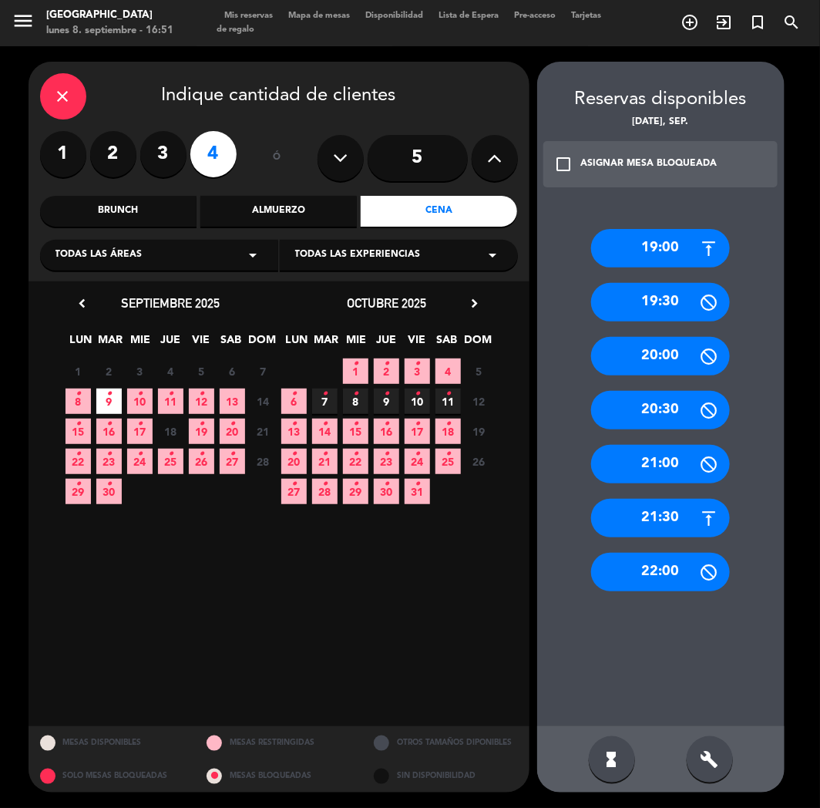
click at [631, 249] on div "19:00" at bounding box center [660, 248] width 139 height 39
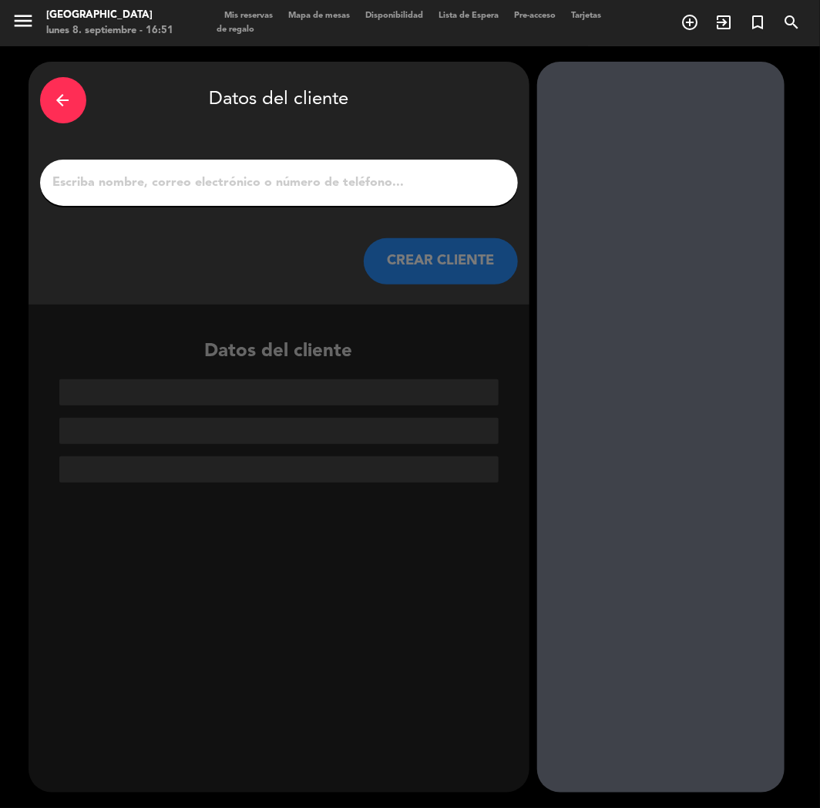
click at [284, 187] on input "1" at bounding box center [279, 183] width 455 height 22
paste input "[PERSON_NAME]"
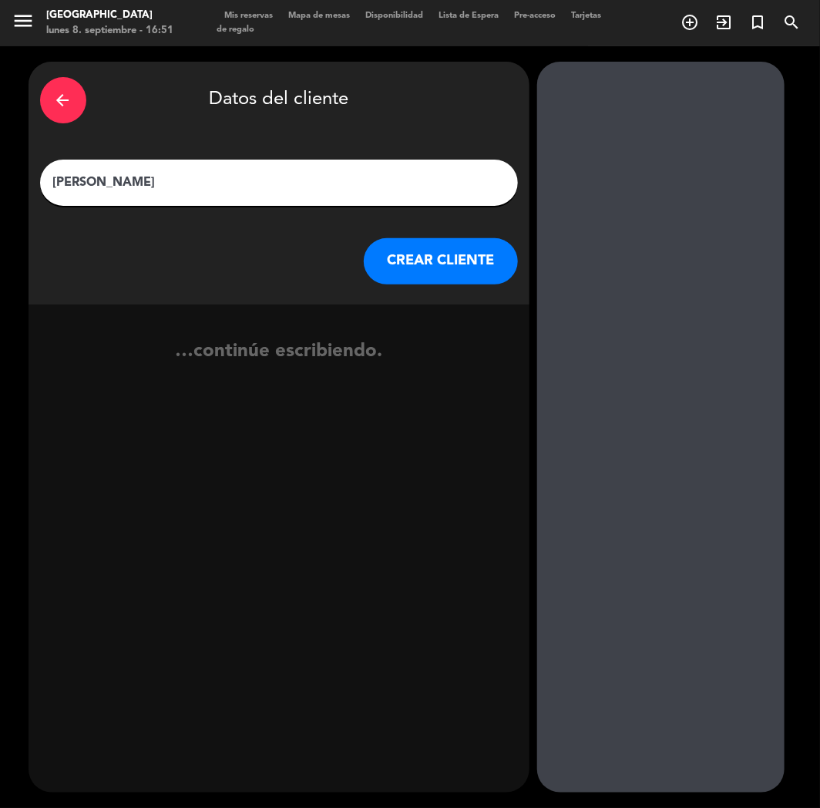
type input "[PERSON_NAME]"
click at [442, 261] on button "CREAR CLIENTE" at bounding box center [441, 261] width 154 height 46
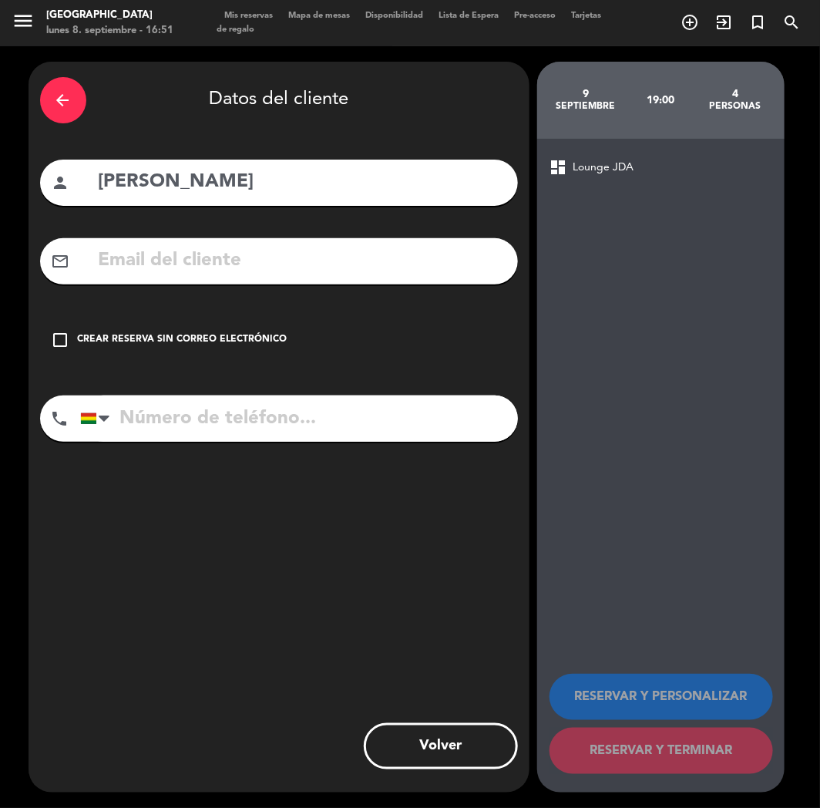
click at [212, 414] on input "tel" at bounding box center [299, 418] width 438 height 46
paste input "[PHONE_NUMBER]"
type input "[PHONE_NUMBER]"
click at [212, 351] on div "check_box_outline_blank Crear reserva sin correo electrónico" at bounding box center [279, 340] width 478 height 46
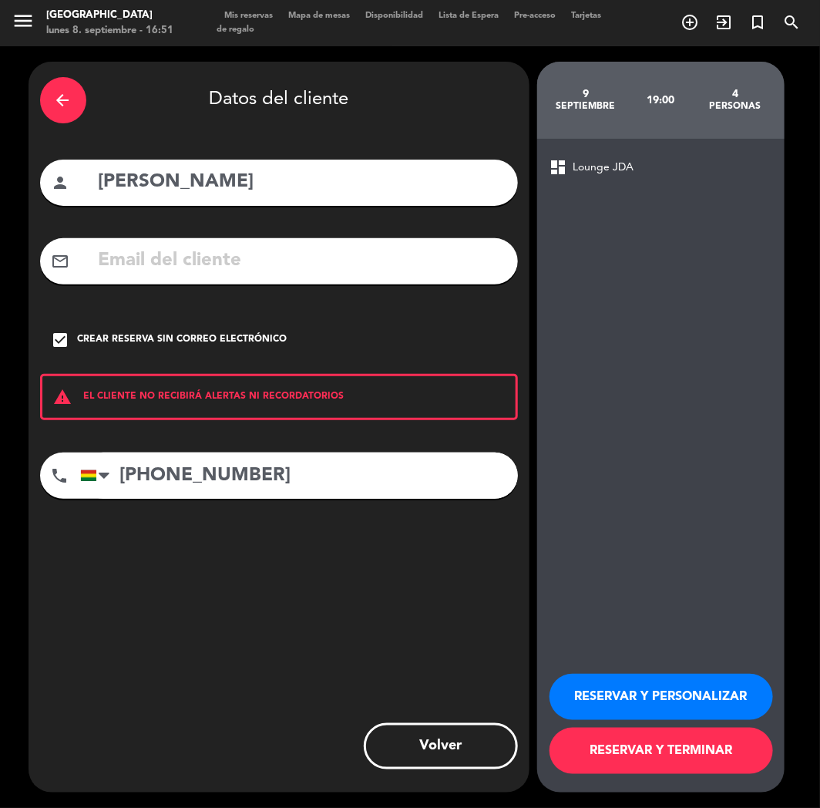
drag, startPoint x: 597, startPoint y: 700, endPoint x: 567, endPoint y: 709, distance: 31.5
click at [595, 702] on button "RESERVAR Y PERSONALIZAR" at bounding box center [662, 697] width 224 height 46
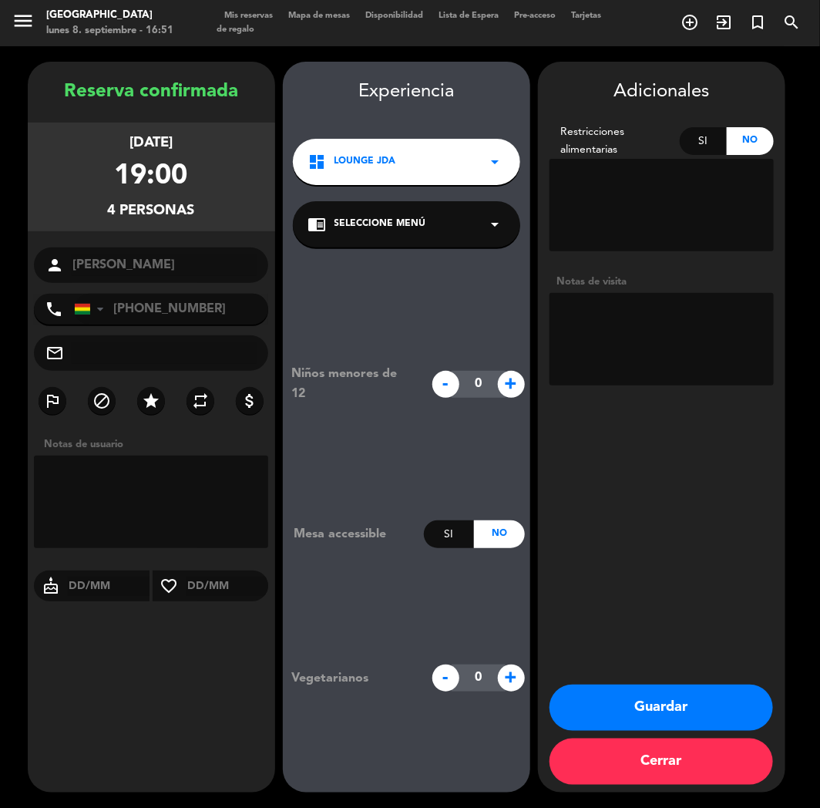
click at [133, 669] on div "Reserva confirmada [DATE] 19:00 4 personas person [PERSON_NAME] phone [GEOGRAPH…" at bounding box center [151, 442] width 247 height 731
click at [647, 696] on button "Guardar" at bounding box center [662, 707] width 224 height 46
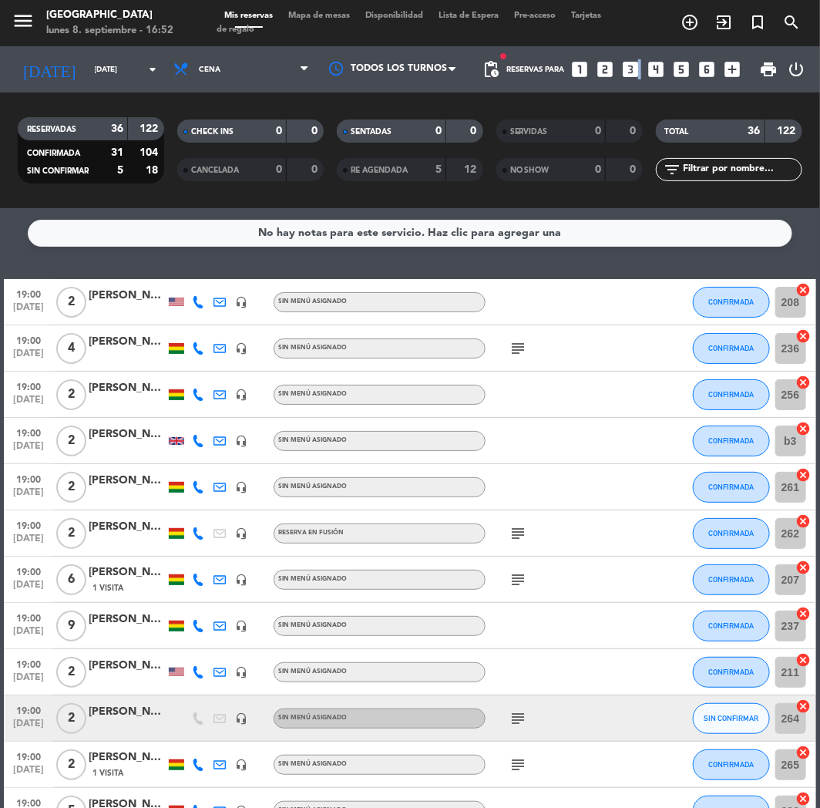
click at [636, 64] on icon "looks_3" at bounding box center [631, 69] width 20 height 20
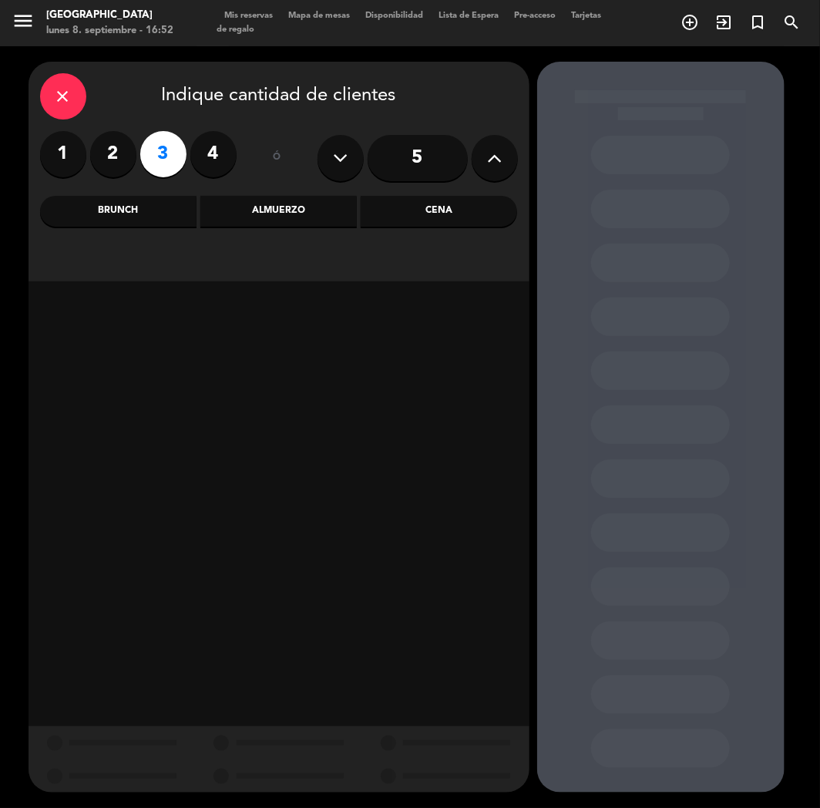
click at [422, 210] on div "Cena" at bounding box center [439, 211] width 156 height 31
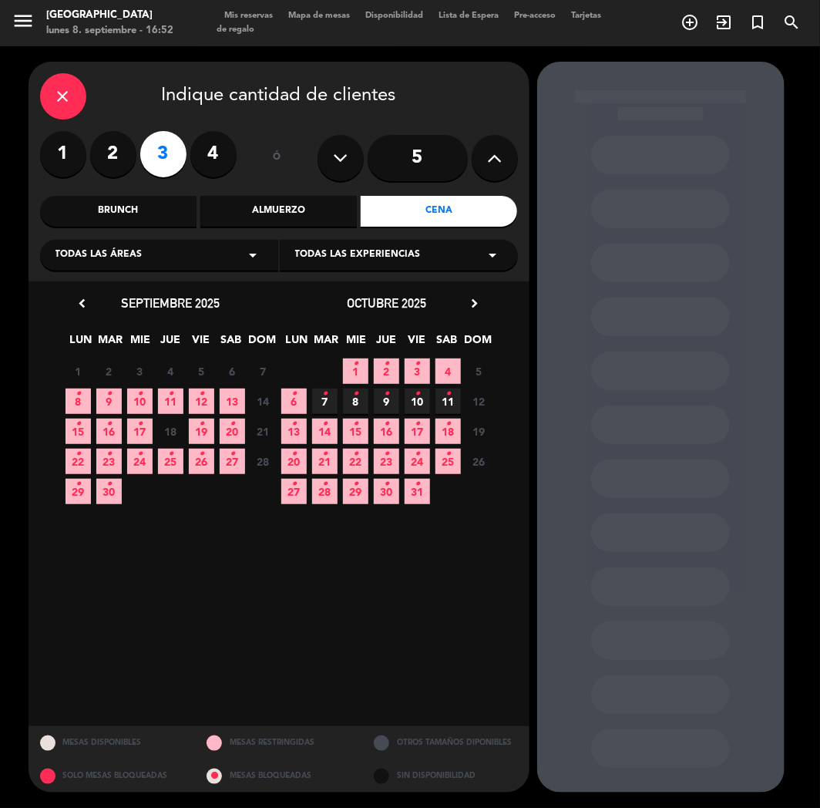
click at [233, 399] on span "13" at bounding box center [232, 400] width 25 height 25
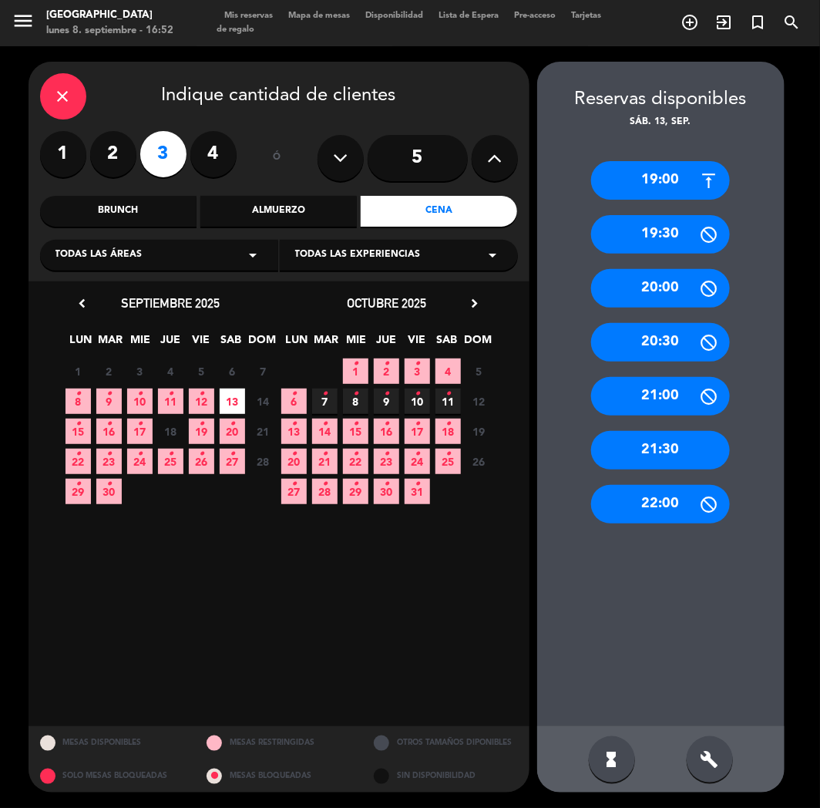
drag, startPoint x: 665, startPoint y: 452, endPoint x: 559, endPoint y: 349, distance: 147.7
click at [661, 449] on div "21:30" at bounding box center [660, 450] width 139 height 39
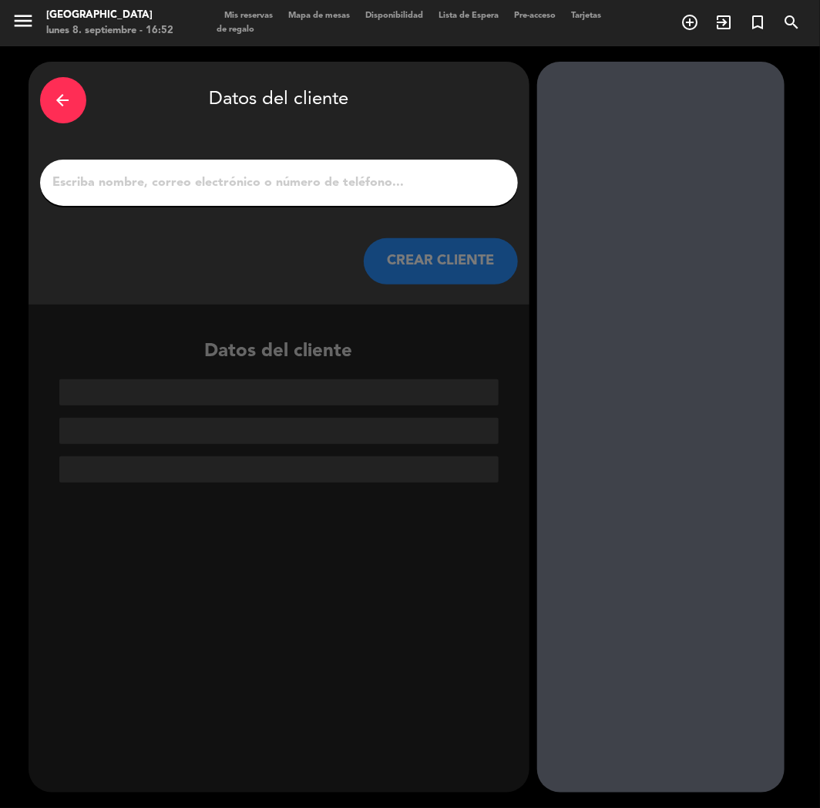
click at [254, 190] on input "1" at bounding box center [279, 183] width 455 height 22
paste input "[PERSON_NAME]"
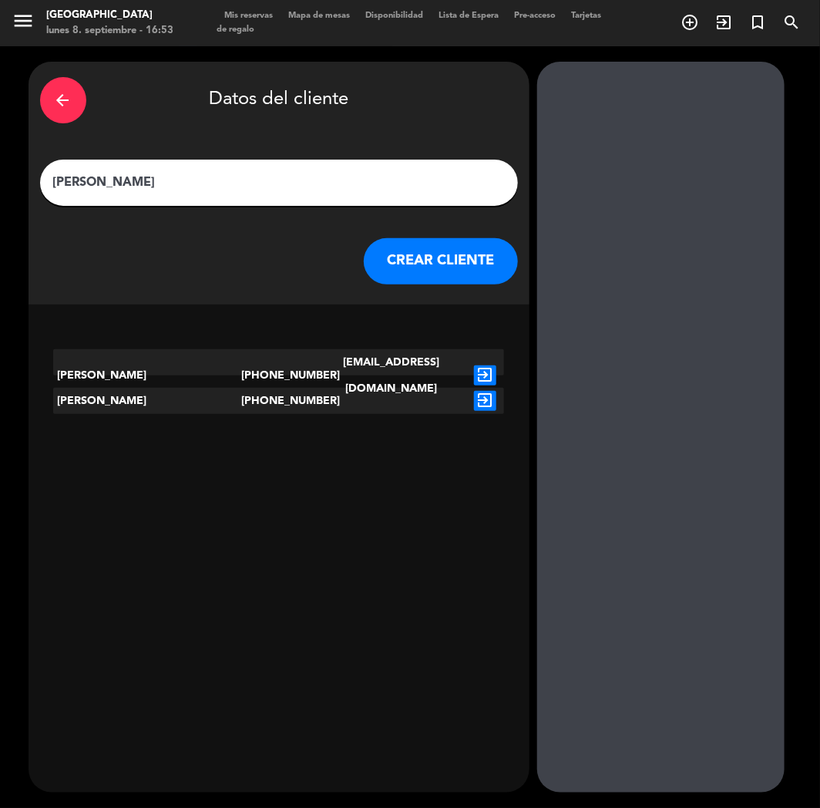
click at [112, 180] on input "[PERSON_NAME]" at bounding box center [279, 183] width 455 height 22
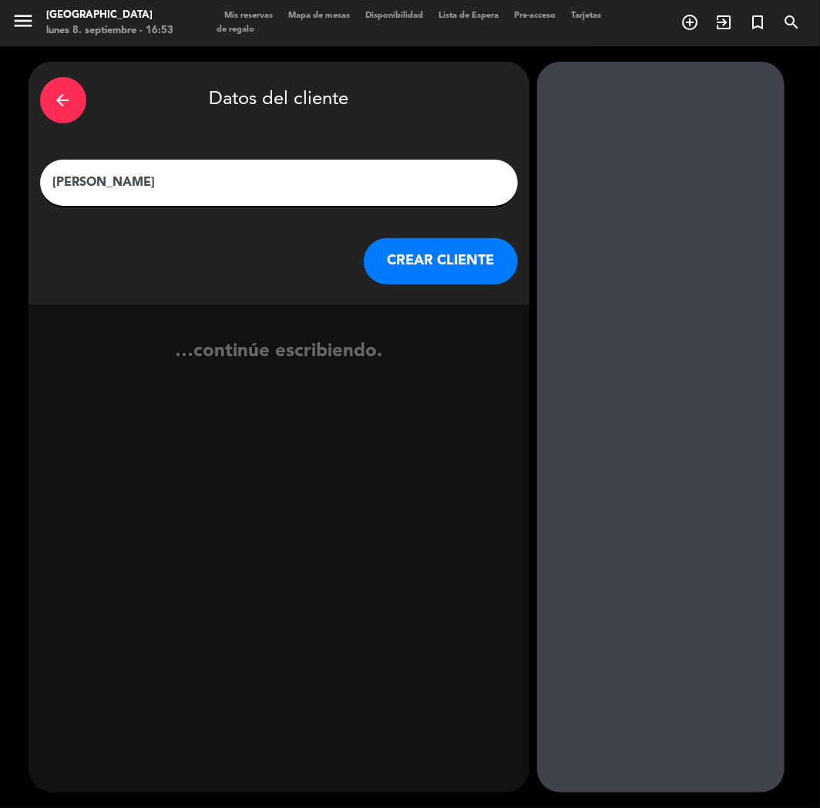
click at [56, 179] on input "[PERSON_NAME]" at bounding box center [279, 183] width 455 height 22
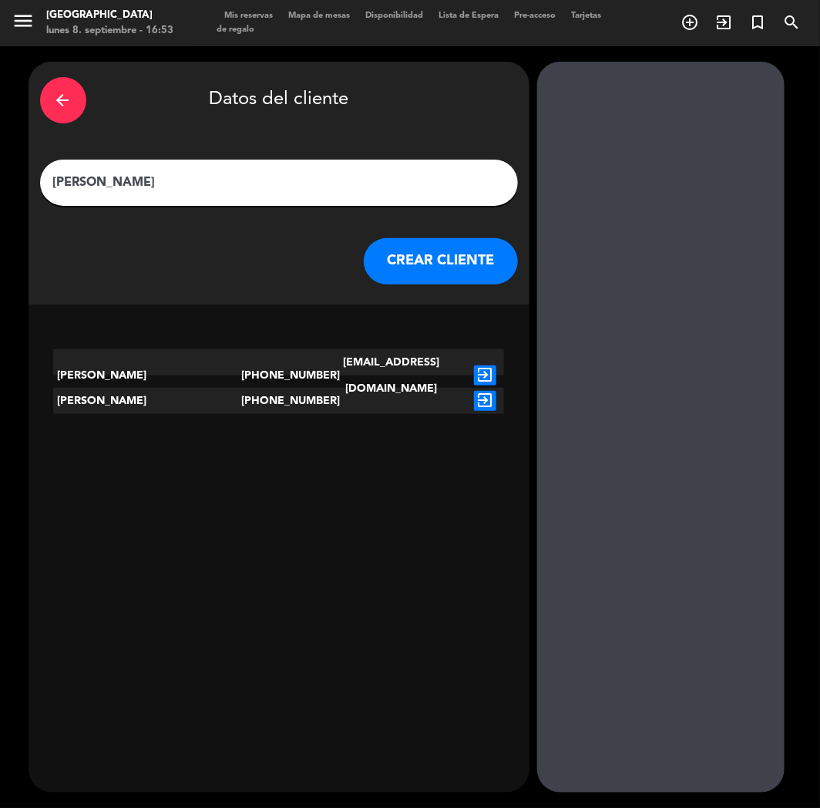
type input "[PERSON_NAME]"
click at [488, 365] on icon "exit_to_app" at bounding box center [485, 375] width 22 height 20
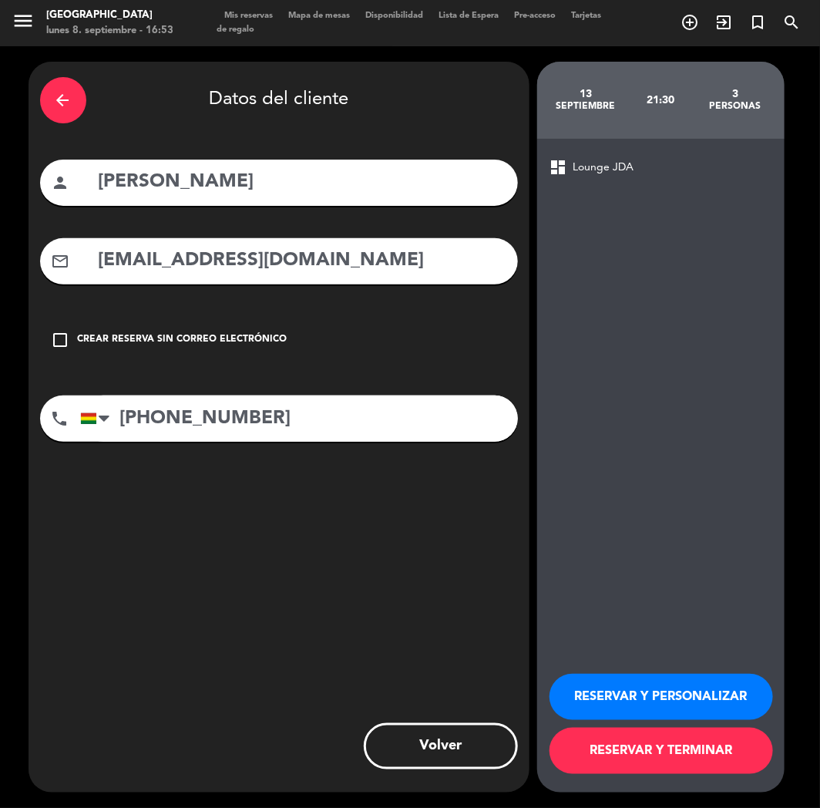
click at [619, 684] on button "RESERVAR Y PERSONALIZAR" at bounding box center [662, 697] width 224 height 46
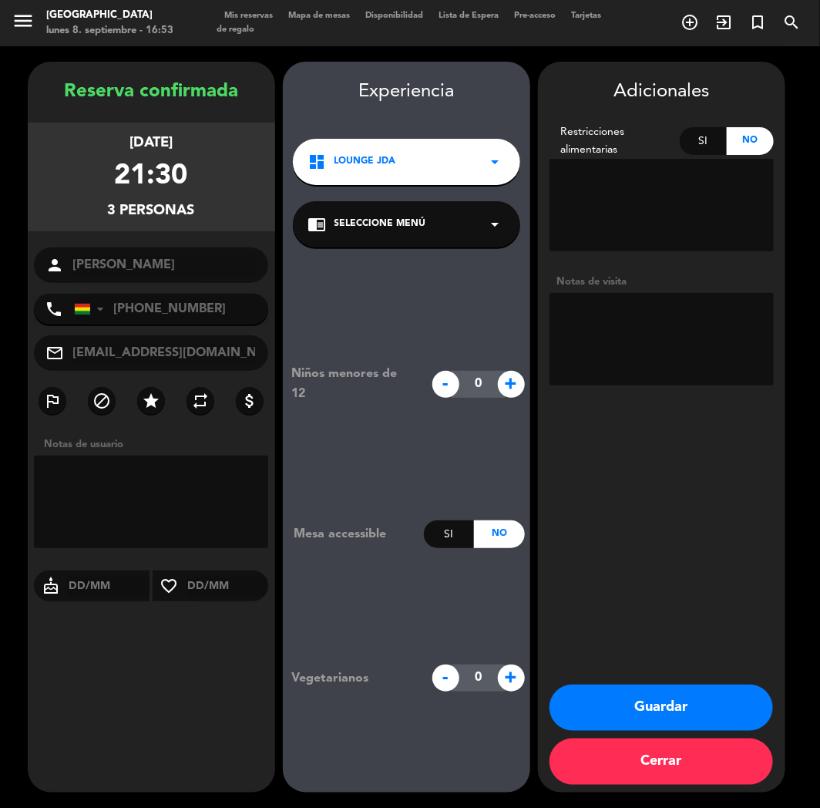
click at [626, 683] on div "Adicionales Restricciones alimentarias Si No Notas de visita Guardar Cerrar" at bounding box center [661, 427] width 247 height 731
click at [622, 694] on button "Guardar" at bounding box center [662, 707] width 224 height 46
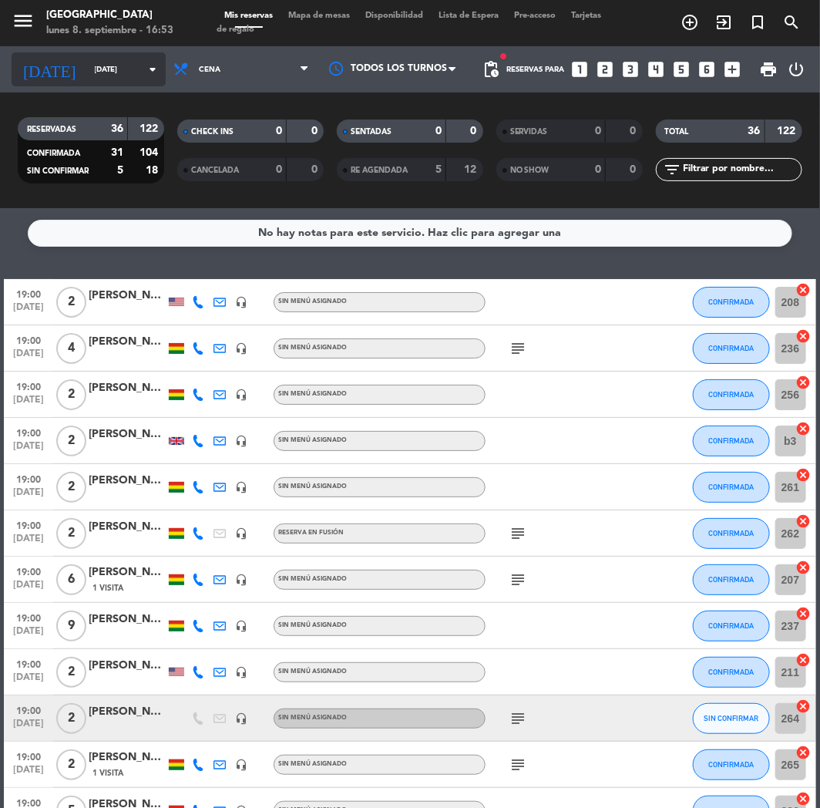
click at [87, 77] on input "[DATE]" at bounding box center [139, 70] width 104 height 24
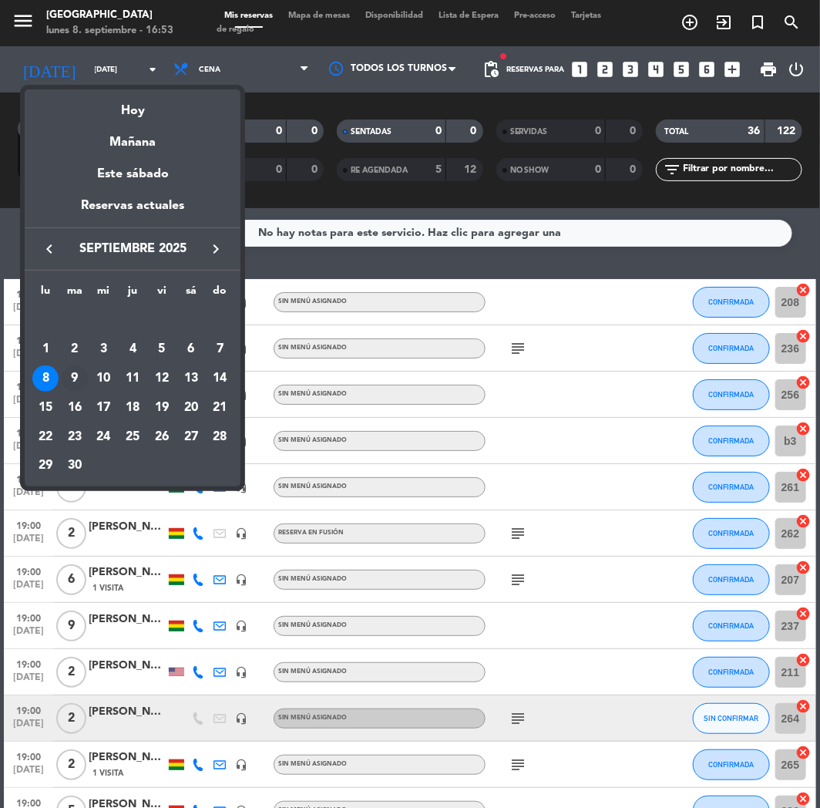
click at [70, 376] on div "9" at bounding box center [75, 378] width 26 height 26
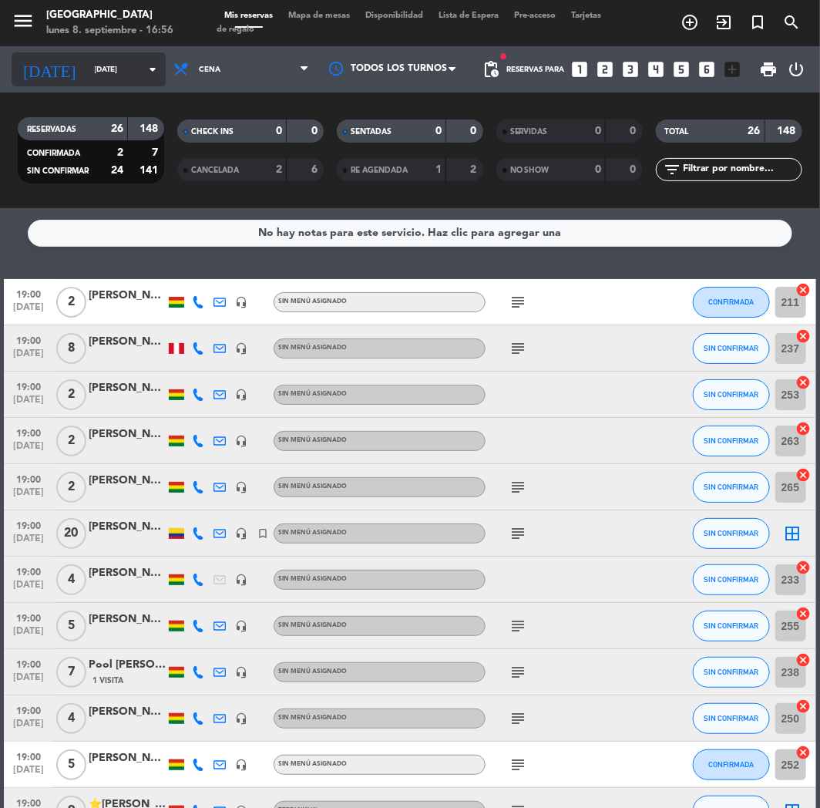
click at [90, 52] on div "[DATE] [DATE] arrow_drop_down" at bounding box center [89, 69] width 154 height 34
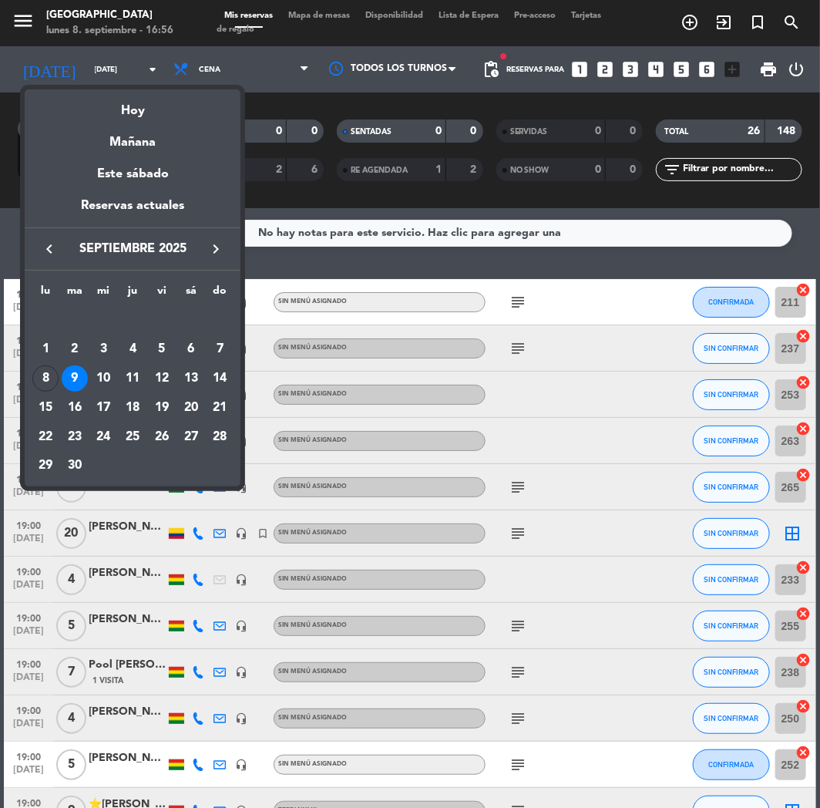
click at [55, 385] on div "8" at bounding box center [45, 378] width 26 height 26
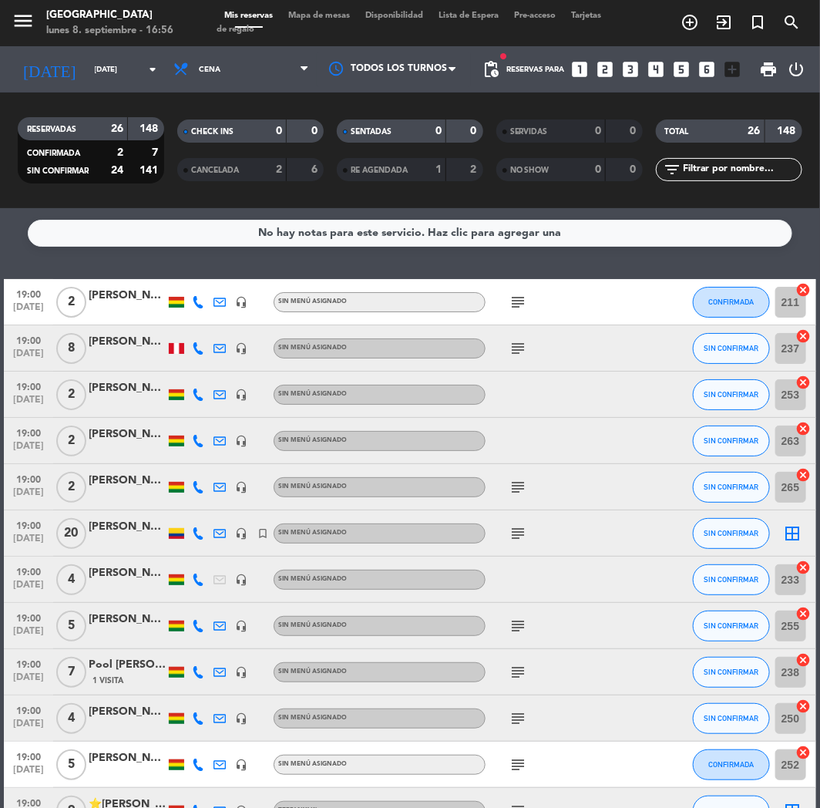
type input "[DATE]"
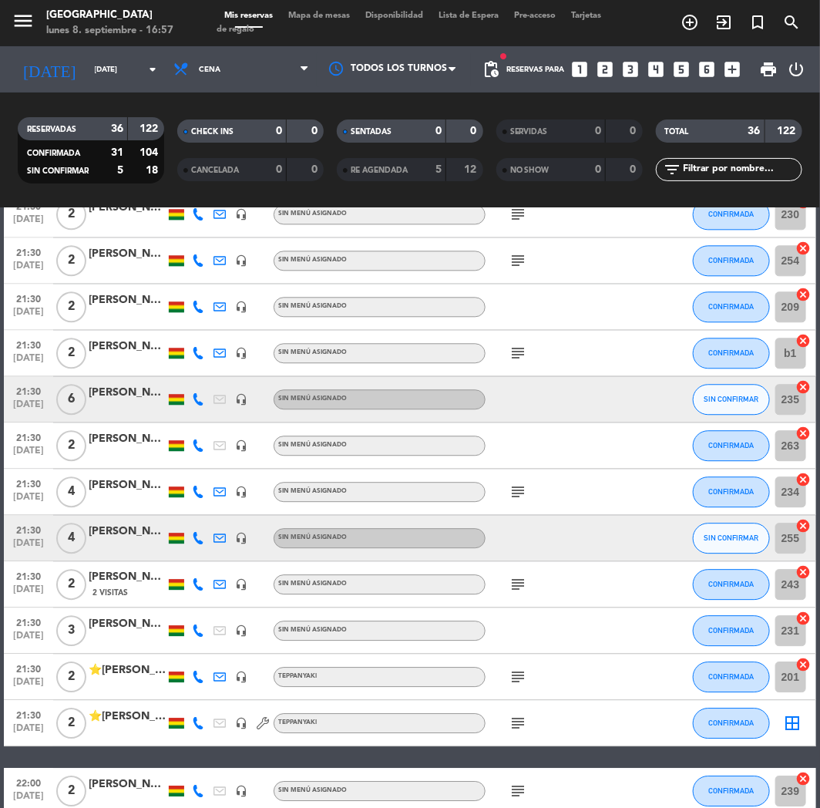
scroll to position [1320, 0]
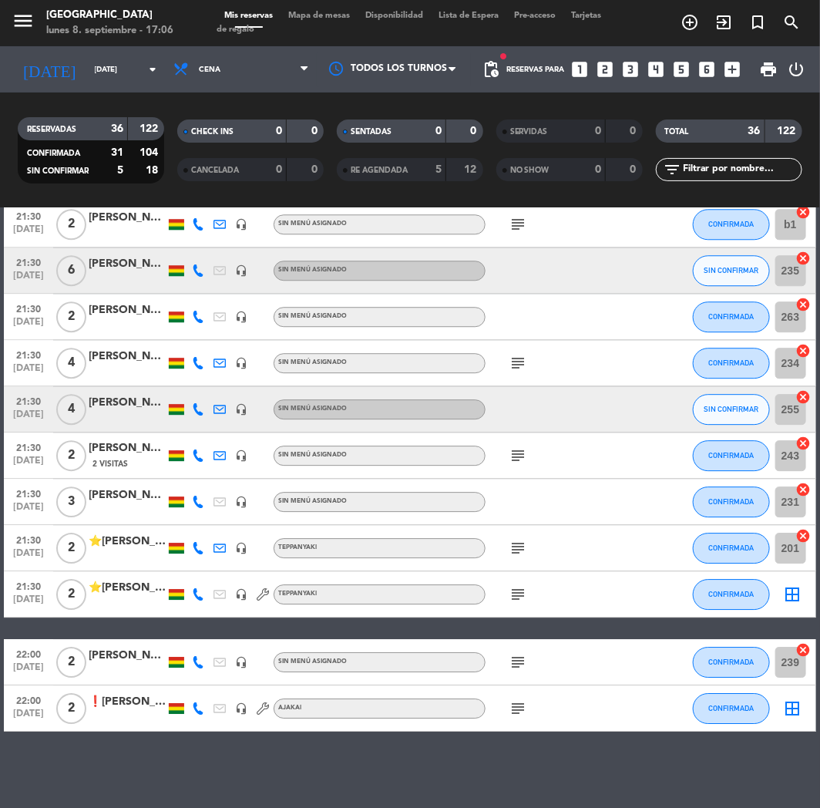
click at [604, 70] on icon "looks_two" at bounding box center [606, 69] width 20 height 20
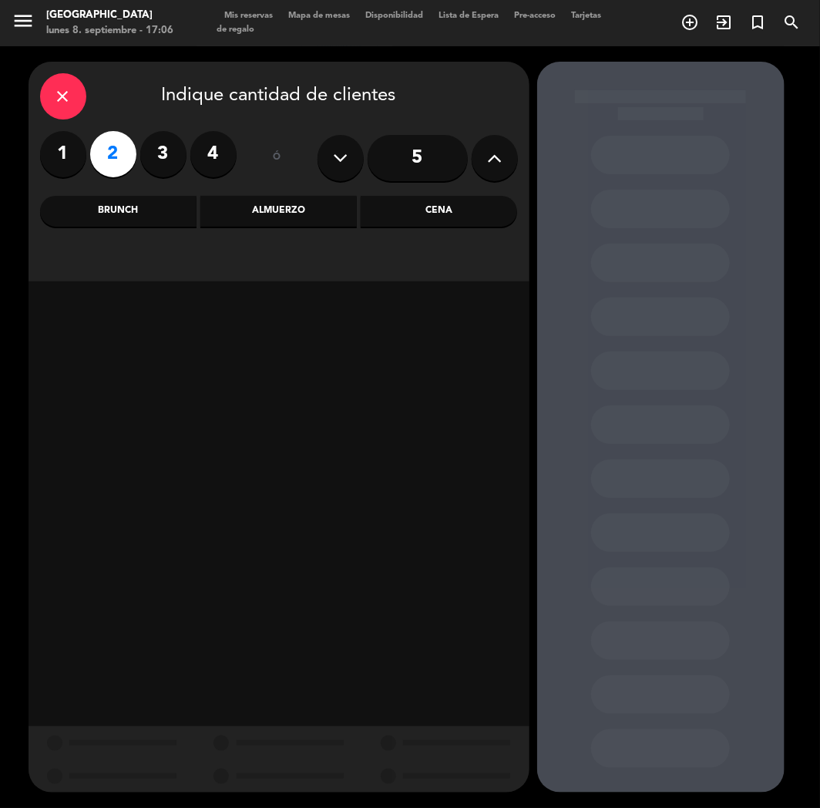
click at [440, 202] on div "Cena" at bounding box center [439, 211] width 156 height 31
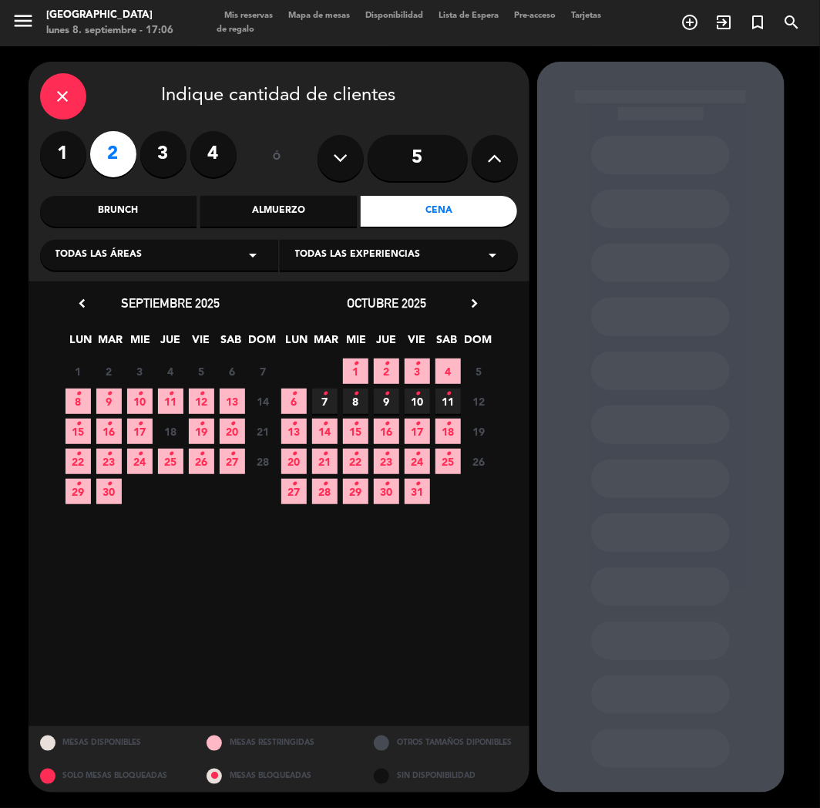
click at [76, 396] on icon "•" at bounding box center [78, 394] width 5 height 25
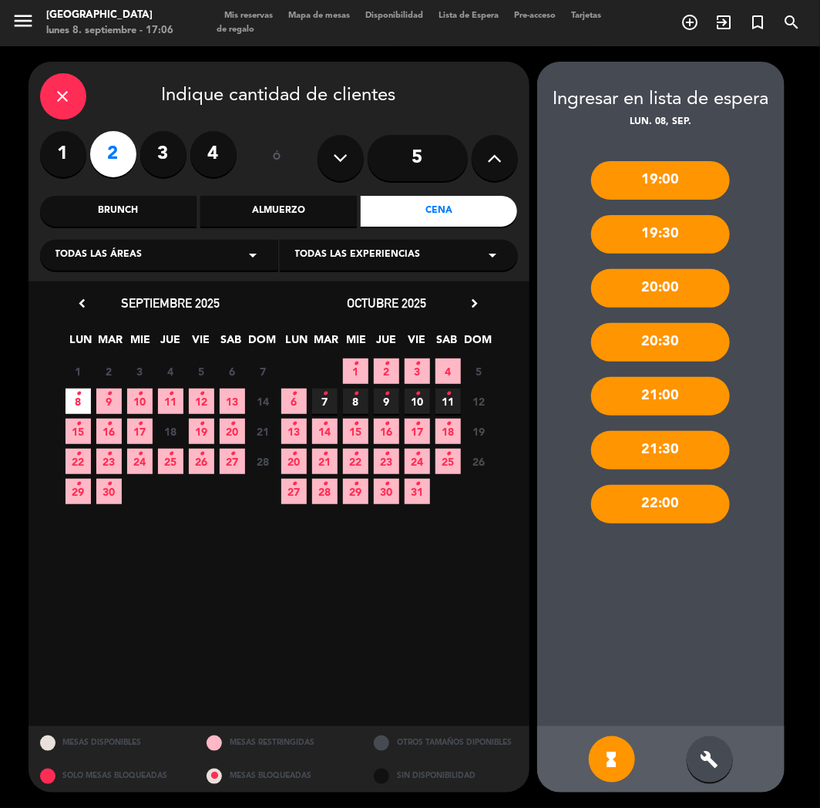
drag, startPoint x: 681, startPoint y: 430, endPoint x: 698, endPoint y: 690, distance: 260.4
click at [710, 674] on div "19:00 19:30 20:00 20:30 21:00 21:30 22:00" at bounding box center [660, 428] width 247 height 596
drag, startPoint x: 696, startPoint y: 758, endPoint x: 705, endPoint y: 745, distance: 16.3
click at [698, 756] on div "build" at bounding box center [710, 759] width 46 height 46
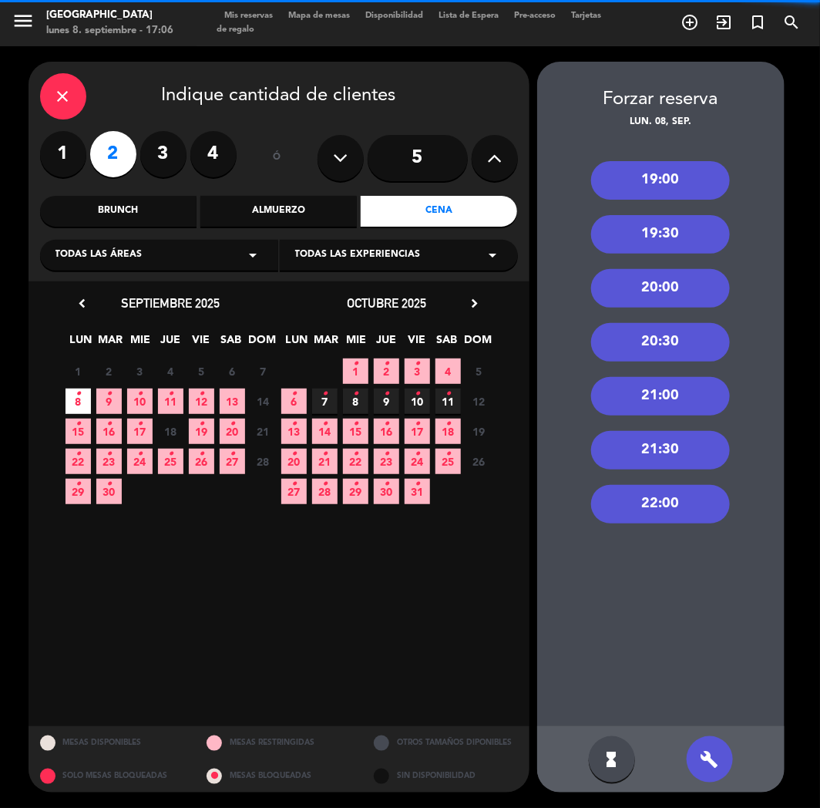
click at [655, 457] on div "21:30" at bounding box center [660, 450] width 139 height 39
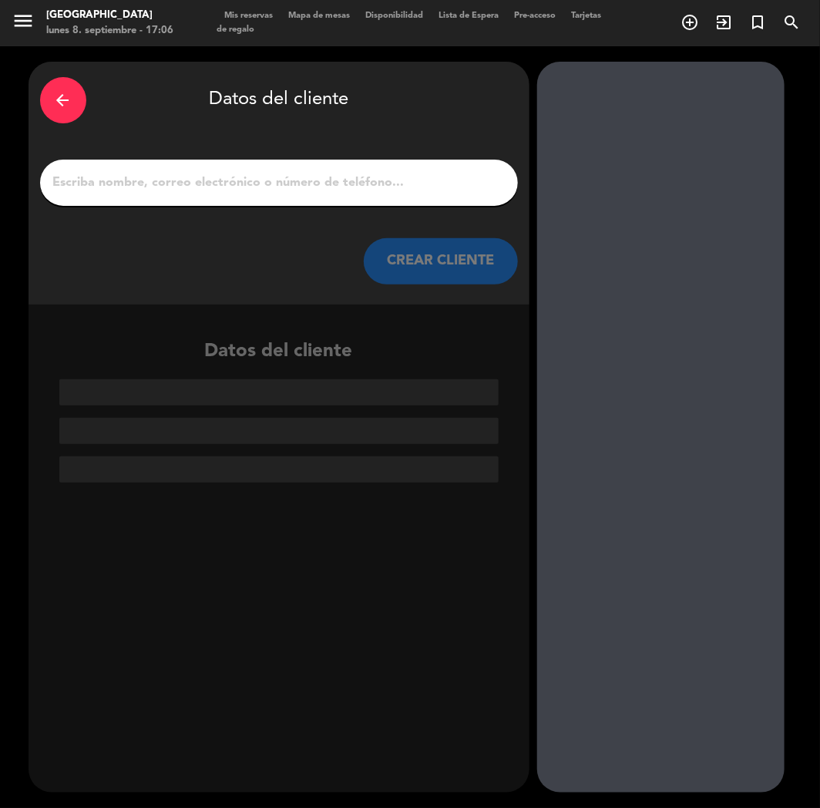
paste input "[PERSON_NAME]"
click at [276, 178] on input "1" at bounding box center [279, 183] width 455 height 22
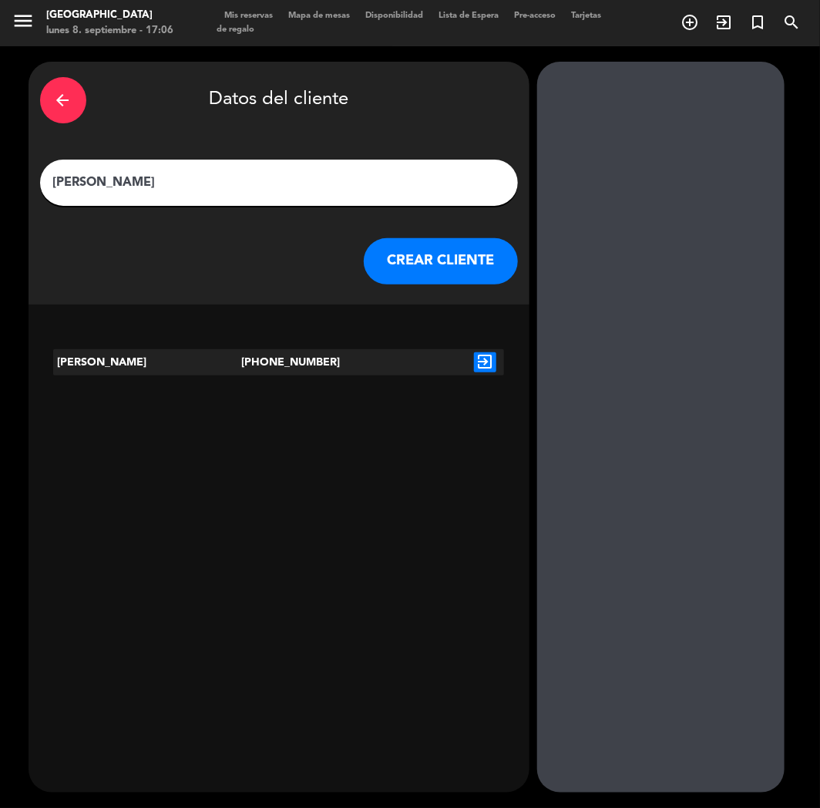
click at [56, 180] on input "[PERSON_NAME]" at bounding box center [279, 183] width 455 height 22
paste input "⭐"
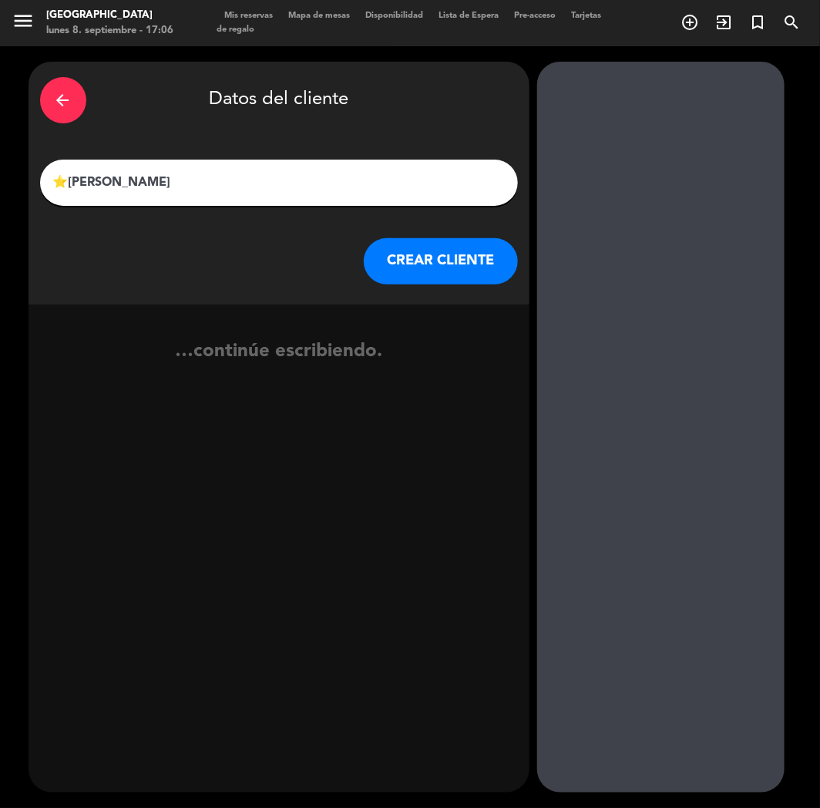
type input "⭐[PERSON_NAME]"
click at [402, 267] on button "CREAR CLIENTE" at bounding box center [441, 261] width 154 height 46
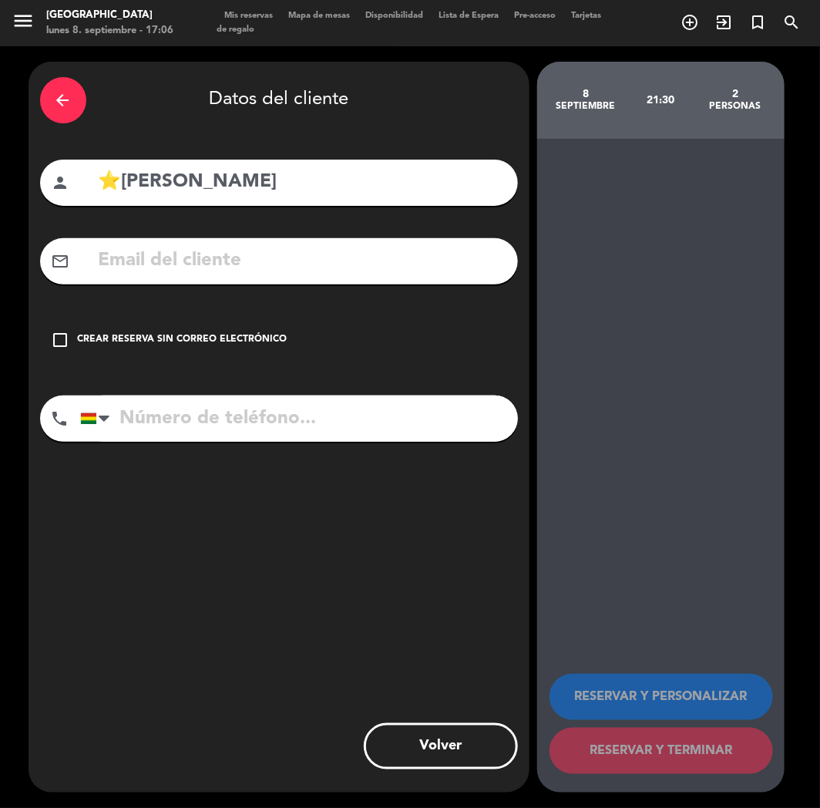
click at [193, 609] on div "arrow_back Datos del cliente person ⭐[PERSON_NAME] mail_outline check_box_outli…" at bounding box center [279, 427] width 501 height 731
click at [93, 265] on div "mail_outline" at bounding box center [279, 261] width 478 height 46
click at [124, 253] on input "text" at bounding box center [301, 261] width 409 height 32
paste input "[EMAIL_ADDRESS][DOMAIN_NAME]"
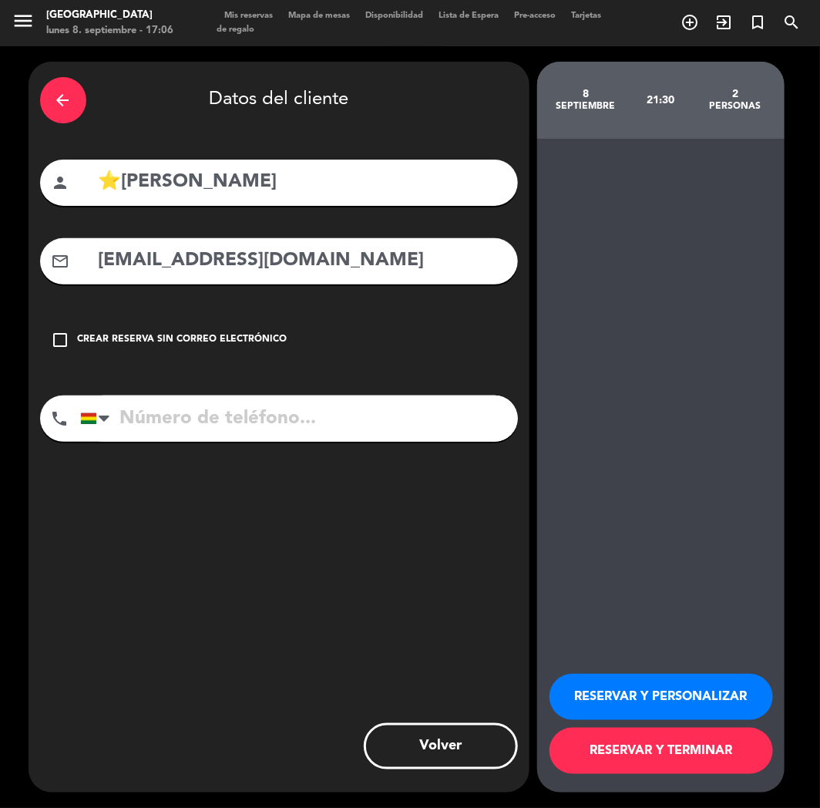
type input "[EMAIL_ADDRESS][DOMAIN_NAME]"
paste input "[PHONE_NUMBER]"
click at [219, 422] on input "tel" at bounding box center [299, 418] width 438 height 46
type input "[PHONE_NUMBER]"
click at [618, 695] on button "RESERVAR Y PERSONALIZAR" at bounding box center [662, 697] width 224 height 46
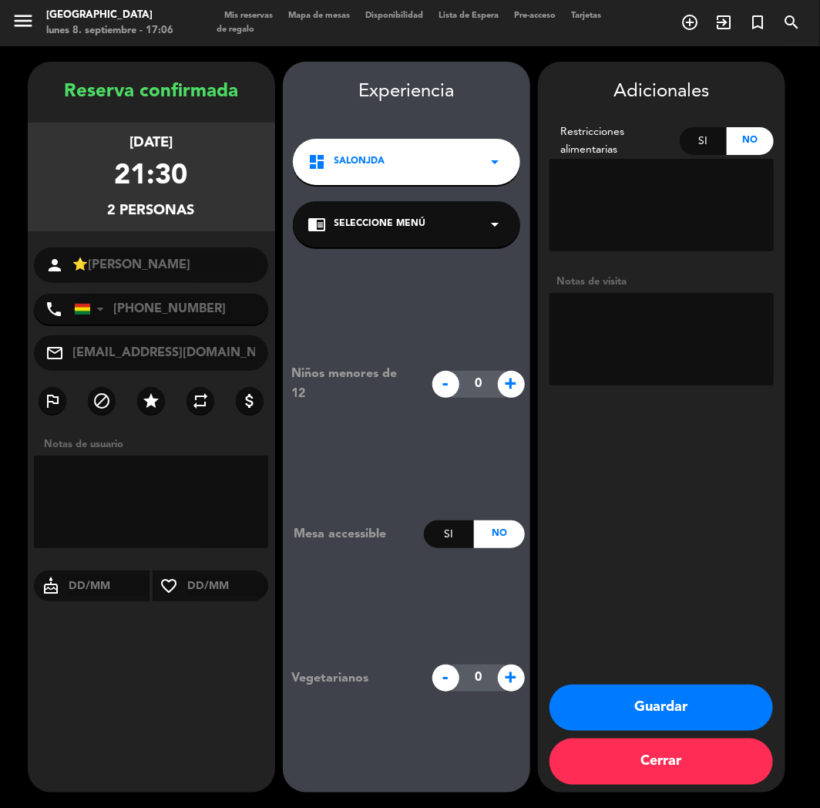
click at [686, 310] on textarea at bounding box center [662, 339] width 224 height 92
click at [487, 187] on div "Experiencia dashboard SalonJDA arrow_drop_down chrome_reader_mode Seleccione Me…" at bounding box center [406, 442] width 247 height 731
click at [468, 166] on div "dashboard SalonJDA arrow_drop_down" at bounding box center [406, 162] width 227 height 46
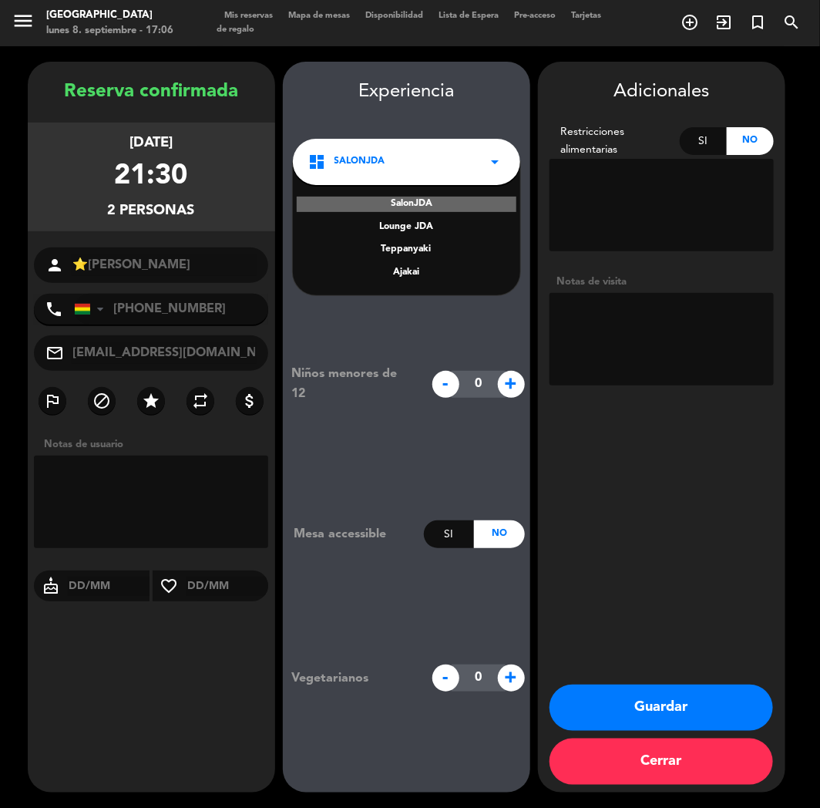
click at [427, 247] on div "Teppanyaki" at bounding box center [406, 249] width 197 height 15
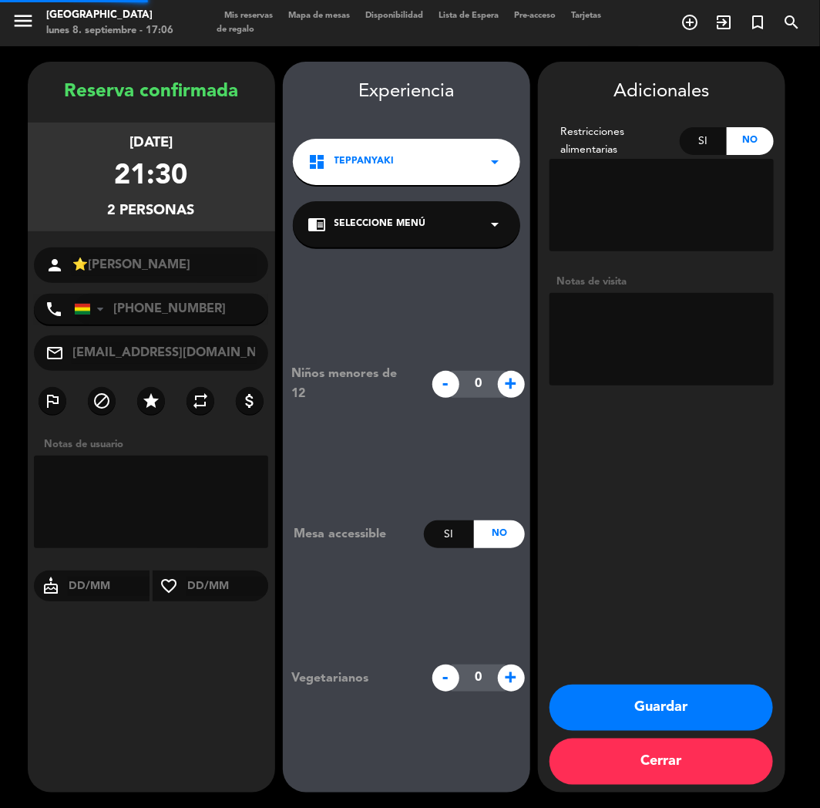
click at [436, 236] on div "chrome_reader_mode Seleccione Menú arrow_drop_down" at bounding box center [406, 224] width 227 height 46
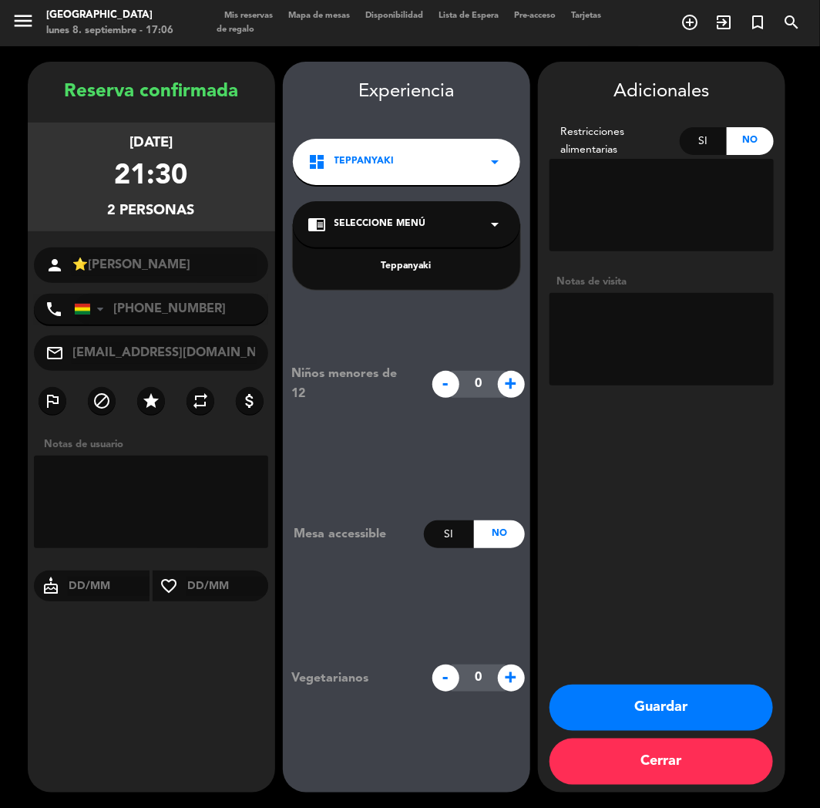
click at [418, 271] on div "Teppanyaki" at bounding box center [406, 266] width 197 height 15
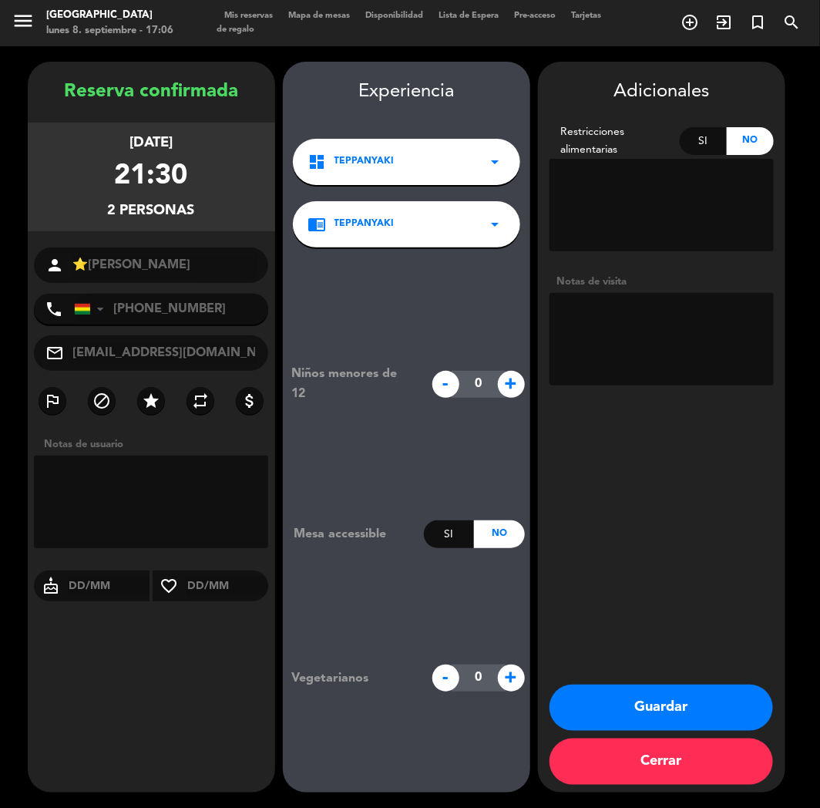
click at [623, 356] on textarea at bounding box center [662, 339] width 224 height 92
type textarea "E"
type textarea "TEPPAN //"
click at [629, 707] on button "Guardar" at bounding box center [662, 707] width 224 height 46
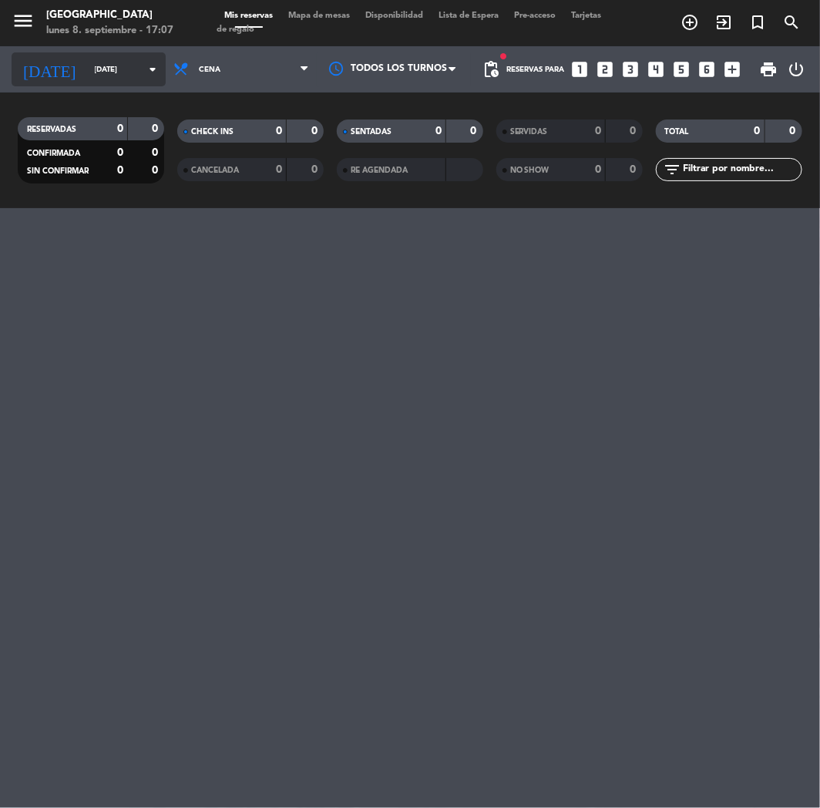
click at [124, 59] on input "[DATE]" at bounding box center [139, 70] width 104 height 24
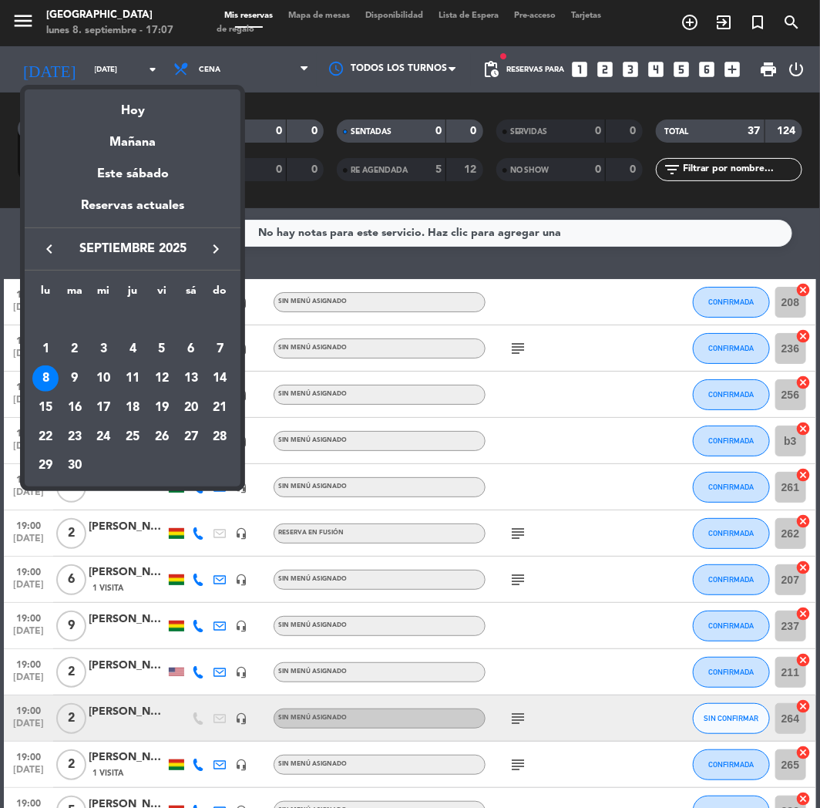
click at [311, 543] on div at bounding box center [410, 404] width 820 height 808
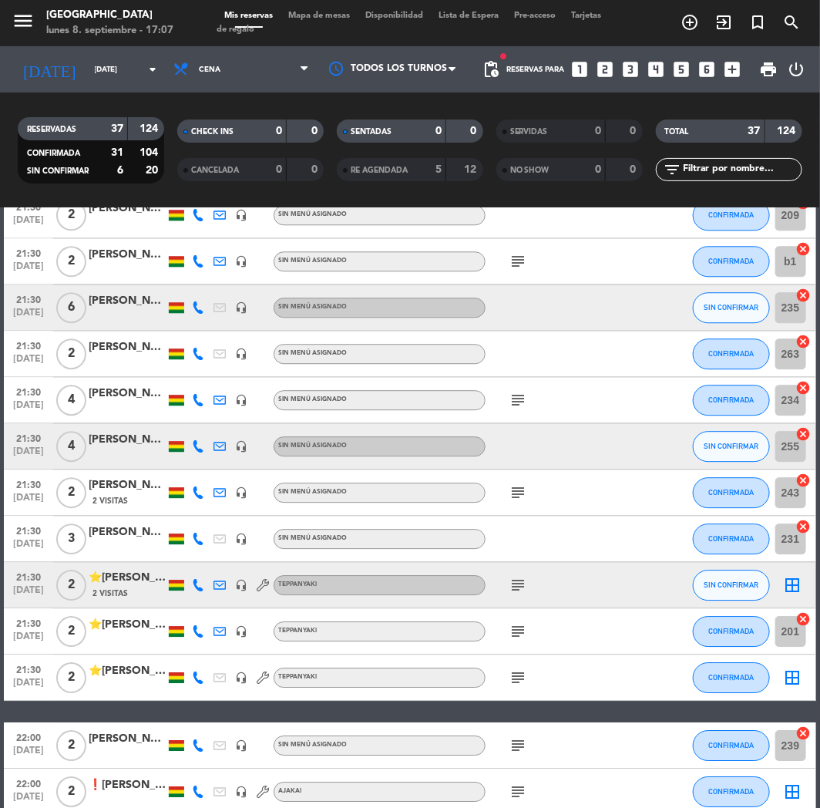
scroll to position [1367, 0]
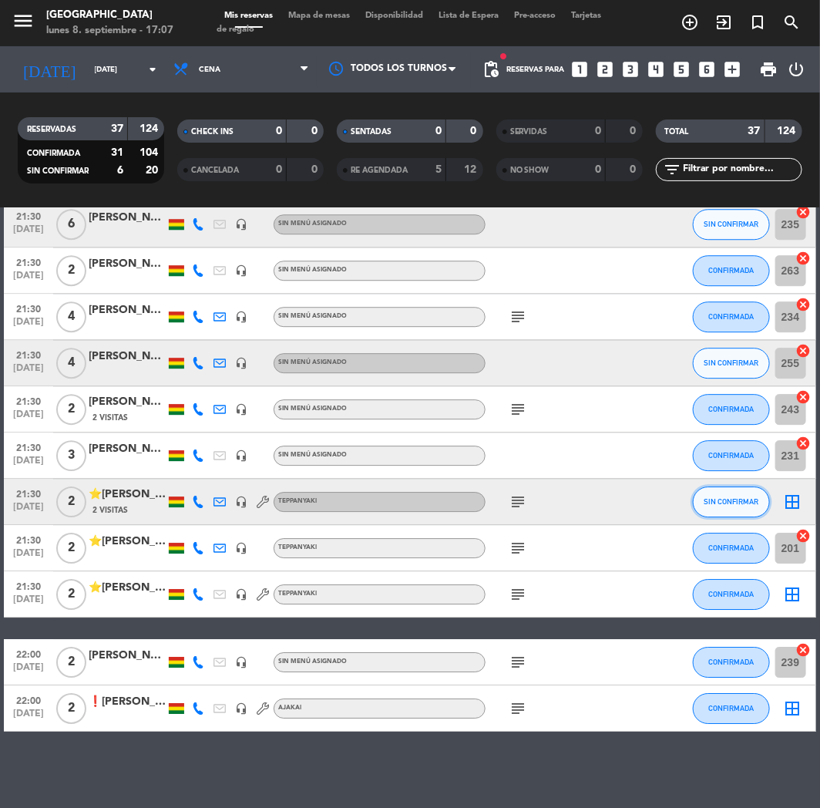
click at [735, 501] on span "SIN CONFIRMAR" at bounding box center [731, 501] width 55 height 8
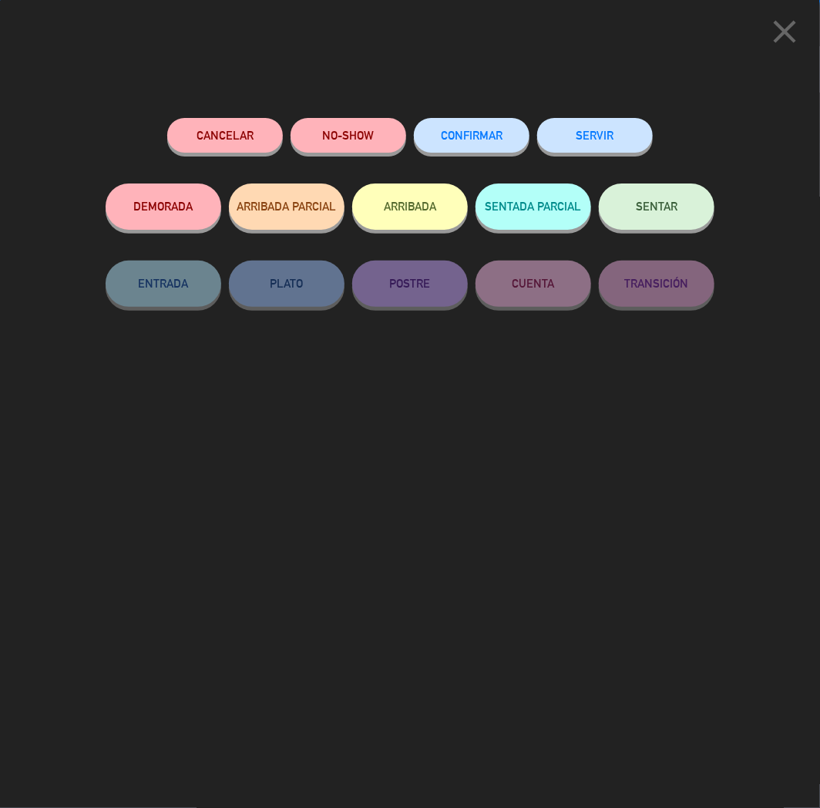
click at [449, 126] on button "CONFIRMAR" at bounding box center [472, 135] width 116 height 35
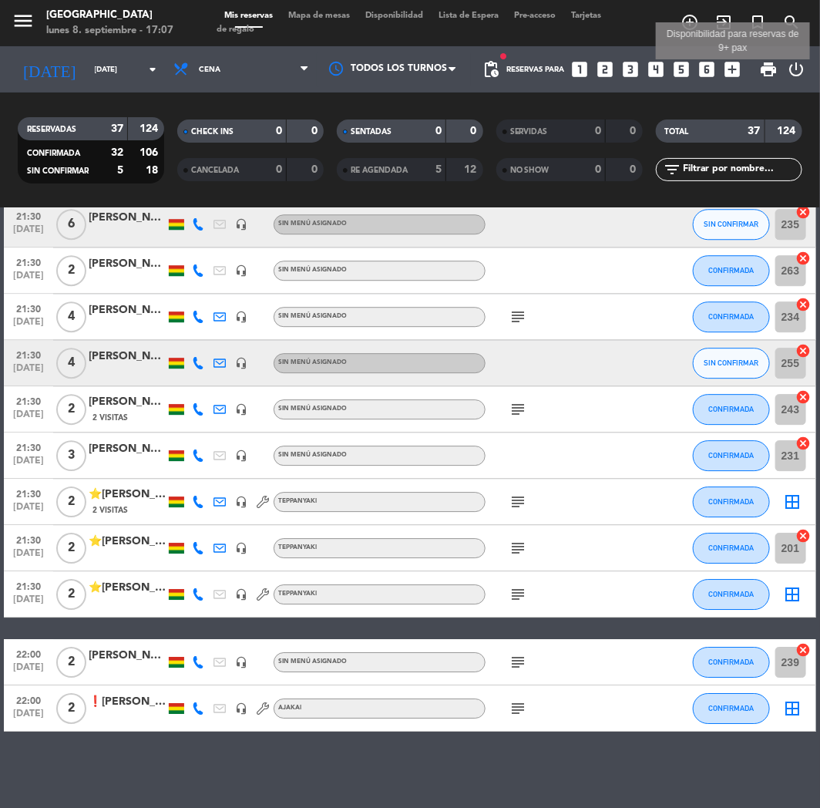
click at [729, 72] on icon "add_box" at bounding box center [733, 69] width 20 height 20
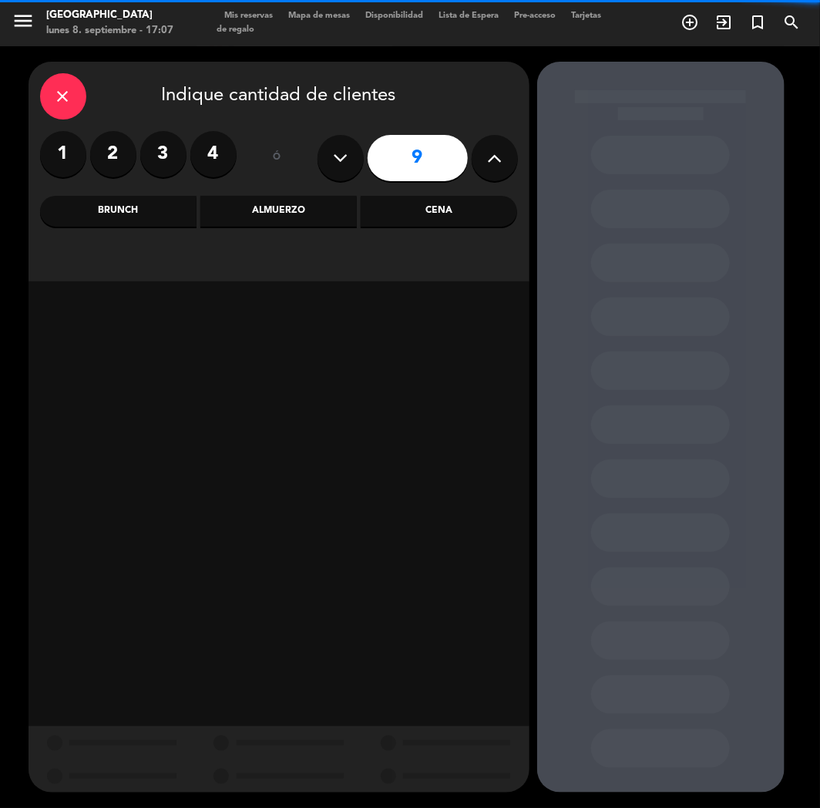
drag, startPoint x: 372, startPoint y: 166, endPoint x: 342, endPoint y: 160, distance: 29.8
click at [365, 163] on div "9" at bounding box center [418, 158] width 200 height 54
click at [342, 160] on icon at bounding box center [340, 157] width 15 height 23
type input "7"
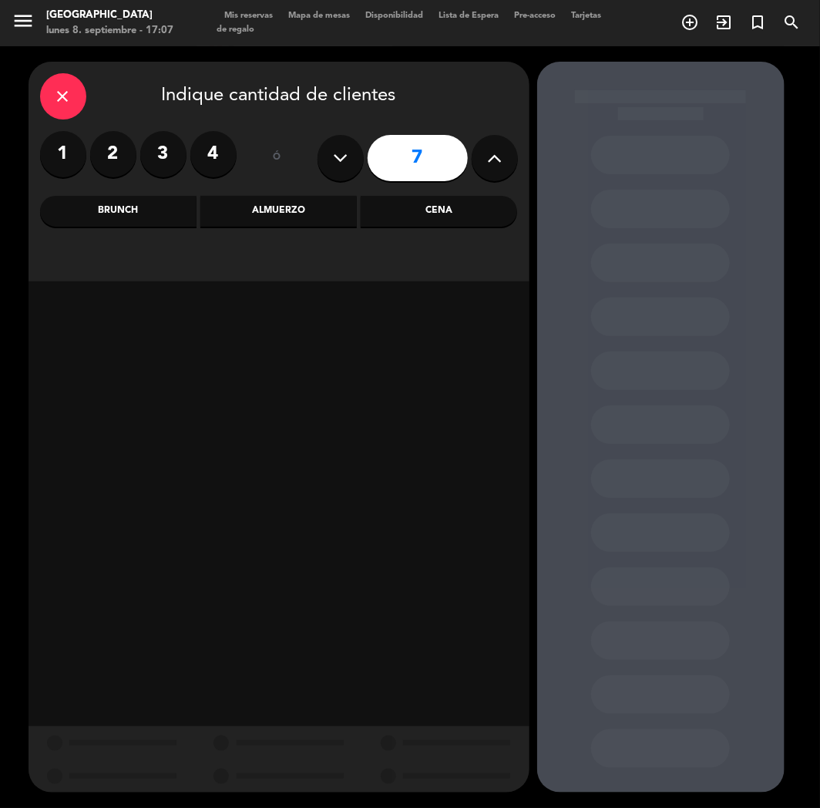
click at [460, 207] on div "Cena" at bounding box center [439, 211] width 156 height 31
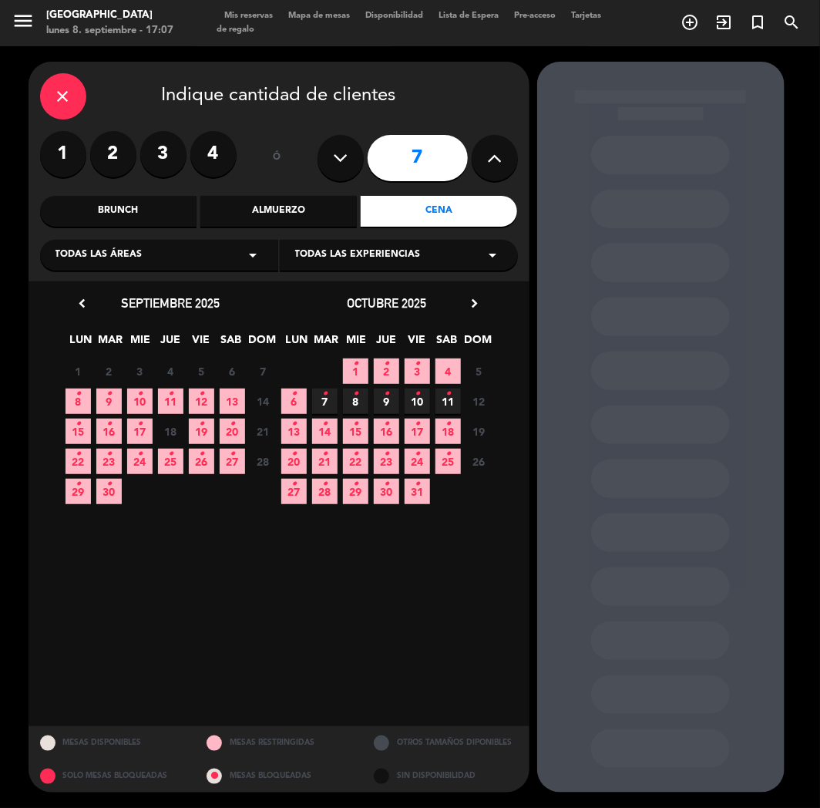
click at [103, 404] on span "9 •" at bounding box center [108, 400] width 25 height 25
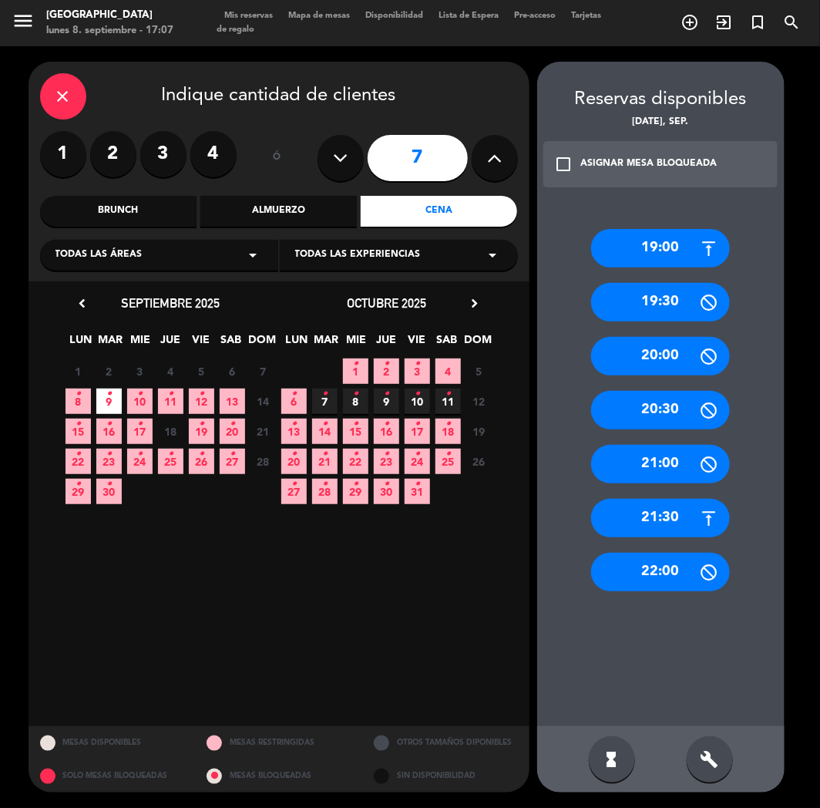
click at [661, 515] on div "21:30" at bounding box center [660, 518] width 139 height 39
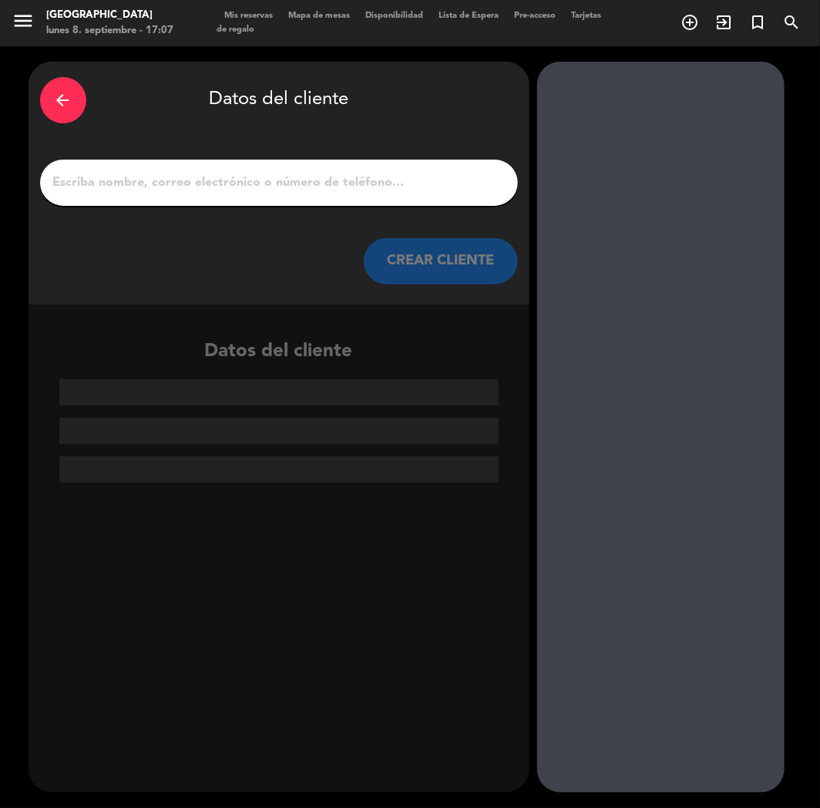
click at [319, 182] on input "1" at bounding box center [279, 183] width 455 height 22
paste input "[PERSON_NAME]"
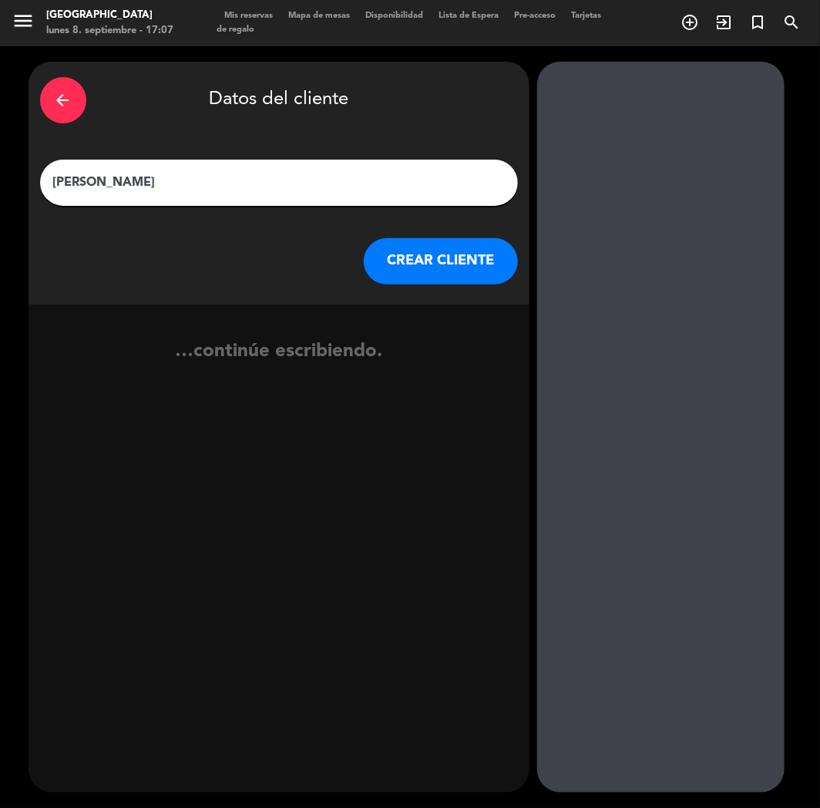
type input "[PERSON_NAME]"
click at [436, 265] on button "CREAR CLIENTE" at bounding box center [441, 261] width 154 height 46
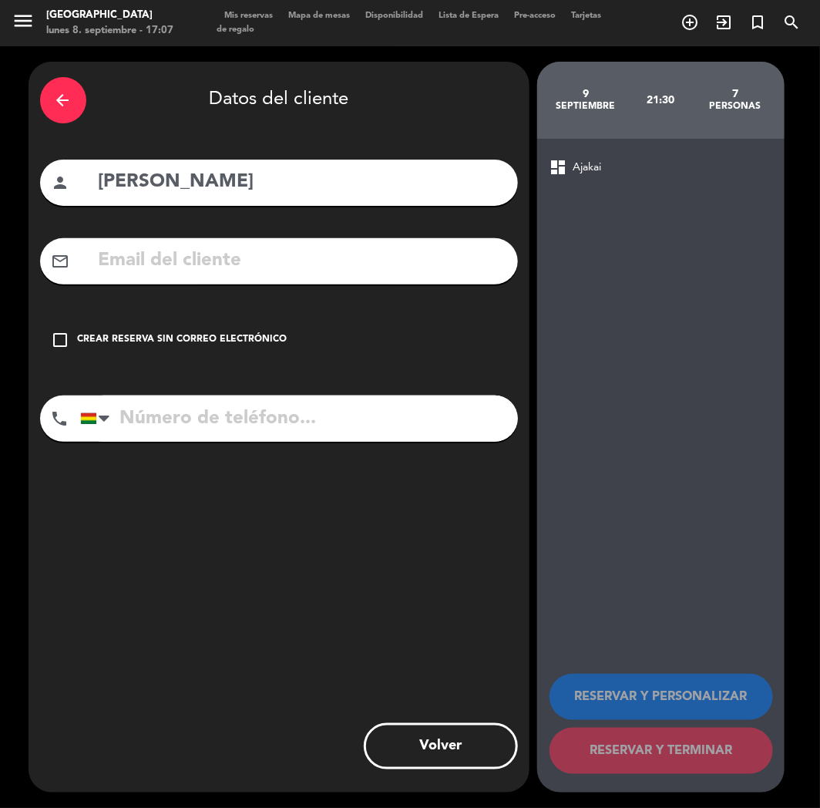
click at [166, 245] on input "text" at bounding box center [301, 261] width 409 height 32
paste input "[EMAIL_ADDRESS][DOMAIN_NAME]"
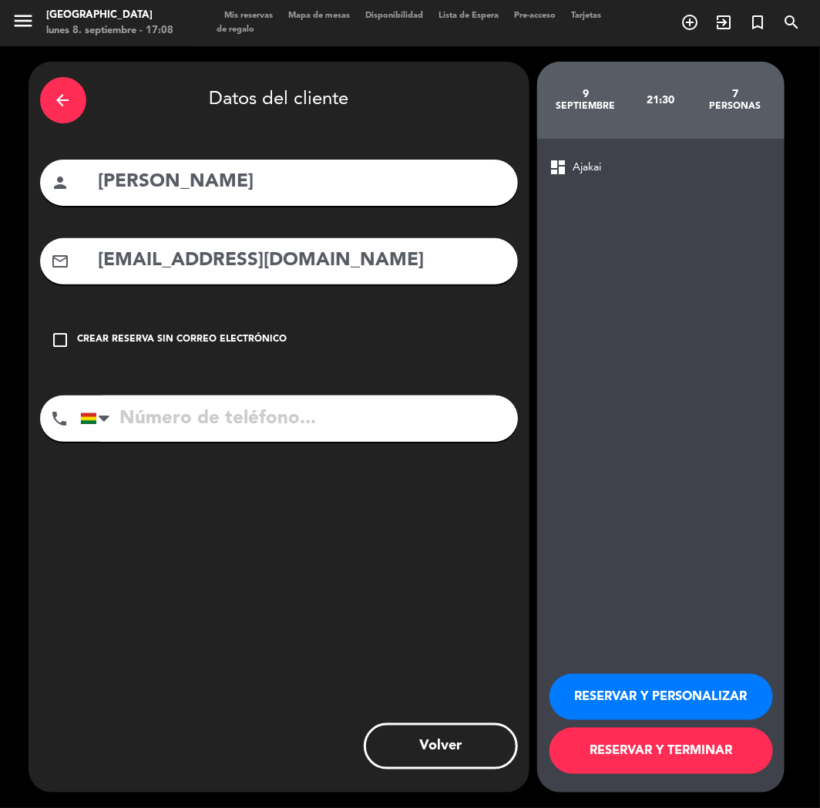
type input "[EMAIL_ADDRESS][DOMAIN_NAME]"
click at [143, 414] on input "tel" at bounding box center [299, 418] width 438 height 46
paste input "[PHONE_NUMBER]"
click at [168, 410] on input "[PHONE_NUMBER]" at bounding box center [299, 418] width 438 height 46
type input "[PHONE_NUMBER]"
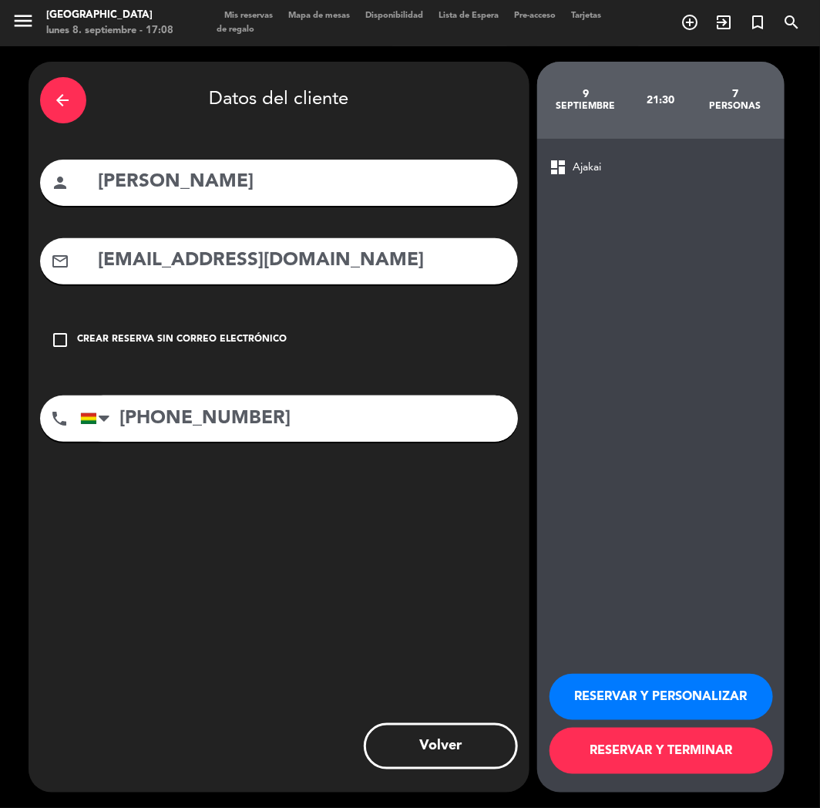
drag, startPoint x: 637, startPoint y: 701, endPoint x: 156, endPoint y: 748, distance: 483.2
click at [636, 701] on button "RESERVAR Y PERSONALIZAR" at bounding box center [662, 697] width 224 height 46
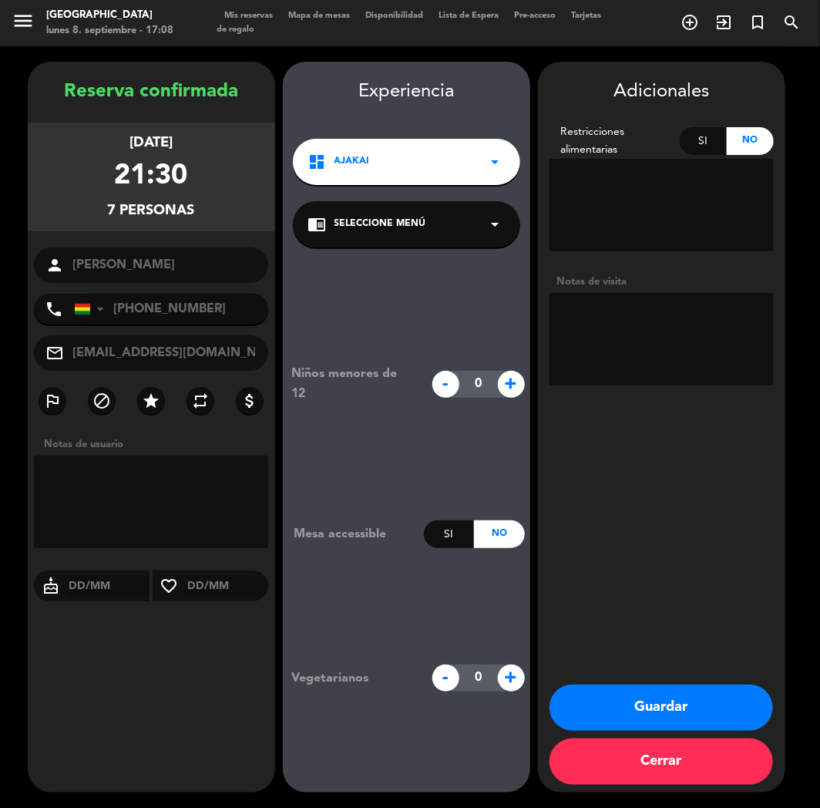
click at [672, 339] on textarea at bounding box center [662, 339] width 224 height 92
type textarea "X"
type textarea "CUMPLE"
click at [649, 702] on button "Guardar" at bounding box center [662, 707] width 224 height 46
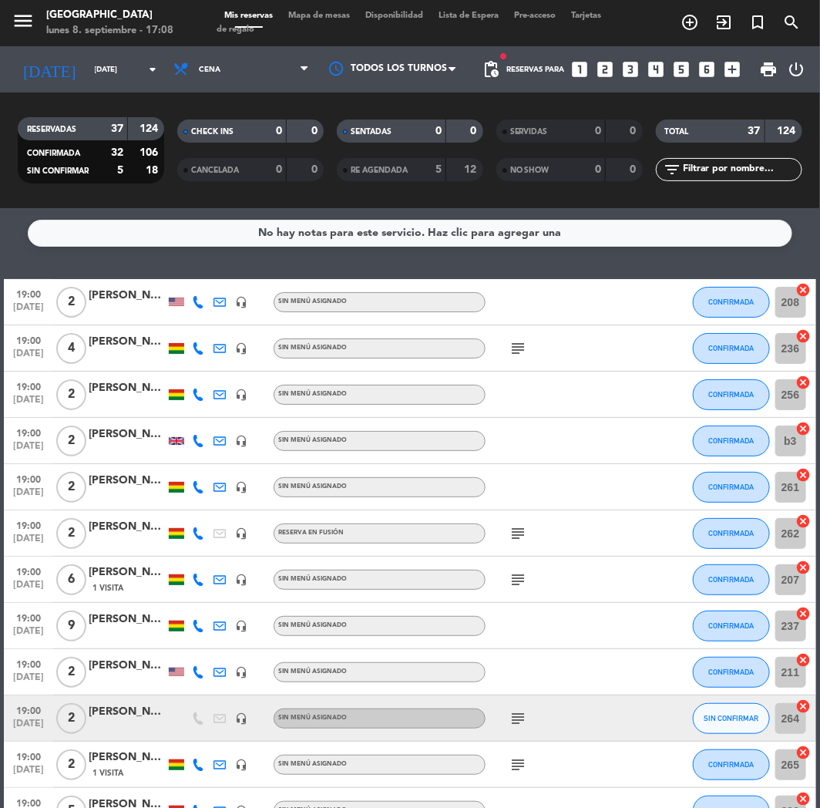
click at [679, 69] on icon "looks_5" at bounding box center [682, 69] width 20 height 20
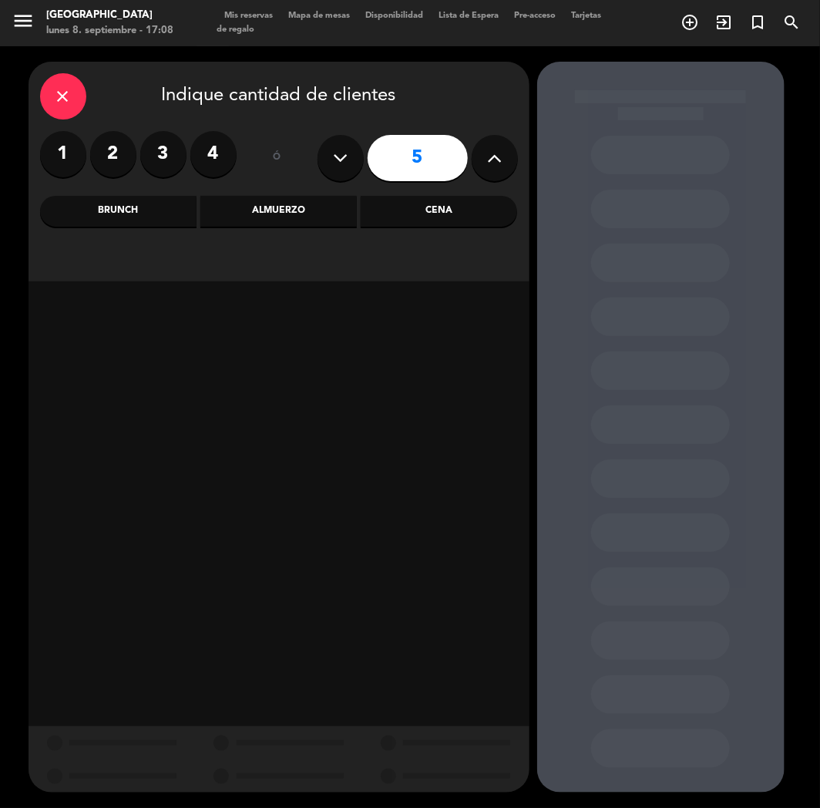
click at [429, 212] on div "Cena" at bounding box center [439, 211] width 156 height 31
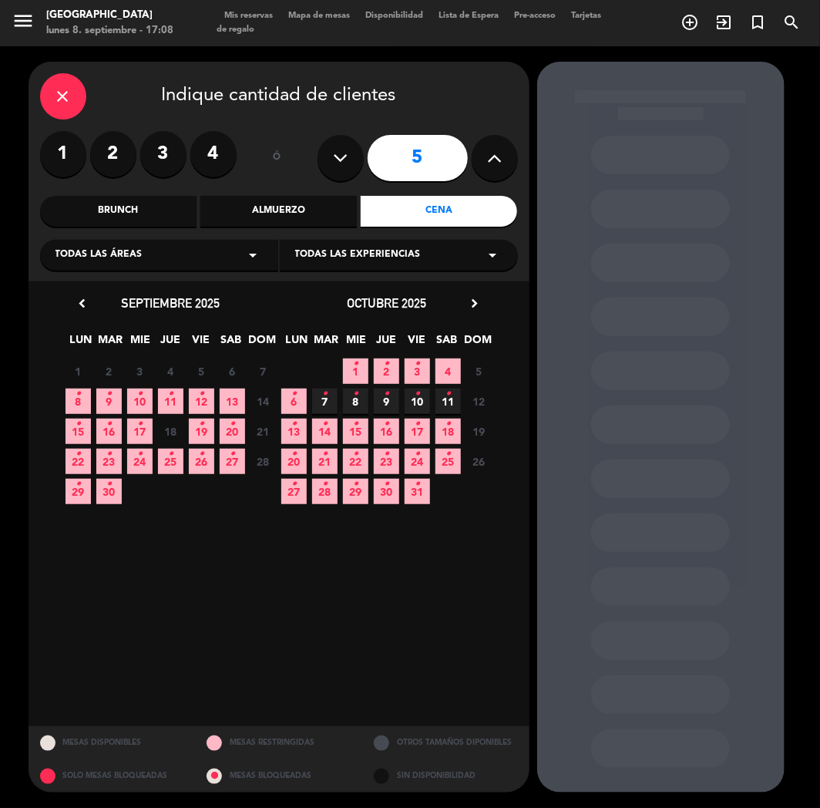
click at [71, 402] on span "8 •" at bounding box center [78, 400] width 25 height 25
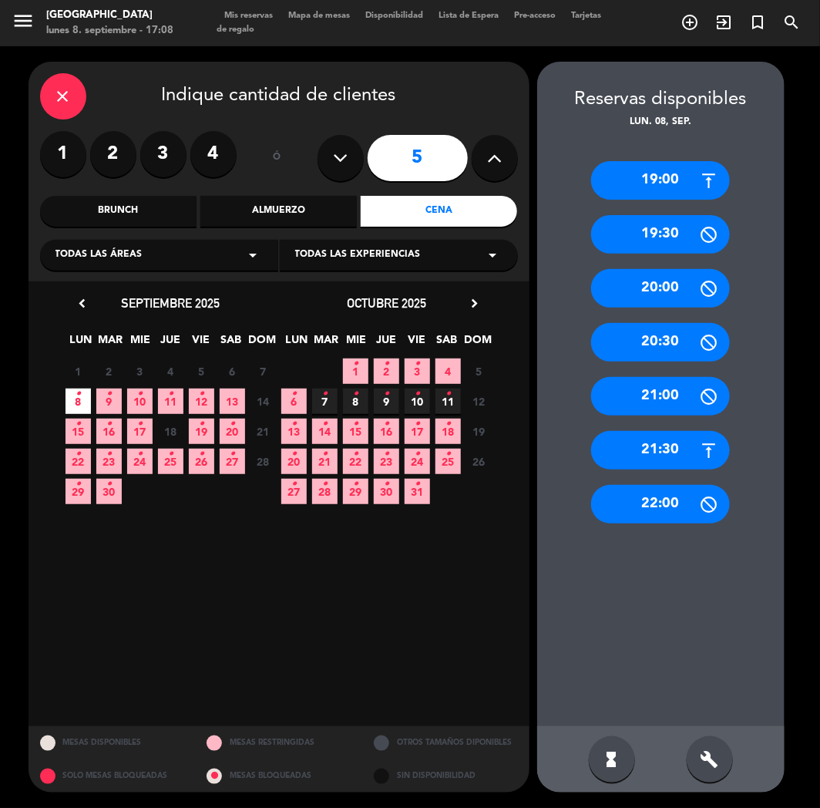
click at [666, 289] on div "20:00" at bounding box center [660, 288] width 139 height 39
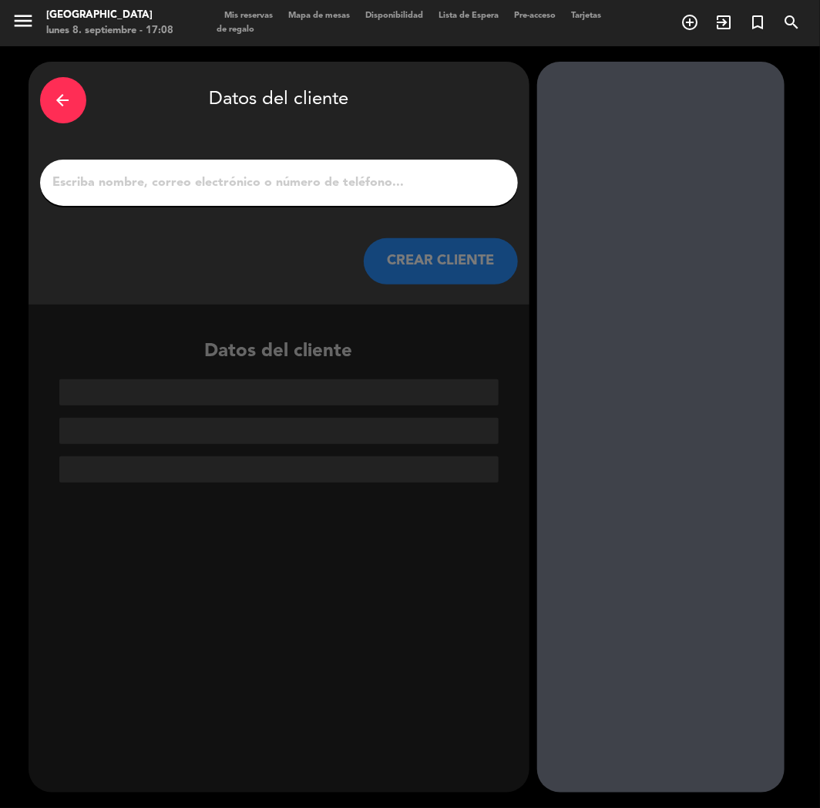
click at [329, 179] on input "1" at bounding box center [279, 183] width 455 height 22
paste input "[PERSON_NAME]"
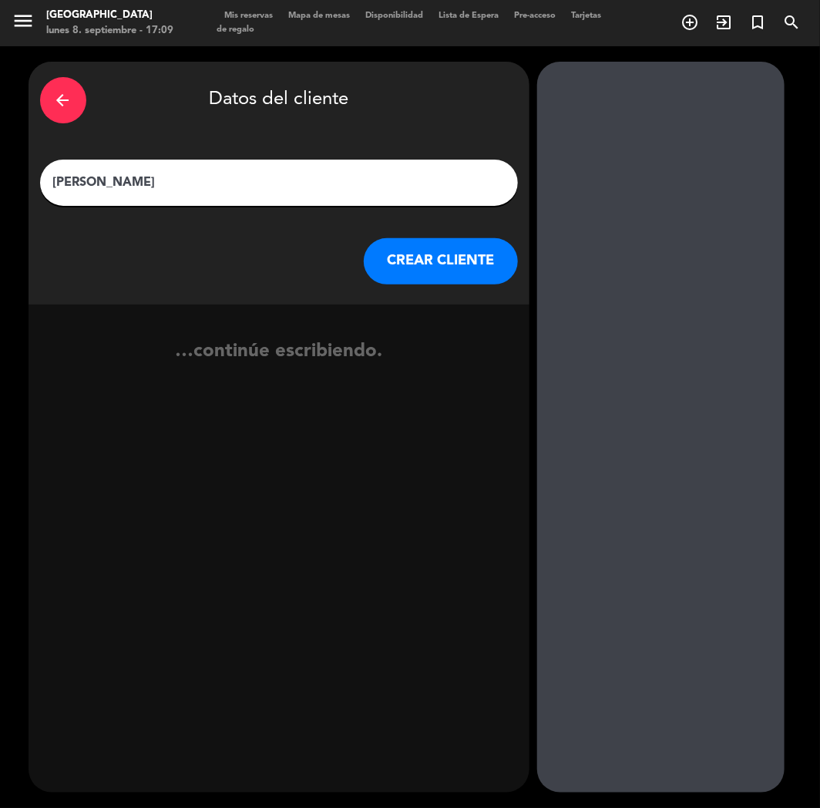
type input "[PERSON_NAME]"
click at [469, 281] on button "CREAR CLIENTE" at bounding box center [441, 261] width 154 height 46
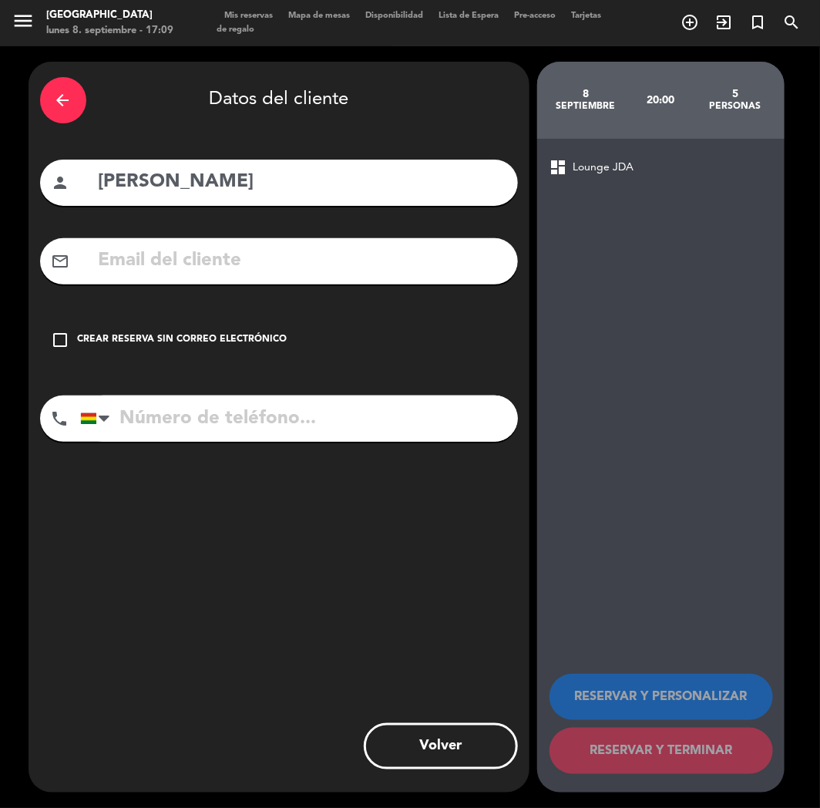
paste input "[EMAIL_ADDRESS][DOMAIN_NAME]"
click at [133, 267] on input "text" at bounding box center [301, 261] width 409 height 32
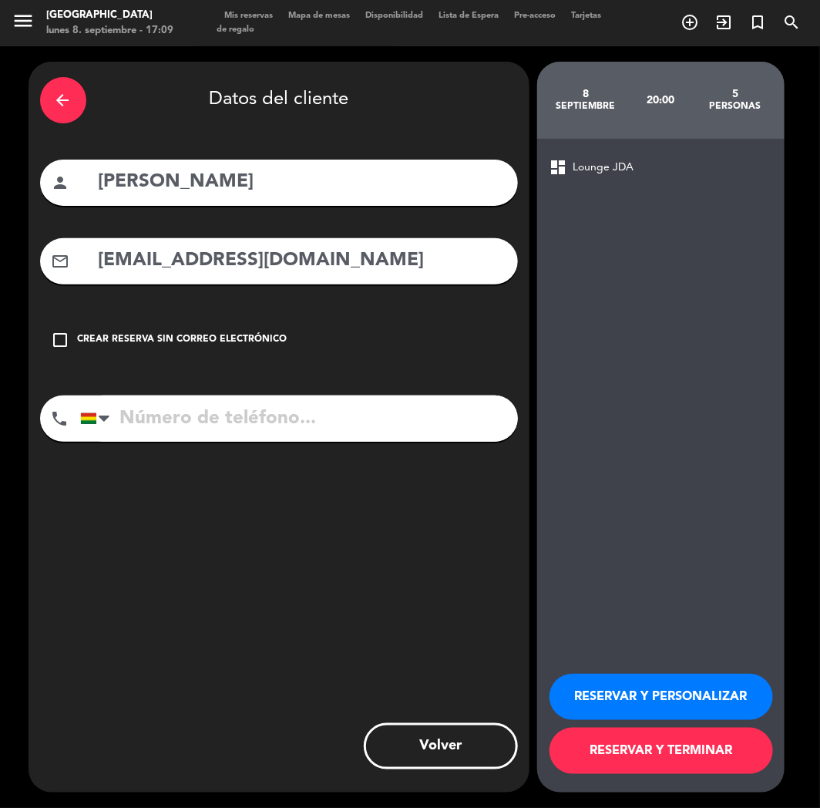
type input "[EMAIL_ADDRESS][DOMAIN_NAME]"
drag, startPoint x: 181, startPoint y: 415, endPoint x: 476, endPoint y: 530, distance: 317.1
click at [183, 417] on input "tel" at bounding box center [299, 418] width 438 height 46
paste input "[PHONE_NUMBER]"
type input "[PHONE_NUMBER]"
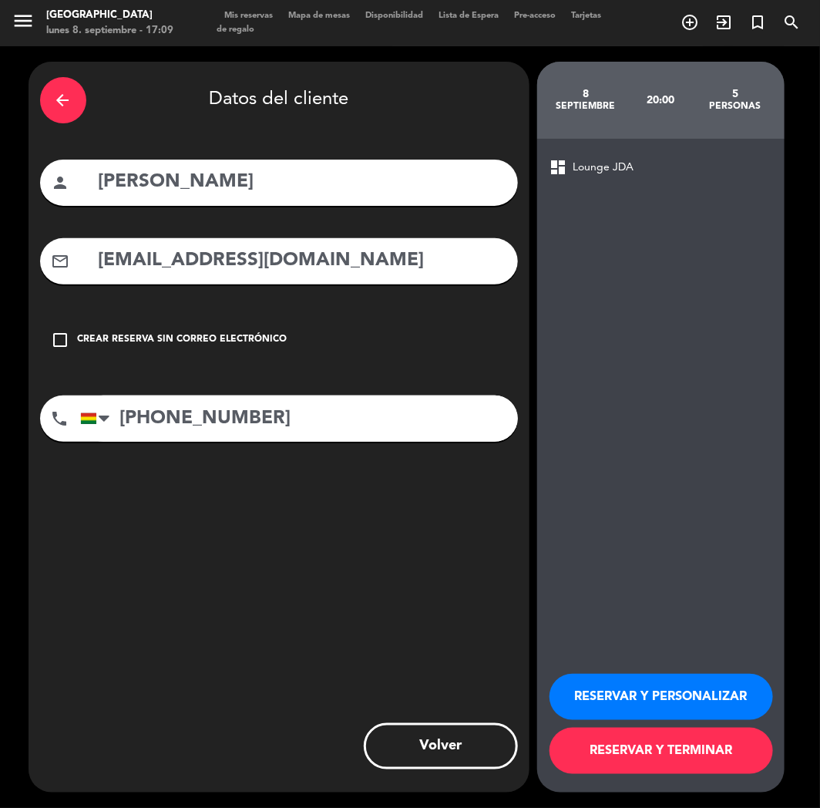
click at [666, 696] on button "RESERVAR Y PERSONALIZAR" at bounding box center [662, 697] width 224 height 46
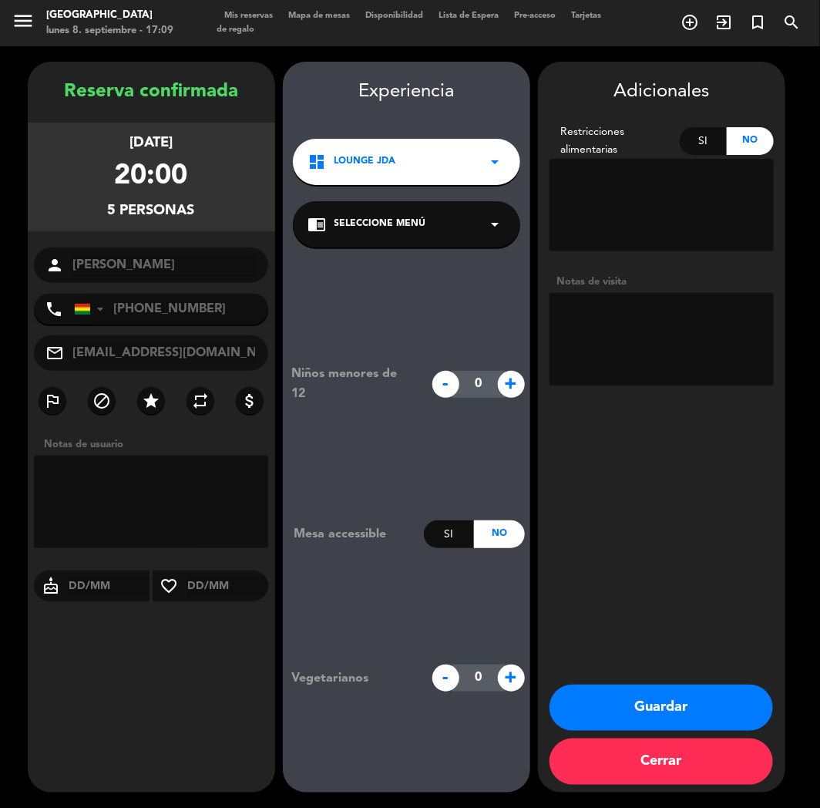
click at [185, 671] on div "Reserva confirmada [DATE] 20:00 5 personas person [PERSON_NAME] phone [GEOGRAPH…" at bounding box center [151, 442] width 247 height 731
click at [147, 731] on div "Reserva confirmada [DATE] 20:00 5 personas person [PERSON_NAME] phone [GEOGRAPH…" at bounding box center [151, 442] width 247 height 731
click at [674, 711] on button "Guardar" at bounding box center [662, 707] width 224 height 46
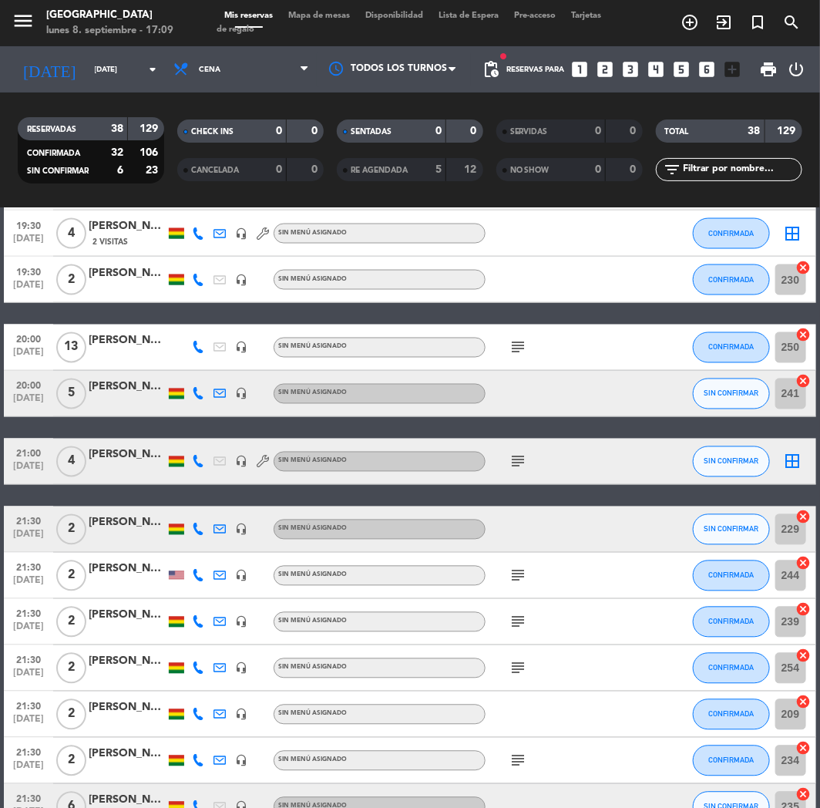
scroll to position [856, 0]
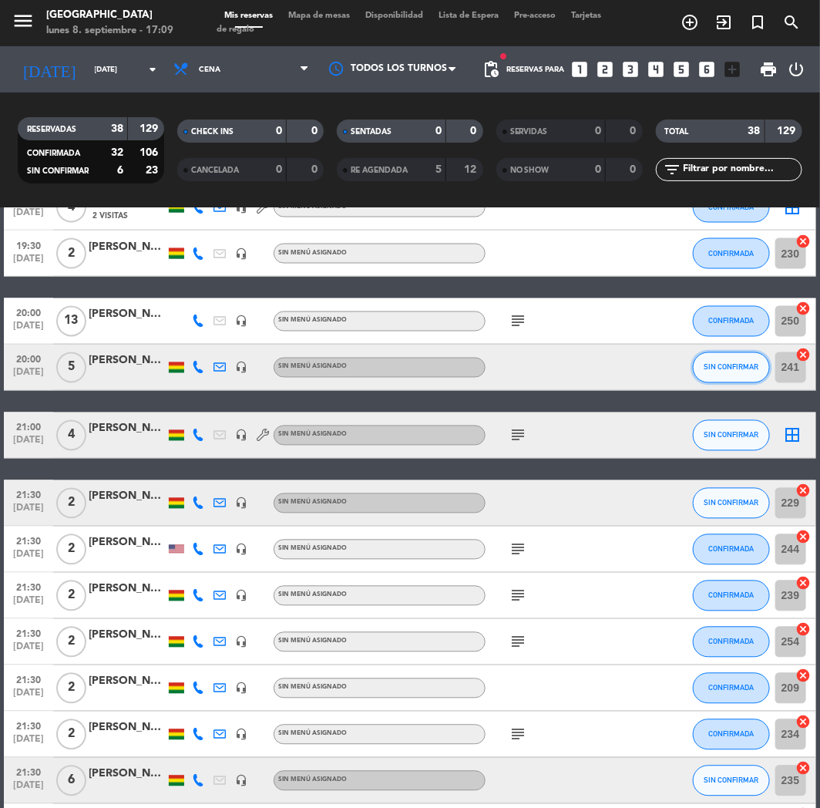
click at [749, 365] on span "SIN CONFIRMAR" at bounding box center [731, 367] width 55 height 8
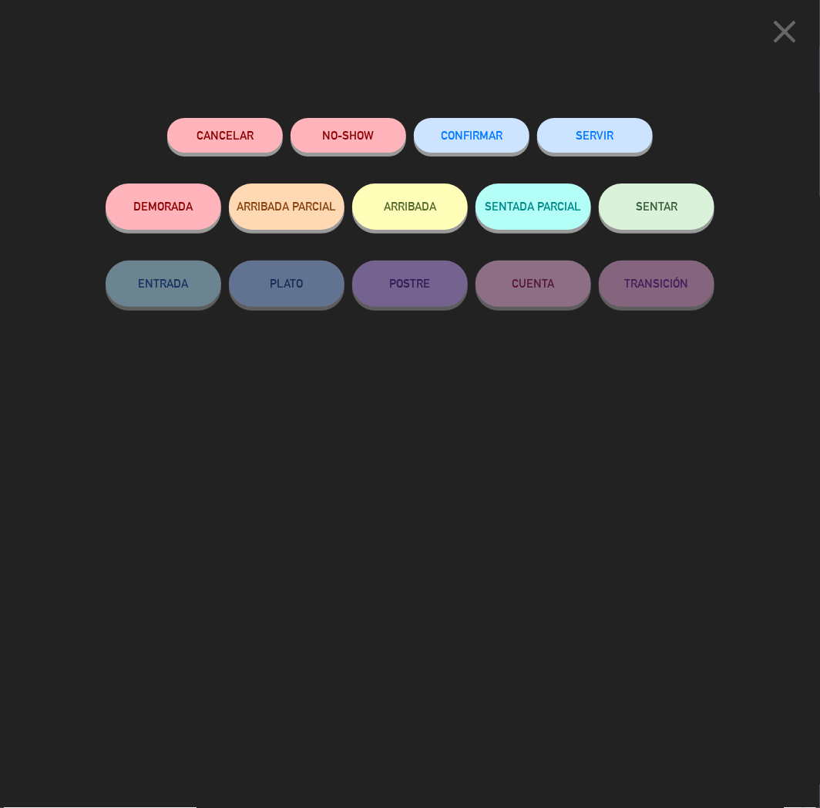
click at [475, 141] on span "CONFIRMAR" at bounding box center [472, 135] width 62 height 13
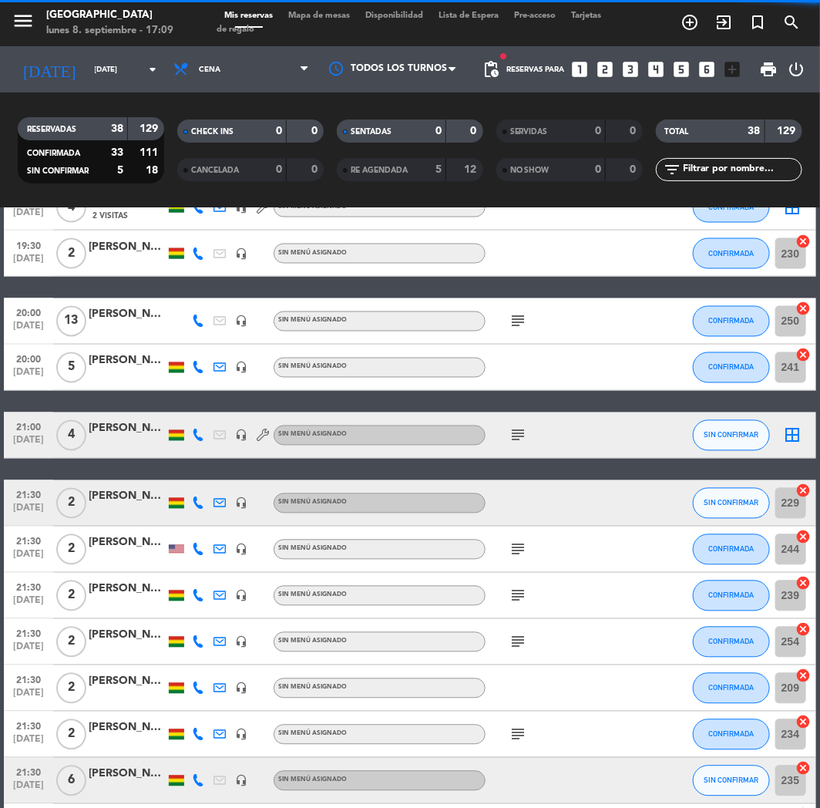
click at [96, 358] on div "[PERSON_NAME]" at bounding box center [127, 361] width 77 height 18
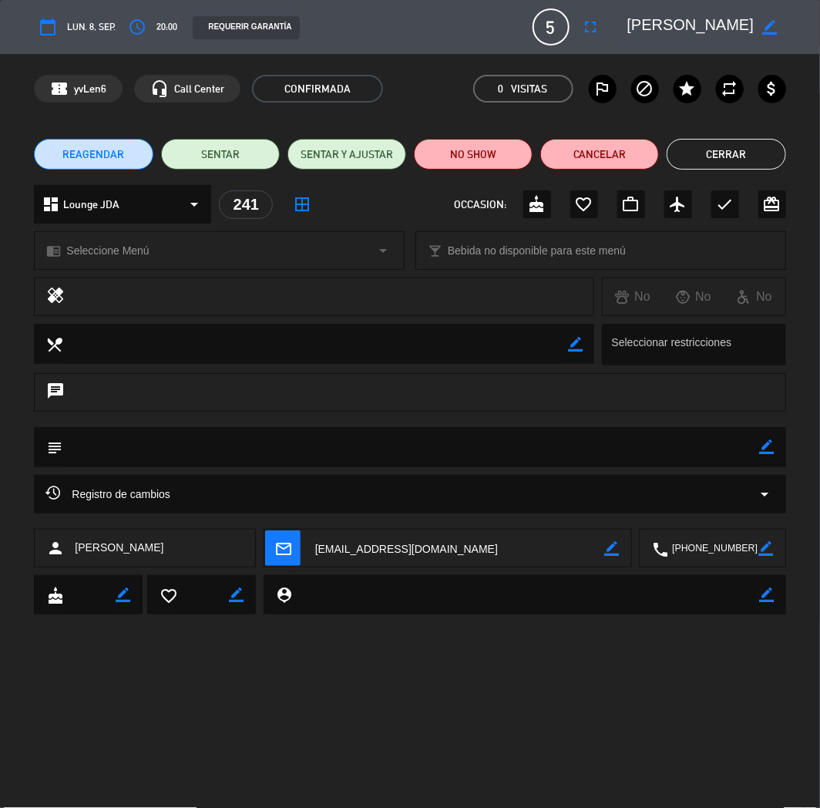
click at [765, 453] on icon "border_color" at bounding box center [767, 446] width 15 height 15
click at [714, 442] on textarea at bounding box center [410, 446] width 697 height 39
type textarea "c"
type textarea "CUMPLE"
click at [772, 436] on div at bounding box center [767, 447] width 15 height 40
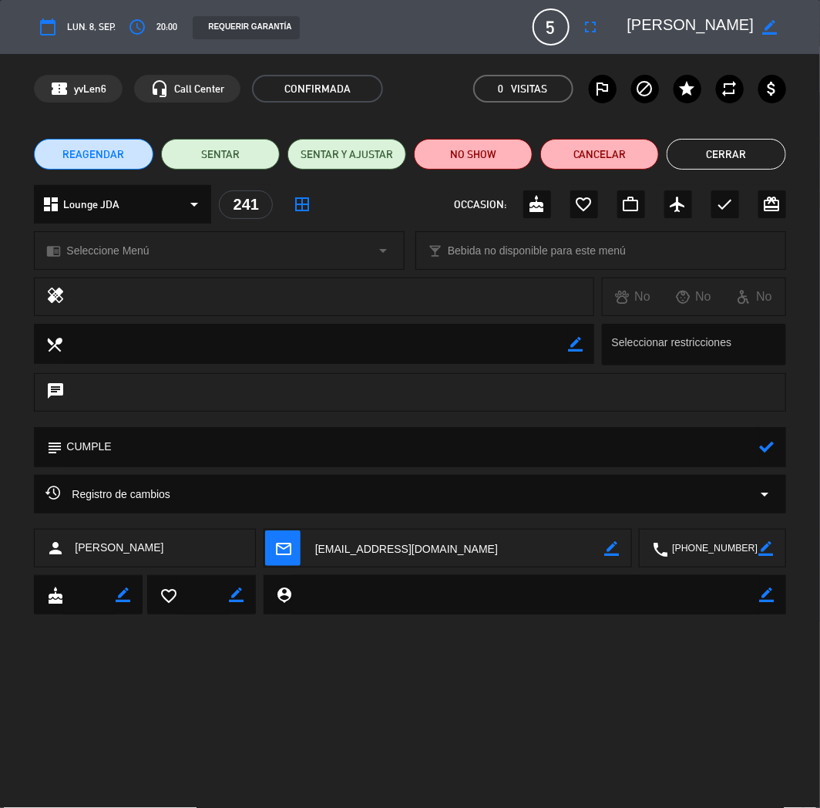
drag, startPoint x: 772, startPoint y: 436, endPoint x: 772, endPoint y: 446, distance: 9.3
click at [772, 437] on div at bounding box center [767, 447] width 15 height 40
click at [772, 446] on icon at bounding box center [767, 446] width 15 height 15
click at [713, 155] on button "Cerrar" at bounding box center [726, 154] width 119 height 31
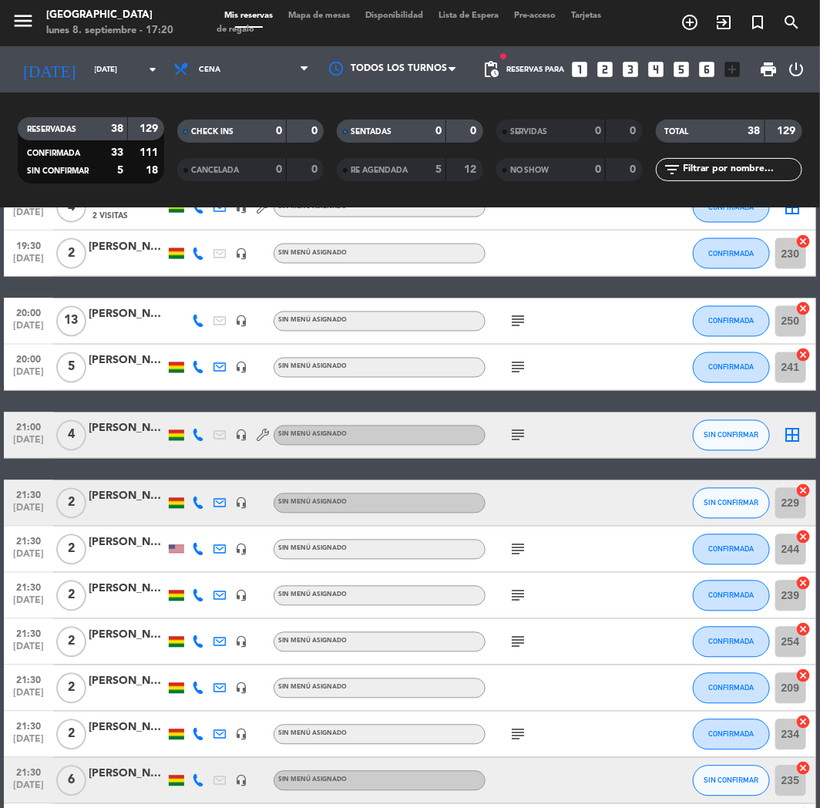
click at [612, 67] on icon "looks_two" at bounding box center [606, 69] width 20 height 20
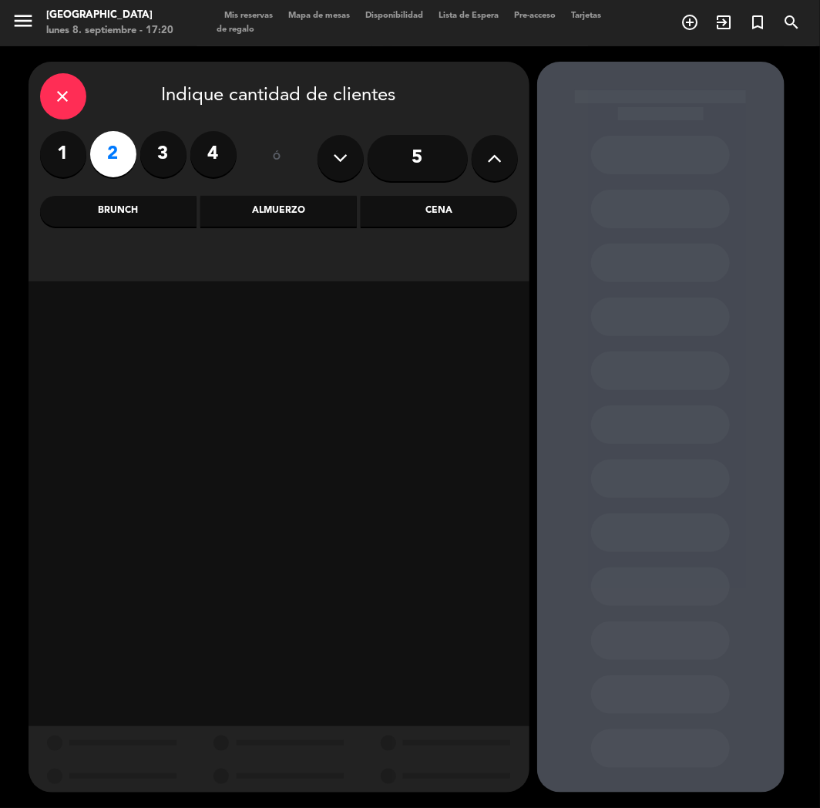
click at [433, 208] on div "Cena" at bounding box center [439, 211] width 156 height 31
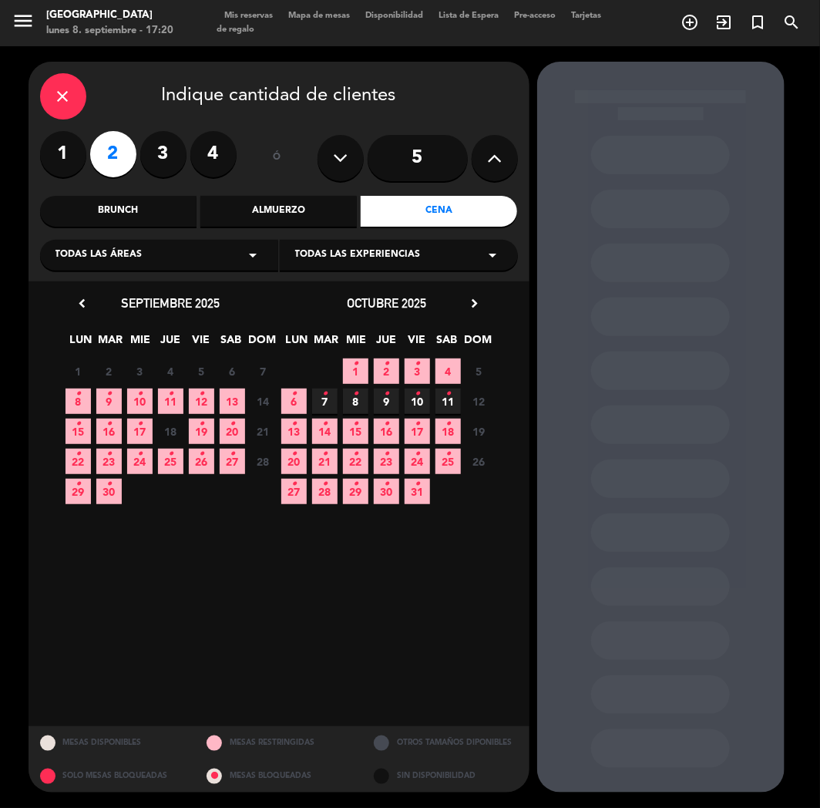
click at [168, 399] on icon "•" at bounding box center [170, 394] width 5 height 25
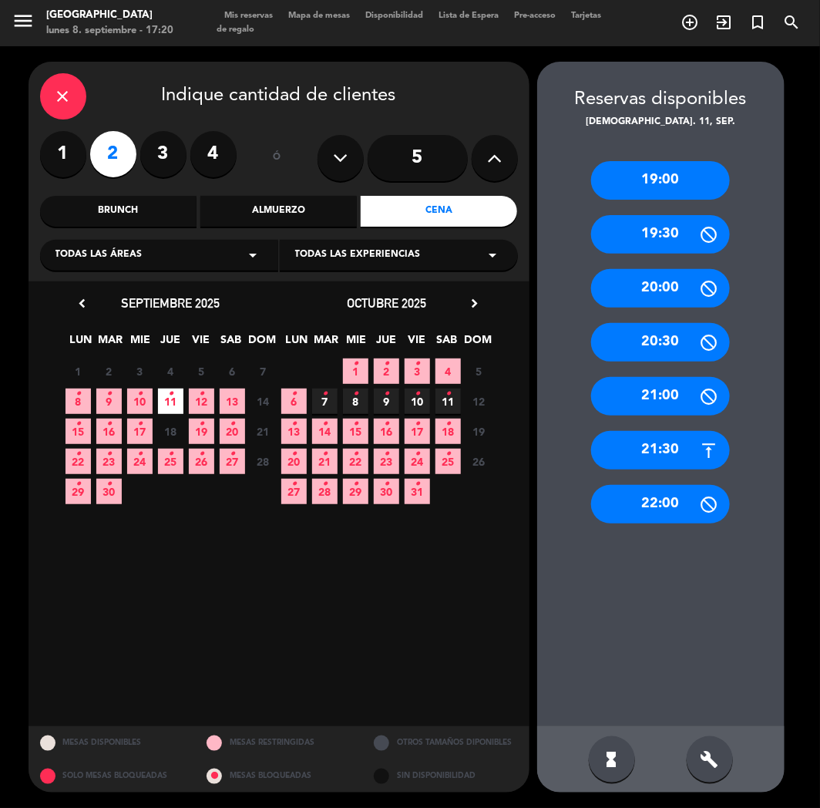
click at [681, 452] on div "21:30" at bounding box center [660, 450] width 139 height 39
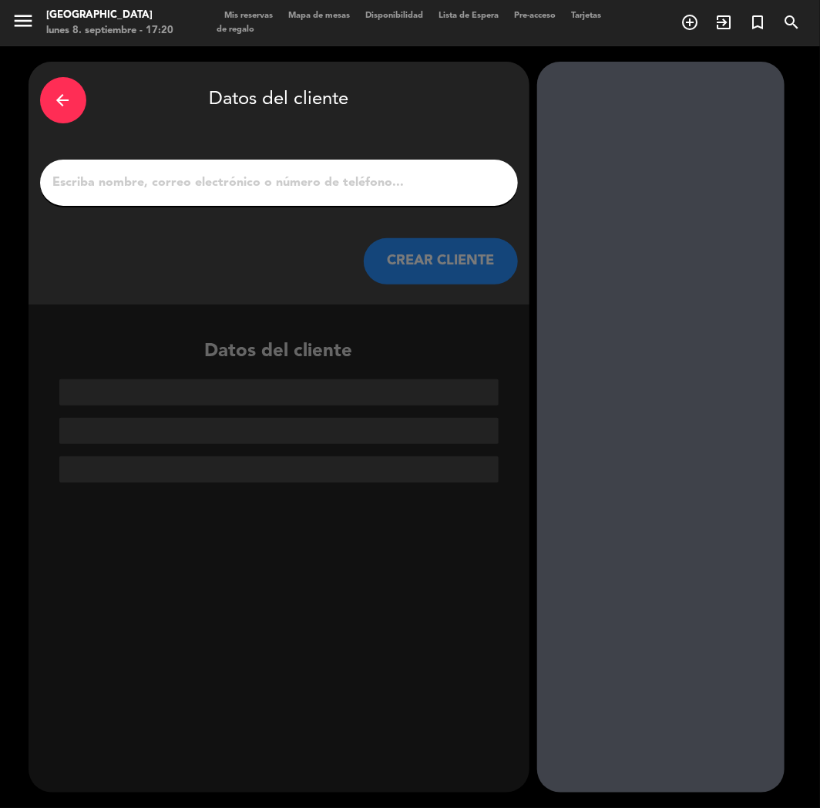
click at [281, 190] on input "1" at bounding box center [279, 183] width 455 height 22
paste input "[PERSON_NAME]"
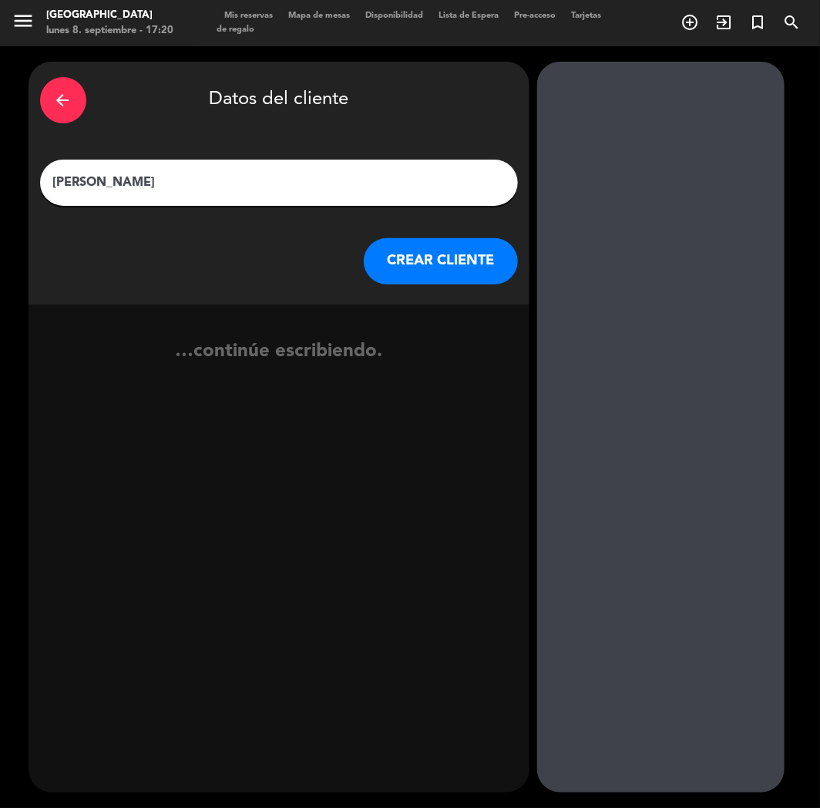
type input "[PERSON_NAME]"
click at [387, 283] on button "CREAR CLIENTE" at bounding box center [441, 261] width 154 height 46
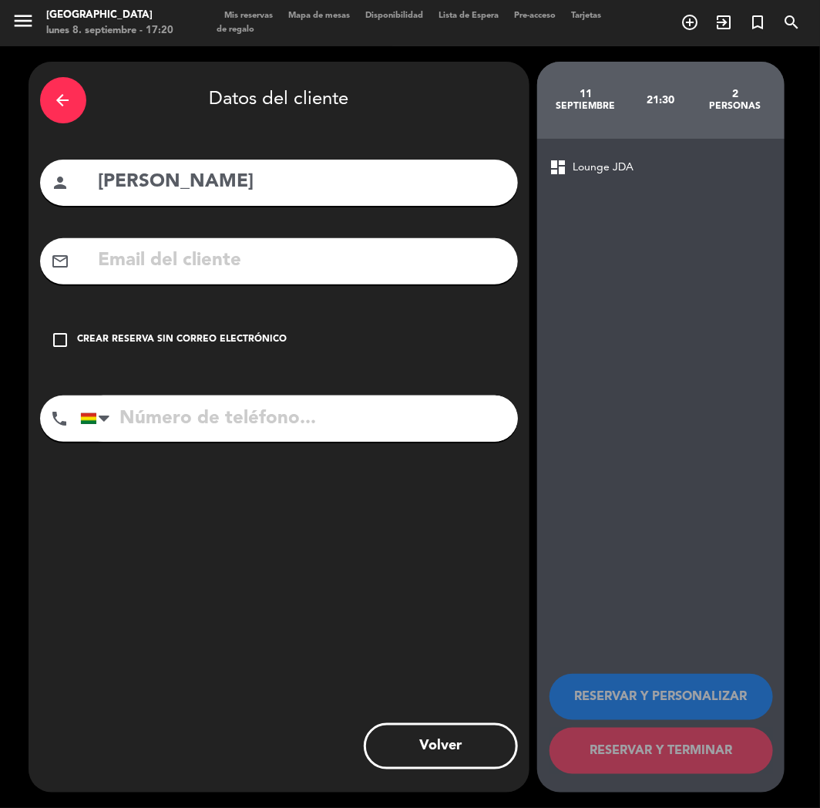
click at [239, 417] on input "tel" at bounding box center [299, 418] width 438 height 46
paste input "[PHONE_NUMBER]"
type input "[PHONE_NUMBER]"
click at [228, 254] on input "text" at bounding box center [301, 261] width 409 height 32
paste input "[PHONE_NUMBER]"
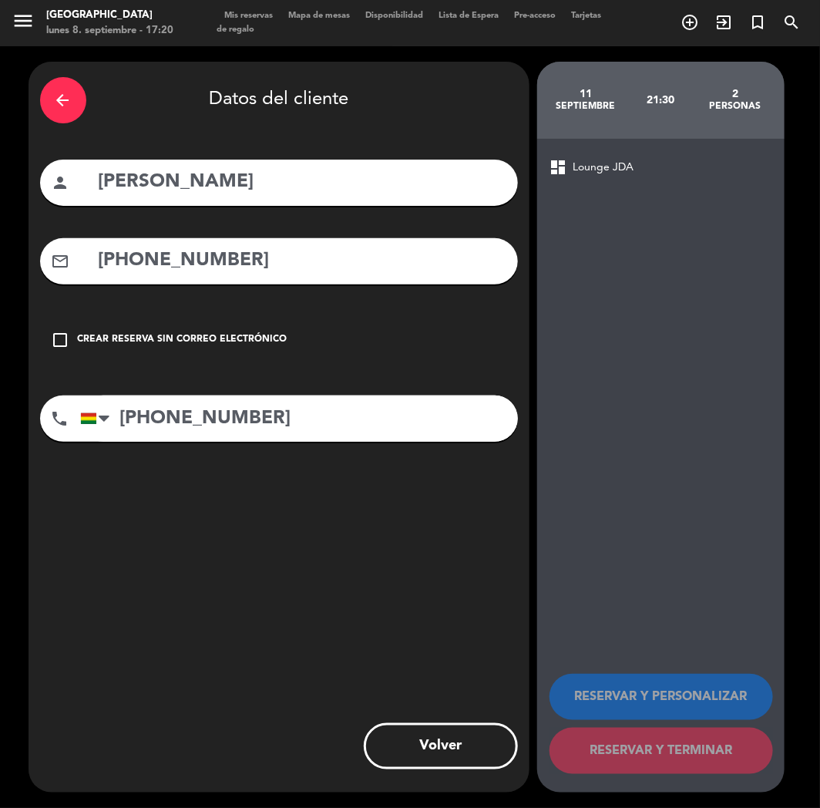
type input "[PHONE_NUMBER]"
click at [189, 345] on div "Crear reserva sin correo electrónico" at bounding box center [183, 339] width 210 height 15
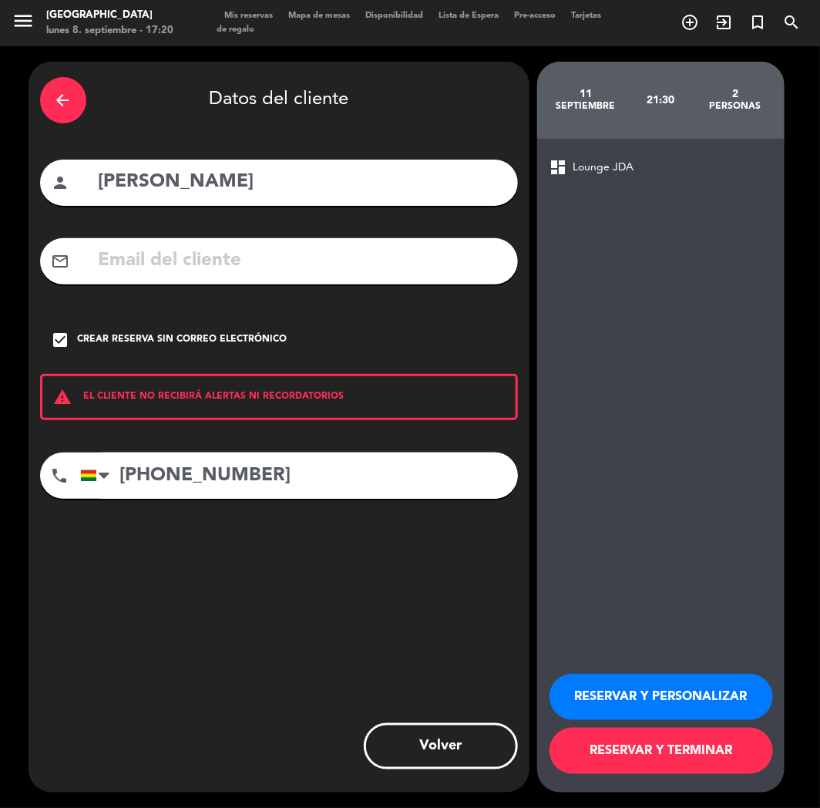
click at [595, 705] on button "RESERVAR Y PERSONALIZAR" at bounding box center [662, 697] width 224 height 46
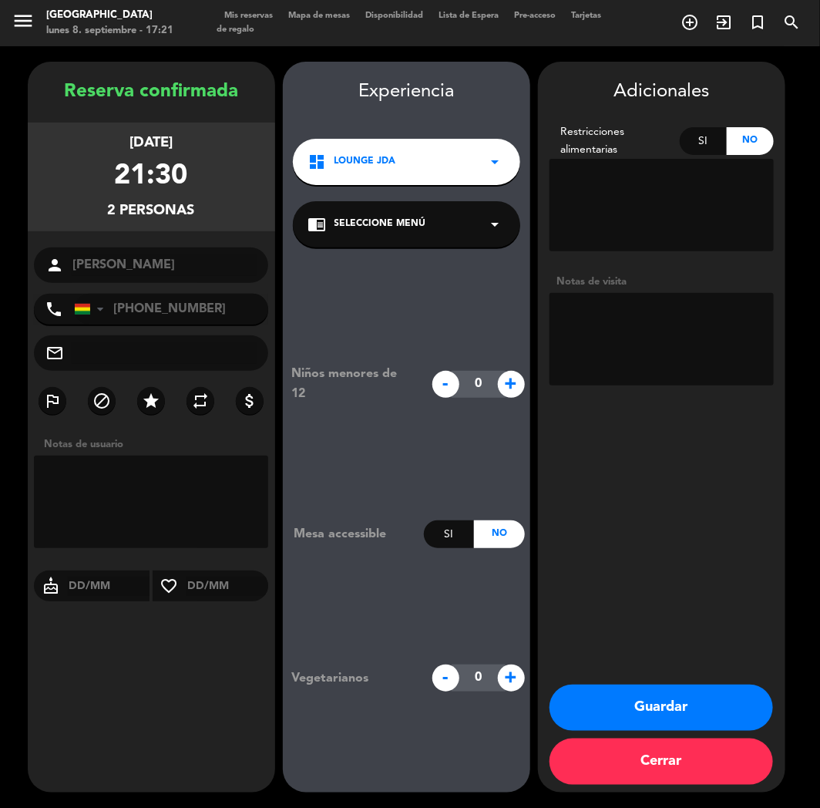
drag, startPoint x: 191, startPoint y: 671, endPoint x: 234, endPoint y: 658, distance: 44.2
click at [194, 668] on div "Reserva confirmada [DATE] 21:30 2 personas person [PERSON_NAME] phone [GEOGRAPH…" at bounding box center [151, 442] width 247 height 731
click at [631, 705] on button "Guardar" at bounding box center [662, 707] width 224 height 46
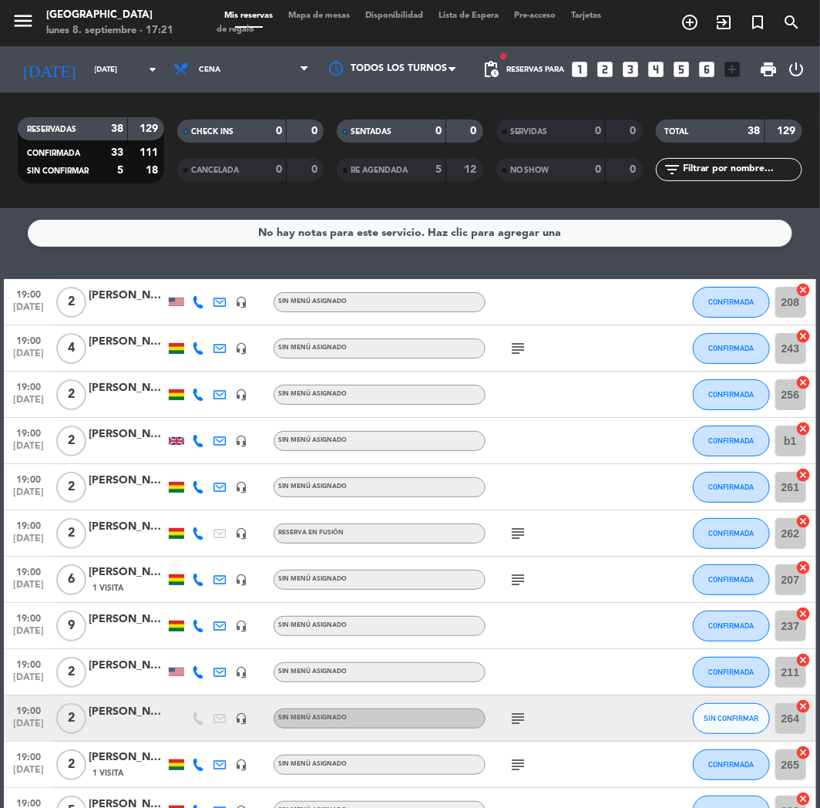
click at [610, 67] on icon "looks_two" at bounding box center [606, 69] width 20 height 20
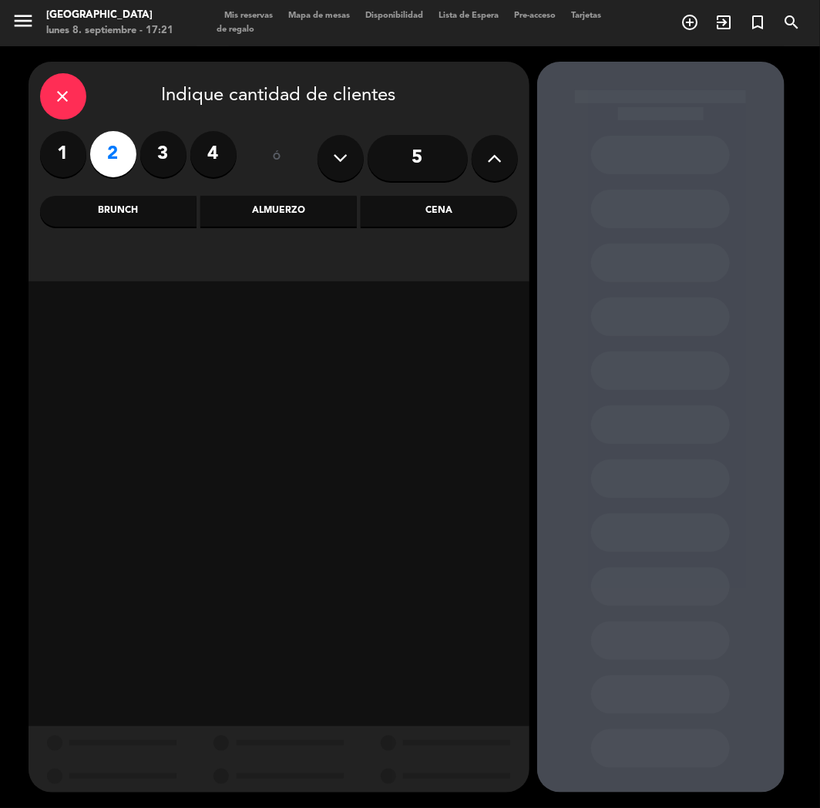
click at [429, 217] on div "Cena" at bounding box center [439, 211] width 156 height 31
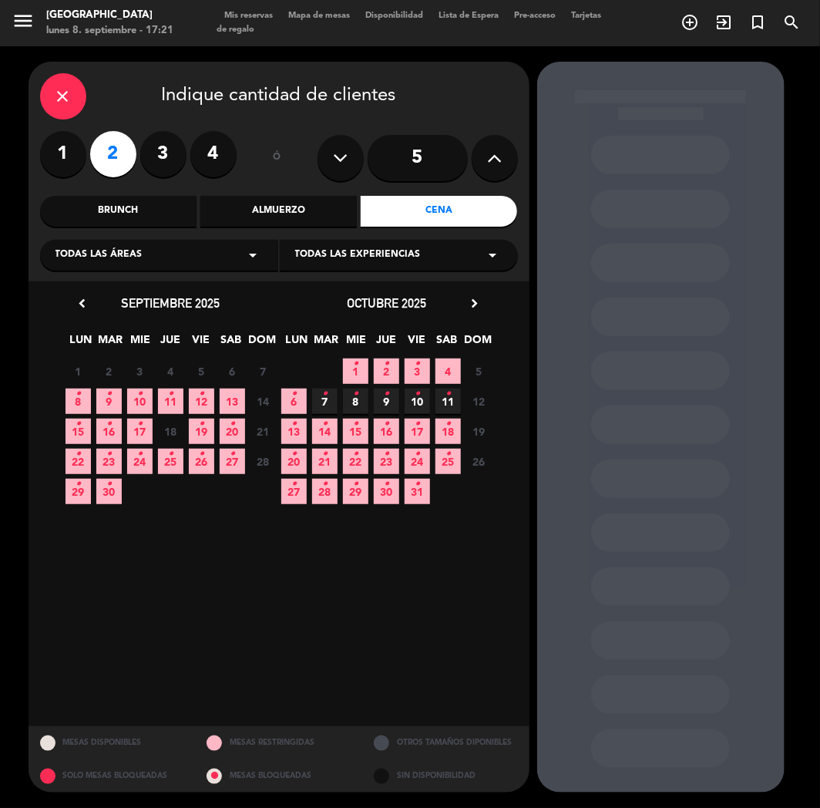
click at [180, 395] on span "11 •" at bounding box center [170, 400] width 25 height 25
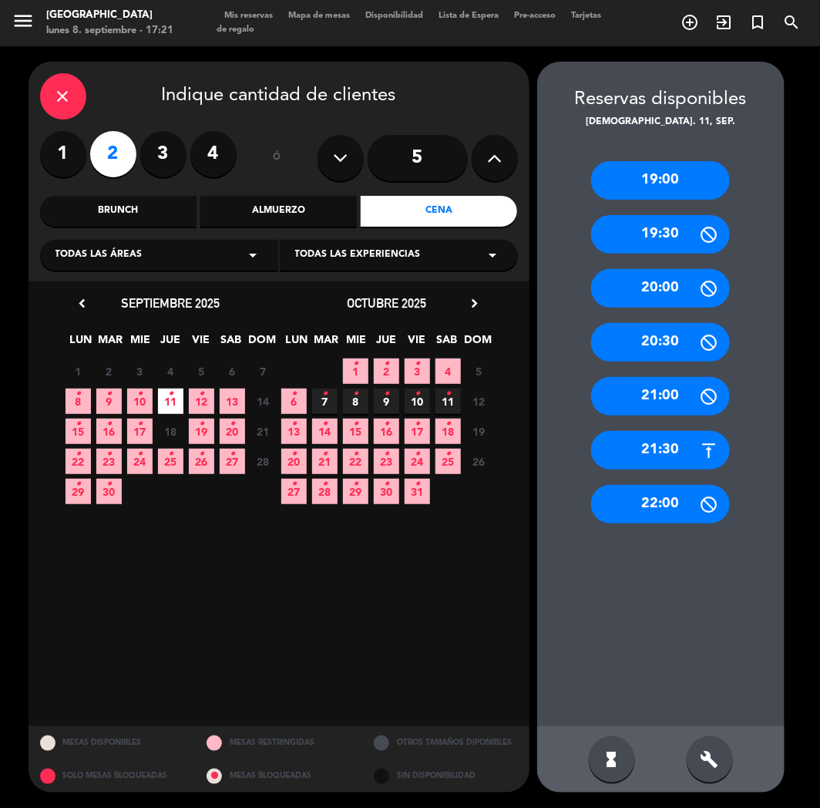
click at [650, 187] on div "19:00" at bounding box center [660, 180] width 139 height 39
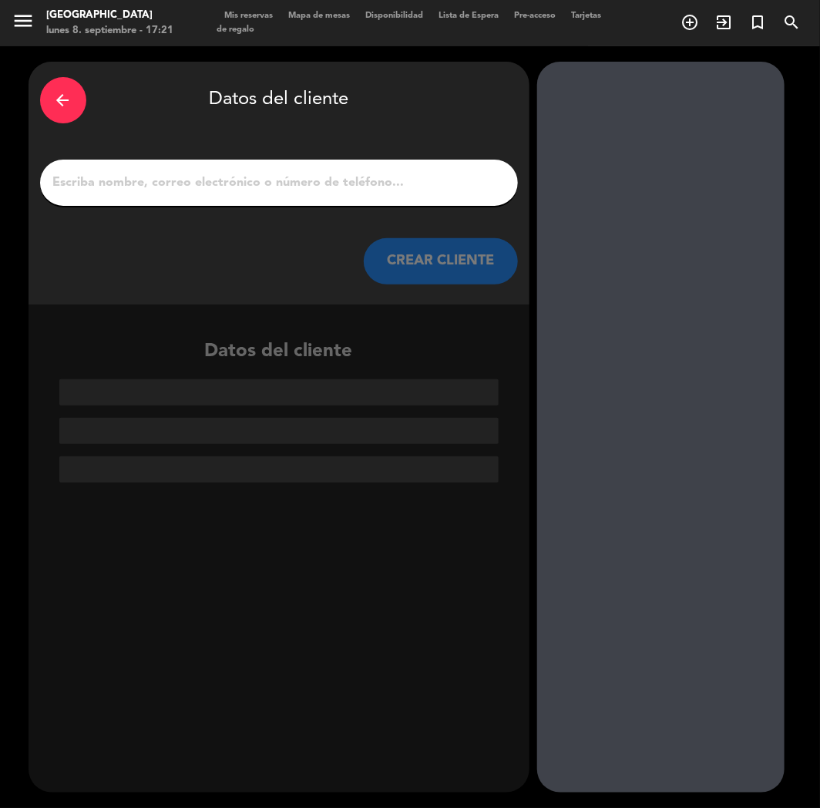
paste input "[PERSON_NAME]"
click at [327, 182] on input "[PERSON_NAME]" at bounding box center [279, 183] width 455 height 22
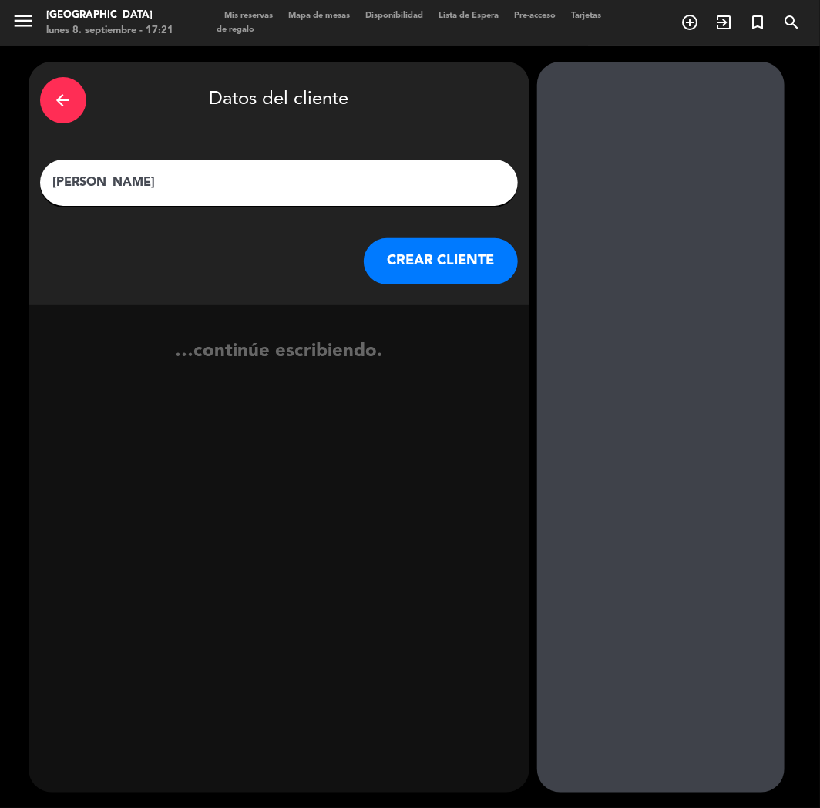
type input "[PERSON_NAME]"
click at [425, 272] on button "CREAR CLIENTE" at bounding box center [441, 261] width 154 height 46
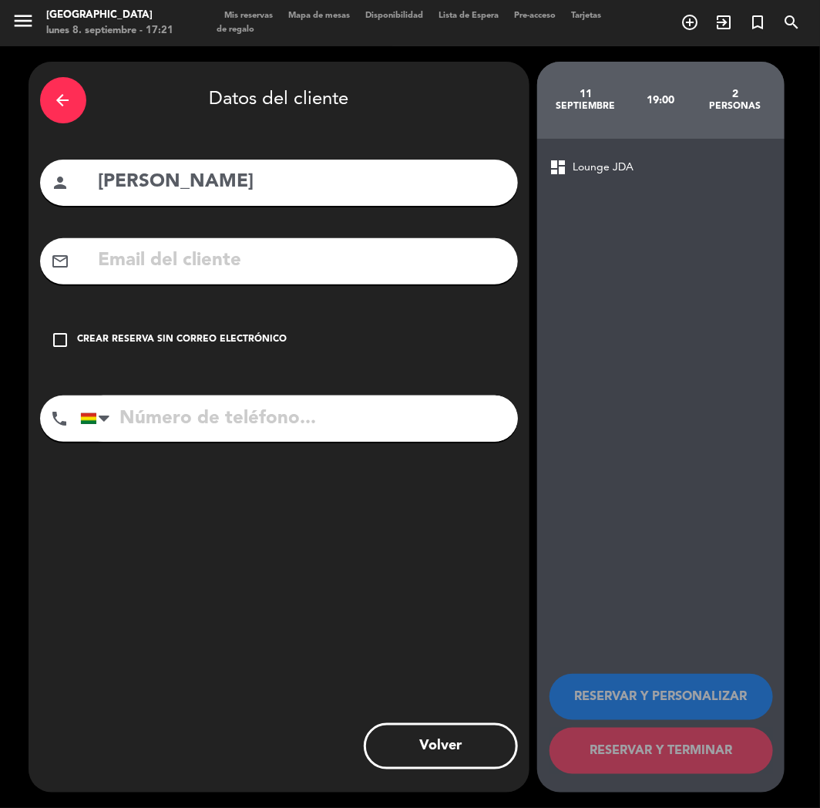
click at [146, 261] on input "text" at bounding box center [301, 261] width 409 height 32
paste input "[EMAIL_ADDRESS][DOMAIN_NAME]"
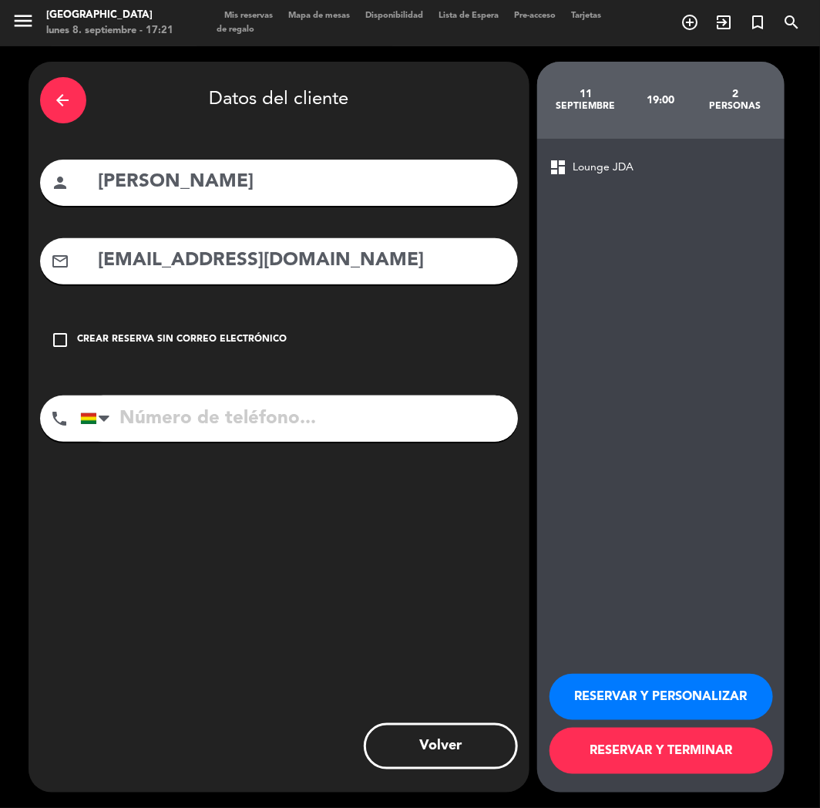
type input "[EMAIL_ADDRESS][DOMAIN_NAME]"
drag, startPoint x: 179, startPoint y: 409, endPoint x: 5, endPoint y: 231, distance: 248.0
click at [178, 409] on input "tel" at bounding box center [299, 418] width 438 height 46
paste input "[PHONE_NUMBER]"
click at [210, 429] on input "[PHONE_NUMBER]" at bounding box center [299, 418] width 438 height 46
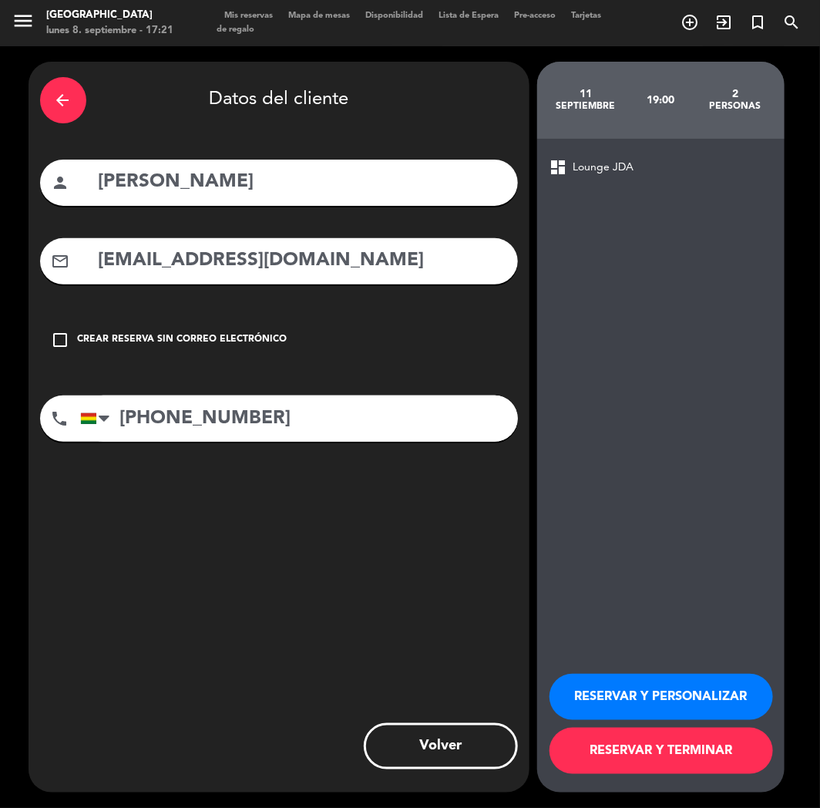
type input "[PHONE_NUMBER]"
click at [613, 674] on button "RESERVAR Y PERSONALIZAR" at bounding box center [662, 697] width 224 height 46
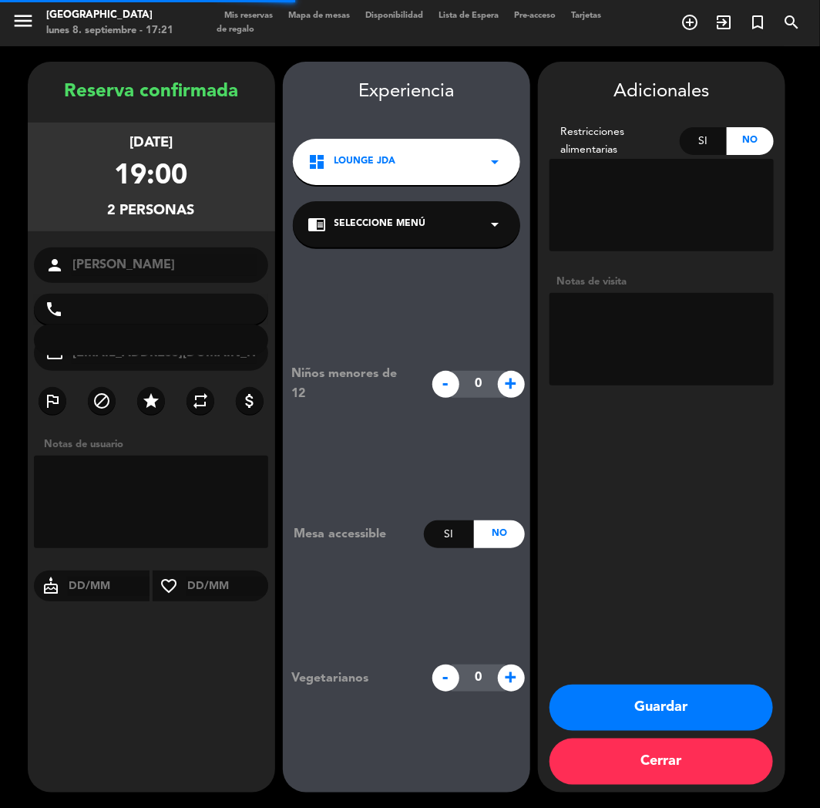
type input "[PHONE_NUMBER]"
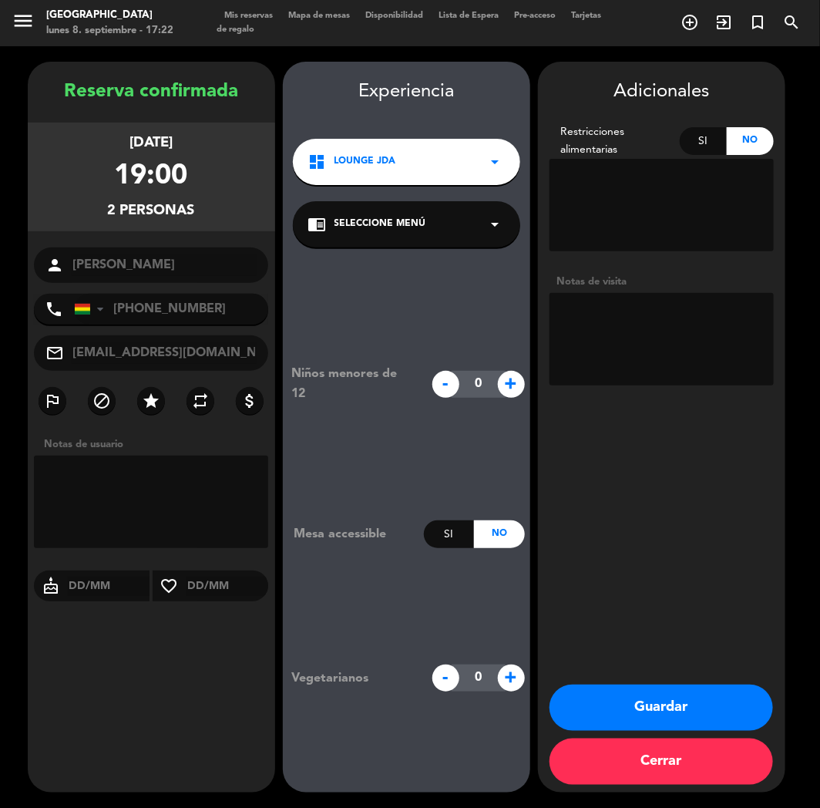
click at [607, 343] on textarea at bounding box center [662, 339] width 224 height 92
type textarea "CUMPLE"
click at [663, 704] on button "Guardar" at bounding box center [662, 707] width 224 height 46
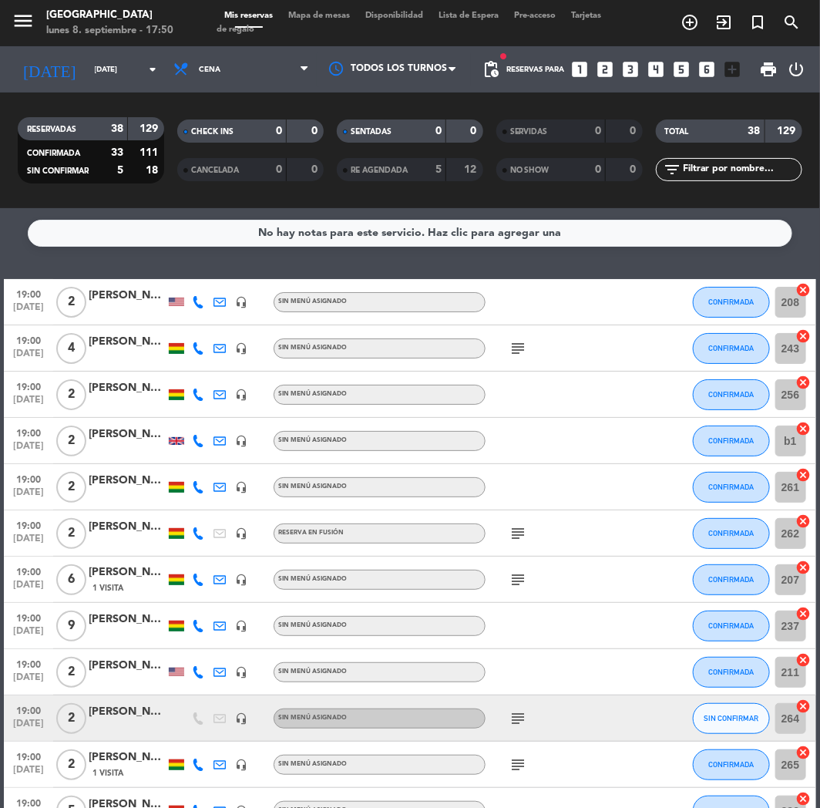
click at [597, 72] on icon "looks_two" at bounding box center [606, 69] width 20 height 20
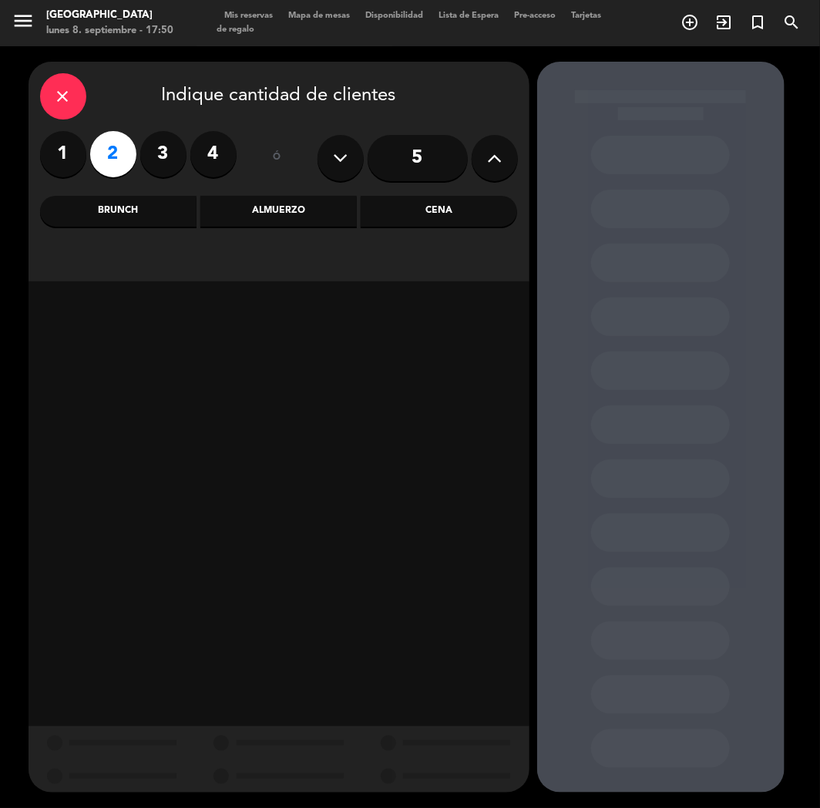
click at [417, 209] on div "Cena" at bounding box center [439, 211] width 156 height 31
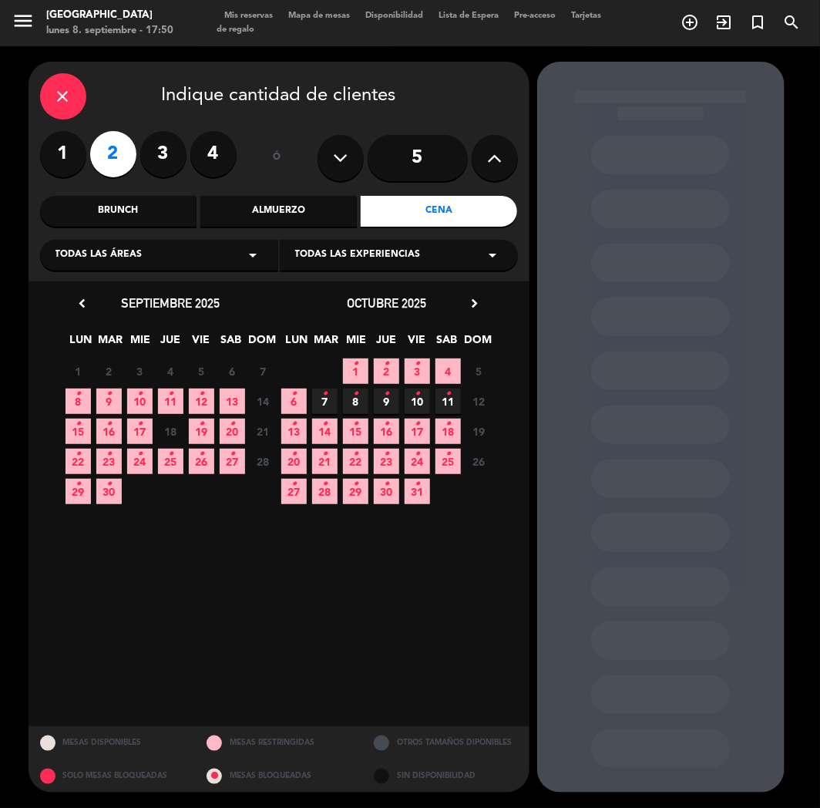
click at [113, 398] on span "9 •" at bounding box center [108, 400] width 25 height 25
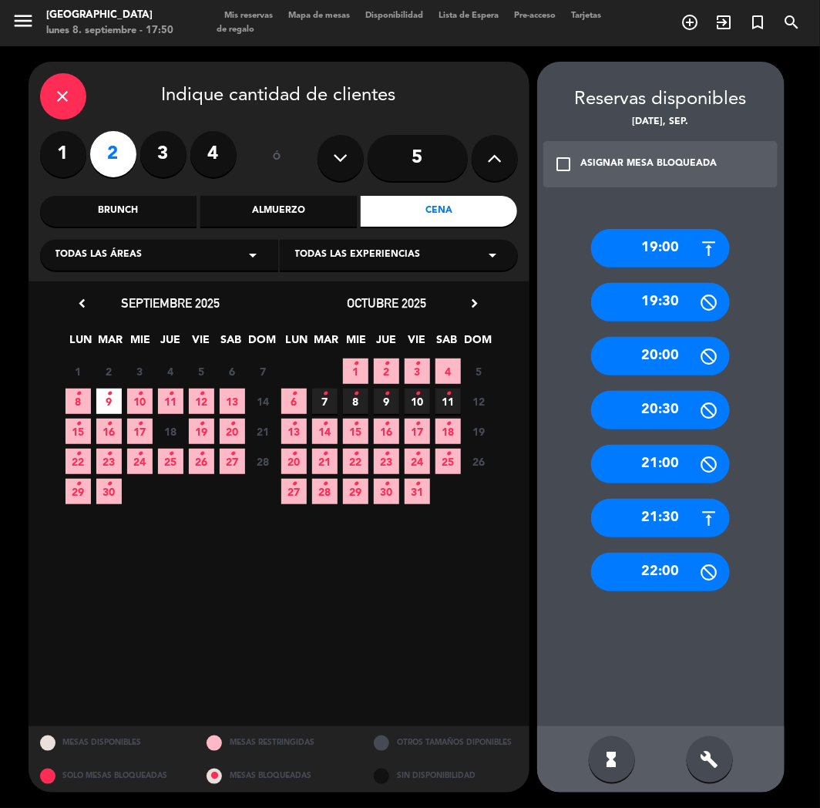
click at [684, 519] on div "21:30" at bounding box center [660, 518] width 139 height 39
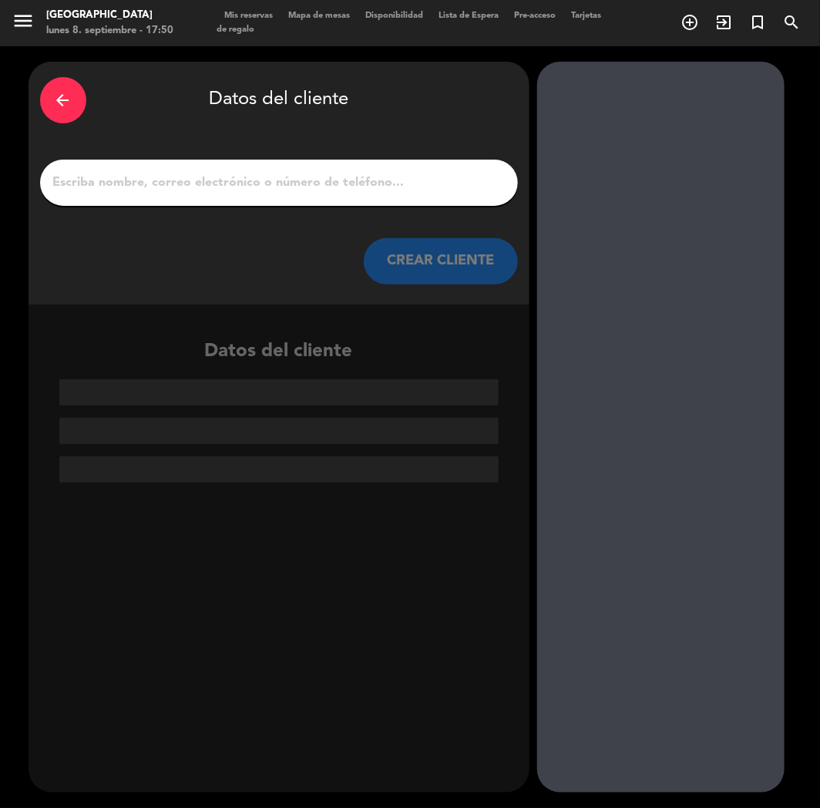
click at [307, 197] on div at bounding box center [279, 183] width 478 height 46
click at [311, 157] on div "arrow_back Datos del cliente CREAR CLIENTE" at bounding box center [279, 183] width 501 height 243
click at [293, 193] on div at bounding box center [279, 183] width 478 height 46
click at [298, 180] on input "1" at bounding box center [279, 183] width 455 height 22
paste input "[PERSON_NAME]"
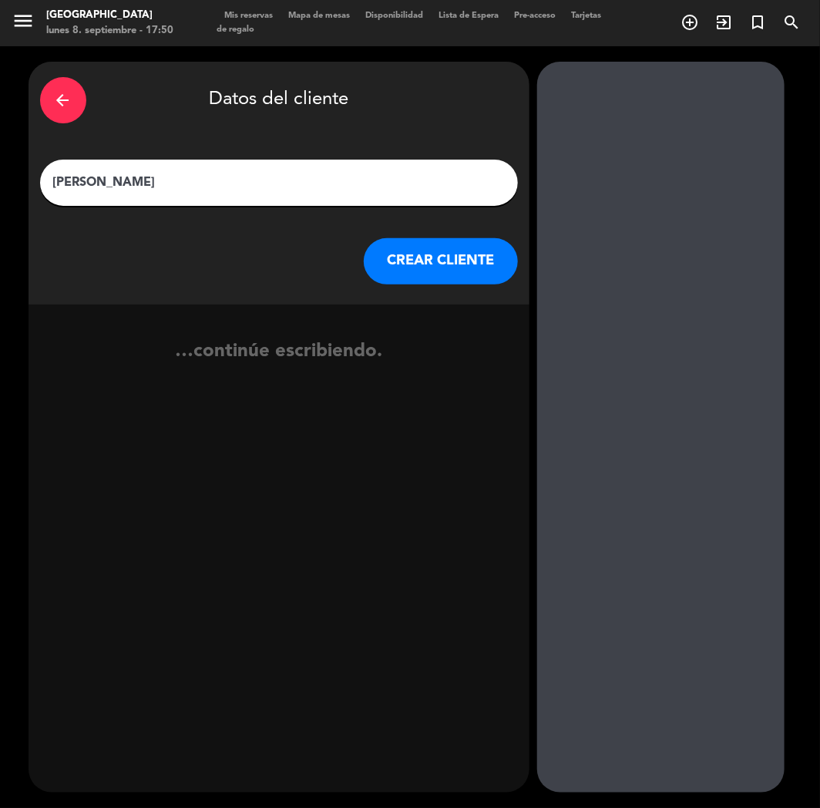
type input "[PERSON_NAME]"
click at [440, 264] on button "CREAR CLIENTE" at bounding box center [441, 261] width 154 height 46
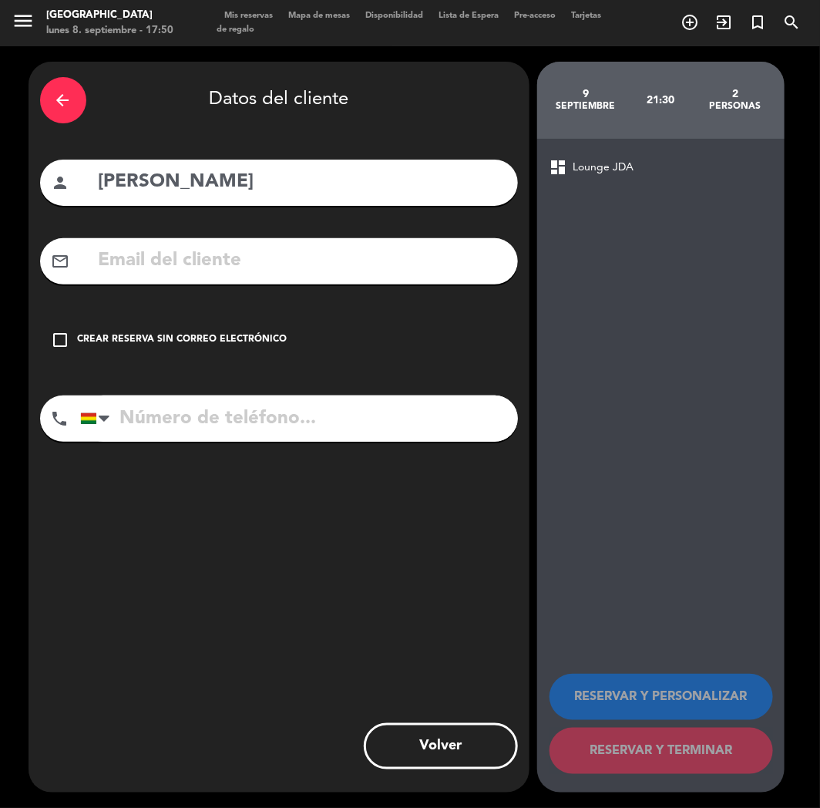
click at [154, 174] on input "[PERSON_NAME]" at bounding box center [301, 182] width 409 height 32
click at [160, 179] on input "[PERSON_NAME]" at bounding box center [301, 182] width 409 height 32
click at [156, 182] on input "[PERSON_NAME]" at bounding box center [301, 182] width 409 height 32
type input "[PERSON_NAME]"
click at [165, 422] on input "tel" at bounding box center [299, 418] width 438 height 46
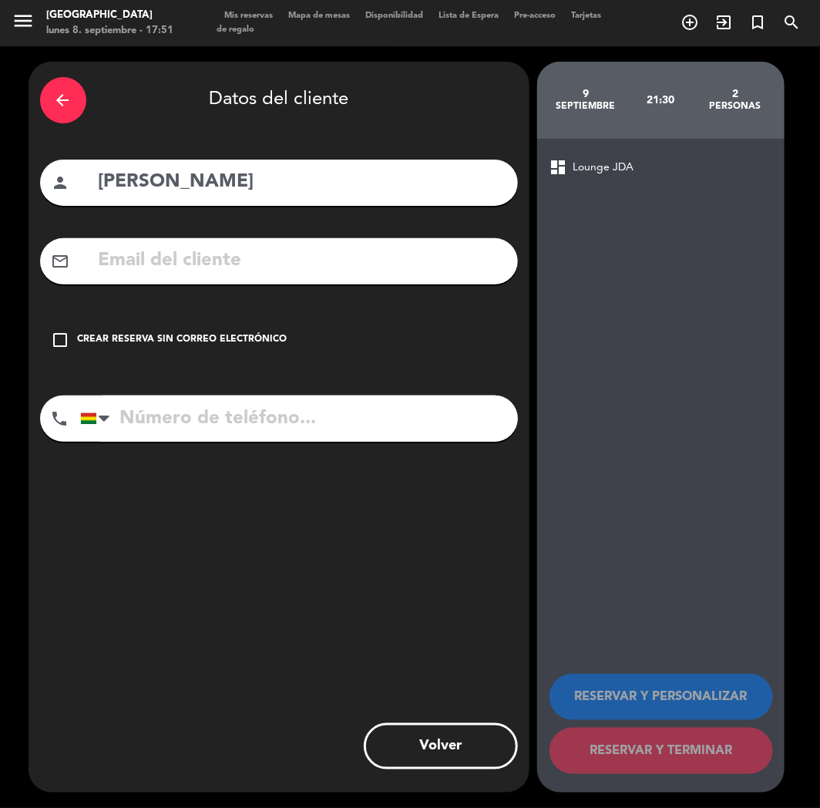
click at [168, 241] on div "mail_outline" at bounding box center [279, 261] width 478 height 46
click at [168, 247] on input "text" at bounding box center [301, 261] width 409 height 32
paste input "[EMAIL_ADDRESS][DOMAIN_NAME]"
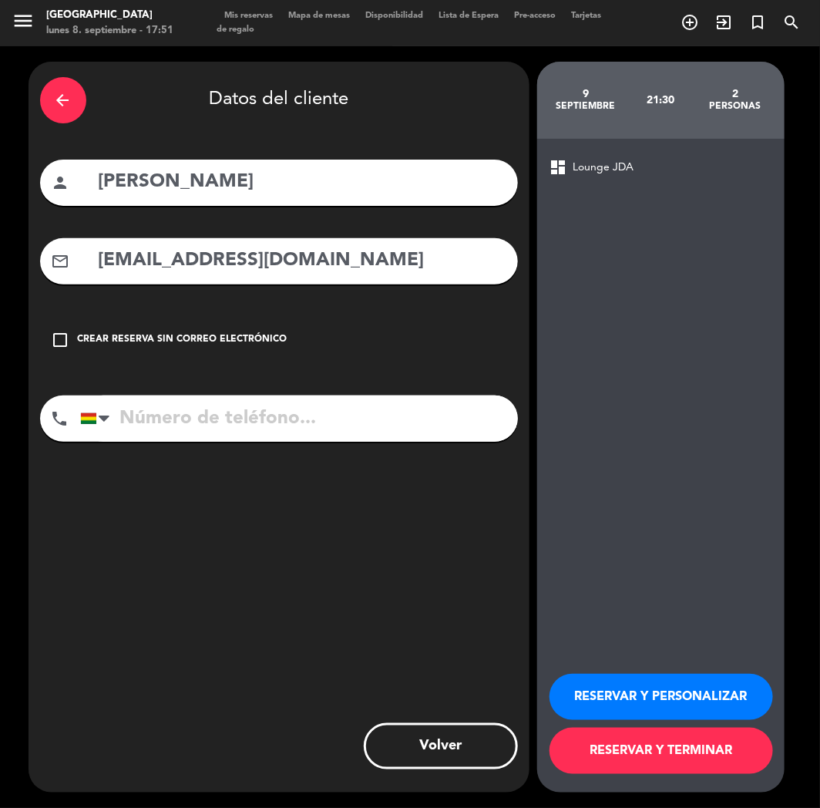
type input "[EMAIL_ADDRESS][DOMAIN_NAME]"
paste input "[PHONE_NUMBER]"
click at [267, 424] on input "[PHONE_NUMBER]" at bounding box center [299, 418] width 438 height 46
type input "[PHONE_NUMBER]"
click at [610, 689] on button "RESERVAR Y PERSONALIZAR" at bounding box center [662, 697] width 224 height 46
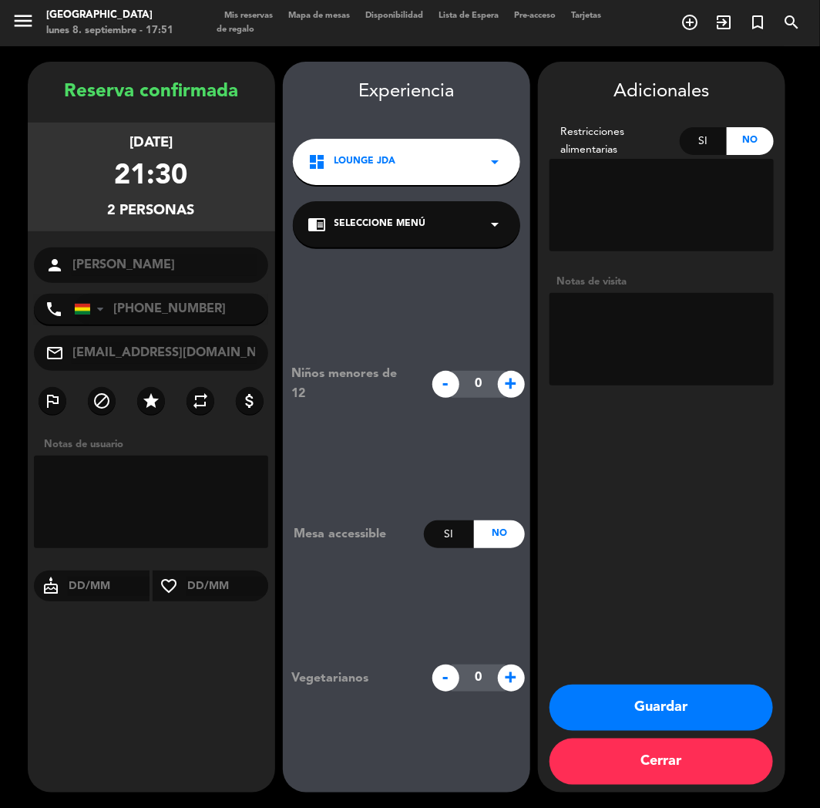
drag, startPoint x: 118, startPoint y: 707, endPoint x: 141, endPoint y: 713, distance: 23.9
click at [128, 710] on div "Reserva confirmada [DATE] 21:30 2 personas person [PERSON_NAME] phone [GEOGRAPH…" at bounding box center [151, 442] width 247 height 731
click at [699, 698] on button "Guardar" at bounding box center [662, 707] width 224 height 46
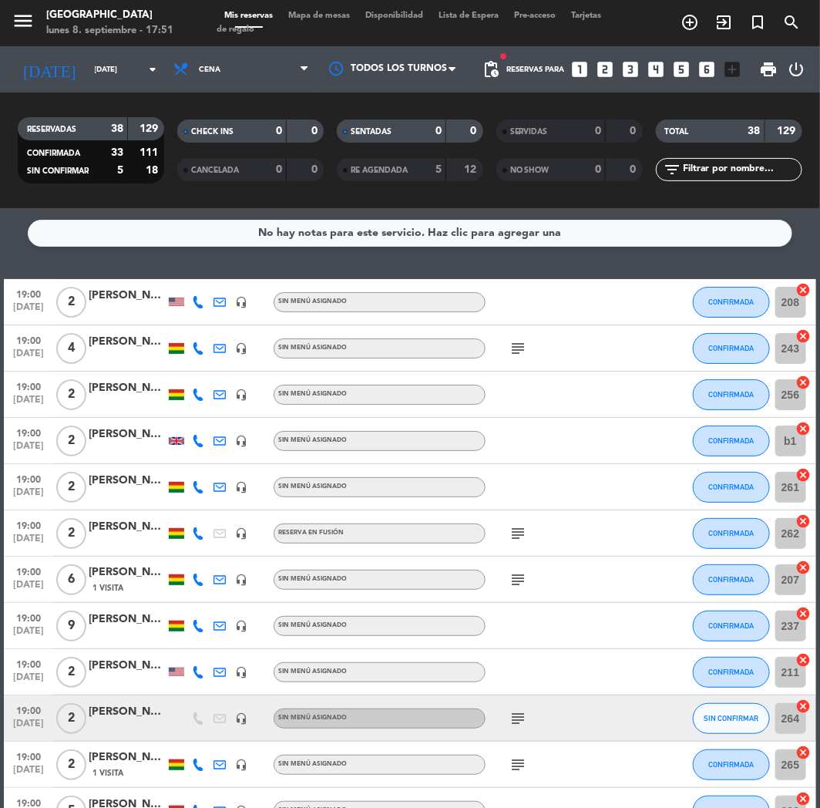
click at [604, 71] on icon "looks_two" at bounding box center [606, 69] width 20 height 20
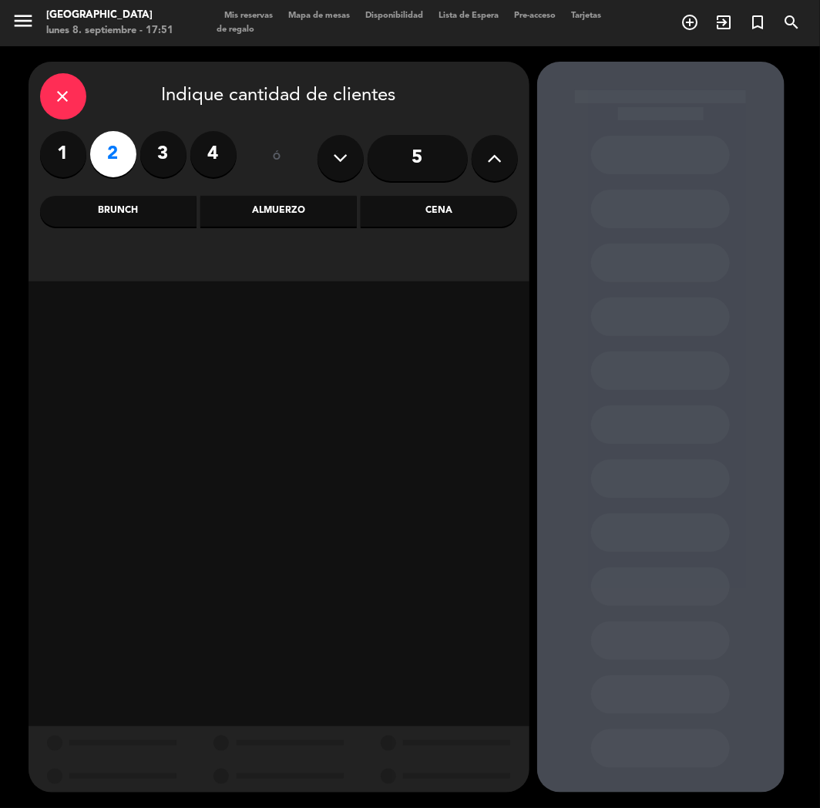
click at [406, 205] on div "Cena" at bounding box center [439, 211] width 156 height 31
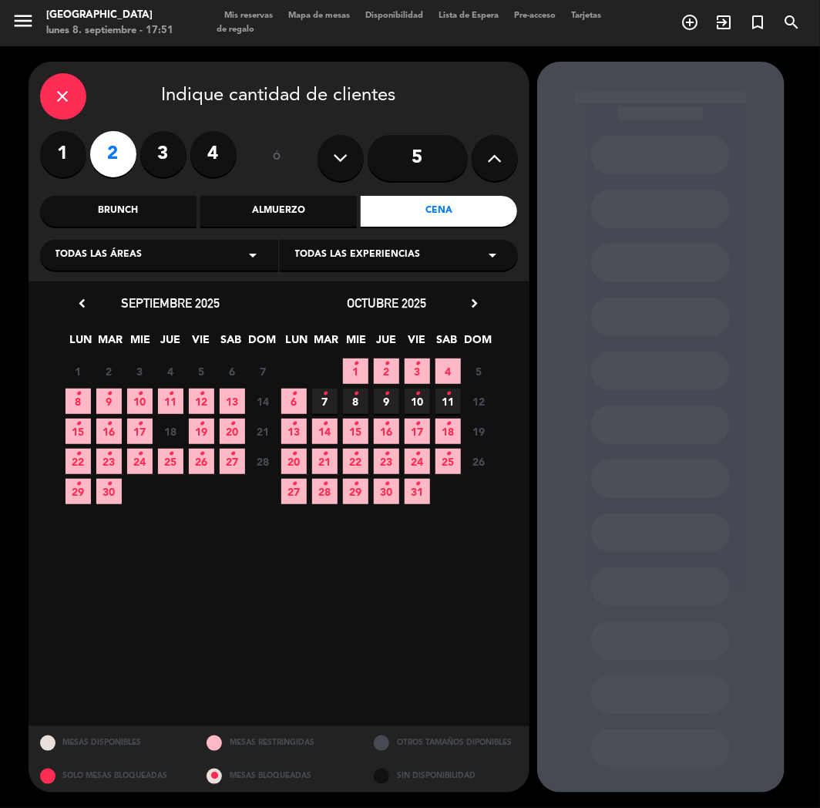
click at [133, 394] on span "10 •" at bounding box center [139, 400] width 25 height 25
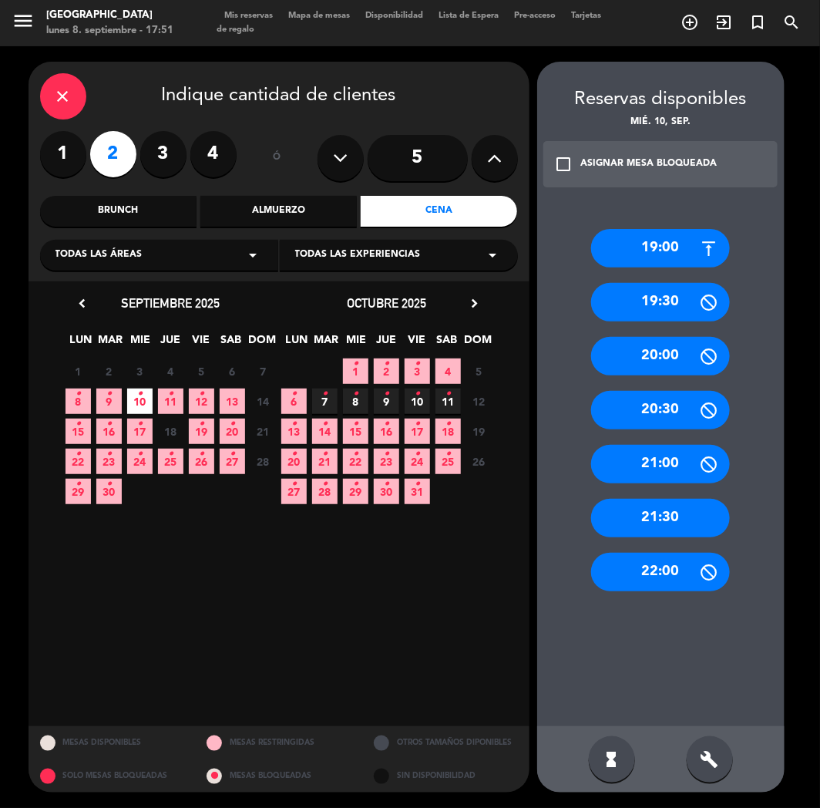
drag, startPoint x: 668, startPoint y: 510, endPoint x: 628, endPoint y: 459, distance: 64.3
click at [666, 510] on div "21:30" at bounding box center [660, 518] width 139 height 39
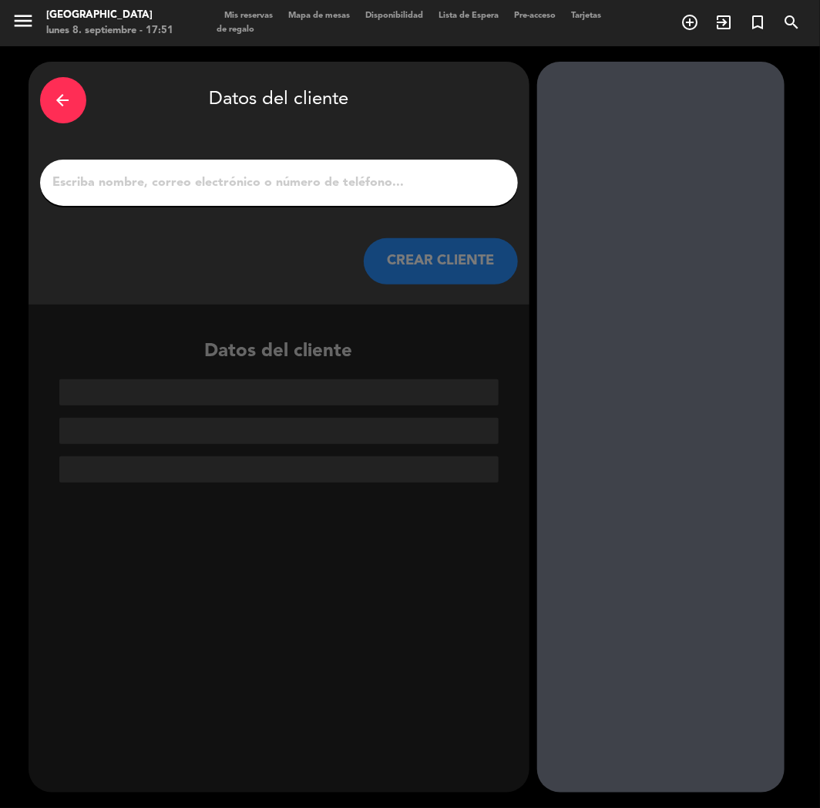
click at [256, 172] on input "1" at bounding box center [279, 183] width 455 height 22
paste input "[PERSON_NAME]"
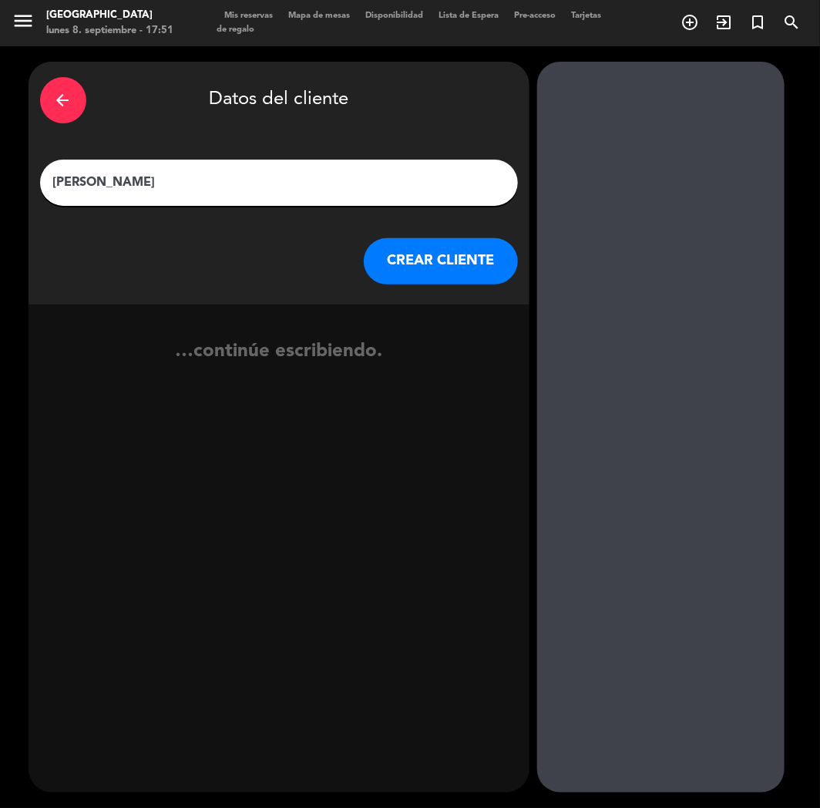
type input "[PERSON_NAME]"
click at [443, 264] on button "CREAR CLIENTE" at bounding box center [441, 261] width 154 height 46
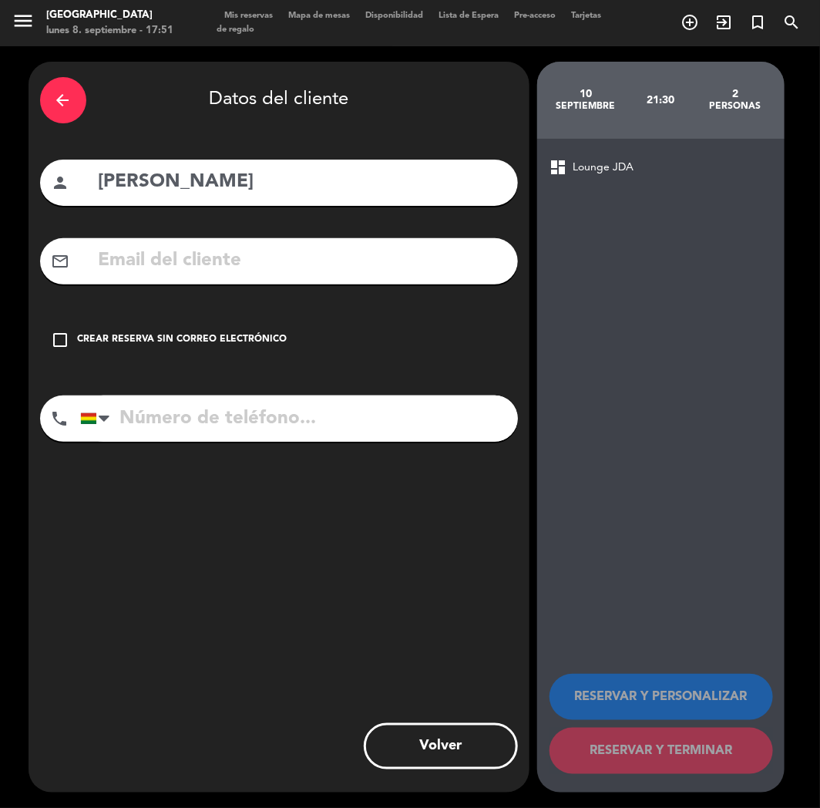
click at [163, 265] on input "text" at bounding box center [301, 261] width 409 height 32
paste input "[EMAIL_ADDRESS][DOMAIN_NAME]"
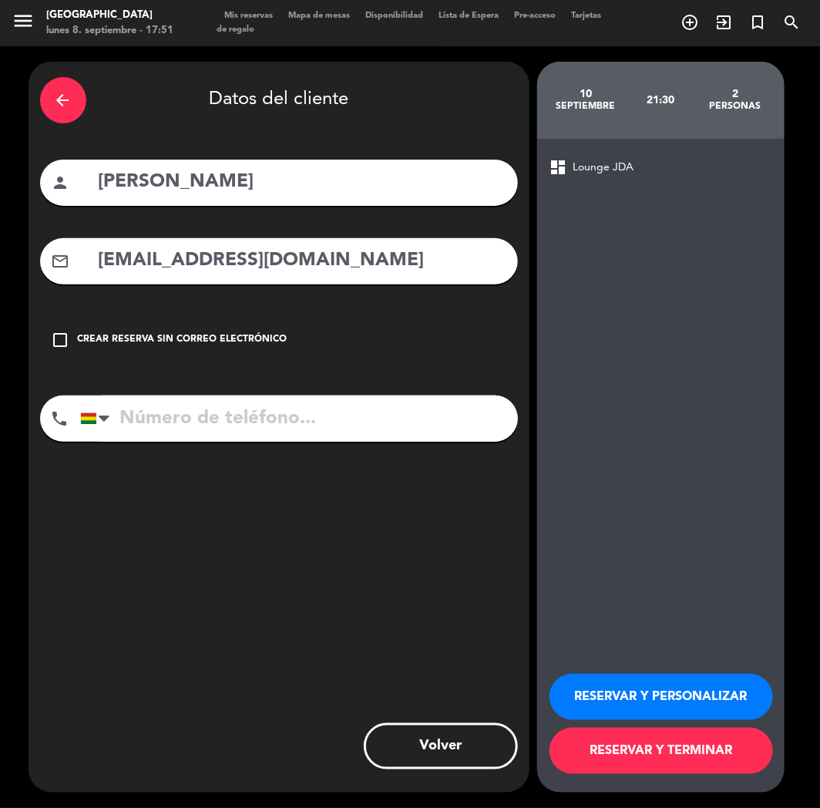
type input "[EMAIL_ADDRESS][DOMAIN_NAME]"
paste input "[PHONE_NUMBER]"
click at [213, 425] on input "[PHONE_NUMBER]" at bounding box center [299, 418] width 438 height 46
type input "[PHONE_NUMBER]"
click at [617, 711] on button "RESERVAR Y PERSONALIZAR" at bounding box center [662, 697] width 224 height 46
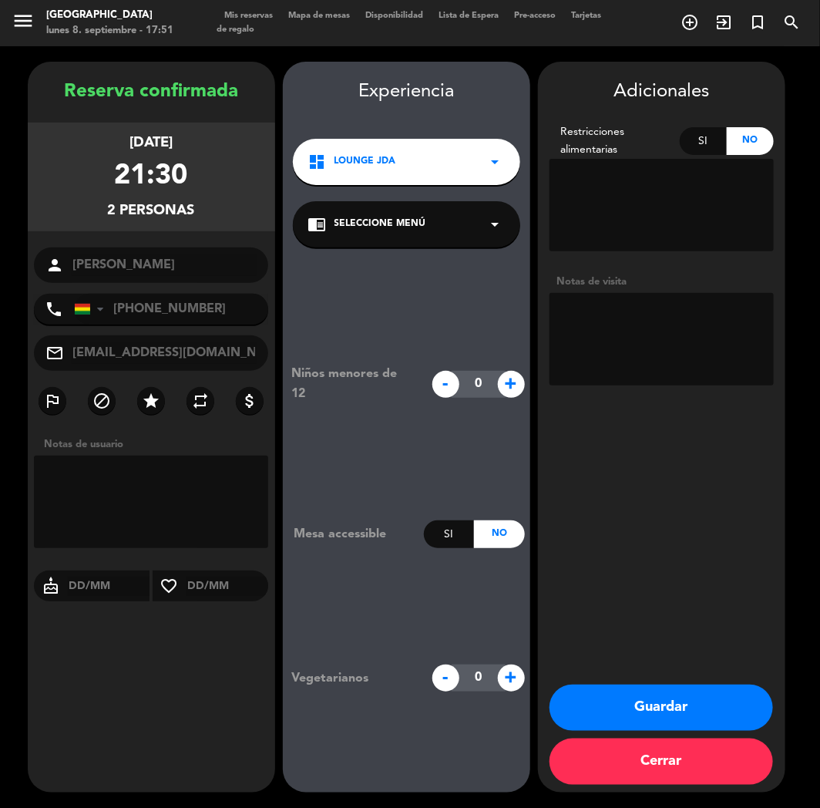
click at [591, 351] on textarea at bounding box center [662, 339] width 224 height 92
type textarea "c"
type textarea "CUMPLE"
click at [147, 697] on div "Reserva confirmada [DATE] 21:30 2 personas person [PERSON_NAME][GEOGRAPHIC_DATA…" at bounding box center [151, 442] width 247 height 731
drag, startPoint x: 659, startPoint y: 717, endPoint x: 591, endPoint y: 686, distance: 74.5
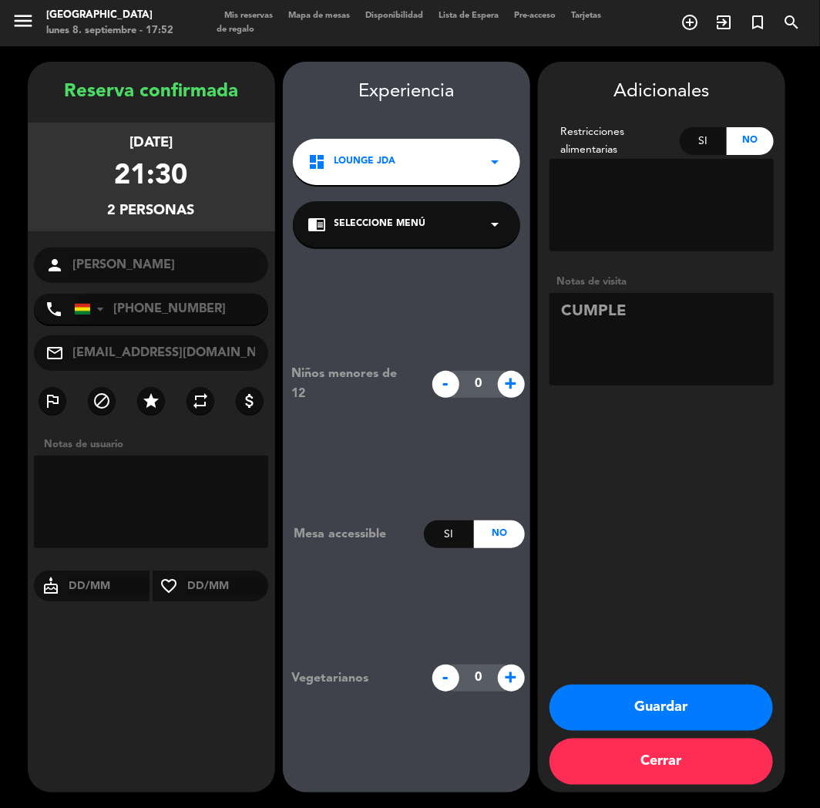
click at [658, 717] on button "Guardar" at bounding box center [662, 707] width 224 height 46
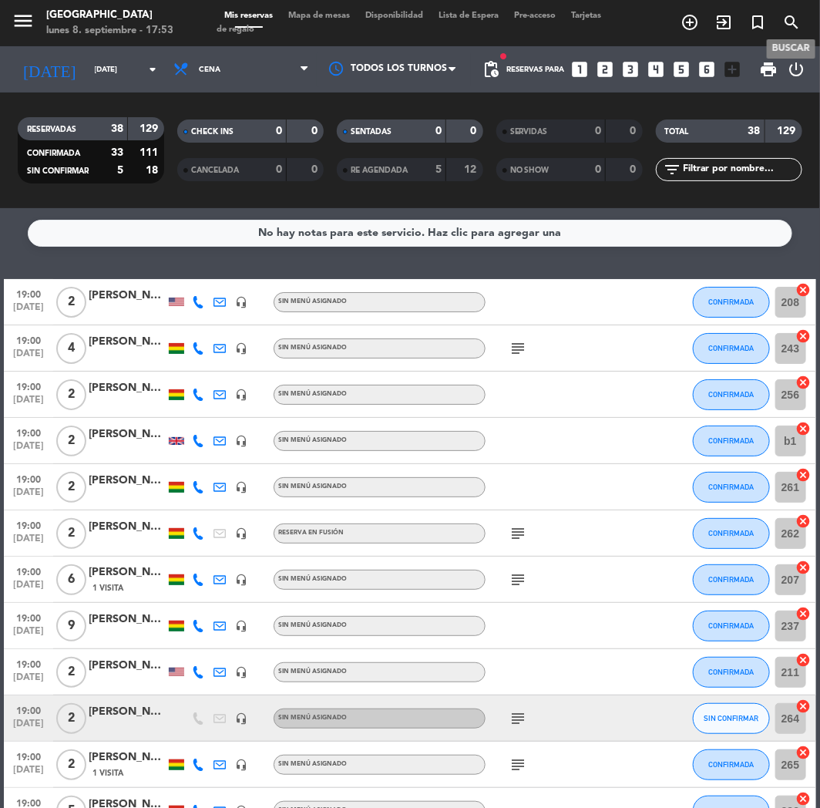
click at [790, 19] on icon "search" at bounding box center [791, 22] width 18 height 18
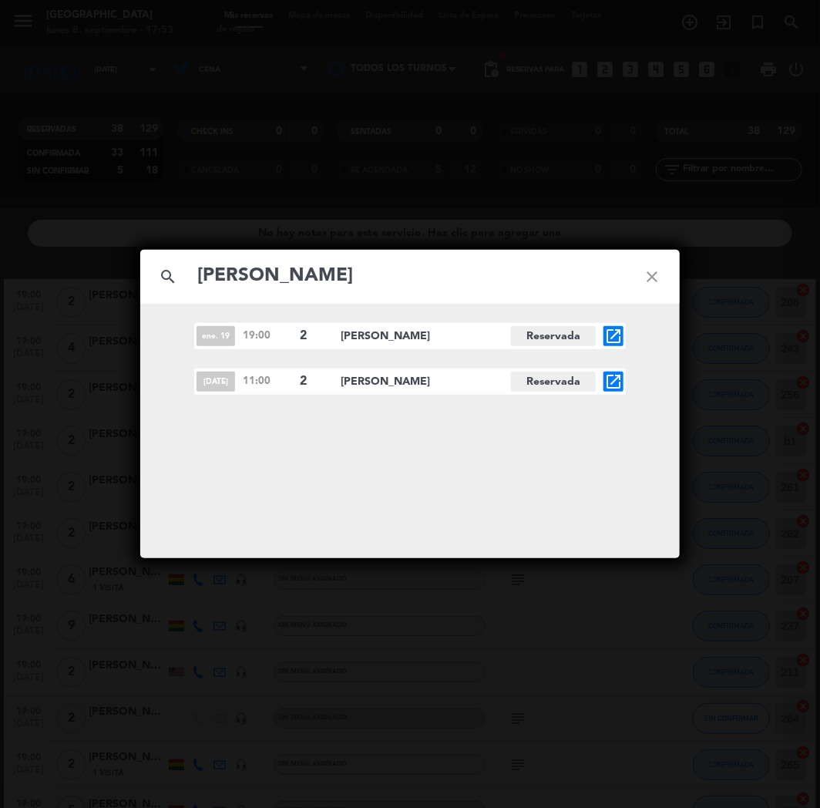
type input "[PERSON_NAME]"
click at [614, 379] on icon "open_in_new" at bounding box center [613, 381] width 18 height 18
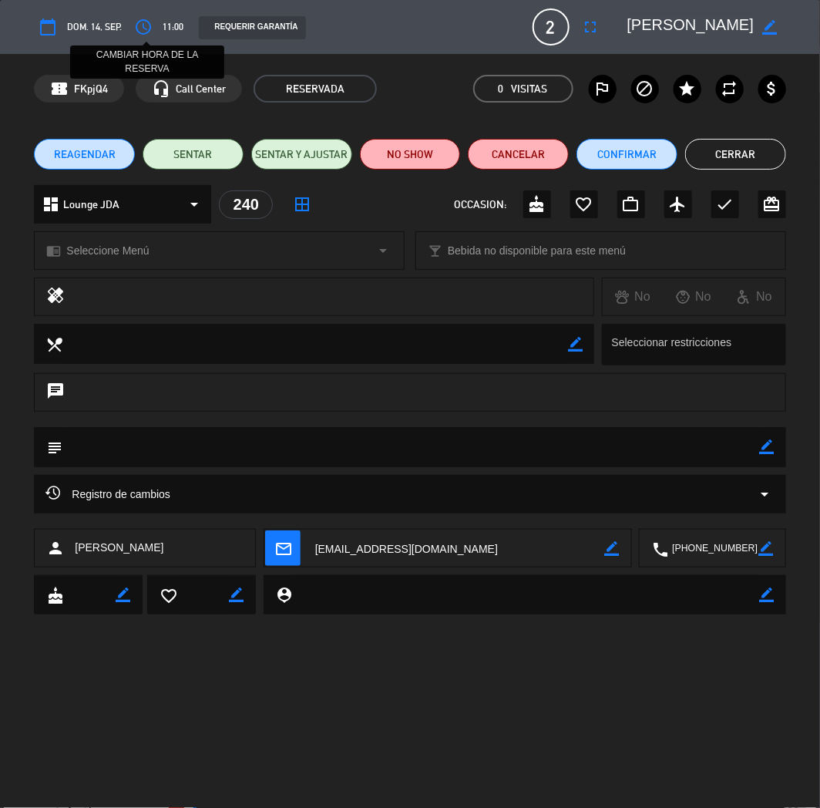
click at [143, 19] on icon "access_time" at bounding box center [143, 27] width 18 height 18
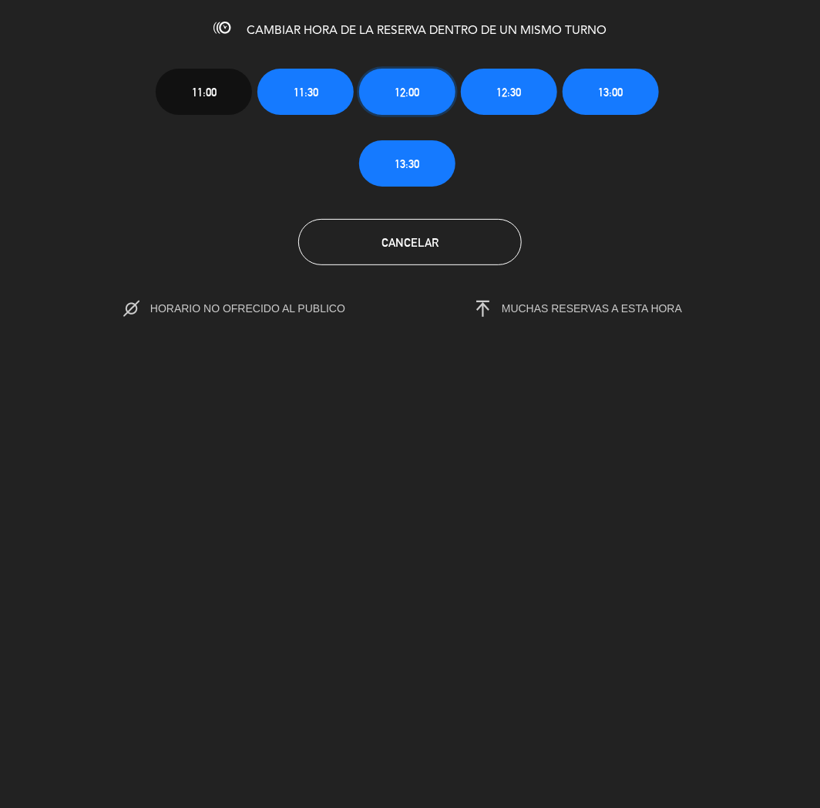
click at [419, 83] on span "12:00" at bounding box center [407, 92] width 25 height 18
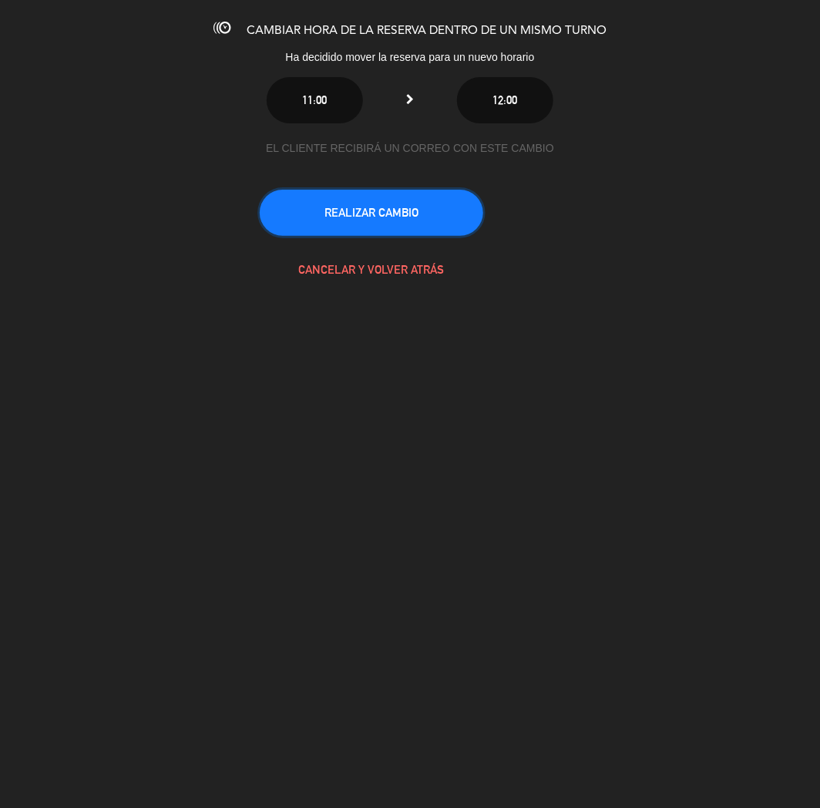
drag, startPoint x: 396, startPoint y: 219, endPoint x: 276, endPoint y: 309, distance: 150.3
click at [395, 219] on button "REALIZAR CAMBIO" at bounding box center [372, 213] width 224 height 46
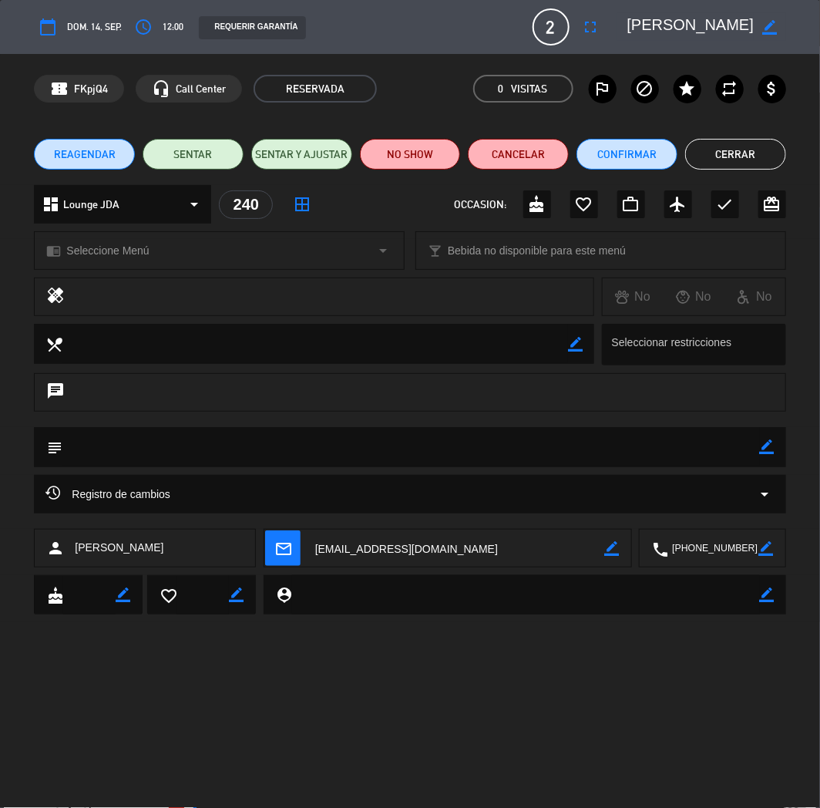
click at [710, 155] on button "Cerrar" at bounding box center [735, 154] width 101 height 31
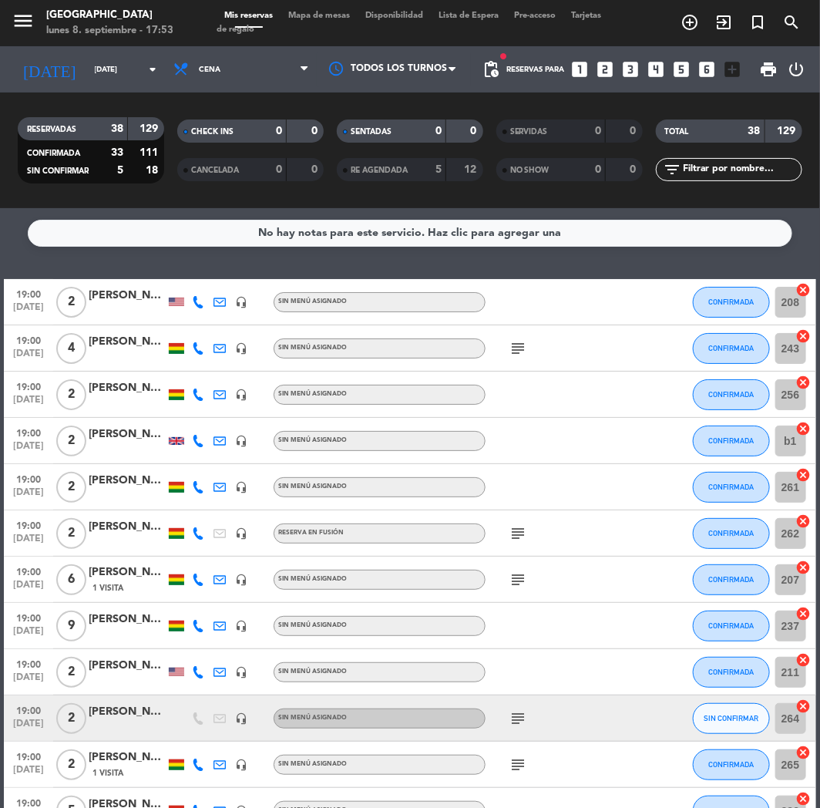
click at [636, 68] on icon "looks_3" at bounding box center [631, 69] width 20 height 20
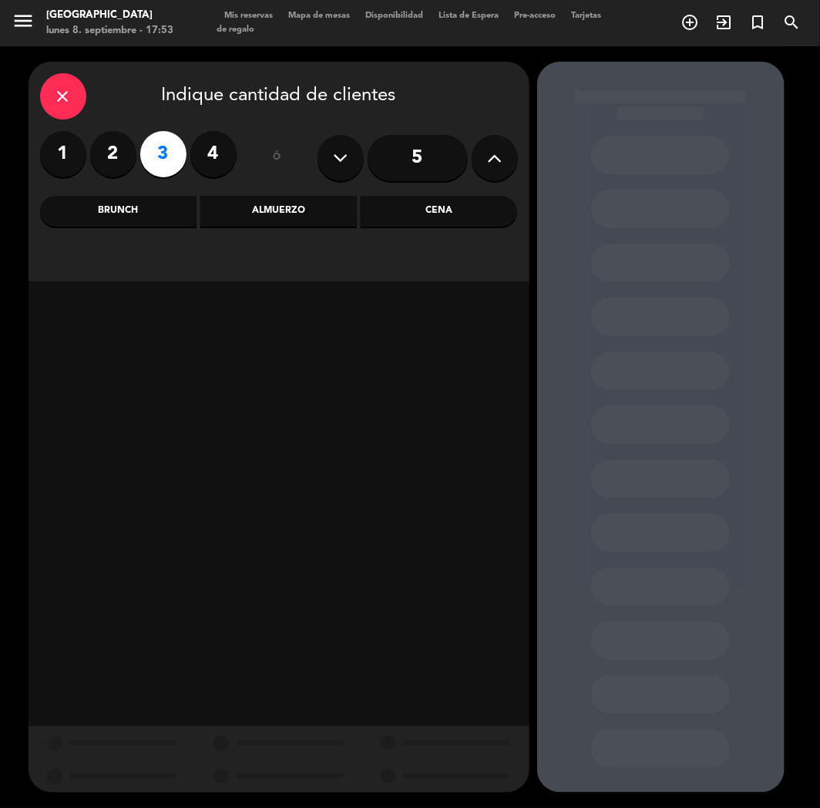
click at [421, 206] on div "Cena" at bounding box center [439, 211] width 156 height 31
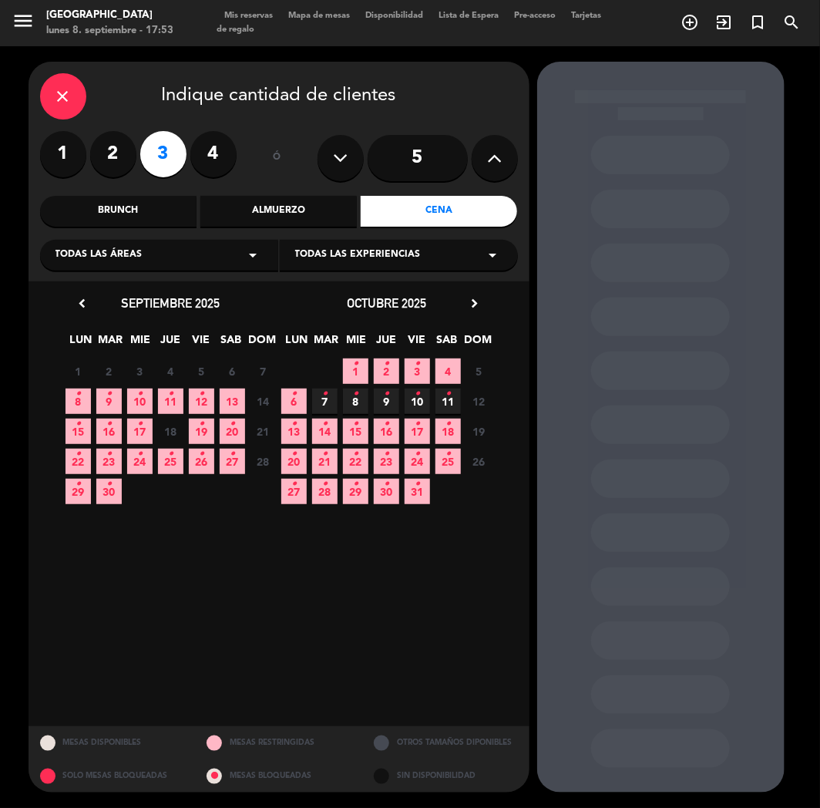
click at [72, 394] on span "8 •" at bounding box center [78, 400] width 25 height 25
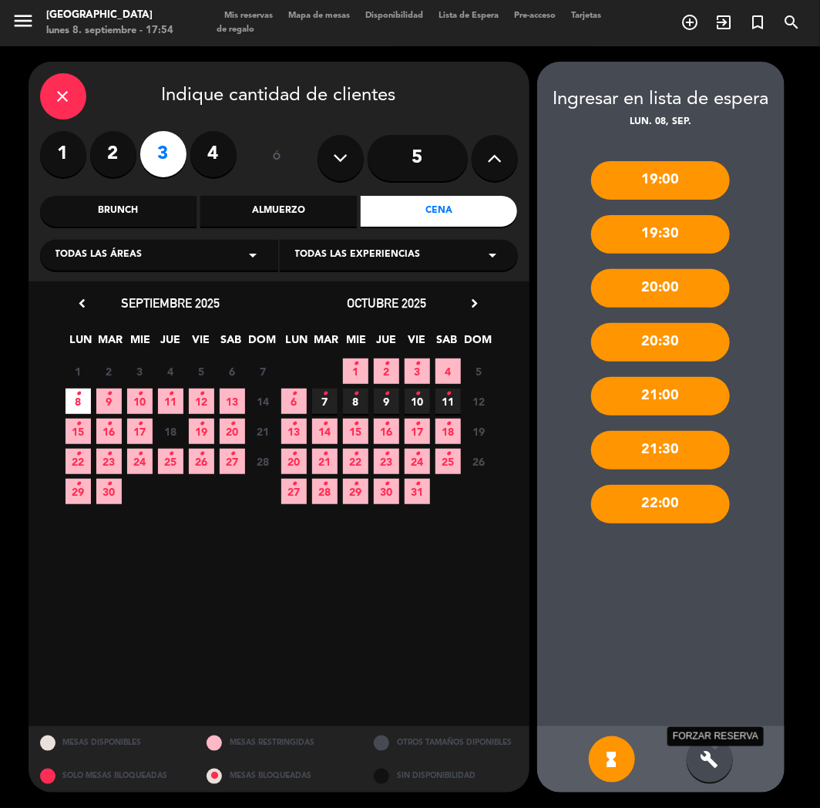
click at [702, 754] on icon "build" at bounding box center [710, 759] width 18 height 18
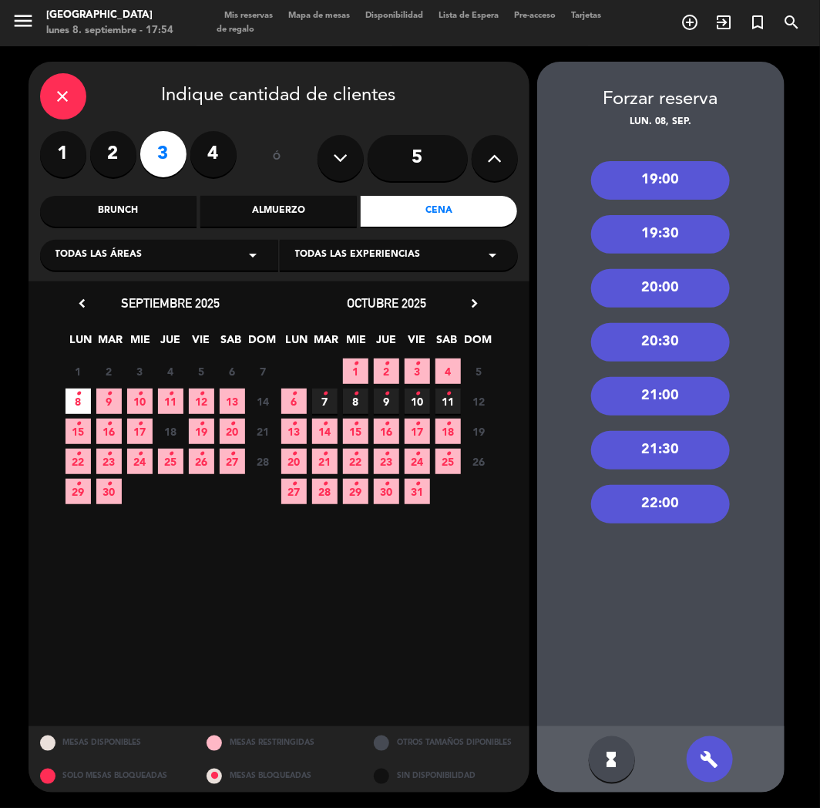
drag, startPoint x: 678, startPoint y: 397, endPoint x: 509, endPoint y: 325, distance: 184.1
click at [674, 395] on div "21:00" at bounding box center [660, 396] width 139 height 39
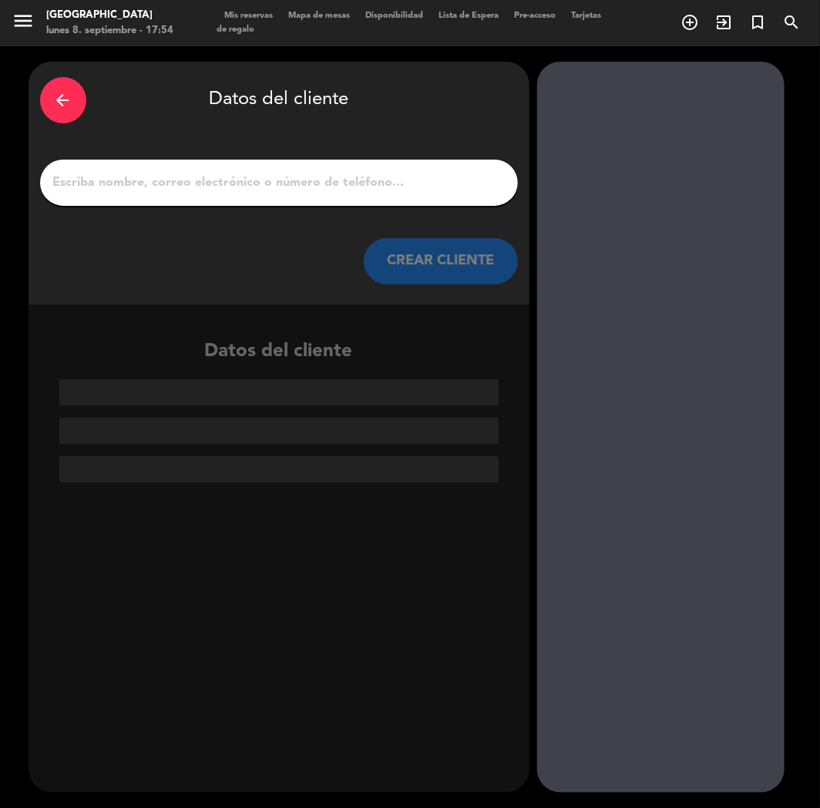
paste input "[PERSON_NAME]"
click at [295, 190] on input "1" at bounding box center [279, 183] width 455 height 22
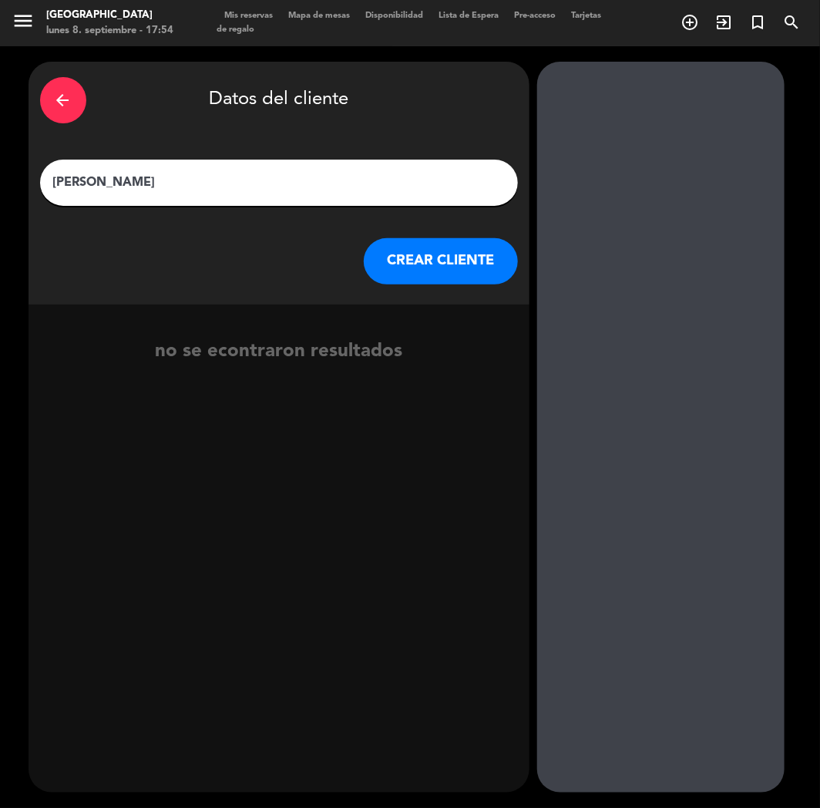
click at [60, 178] on input "[PERSON_NAME]" at bounding box center [279, 183] width 455 height 22
click at [136, 182] on input "[PERSON_NAME]" at bounding box center [279, 183] width 455 height 22
type input "[PERSON_NAME]"
click at [438, 276] on button "CREAR CLIENTE" at bounding box center [441, 261] width 154 height 46
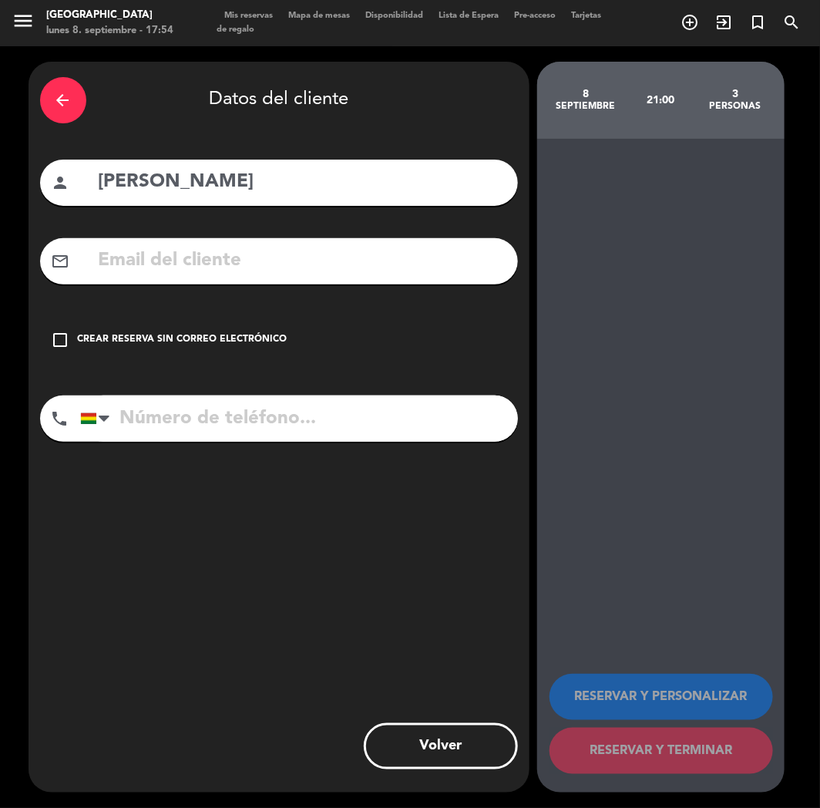
paste input "[PHONE_NUMBER]"
click at [258, 421] on input "tel" at bounding box center [299, 418] width 438 height 46
type input "[PHONE_NUMBER]"
drag, startPoint x: 78, startPoint y: 334, endPoint x: 140, endPoint y: 355, distance: 65.3
click at [91, 340] on div "Crear reserva sin correo electrónico" at bounding box center [183, 339] width 210 height 15
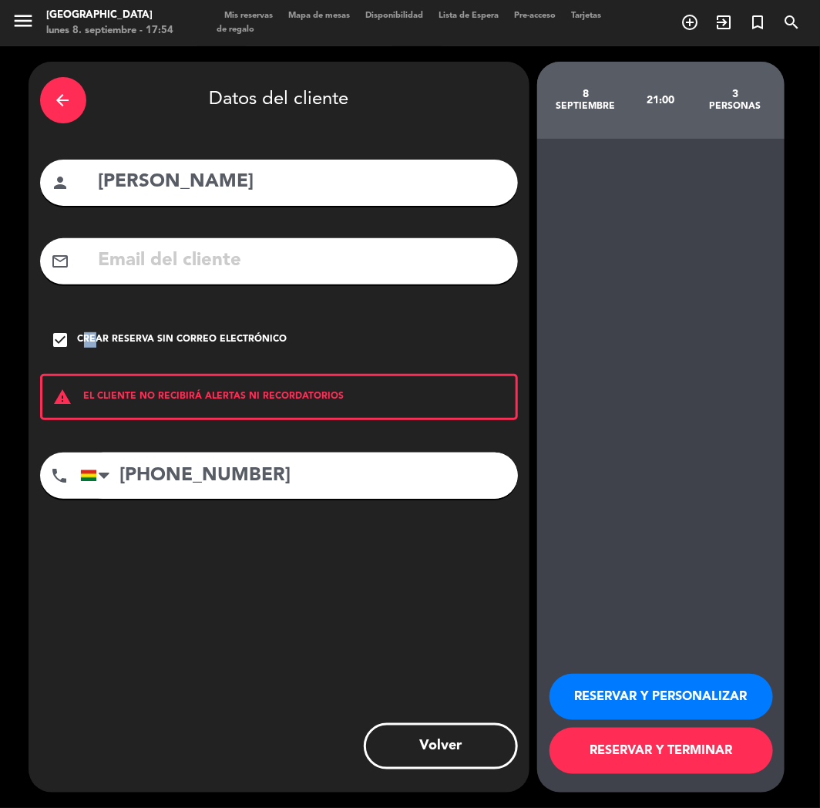
click at [590, 710] on button "RESERVAR Y PERSONALIZAR" at bounding box center [662, 697] width 224 height 46
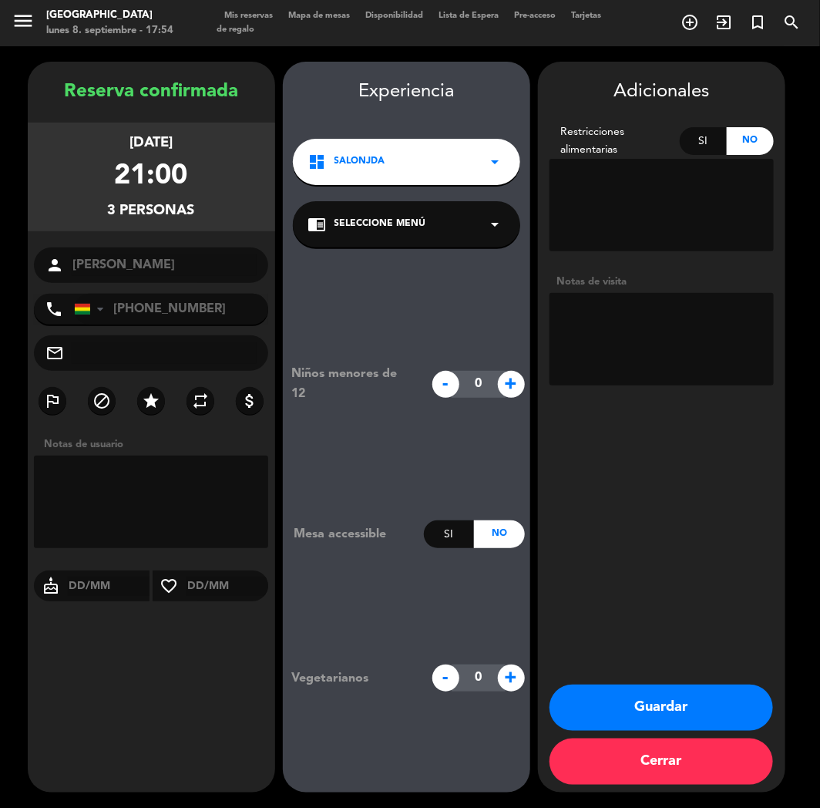
click at [163, 680] on div "Reserva confirmada [DATE] 21:00 3 personas person [GEOGRAPHIC_DATA][PERSON_NAME…" at bounding box center [151, 442] width 247 height 731
drag, startPoint x: 121, startPoint y: 696, endPoint x: 335, endPoint y: 668, distance: 216.1
click at [125, 692] on div "Reserva confirmada [DATE] 21:00 3 personas person [GEOGRAPHIC_DATA][PERSON_NAME…" at bounding box center [151, 442] width 247 height 731
click at [606, 721] on button "Guardar" at bounding box center [662, 707] width 224 height 46
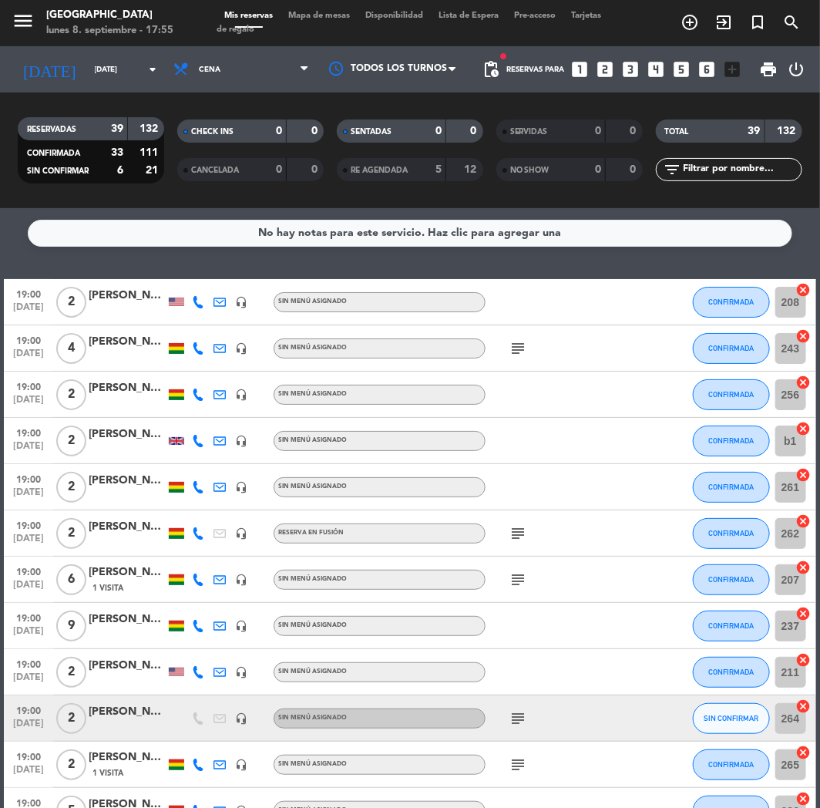
click at [598, 65] on icon "looks_two" at bounding box center [606, 69] width 20 height 20
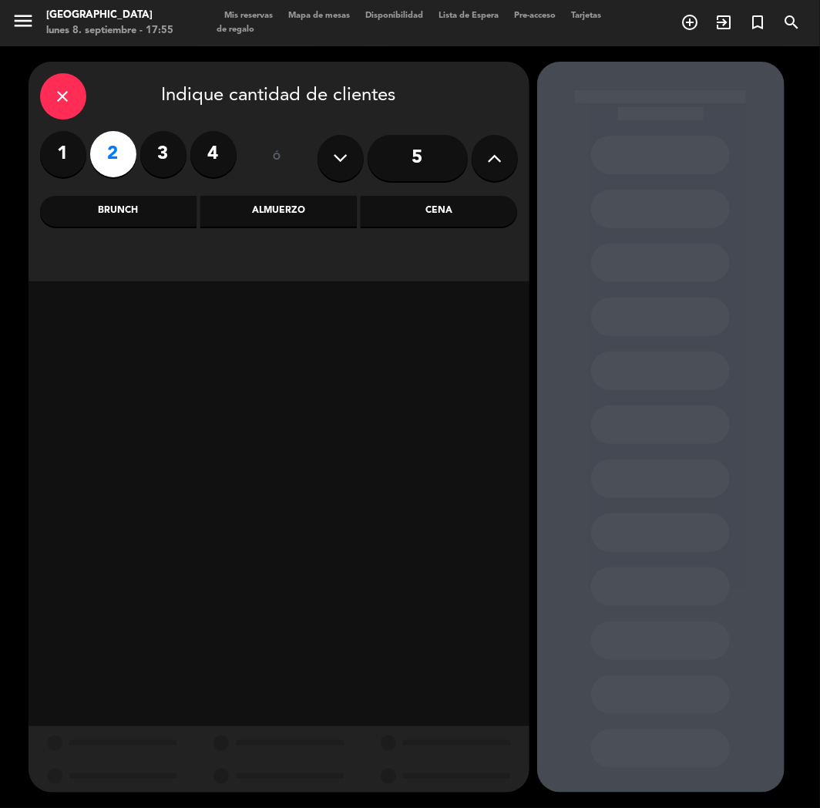
click at [425, 200] on div "Cena" at bounding box center [439, 211] width 156 height 31
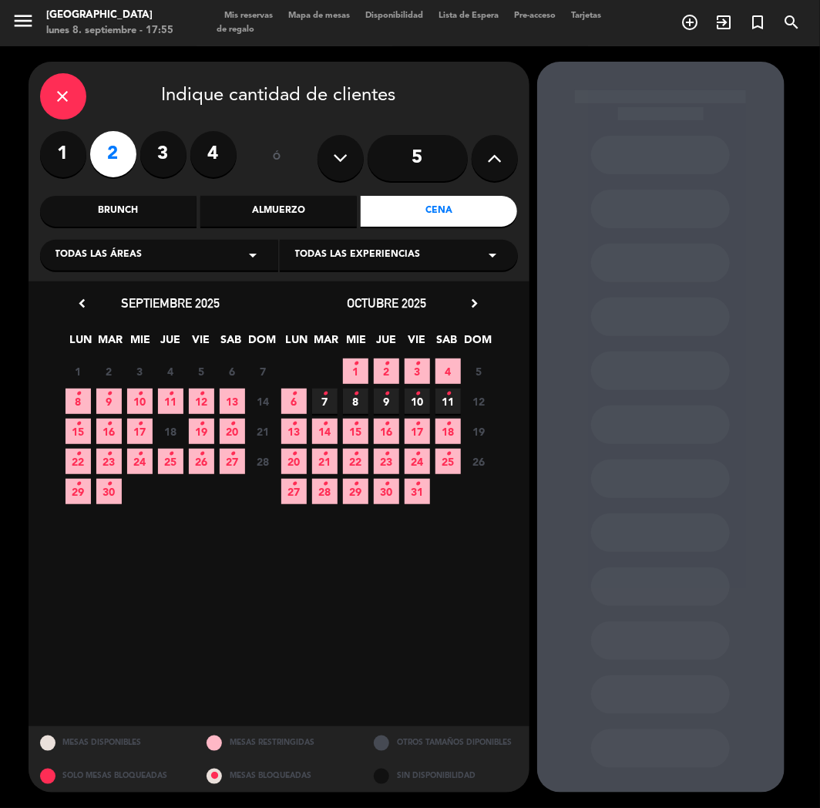
click at [226, 399] on span "13" at bounding box center [232, 400] width 25 height 25
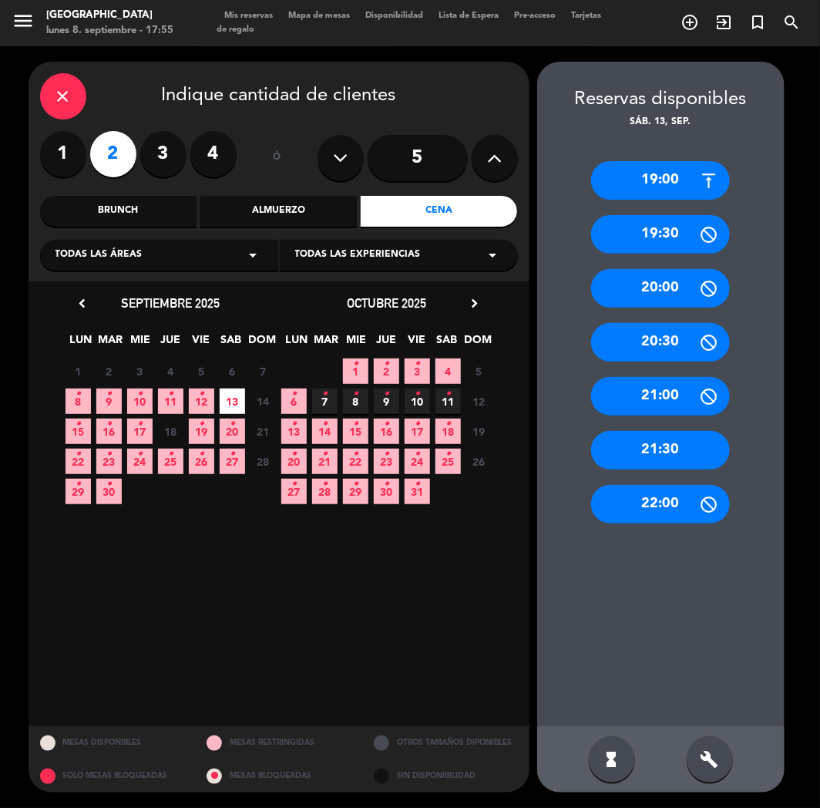
click at [664, 187] on div "19:00" at bounding box center [660, 180] width 139 height 39
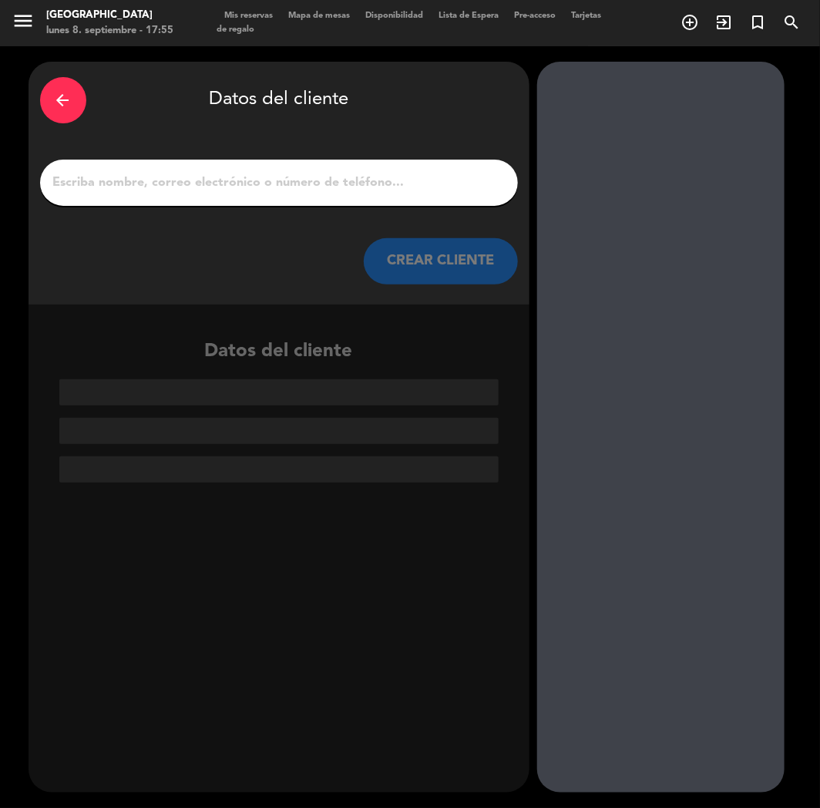
click at [220, 203] on div at bounding box center [279, 183] width 478 height 46
click at [227, 170] on div at bounding box center [279, 183] width 478 height 46
click at [241, 173] on input "1" at bounding box center [279, 183] width 455 height 22
paste input "[PERSON_NAME]"
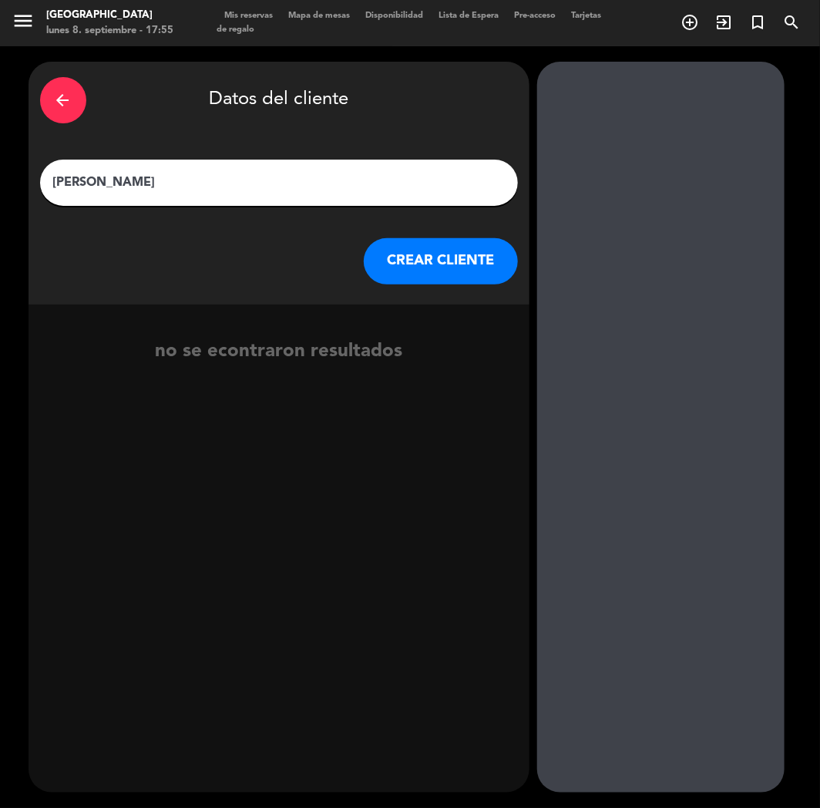
click at [93, 173] on input "[PERSON_NAME]" at bounding box center [279, 183] width 455 height 22
type input "[PERSON_NAME]"
click at [473, 252] on button "CREAR CLIENTE" at bounding box center [441, 261] width 154 height 46
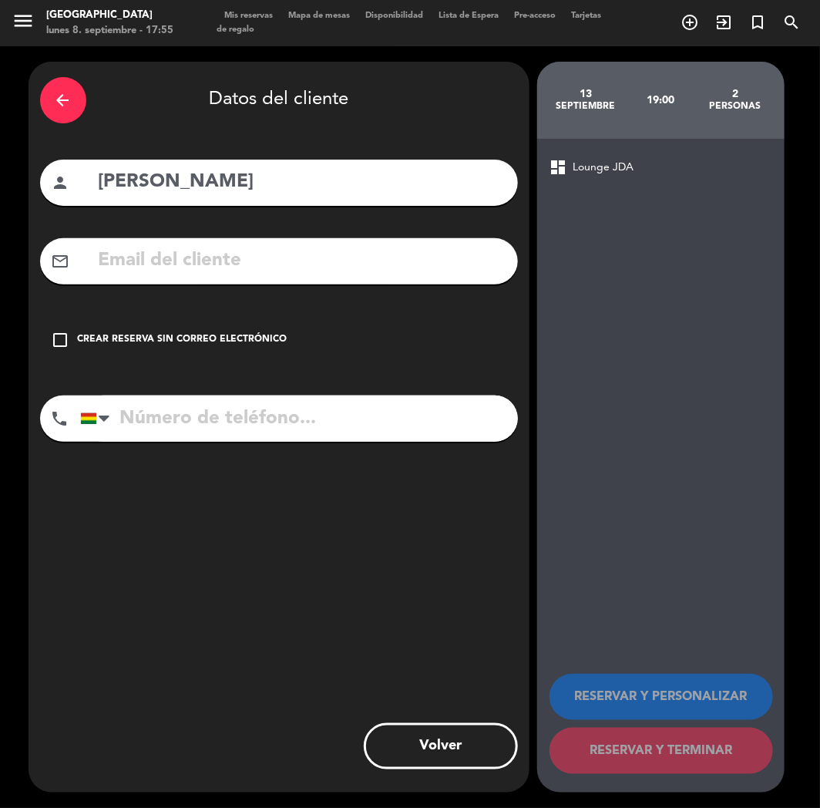
click at [202, 254] on input "text" at bounding box center [301, 261] width 409 height 32
paste input "[EMAIL_ADDRESS][DOMAIN_NAME]"
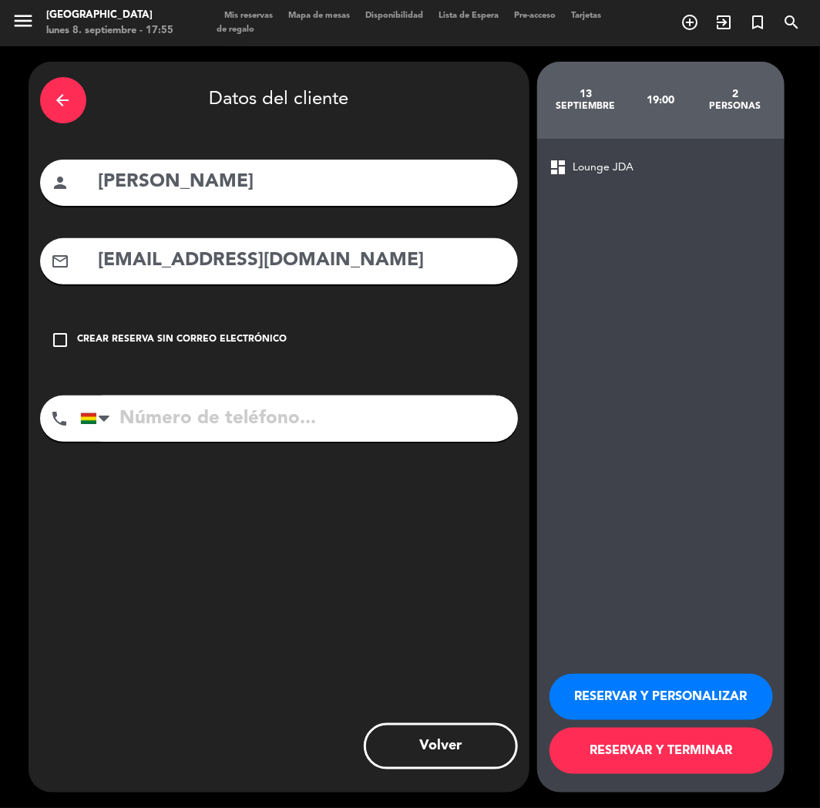
type input "[EMAIL_ADDRESS][DOMAIN_NAME]"
click at [172, 432] on input "tel" at bounding box center [299, 418] width 438 height 46
paste input "[PHONE_NUMBER]"
click at [148, 422] on input "[PHONE_NUMBER]" at bounding box center [299, 418] width 438 height 46
type input "[PHONE_NUMBER]"
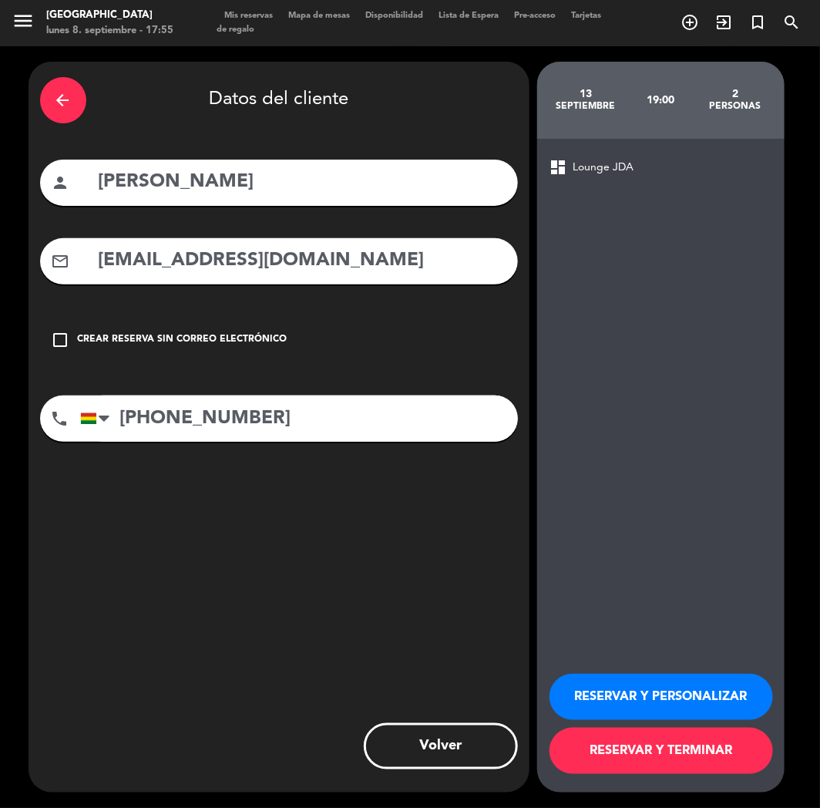
drag, startPoint x: 611, startPoint y: 702, endPoint x: 614, endPoint y: 684, distance: 18.8
click at [611, 702] on button "RESERVAR Y PERSONALIZAR" at bounding box center [662, 697] width 224 height 46
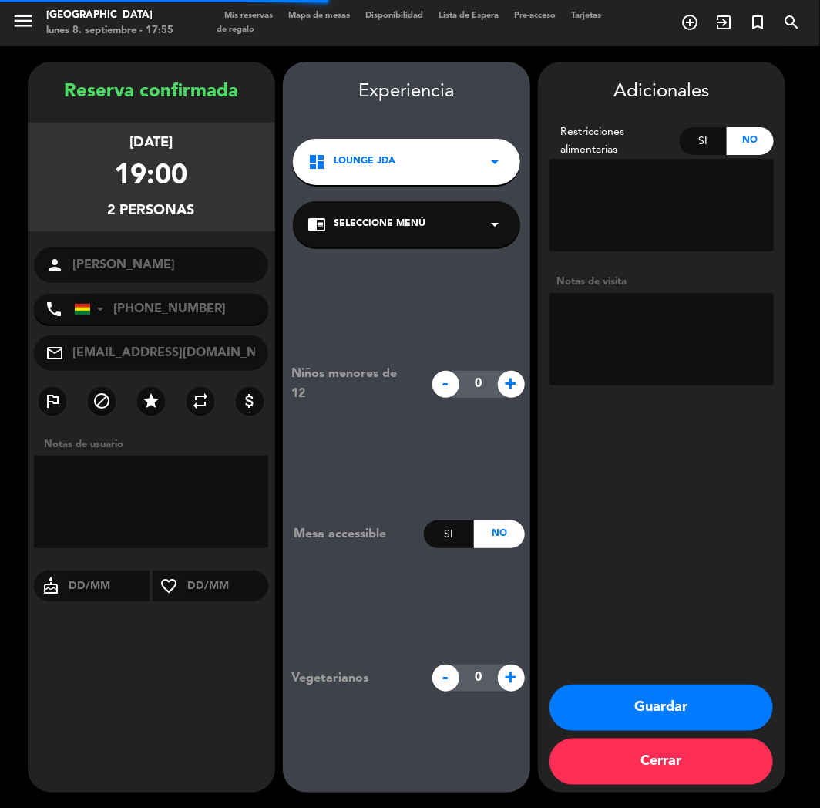
click at [654, 343] on textarea at bounding box center [662, 339] width 224 height 92
type textarea "cumple"
drag, startPoint x: 622, startPoint y: 718, endPoint x: 480, endPoint y: 626, distance: 168.9
click at [623, 718] on button "Guardar" at bounding box center [662, 707] width 224 height 46
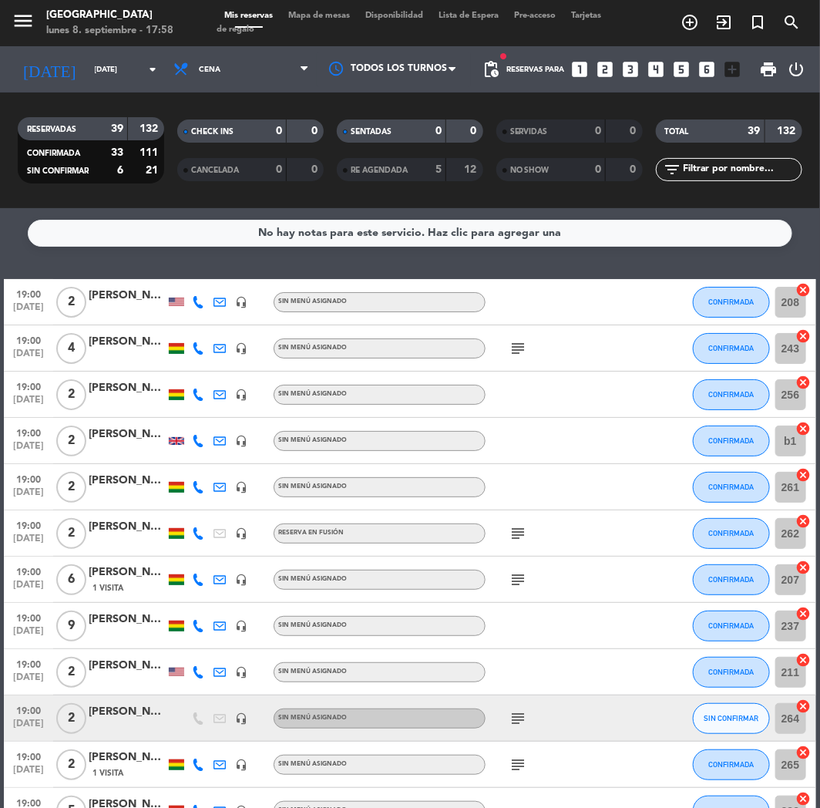
click at [607, 68] on icon "looks_two" at bounding box center [606, 69] width 20 height 20
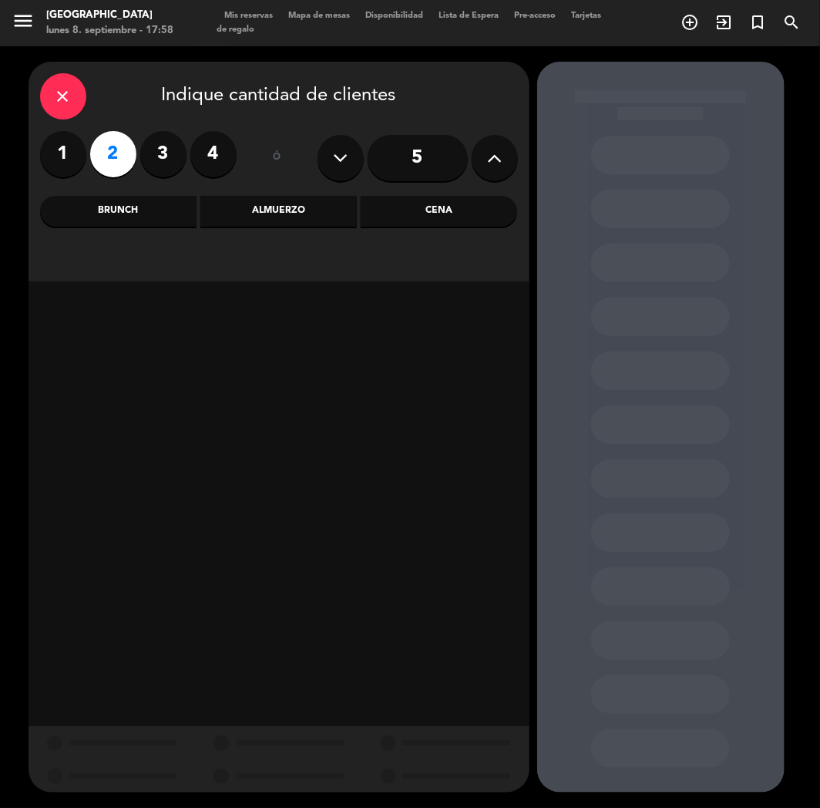
click at [430, 217] on div "Cena" at bounding box center [439, 211] width 156 height 31
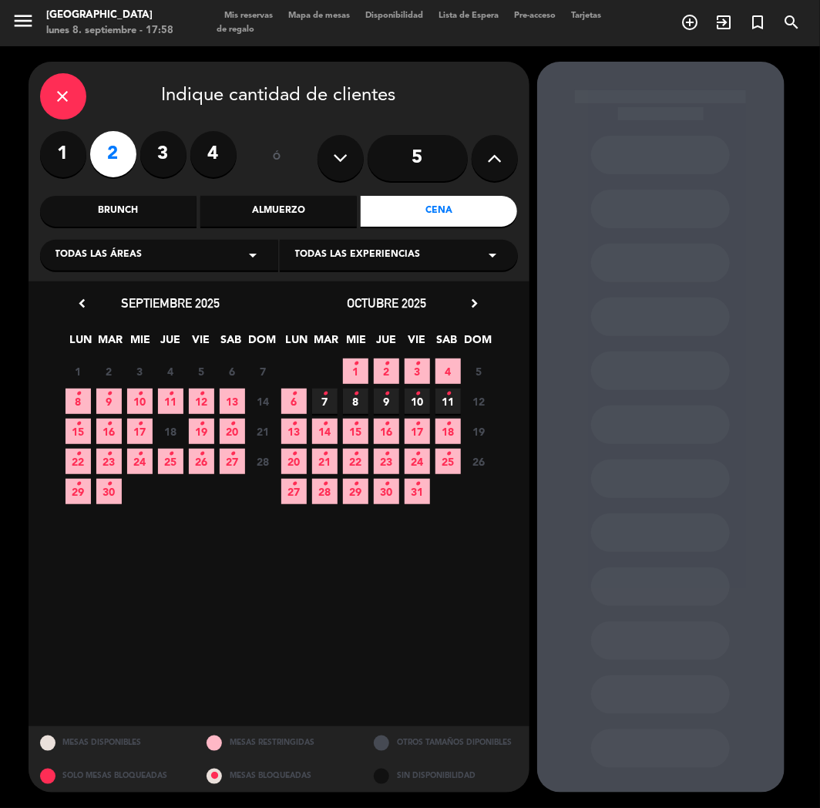
click at [109, 396] on icon "•" at bounding box center [108, 394] width 5 height 25
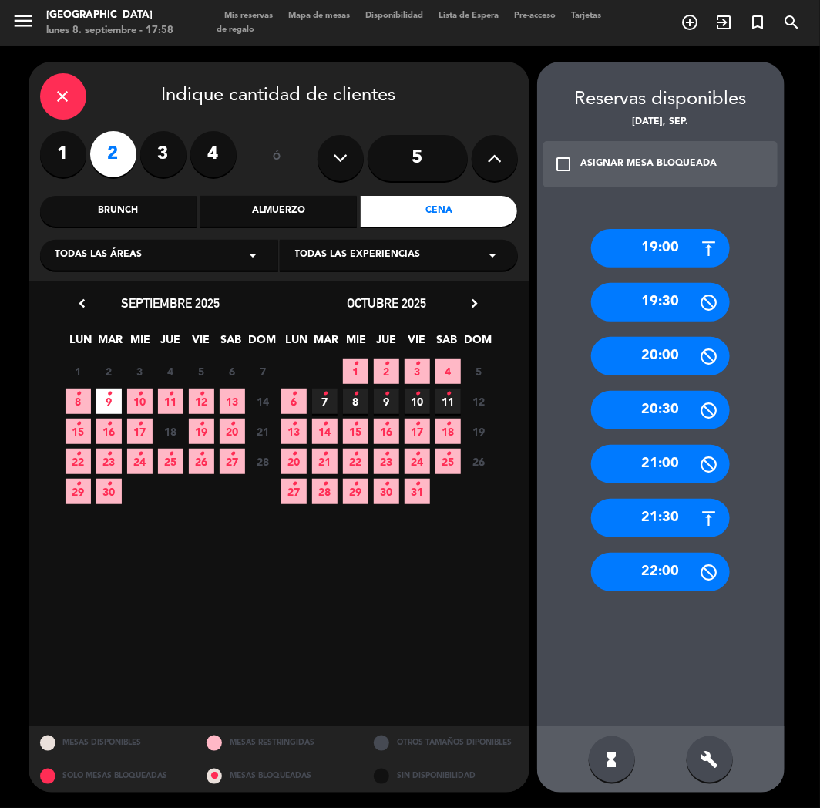
click at [648, 506] on div "21:30" at bounding box center [660, 518] width 139 height 39
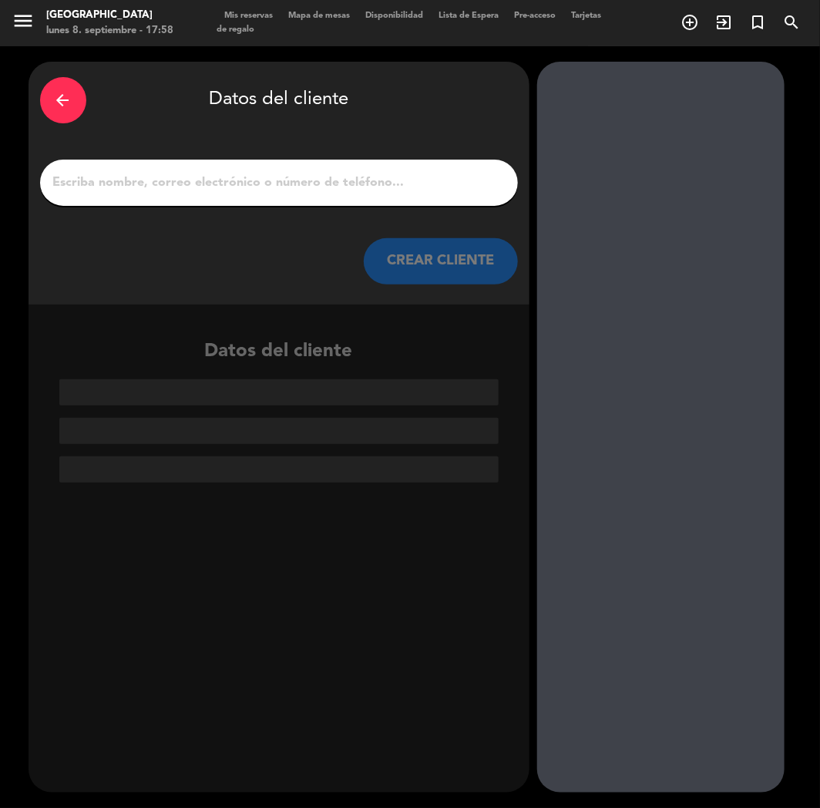
click at [190, 179] on input "1" at bounding box center [279, 183] width 455 height 22
paste input "[PERSON_NAME]"
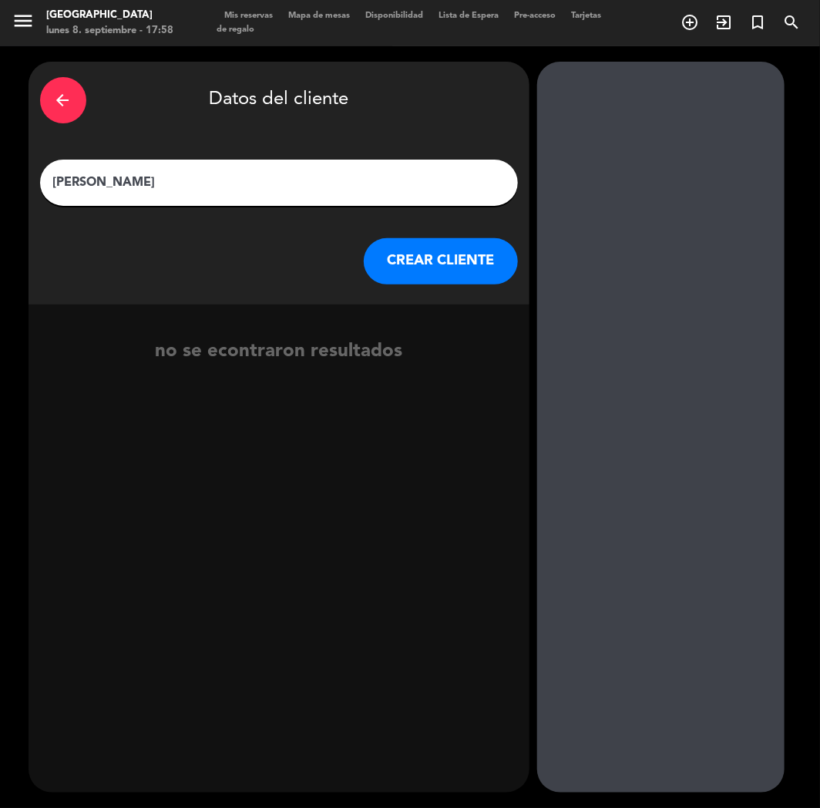
click at [91, 178] on input "[PERSON_NAME]" at bounding box center [279, 183] width 455 height 22
type input "[PERSON_NAME]"
click at [438, 262] on button "CREAR CLIENTE" at bounding box center [441, 261] width 154 height 46
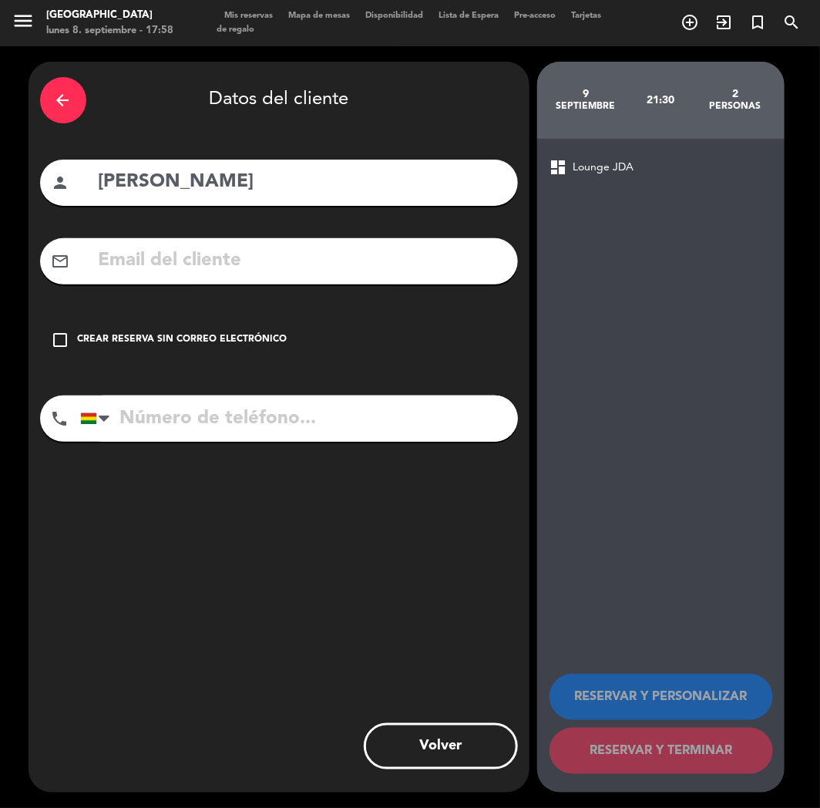
click at [166, 264] on input "text" at bounding box center [301, 261] width 409 height 32
paste input "[EMAIL_ADDRESS][DOMAIN_NAME]"
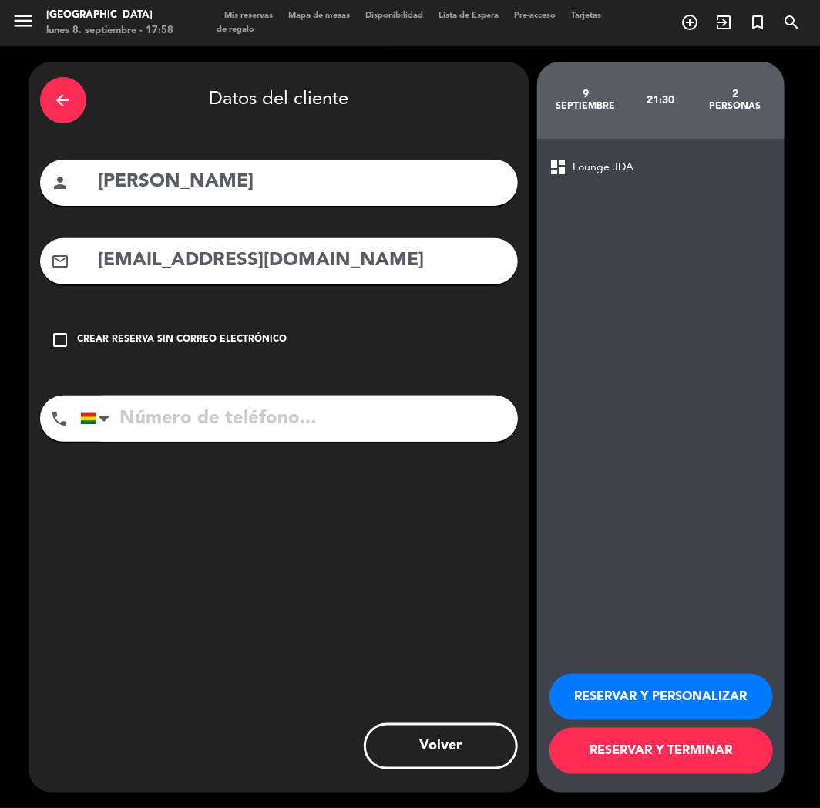
type input "[EMAIL_ADDRESS][DOMAIN_NAME]"
paste input "[PHONE_NUMBER]"
drag, startPoint x: 250, startPoint y: 409, endPoint x: 412, endPoint y: 492, distance: 182.4
click at [258, 416] on input "[PHONE_NUMBER]" at bounding box center [299, 418] width 438 height 46
type input "[PHONE_NUMBER]"
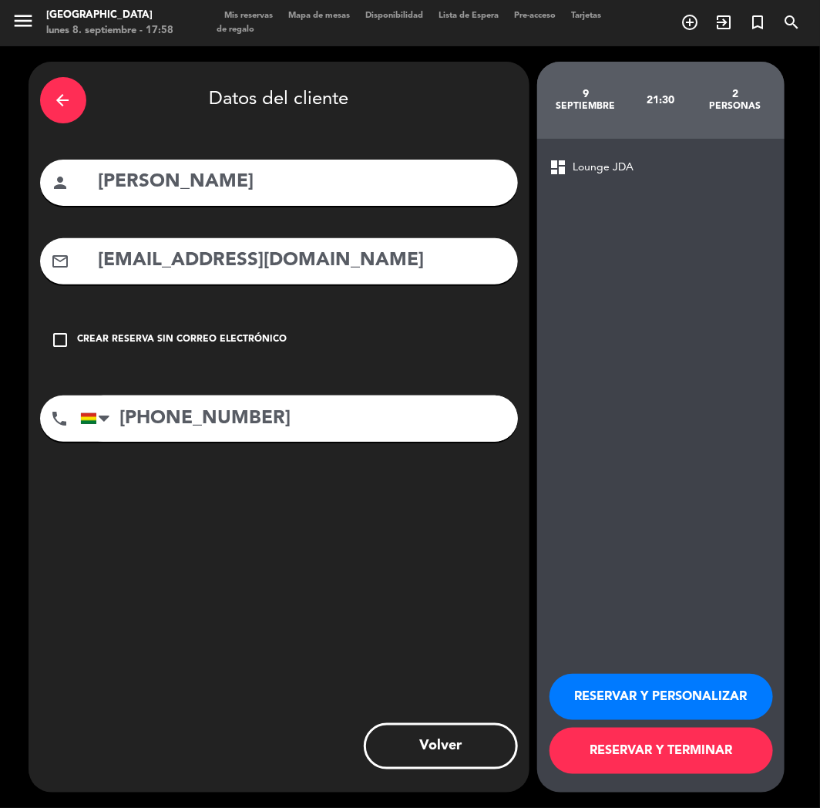
click at [641, 698] on button "RESERVAR Y PERSONALIZAR" at bounding box center [662, 697] width 224 height 46
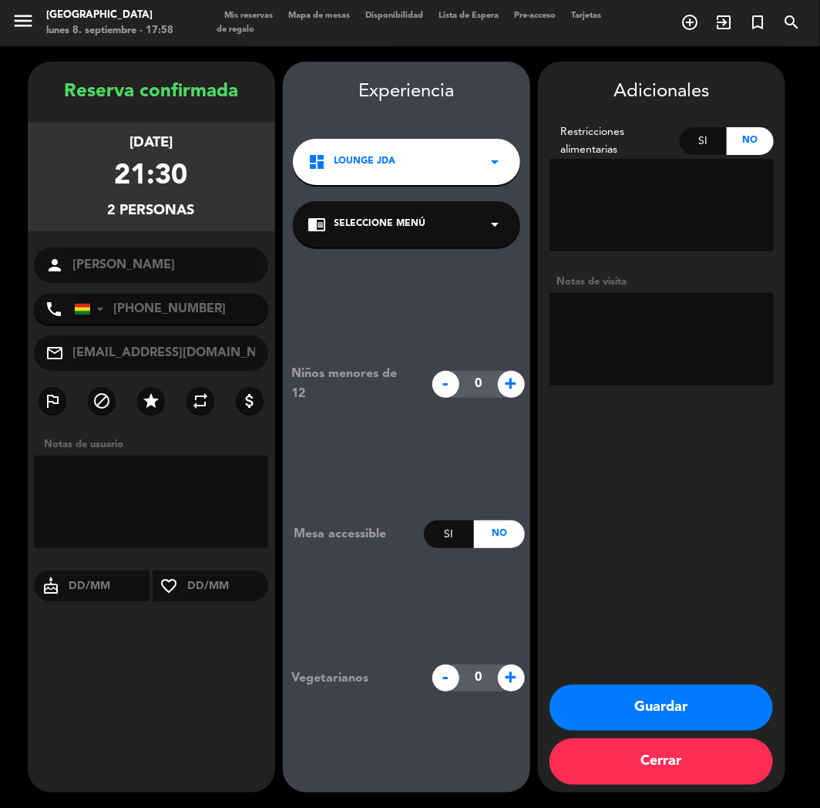
drag, startPoint x: 240, startPoint y: 700, endPoint x: 281, endPoint y: 700, distance: 40.1
click at [249, 700] on div "Reserva confirmada [DATE] 21:30 2 personas person [PERSON_NAME] phone [GEOGRAPH…" at bounding box center [151, 442] width 247 height 731
click at [600, 706] on button "Guardar" at bounding box center [662, 707] width 224 height 46
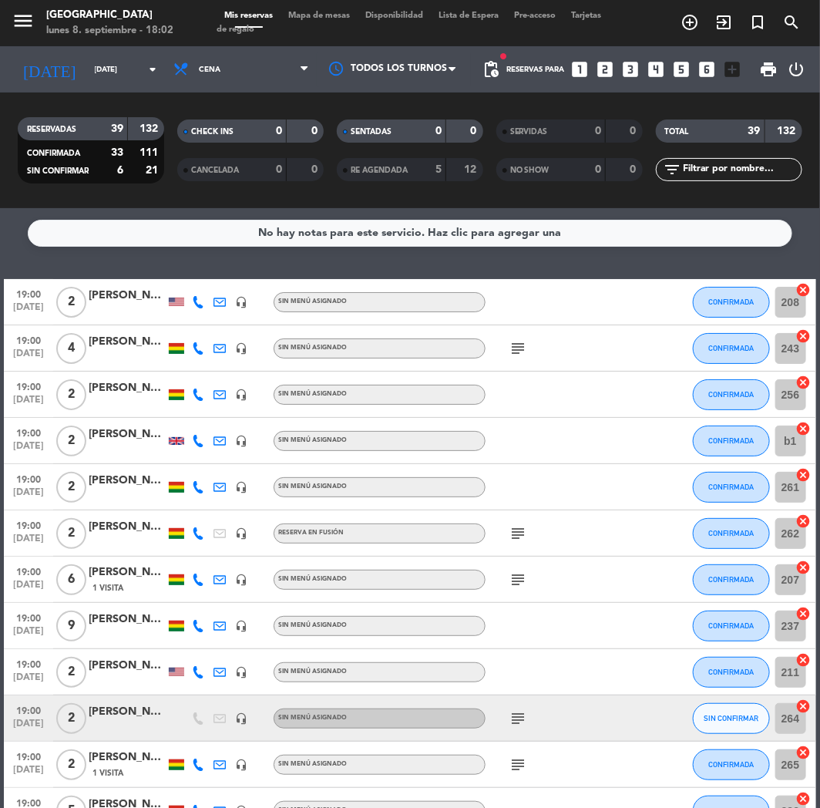
click at [166, 658] on div at bounding box center [177, 671] width 22 height 45
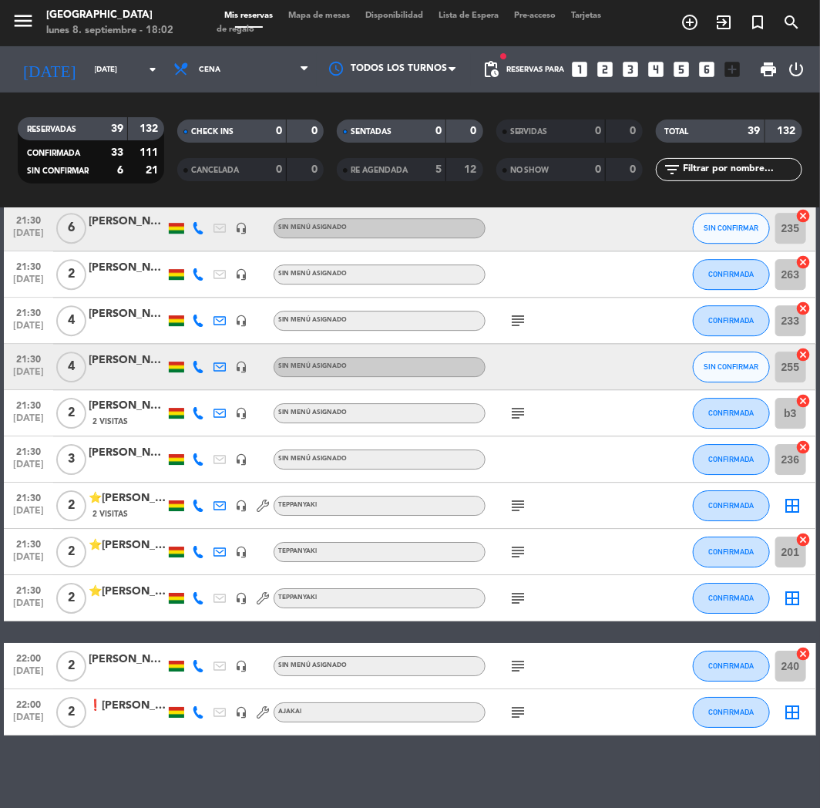
scroll to position [1459, 0]
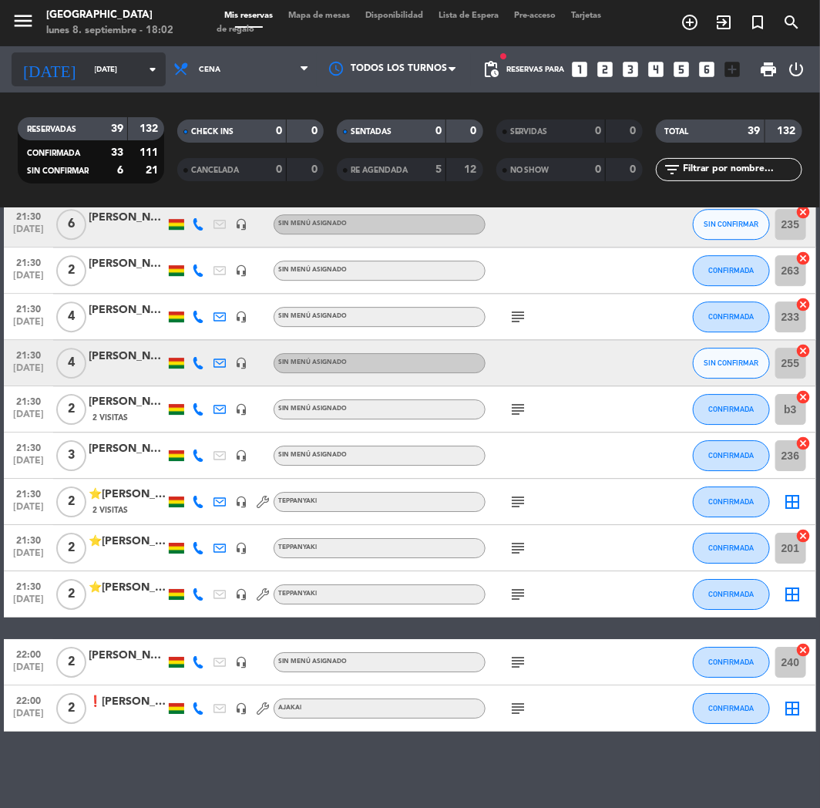
click at [114, 66] on input "[DATE]" at bounding box center [139, 70] width 104 height 24
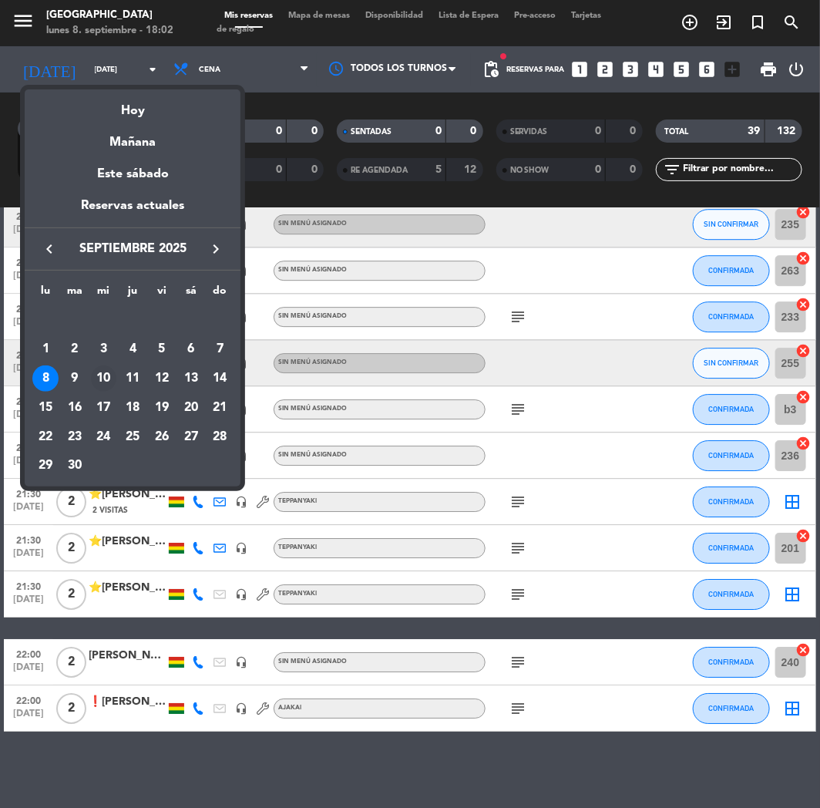
click at [108, 375] on div "10" at bounding box center [104, 378] width 26 height 26
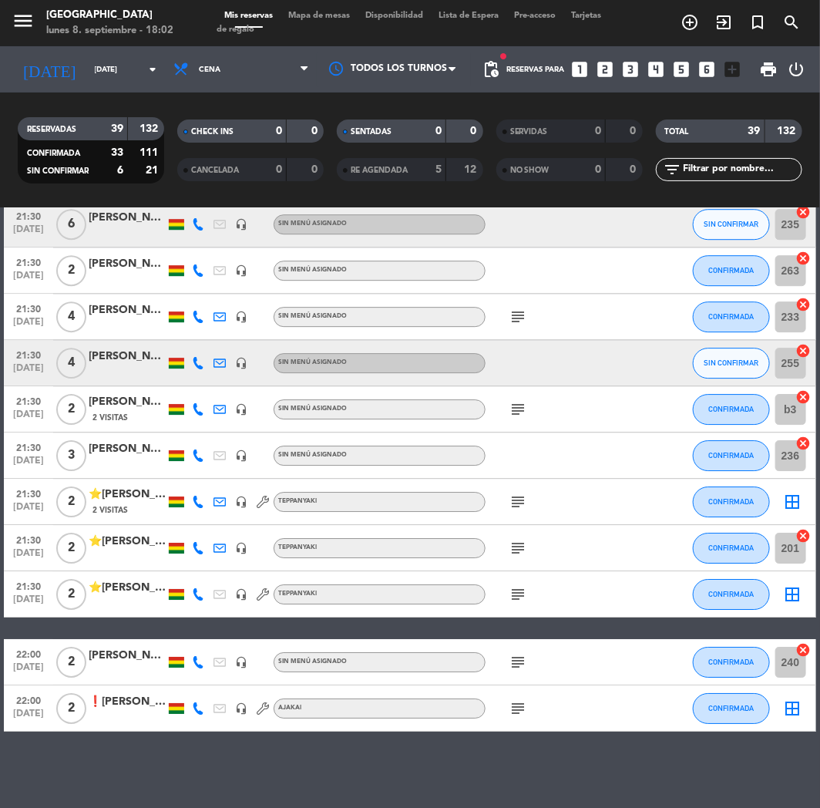
type input "[DATE]"
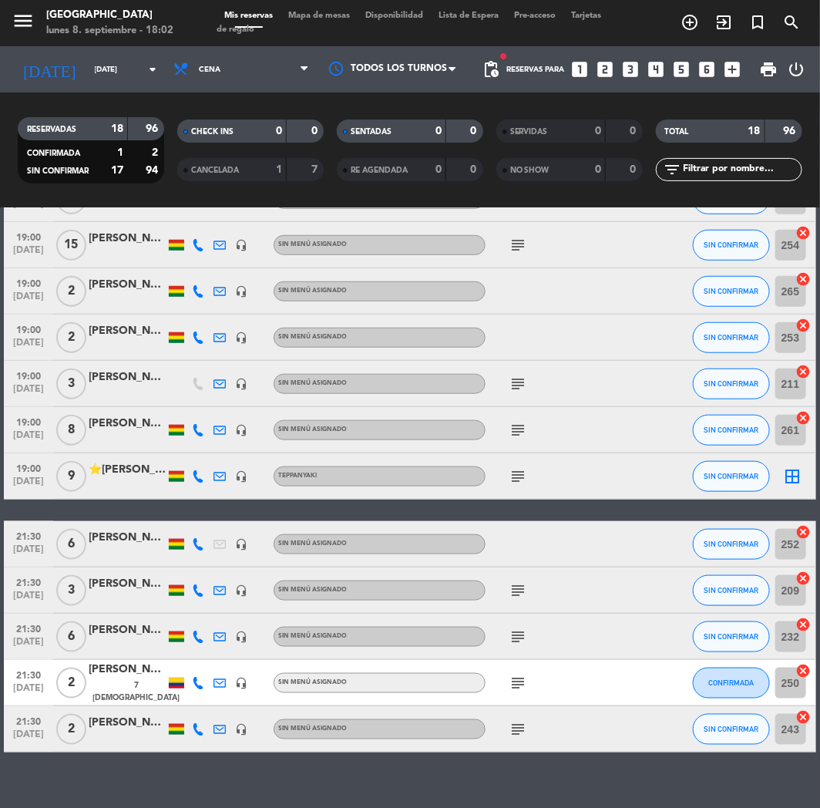
scroll to position [402, 0]
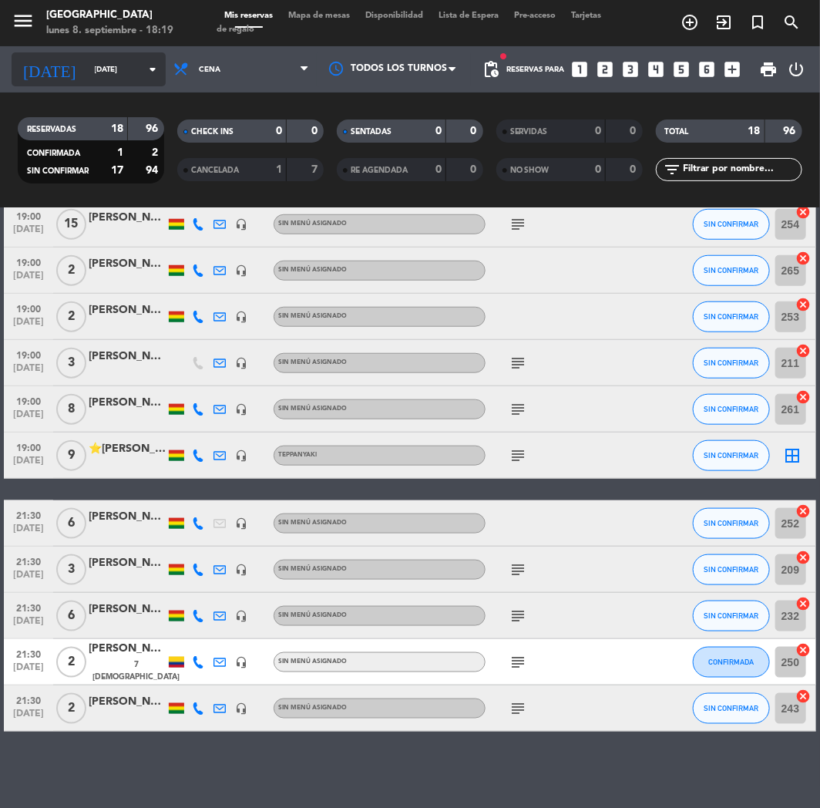
click at [119, 69] on input "[DATE]" at bounding box center [139, 70] width 104 height 24
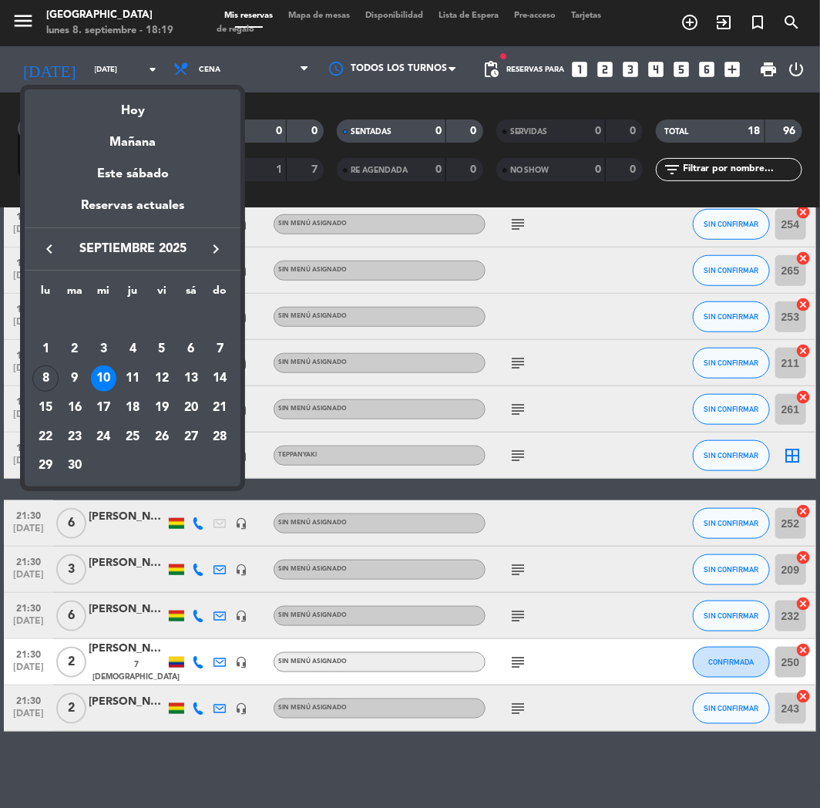
click at [663, 63] on div at bounding box center [410, 404] width 820 height 808
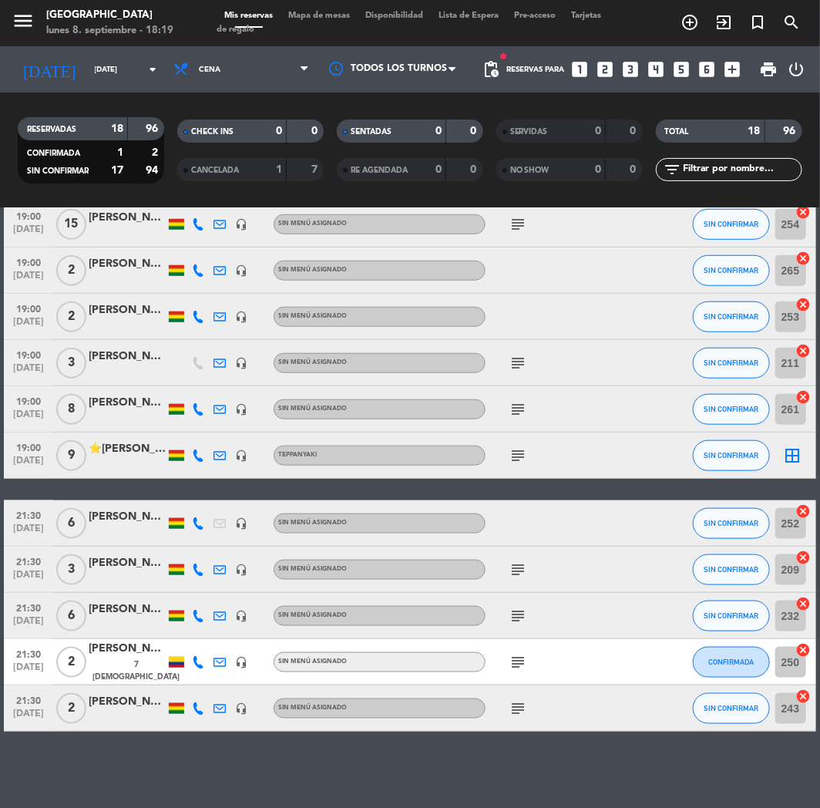
click at [664, 64] on icon "looks_4" at bounding box center [657, 69] width 20 height 20
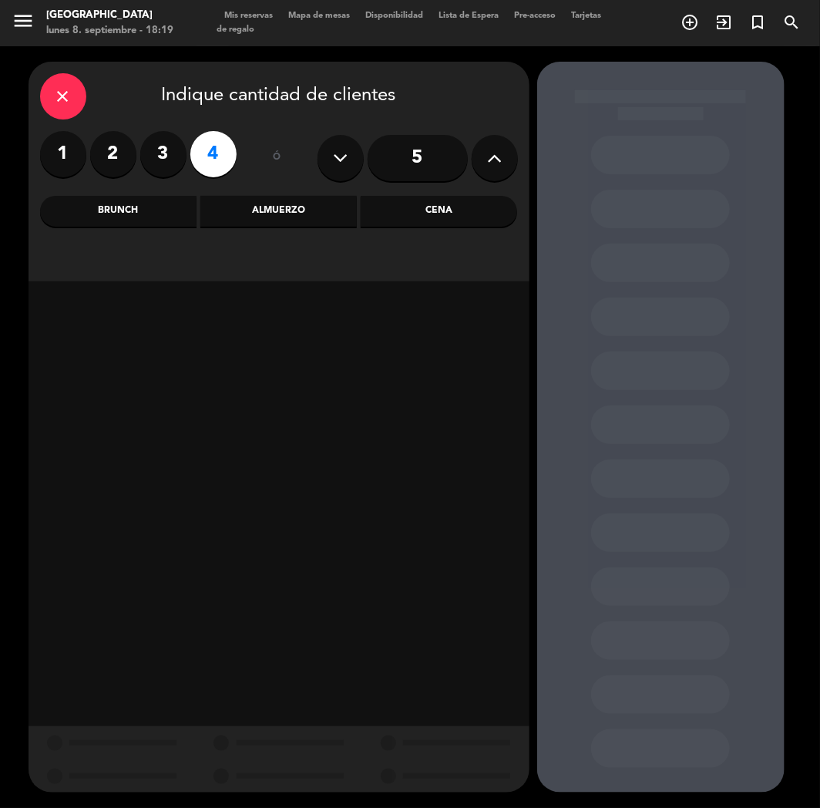
click at [170, 156] on label "3" at bounding box center [163, 154] width 46 height 46
click at [422, 202] on div "Cena" at bounding box center [439, 211] width 156 height 31
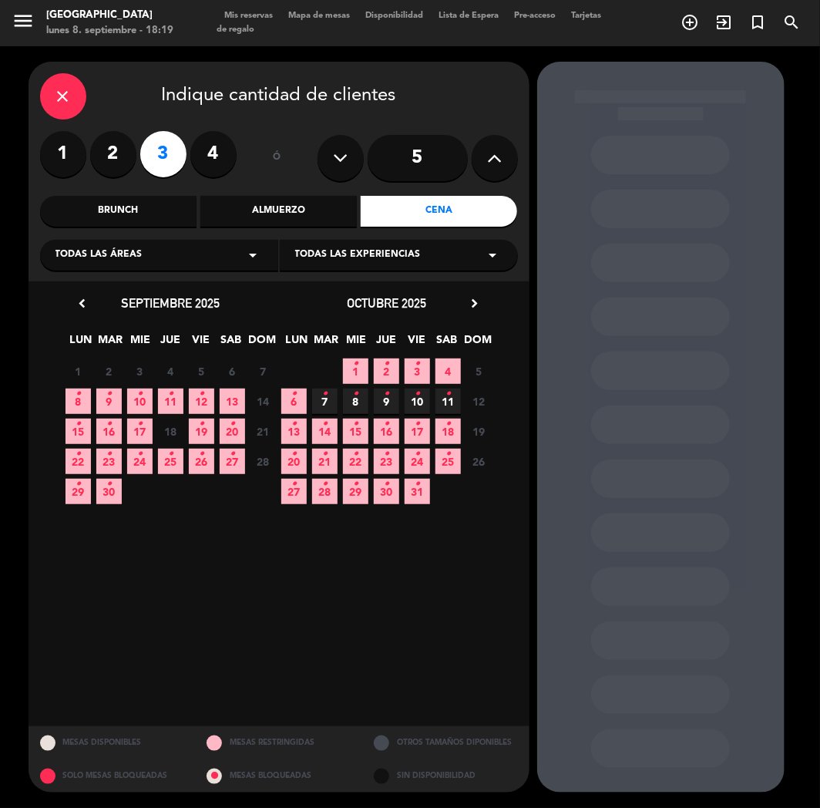
click at [146, 404] on span "10 •" at bounding box center [139, 400] width 25 height 25
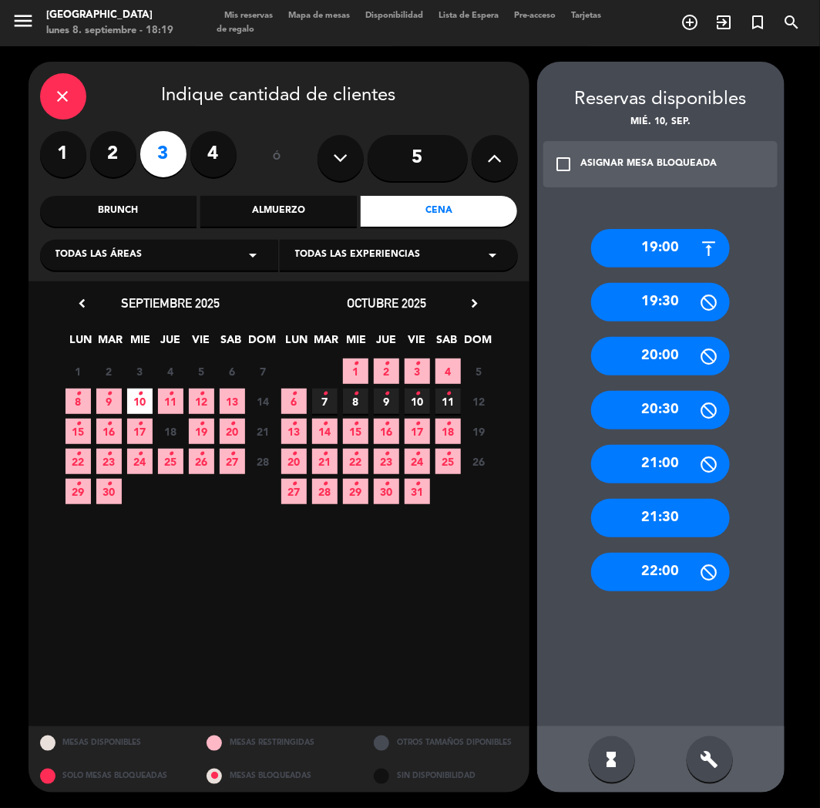
click at [643, 235] on div "19:00" at bounding box center [660, 248] width 139 height 39
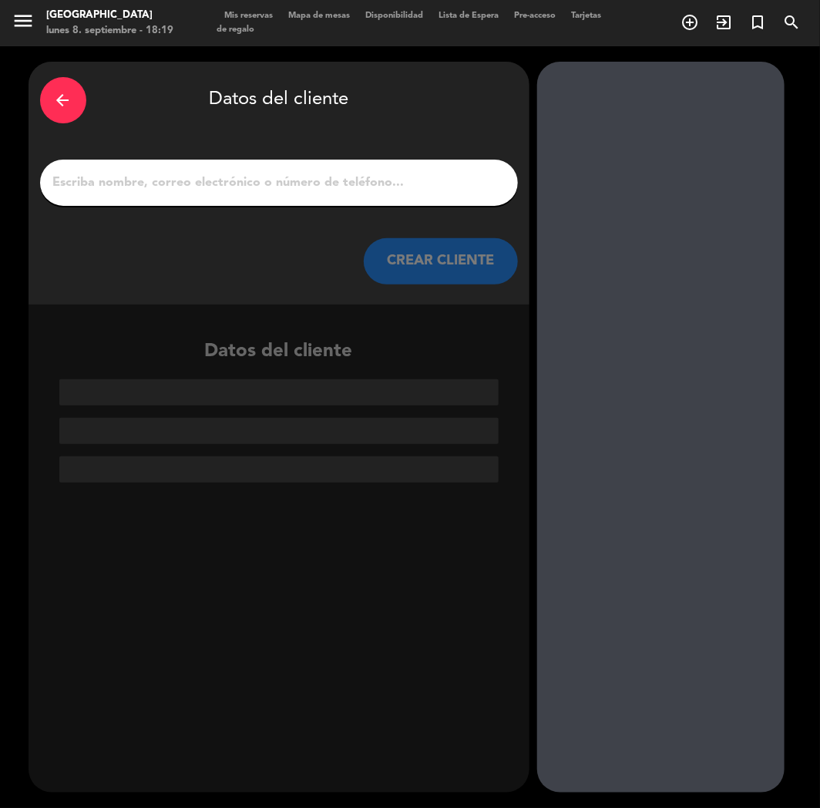
click at [239, 174] on input "1" at bounding box center [279, 183] width 455 height 22
paste input "[PERSON_NAME]"
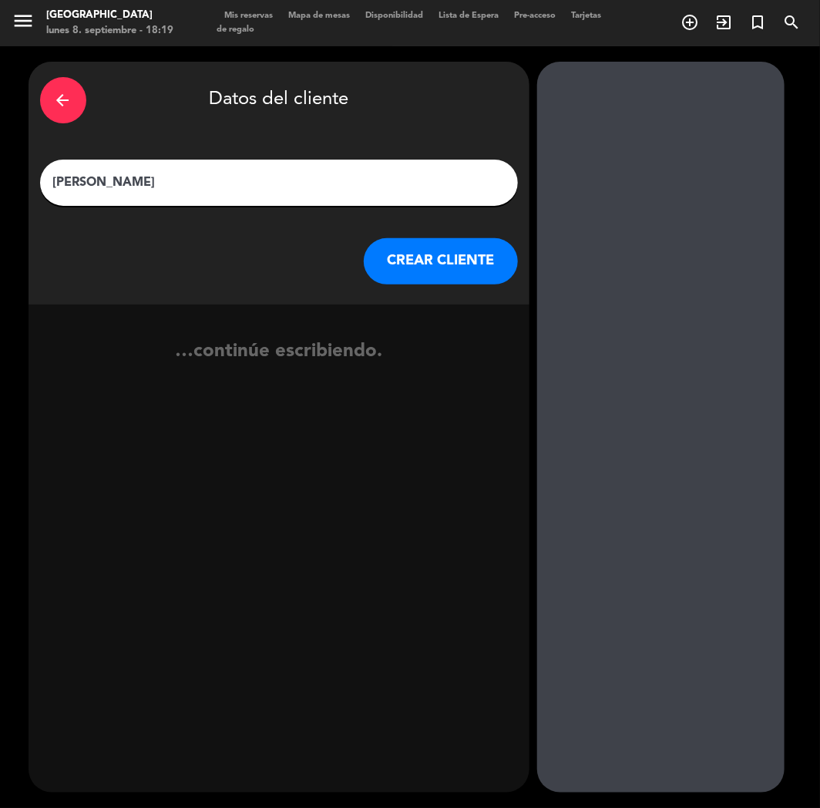
click at [54, 180] on input "[PERSON_NAME]" at bounding box center [279, 183] width 455 height 22
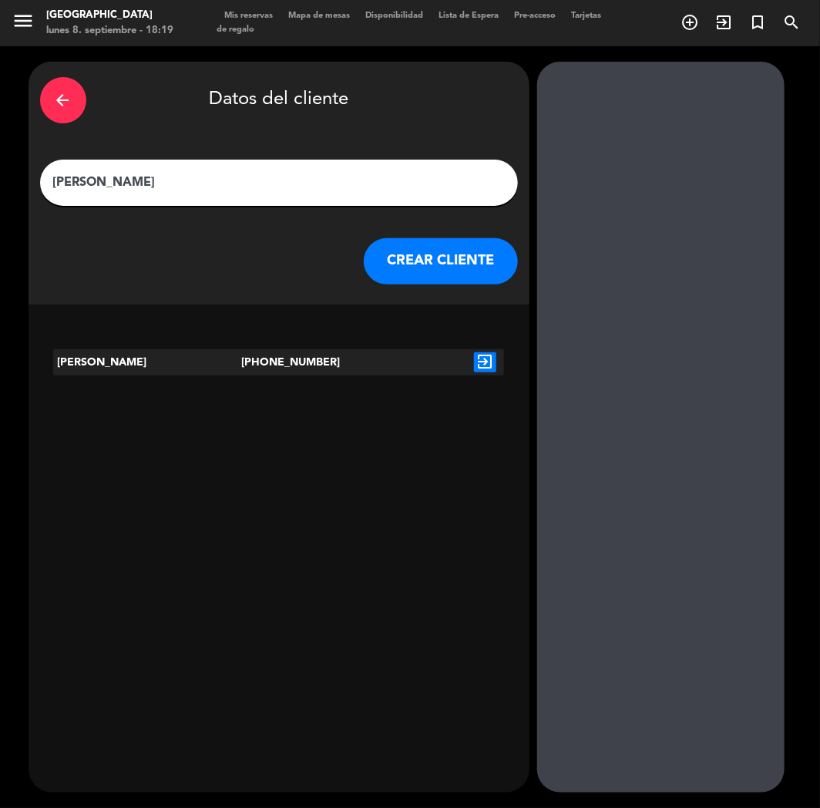
click at [54, 181] on input "[PERSON_NAME]" at bounding box center [279, 183] width 455 height 22
paste input "⭐"
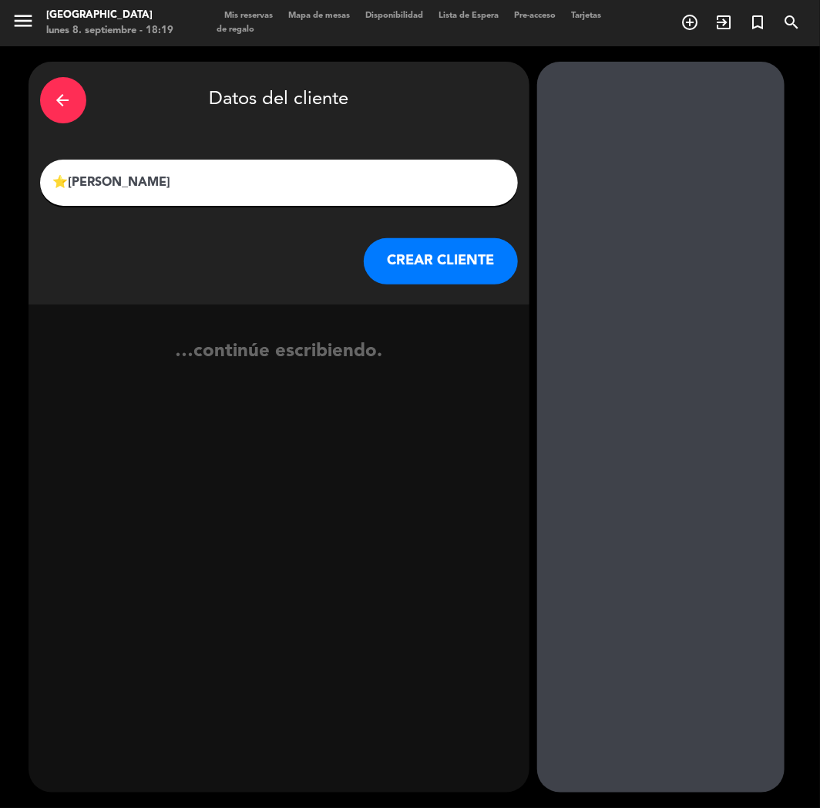
type input "⭐[PERSON_NAME]"
click at [459, 267] on button "CREAR CLIENTE" at bounding box center [441, 261] width 154 height 46
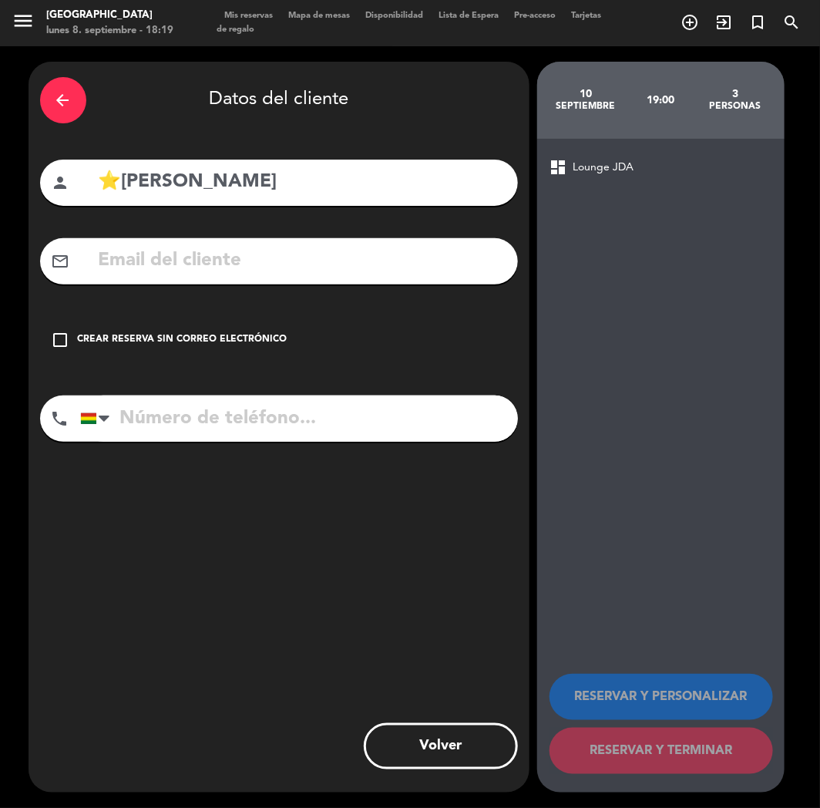
click at [137, 265] on input "text" at bounding box center [301, 261] width 409 height 32
paste input "[EMAIL_ADDRESS][DOMAIN_NAME]"
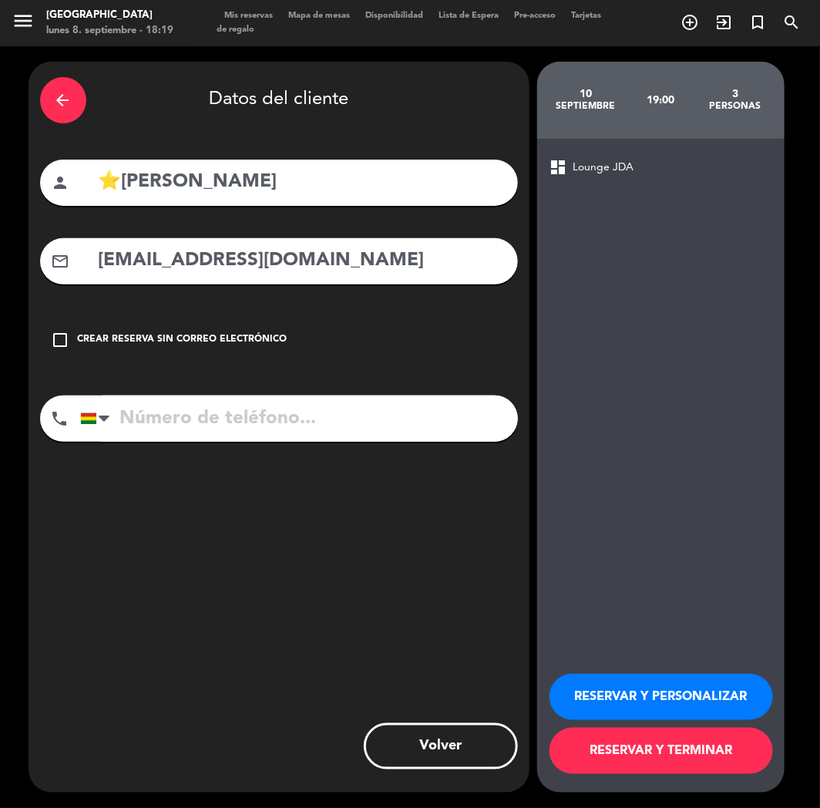
type input "[EMAIL_ADDRESS][DOMAIN_NAME]"
click at [173, 406] on input "tel" at bounding box center [299, 418] width 438 height 46
click at [225, 409] on input "tel" at bounding box center [299, 418] width 438 height 46
paste input "[PHONE_NUMBER]"
type input "[PHONE_NUMBER]"
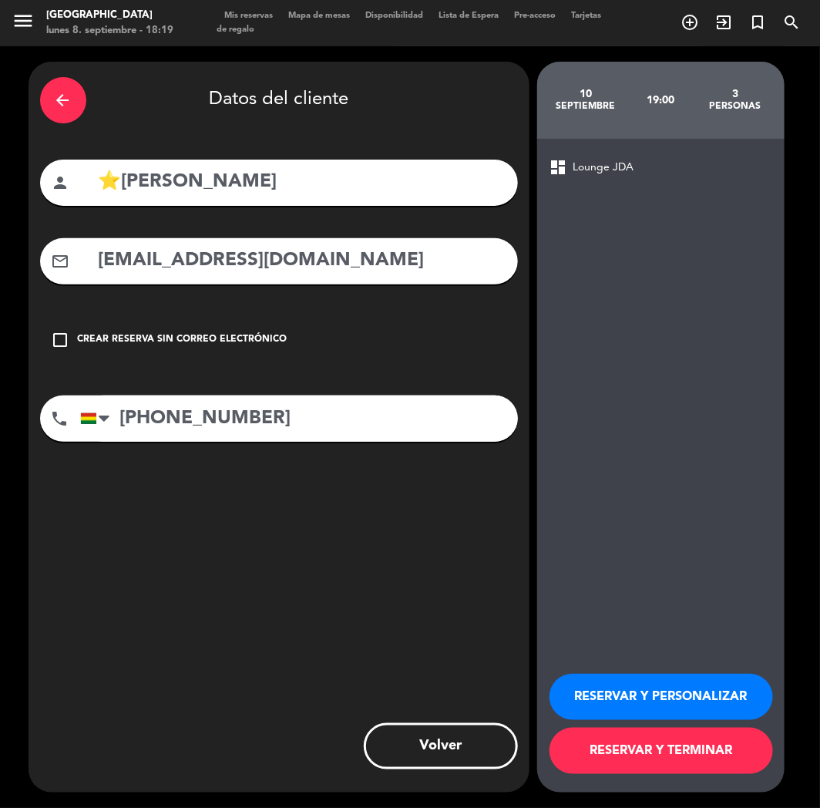
drag, startPoint x: 631, startPoint y: 683, endPoint x: 385, endPoint y: 534, distance: 286.7
click at [627, 681] on button "RESERVAR Y PERSONALIZAR" at bounding box center [662, 697] width 224 height 46
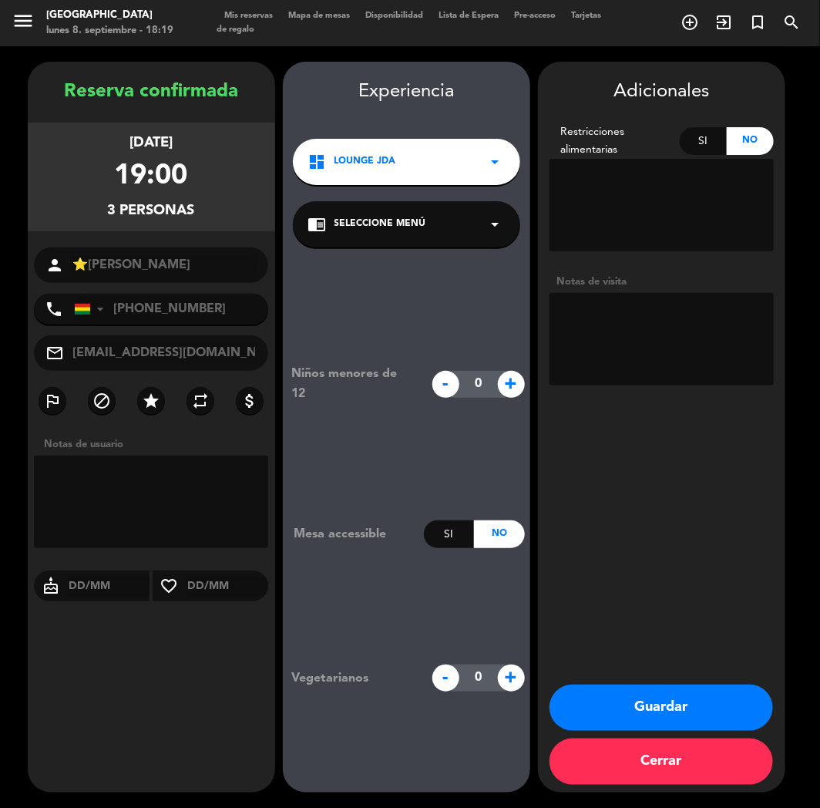
click at [392, 157] on span "Lounge JDA" at bounding box center [366, 161] width 62 height 15
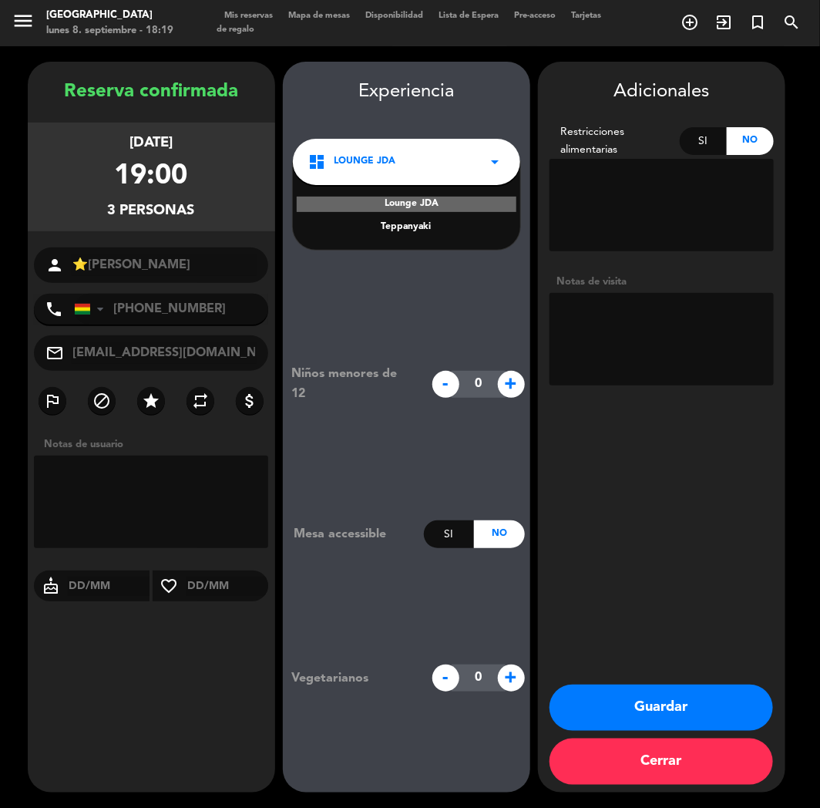
click at [419, 231] on div "Teppanyaki" at bounding box center [406, 227] width 197 height 15
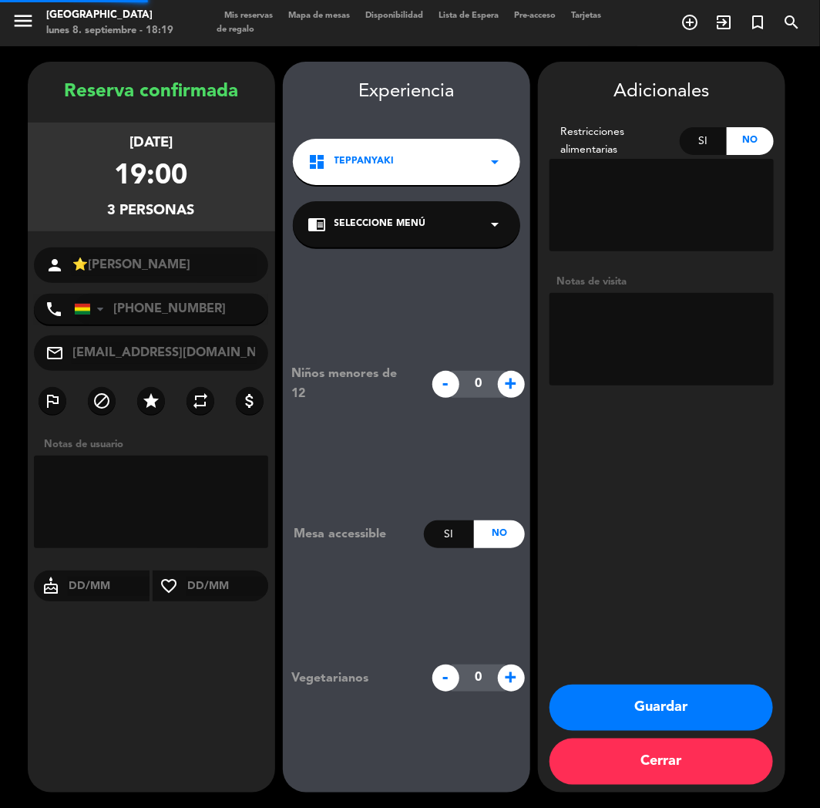
click at [402, 210] on div "chrome_reader_mode Seleccione Menú arrow_drop_down" at bounding box center [406, 224] width 227 height 46
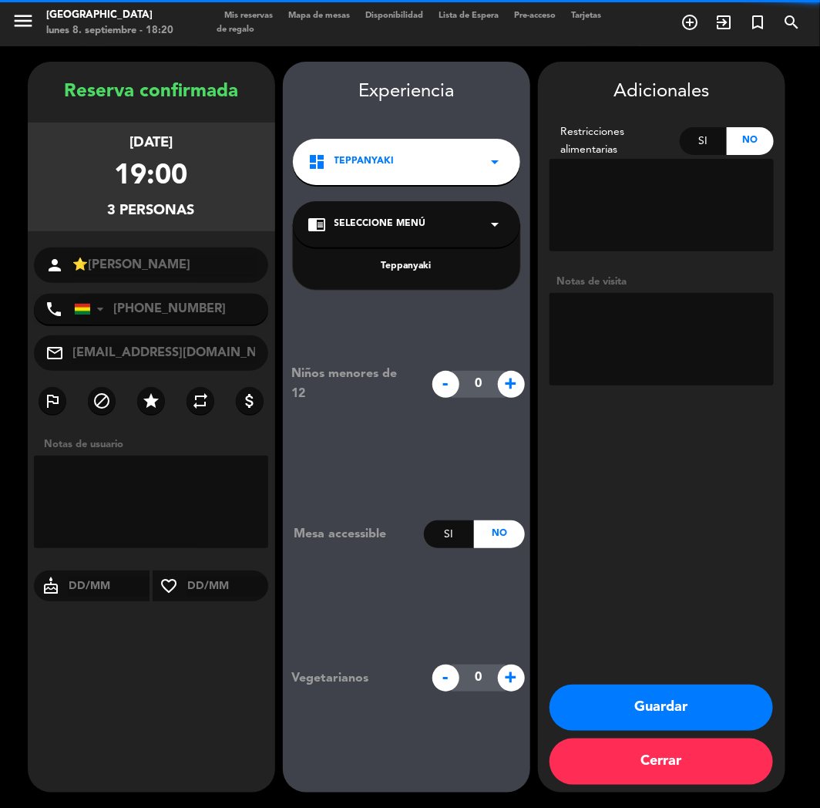
click at [399, 262] on div "Teppanyaki" at bounding box center [406, 266] width 197 height 15
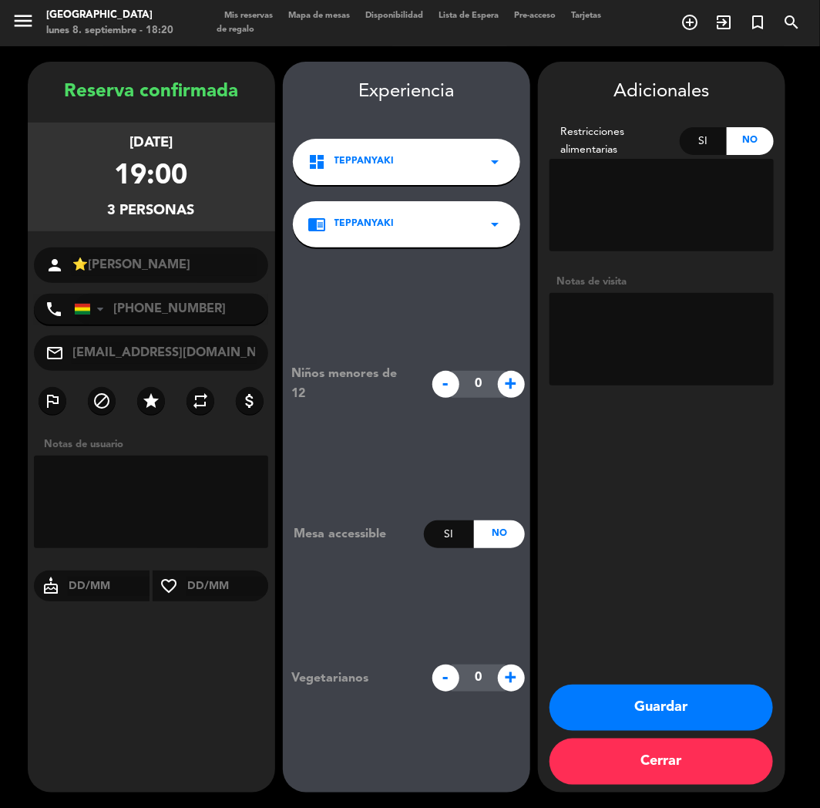
click at [621, 337] on textarea at bounding box center [662, 339] width 224 height 92
type textarea "TEPPAN + SILLA DE BEBE"
click at [613, 712] on button "Guardar" at bounding box center [662, 707] width 224 height 46
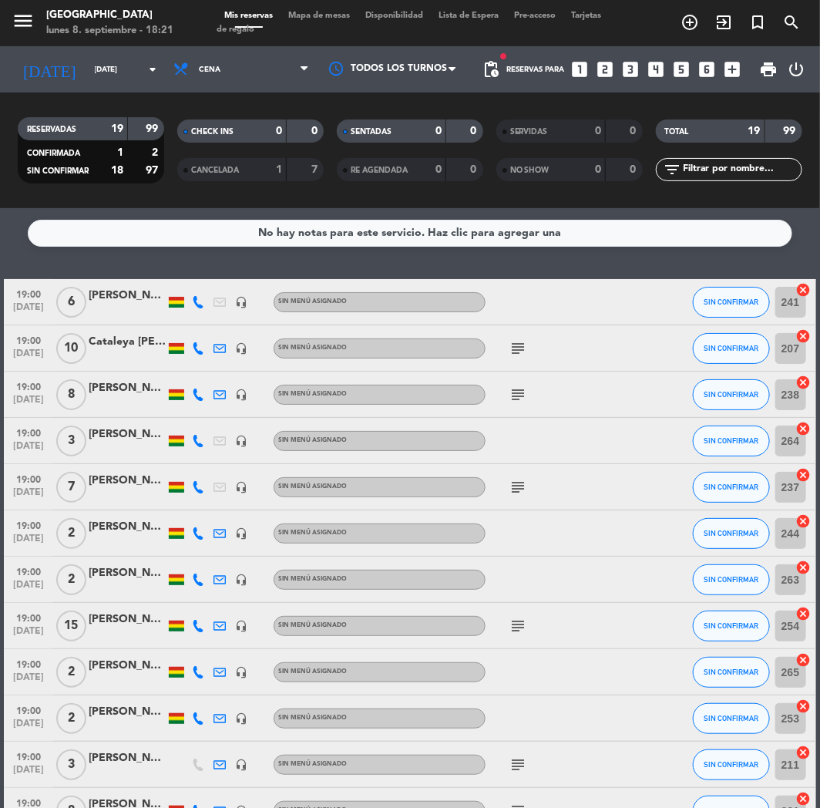
click at [705, 73] on icon "looks_6" at bounding box center [708, 69] width 20 height 20
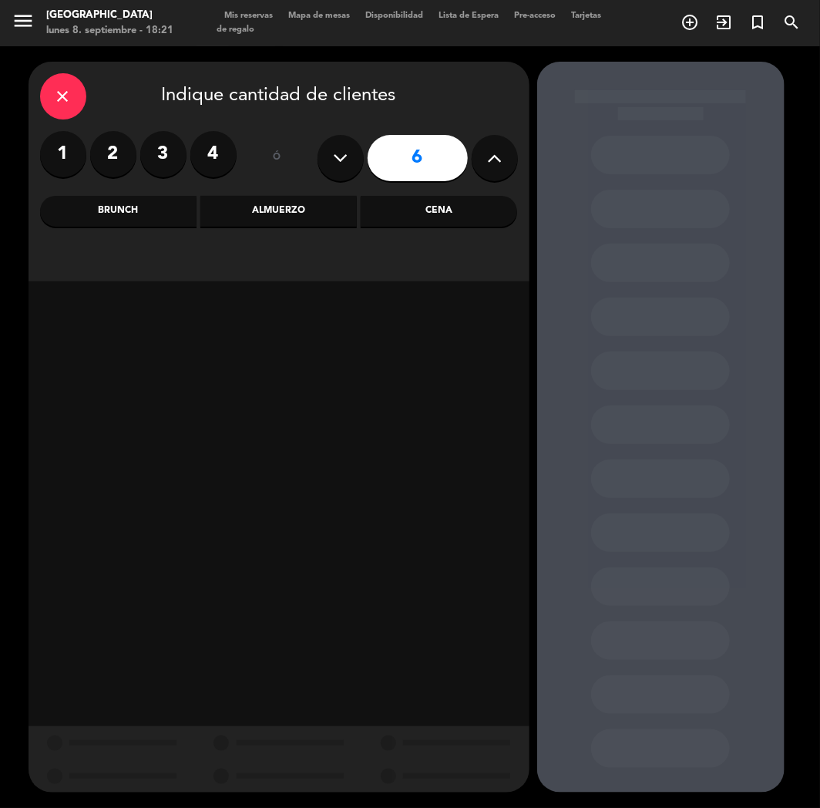
click at [436, 217] on div "Cena" at bounding box center [439, 211] width 156 height 31
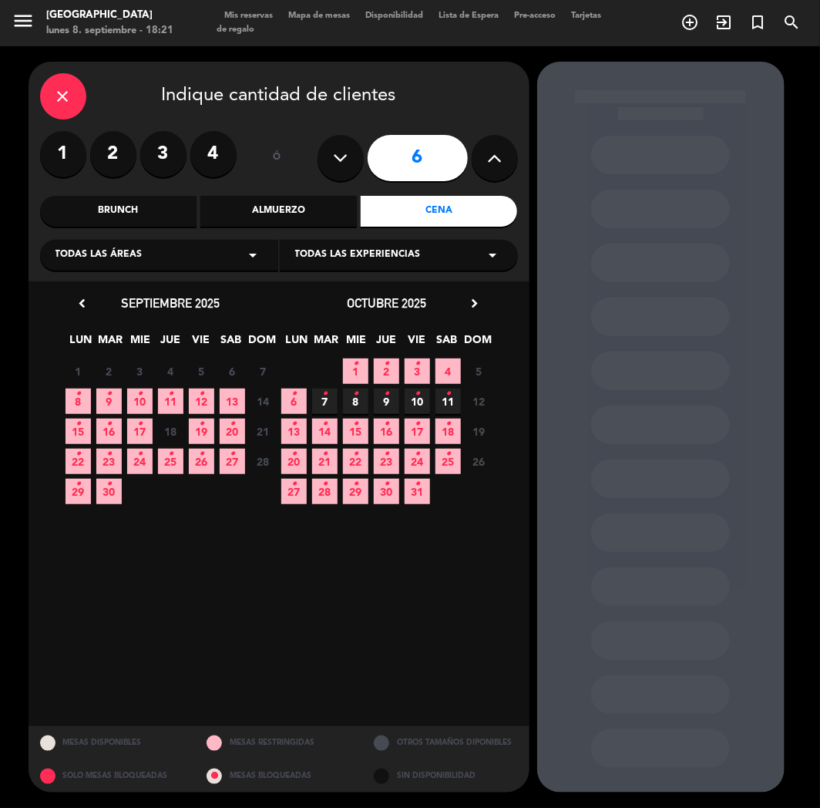
click at [203, 437] on span "19 •" at bounding box center [201, 431] width 25 height 25
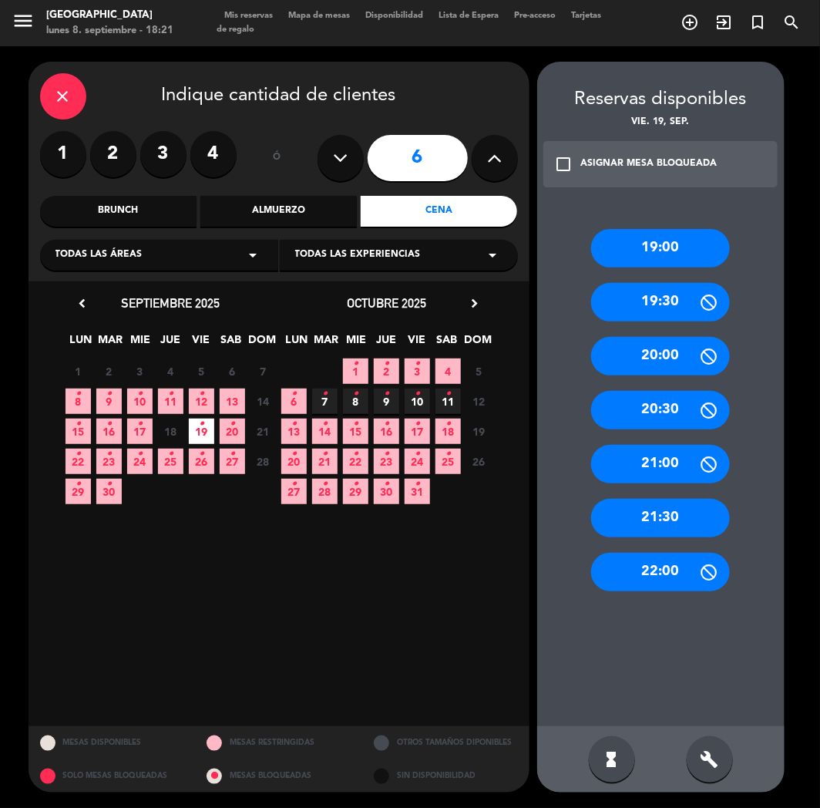
drag, startPoint x: 634, startPoint y: 459, endPoint x: 367, endPoint y: 229, distance: 352.0
click at [631, 455] on div "21:00" at bounding box center [660, 464] width 139 height 39
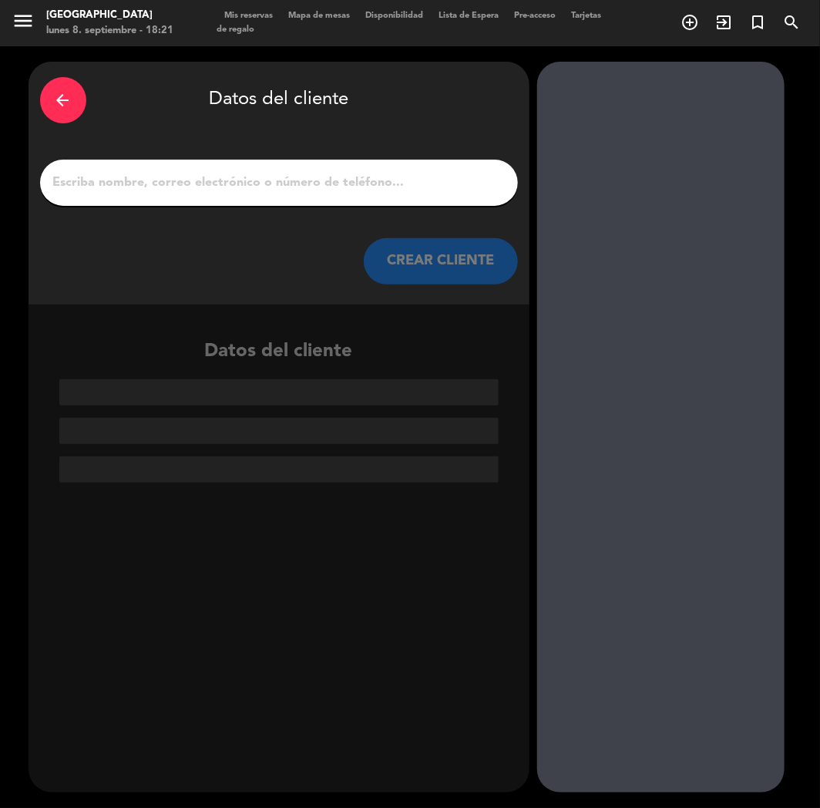
paste input "[PERSON_NAME]"
click at [250, 186] on input "[PERSON_NAME]" at bounding box center [279, 183] width 455 height 22
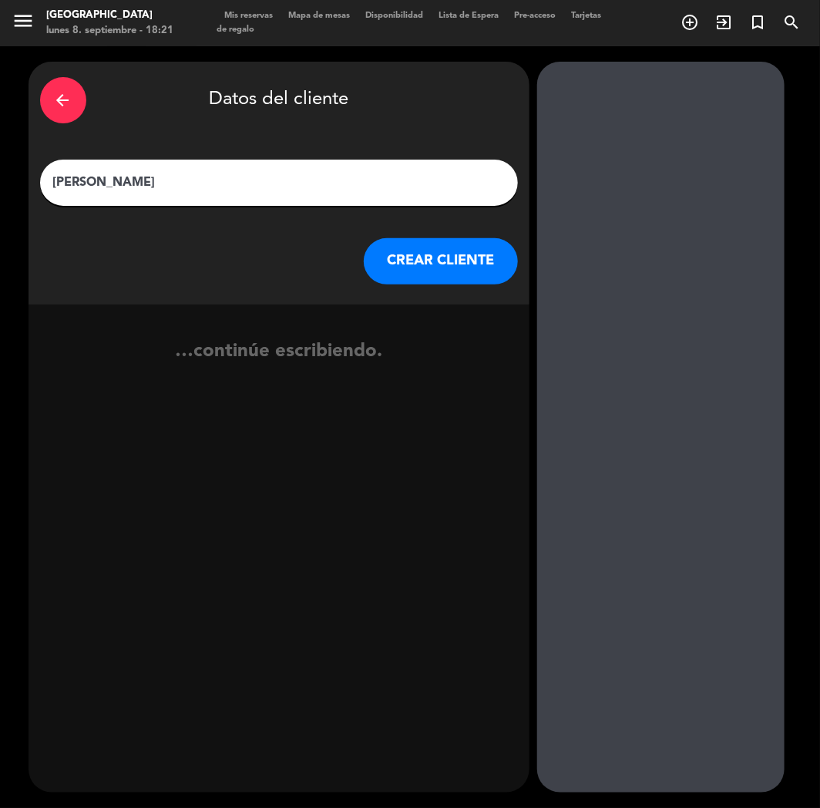
type input "[PERSON_NAME]"
click at [395, 251] on button "CREAR CLIENTE" at bounding box center [441, 261] width 154 height 46
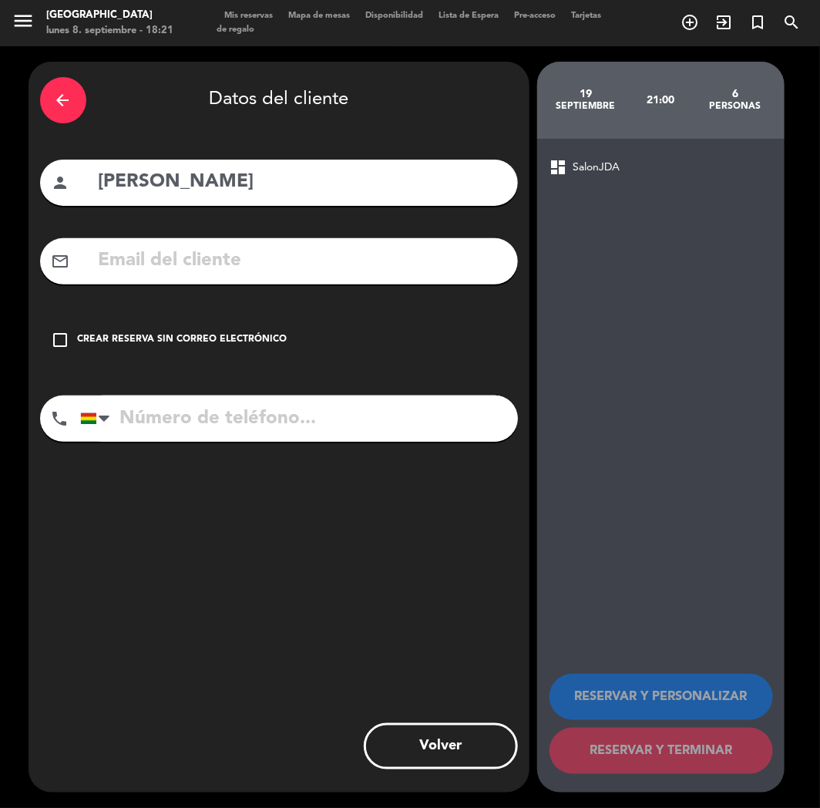
paste
click at [155, 249] on input "[EMAIL_ADDRESS][DOMAIN_NAME]" at bounding box center [301, 261] width 409 height 32
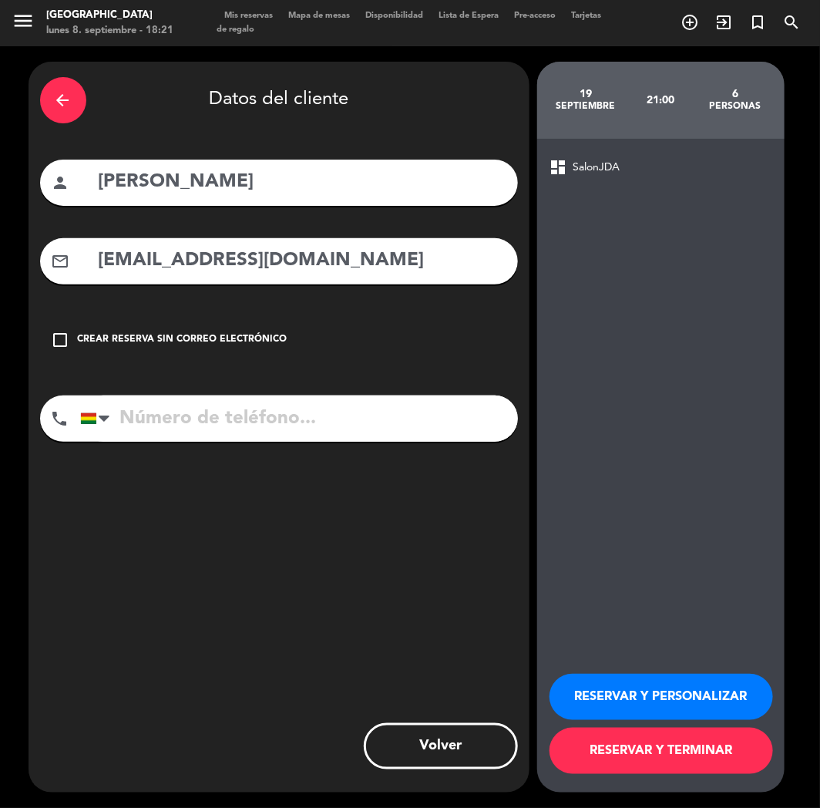
type input "[EMAIL_ADDRESS][DOMAIN_NAME]"
click at [164, 429] on input "tel" at bounding box center [299, 418] width 438 height 46
type input "[PHONE_NUMBER]"
drag, startPoint x: 613, startPoint y: 688, endPoint x: 603, endPoint y: 689, distance: 10.1
click at [610, 689] on button "RESERVAR Y PERSONALIZAR" at bounding box center [662, 697] width 224 height 46
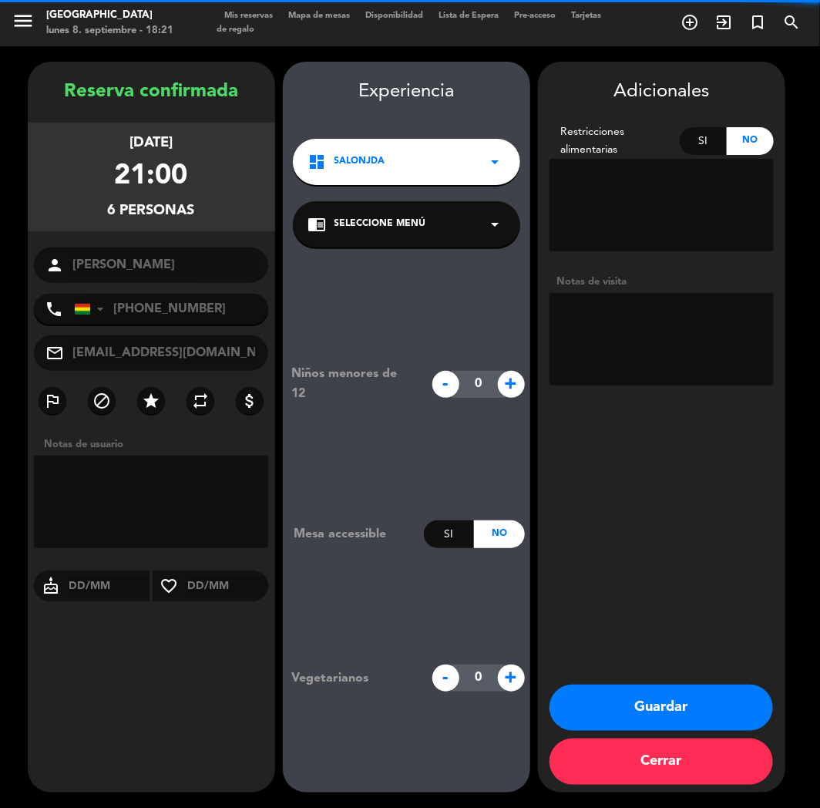
click at [667, 327] on textarea at bounding box center [662, 339] width 224 height 92
type textarea "CUMPLE"
click at [610, 708] on button "Guardar" at bounding box center [662, 707] width 224 height 46
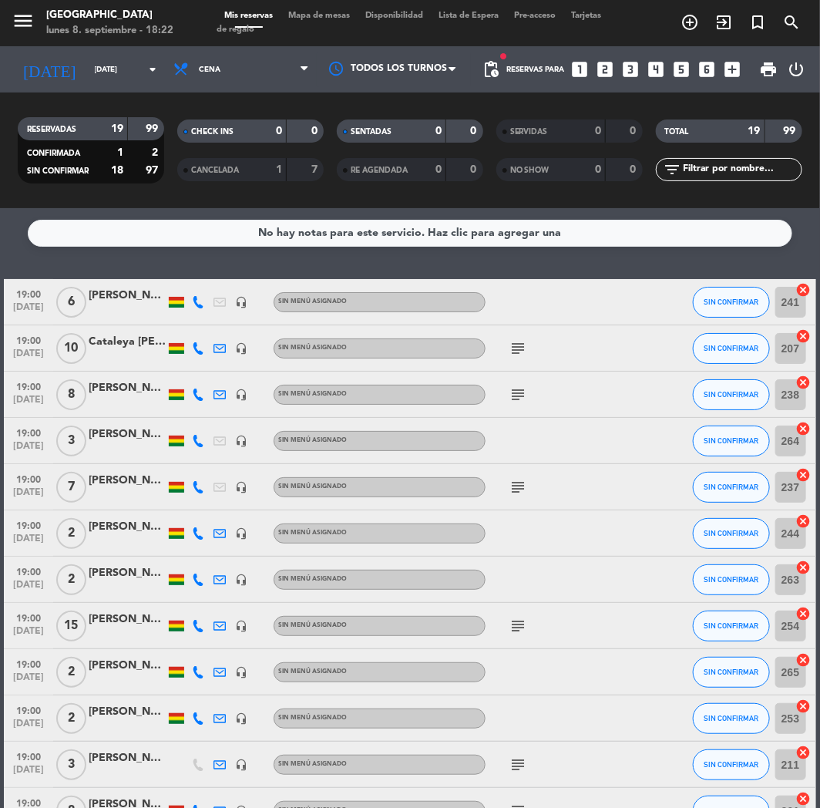
click at [680, 69] on icon "looks_5" at bounding box center [682, 69] width 20 height 20
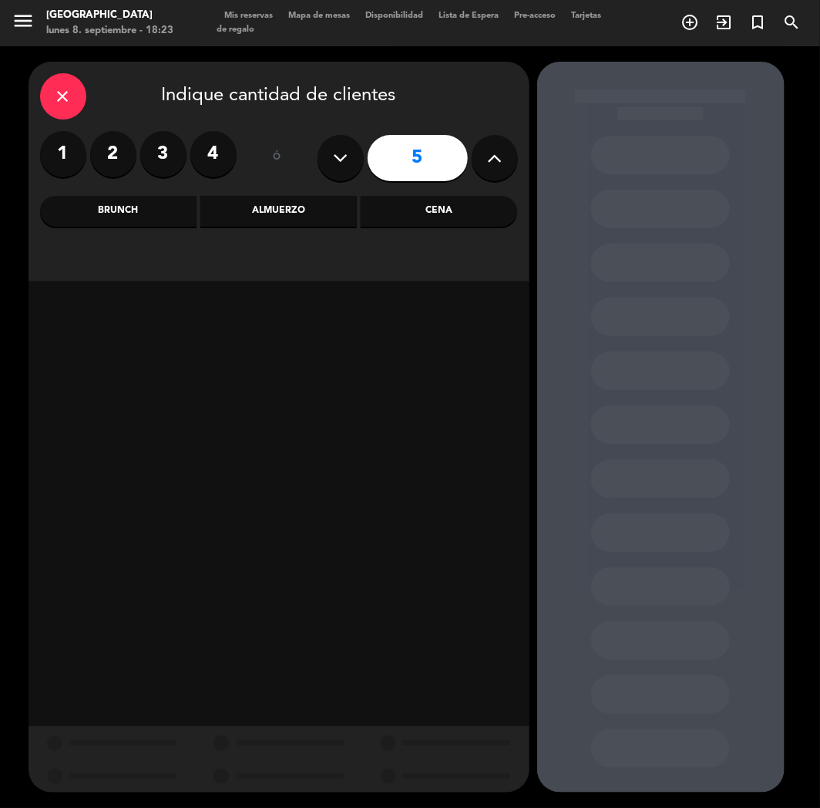
click at [126, 155] on label "2" at bounding box center [113, 154] width 46 height 46
click at [452, 212] on div "Cena" at bounding box center [439, 211] width 156 height 31
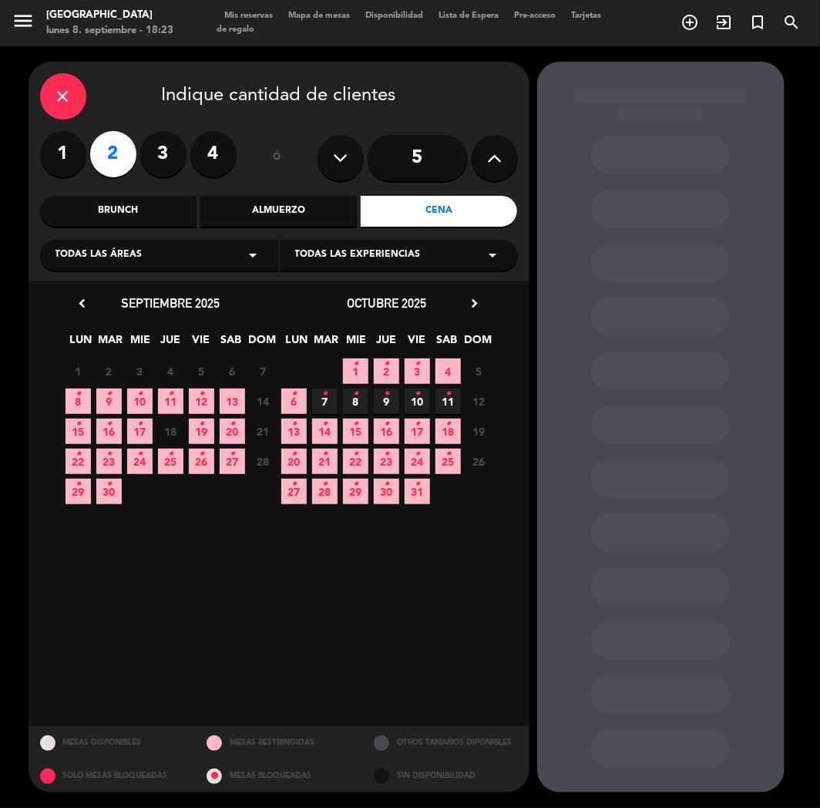
click at [203, 399] on icon "•" at bounding box center [201, 394] width 5 height 25
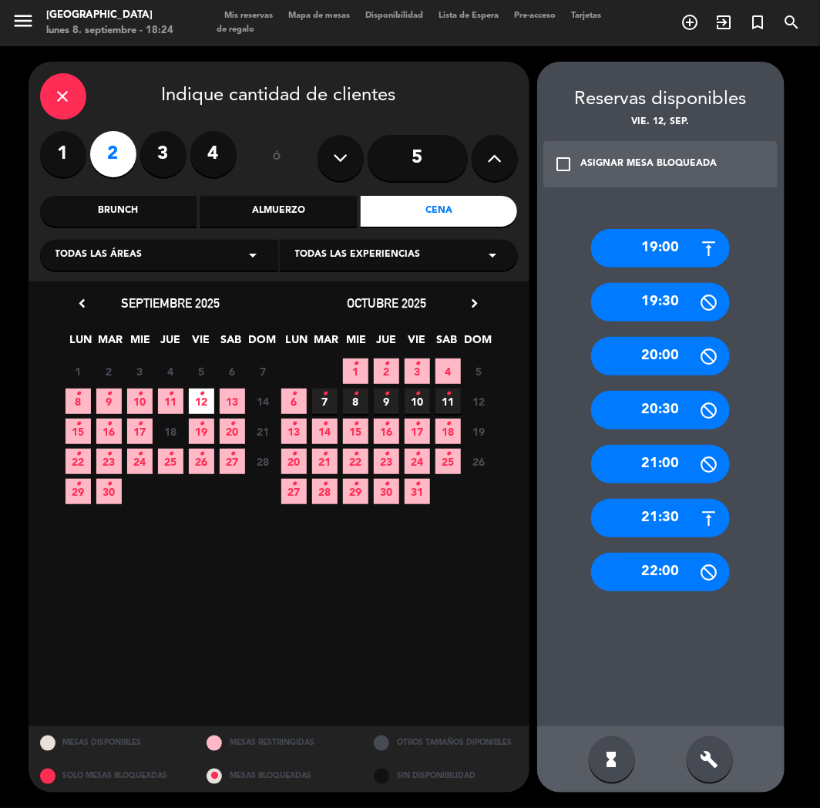
click at [632, 250] on div "19:00" at bounding box center [660, 248] width 139 height 39
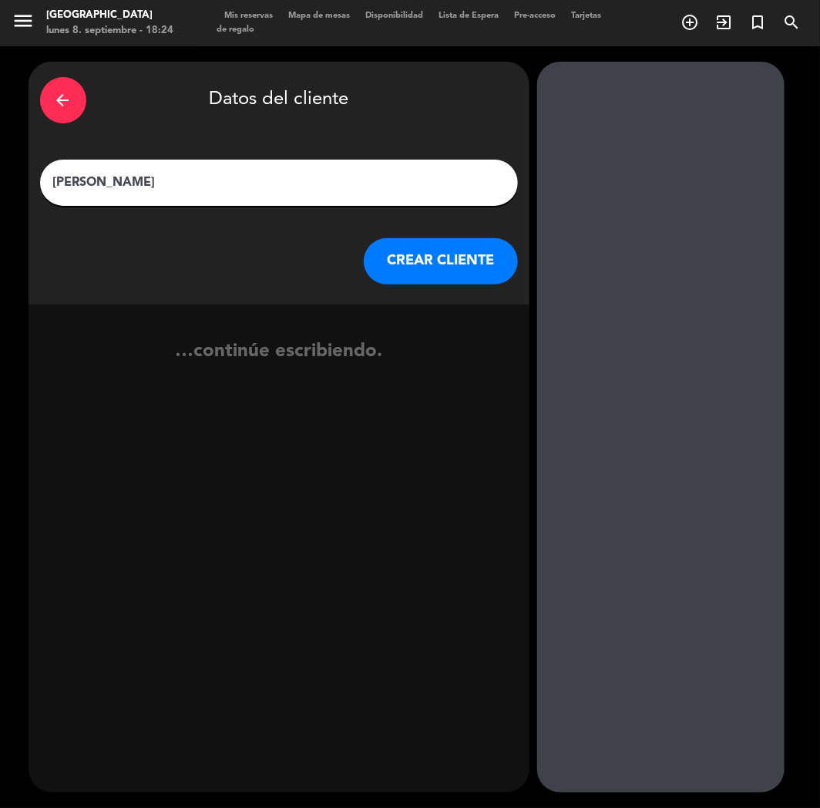
click at [288, 183] on input "[PERSON_NAME]" at bounding box center [279, 183] width 455 height 22
type input "[PERSON_NAME]"
click at [432, 272] on button "CREAR CLIENTE" at bounding box center [441, 261] width 154 height 46
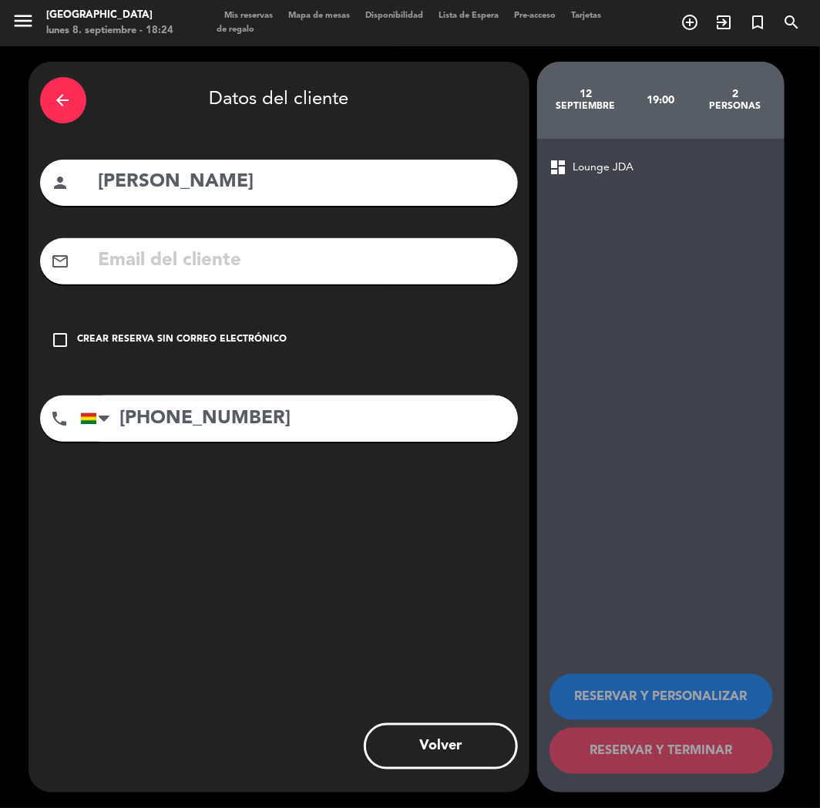
click at [205, 434] on input "[PHONE_NUMBER]" at bounding box center [299, 418] width 438 height 46
type input "[PHONE_NUMBER]"
click at [103, 306] on div "arrow_back Datos del cliente person [PERSON_NAME] mail_outline check_box_outlin…" at bounding box center [279, 427] width 501 height 731
click at [99, 329] on div "check_box_outline_blank Crear reserva sin correo electrónico" at bounding box center [279, 340] width 478 height 46
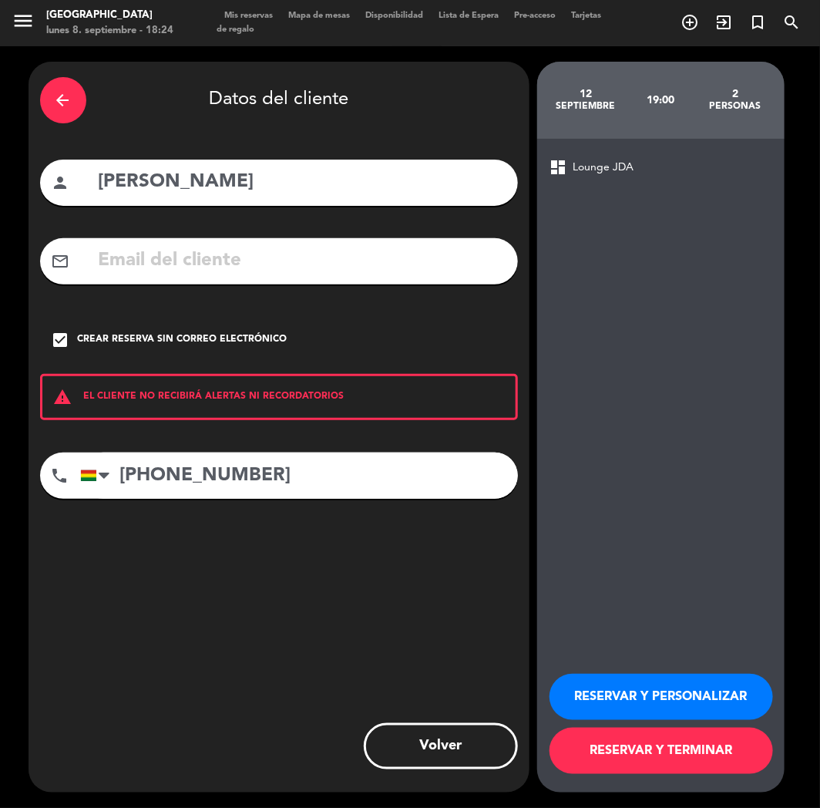
click at [591, 678] on button "RESERVAR Y PERSONALIZAR" at bounding box center [662, 697] width 224 height 46
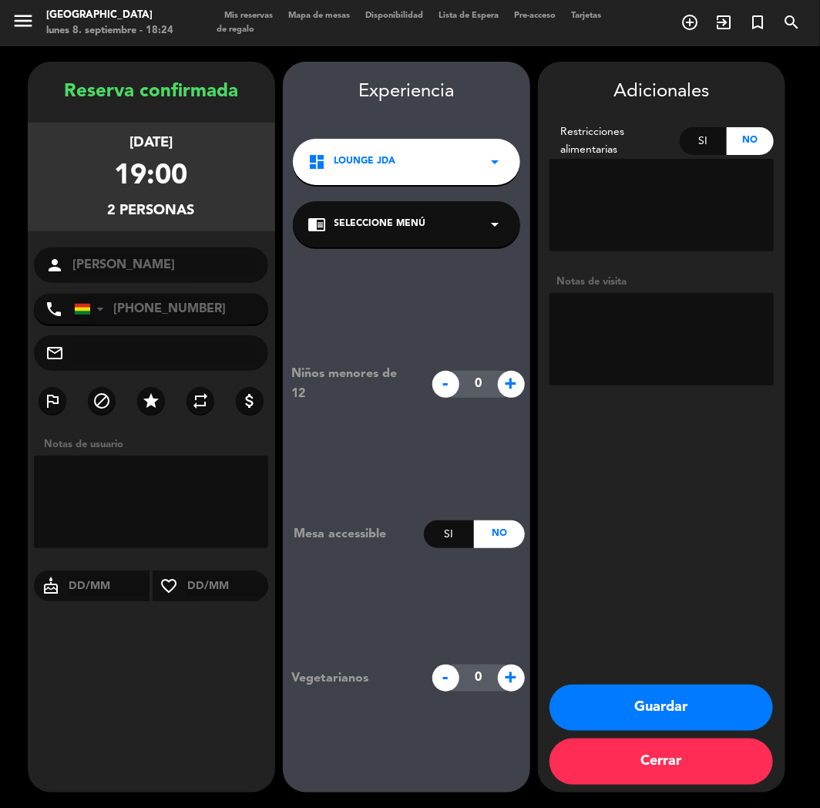
click at [618, 711] on button "Guardar" at bounding box center [662, 707] width 224 height 46
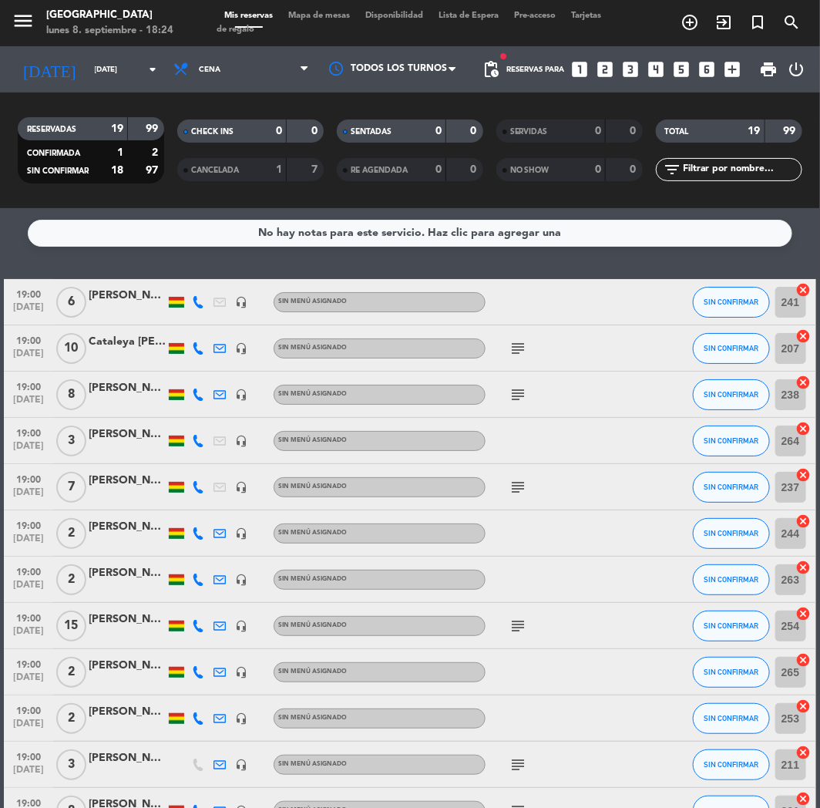
click at [679, 68] on icon "looks_5" at bounding box center [682, 69] width 20 height 20
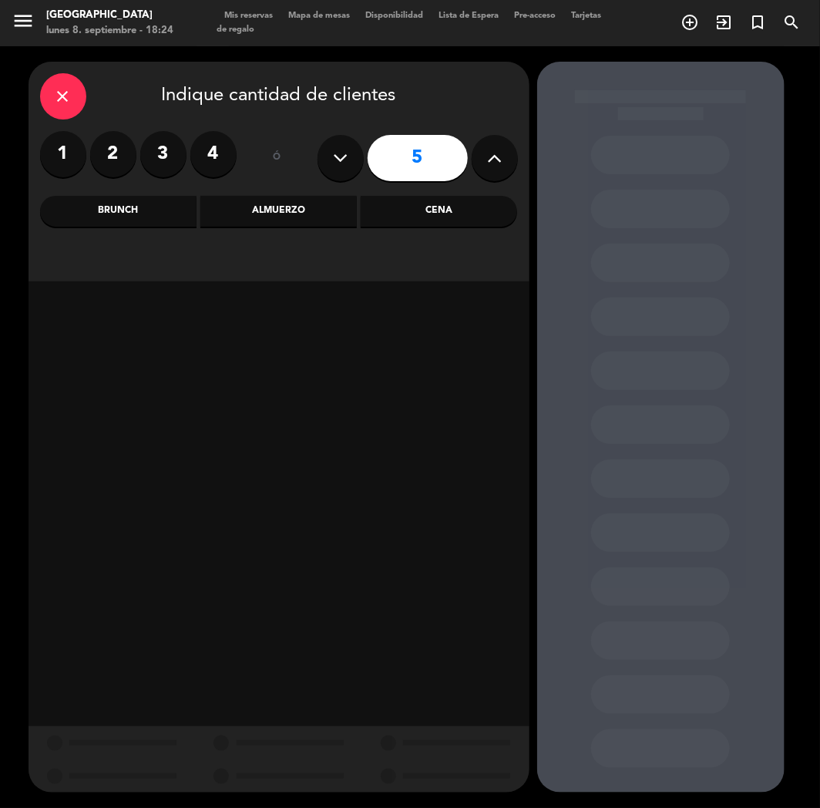
click at [465, 211] on div "Cena" at bounding box center [439, 211] width 156 height 31
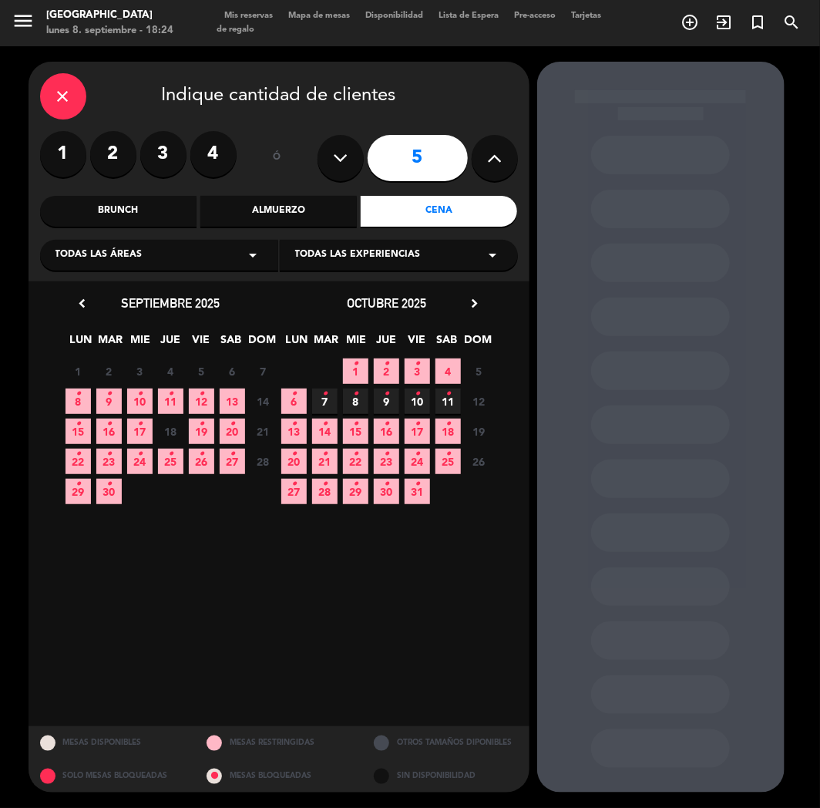
click at [141, 402] on icon "•" at bounding box center [139, 394] width 5 height 25
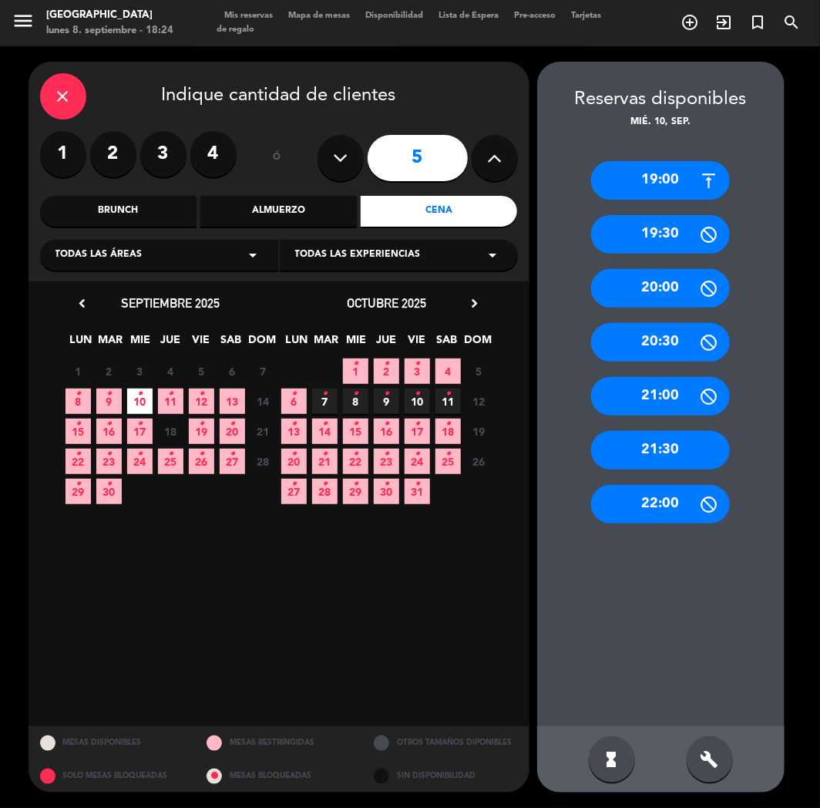
click at [656, 183] on div "19:00" at bounding box center [660, 180] width 139 height 39
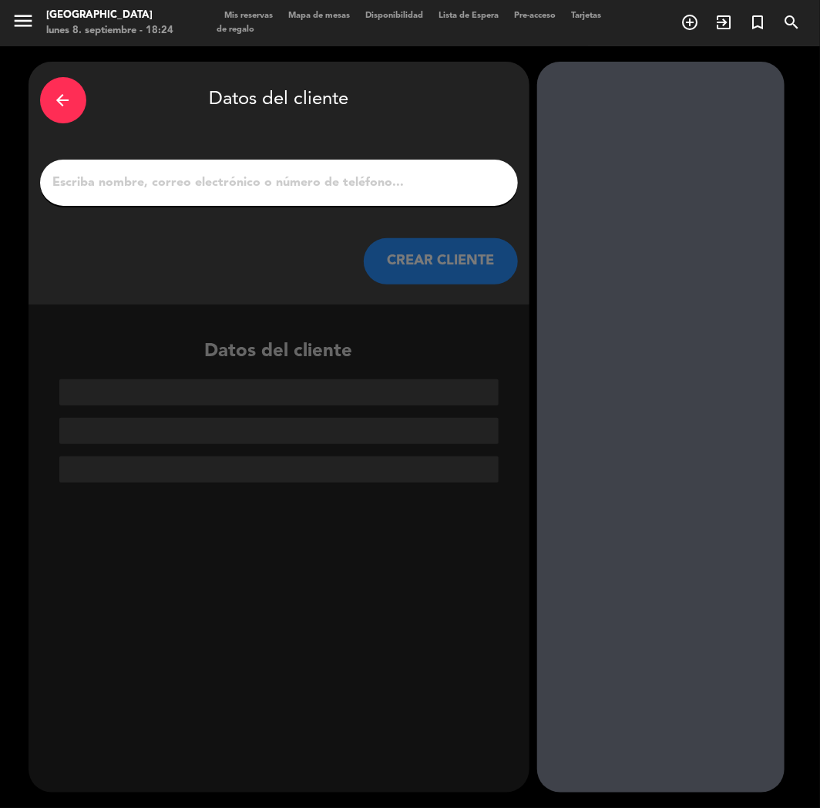
click at [147, 180] on input "1" at bounding box center [279, 183] width 455 height 22
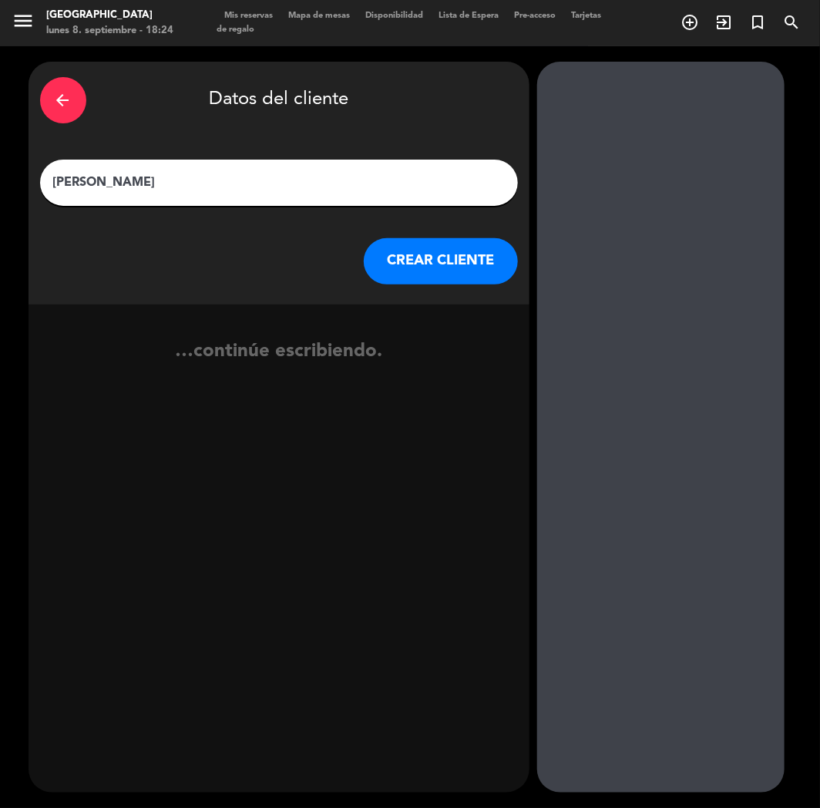
type input "[PERSON_NAME]"
click at [449, 258] on button "CREAR CLIENTE" at bounding box center [441, 261] width 154 height 46
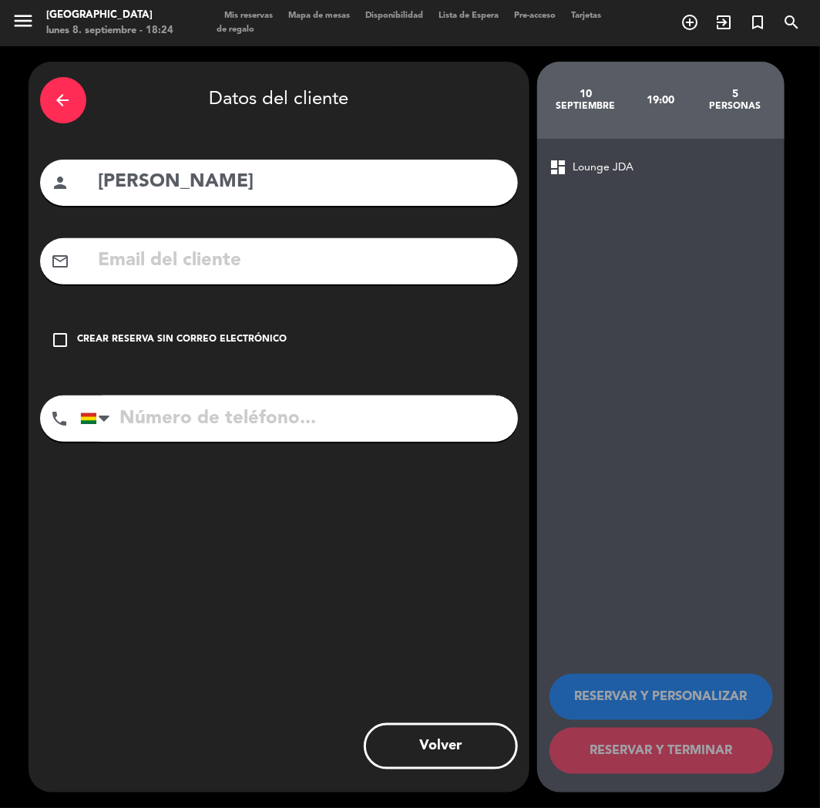
click at [173, 422] on input "tel" at bounding box center [299, 418] width 438 height 46
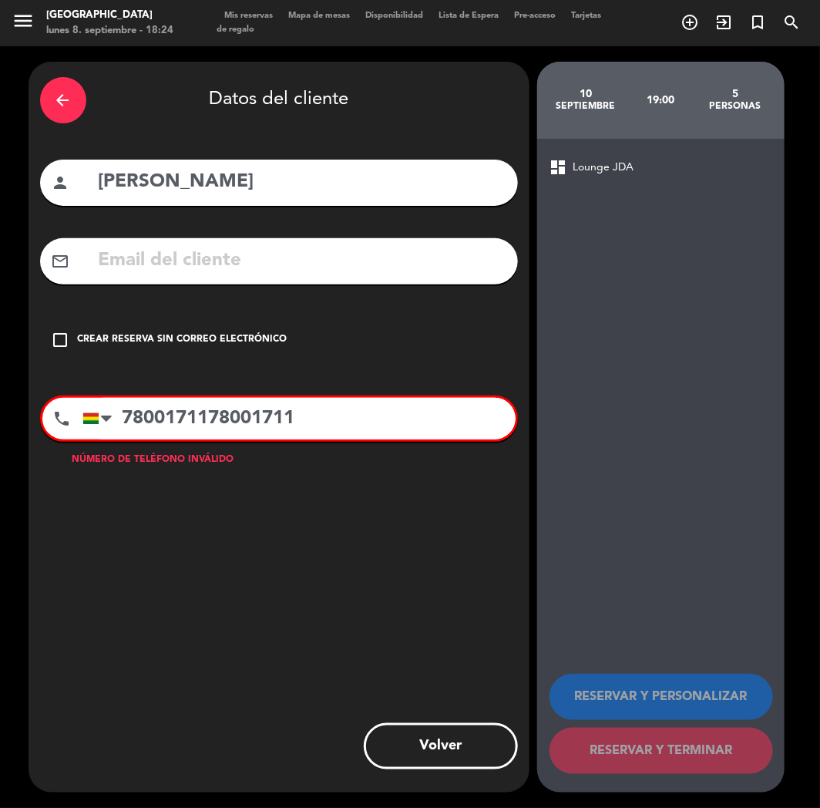
click at [165, 357] on div "check_box_outline_blank Crear reserva sin correo electrónico" at bounding box center [279, 340] width 478 height 46
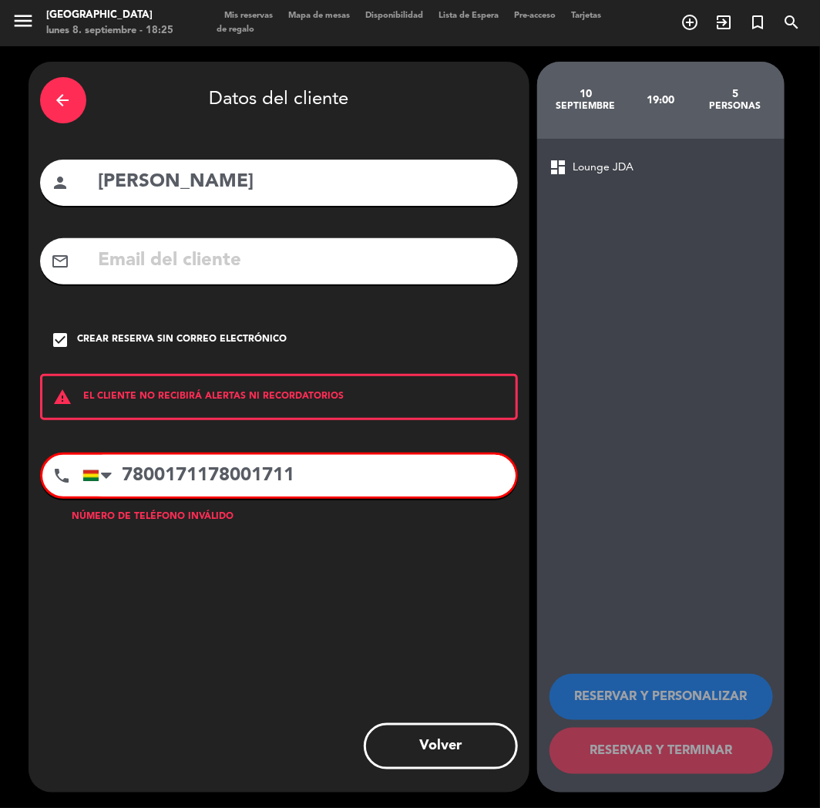
drag, startPoint x: 333, startPoint y: 471, endPoint x: 213, endPoint y: 471, distance: 120.2
click at [213, 471] on input "7800171178001711" at bounding box center [298, 476] width 433 height 42
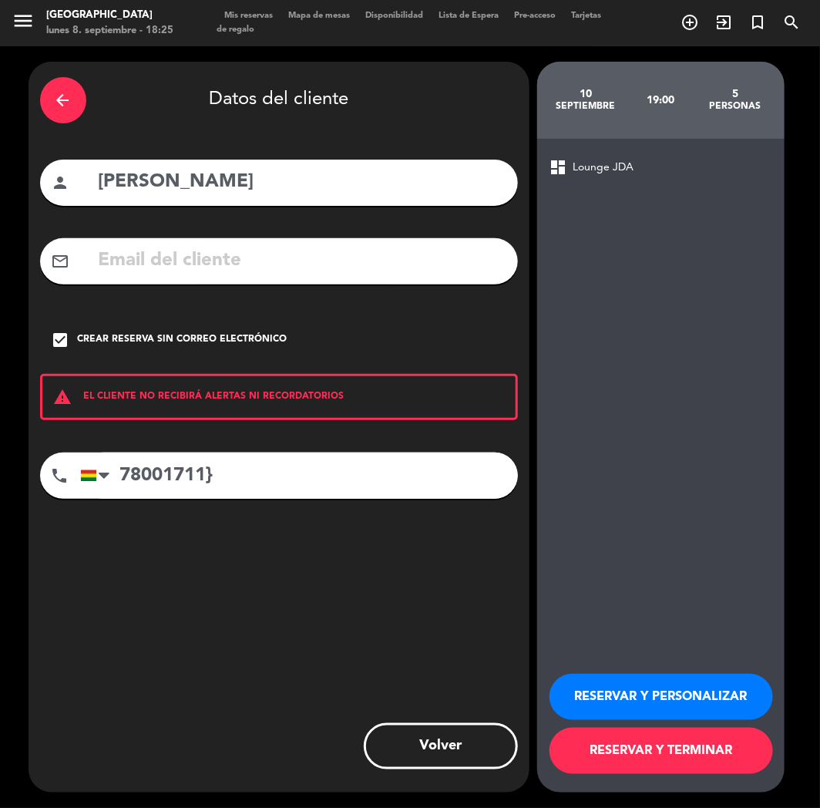
type input "78001711}"
click at [671, 687] on button "RESERVAR Y PERSONALIZAR" at bounding box center [662, 697] width 224 height 46
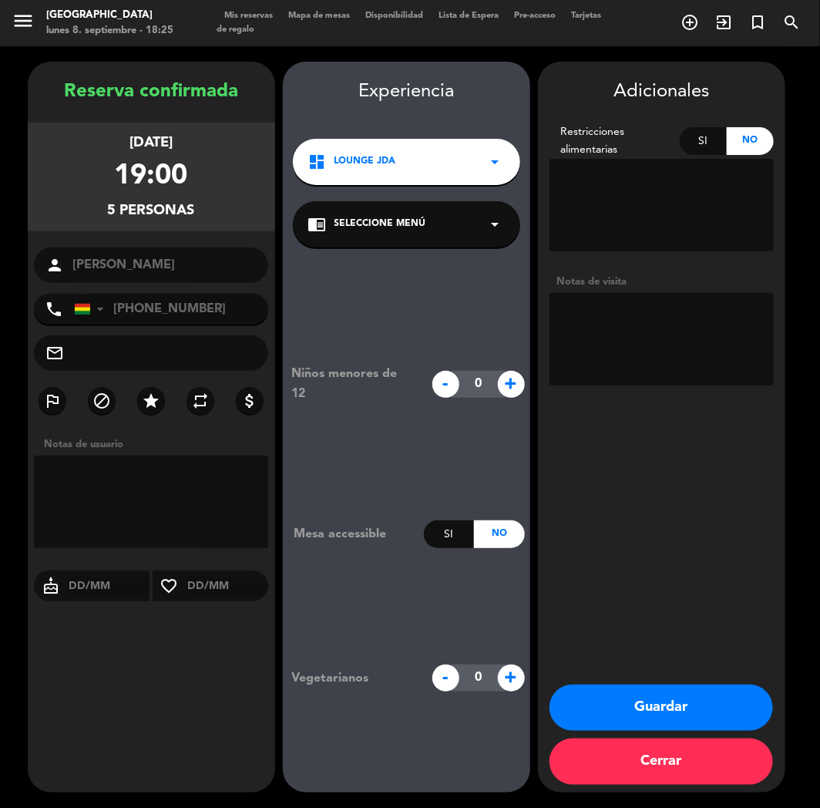
drag, startPoint x: 103, startPoint y: 676, endPoint x: 129, endPoint y: 674, distance: 27.1
click at [106, 676] on div "Reserva confirmada [DATE] 19:00 5 personas person [PERSON_NAME] phone [GEOGRAPH…" at bounding box center [151, 442] width 247 height 731
click at [635, 707] on button "Guardar" at bounding box center [662, 707] width 224 height 46
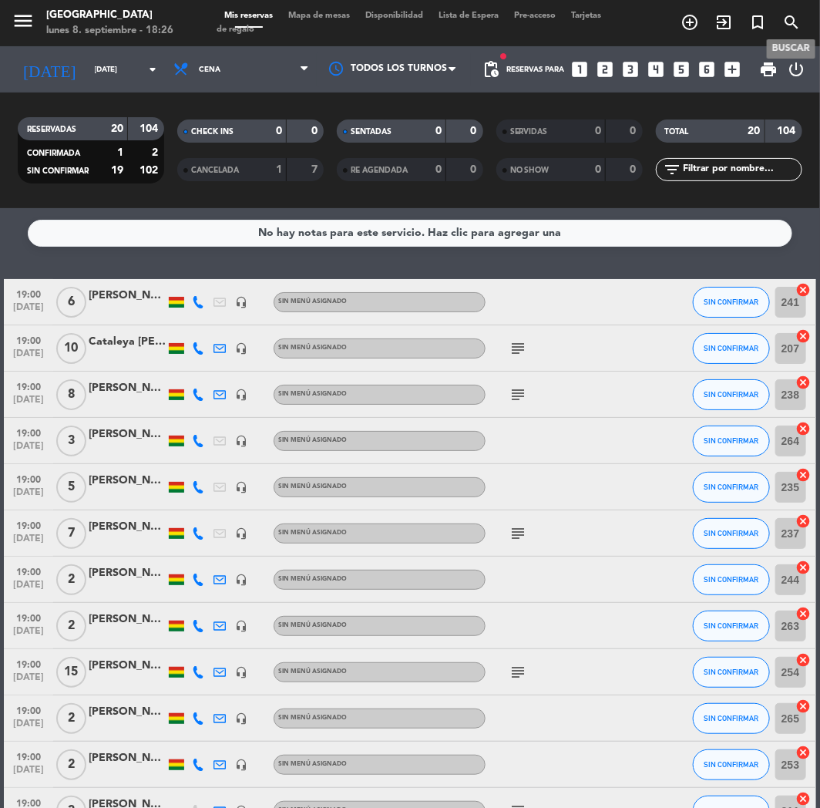
click at [788, 25] on icon "search" at bounding box center [791, 22] width 18 height 18
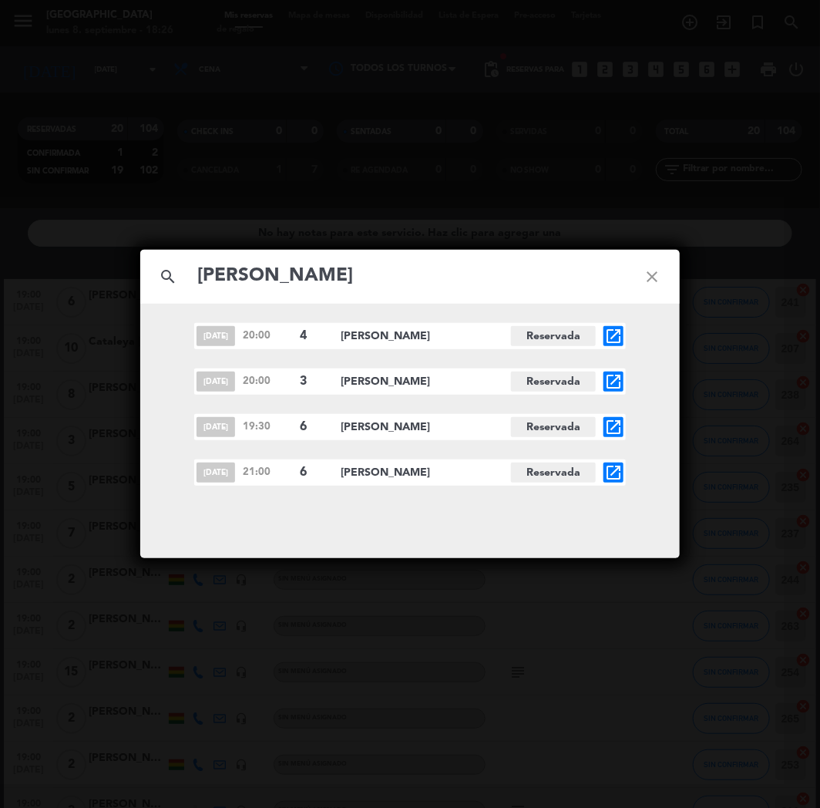
type input "[PERSON_NAME]"
click at [618, 460] on div "[DATE] 21:00 6 [PERSON_NAME][GEOGRAPHIC_DATA] open_in_new" at bounding box center [410, 472] width 432 height 26
click at [606, 470] on icon "open_in_new" at bounding box center [613, 472] width 18 height 18
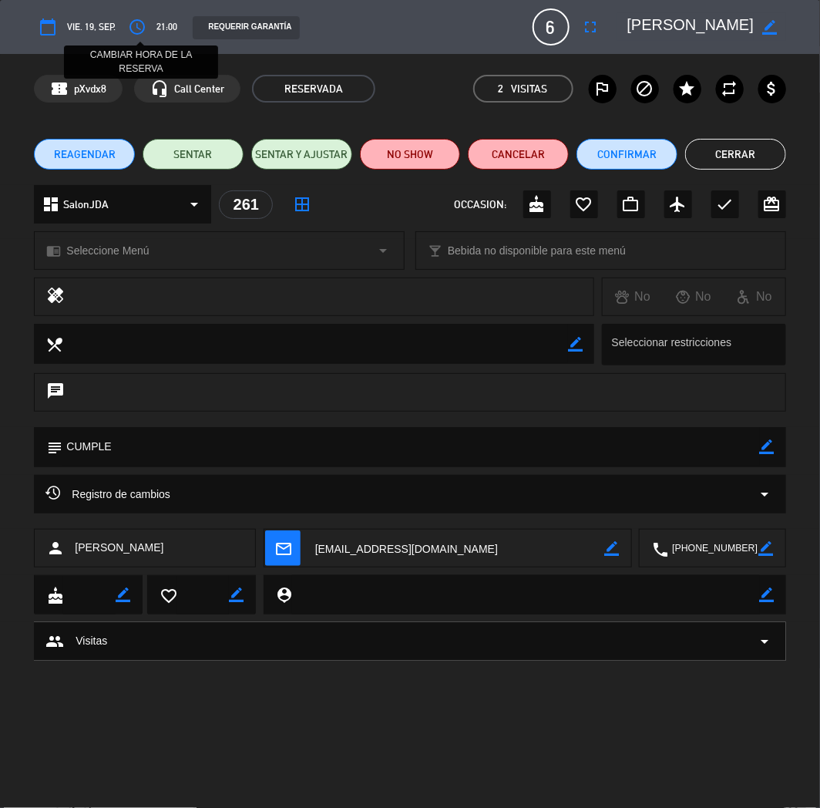
click at [134, 29] on icon "access_time" at bounding box center [137, 27] width 18 height 18
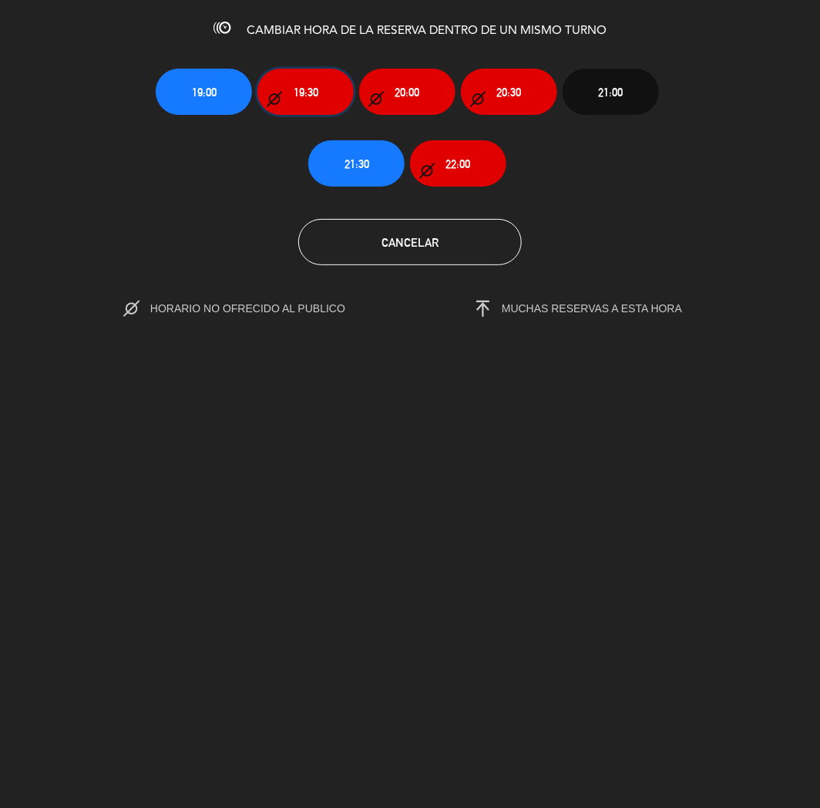
click at [310, 99] on span "19:30" at bounding box center [306, 92] width 25 height 18
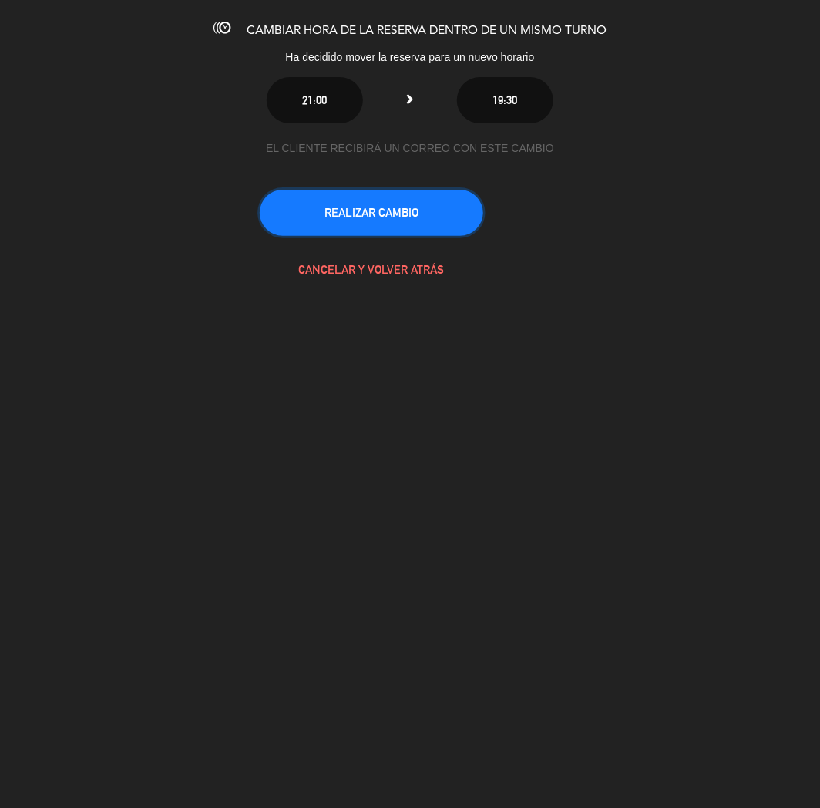
click at [355, 209] on button "REALIZAR CAMBIO" at bounding box center [372, 213] width 224 height 46
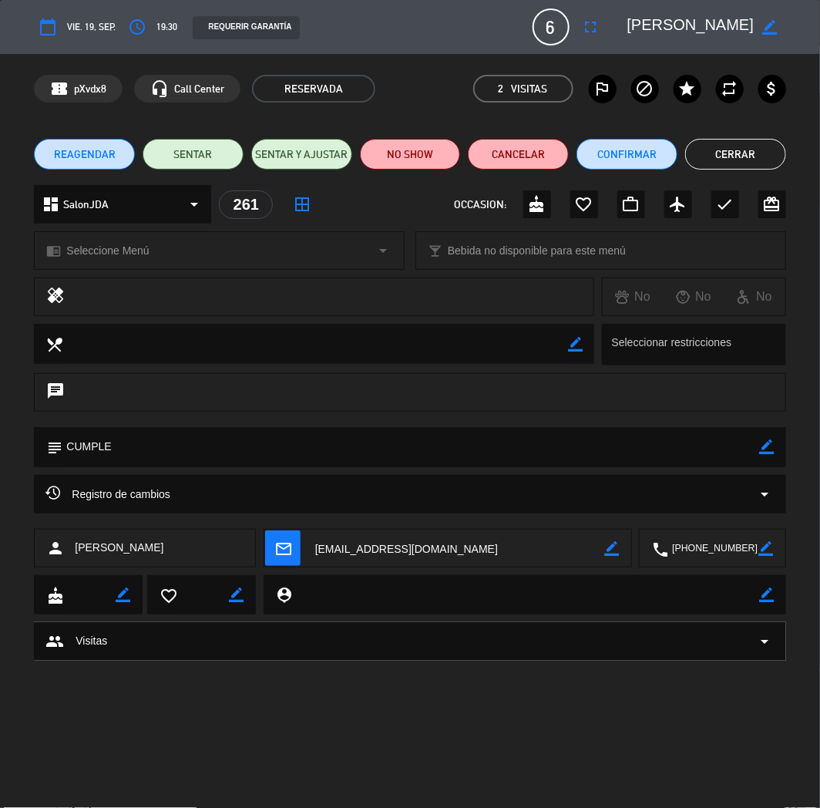
drag, startPoint x: 721, startPoint y: 151, endPoint x: 718, endPoint y: 136, distance: 15.9
click at [721, 151] on button "Cerrar" at bounding box center [735, 154] width 101 height 31
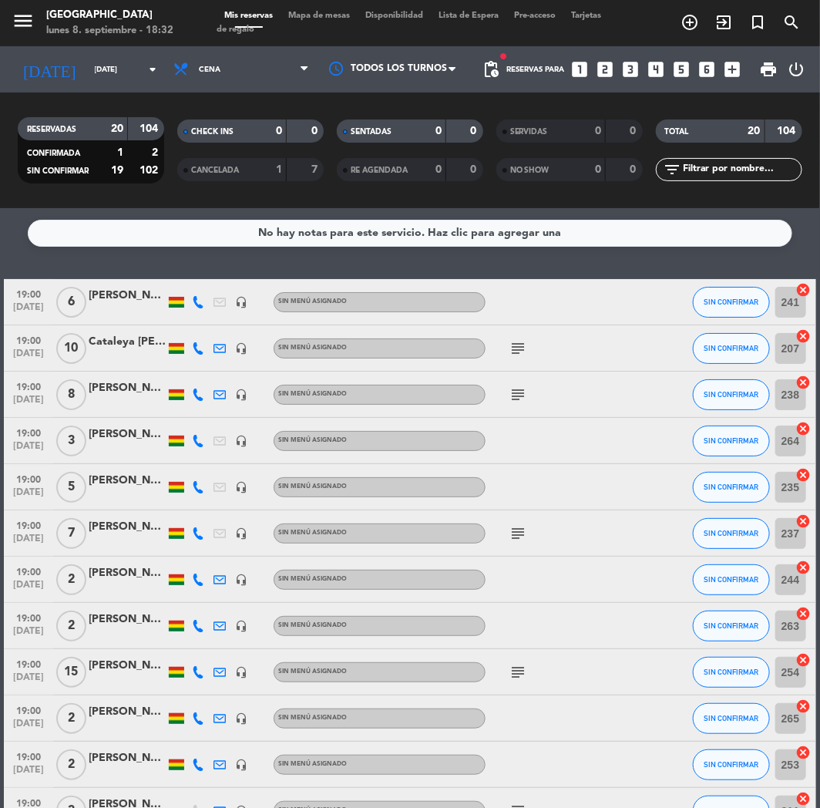
click at [598, 65] on icon "looks_two" at bounding box center [606, 69] width 20 height 20
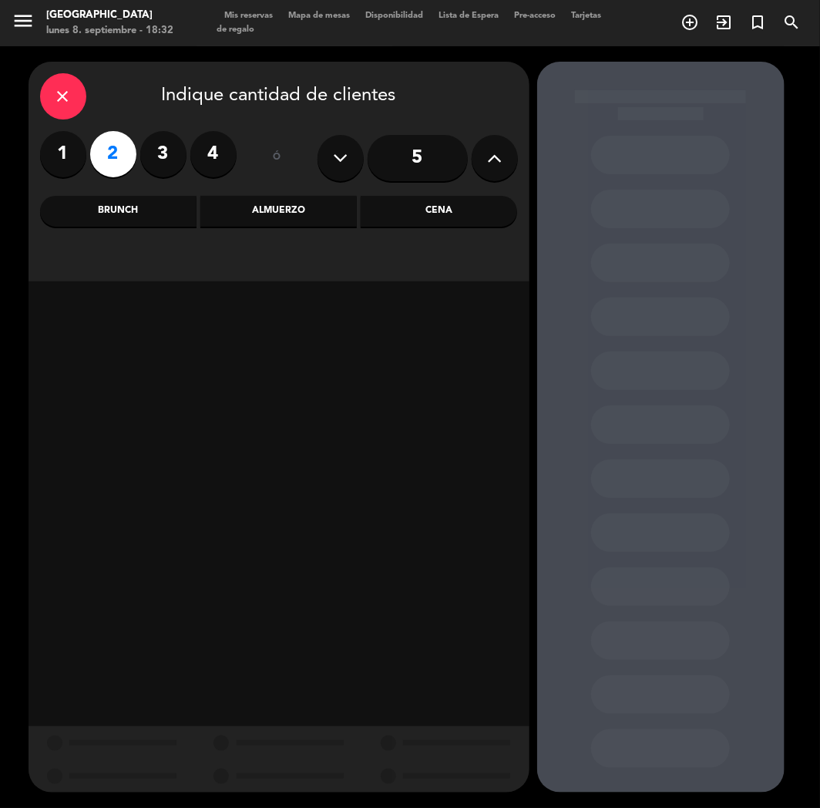
click at [438, 217] on div "Cena" at bounding box center [439, 211] width 156 height 31
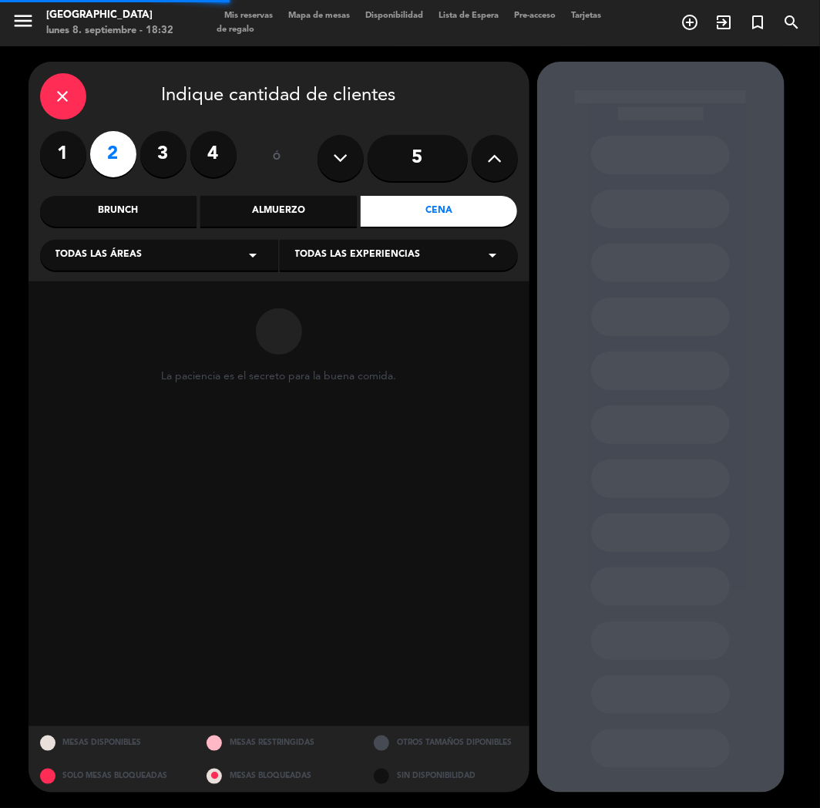
click at [296, 214] on div "Almuerzo" at bounding box center [278, 211] width 156 height 31
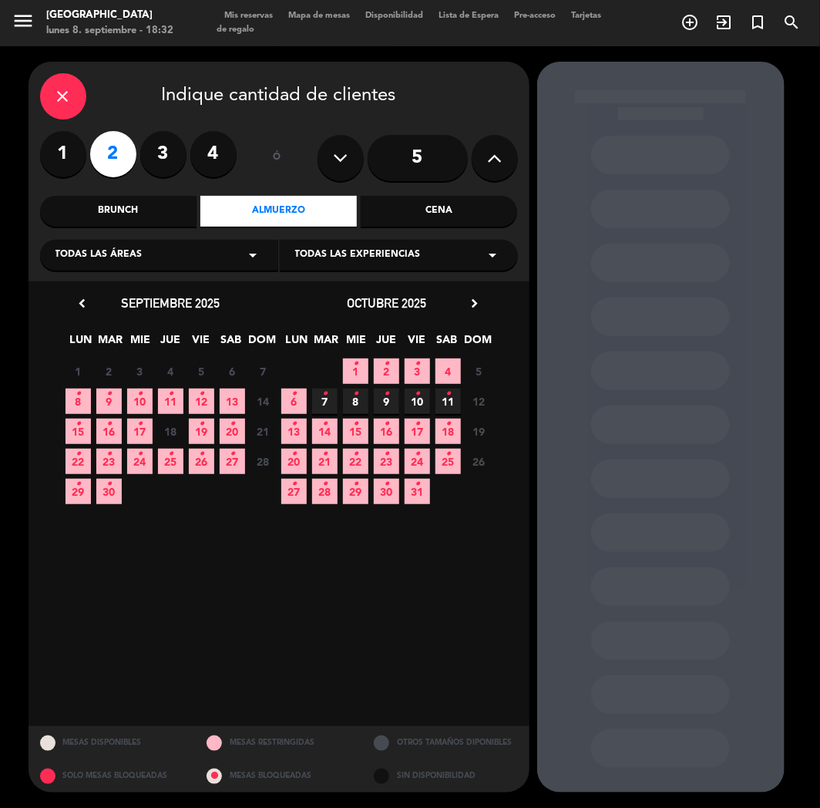
click at [97, 216] on div "Brunch" at bounding box center [118, 211] width 156 height 31
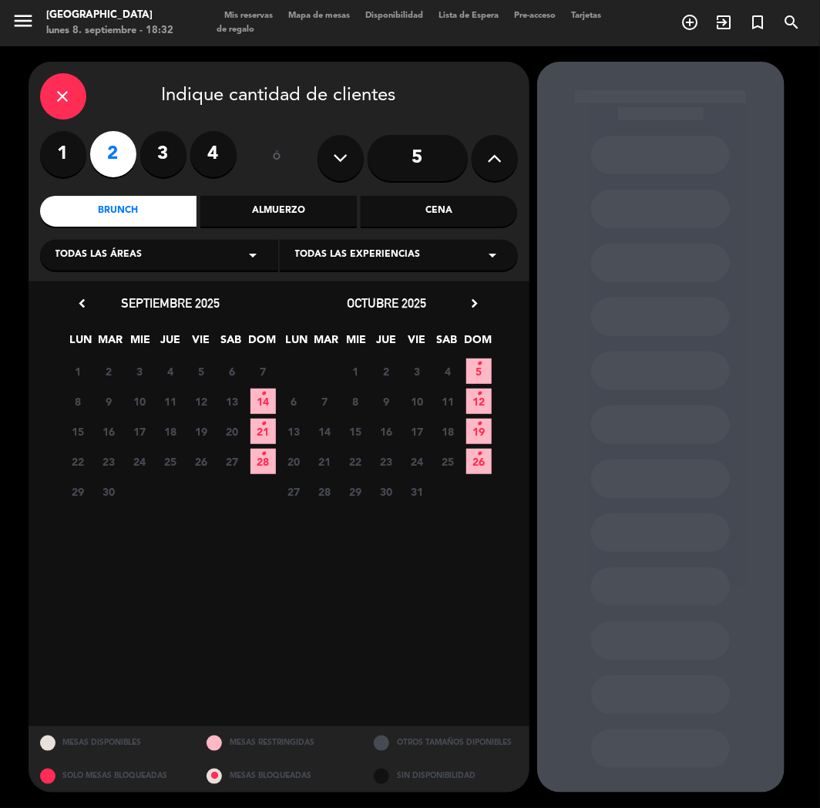
click at [267, 466] on span "28 •" at bounding box center [263, 461] width 25 height 25
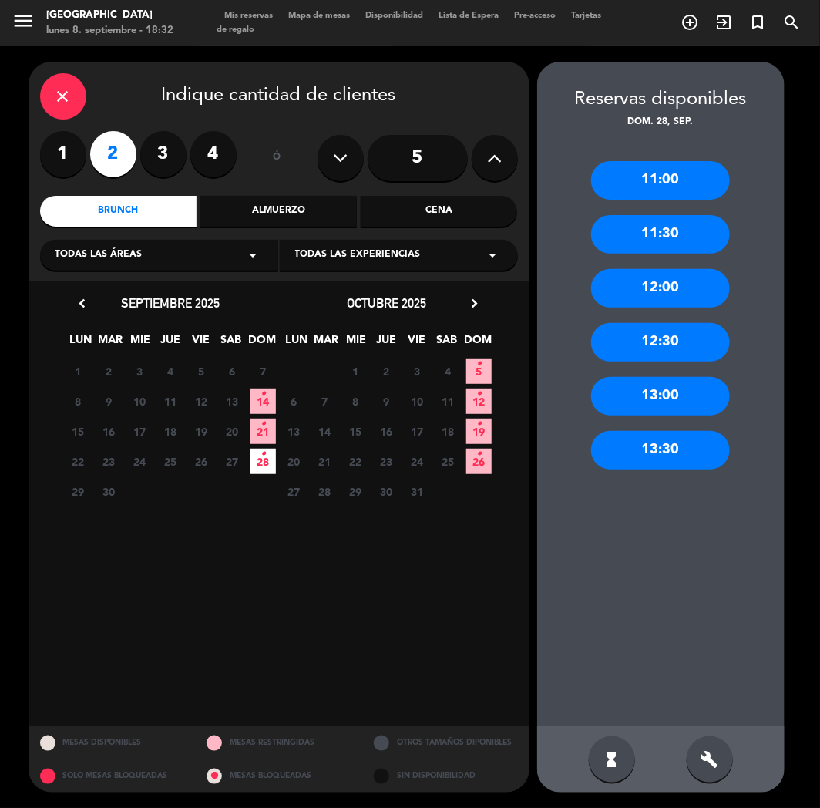
click at [666, 341] on div "12:30" at bounding box center [660, 342] width 139 height 39
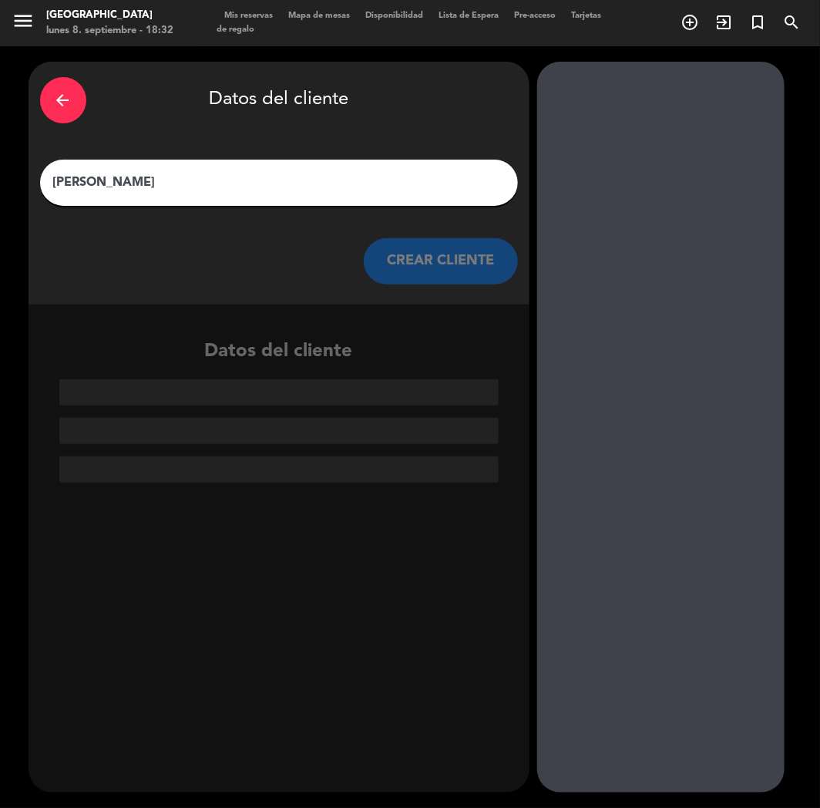
click at [196, 187] on input "[PERSON_NAME]" at bounding box center [279, 183] width 455 height 22
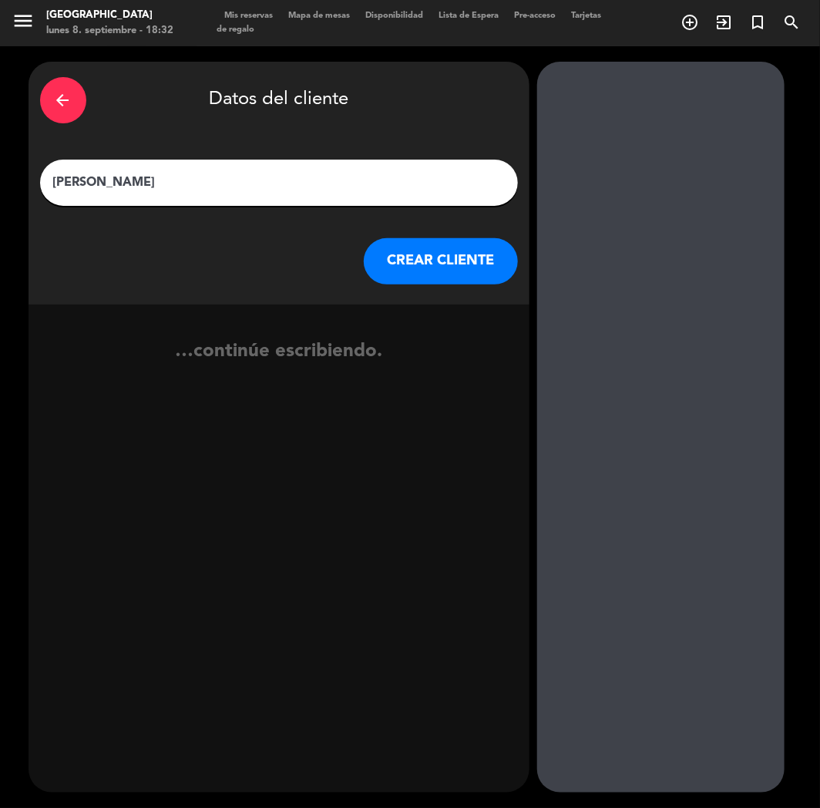
type input "[PERSON_NAME]"
click at [429, 256] on button "CREAR CLIENTE" at bounding box center [441, 261] width 154 height 46
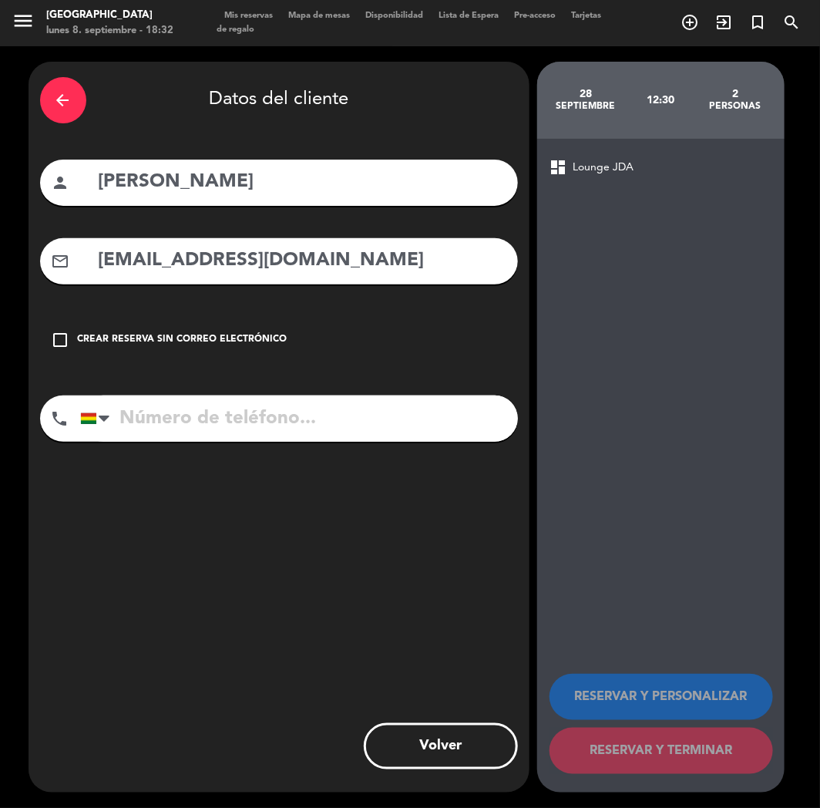
click at [137, 264] on input "[EMAIL_ADDRESS][DOMAIN_NAME]" at bounding box center [301, 261] width 409 height 32
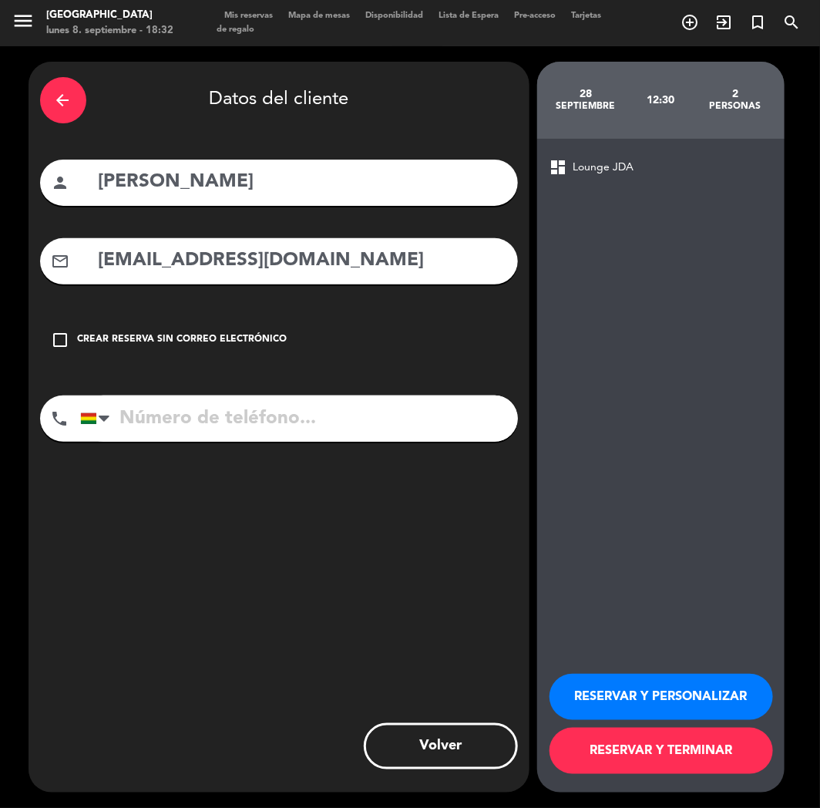
type input "[EMAIL_ADDRESS][DOMAIN_NAME]"
drag, startPoint x: 181, startPoint y: 442, endPoint x: 181, endPoint y: 433, distance: 9.2
click at [181, 442] on div "phone [GEOGRAPHIC_DATA] +1 [GEOGRAPHIC_DATA] +44 [GEOGRAPHIC_DATA] ([GEOGRAPHIC…" at bounding box center [279, 423] width 478 height 57
click at [181, 415] on input "[PHONE_NUMBER]" at bounding box center [299, 418] width 438 height 46
type input "[PHONE_NUMBER]"
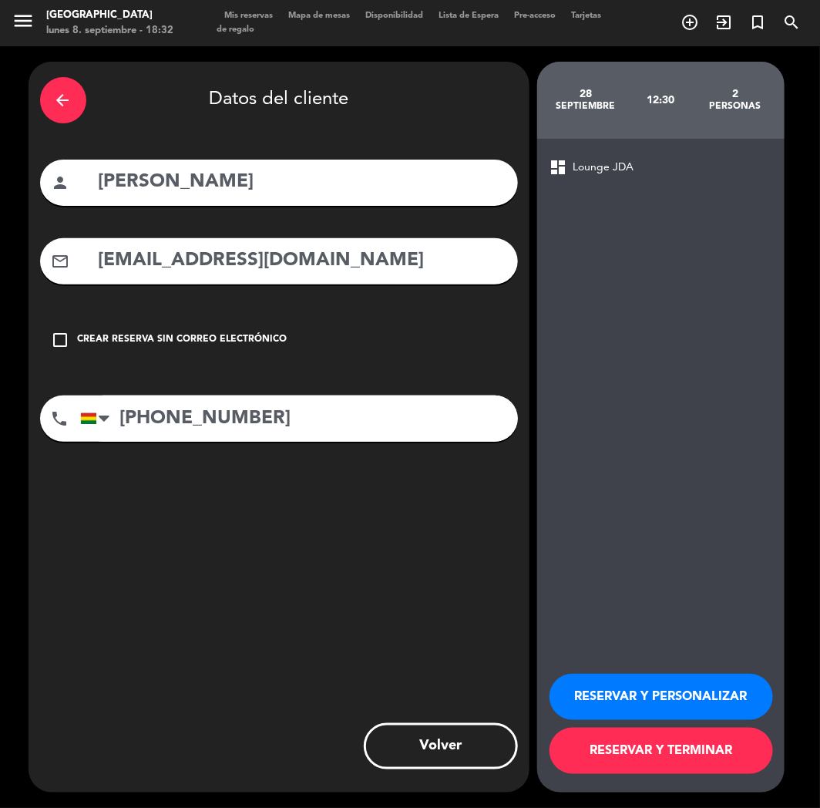
click at [645, 708] on button "RESERVAR Y PERSONALIZAR" at bounding box center [662, 697] width 224 height 46
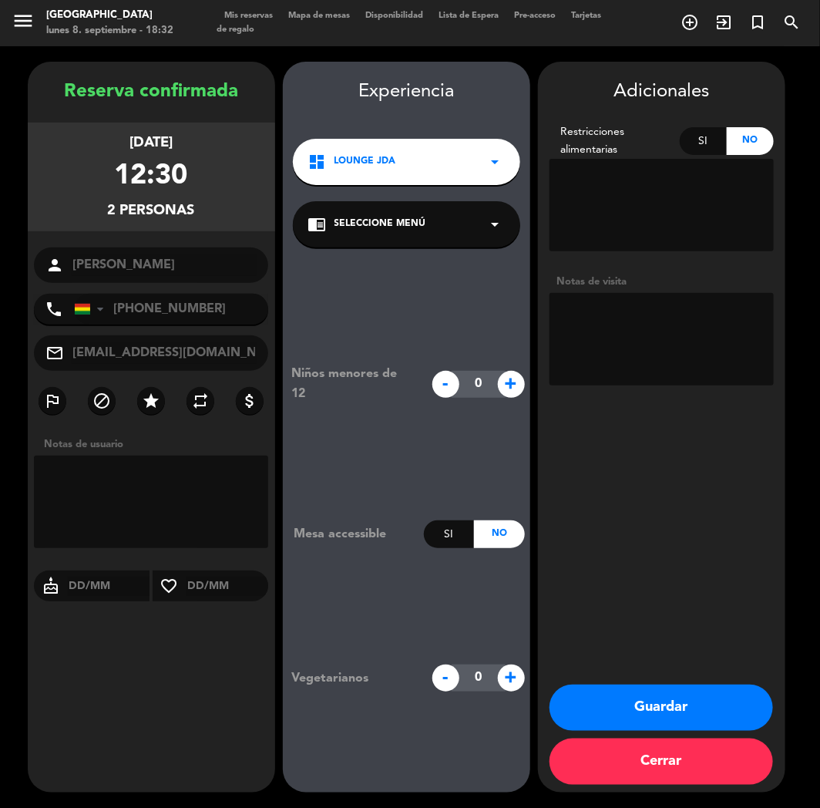
click at [634, 714] on button "Guardar" at bounding box center [662, 707] width 224 height 46
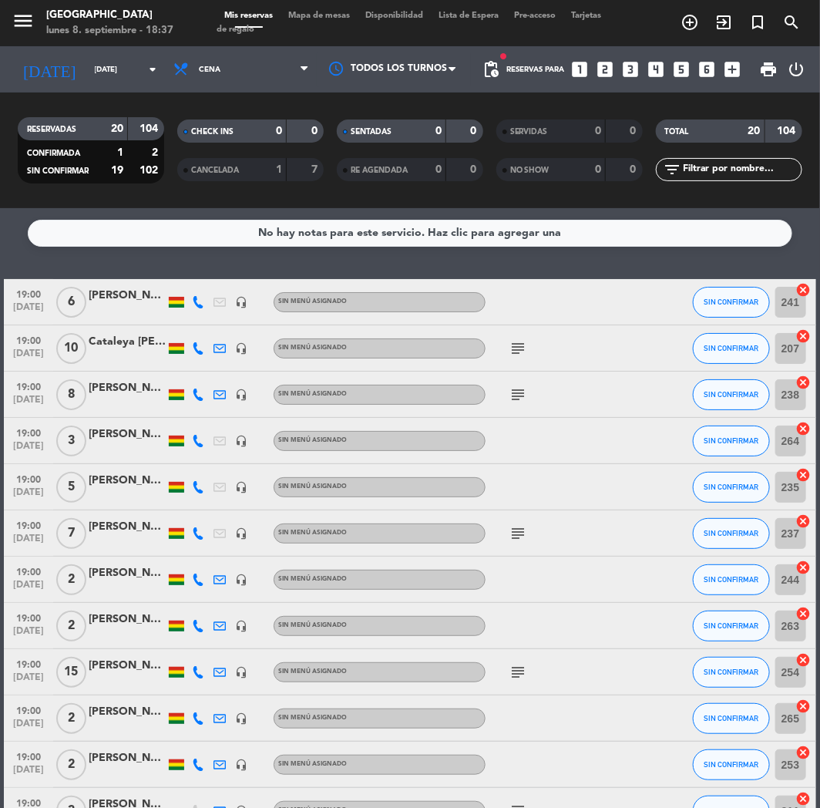
scroll to position [494, 0]
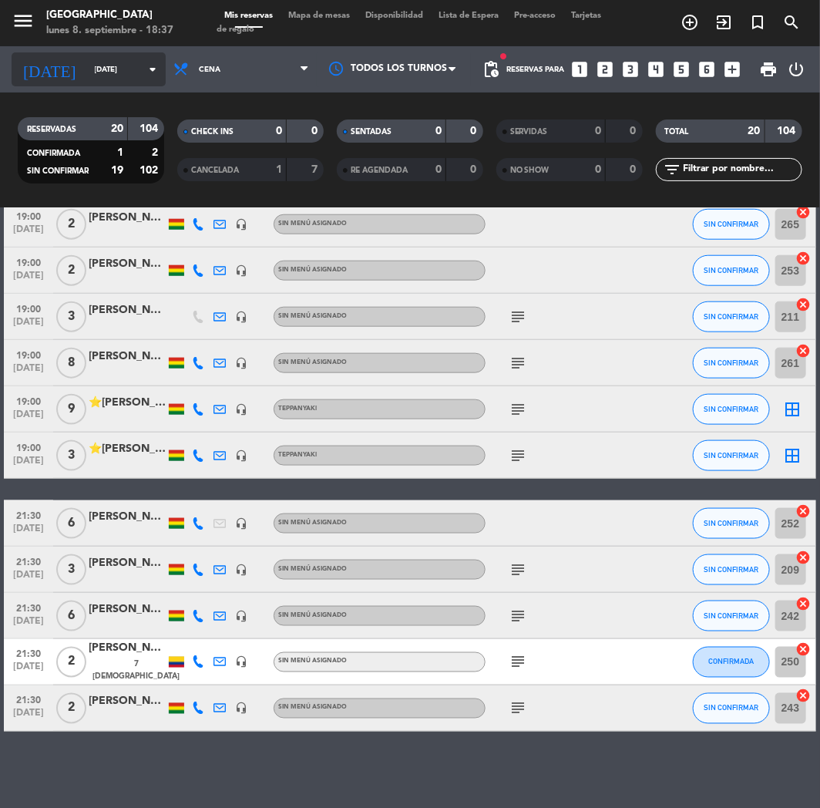
click at [102, 67] on input "[DATE]" at bounding box center [139, 70] width 104 height 24
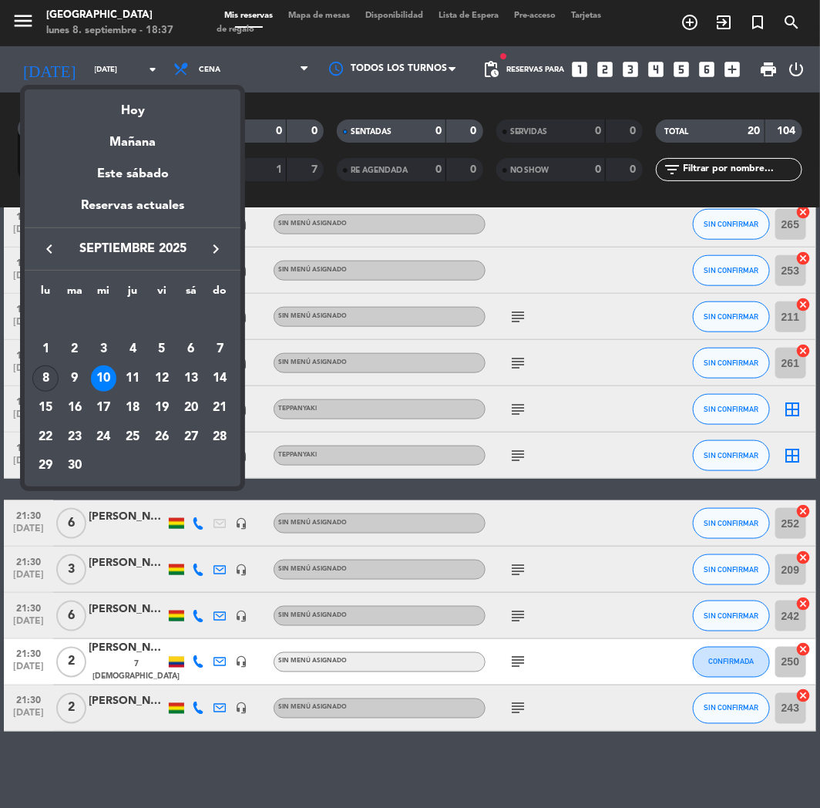
click at [48, 378] on div "8" at bounding box center [45, 378] width 26 height 26
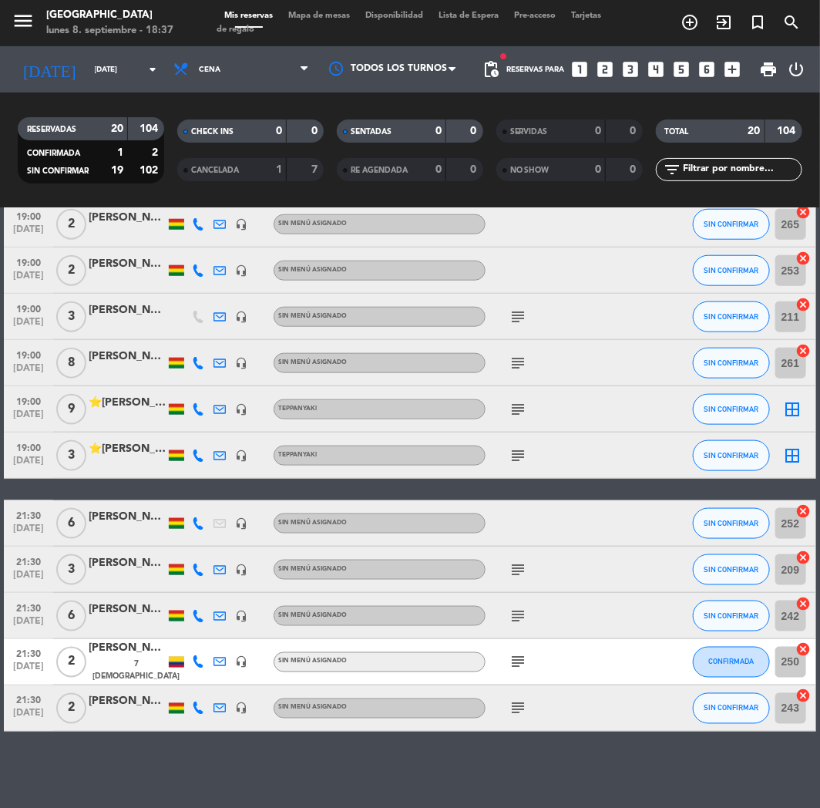
type input "[DATE]"
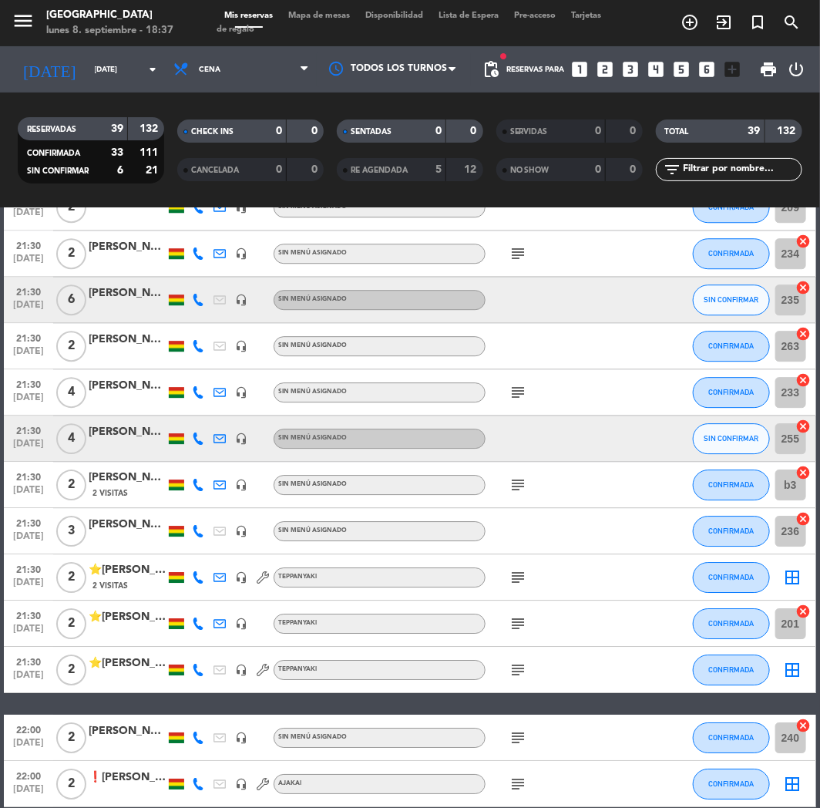
scroll to position [1459, 0]
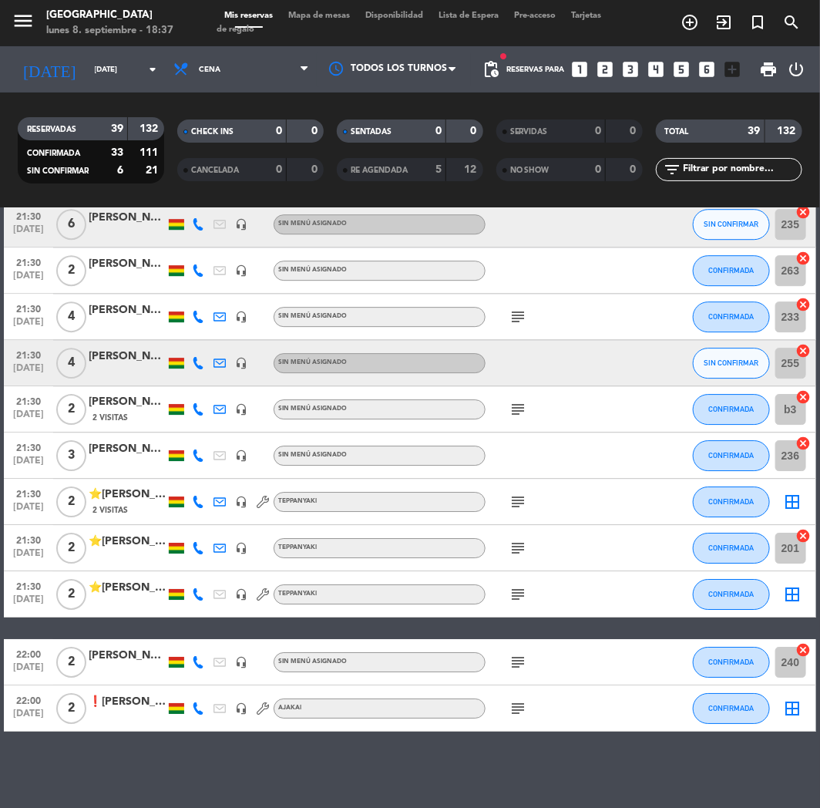
click at [607, 66] on icon "looks_two" at bounding box center [606, 69] width 20 height 20
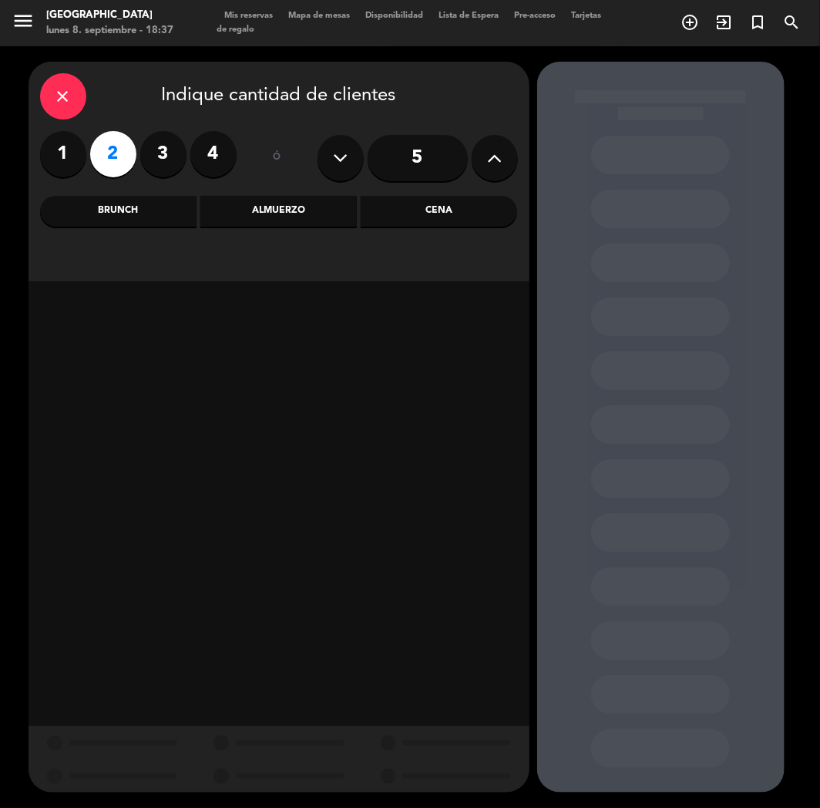
click at [462, 216] on div "Cena" at bounding box center [439, 211] width 156 height 31
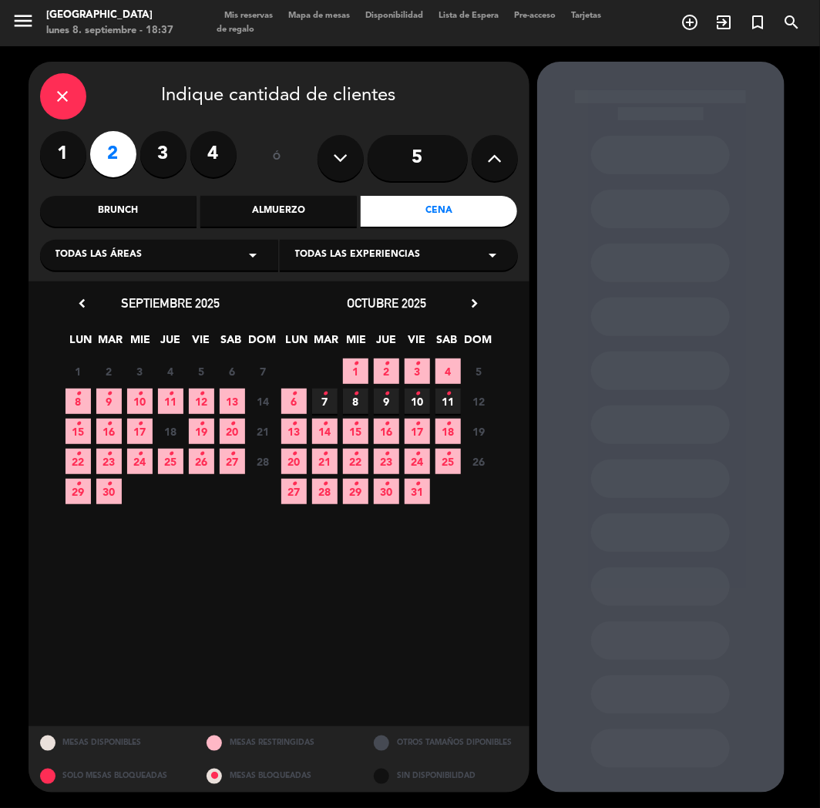
click at [77, 406] on span "8 •" at bounding box center [78, 400] width 25 height 25
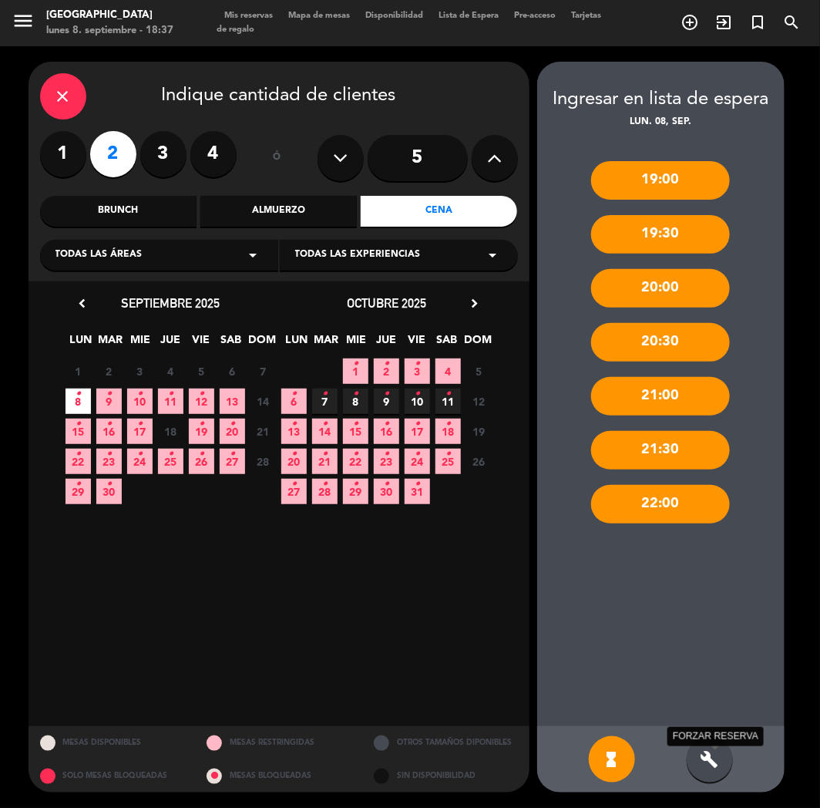
click at [705, 752] on icon "build" at bounding box center [710, 759] width 18 height 18
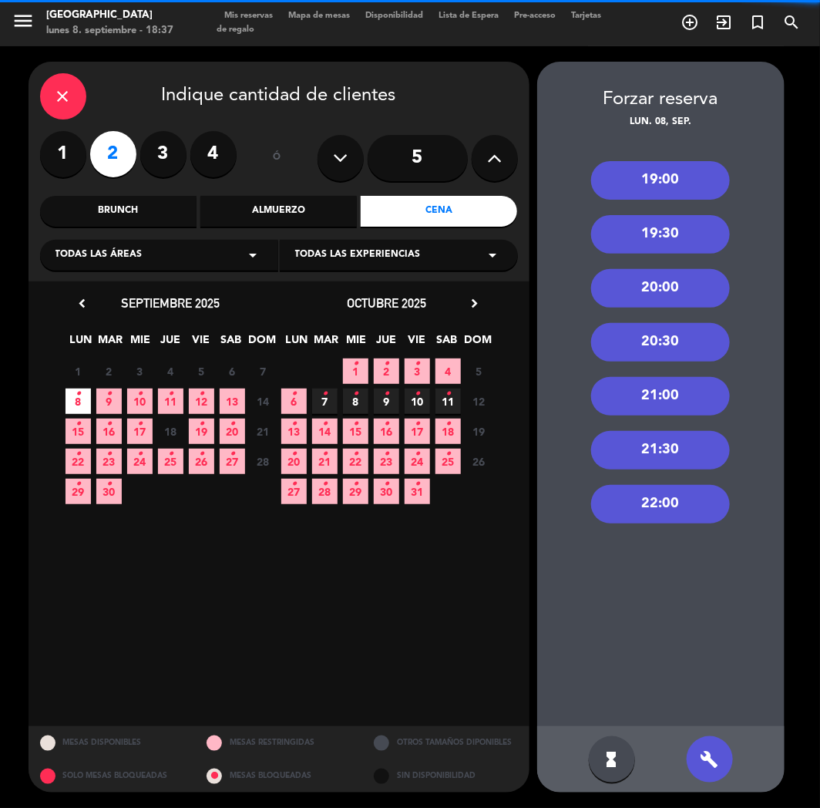
drag, startPoint x: 663, startPoint y: 443, endPoint x: 637, endPoint y: 405, distance: 46.0
click at [661, 439] on div "21:30" at bounding box center [660, 450] width 139 height 39
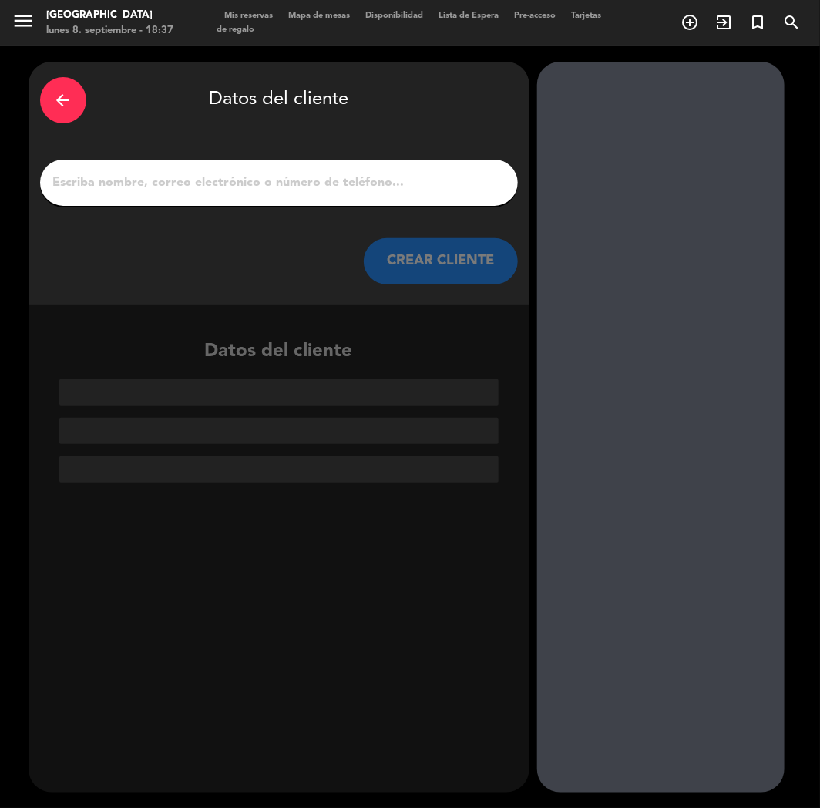
click at [355, 181] on input "1" at bounding box center [279, 183] width 455 height 22
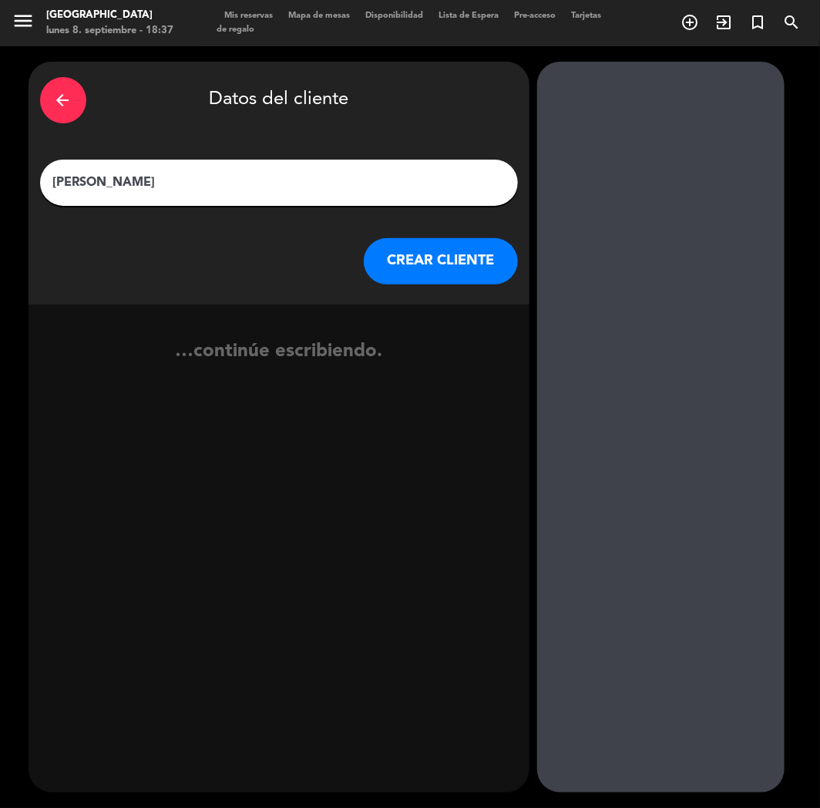
type input "[PERSON_NAME]"
click at [443, 274] on button "CREAR CLIENTE" at bounding box center [441, 261] width 154 height 46
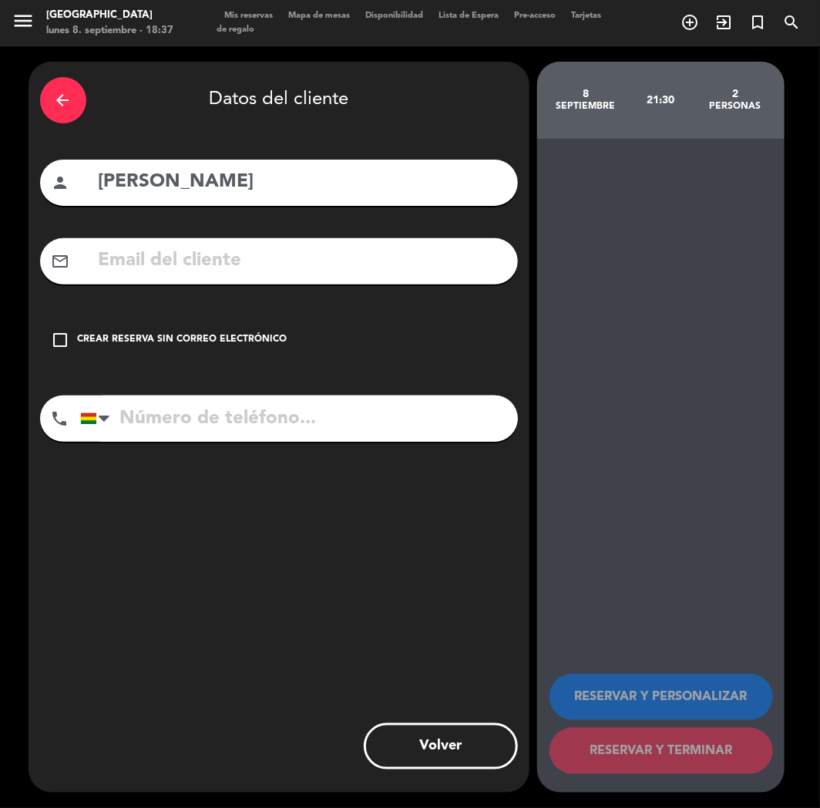
click at [133, 353] on div "check_box_outline_blank Crear reserva sin correo electrónico" at bounding box center [279, 340] width 478 height 46
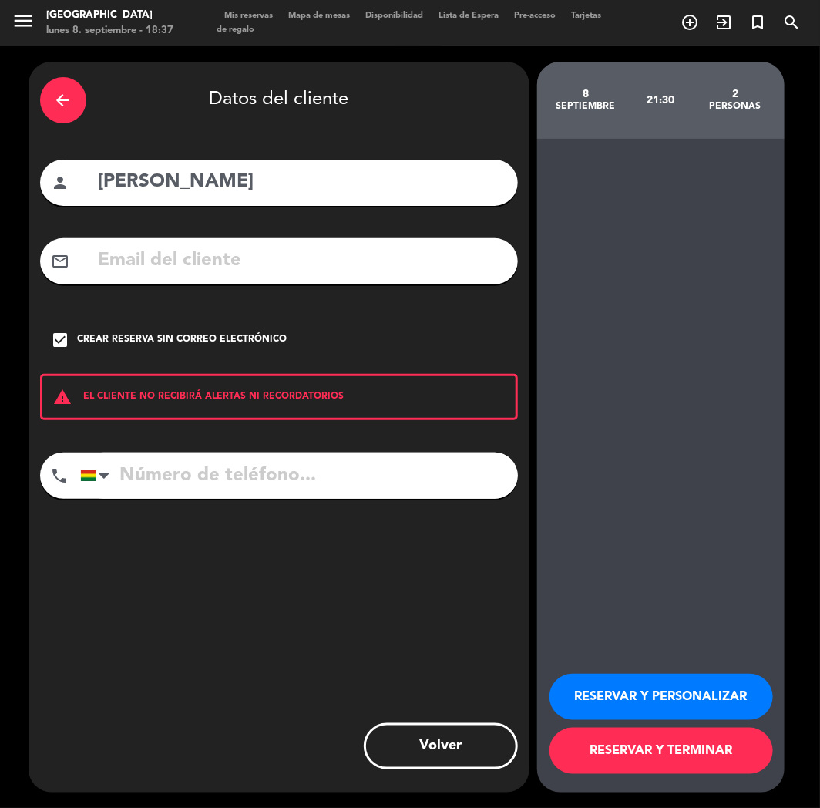
drag, startPoint x: 96, startPoint y: 363, endPoint x: 98, endPoint y: 338, distance: 25.5
click at [96, 359] on div "arrow_back Datos del cliente person [PERSON_NAME] mail_outline check_box Crear …" at bounding box center [279, 427] width 501 height 731
click at [98, 338] on div "Crear reserva sin correo electrónico" at bounding box center [183, 339] width 210 height 15
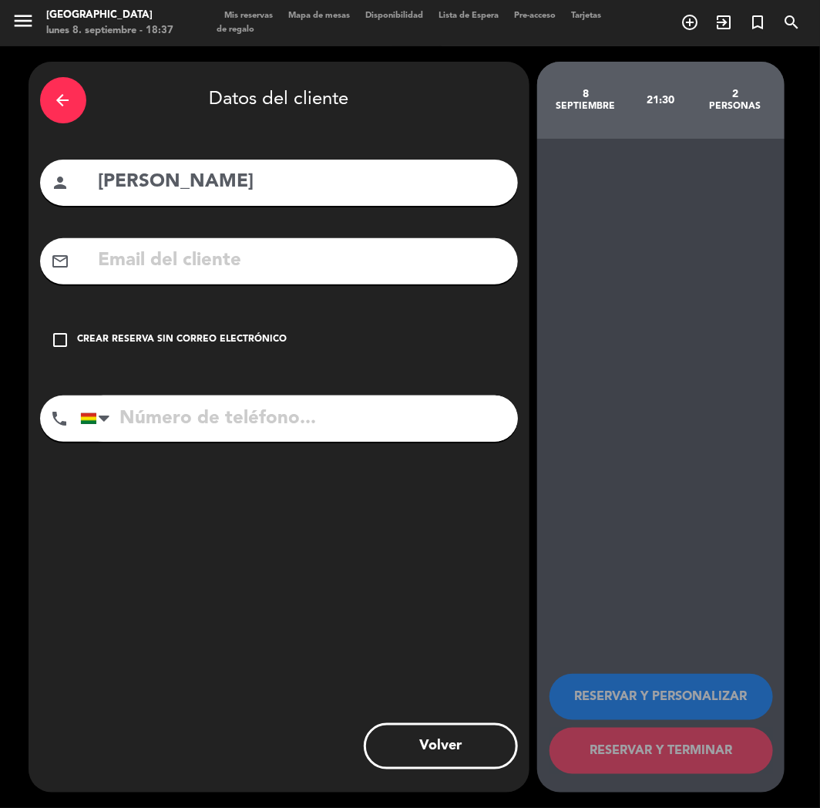
click at [139, 260] on input "text" at bounding box center [301, 261] width 409 height 32
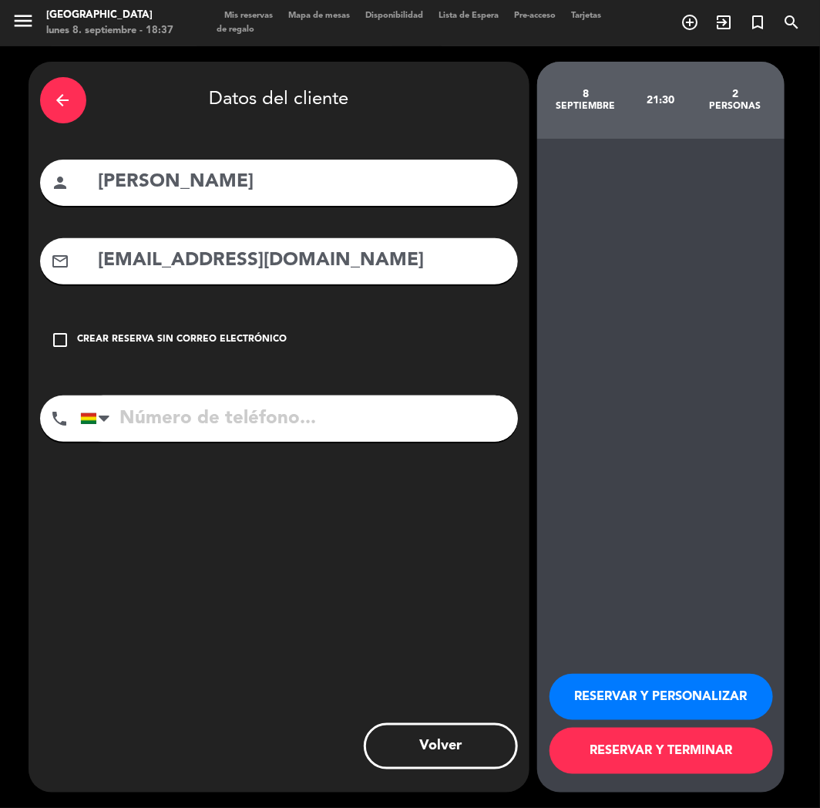
type input "[EMAIL_ADDRESS][DOMAIN_NAME]"
click at [190, 420] on input "tel" at bounding box center [299, 418] width 438 height 46
type input "[PHONE_NUMBER]"
click at [621, 696] on button "RESERVAR Y PERSONALIZAR" at bounding box center [662, 697] width 224 height 46
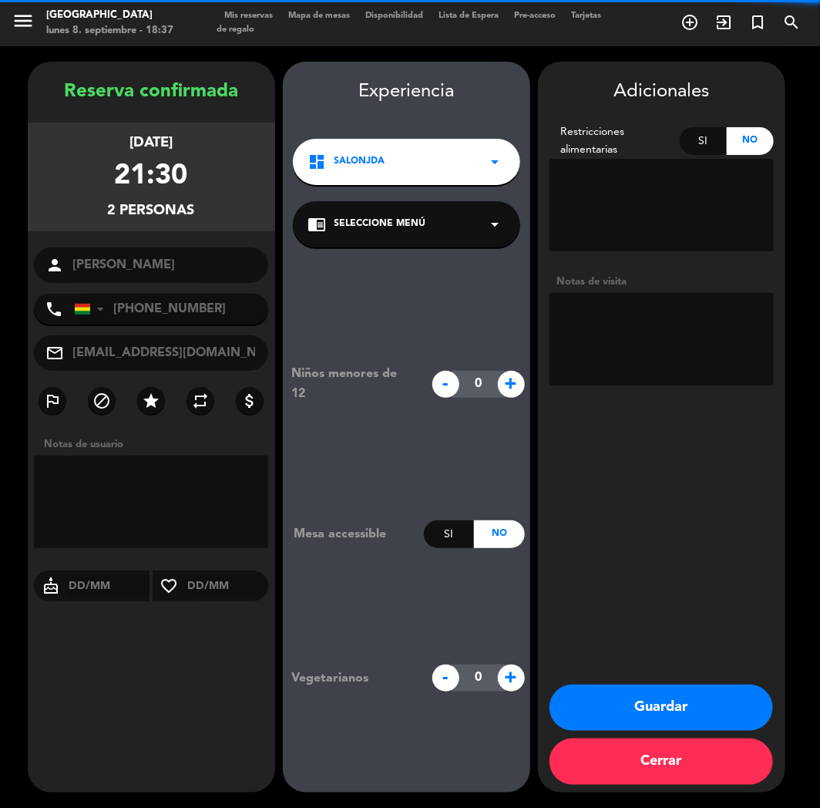
click at [626, 343] on textarea at bounding box center [662, 339] width 224 height 92
type textarea "TEPPAN"
click at [633, 704] on button "Guardar" at bounding box center [662, 707] width 224 height 46
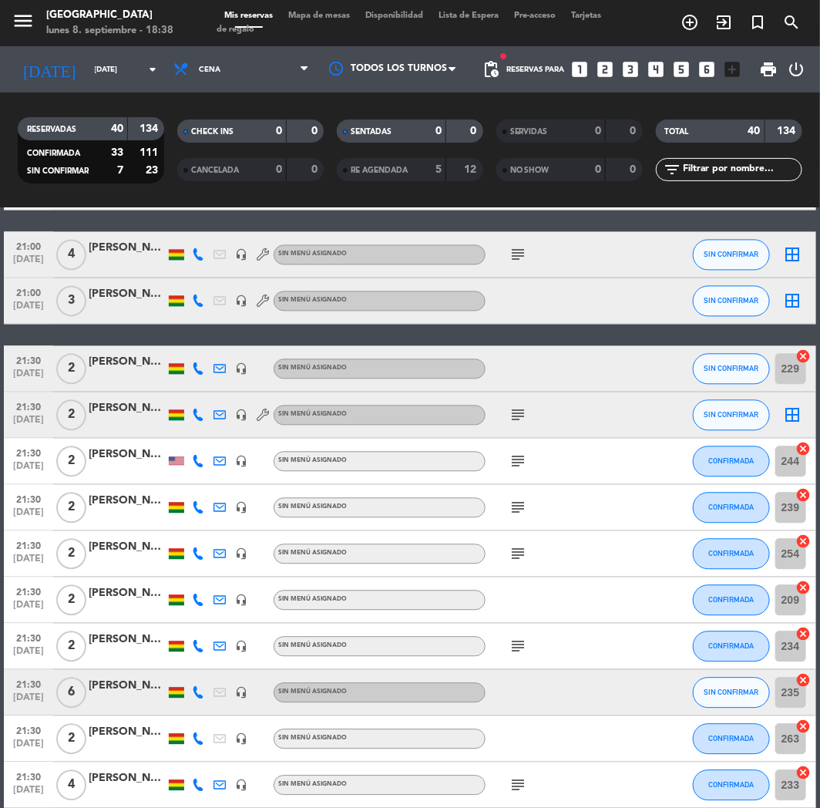
scroll to position [991, 0]
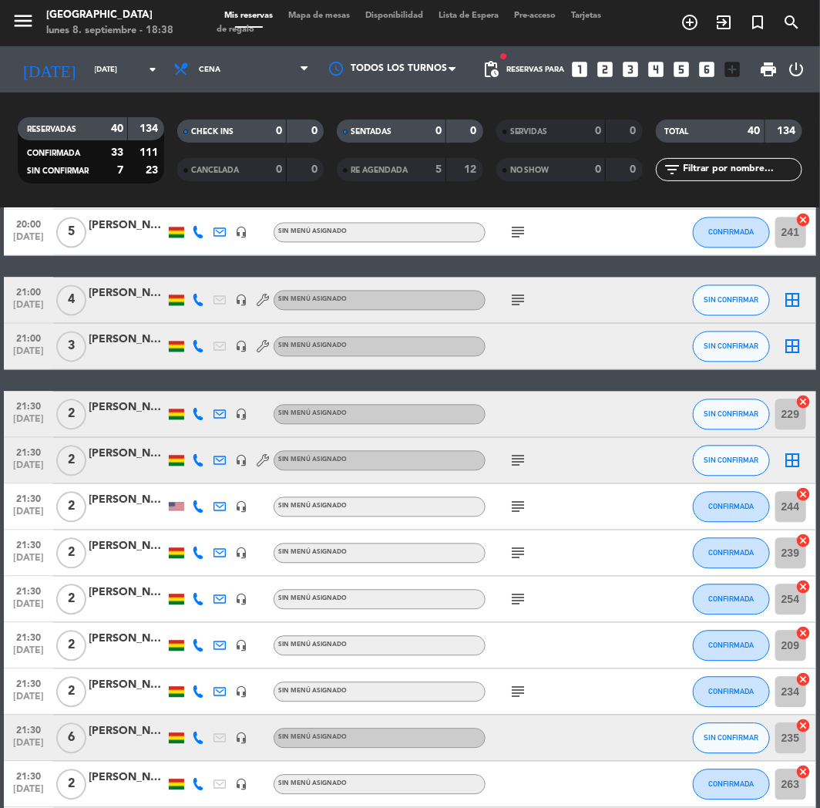
click at [136, 456] on div "[PERSON_NAME]" at bounding box center [127, 455] width 77 height 18
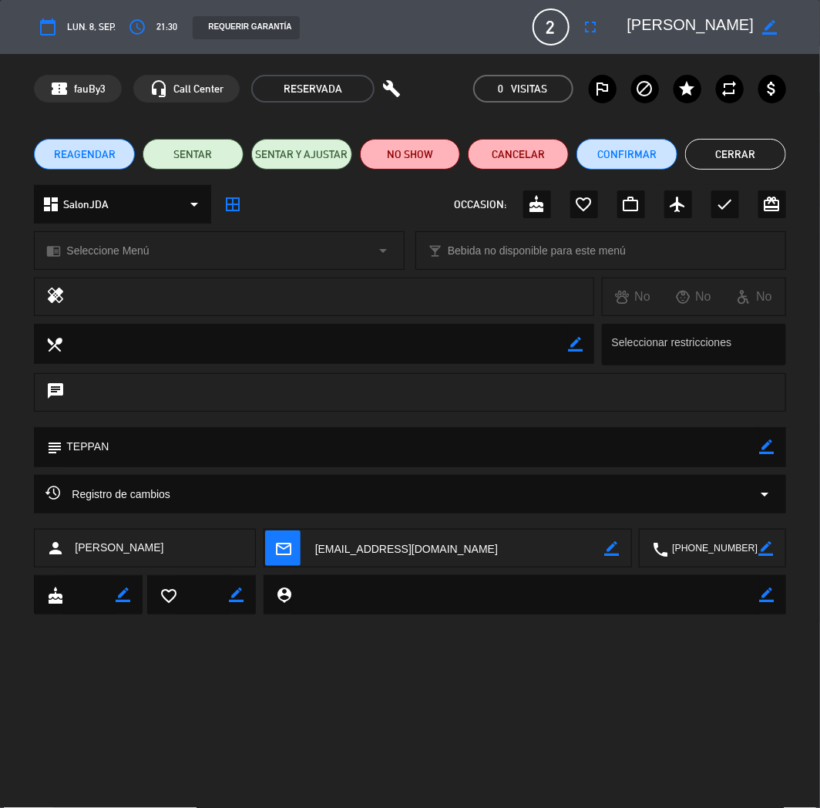
drag, startPoint x: 765, startPoint y: 29, endPoint x: 748, endPoint y: 28, distance: 17.8
click at [765, 29] on icon "border_color" at bounding box center [770, 27] width 15 height 15
click at [630, 16] on textarea at bounding box center [690, 27] width 127 height 28
click at [769, 25] on icon at bounding box center [770, 27] width 15 height 15
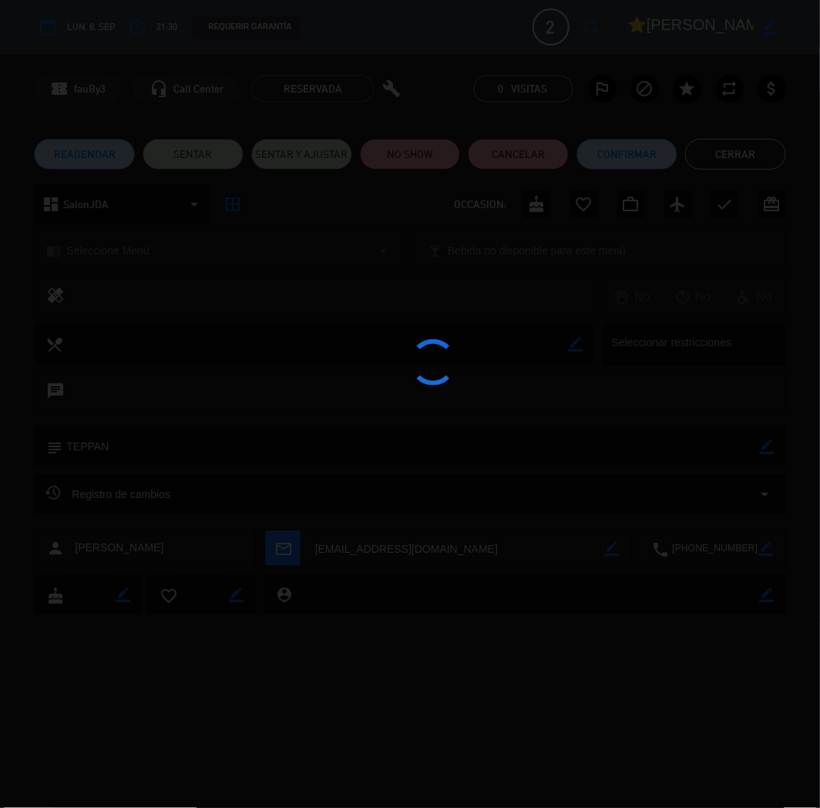
type textarea "⭐[PERSON_NAME]"
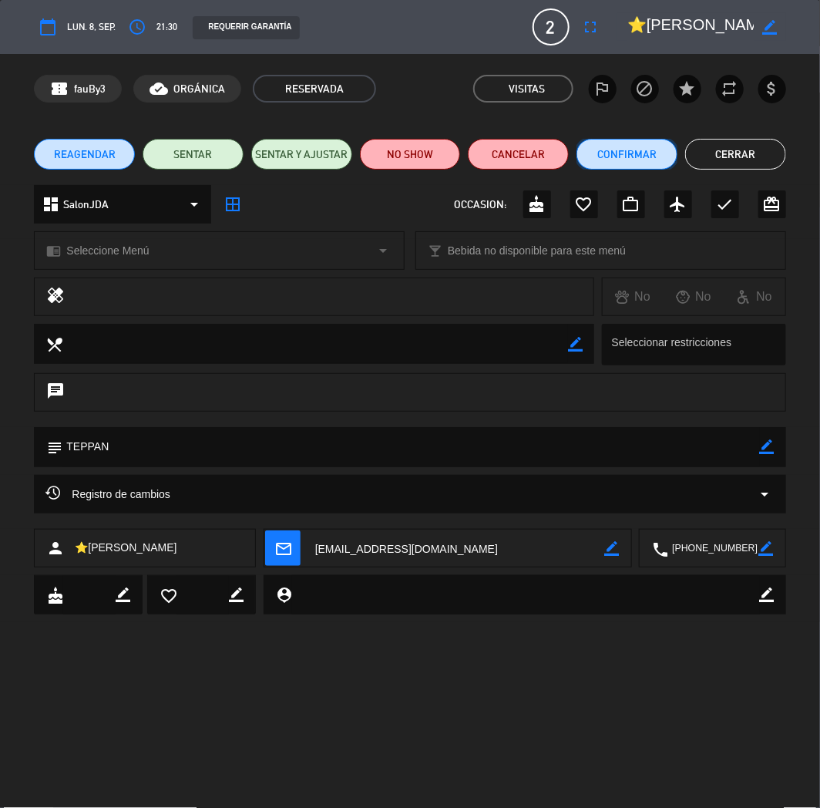
click at [630, 159] on button "Confirmar" at bounding box center [627, 154] width 101 height 31
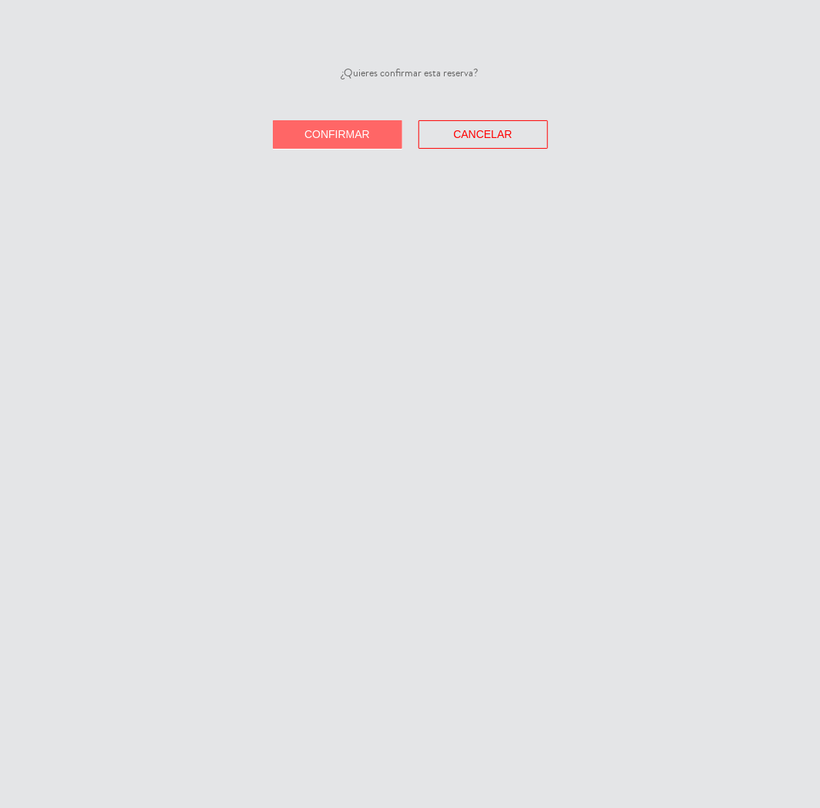
click at [333, 136] on span "Confirmar" at bounding box center [337, 134] width 66 height 12
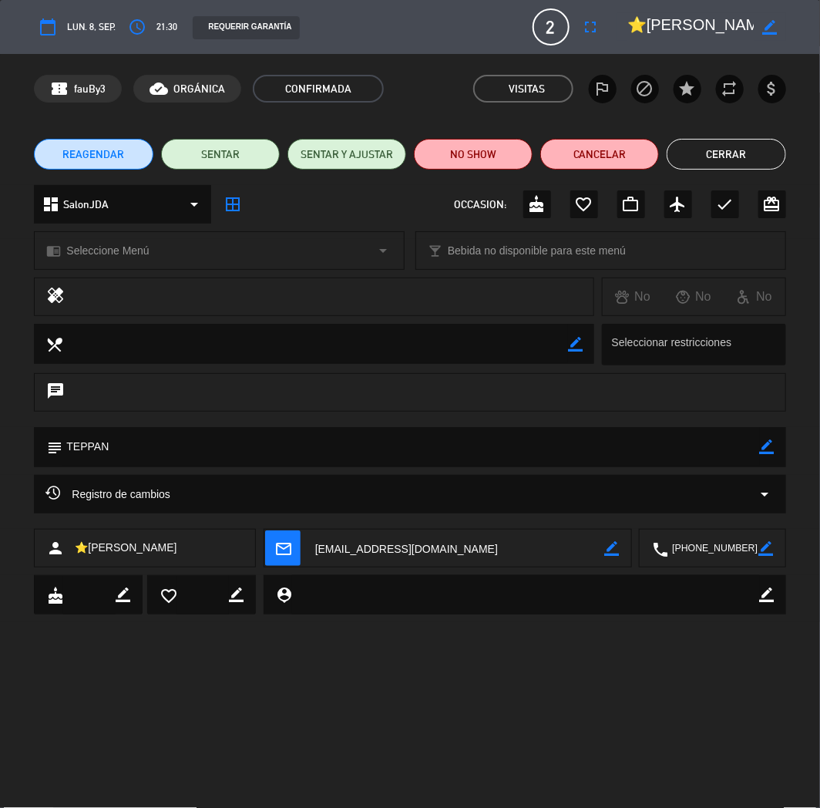
click at [118, 200] on div "dashboard SalonJDA arrow_drop_down" at bounding box center [122, 204] width 177 height 39
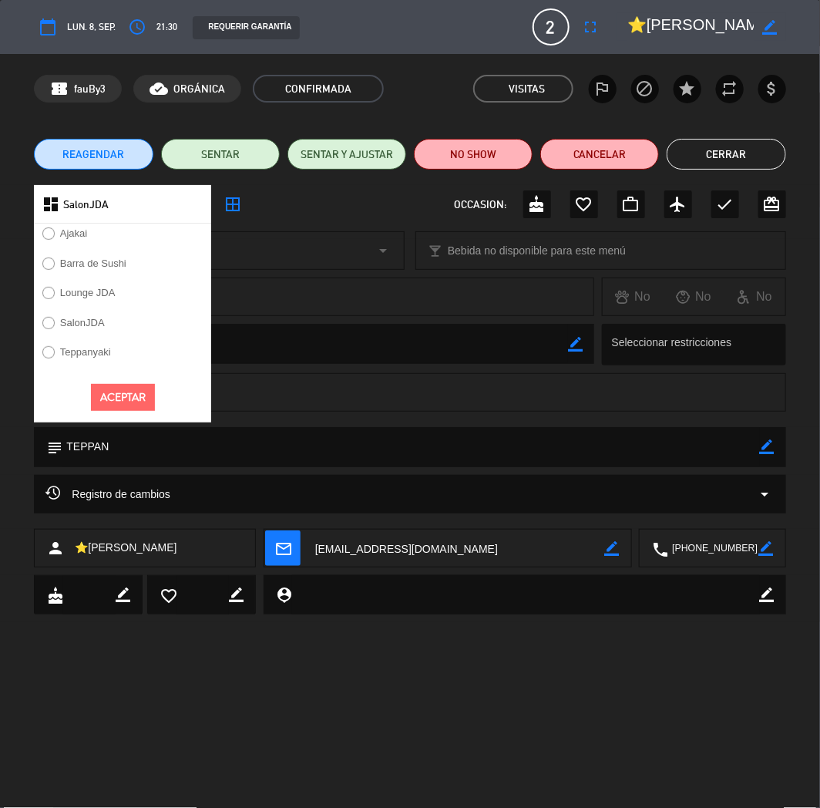
click at [79, 352] on label "Teppanyaki" at bounding box center [85, 352] width 51 height 10
click at [132, 414] on div "Aceptar" at bounding box center [122, 397] width 177 height 50
click at [132, 401] on button "Aceptar" at bounding box center [123, 397] width 64 height 27
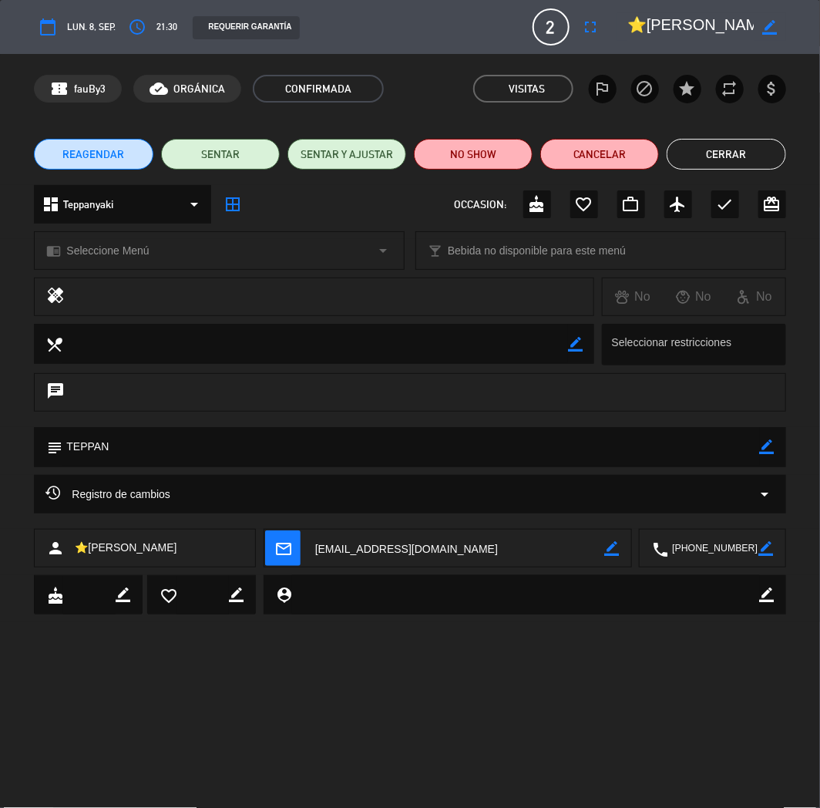
click at [114, 234] on div "chrome_reader_mode Seleccione Menú arrow_drop_down" at bounding box center [219, 250] width 369 height 37
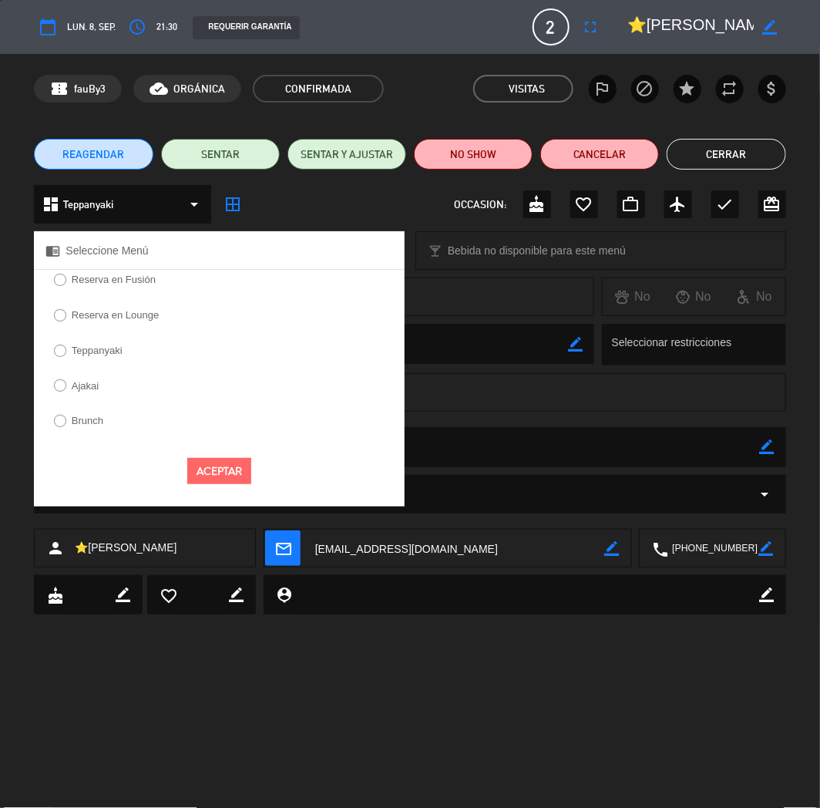
click at [103, 340] on label "Teppanyaki" at bounding box center [87, 352] width 85 height 25
select select
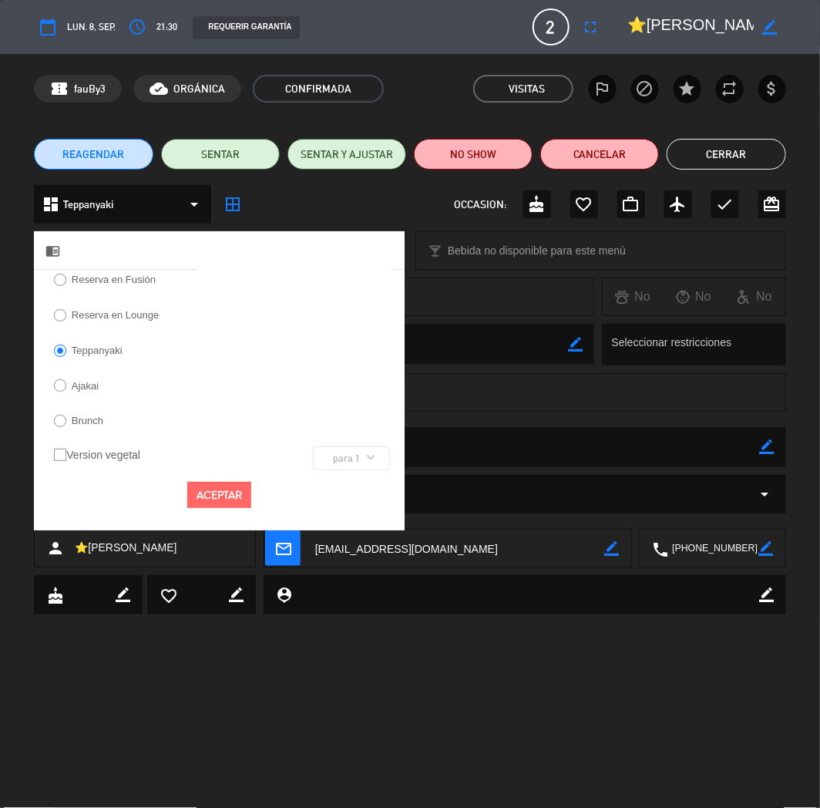
click at [217, 510] on div "Aceptar" at bounding box center [219, 495] width 371 height 50
click at [220, 504] on button "Aceptar" at bounding box center [219, 495] width 64 height 27
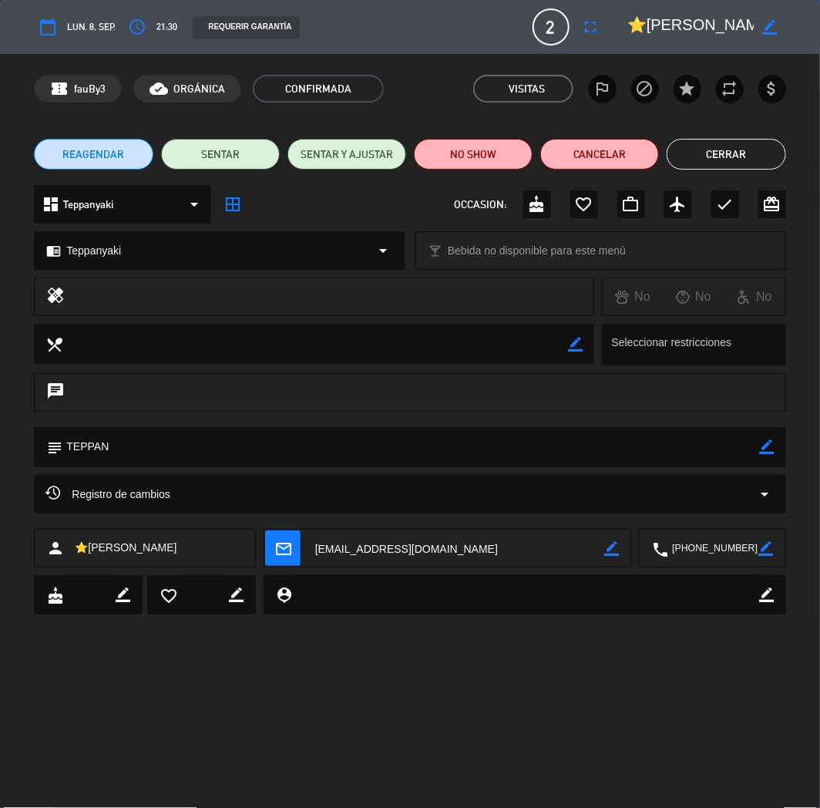
click at [709, 155] on button "Cerrar" at bounding box center [726, 154] width 119 height 31
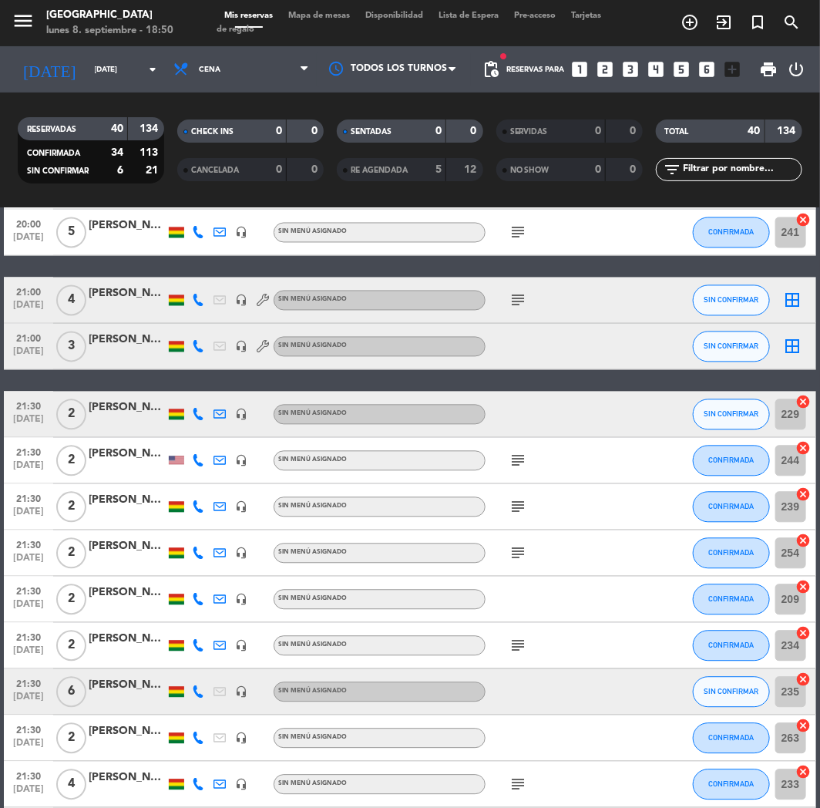
click at [614, 71] on icon "looks_two" at bounding box center [606, 69] width 20 height 20
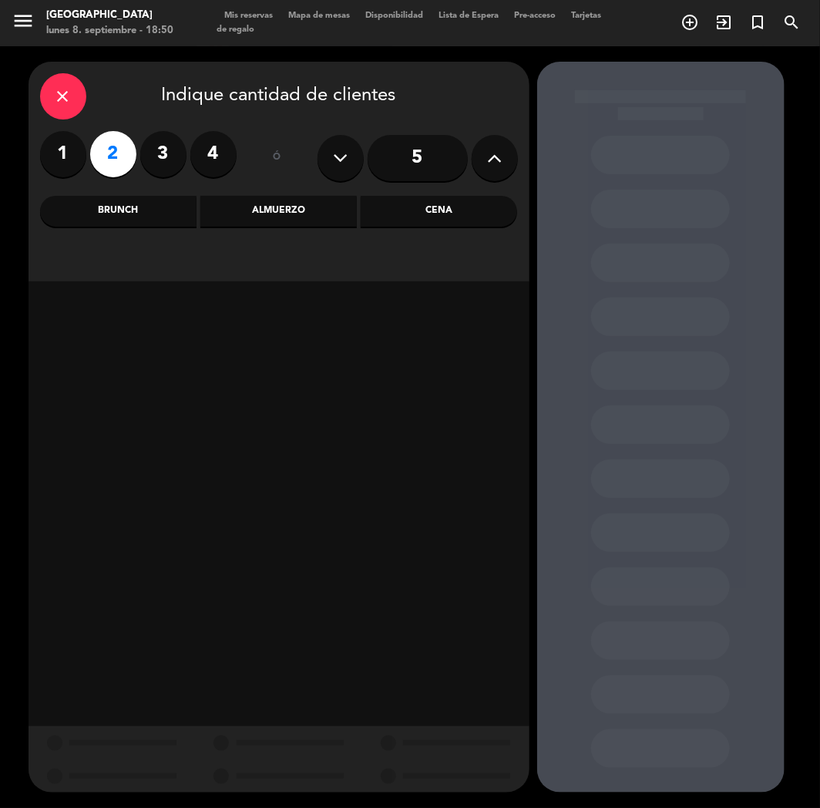
click at [488, 200] on div "Cena" at bounding box center [439, 211] width 156 height 31
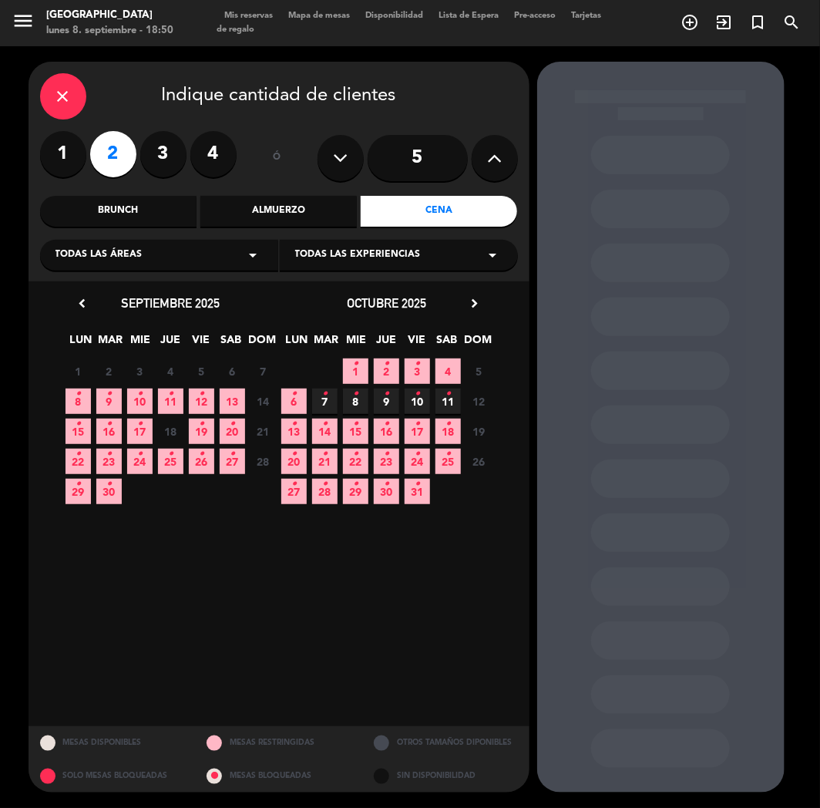
click at [101, 388] on span "9 •" at bounding box center [108, 400] width 25 height 25
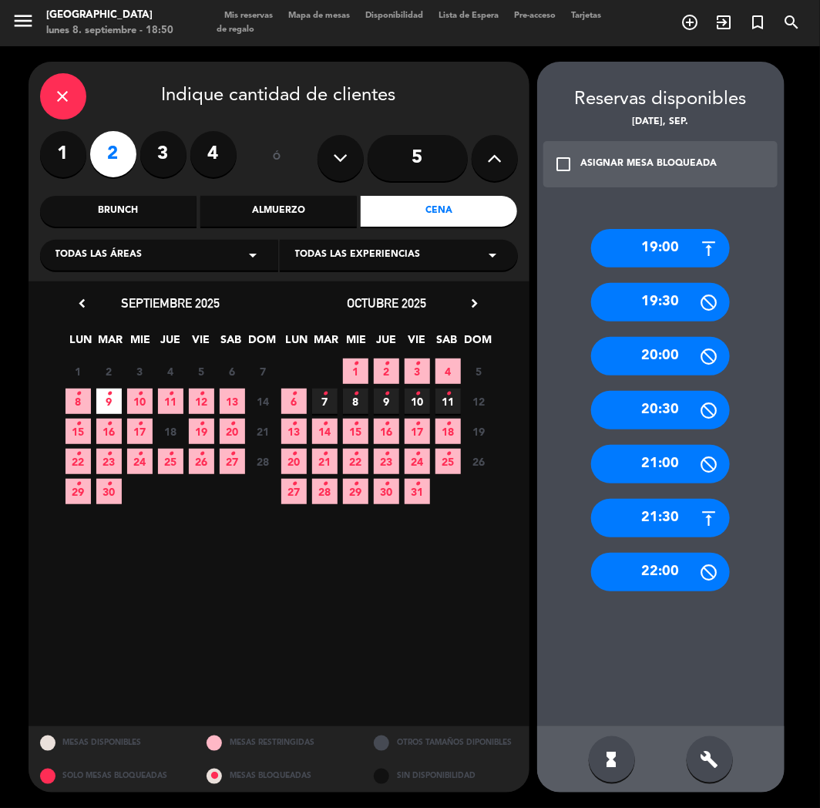
click at [634, 251] on div "19:00" at bounding box center [660, 248] width 139 height 39
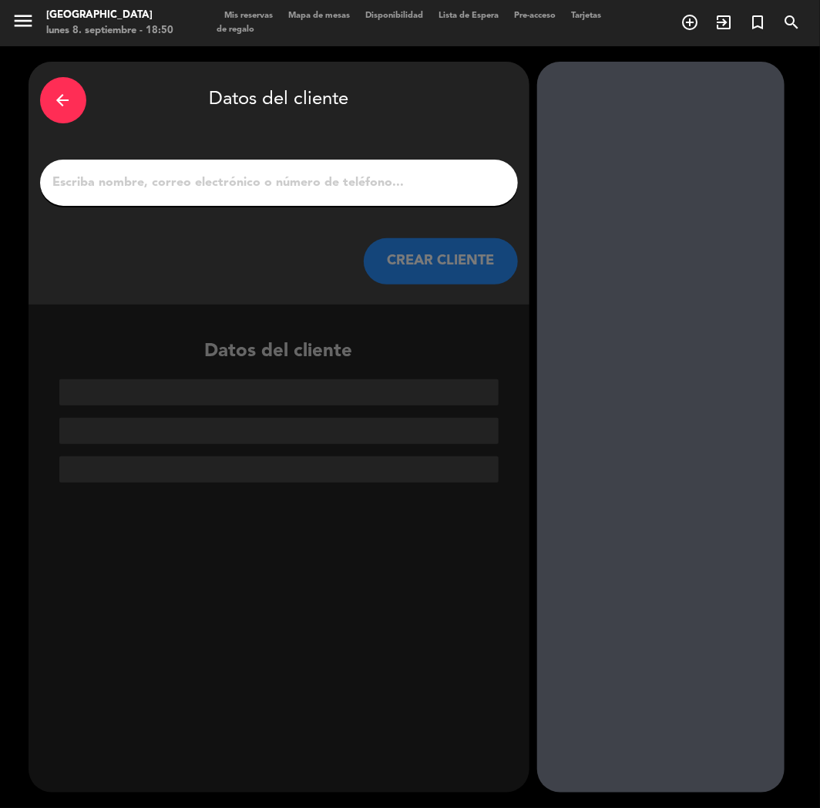
click at [339, 193] on div at bounding box center [279, 183] width 478 height 46
click at [332, 185] on input "1" at bounding box center [279, 183] width 455 height 22
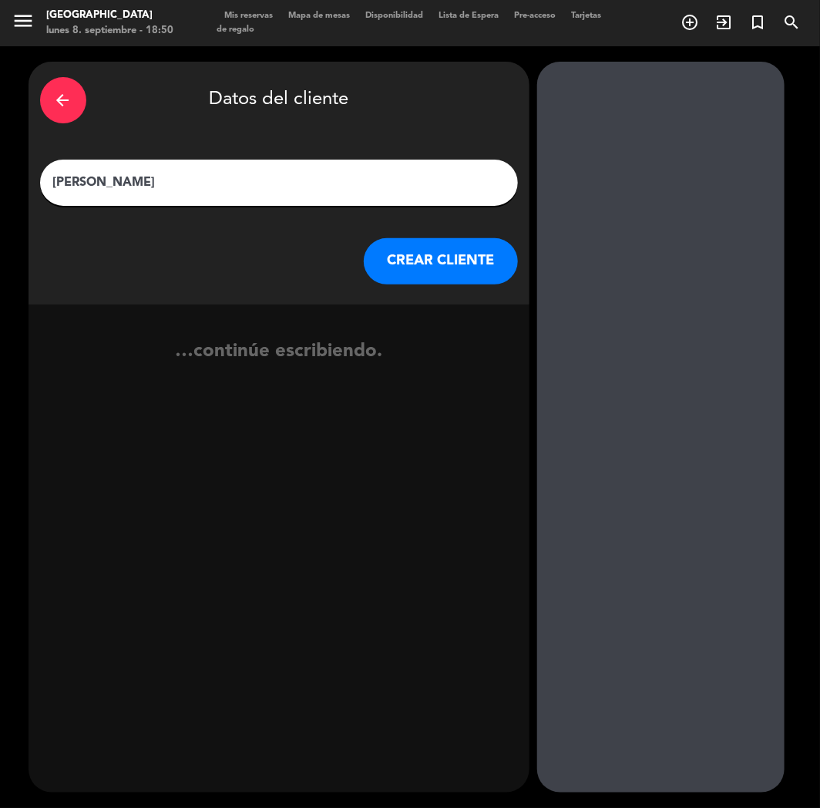
type input "[PERSON_NAME]"
click at [425, 258] on button "CREAR CLIENTE" at bounding box center [441, 261] width 154 height 46
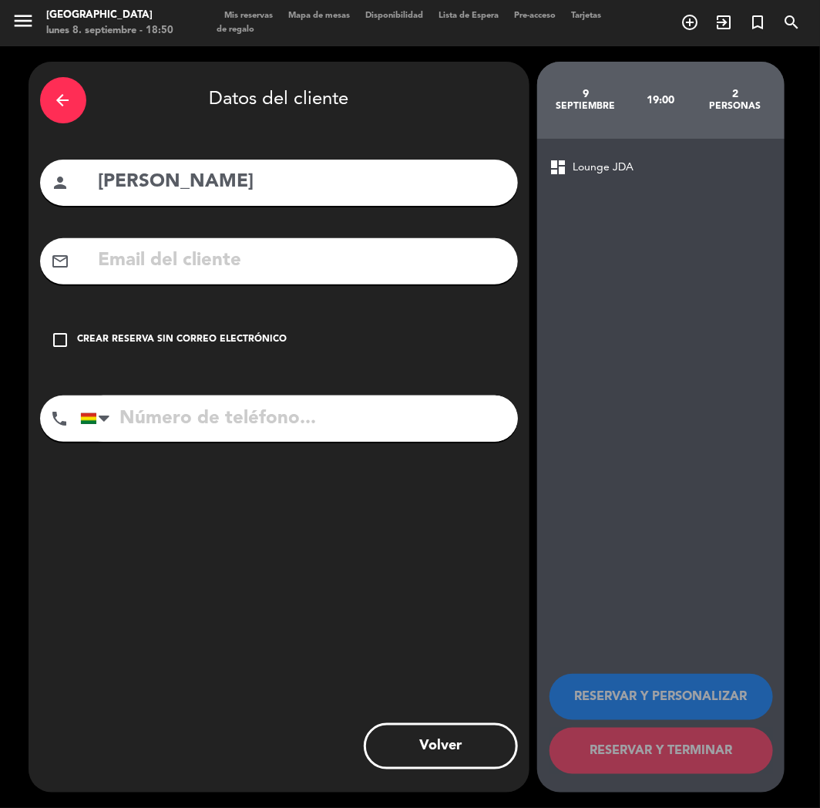
click at [165, 180] on input "[PERSON_NAME]" at bounding box center [301, 182] width 409 height 32
click at [247, 174] on input "[PERSON_NAME]" at bounding box center [301, 182] width 409 height 32
type input "[PERSON_NAME]"
click at [142, 425] on input "tel" at bounding box center [299, 418] width 438 height 46
click at [165, 274] on input "text" at bounding box center [301, 261] width 409 height 32
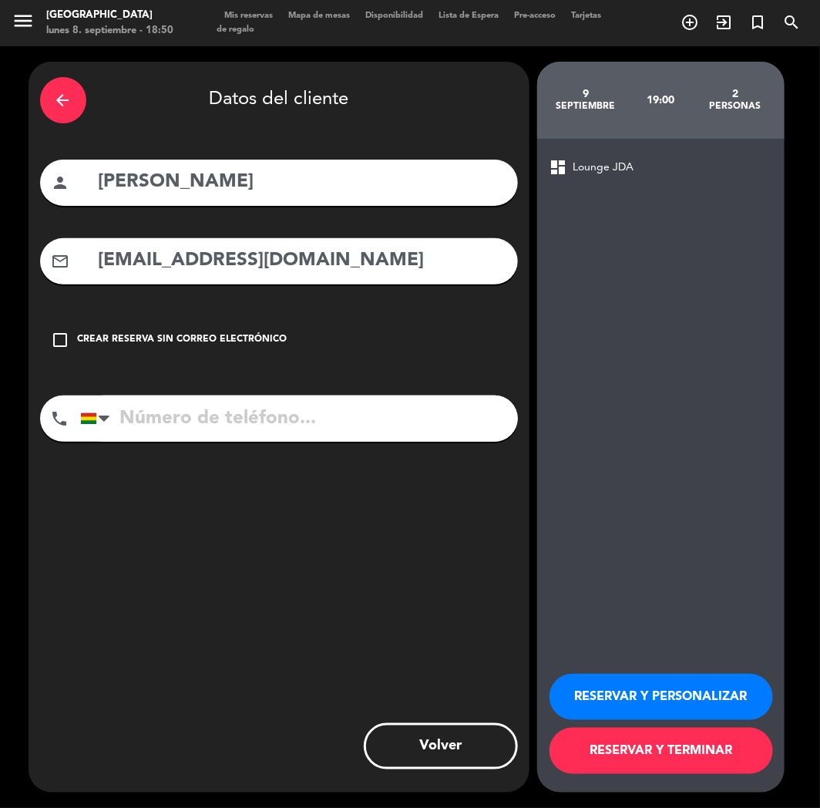
type input "[EMAIL_ADDRESS][DOMAIN_NAME]"
click at [162, 422] on input "tel" at bounding box center [299, 418] width 438 height 46
click at [136, 413] on input "tel" at bounding box center [299, 418] width 438 height 46
type input "[PHONE_NUMBER]"
drag, startPoint x: 637, startPoint y: 686, endPoint x: 297, endPoint y: 729, distance: 343.4
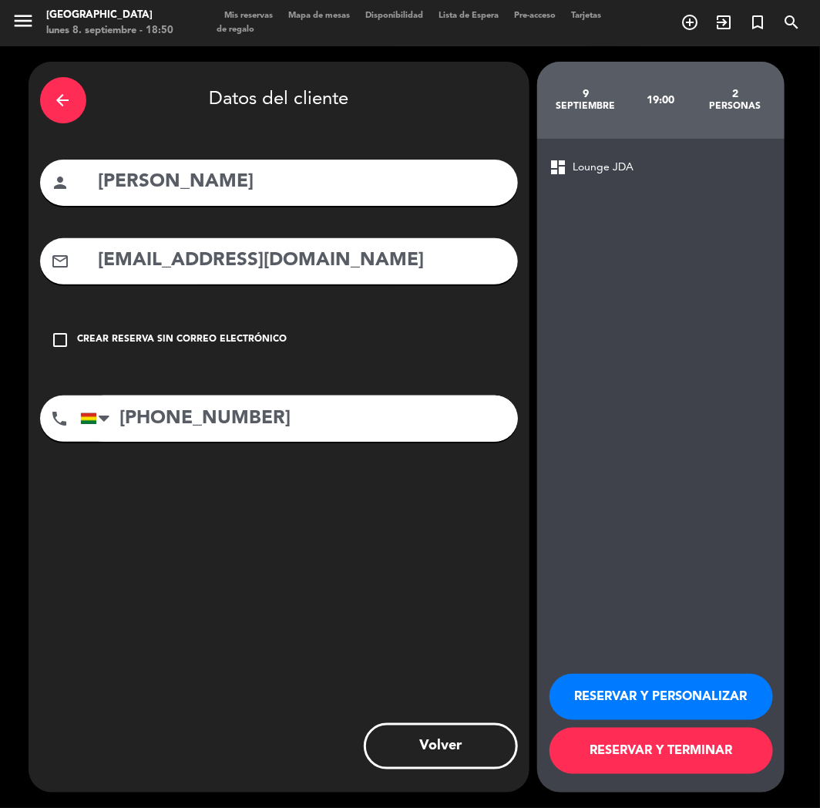
click at [637, 686] on button "RESERVAR Y PERSONALIZAR" at bounding box center [662, 697] width 224 height 46
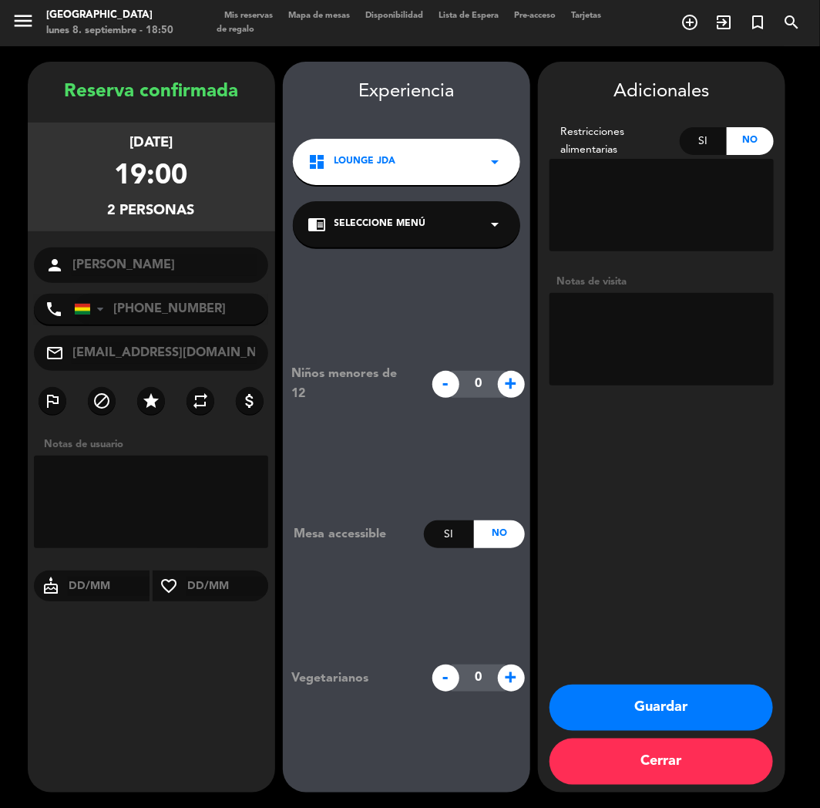
click at [676, 535] on div "Adicionales Restricciones alimentarias Si No Notas de visita Guardar Cerrar" at bounding box center [661, 427] width 247 height 731
click at [620, 365] on textarea at bounding box center [662, 339] width 224 height 92
type textarea "cumple"
click at [627, 700] on button "Guardar" at bounding box center [662, 707] width 224 height 46
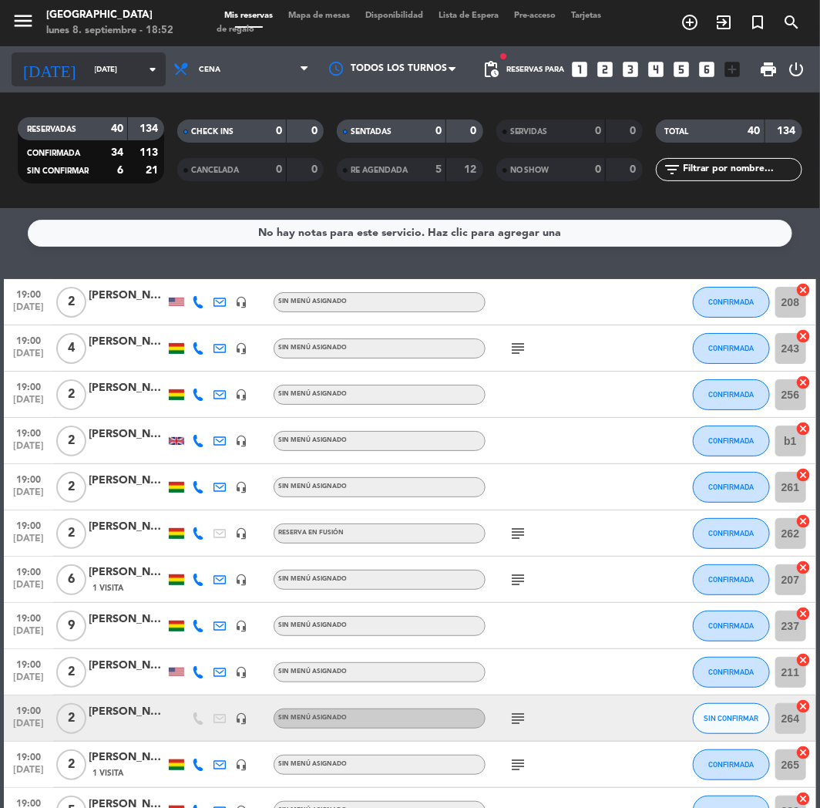
click at [92, 70] on input "[DATE]" at bounding box center [139, 70] width 104 height 24
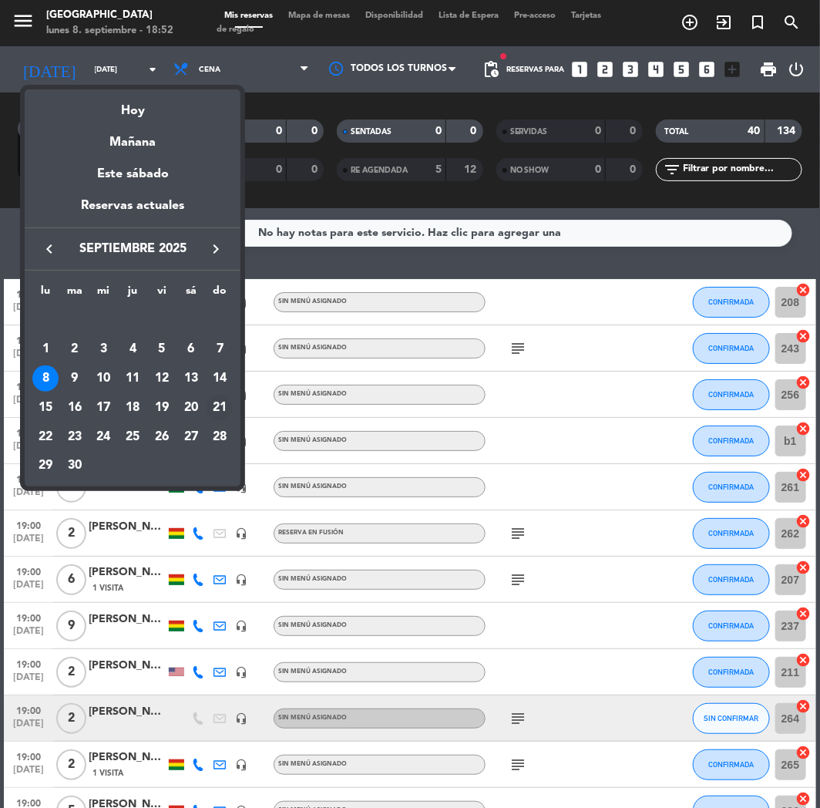
click at [218, 399] on div "21" at bounding box center [220, 408] width 26 height 26
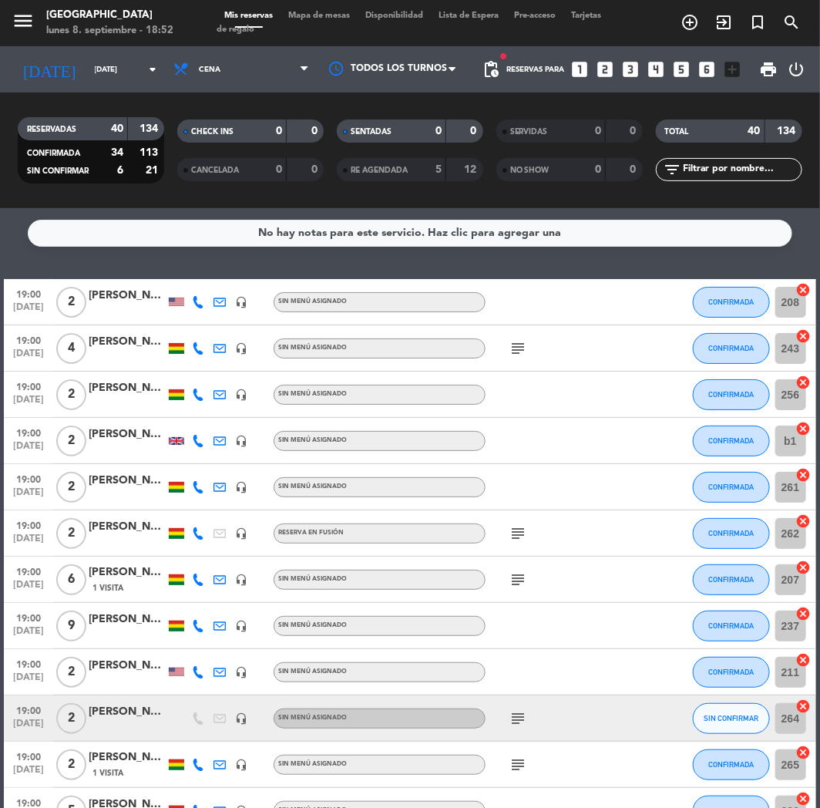
type input "[DATE]"
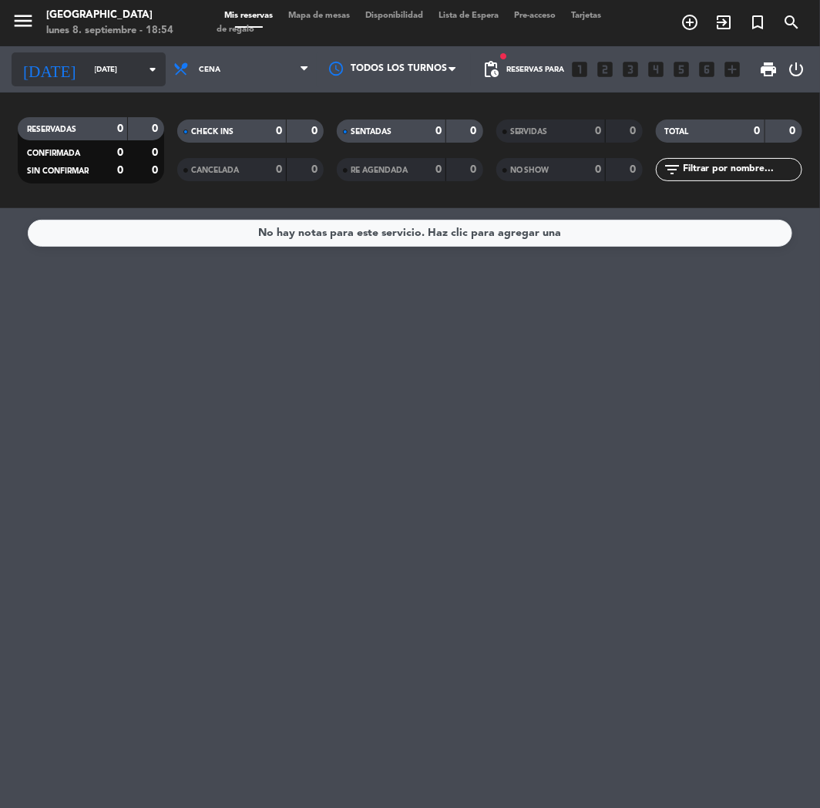
click at [123, 85] on div "[DATE] [DATE] arrow_drop_down" at bounding box center [89, 69] width 154 height 34
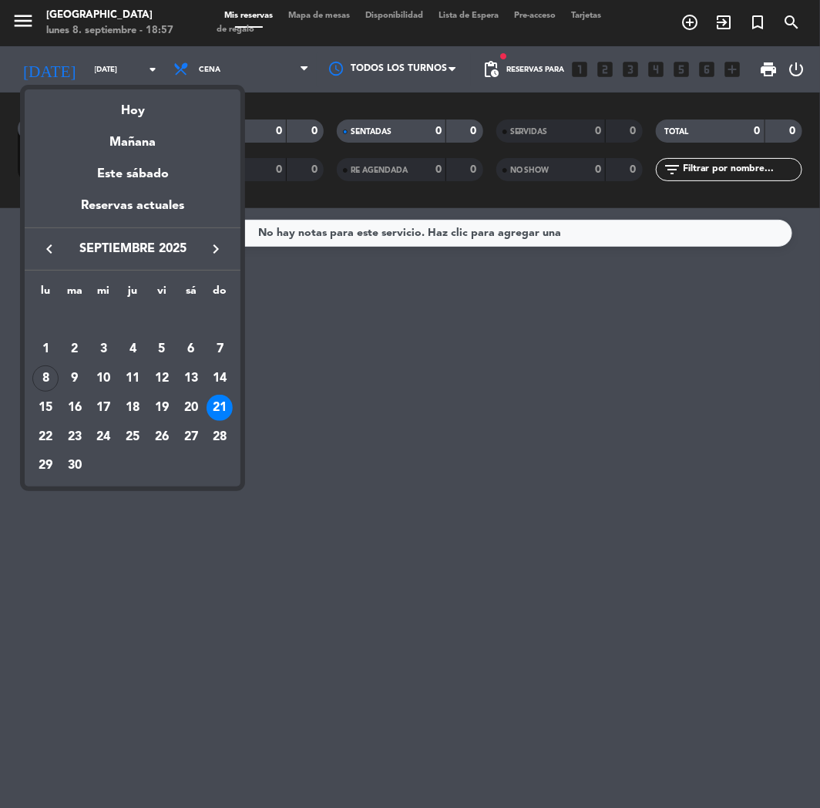
click at [16, 491] on div at bounding box center [410, 404] width 820 height 808
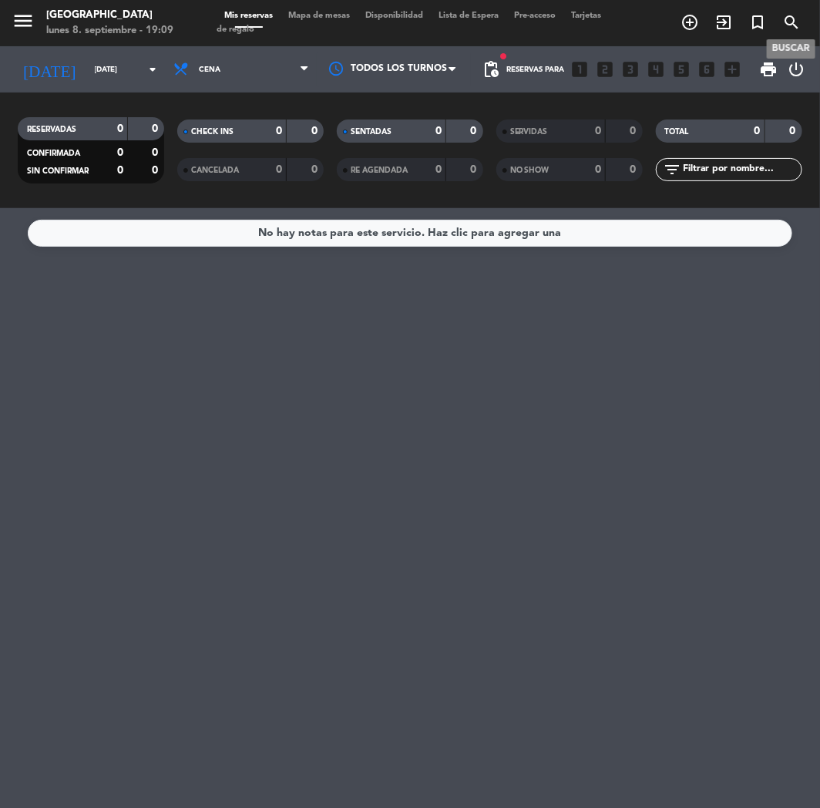
click at [792, 22] on icon "search" at bounding box center [791, 22] width 18 height 18
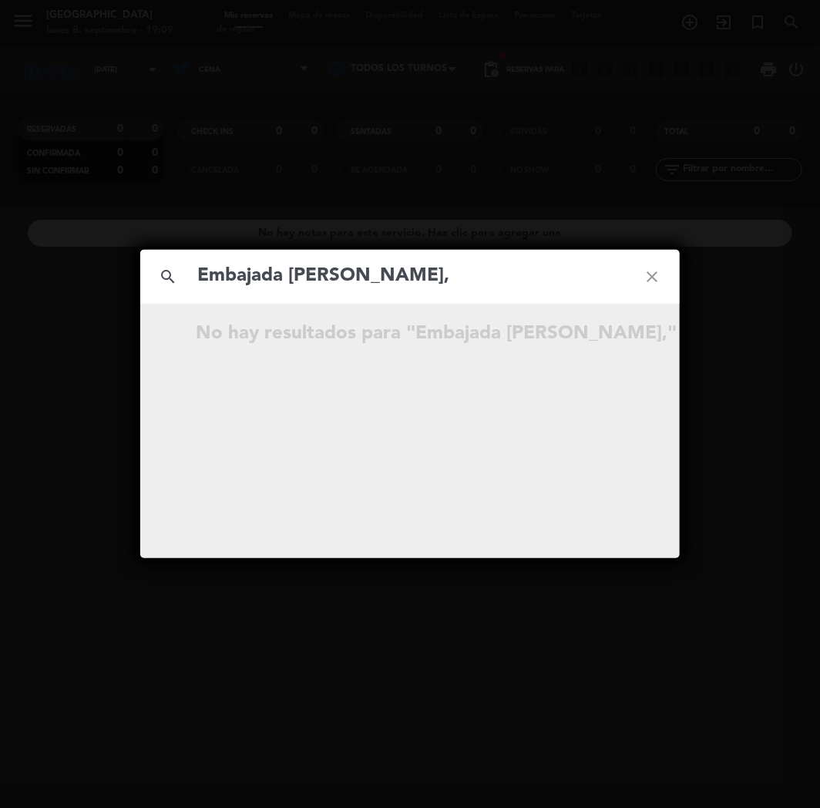
click at [419, 289] on input "Embajada [PERSON_NAME]," at bounding box center [410, 277] width 429 height 32
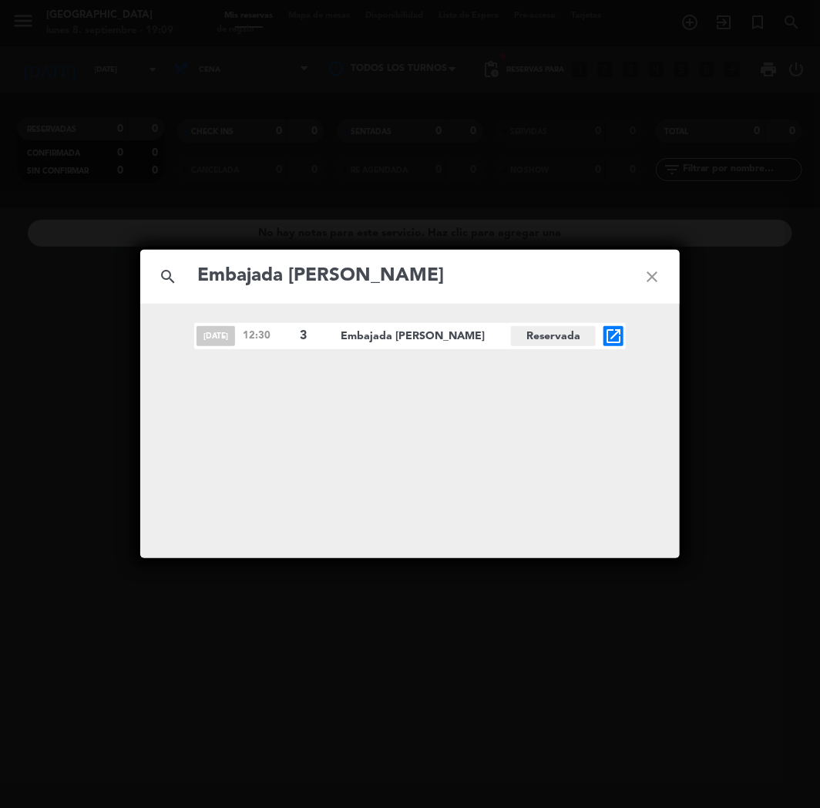
click at [201, 281] on input "Embajada [PERSON_NAME]" at bounding box center [410, 277] width 429 height 32
type input "Embajada [PERSON_NAME]"
click at [614, 338] on icon "open_in_new" at bounding box center [613, 336] width 18 height 18
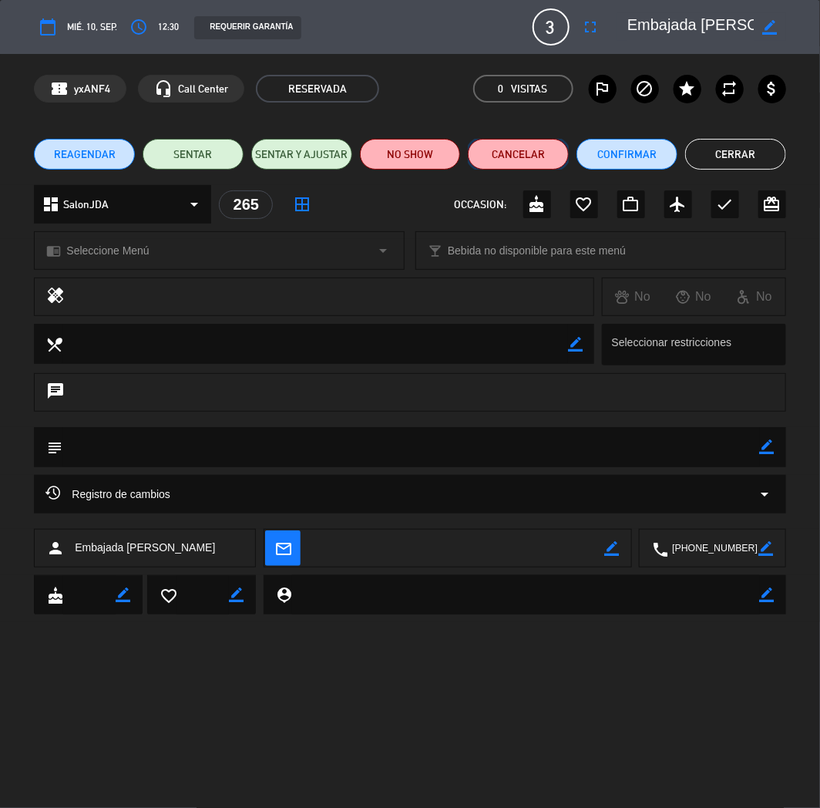
click at [515, 166] on button "Cancelar" at bounding box center [518, 154] width 101 height 31
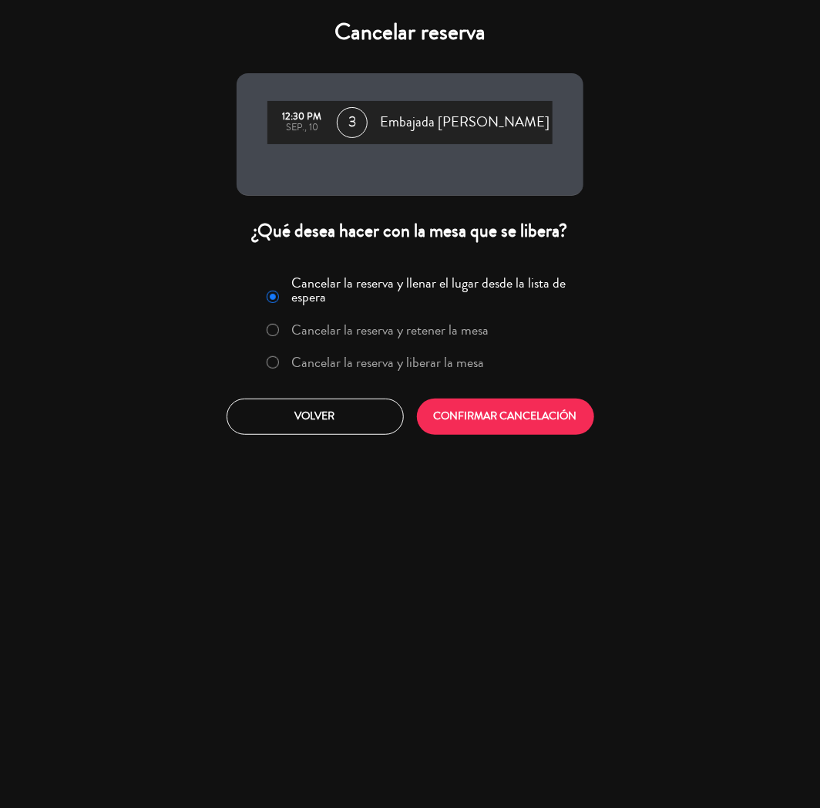
click at [347, 358] on label "Cancelar la reserva y liberar la mesa" at bounding box center [388, 362] width 193 height 14
click at [486, 419] on button "CONFIRMAR CANCELACIÓN" at bounding box center [505, 417] width 177 height 36
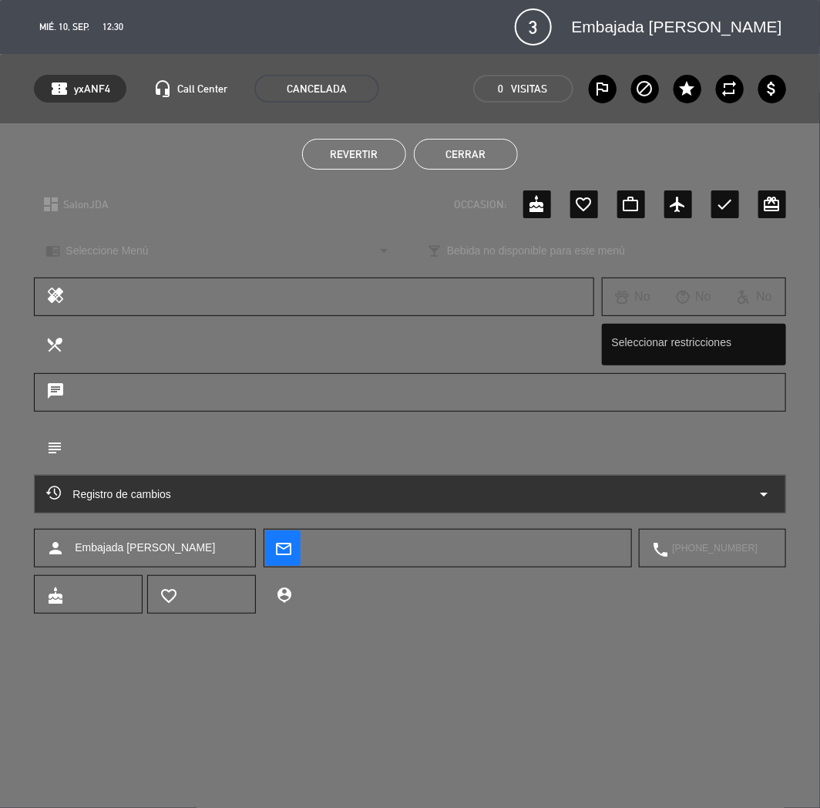
click at [462, 156] on button "Cerrar" at bounding box center [466, 154] width 104 height 31
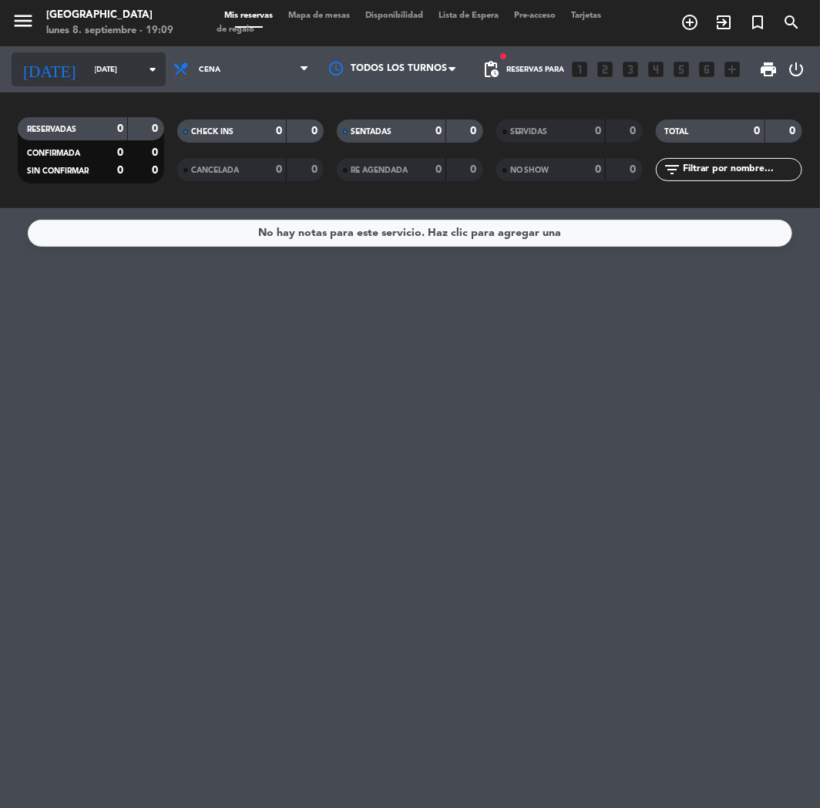
click at [104, 80] on input "[DATE]" at bounding box center [139, 70] width 104 height 24
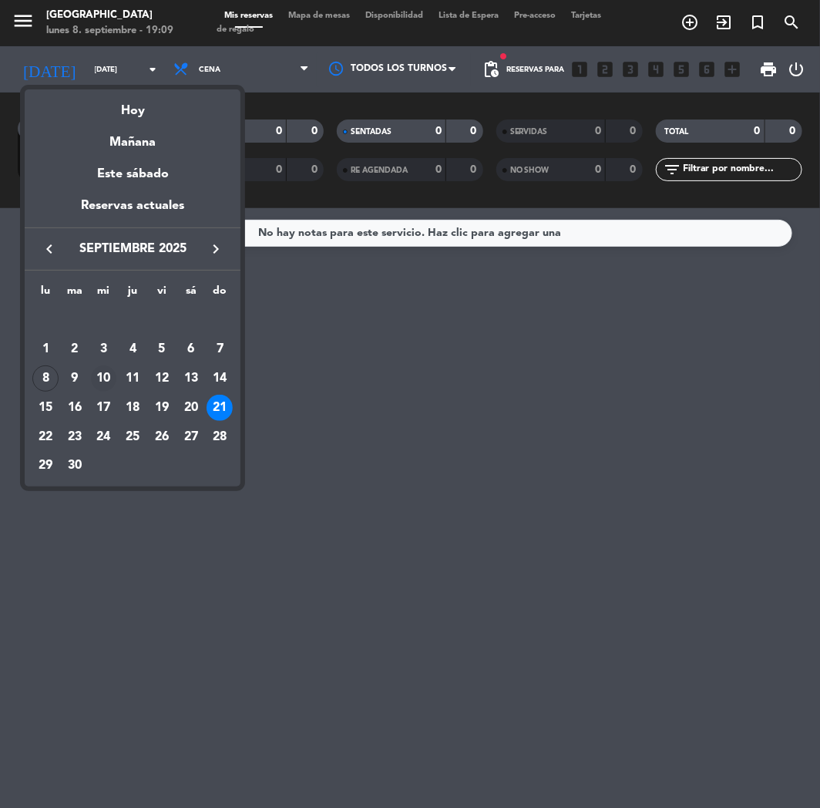
click at [111, 374] on div "10" at bounding box center [104, 378] width 26 height 26
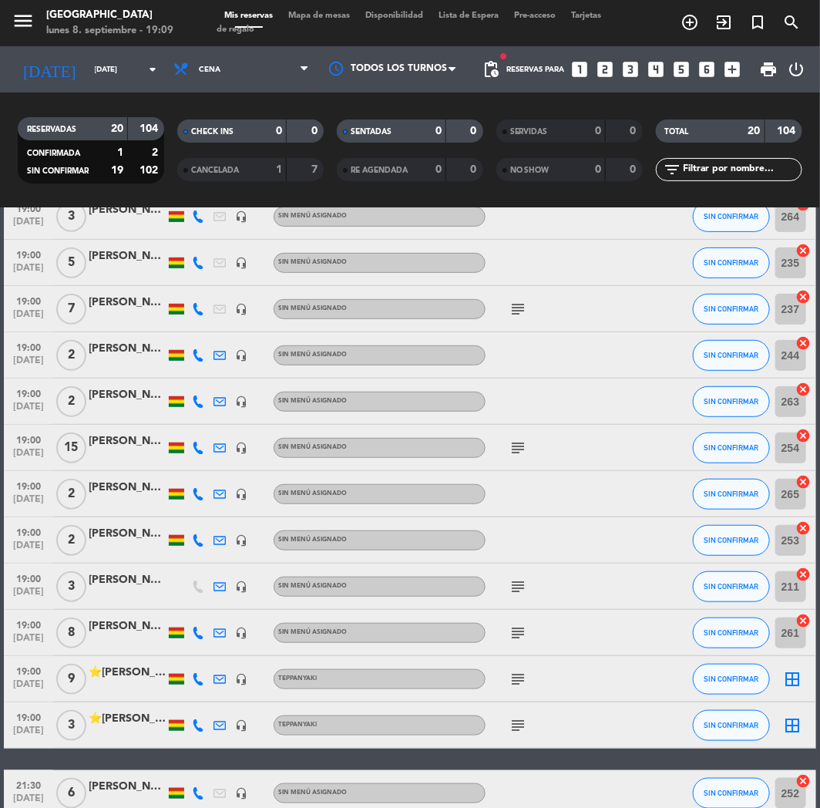
scroll to position [494, 0]
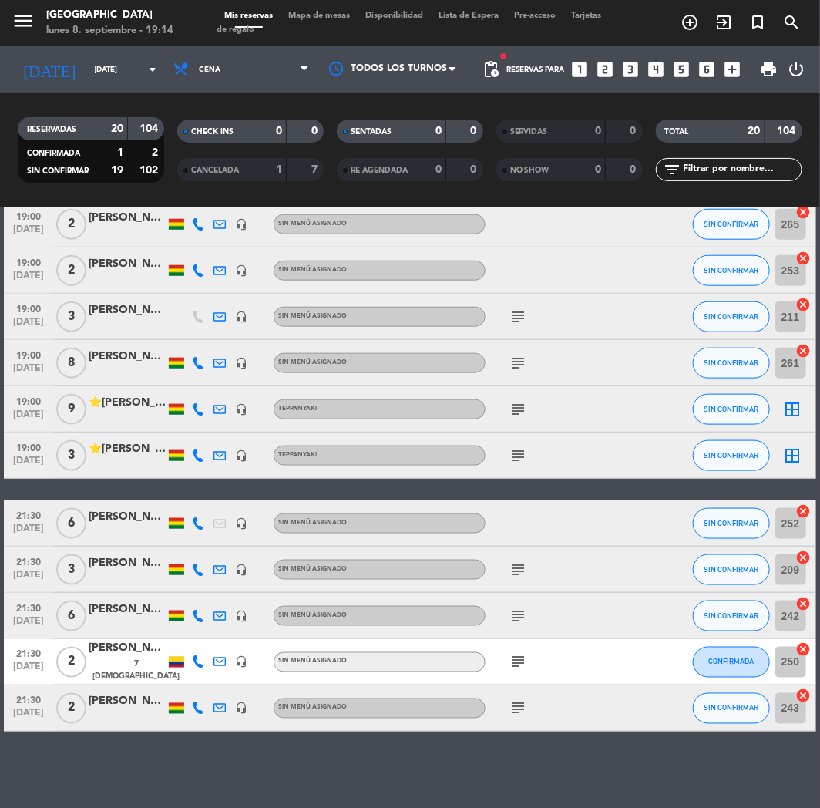
click at [692, 197] on div "RESERVADAS 20 104 CONFIRMADA 1 2 SIN CONFIRMAR 19 102 CHECK INS 0 0 CANCELADA 1…" at bounding box center [410, 150] width 820 height 116
click at [125, 70] on input "[DATE]" at bounding box center [139, 70] width 104 height 24
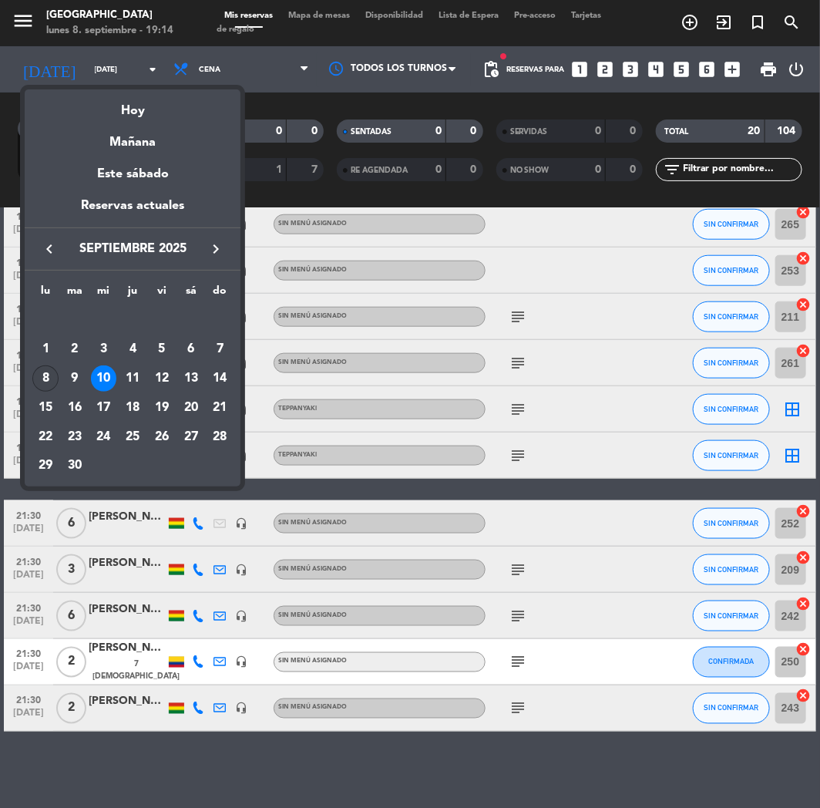
click at [44, 372] on div "8" at bounding box center [45, 378] width 26 height 26
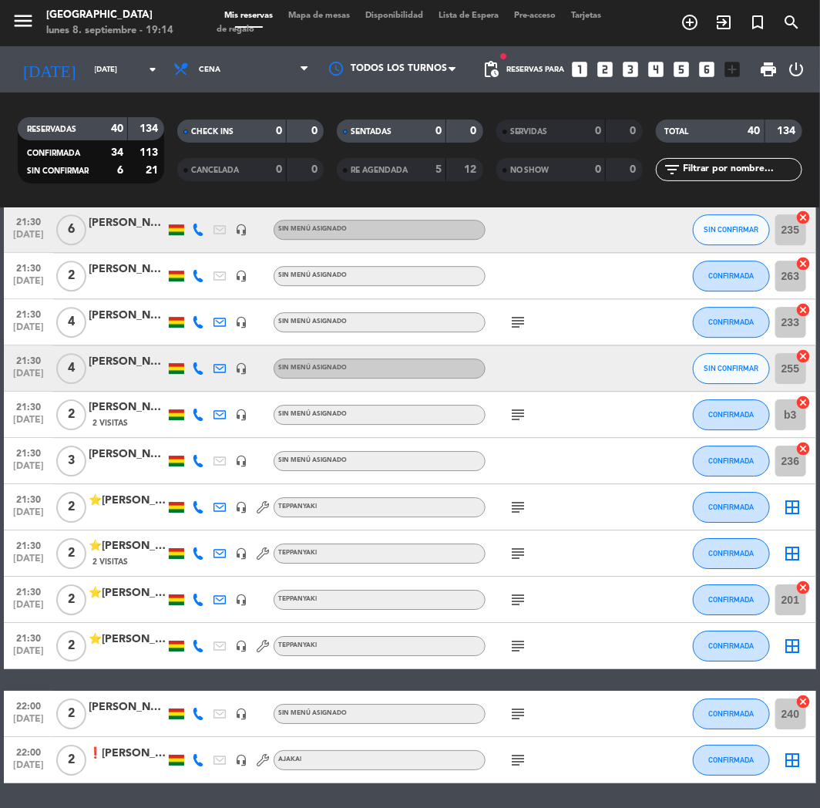
scroll to position [1505, 0]
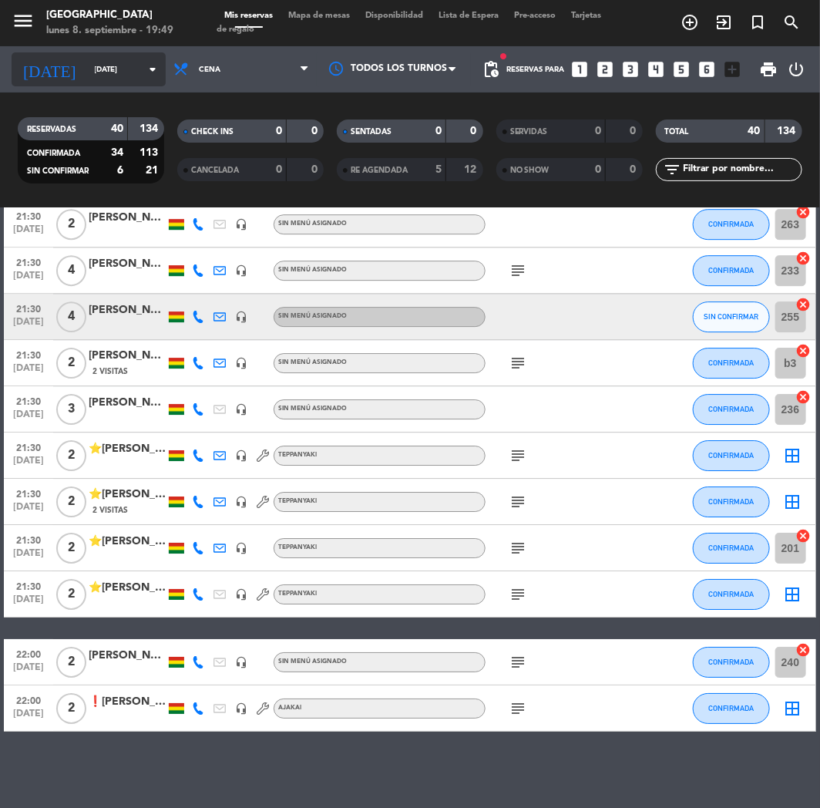
click at [106, 66] on input "[DATE]" at bounding box center [139, 70] width 104 height 24
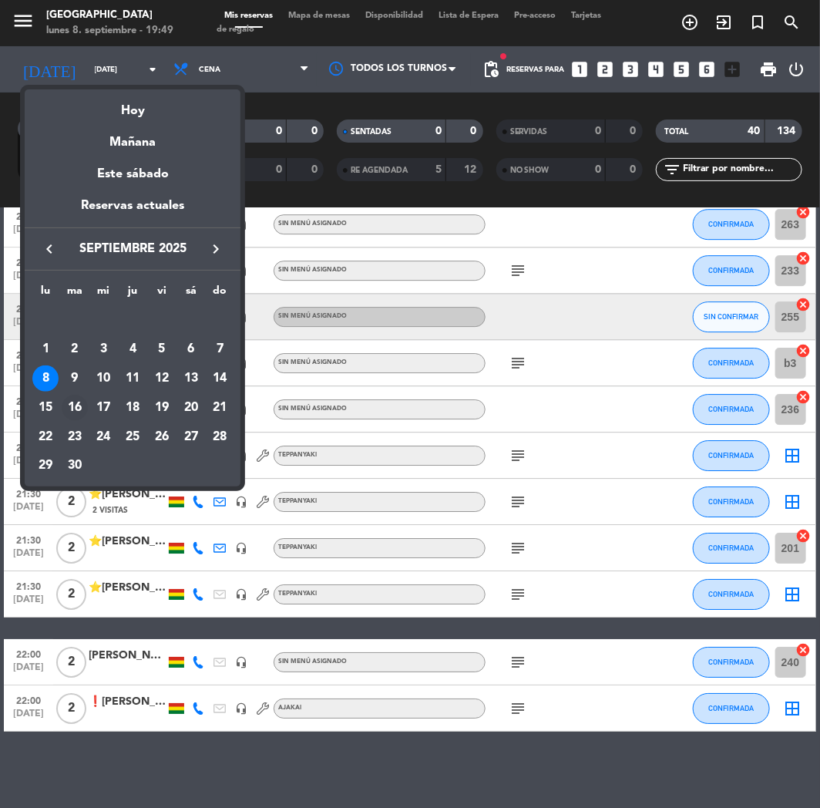
click at [80, 399] on div "16" at bounding box center [75, 408] width 26 height 26
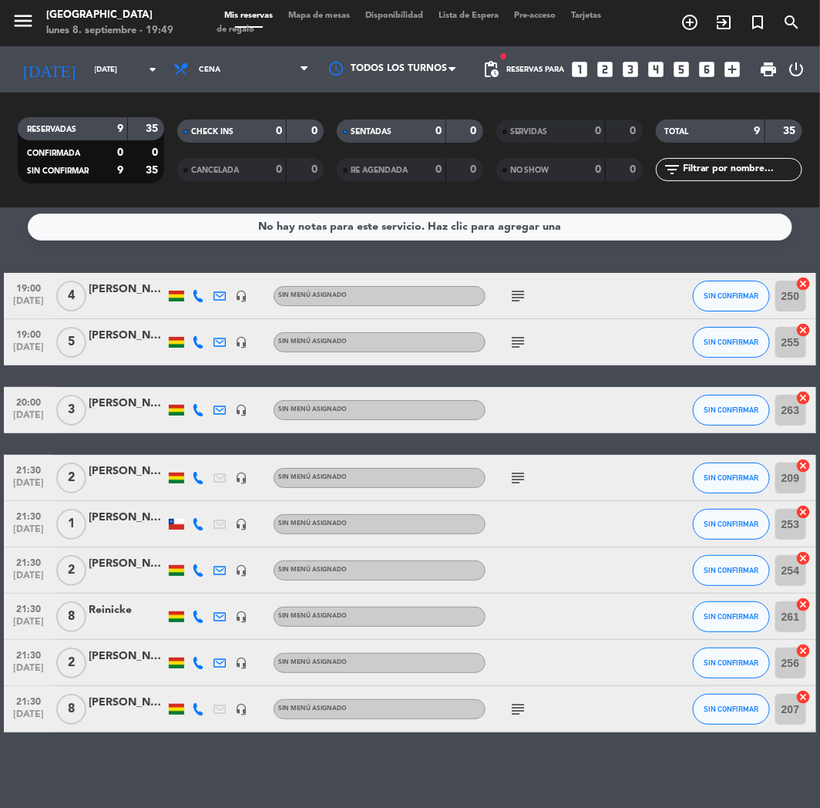
scroll to position [0, 0]
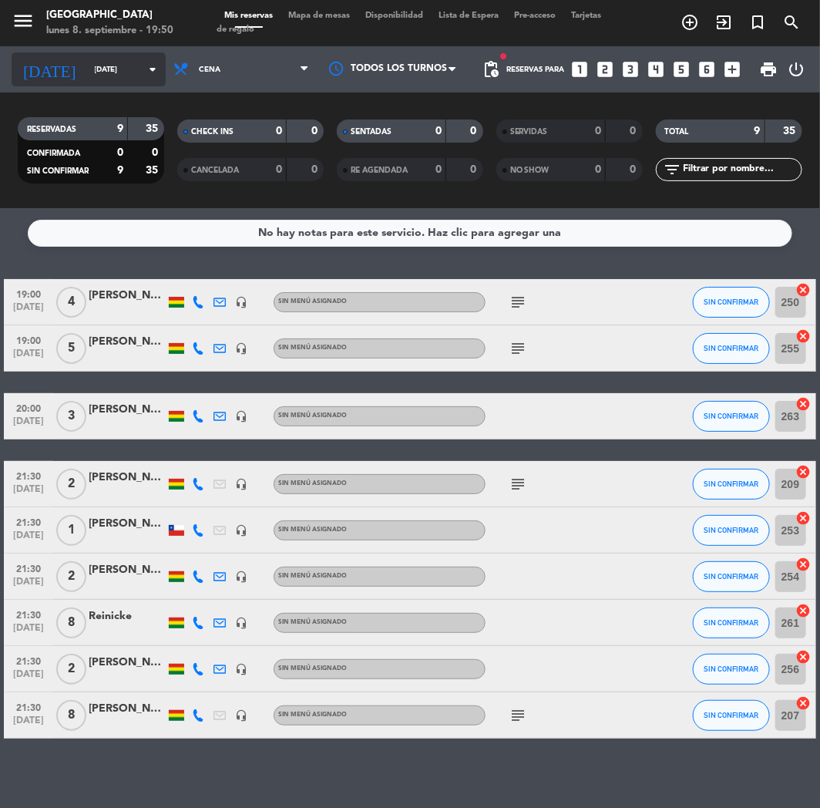
click at [106, 66] on input "[DATE]" at bounding box center [139, 70] width 104 height 24
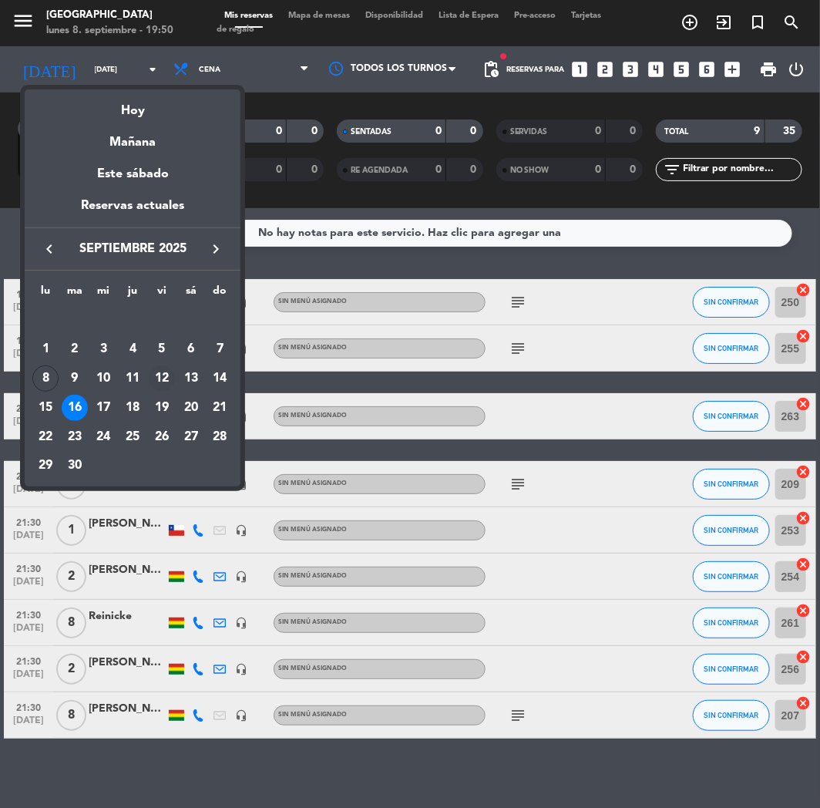
click at [164, 376] on div "12" at bounding box center [162, 378] width 26 height 26
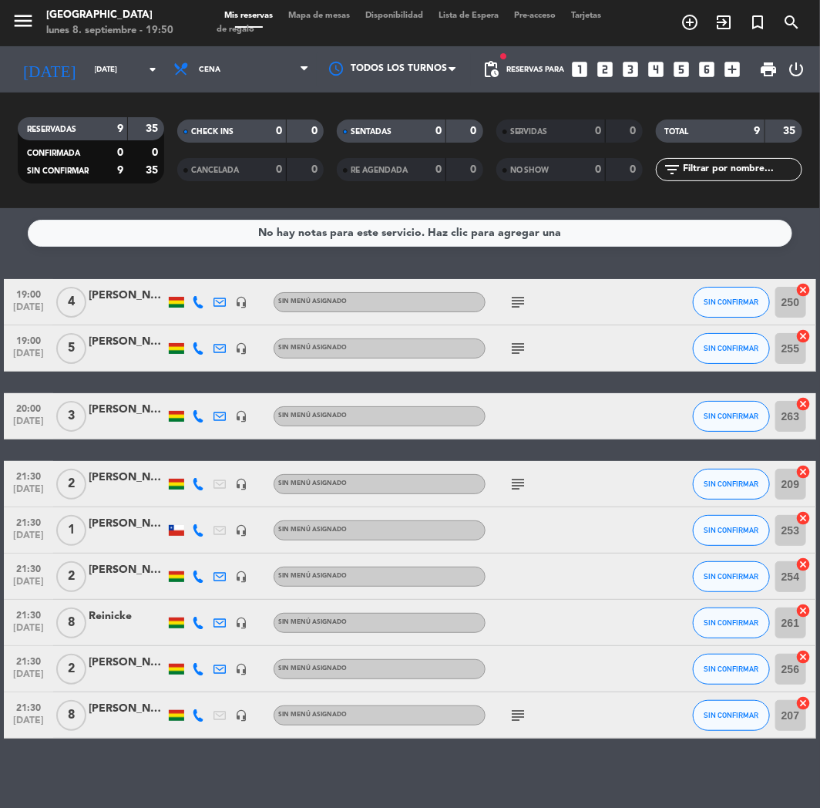
type input "[DATE]"
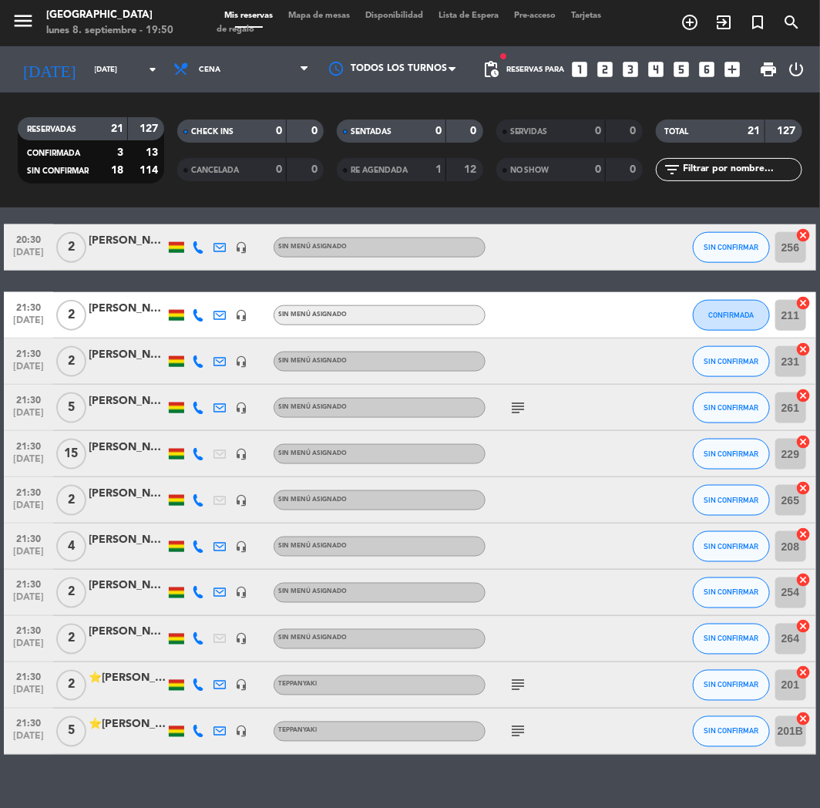
scroll to position [583, 0]
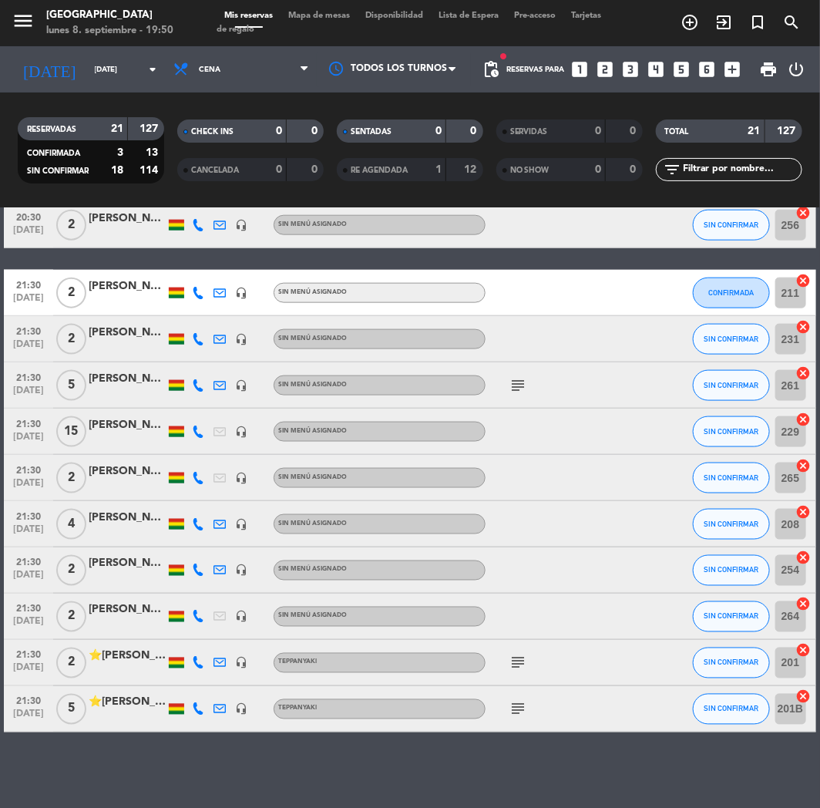
click at [607, 72] on icon "looks_two" at bounding box center [606, 69] width 20 height 20
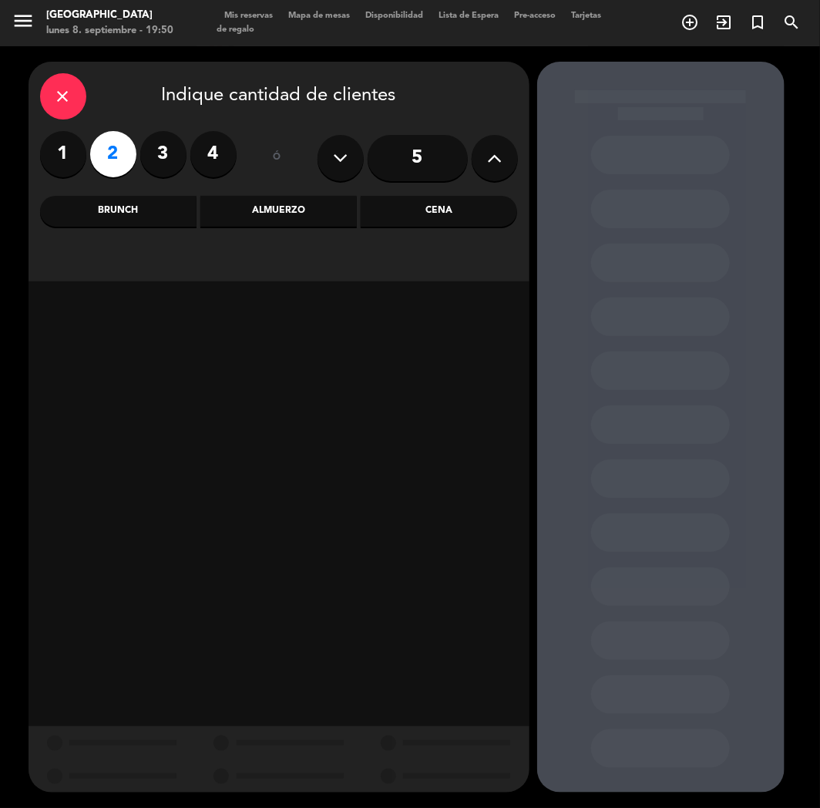
click at [413, 211] on div "Cena" at bounding box center [439, 211] width 156 height 31
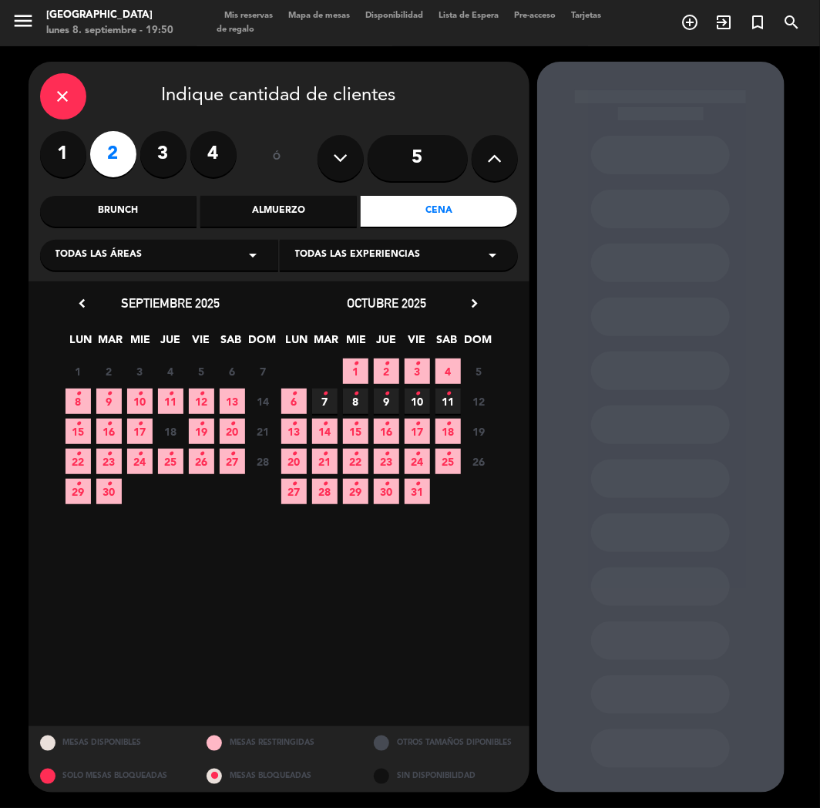
click at [201, 399] on icon "•" at bounding box center [201, 394] width 5 height 25
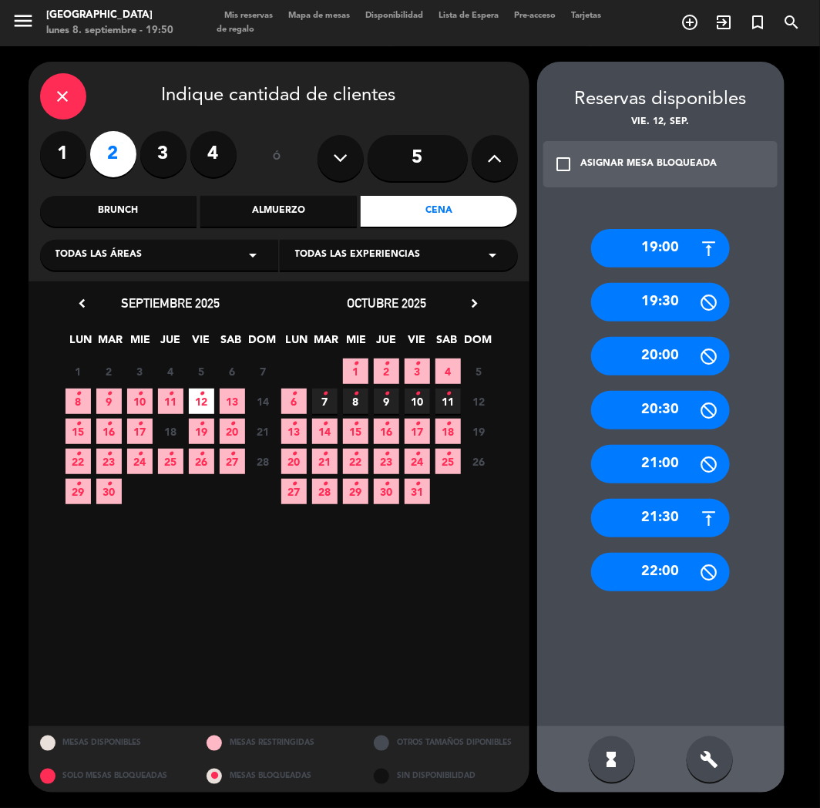
click at [655, 504] on div "21:30" at bounding box center [660, 518] width 139 height 39
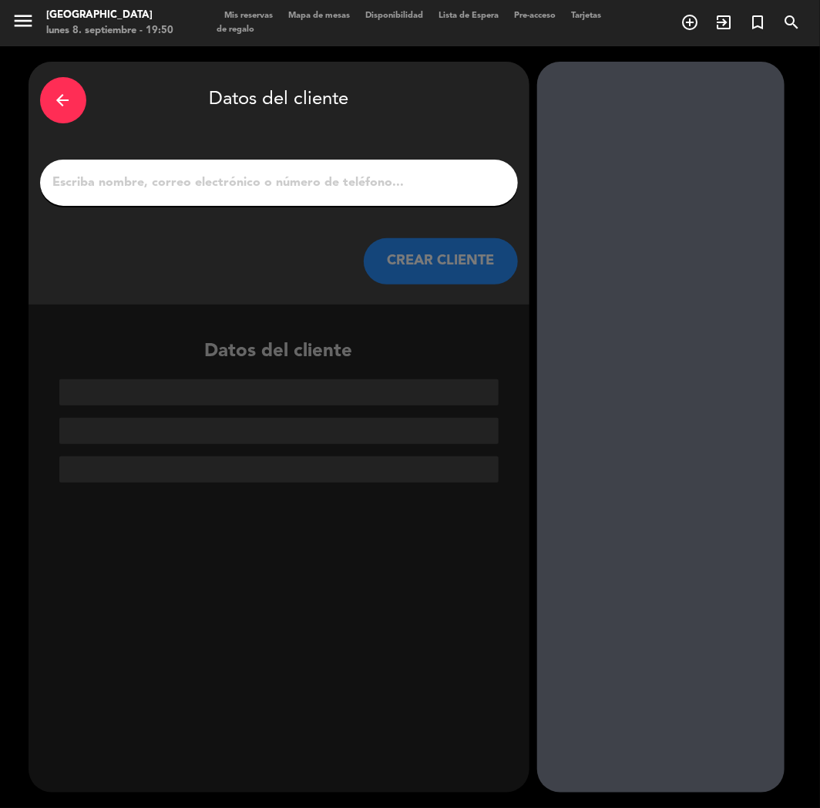
drag, startPoint x: 298, startPoint y: 198, endPoint x: 296, endPoint y: 176, distance: 22.5
click at [298, 195] on div at bounding box center [279, 183] width 478 height 46
click at [296, 174] on input "1" at bounding box center [279, 183] width 455 height 22
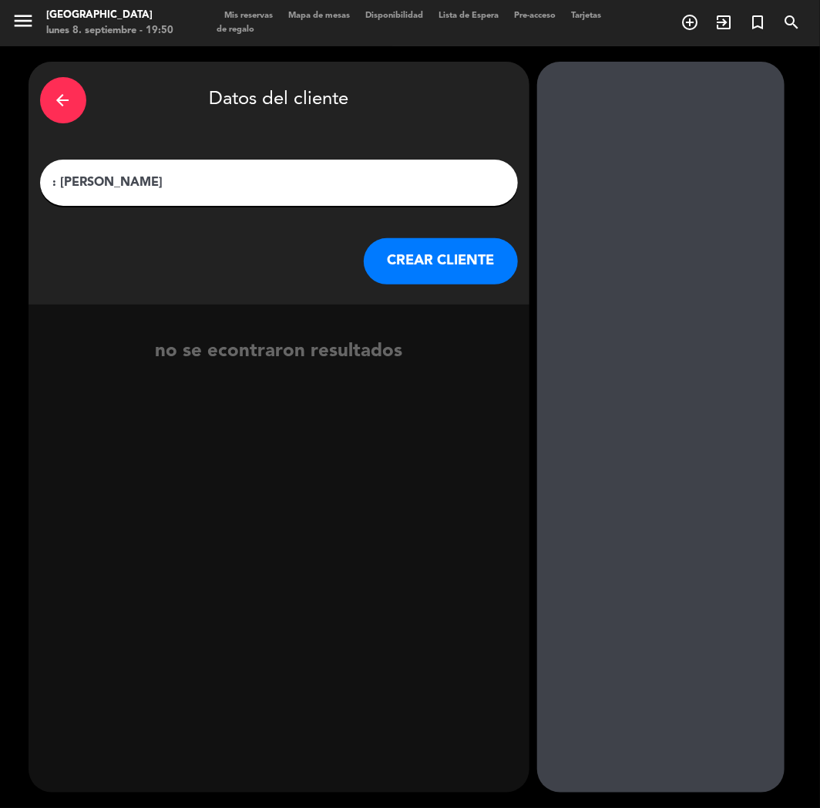
click at [64, 179] on input ": [PERSON_NAME]" at bounding box center [279, 183] width 455 height 22
click at [59, 173] on input ": [PERSON_NAME]" at bounding box center [279, 183] width 455 height 22
type input "[PERSON_NAME]"
click at [465, 258] on button "CREAR CLIENTE" at bounding box center [441, 261] width 154 height 46
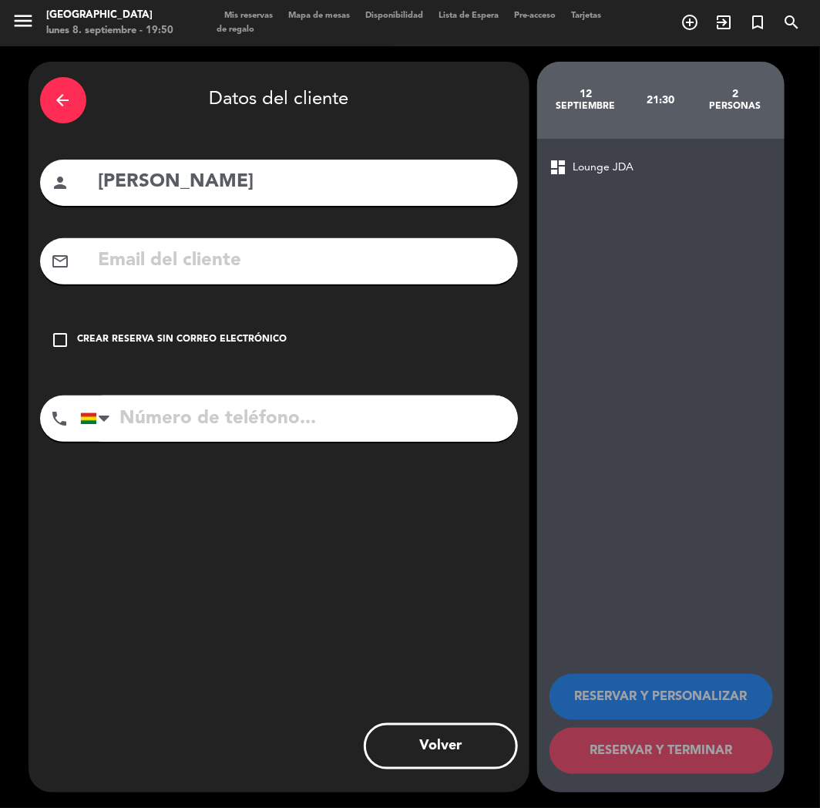
click at [216, 251] on input "text" at bounding box center [301, 261] width 409 height 32
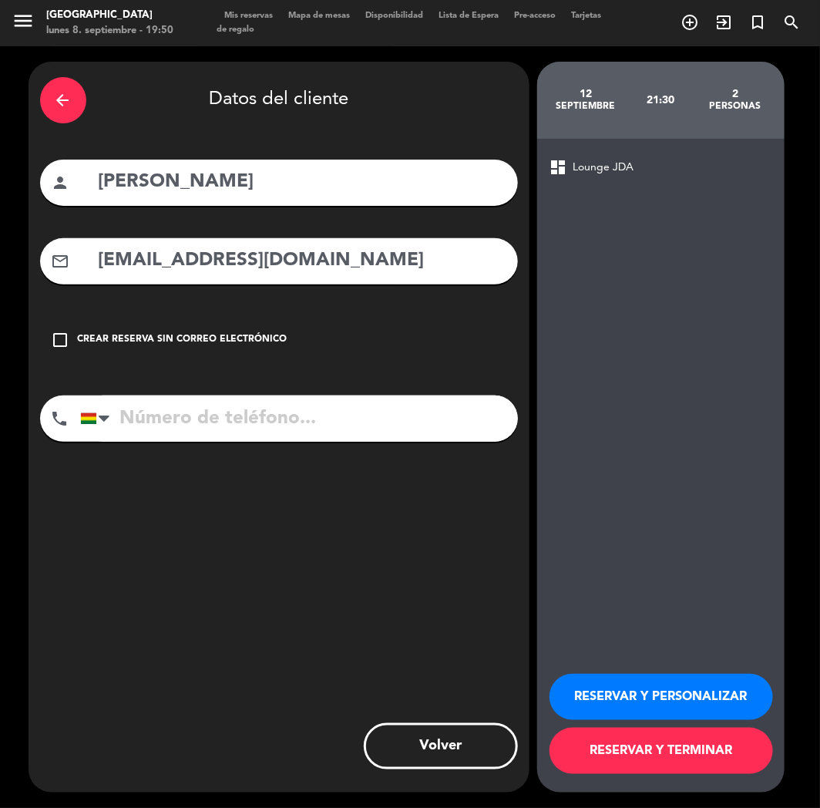
type input "[EMAIL_ADDRESS][DOMAIN_NAME]"
drag, startPoint x: 212, startPoint y: 442, endPoint x: 195, endPoint y: 413, distance: 33.2
click at [212, 441] on div "phone [GEOGRAPHIC_DATA] +1 [GEOGRAPHIC_DATA] +44 [GEOGRAPHIC_DATA] ([GEOGRAPHIC…" at bounding box center [279, 423] width 478 height 57
click at [191, 411] on input "tel" at bounding box center [299, 418] width 438 height 46
drag, startPoint x: 150, startPoint y: 407, endPoint x: 220, endPoint y: 426, distance: 73.5
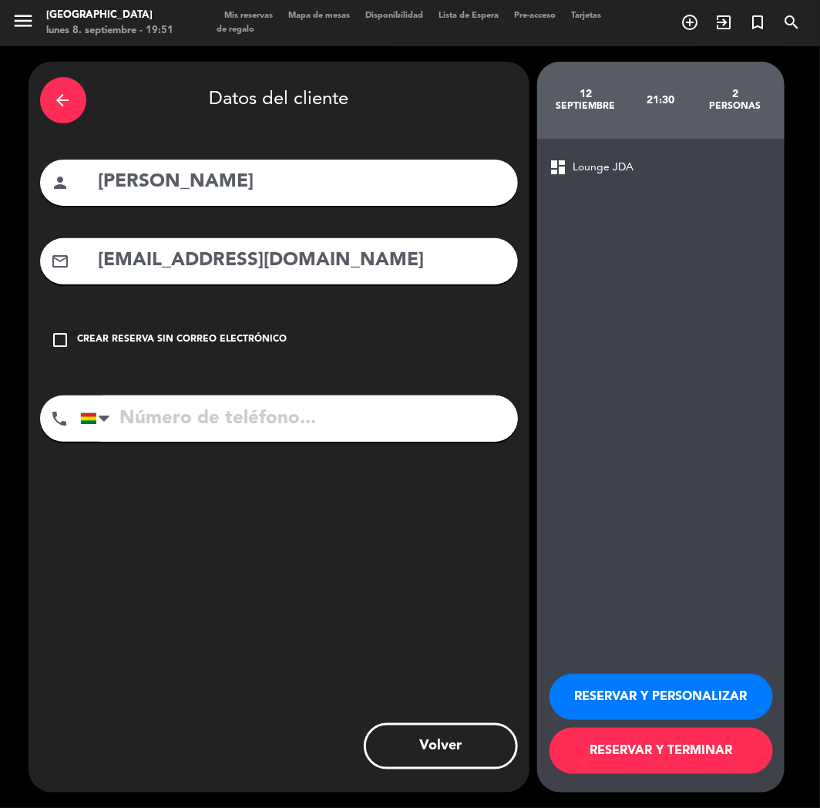
click at [157, 410] on input "tel" at bounding box center [299, 418] width 438 height 46
type input "[PHONE_NUMBER]"
drag, startPoint x: 678, startPoint y: 694, endPoint x: 147, endPoint y: 534, distance: 554.5
click at [677, 694] on button "RESERVAR Y PERSONALIZAR" at bounding box center [662, 697] width 224 height 46
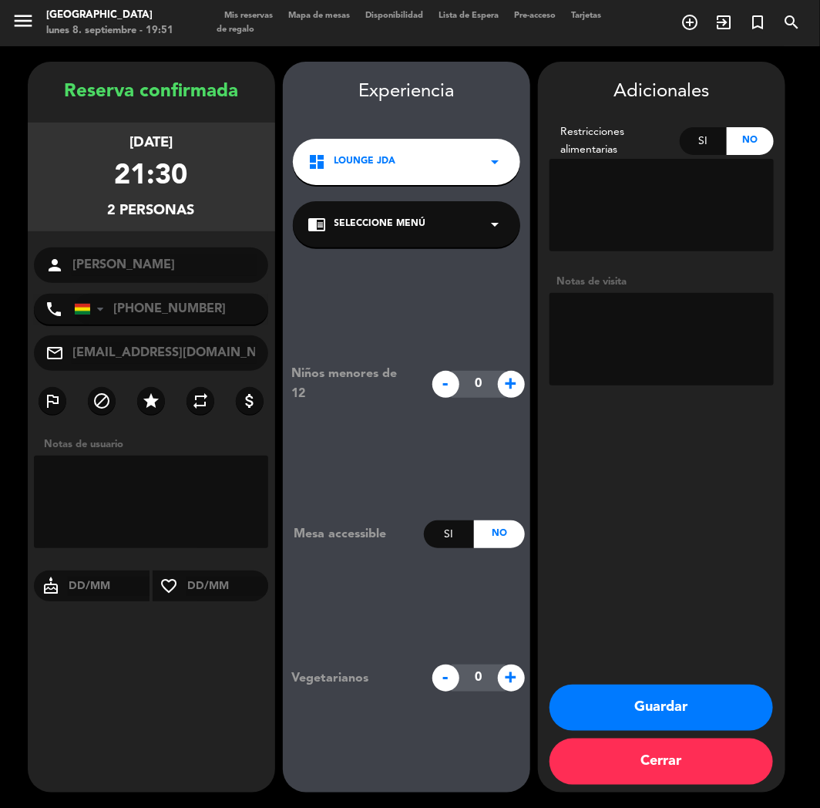
click at [641, 699] on button "Guardar" at bounding box center [662, 707] width 224 height 46
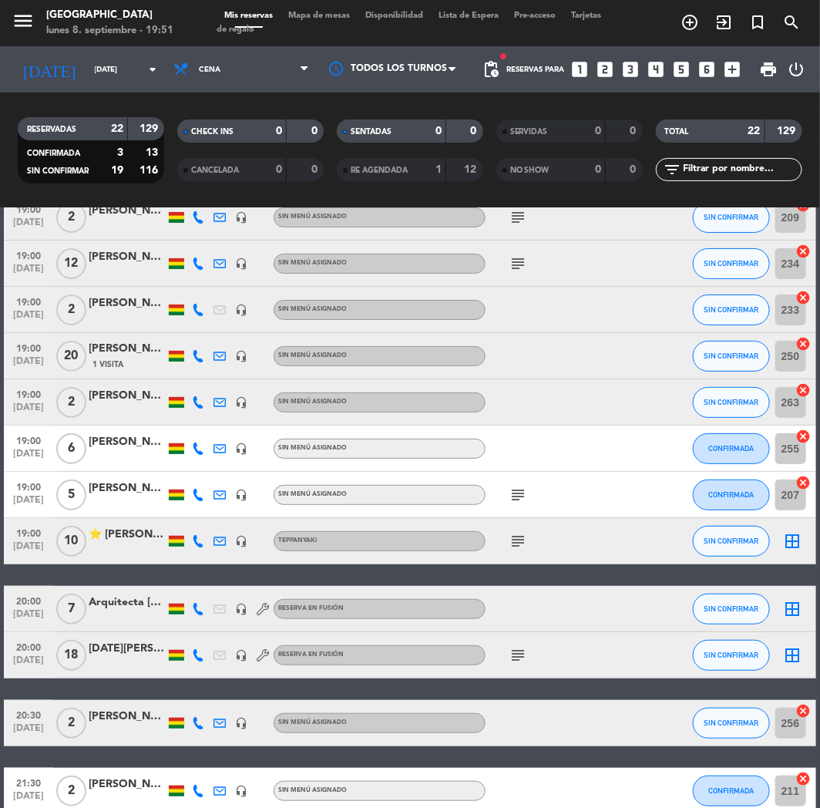
scroll to position [342, 0]
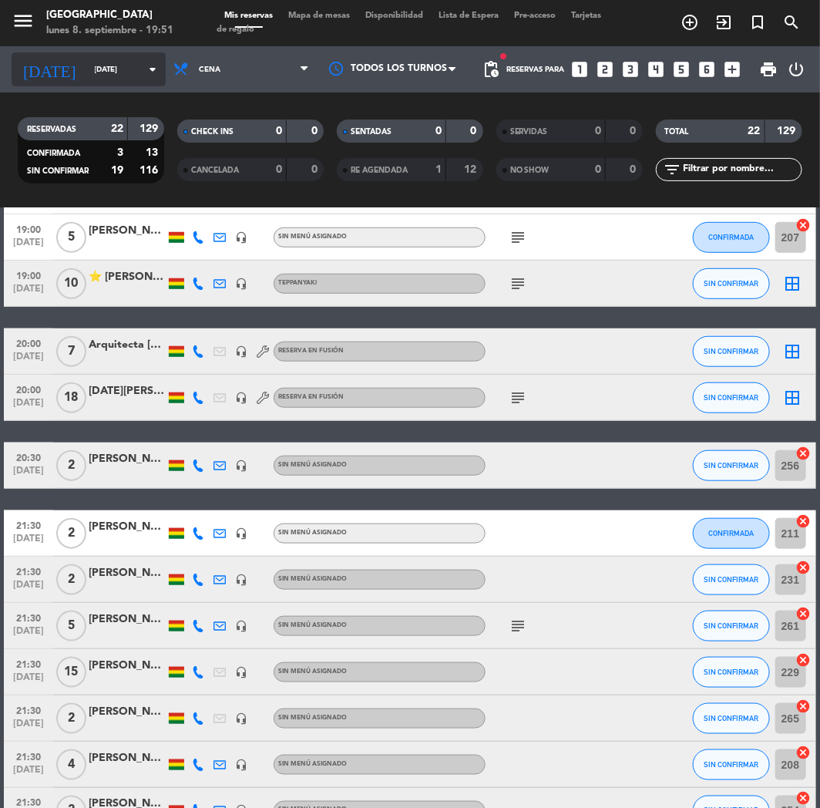
click at [101, 72] on input "[DATE]" at bounding box center [139, 70] width 104 height 24
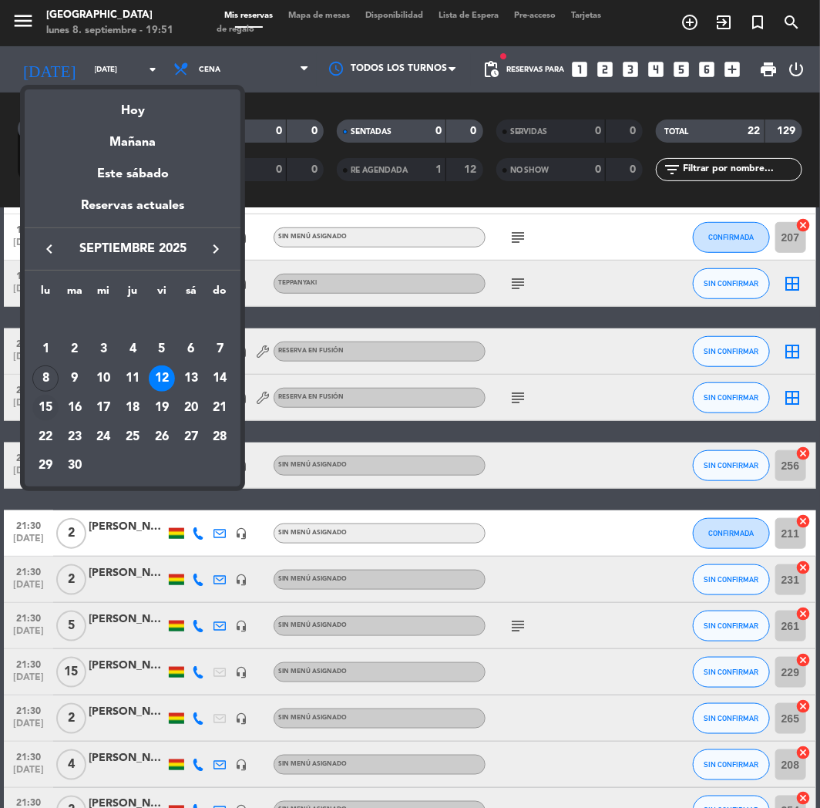
click at [47, 398] on div "15" at bounding box center [45, 408] width 26 height 26
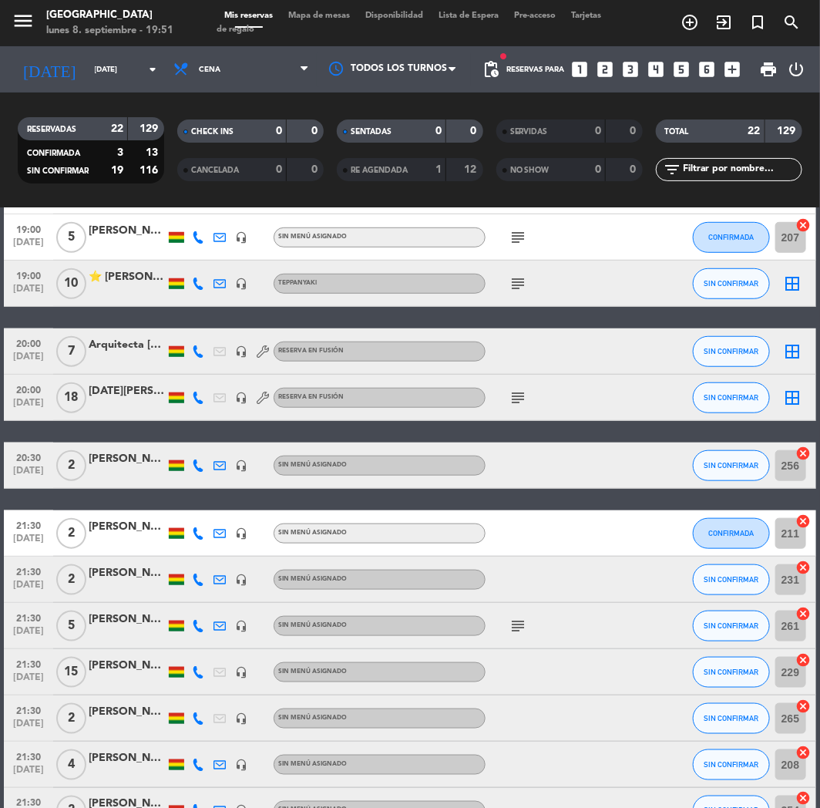
type input "[DATE]"
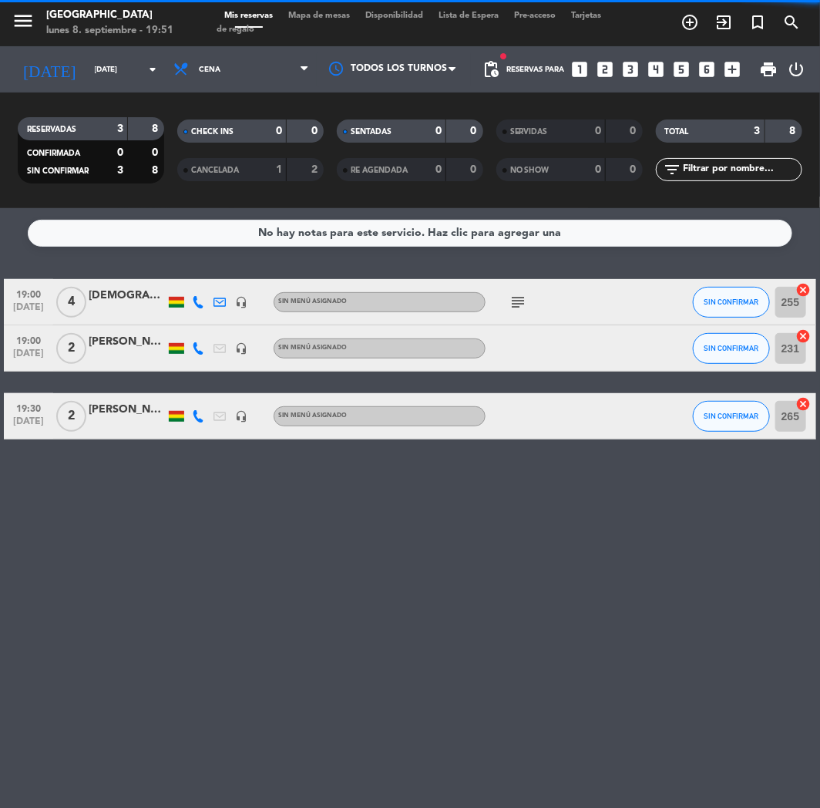
scroll to position [0, 0]
click at [598, 63] on icon "looks_two" at bounding box center [606, 69] width 20 height 20
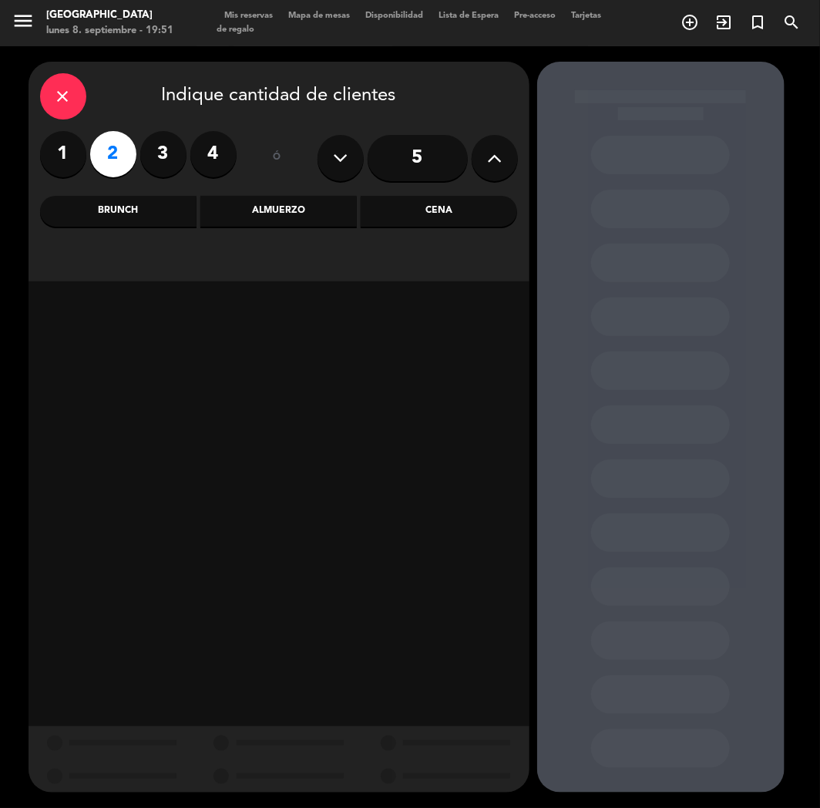
click at [442, 220] on div "Cena" at bounding box center [439, 211] width 156 height 31
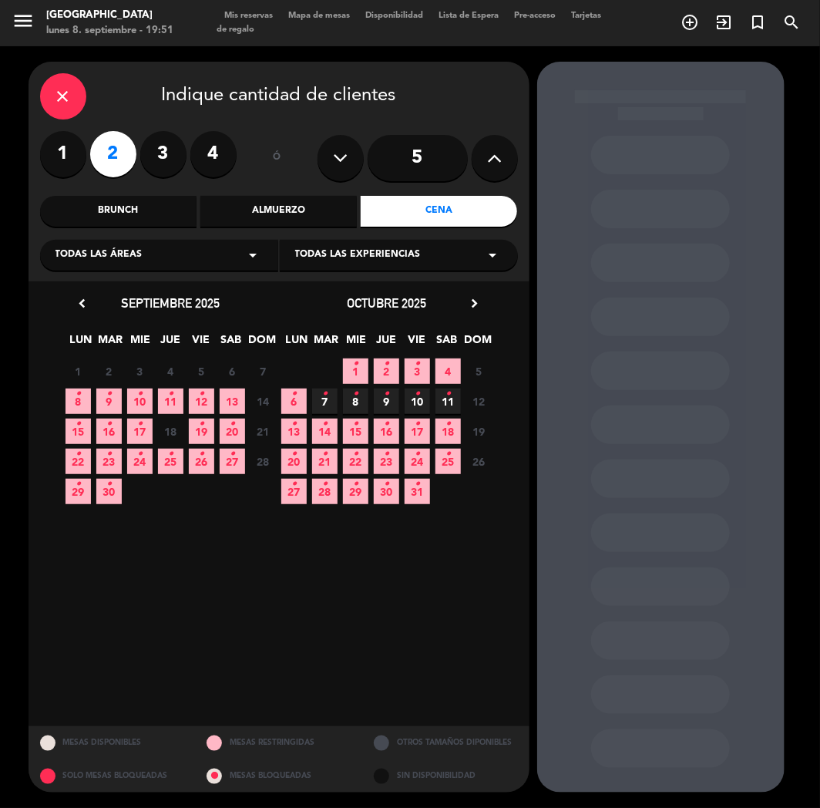
click at [103, 405] on span "9 •" at bounding box center [108, 400] width 25 height 25
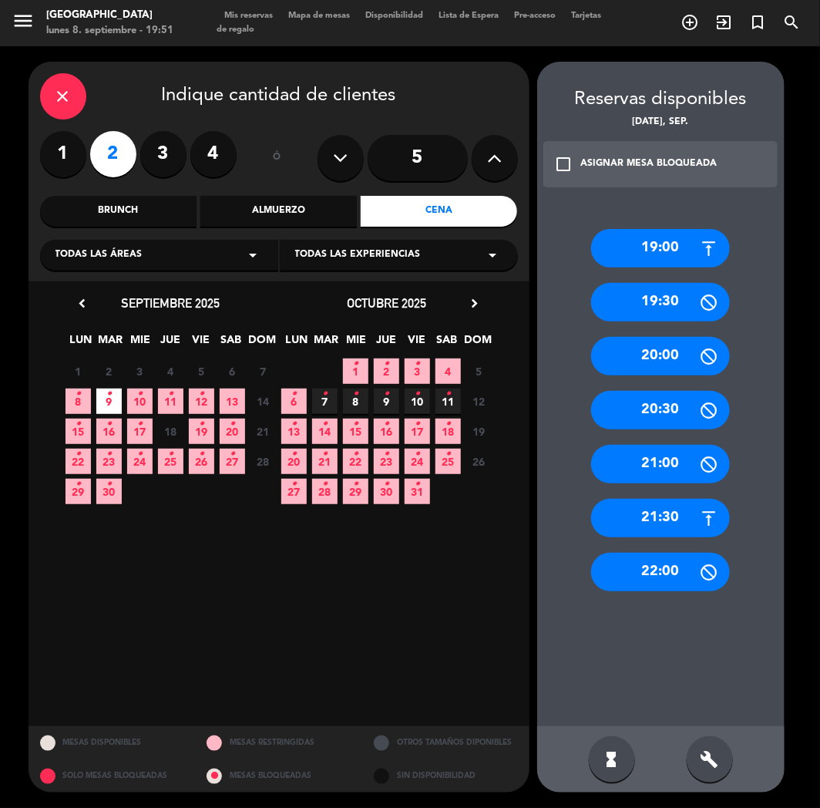
click at [663, 234] on div "19:00" at bounding box center [660, 248] width 139 height 39
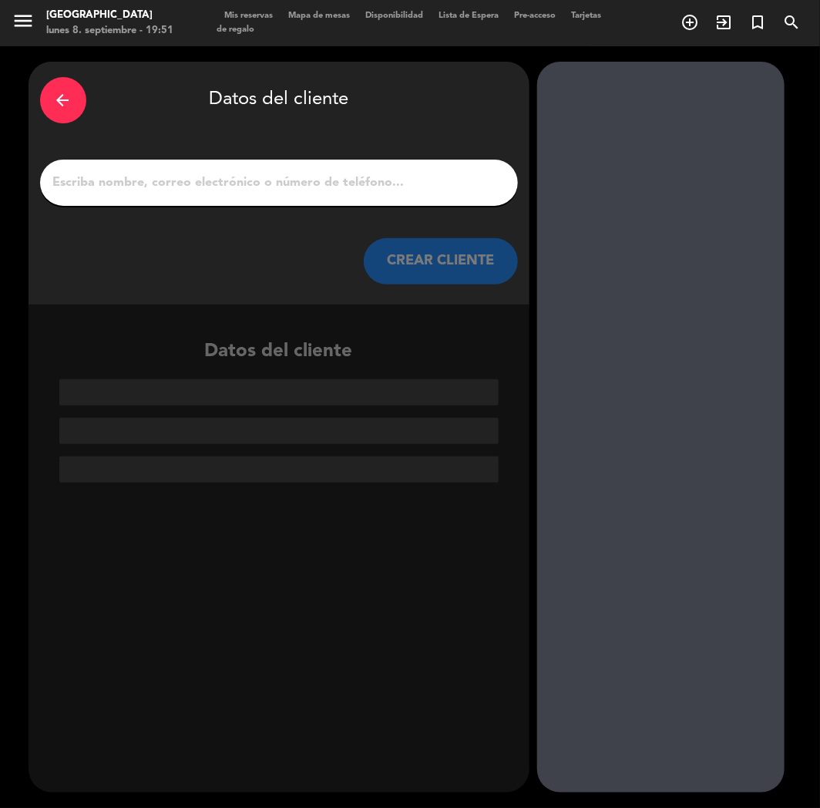
click at [224, 176] on input "1" at bounding box center [279, 183] width 455 height 22
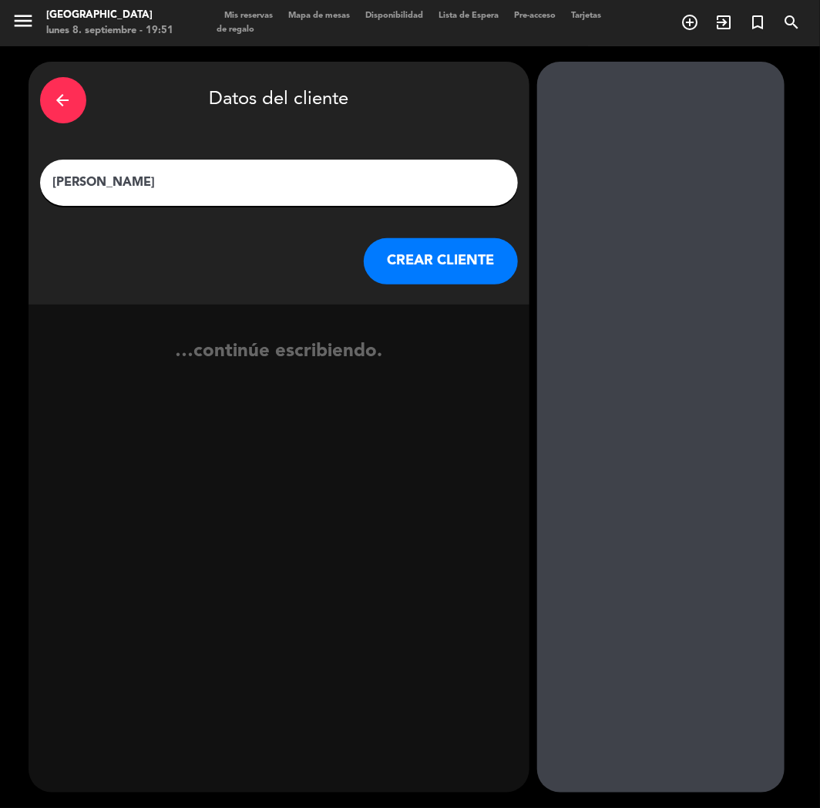
type input "[PERSON_NAME]"
click at [422, 273] on button "CREAR CLIENTE" at bounding box center [441, 261] width 154 height 46
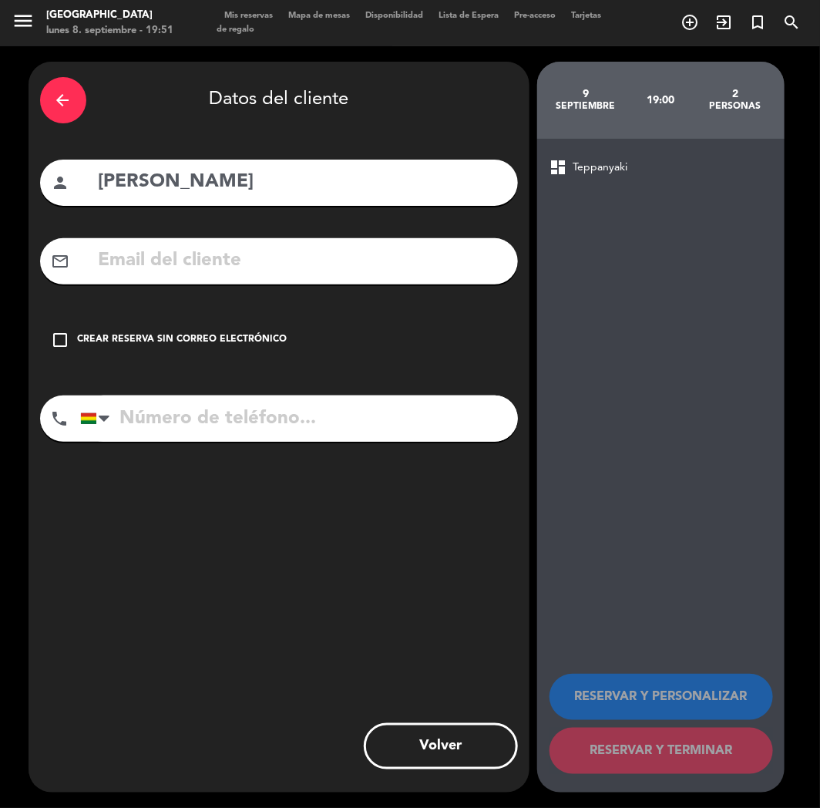
drag, startPoint x: 266, startPoint y: 248, endPoint x: 271, endPoint y: 259, distance: 12.1
click at [271, 255] on input "text" at bounding box center [301, 261] width 409 height 32
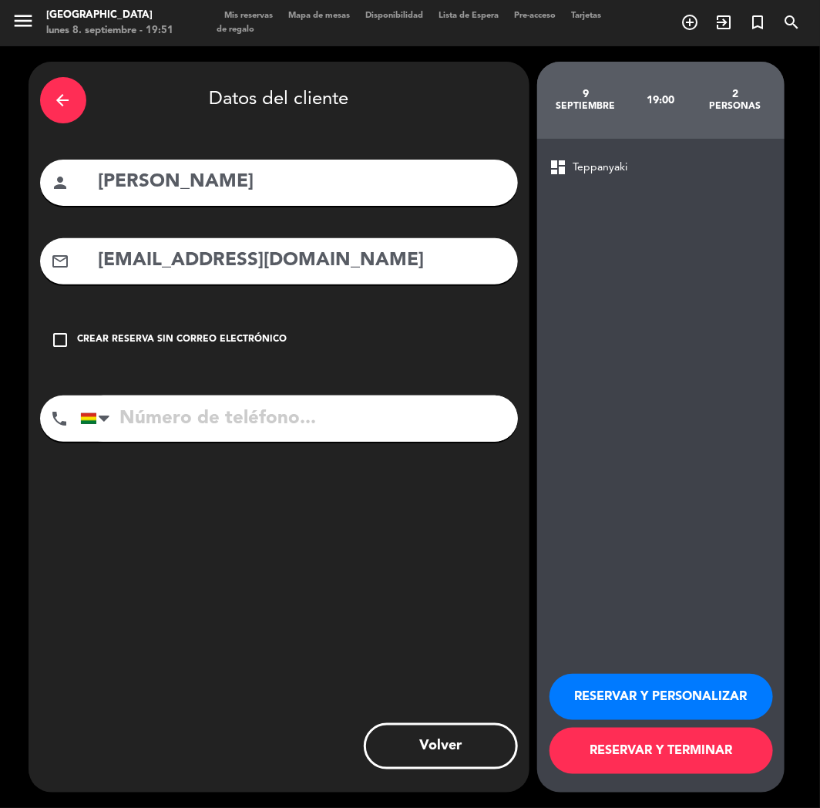
click at [290, 411] on input "tel" at bounding box center [299, 418] width 438 height 46
drag, startPoint x: 621, startPoint y: 686, endPoint x: 581, endPoint y: 671, distance: 42.2
click at [617, 686] on button "RESERVAR Y PERSONALIZAR" at bounding box center [662, 697] width 224 height 46
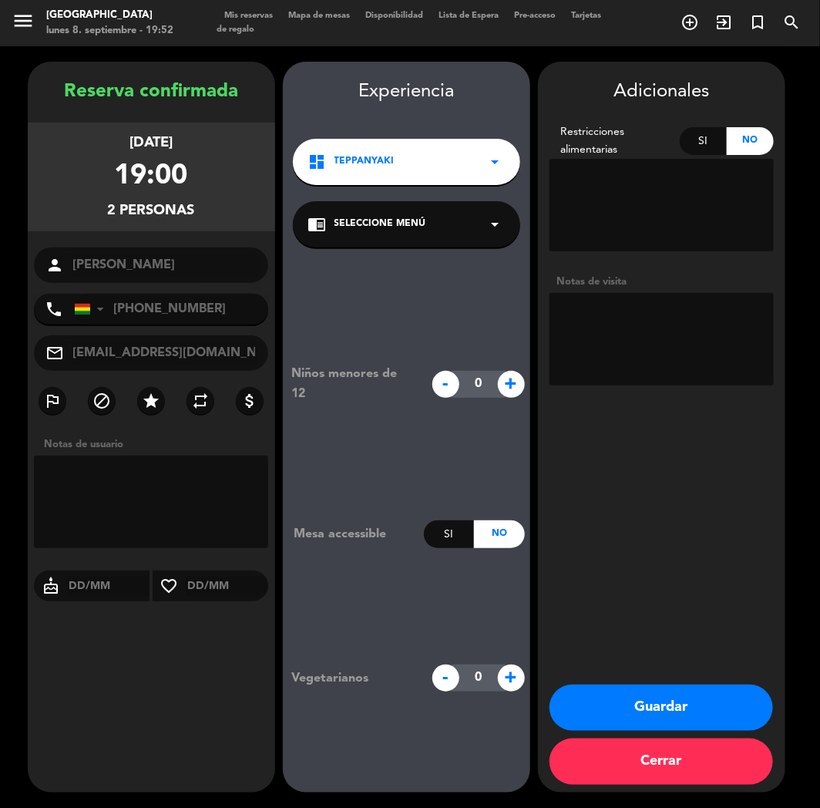
click at [672, 371] on textarea at bounding box center [662, 339] width 224 height 92
click at [598, 297] on textarea at bounding box center [662, 339] width 224 height 92
click at [698, 708] on button "Guardar" at bounding box center [662, 707] width 224 height 46
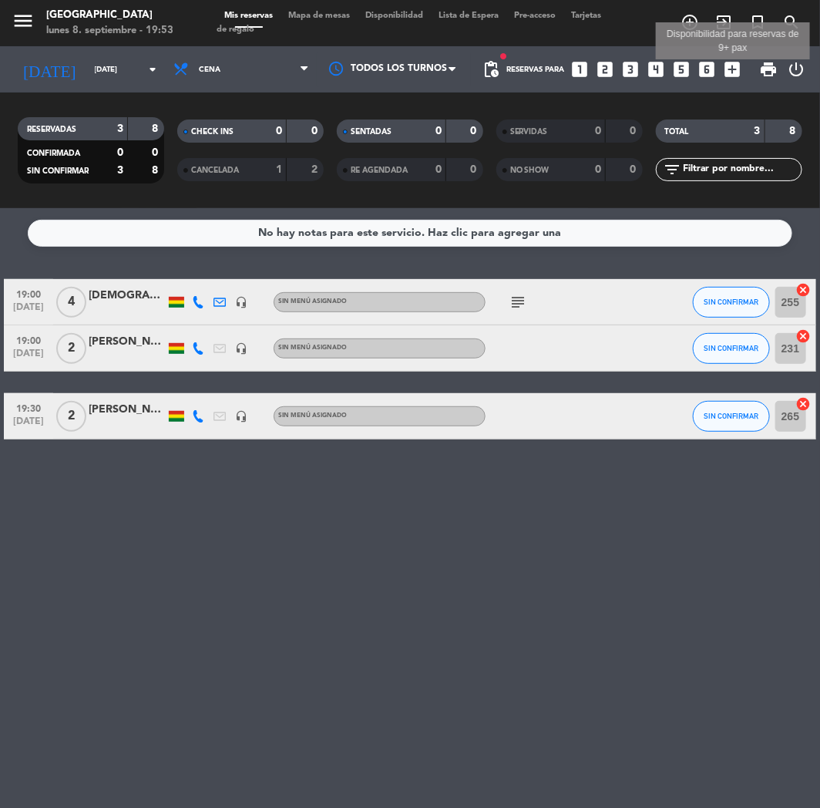
click at [728, 68] on icon "add_box" at bounding box center [733, 69] width 20 height 20
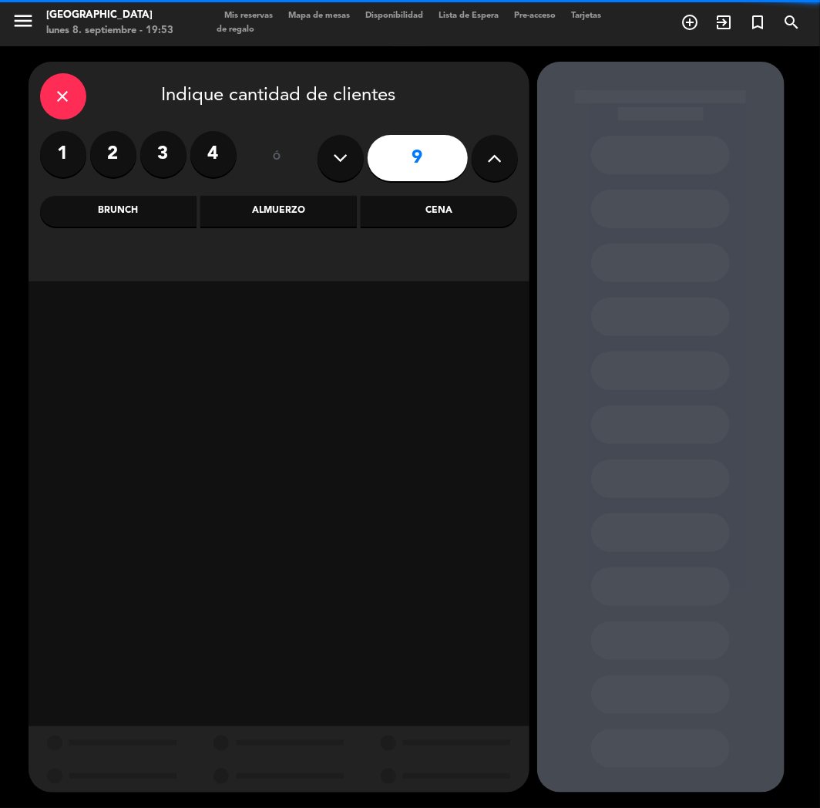
click at [487, 156] on icon at bounding box center [494, 157] width 15 height 23
click at [453, 216] on div "Cena" at bounding box center [439, 211] width 156 height 31
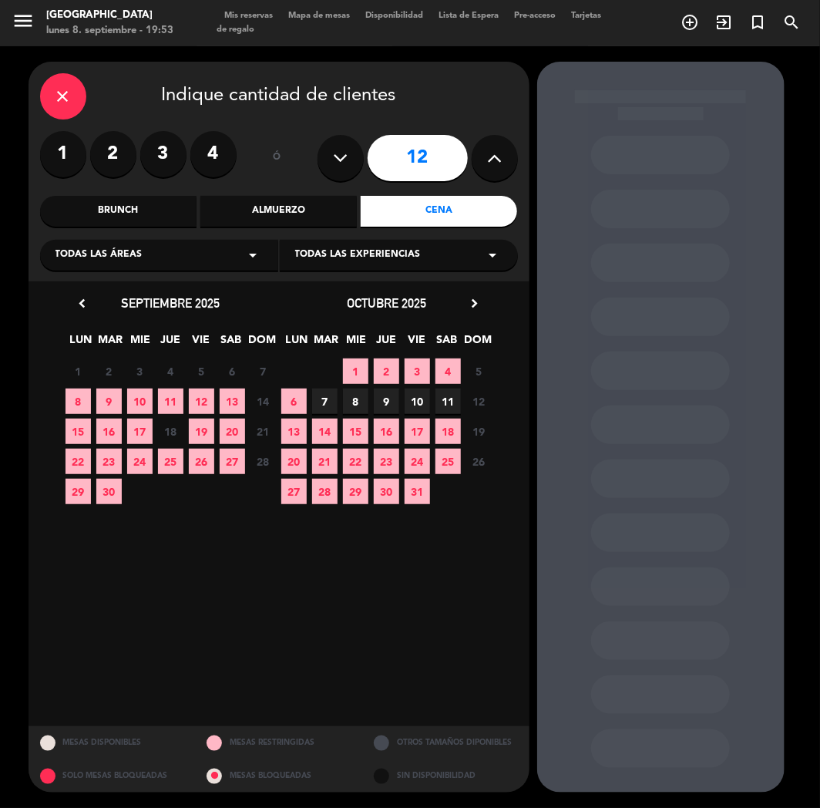
click at [114, 428] on span "16" at bounding box center [108, 431] width 25 height 25
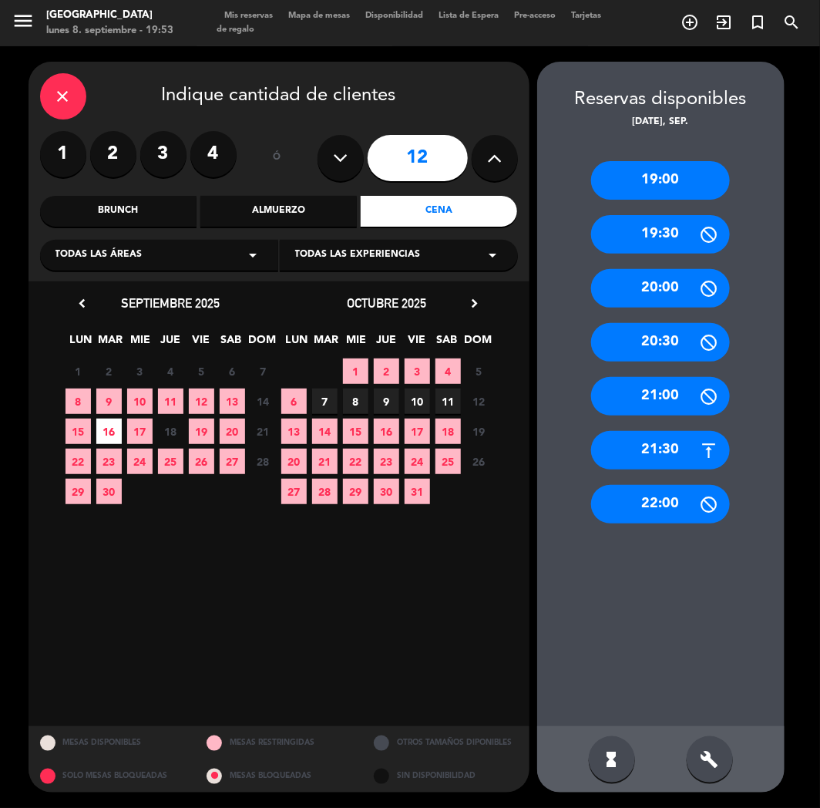
click at [651, 445] on div "21:30" at bounding box center [660, 450] width 139 height 39
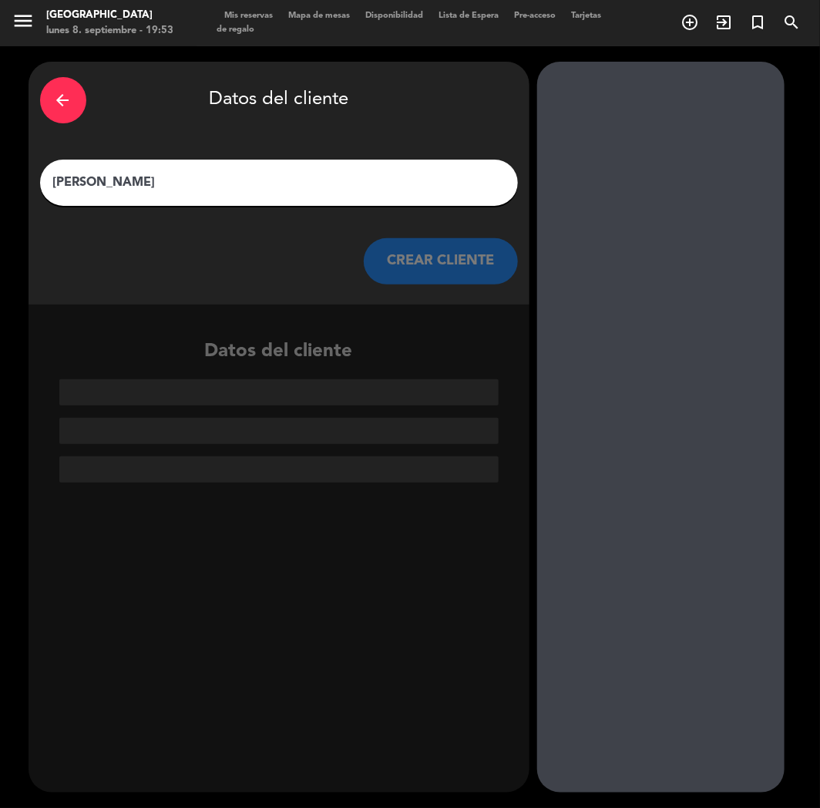
click at [281, 183] on input "[PERSON_NAME]" at bounding box center [279, 183] width 455 height 22
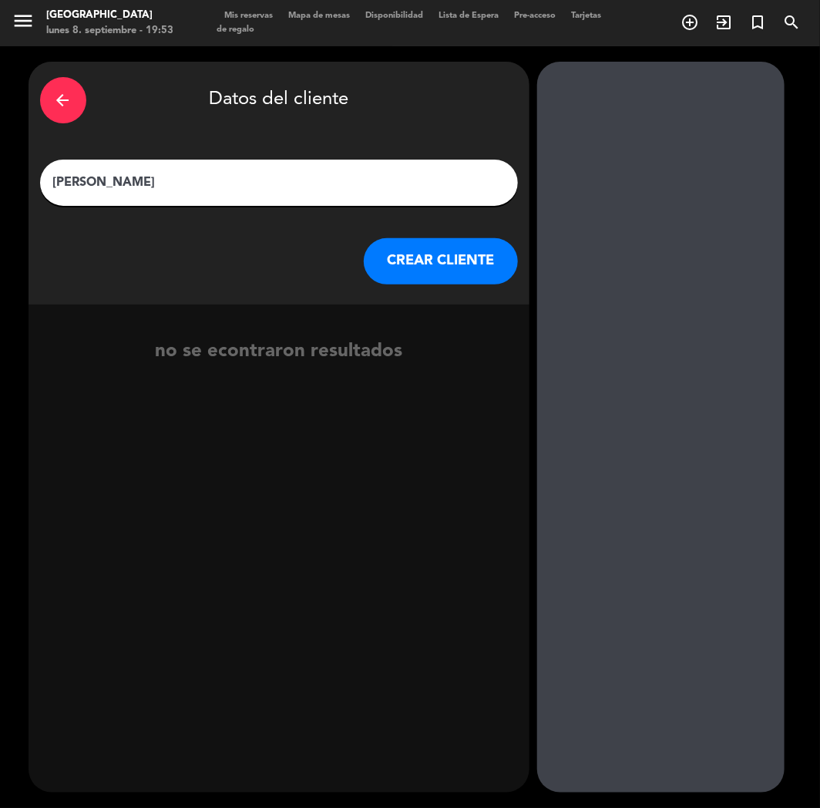
click at [222, 188] on input "[PERSON_NAME]" at bounding box center [279, 183] width 455 height 22
click at [55, 181] on input "[PERSON_NAME]" at bounding box center [279, 183] width 455 height 22
click at [54, 183] on input "[PERSON_NAME]" at bounding box center [279, 183] width 455 height 22
click at [461, 254] on button "CREAR CLIENTE" at bounding box center [441, 261] width 154 height 46
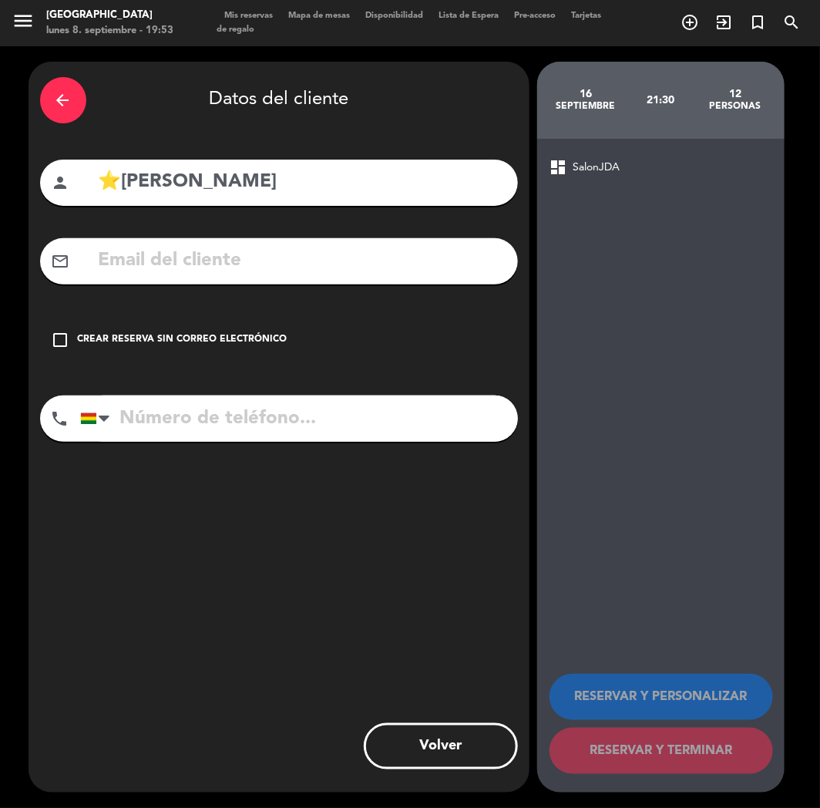
click at [199, 271] on input "text" at bounding box center [301, 261] width 409 height 32
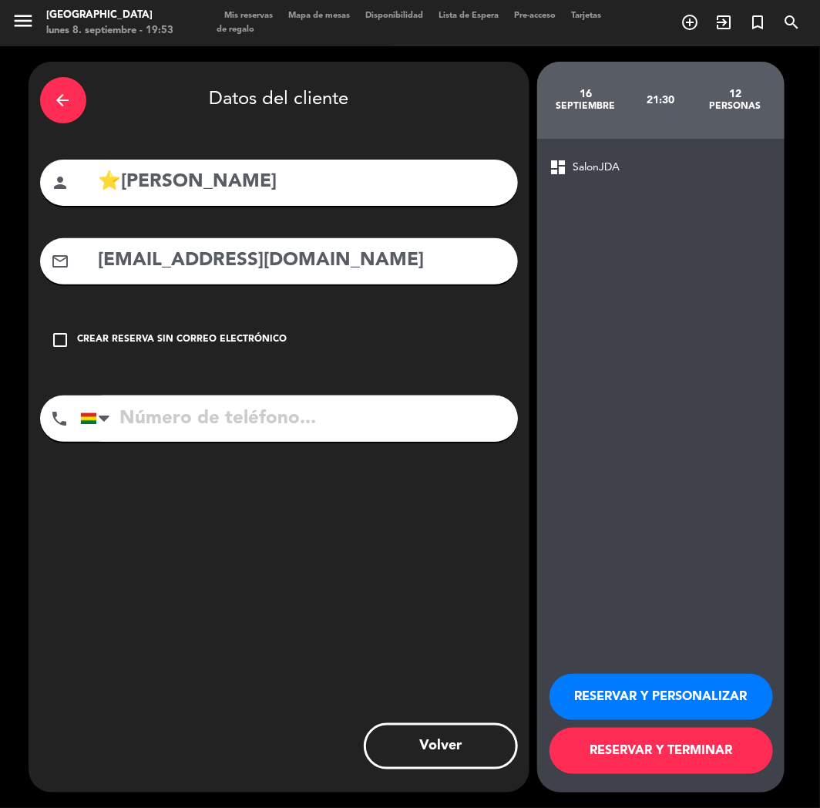
click at [190, 440] on input "tel" at bounding box center [299, 418] width 438 height 46
click at [561, 695] on button "RESERVAR Y PERSONALIZAR" at bounding box center [662, 697] width 224 height 46
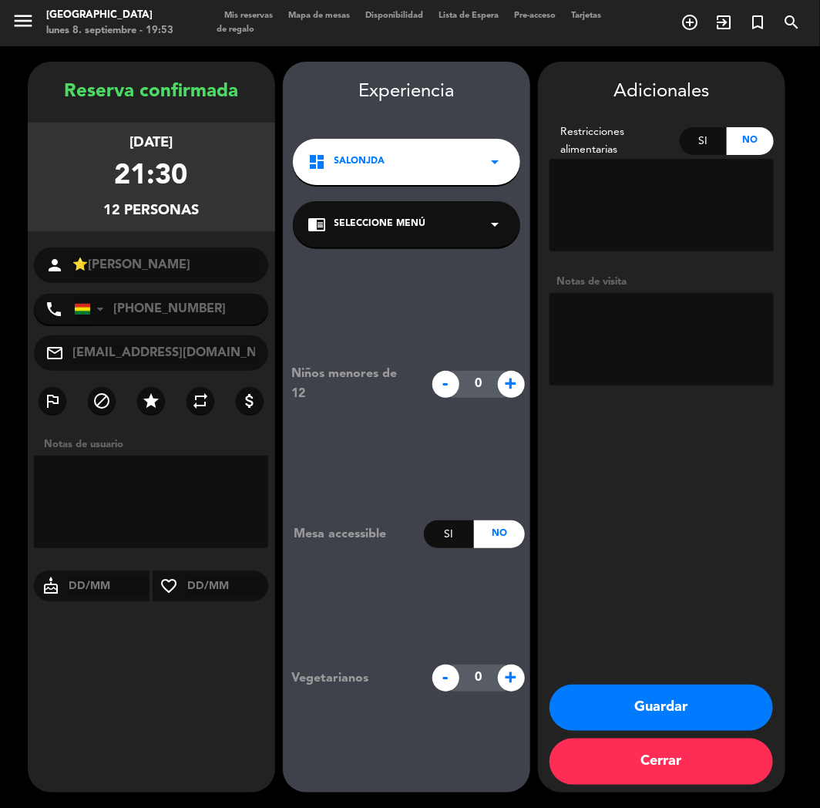
click at [425, 177] on div "dashboard SalonJDA arrow_drop_down" at bounding box center [406, 162] width 227 height 46
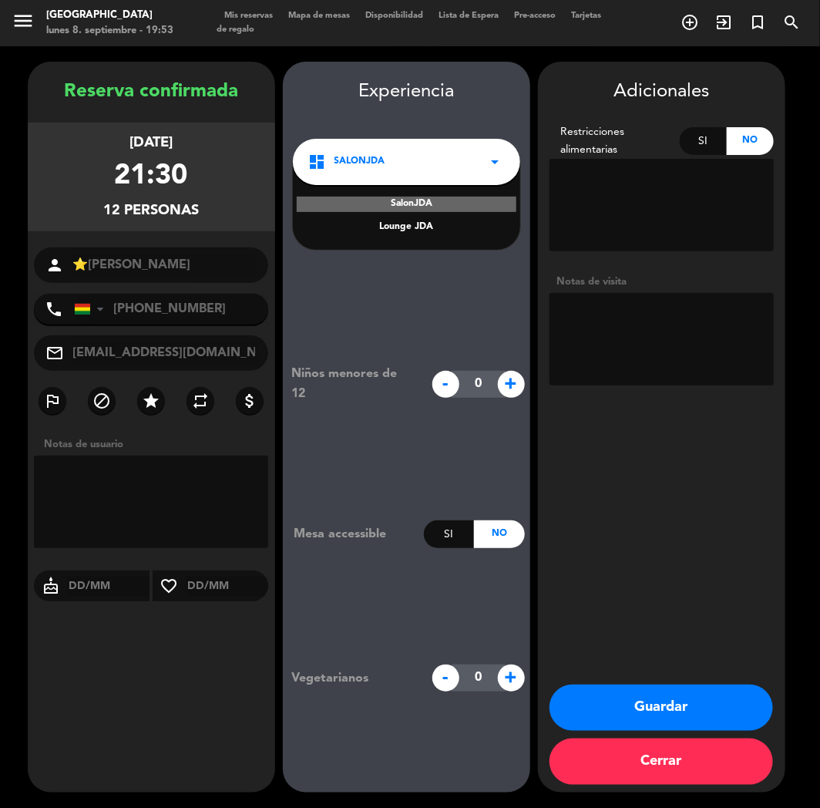
click at [588, 350] on textarea at bounding box center [662, 339] width 224 height 92
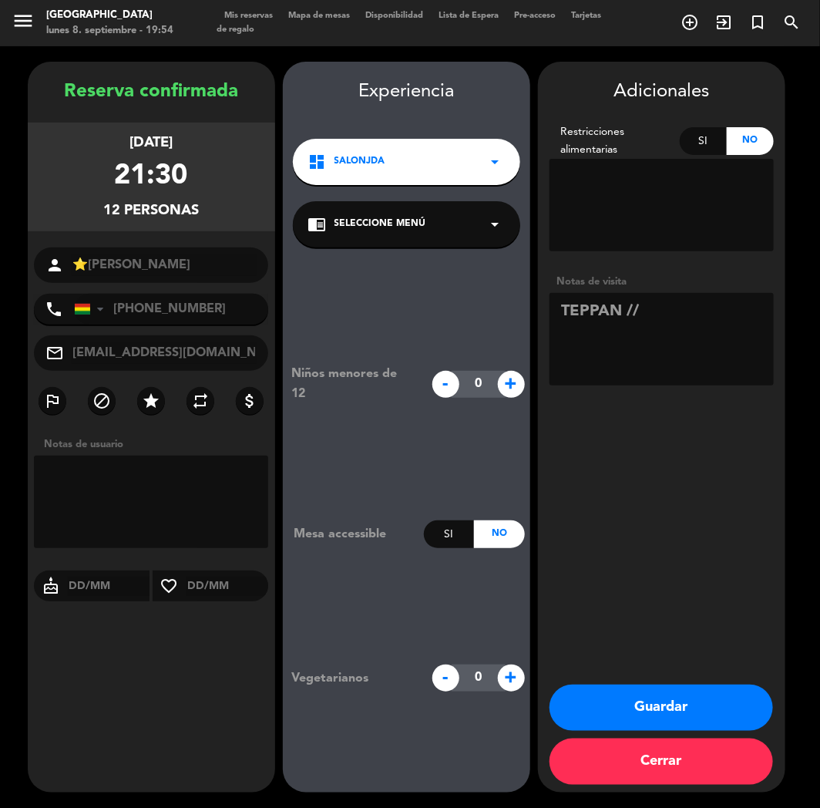
click at [615, 455] on div "Adicionales Restricciones alimentarias Si No Notas de visita Guardar Cerrar" at bounding box center [661, 427] width 247 height 731
click at [627, 706] on button "Guardar" at bounding box center [662, 707] width 224 height 46
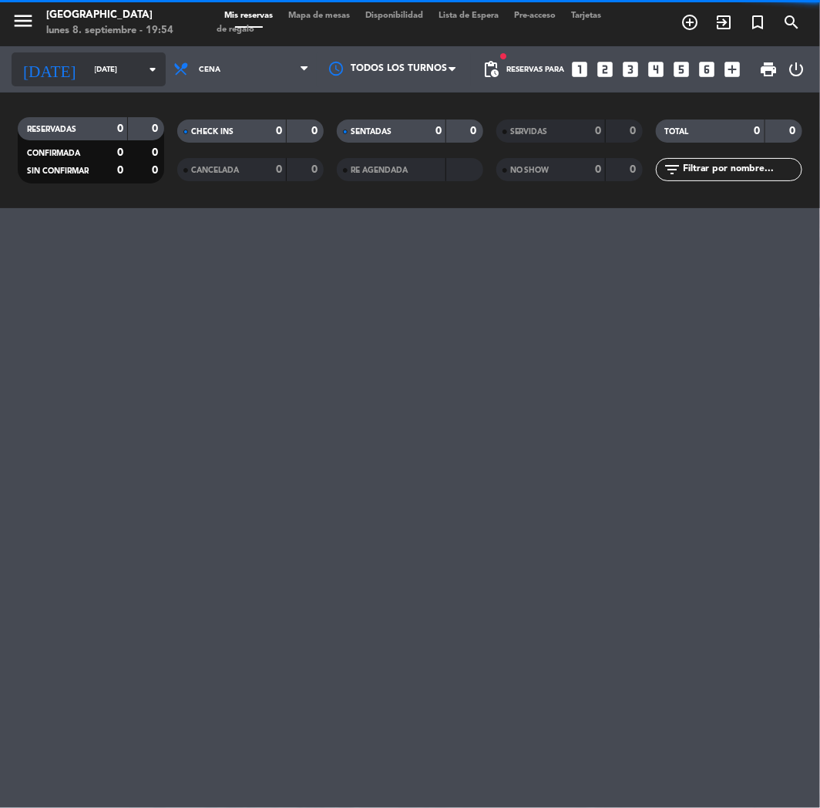
click at [114, 70] on input "[DATE]" at bounding box center [139, 70] width 104 height 24
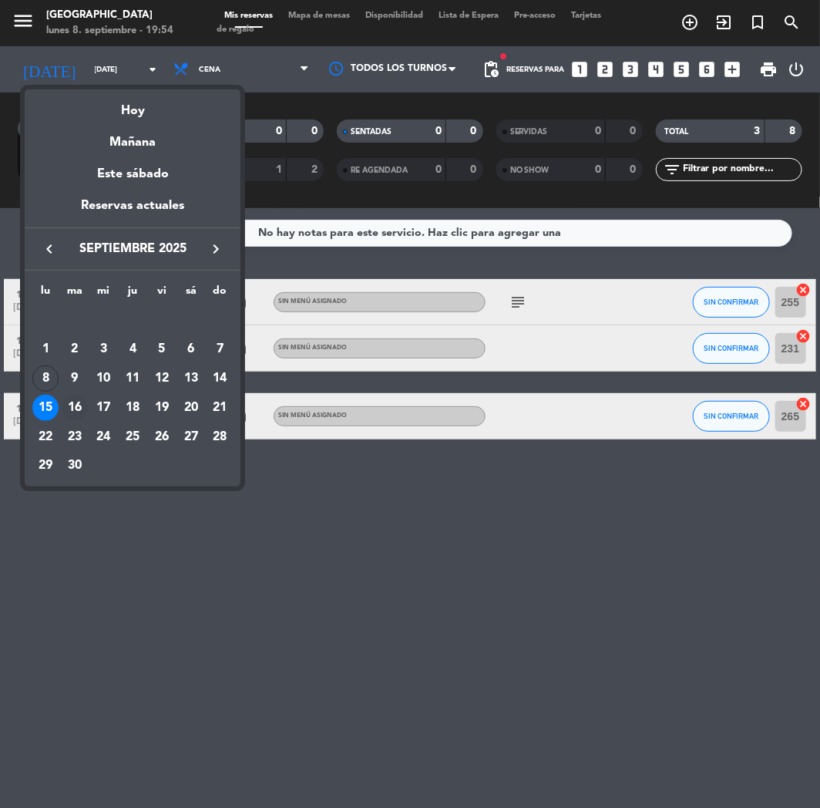
click at [75, 405] on div "16" at bounding box center [75, 408] width 26 height 26
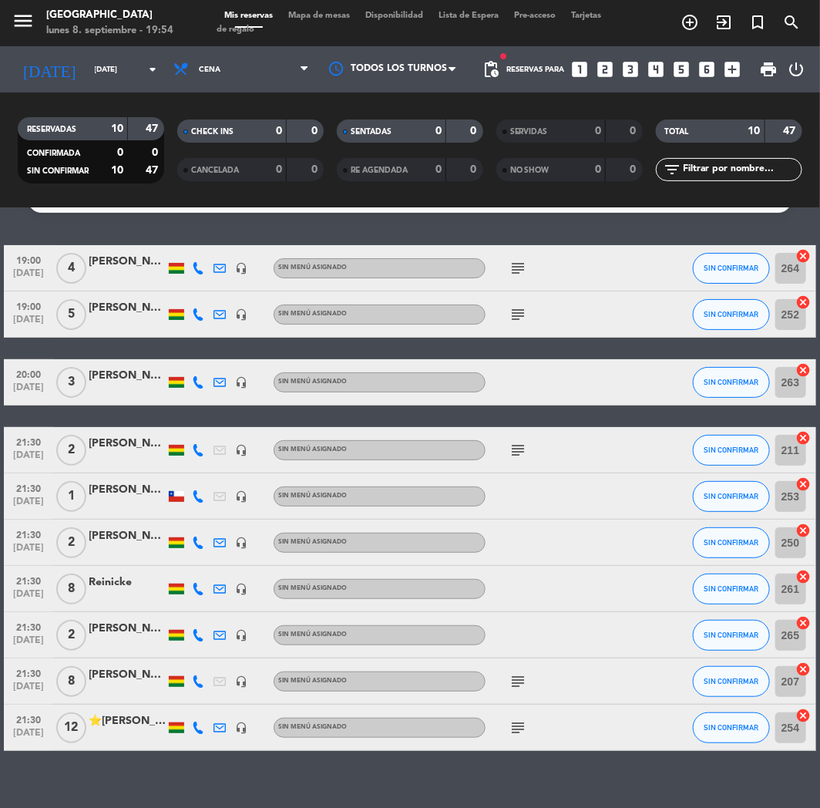
scroll to position [52, 0]
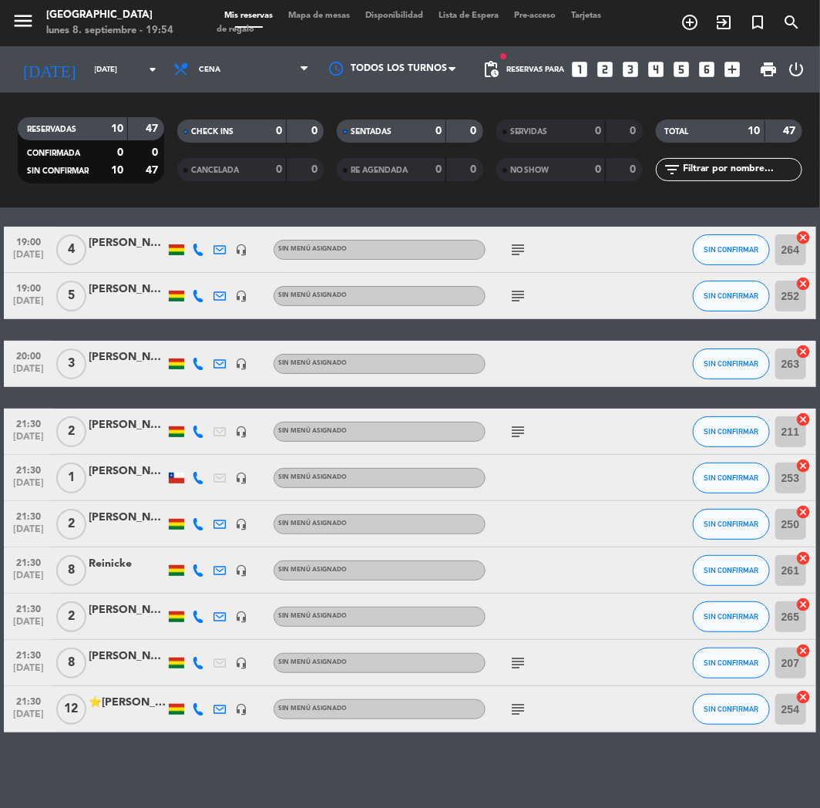
click at [121, 700] on div "⭐[PERSON_NAME]" at bounding box center [127, 703] width 77 height 18
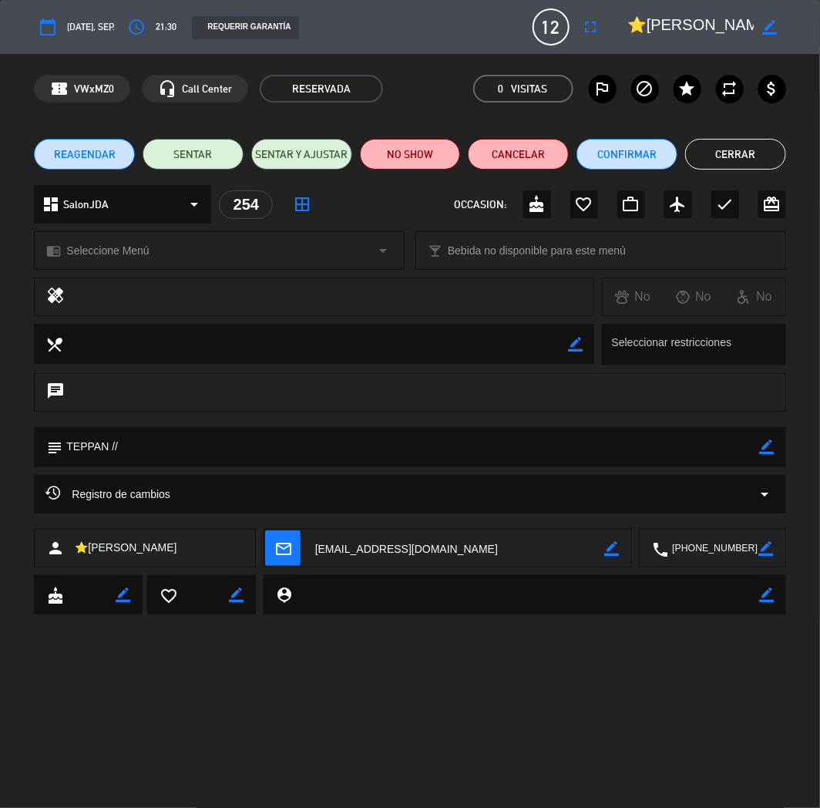
click at [113, 199] on div "dashboard SalonJDA arrow_drop_down" at bounding box center [122, 204] width 177 height 39
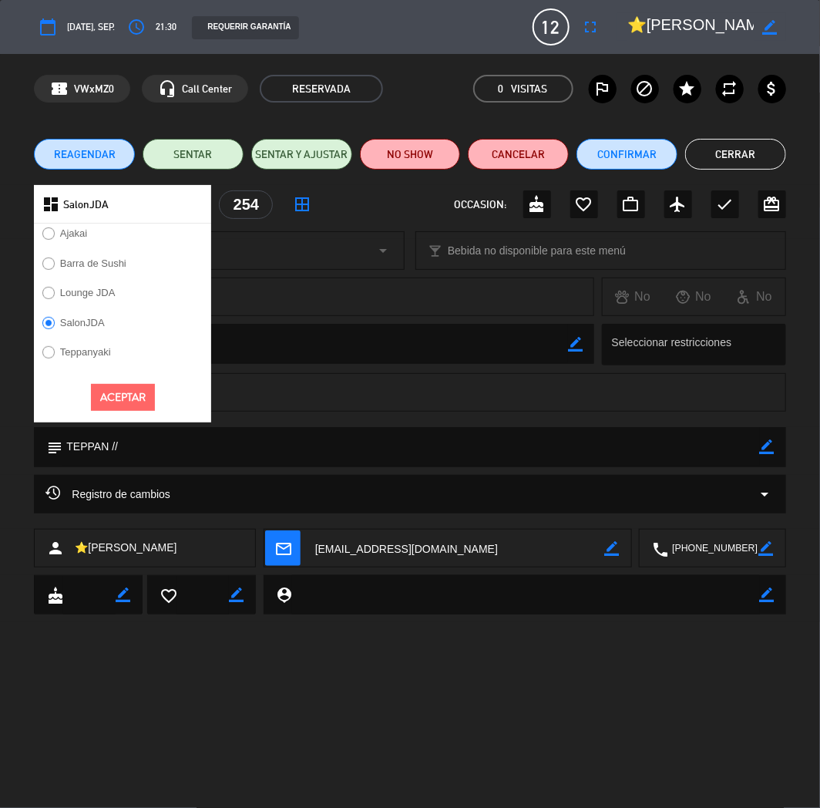
click at [92, 348] on label "Teppanyaki" at bounding box center [85, 352] width 51 height 10
click at [113, 395] on button "Aceptar" at bounding box center [123, 397] width 64 height 27
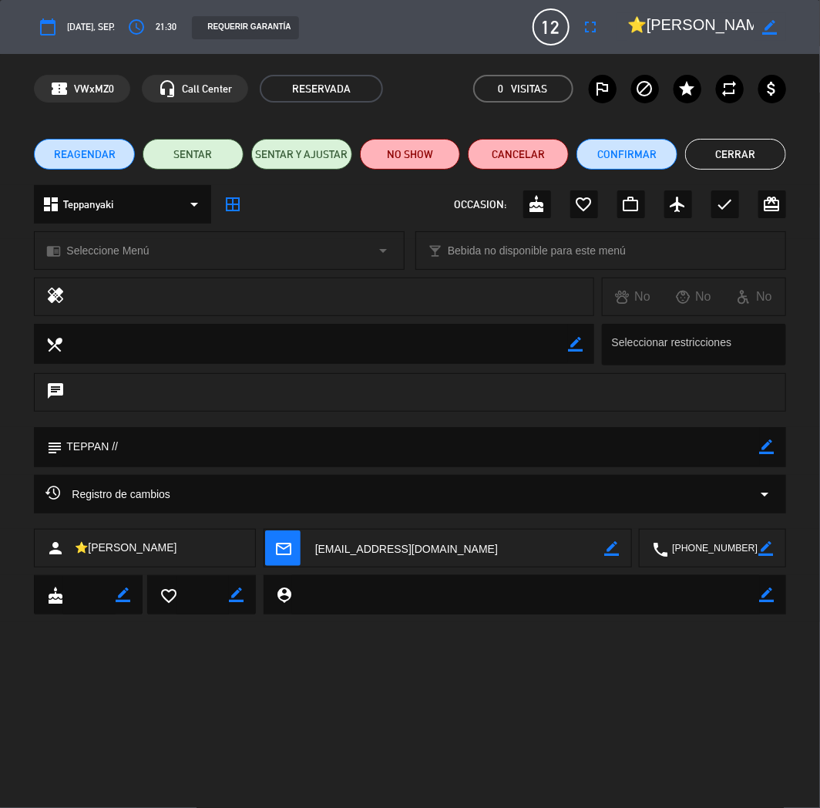
click at [94, 244] on span "Seleccione Menú" at bounding box center [107, 251] width 82 height 18
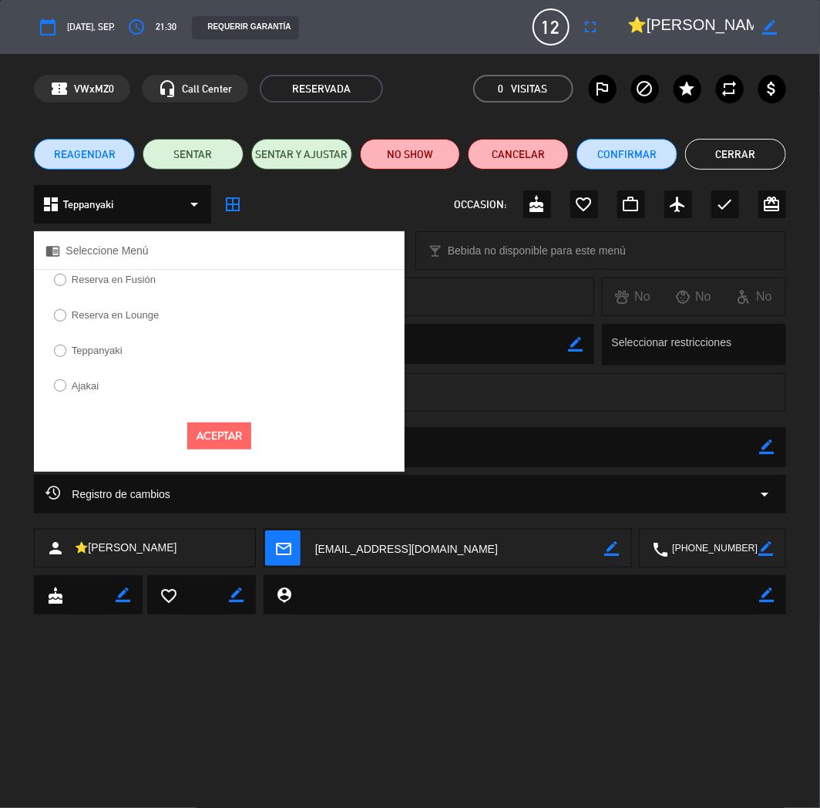
click at [101, 347] on label "Teppanyaki" at bounding box center [97, 350] width 51 height 10
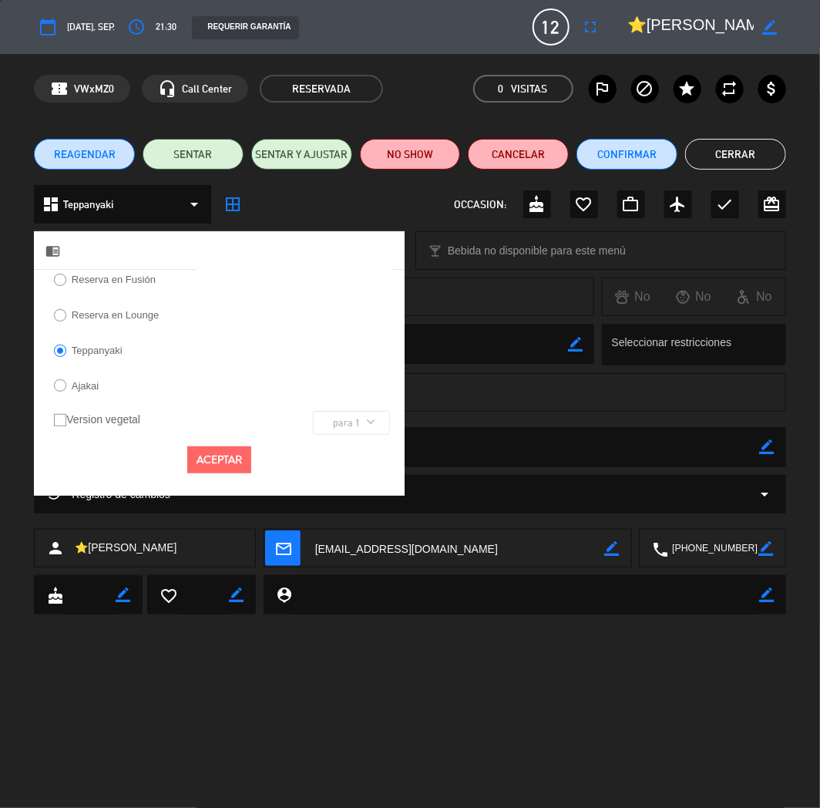
click at [213, 450] on button "Aceptar" at bounding box center [219, 459] width 64 height 27
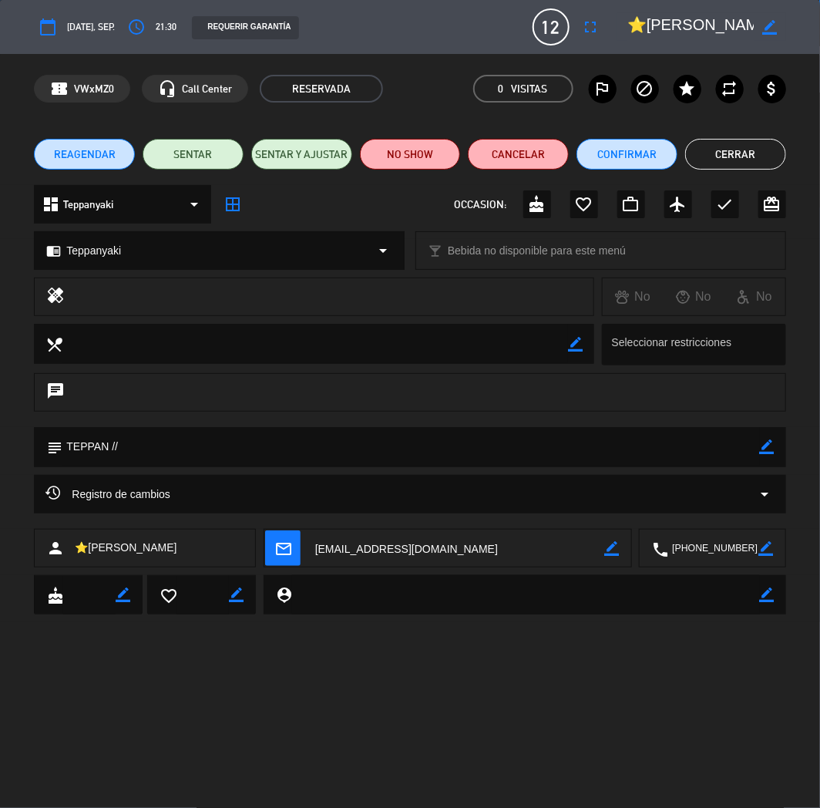
click at [714, 154] on button "Cerrar" at bounding box center [735, 154] width 101 height 31
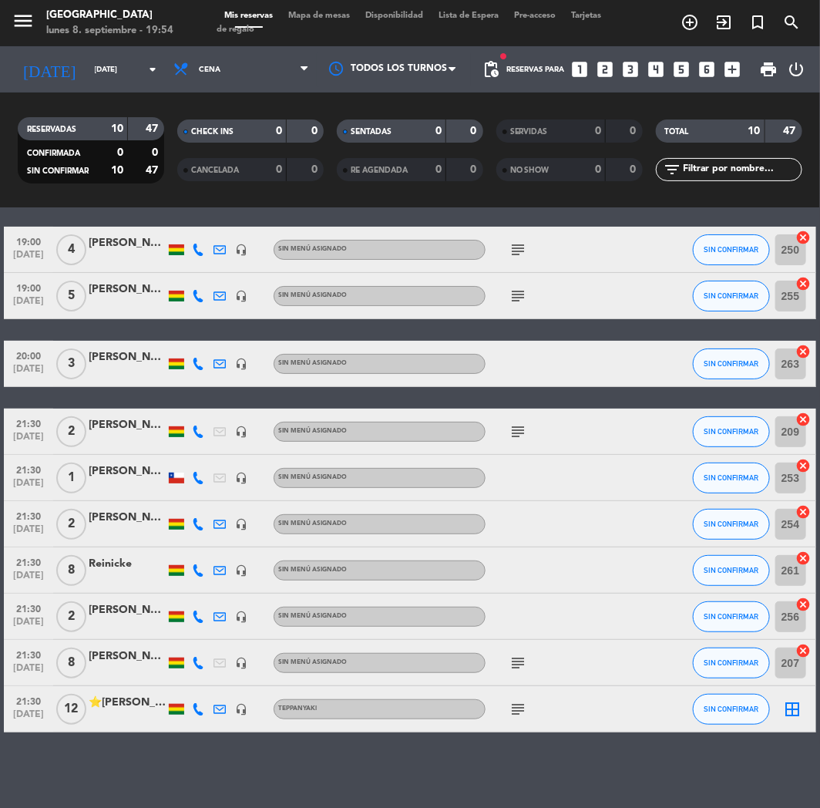
click at [620, 72] on div "Reservas para looks_one looks_two looks_3 looks_4 looks_5 looks_6 add_box" at bounding box center [627, 69] width 241 height 46
click at [622, 70] on icon "looks_3" at bounding box center [631, 69] width 20 height 20
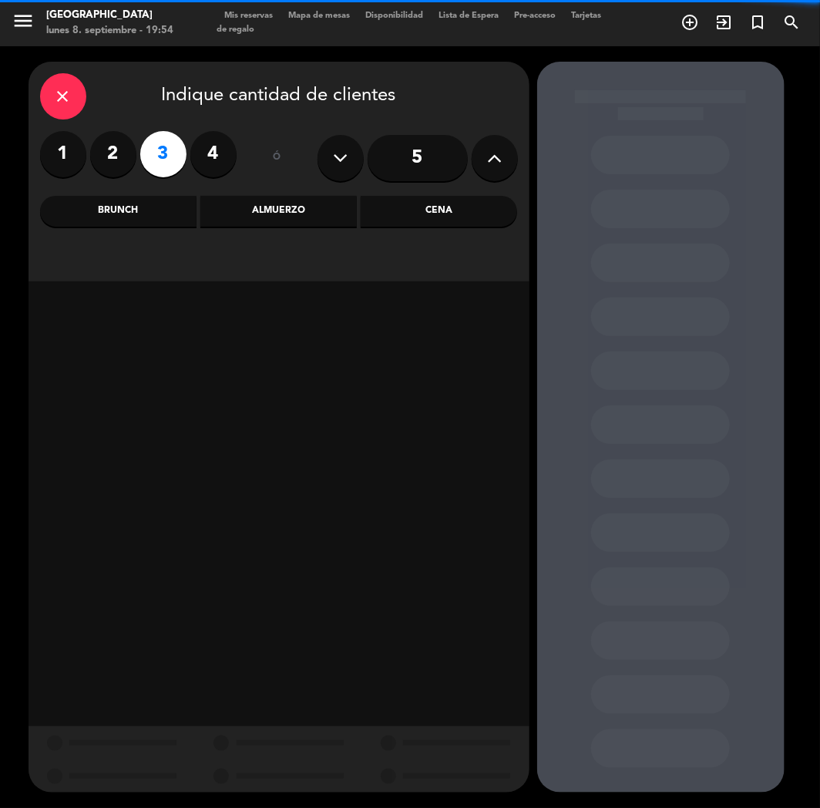
click at [430, 221] on div "Cena" at bounding box center [439, 211] width 156 height 31
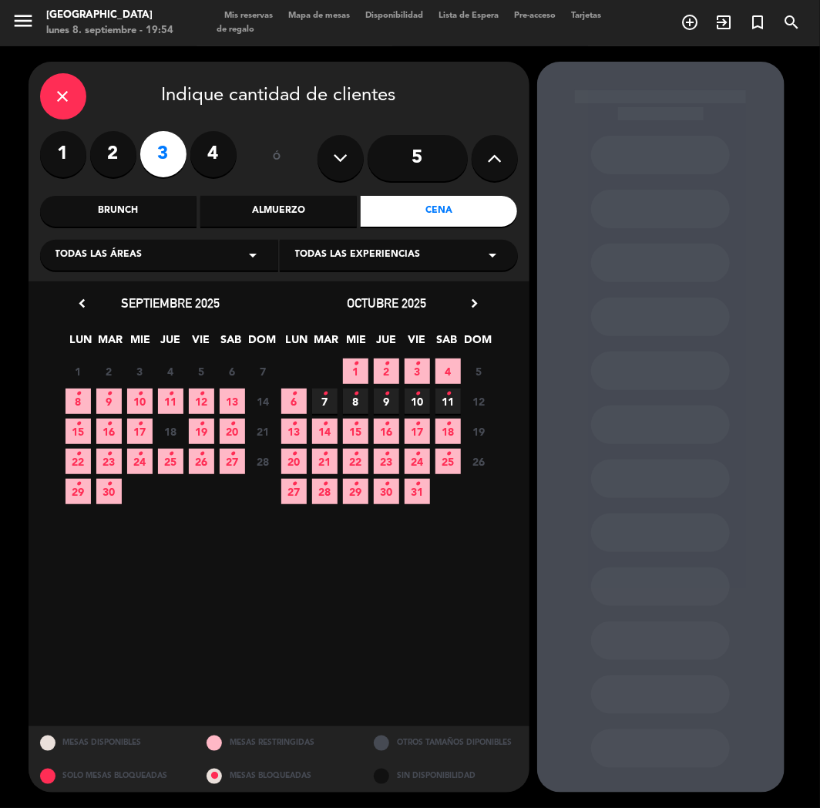
click at [106, 399] on icon "•" at bounding box center [108, 394] width 5 height 25
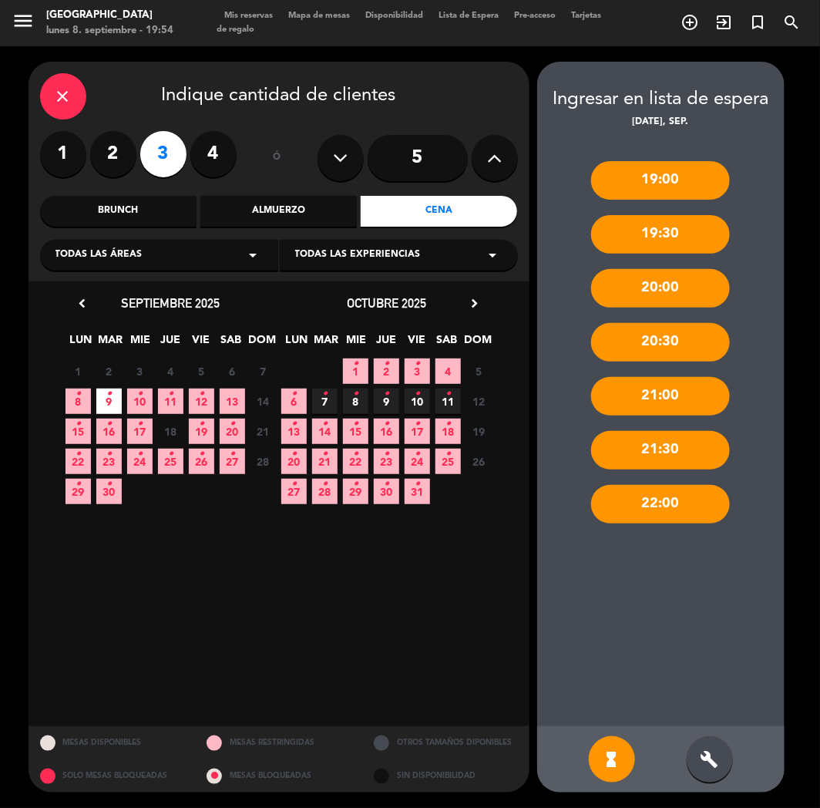
click at [720, 757] on div "build" at bounding box center [710, 759] width 46 height 46
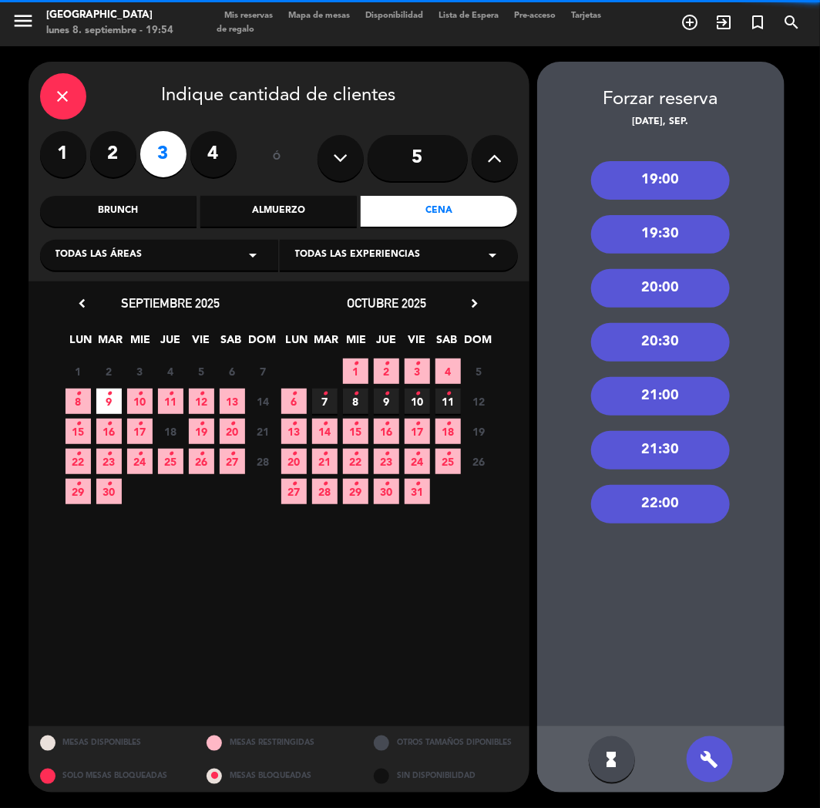
click at [702, 433] on div "21:30" at bounding box center [660, 450] width 139 height 39
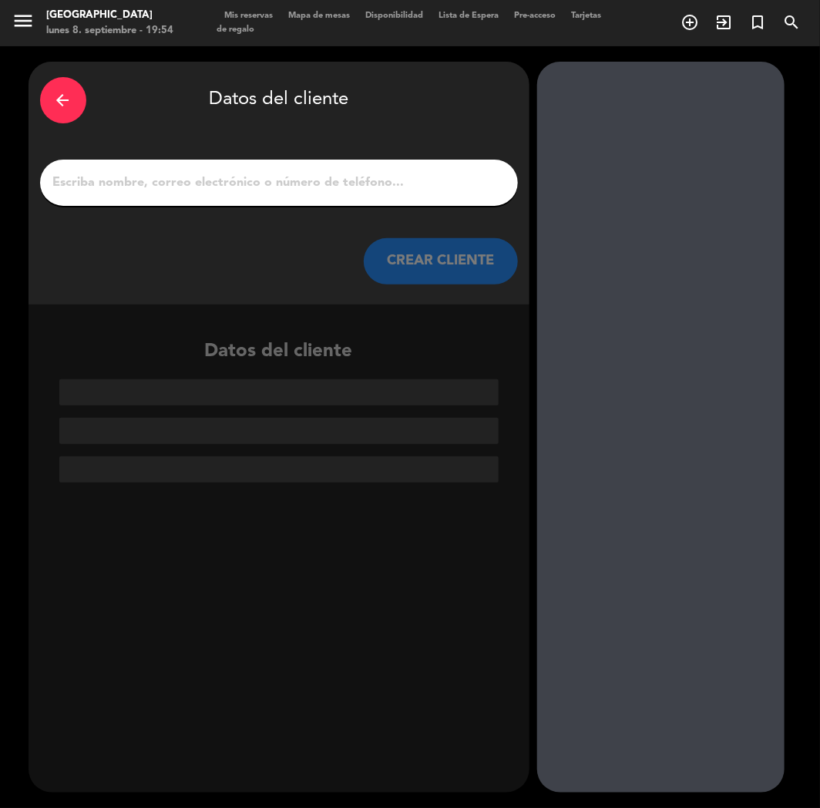
click at [320, 181] on input "1" at bounding box center [279, 183] width 455 height 22
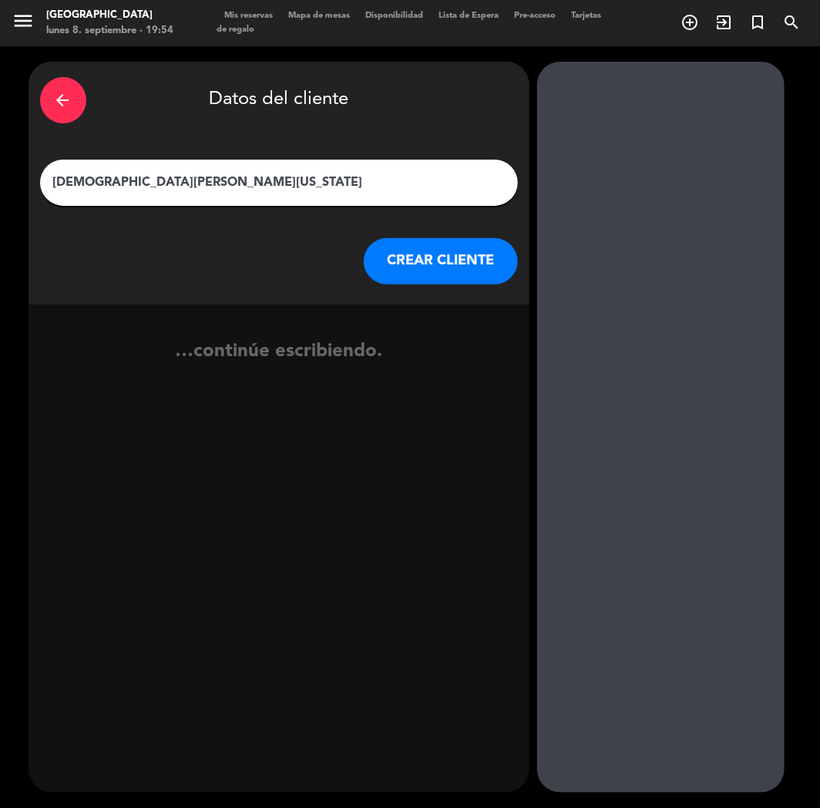
click at [443, 274] on button "CREAR CLIENTE" at bounding box center [441, 261] width 154 height 46
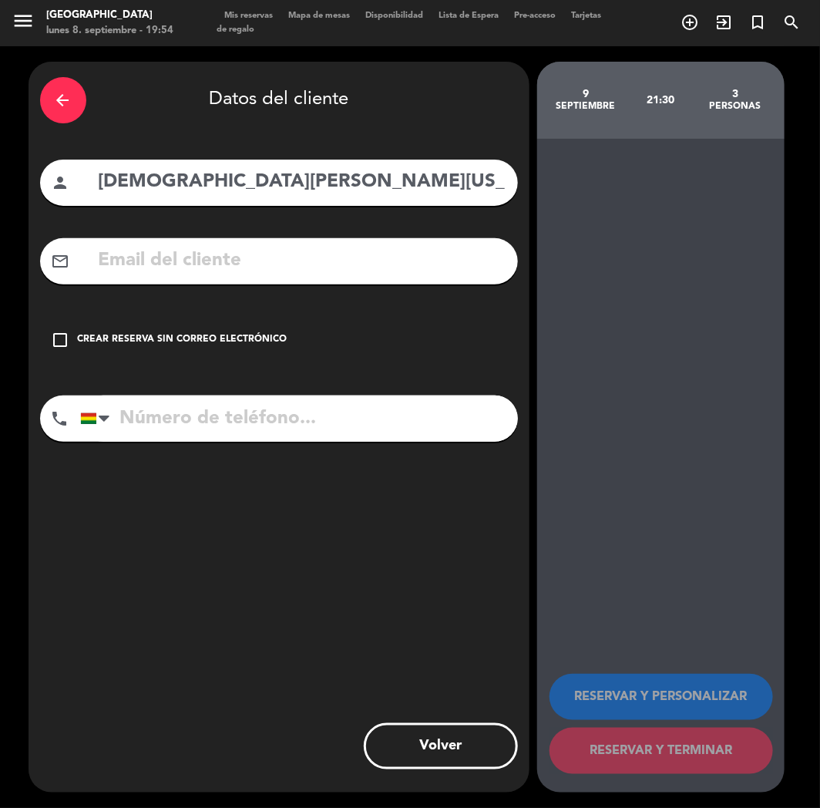
click at [150, 261] on input "text" at bounding box center [301, 261] width 409 height 32
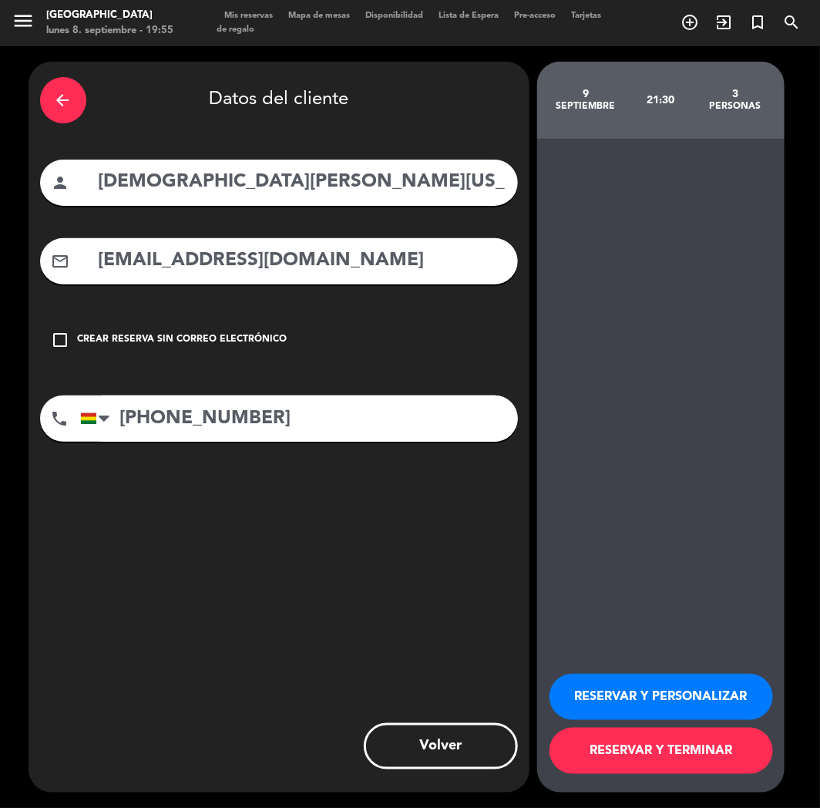
click at [214, 412] on input "[PHONE_NUMBER]" at bounding box center [299, 418] width 438 height 46
drag, startPoint x: 597, startPoint y: 691, endPoint x: 297, endPoint y: 496, distance: 358.3
click at [594, 689] on button "RESERVAR Y PERSONALIZAR" at bounding box center [662, 697] width 224 height 46
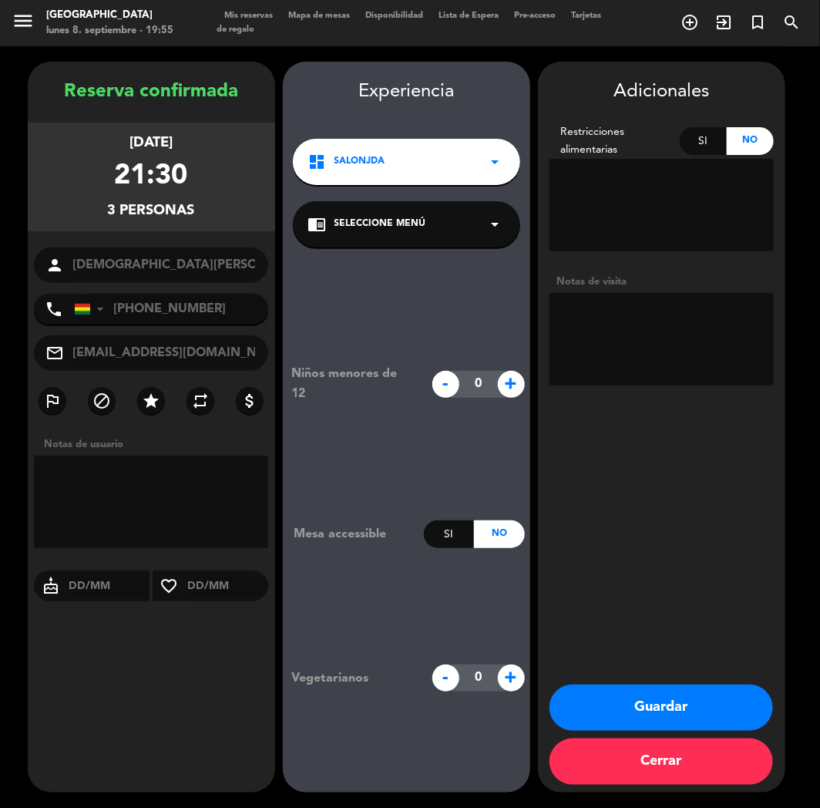
click at [669, 331] on textarea at bounding box center [662, 339] width 224 height 92
click at [606, 710] on button "Guardar" at bounding box center [662, 707] width 224 height 46
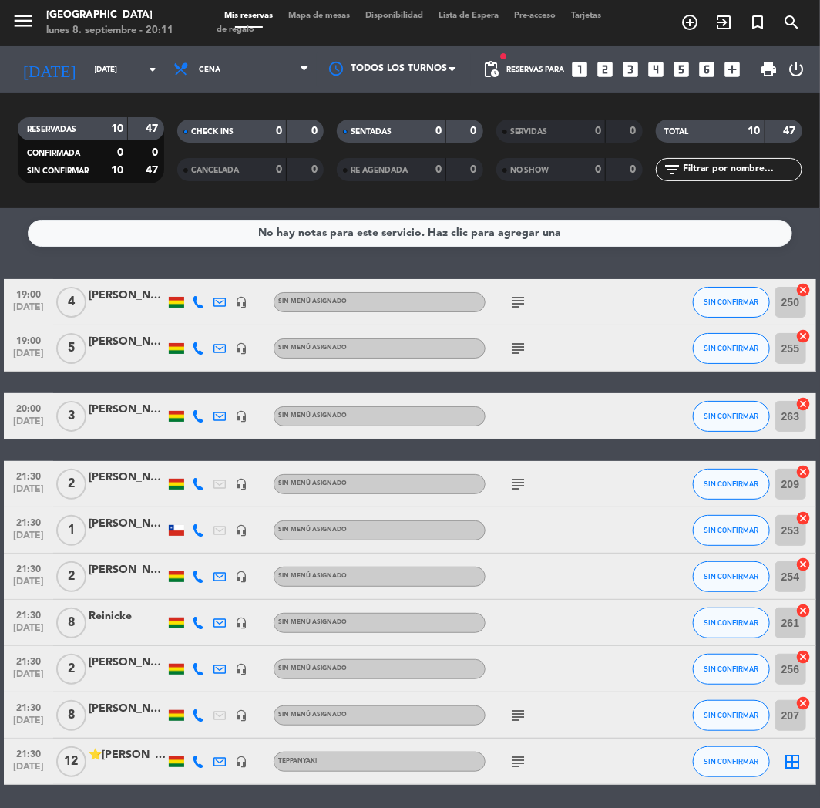
click at [699, 69] on icon "looks_6" at bounding box center [708, 69] width 20 height 20
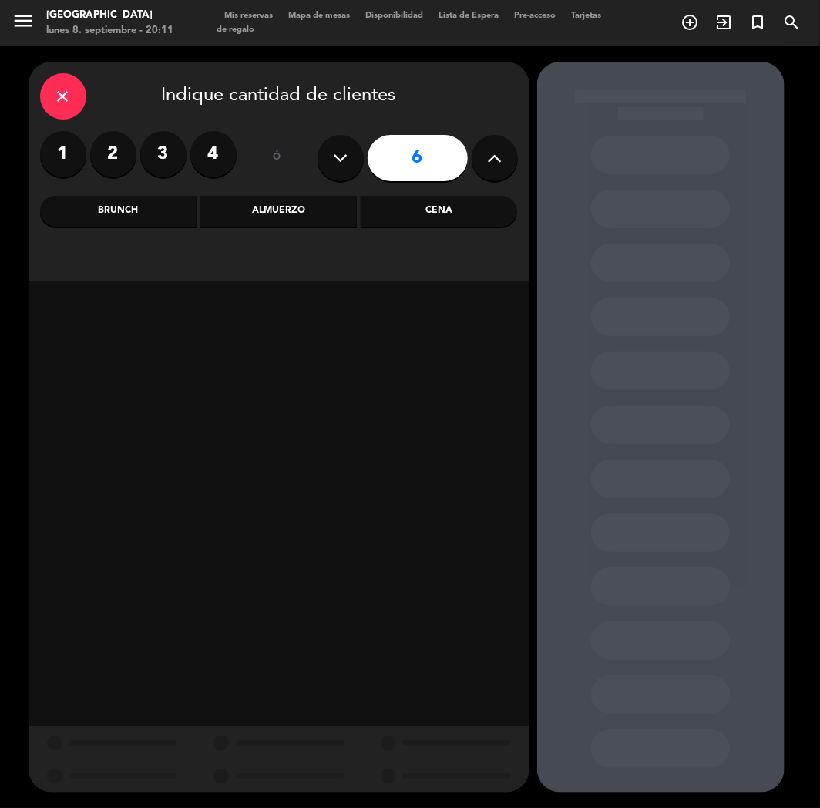
click at [103, 158] on label "2" at bounding box center [113, 154] width 46 height 46
click at [452, 219] on div "Cena" at bounding box center [439, 211] width 156 height 31
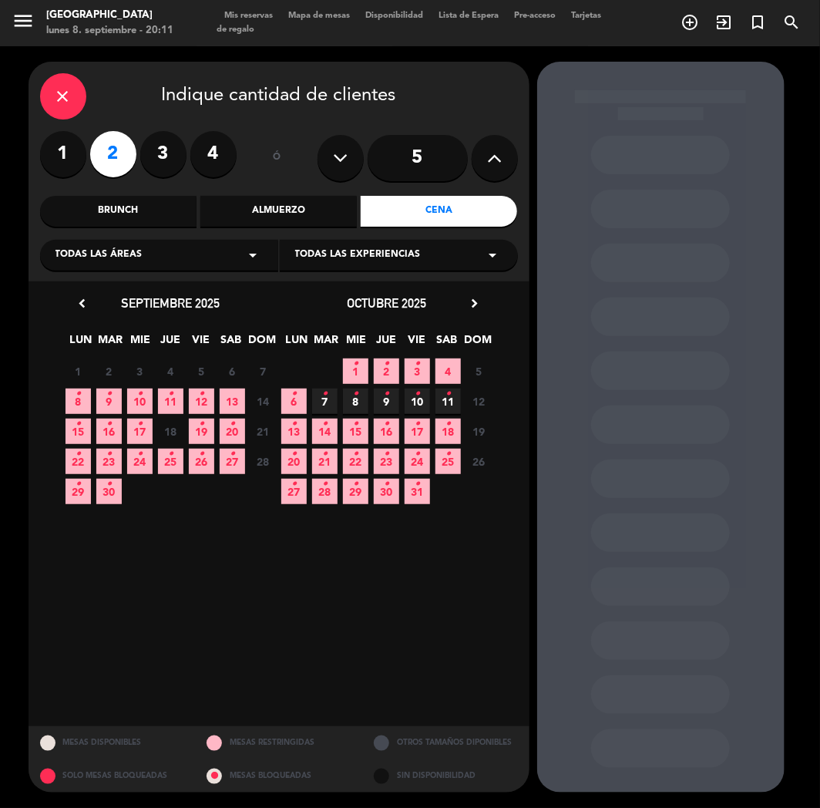
click at [180, 398] on span "11 •" at bounding box center [170, 400] width 25 height 25
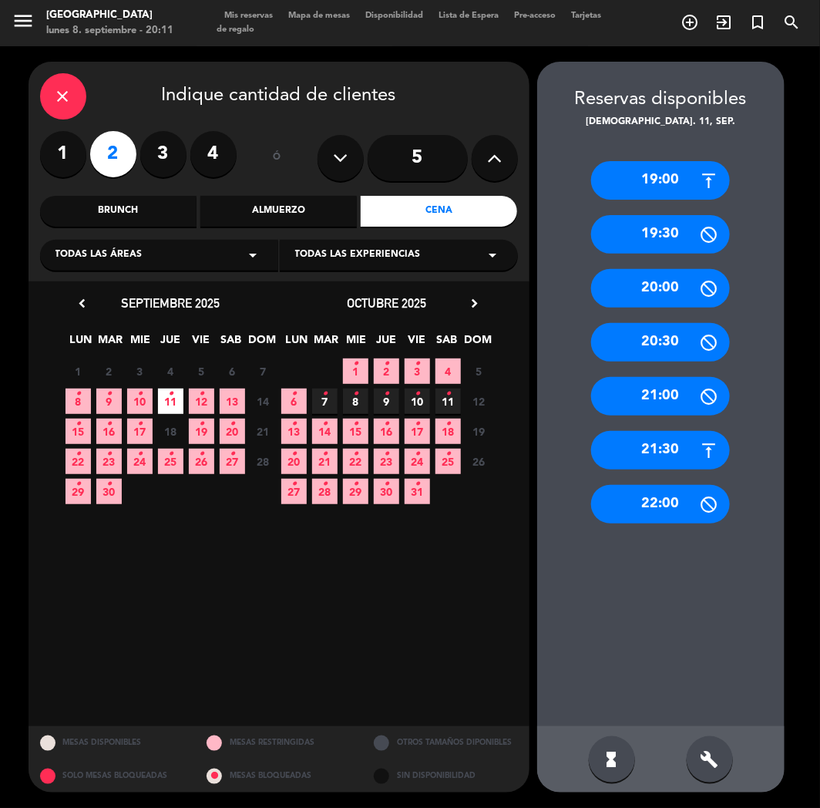
drag, startPoint x: 675, startPoint y: 187, endPoint x: 456, endPoint y: 187, distance: 218.9
click at [668, 187] on div "19:00" at bounding box center [660, 180] width 139 height 39
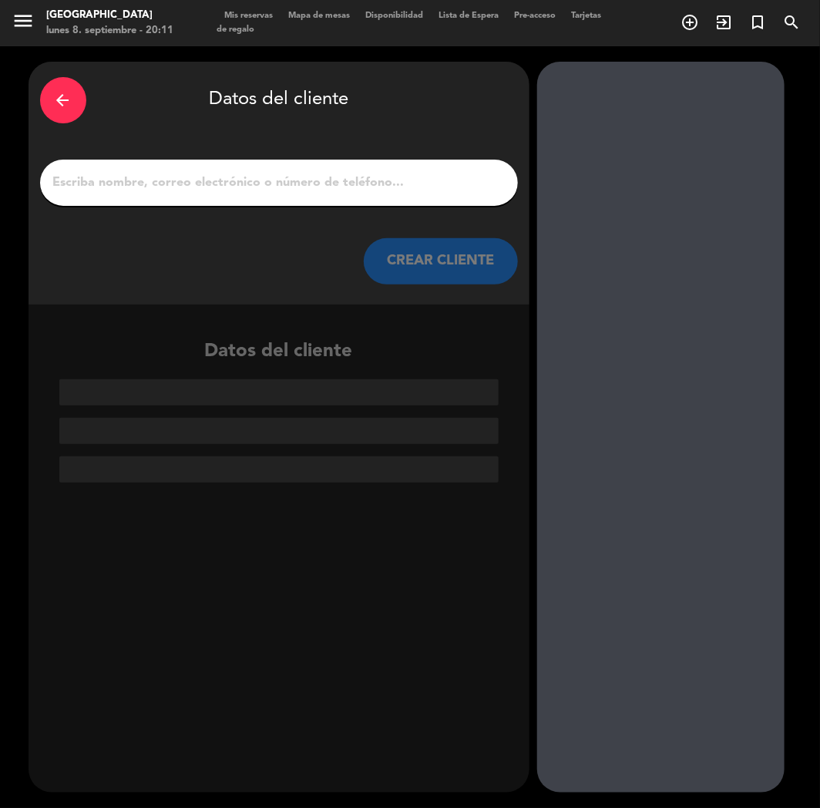
click at [295, 186] on input "1" at bounding box center [279, 183] width 455 height 22
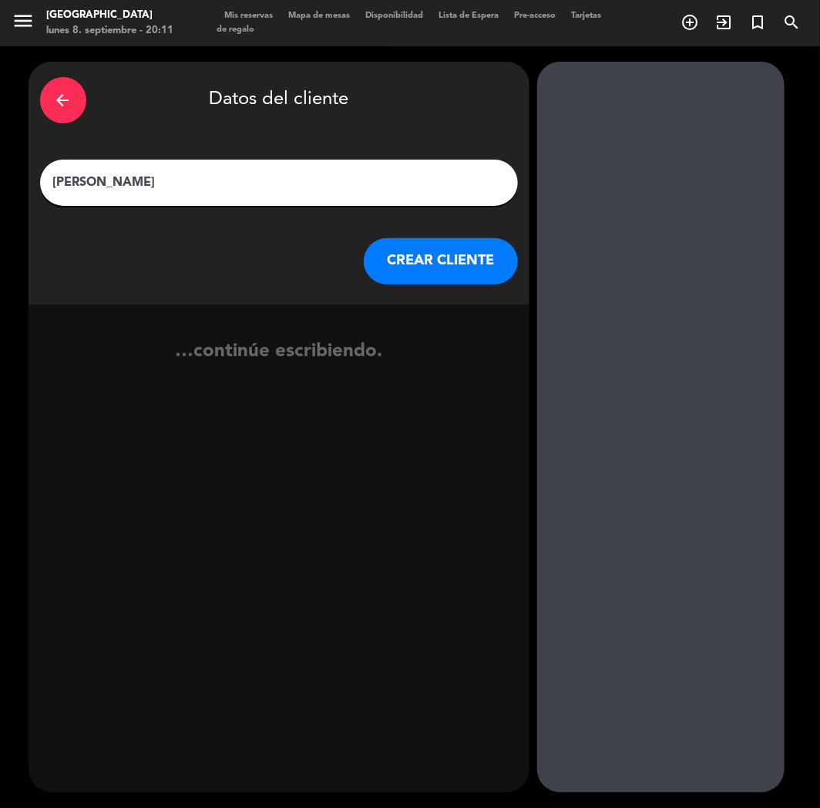
click at [98, 178] on input "[PERSON_NAME]" at bounding box center [279, 183] width 455 height 22
drag, startPoint x: 449, startPoint y: 258, endPoint x: 441, endPoint y: 259, distance: 8.5
click at [441, 259] on button "CREAR CLIENTE" at bounding box center [441, 261] width 154 height 46
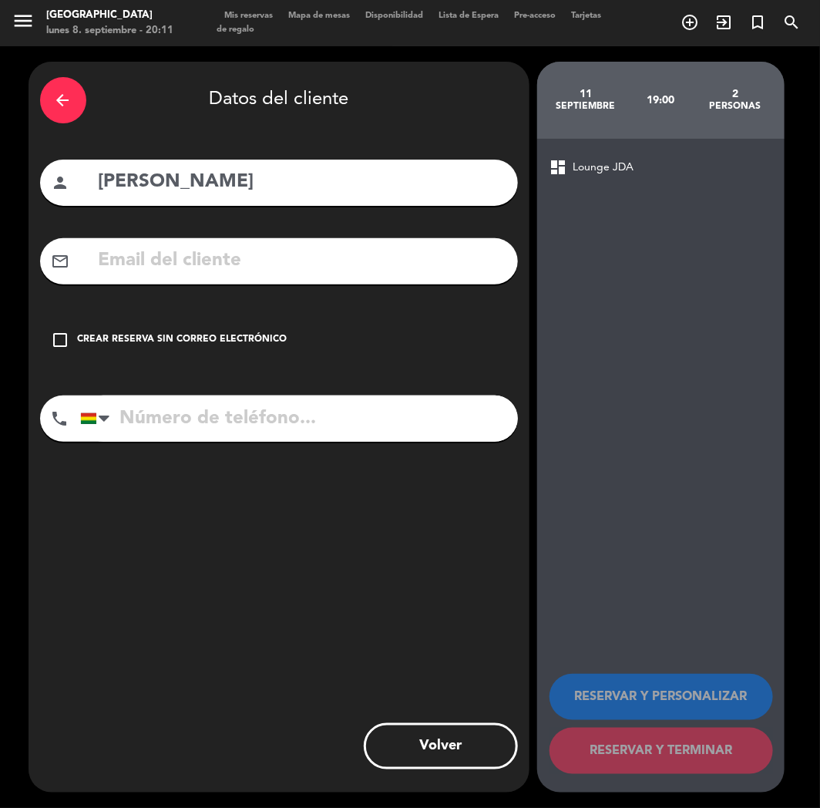
click at [209, 446] on div "phone [GEOGRAPHIC_DATA] +1 [GEOGRAPHIC_DATA] +44 [GEOGRAPHIC_DATA] ([GEOGRAPHIC…" at bounding box center [279, 423] width 478 height 57
click at [201, 418] on input "[PHONE_NUMBER]" at bounding box center [299, 418] width 438 height 46
click at [187, 362] on div "check_box_outline_blank Crear reserva sin correo electrónico" at bounding box center [279, 340] width 478 height 46
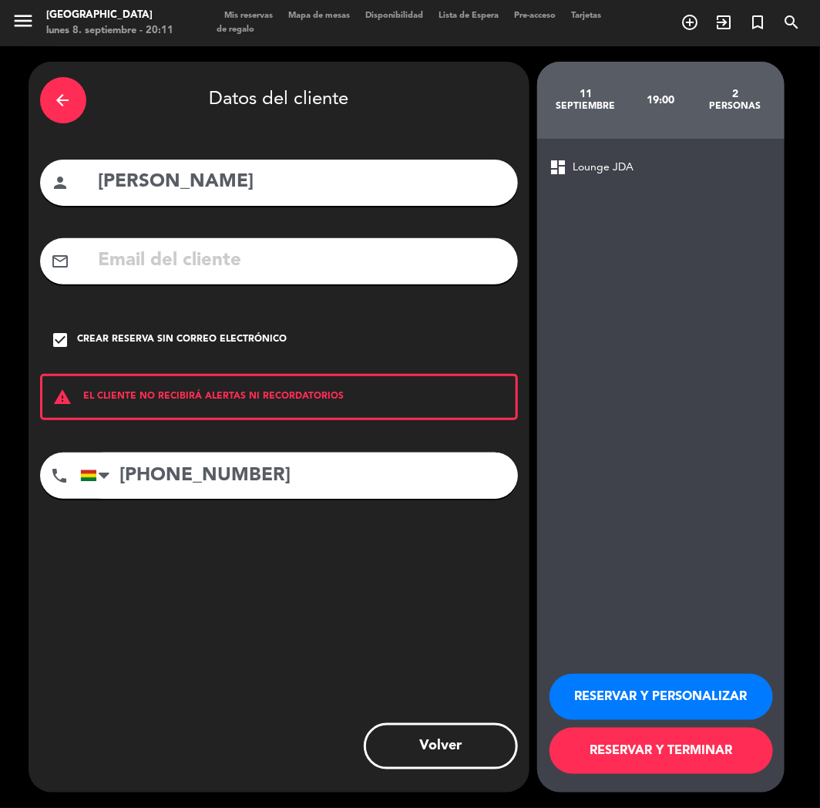
drag, startPoint x: 618, startPoint y: 689, endPoint x: 571, endPoint y: 658, distance: 56.7
click at [614, 689] on button "RESERVAR Y PERSONALIZAR" at bounding box center [662, 697] width 224 height 46
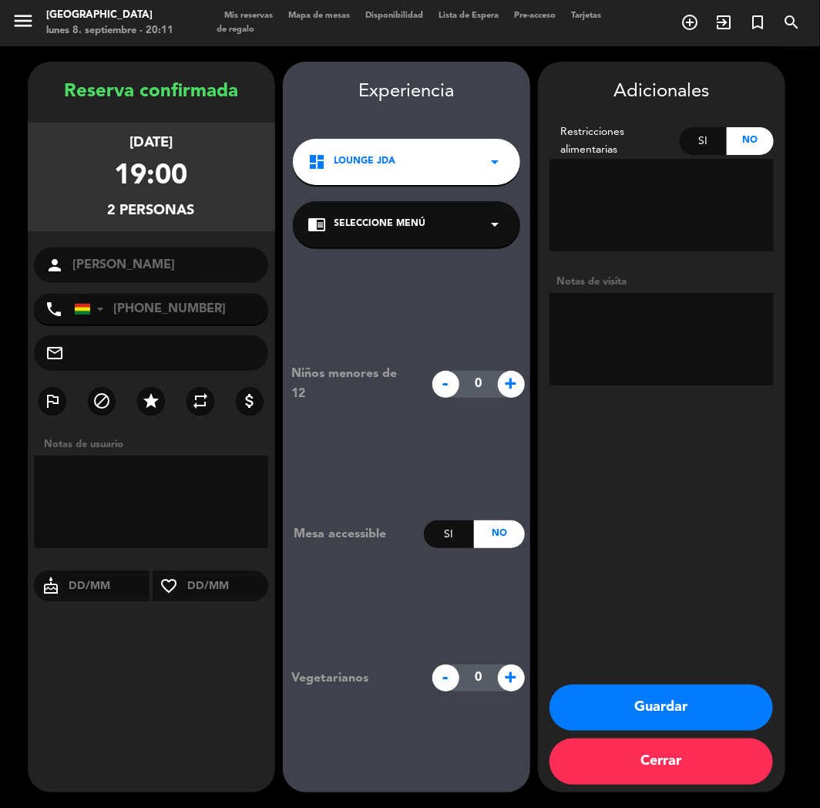
click at [607, 698] on button "Guardar" at bounding box center [662, 707] width 224 height 46
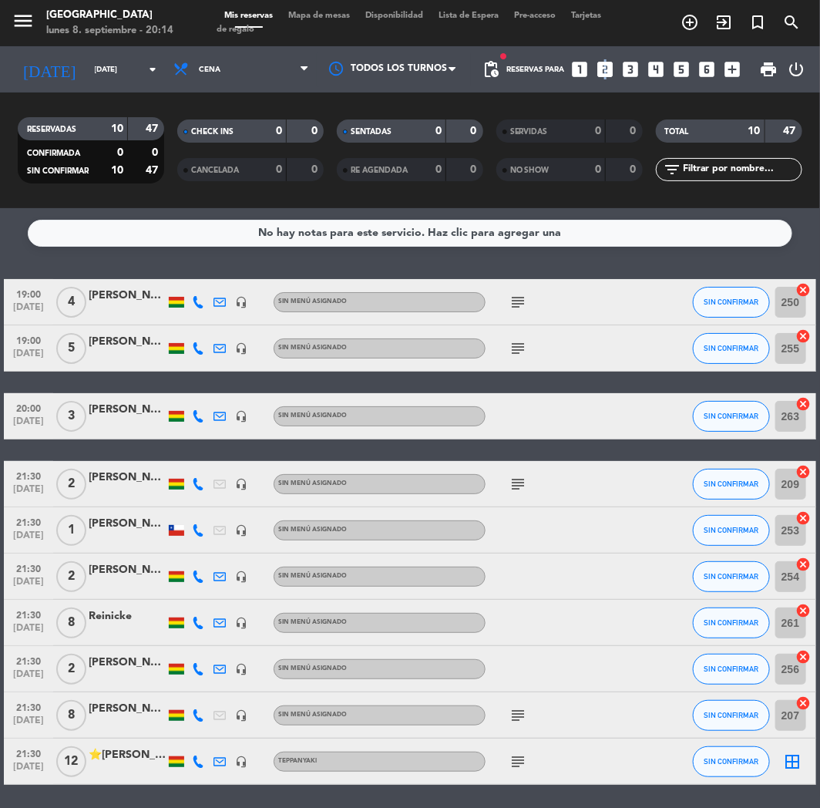
click at [603, 75] on icon "looks_two" at bounding box center [606, 69] width 20 height 20
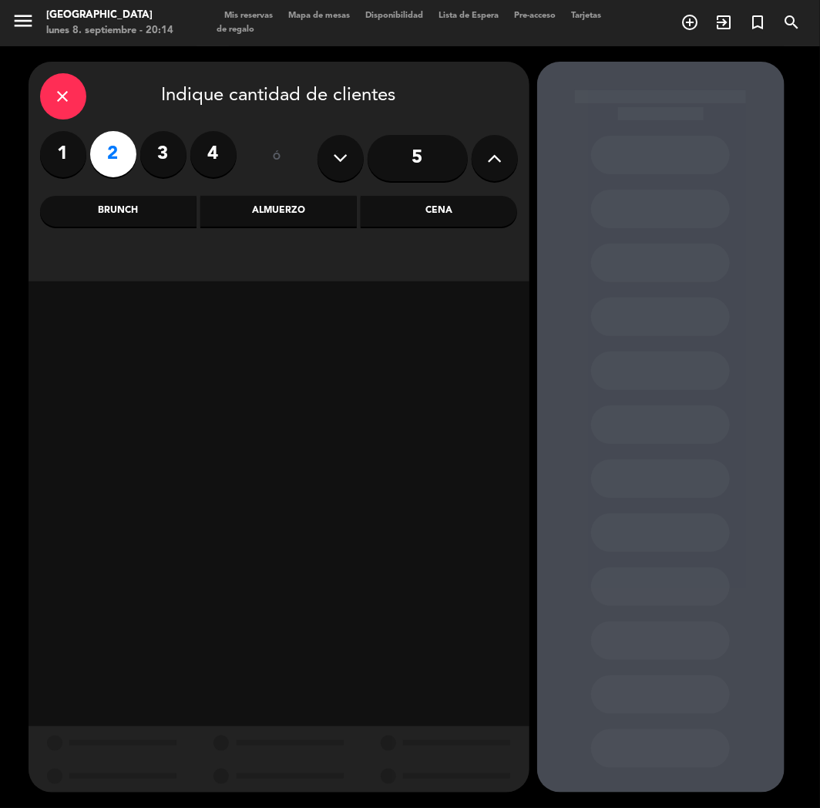
click at [492, 210] on div "Cena" at bounding box center [439, 211] width 156 height 31
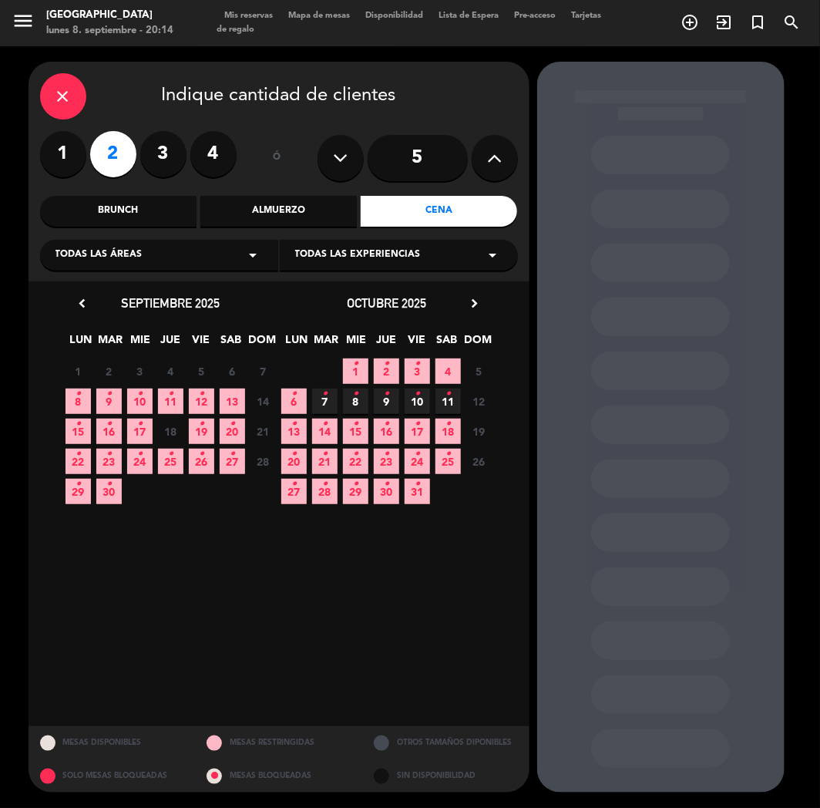
click at [137, 403] on icon "•" at bounding box center [139, 394] width 5 height 25
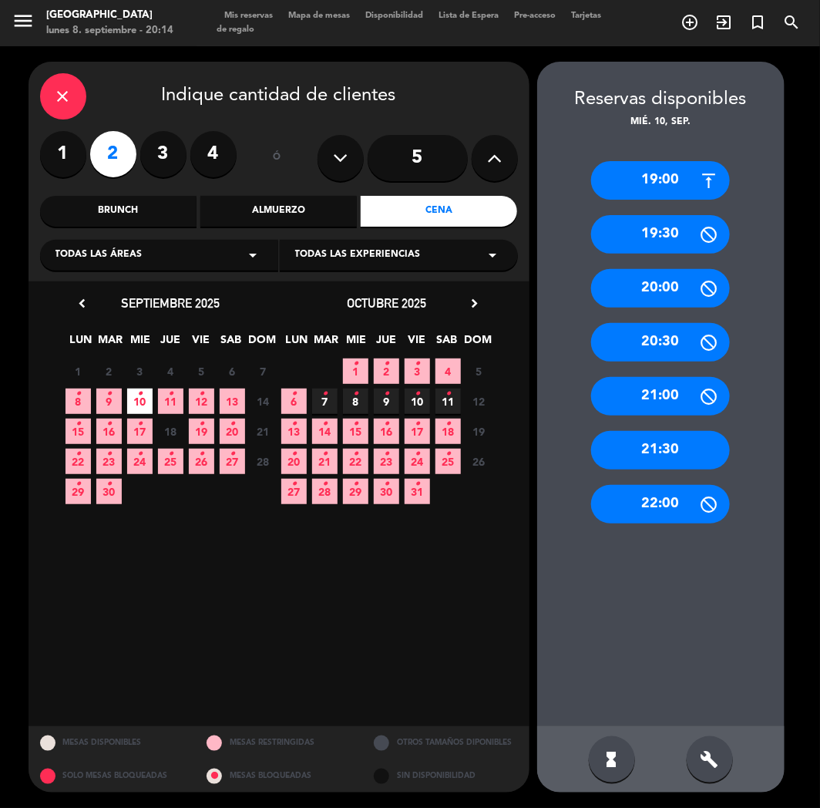
click at [650, 189] on div "19:00" at bounding box center [660, 180] width 139 height 39
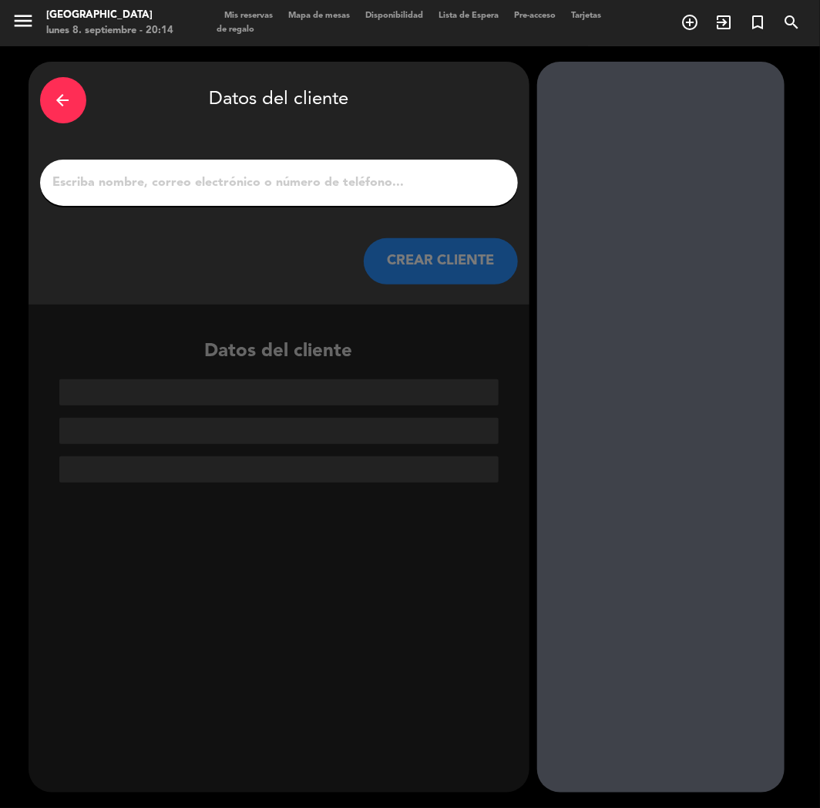
click at [355, 187] on input "1" at bounding box center [279, 183] width 455 height 22
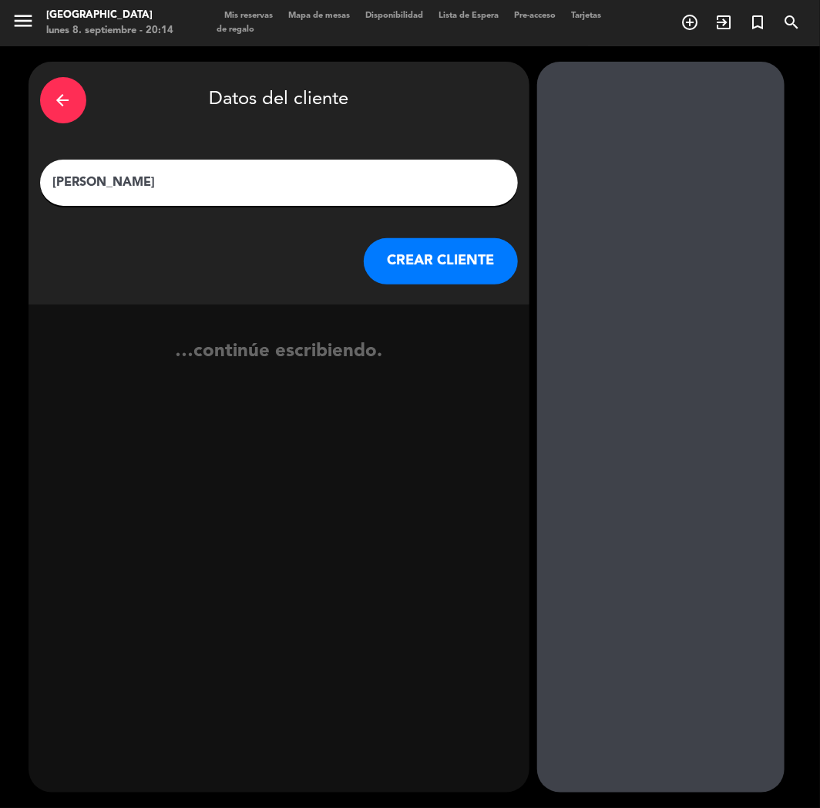
click at [411, 257] on button "CREAR CLIENTE" at bounding box center [441, 261] width 154 height 46
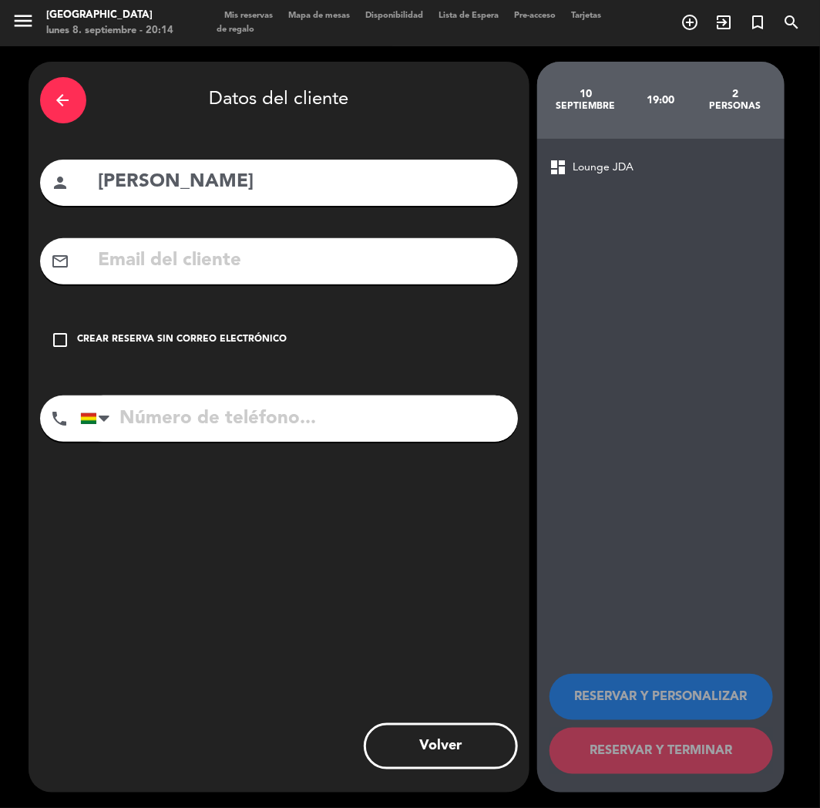
click at [183, 261] on input "text" at bounding box center [301, 261] width 409 height 32
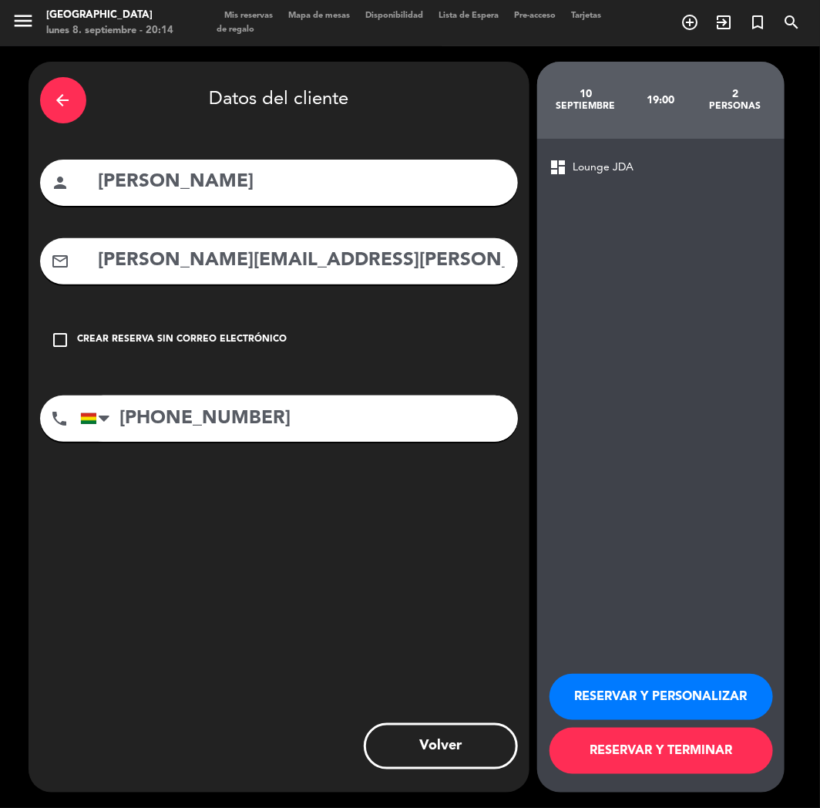
drag, startPoint x: 201, startPoint y: 424, endPoint x: 243, endPoint y: 432, distance: 42.3
click at [202, 424] on input "[PHONE_NUMBER]" at bounding box center [299, 418] width 438 height 46
click at [610, 689] on button "RESERVAR Y PERSONALIZAR" at bounding box center [662, 697] width 224 height 46
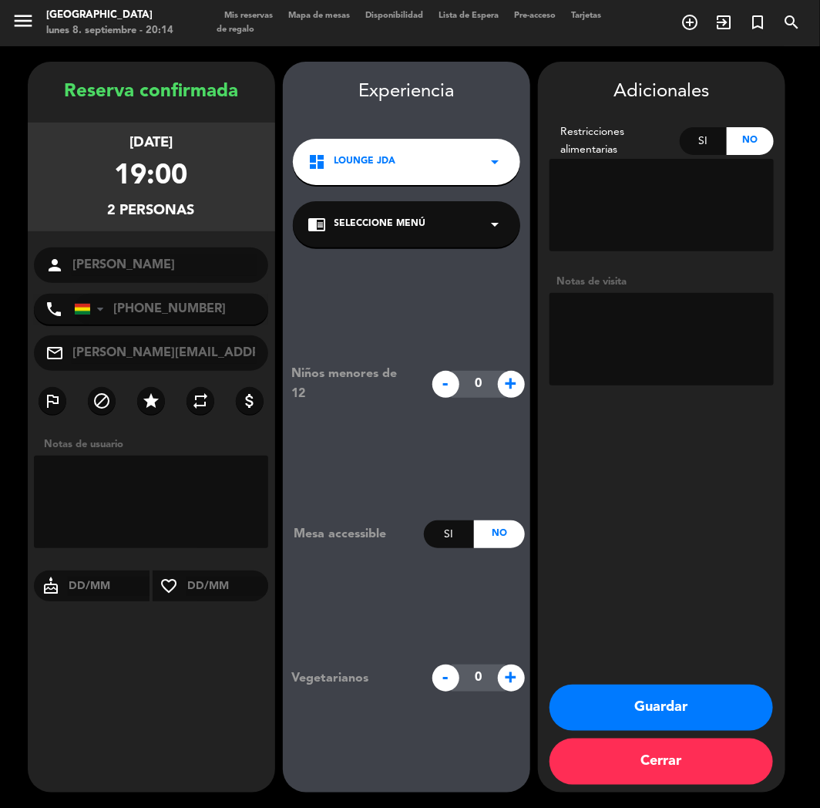
click at [622, 709] on button "Guardar" at bounding box center [662, 707] width 224 height 46
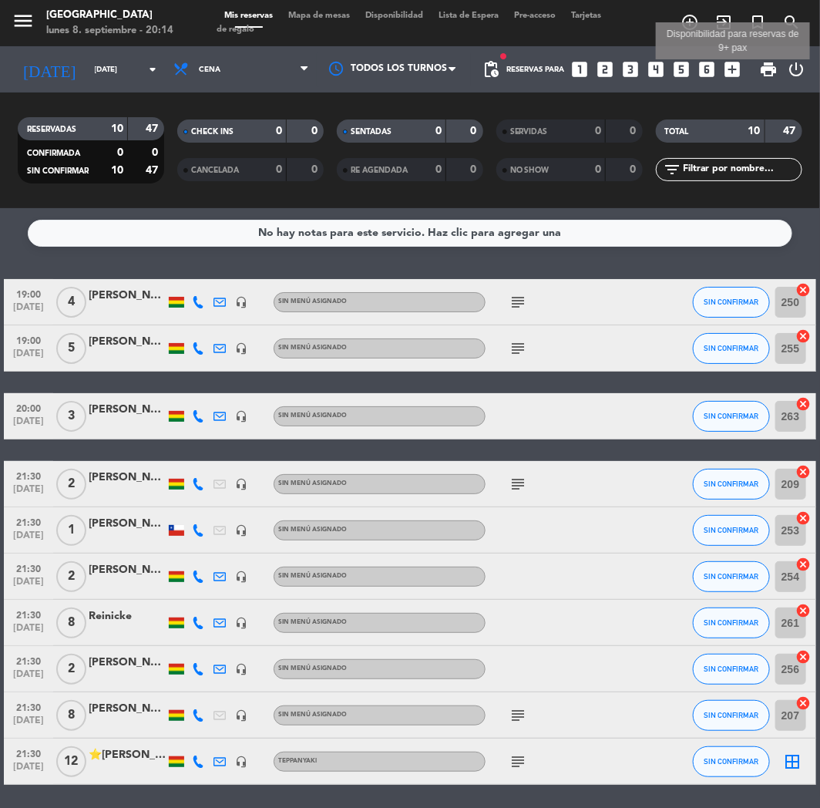
click at [740, 71] on icon "add_box" at bounding box center [733, 69] width 20 height 20
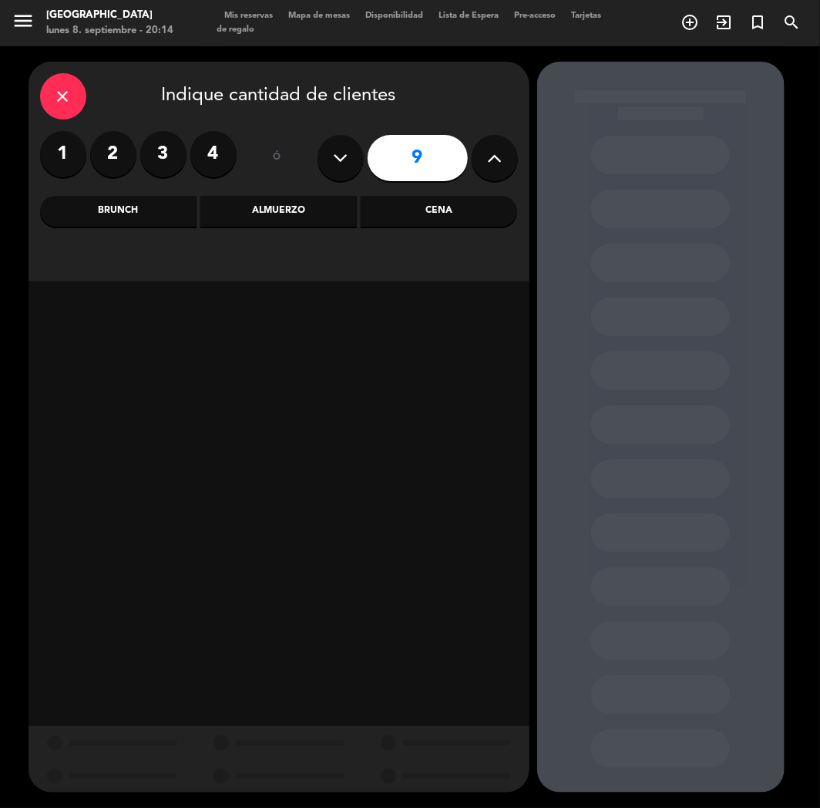
click at [351, 165] on button at bounding box center [341, 158] width 46 height 46
click at [459, 204] on div "Cena" at bounding box center [439, 211] width 156 height 31
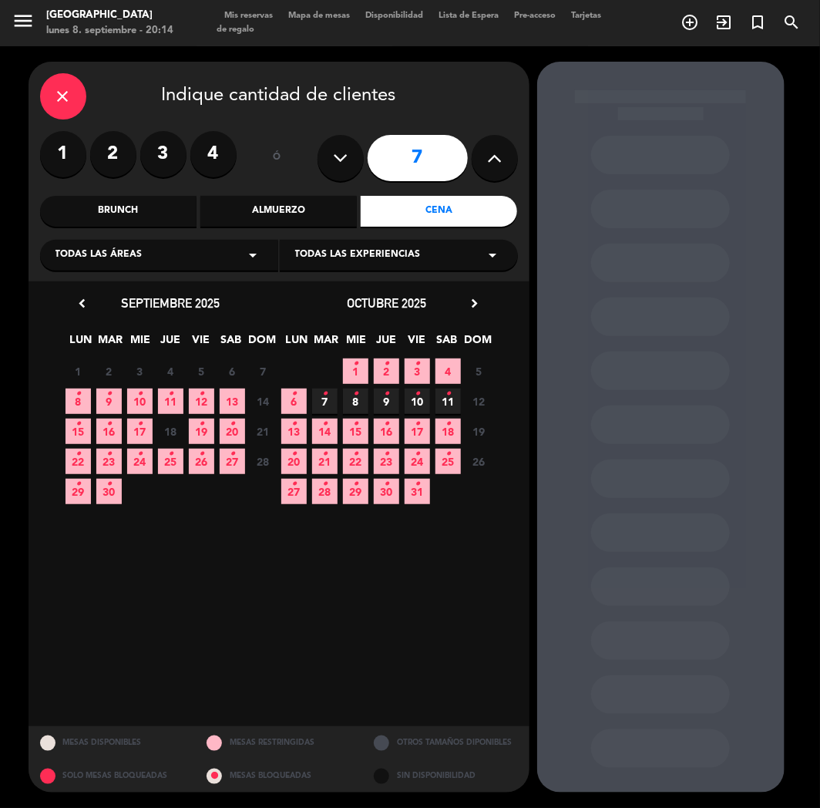
click at [139, 409] on span "10 •" at bounding box center [139, 400] width 25 height 25
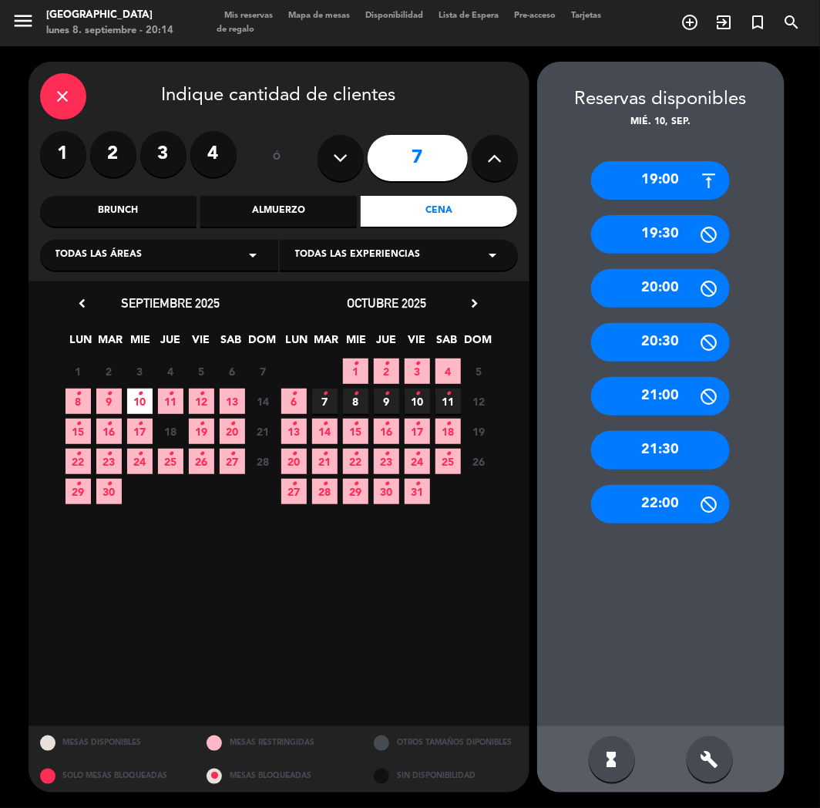
drag, startPoint x: 591, startPoint y: 430, endPoint x: 612, endPoint y: 456, distance: 32.9
click at [595, 437] on div "19:00 19:30 20:00 20:30 21:00 21:30 22:00" at bounding box center [660, 428] width 247 height 596
click at [615, 460] on div "21:30" at bounding box center [660, 450] width 139 height 39
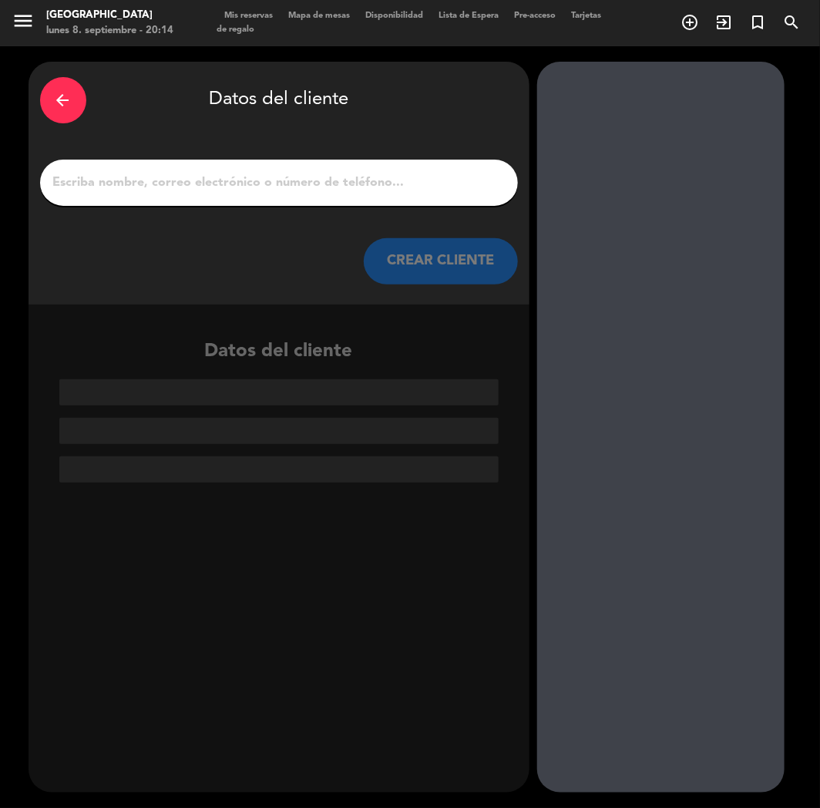
drag, startPoint x: 204, startPoint y: 197, endPoint x: 203, endPoint y: 180, distance: 16.2
click at [204, 196] on div at bounding box center [279, 183] width 478 height 46
click at [203, 180] on input "[PERSON_NAME]" at bounding box center [279, 183] width 455 height 22
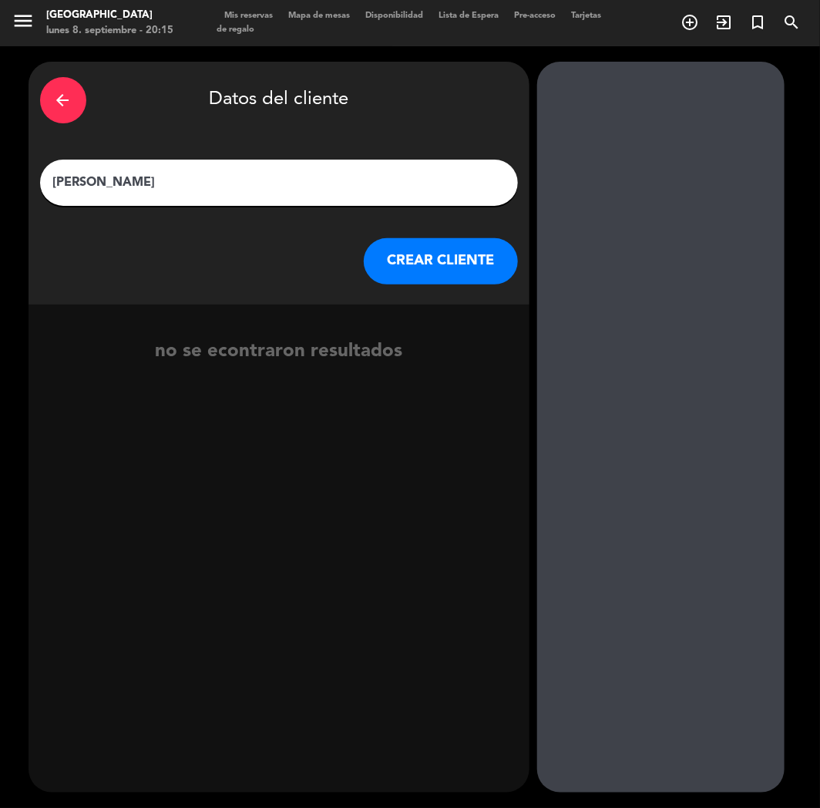
click at [52, 180] on input "[PERSON_NAME]" at bounding box center [279, 183] width 455 height 22
drag, startPoint x: 468, startPoint y: 256, endPoint x: 25, endPoint y: 296, distance: 445.0
click at [462, 257] on button "CREAR CLIENTE" at bounding box center [441, 261] width 154 height 46
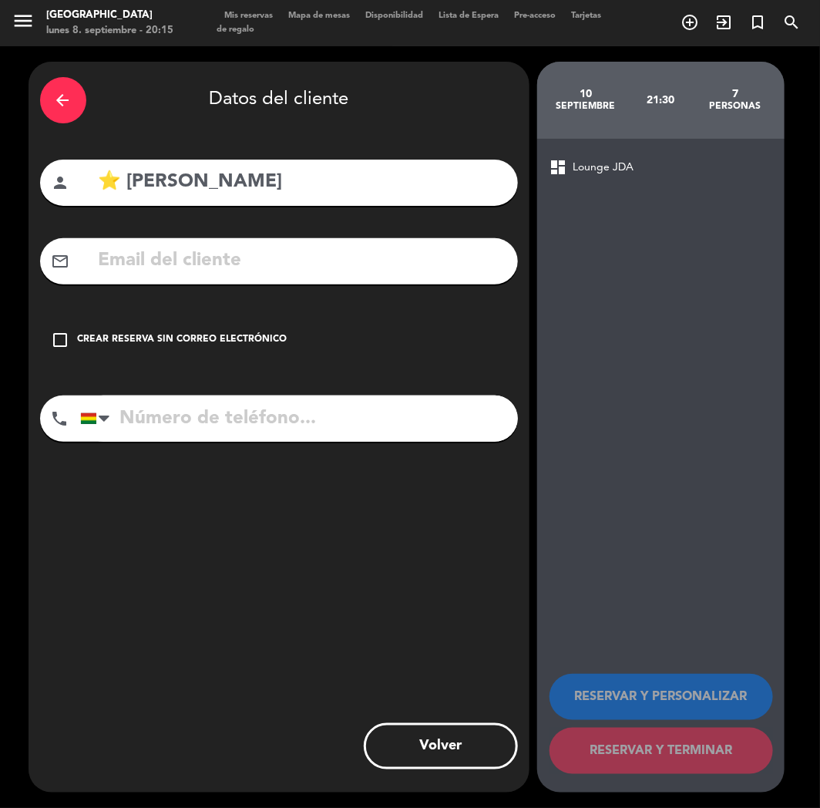
click at [144, 263] on input "text" at bounding box center [301, 261] width 409 height 32
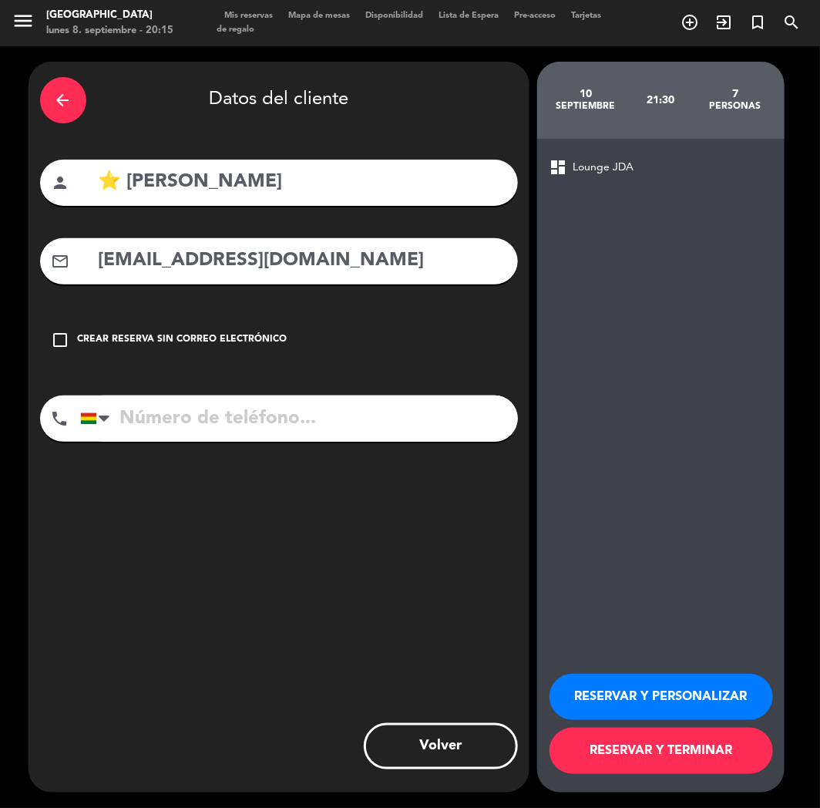
click at [212, 435] on input "tel" at bounding box center [299, 418] width 438 height 46
click at [600, 701] on button "RESERVAR Y PERSONALIZAR" at bounding box center [662, 697] width 224 height 46
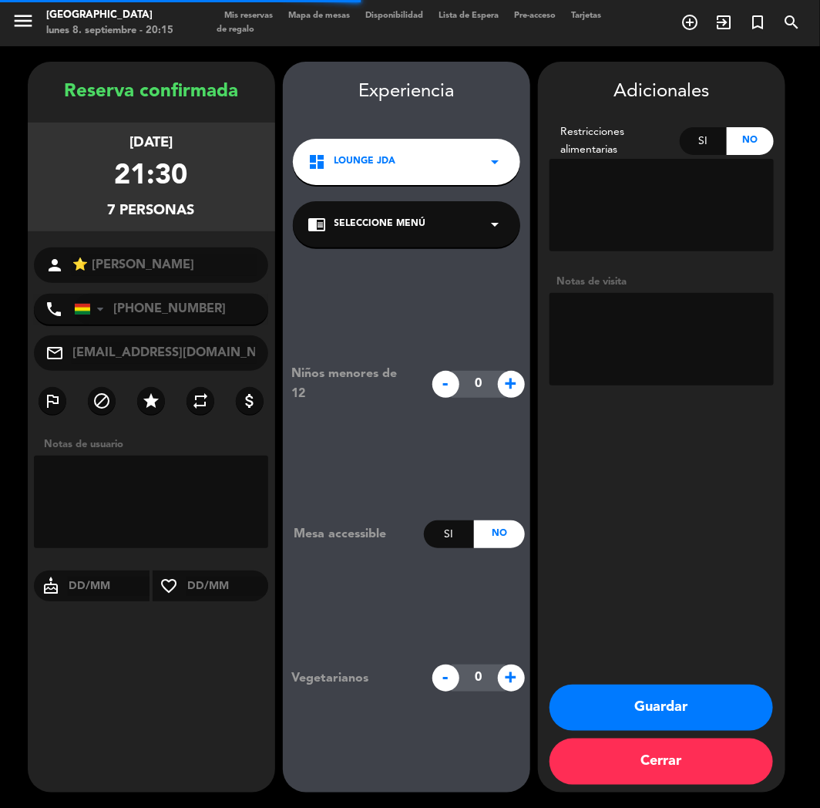
click at [387, 160] on span "Lounge JDA" at bounding box center [366, 161] width 62 height 15
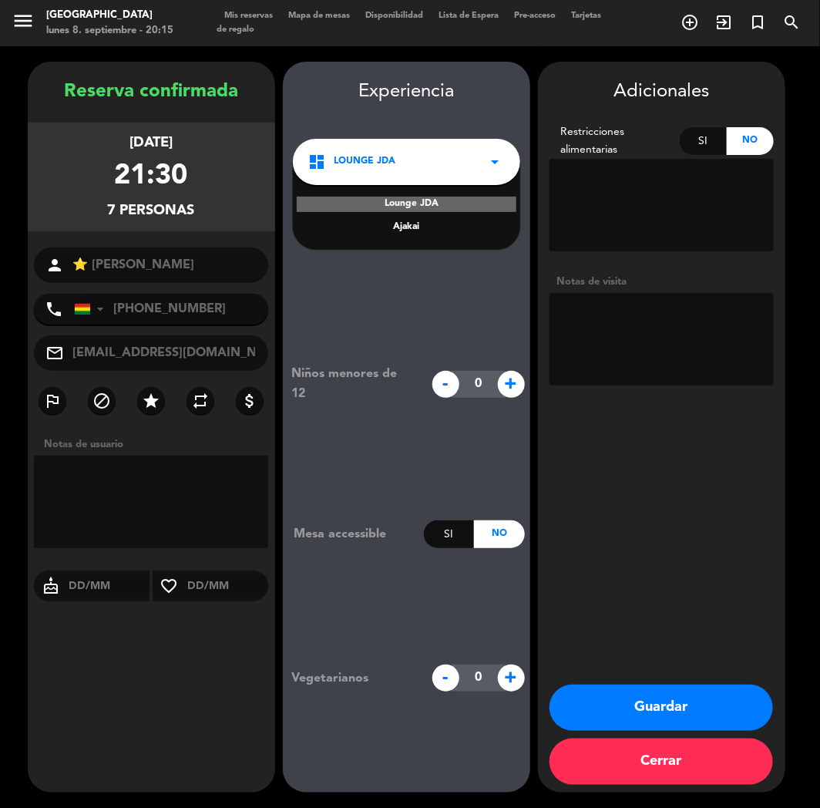
click at [656, 351] on textarea at bounding box center [662, 339] width 224 height 92
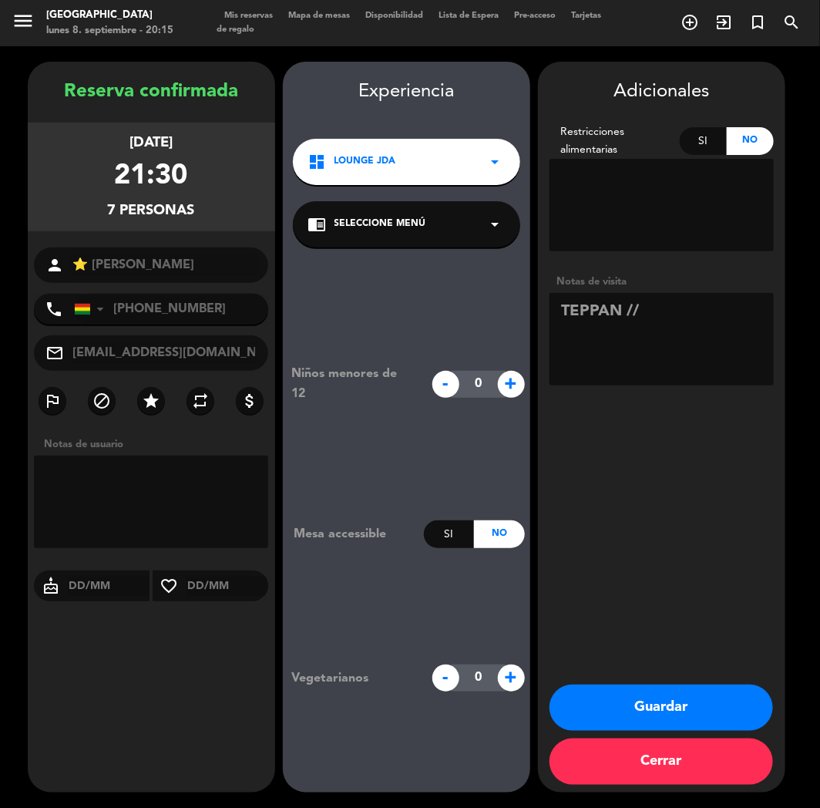
click at [668, 311] on textarea at bounding box center [662, 339] width 224 height 92
click at [434, 158] on div "dashboard Lounge JDA arrow_drop_down" at bounding box center [406, 162] width 227 height 46
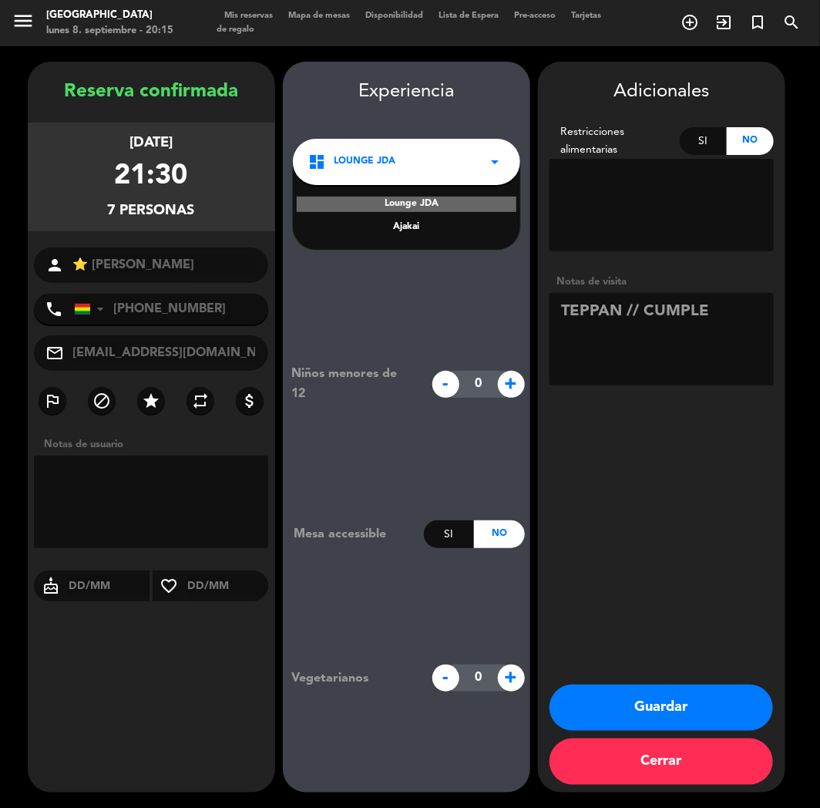
click at [425, 294] on div "Niños menores de 12 - 0 + Mesa accessible Si No Vegetarianos - 0 +" at bounding box center [406, 527] width 247 height 560
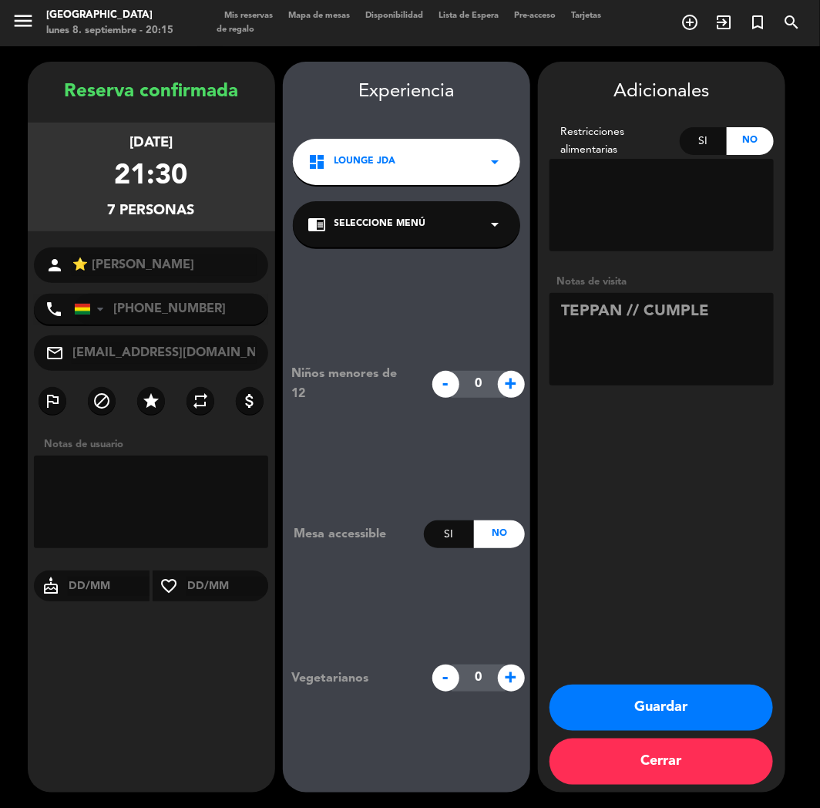
click at [442, 231] on div "chrome_reader_mode Seleccione Menú arrow_drop_down" at bounding box center [406, 224] width 227 height 46
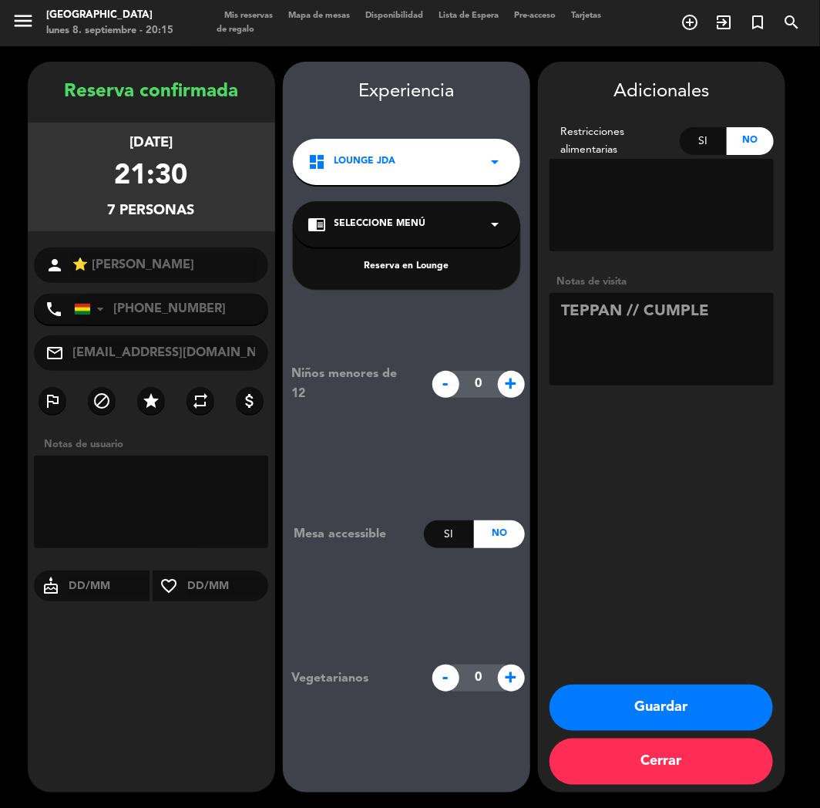
click at [460, 318] on div "Niños menores de 12 - 0 + Mesa accessible Si No Vegetarianos - 0 +" at bounding box center [406, 527] width 247 height 560
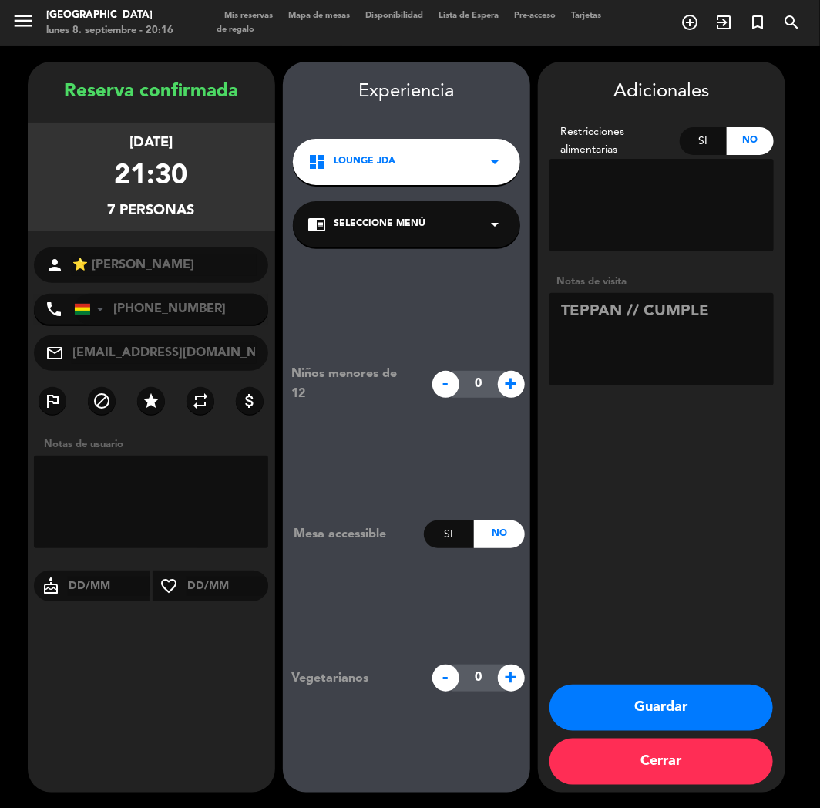
click at [634, 712] on button "Guardar" at bounding box center [662, 707] width 224 height 46
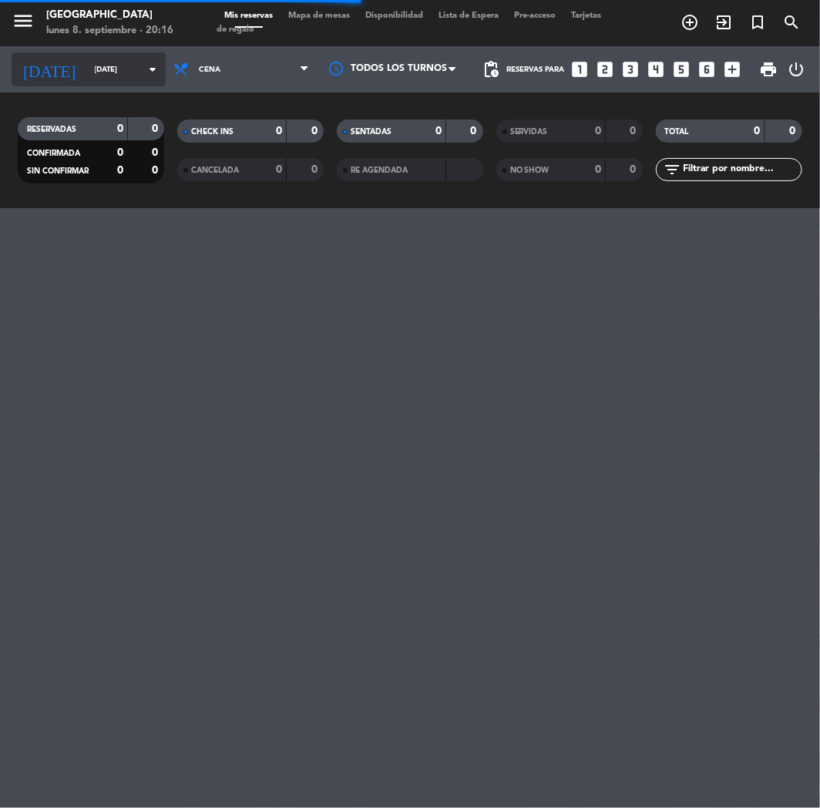
click at [87, 66] on input "[DATE]" at bounding box center [139, 70] width 104 height 24
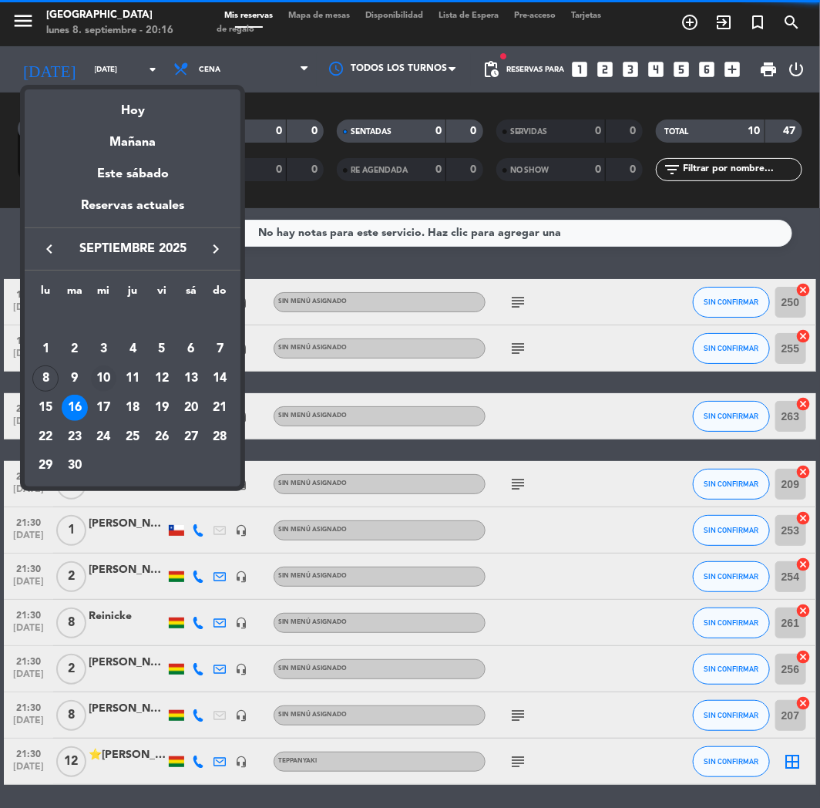
click at [108, 378] on div "10" at bounding box center [104, 378] width 26 height 26
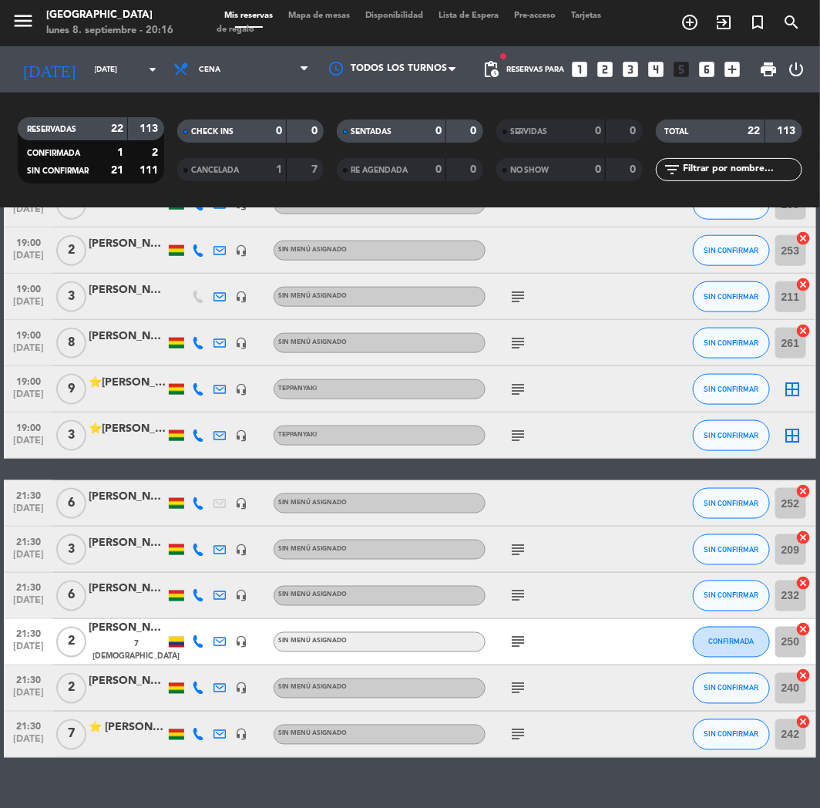
scroll to position [587, 0]
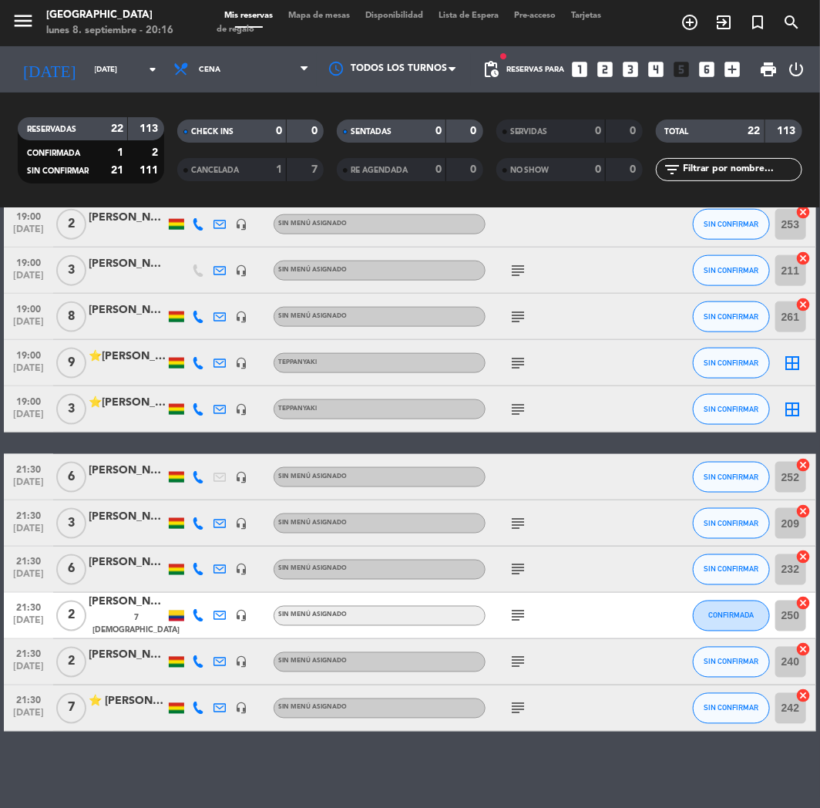
click at [113, 712] on div at bounding box center [127, 717] width 77 height 12
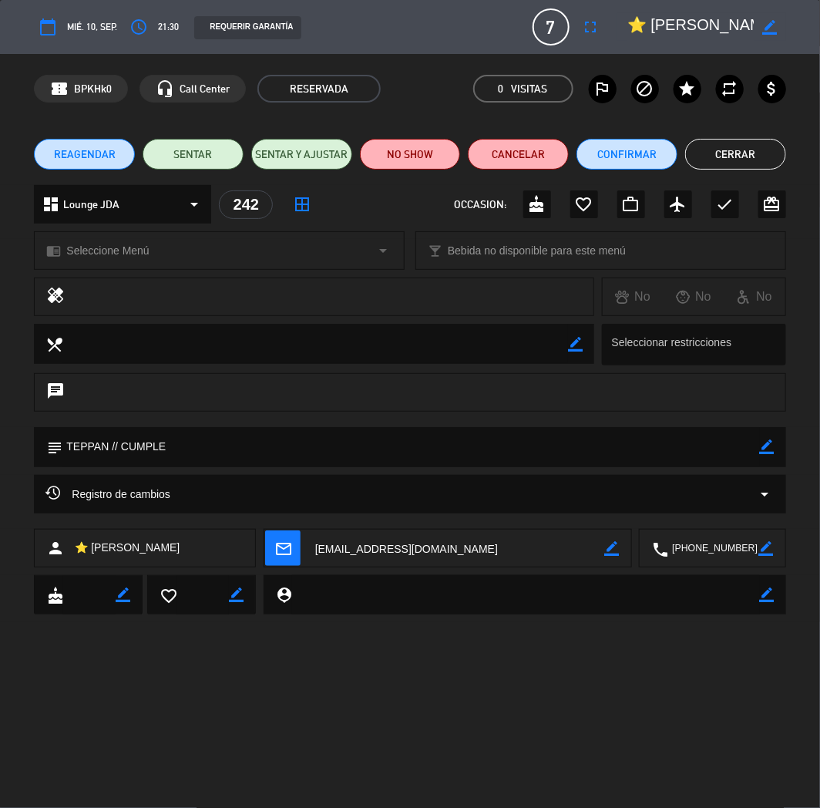
click at [176, 244] on div "chrome_reader_mode Seleccione Menú arrow_drop_down" at bounding box center [219, 250] width 369 height 37
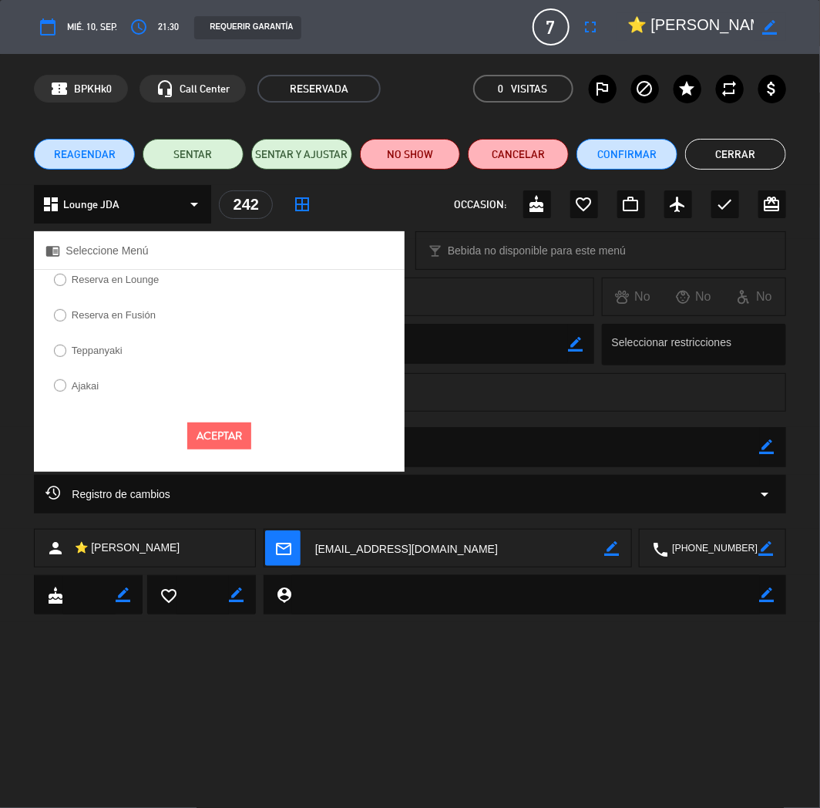
click at [111, 355] on label "Teppanyaki" at bounding box center [97, 350] width 51 height 10
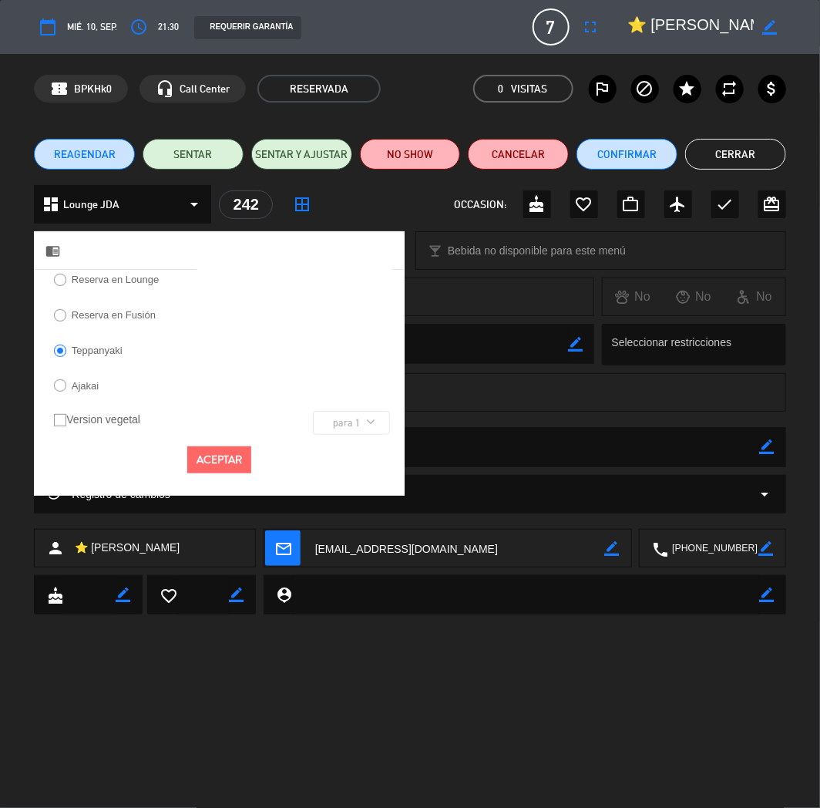
click at [210, 464] on button "Aceptar" at bounding box center [219, 459] width 64 height 27
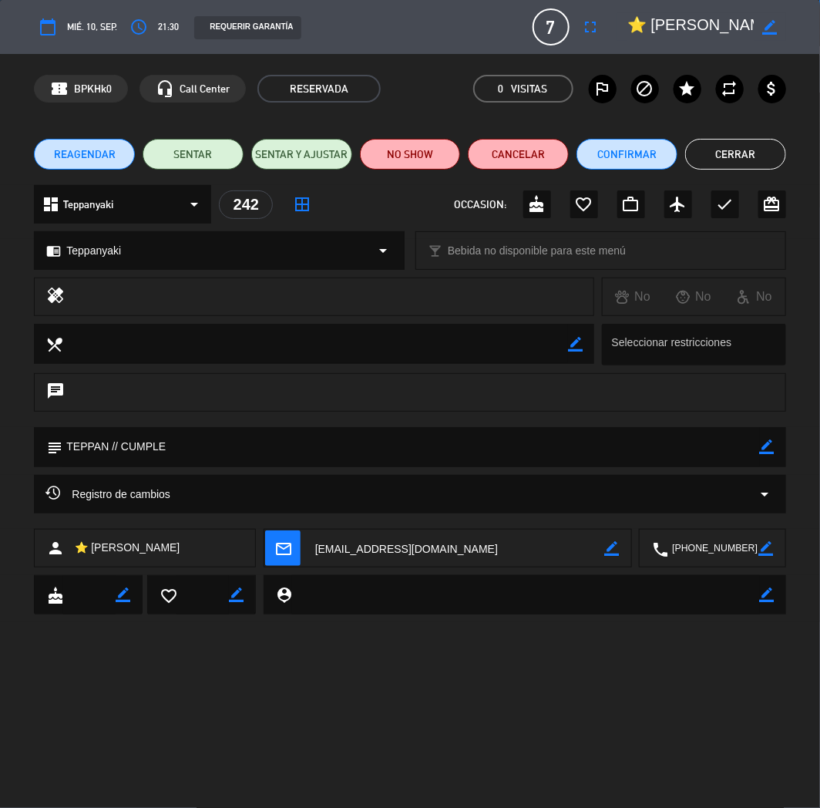
click at [113, 208] on span "Teppanyaki" at bounding box center [88, 205] width 50 height 18
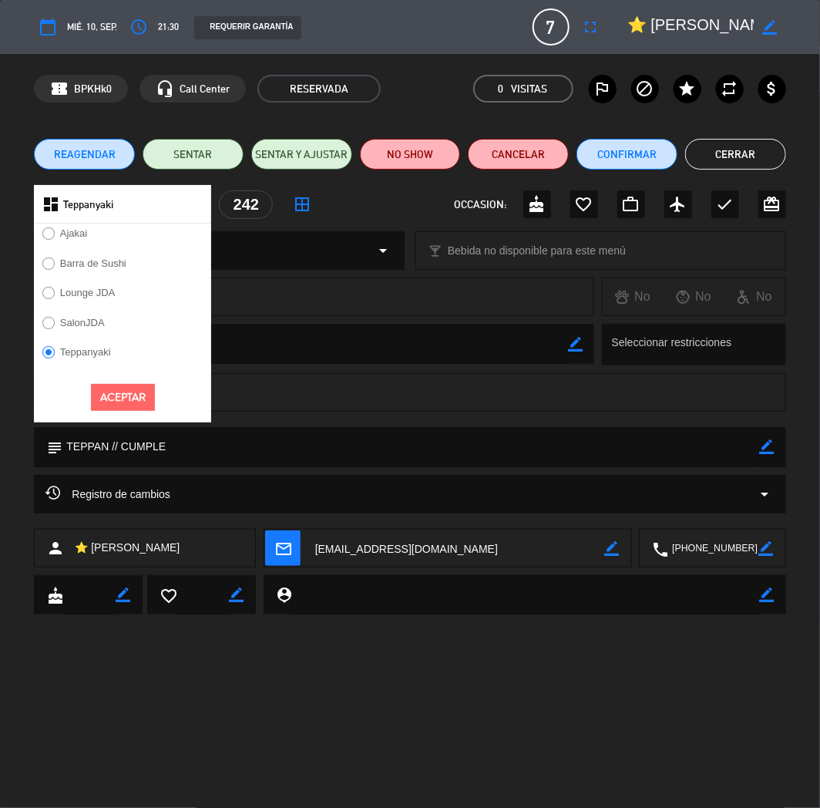
click at [131, 405] on button "Aceptar" at bounding box center [123, 397] width 64 height 27
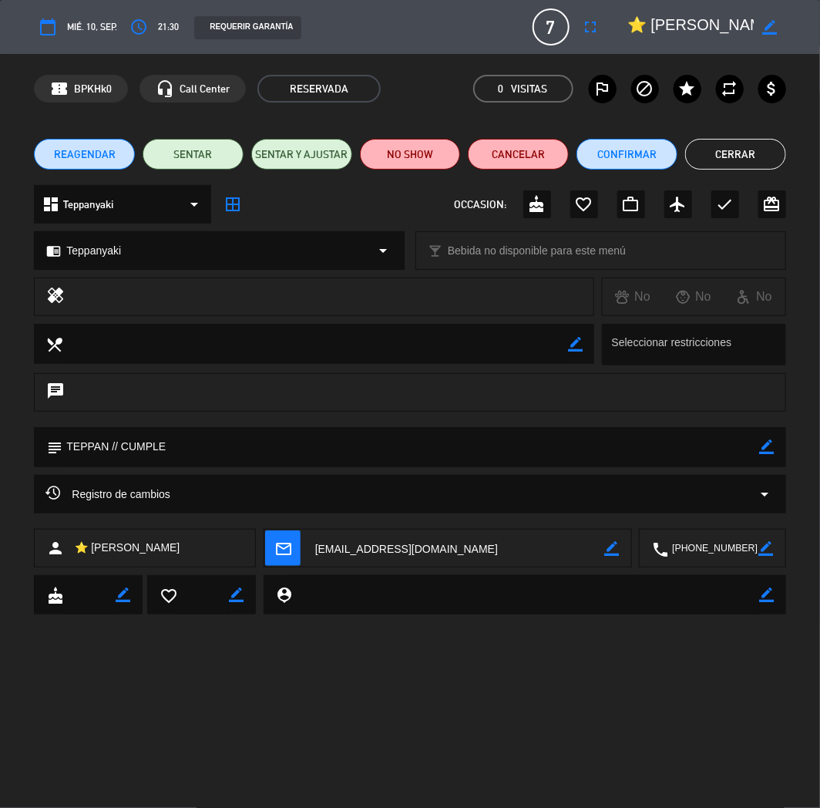
click at [714, 173] on div "REAGENDAR SENTAR SENTAR Y AJUSTAR NO SHOW Cancelar Confirmar Cerrar" at bounding box center [410, 154] width 820 height 62
click at [718, 163] on button "Cerrar" at bounding box center [735, 154] width 101 height 31
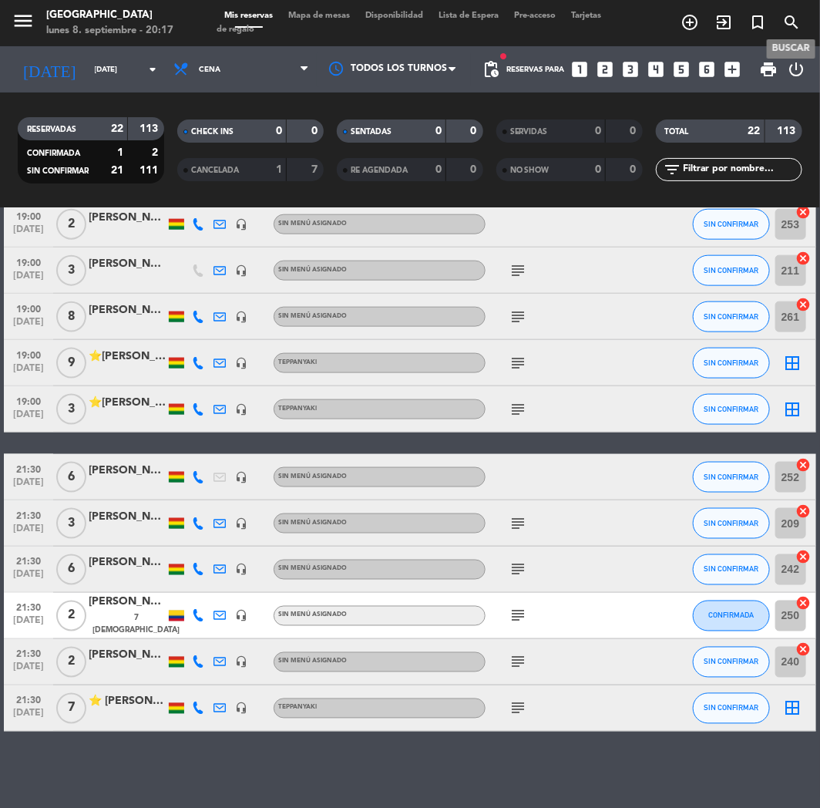
click at [795, 16] on icon "search" at bounding box center [791, 22] width 18 height 18
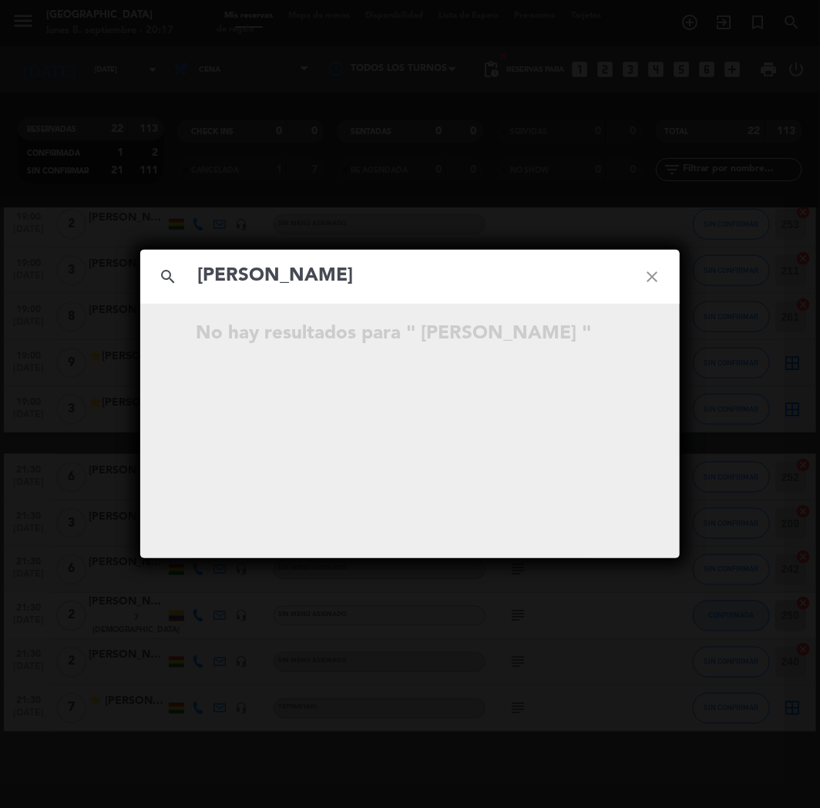
click at [205, 275] on input "[PERSON_NAME]" at bounding box center [410, 277] width 429 height 32
click at [617, 336] on icon "open_in_new" at bounding box center [613, 336] width 18 height 18
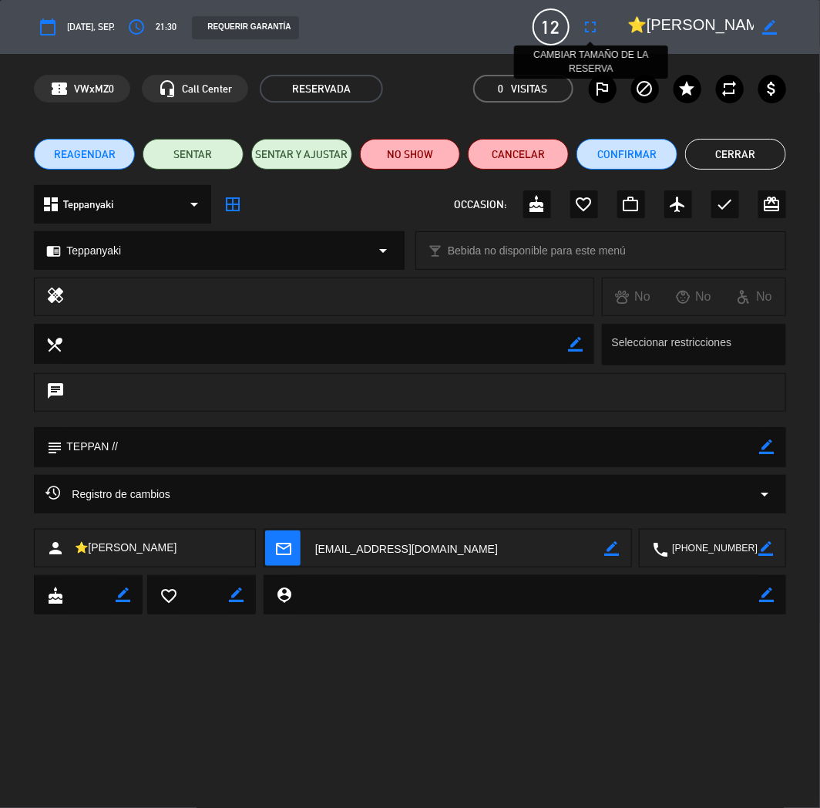
click at [594, 24] on icon "fullscreen" at bounding box center [591, 27] width 18 height 18
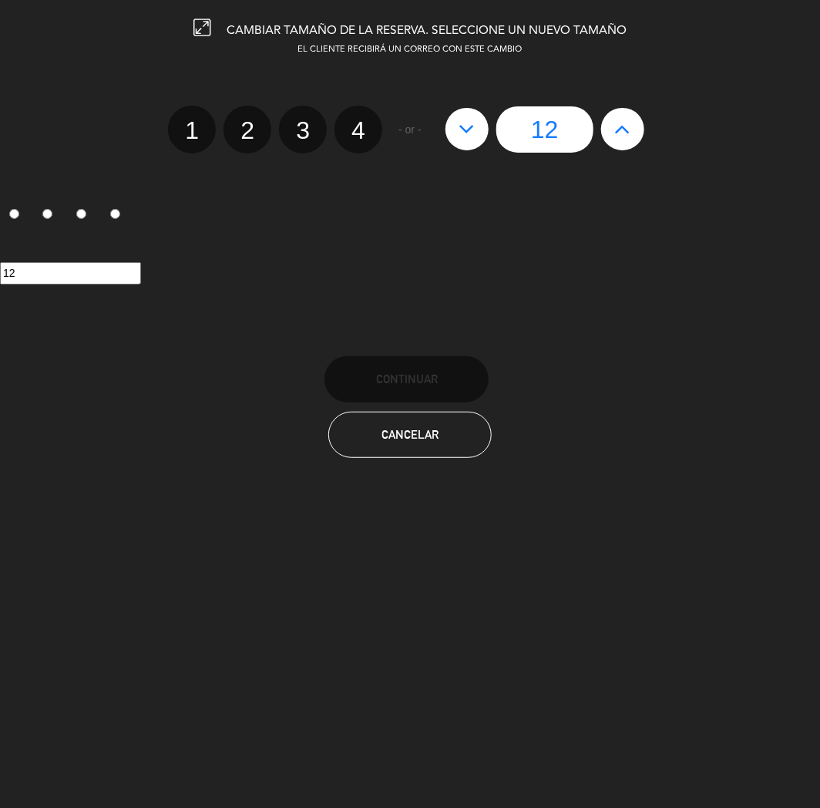
click at [471, 126] on icon at bounding box center [467, 128] width 16 height 25
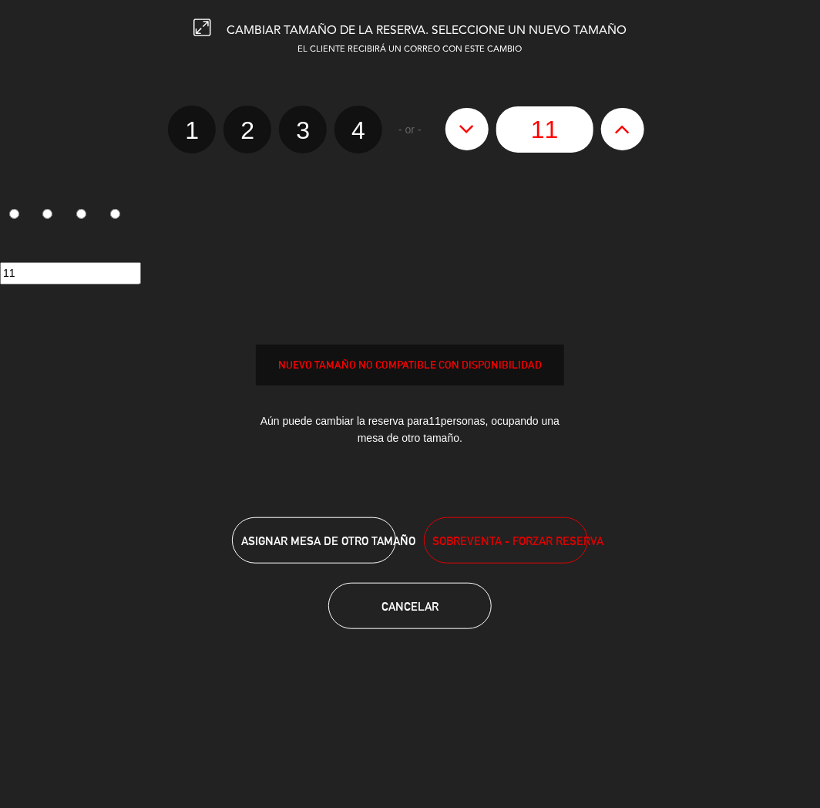
click at [471, 126] on icon at bounding box center [467, 128] width 16 height 25
click at [499, 533] on span "SOBREVENTA - FORZAR RESERVA" at bounding box center [517, 541] width 171 height 18
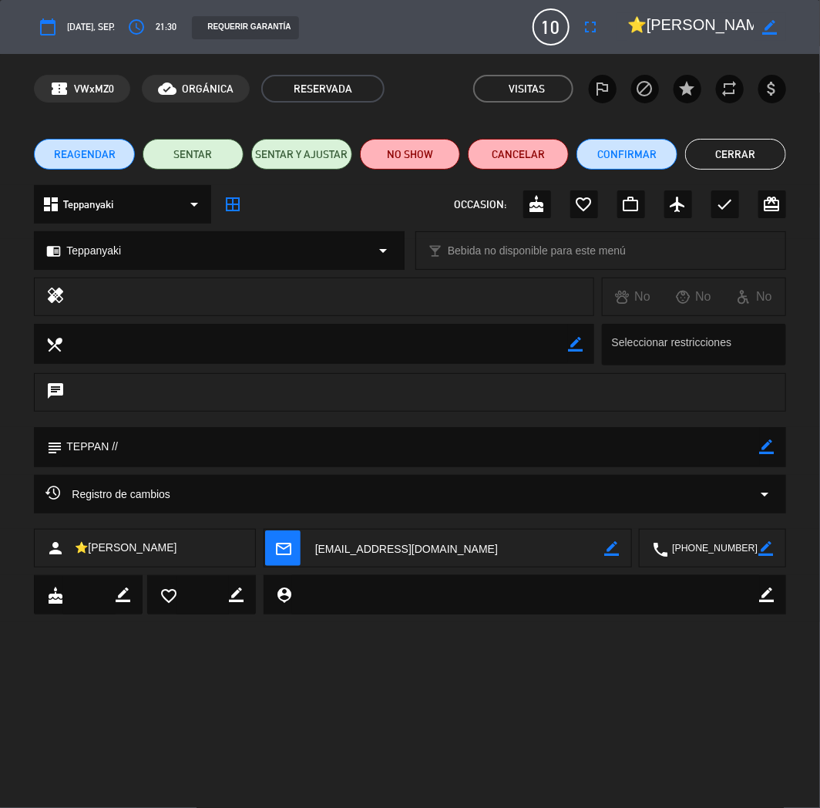
click at [742, 148] on button "Cerrar" at bounding box center [735, 154] width 101 height 31
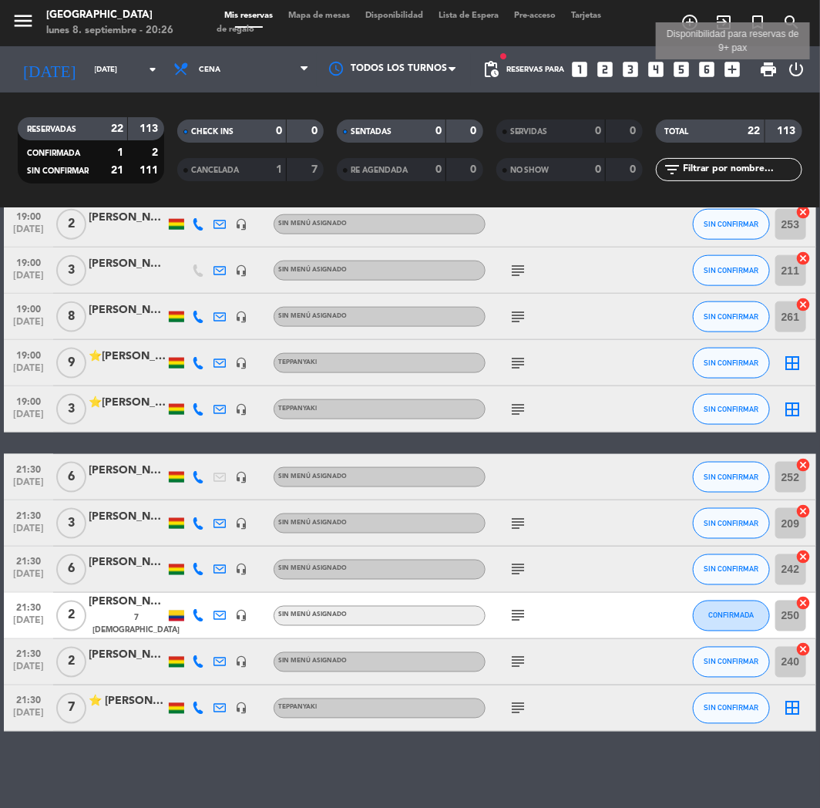
click at [728, 66] on icon "add_box" at bounding box center [733, 69] width 20 height 20
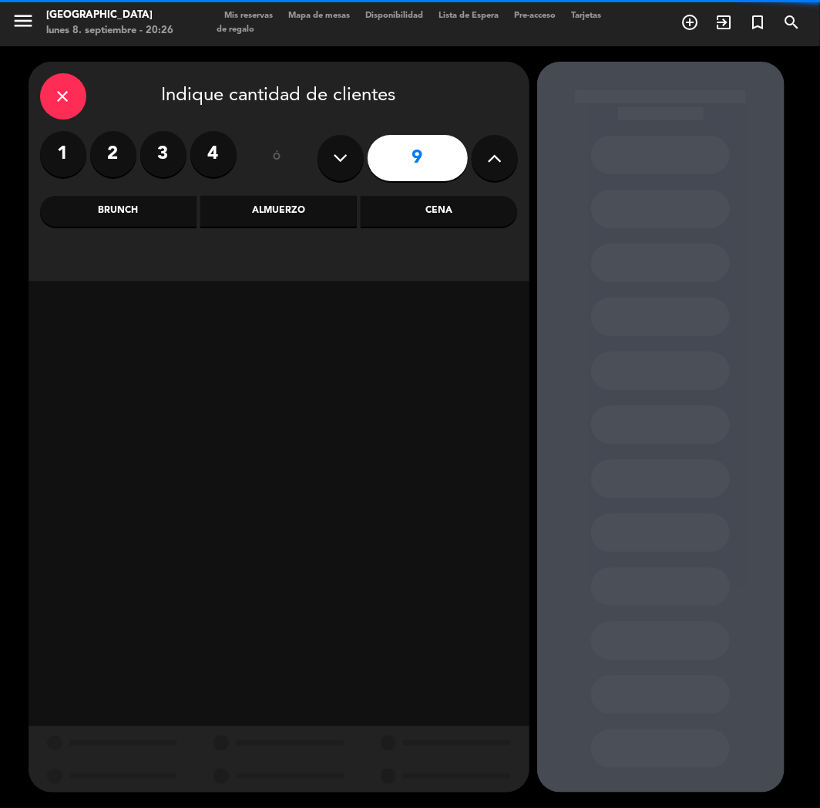
click at [337, 144] on button at bounding box center [341, 158] width 46 height 46
click at [340, 152] on icon at bounding box center [340, 157] width 15 height 23
click at [451, 209] on div "Cena" at bounding box center [439, 211] width 156 height 31
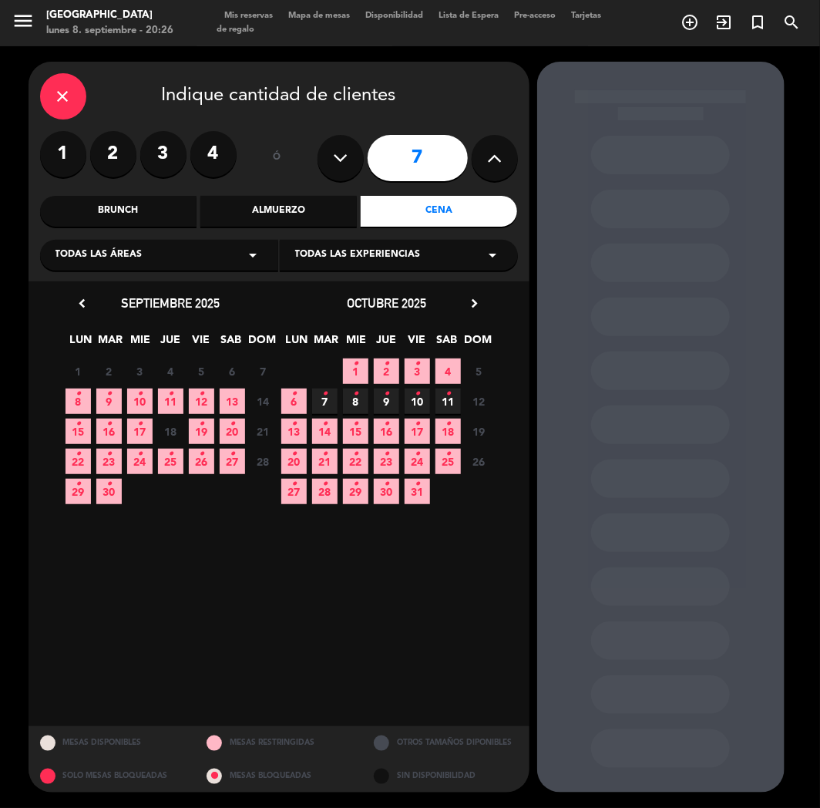
click at [235, 398] on span "13" at bounding box center [232, 400] width 25 height 25
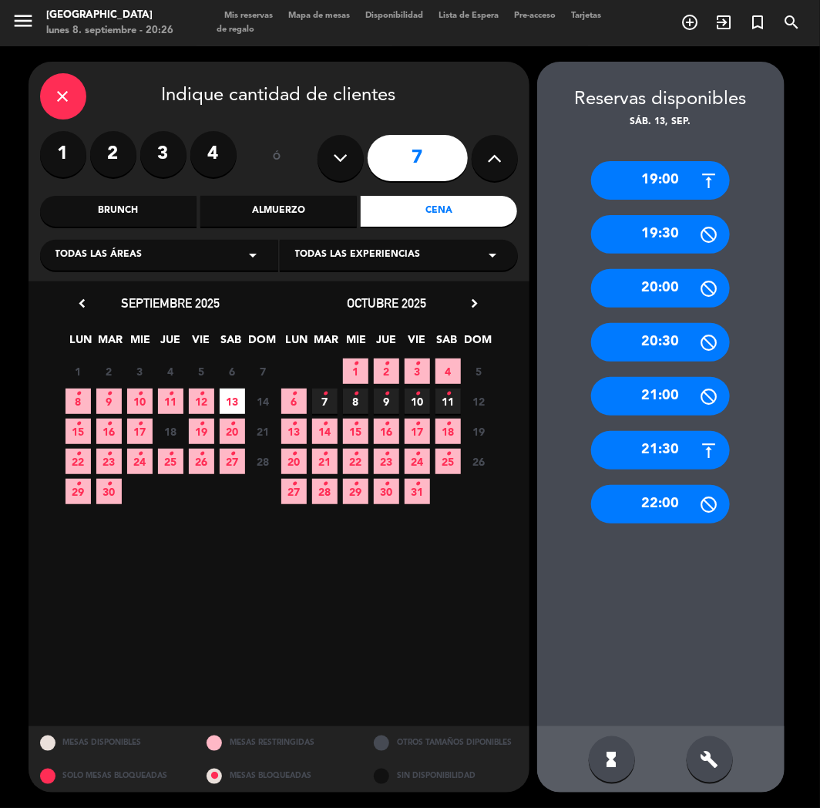
click at [632, 444] on div "21:30" at bounding box center [660, 450] width 139 height 39
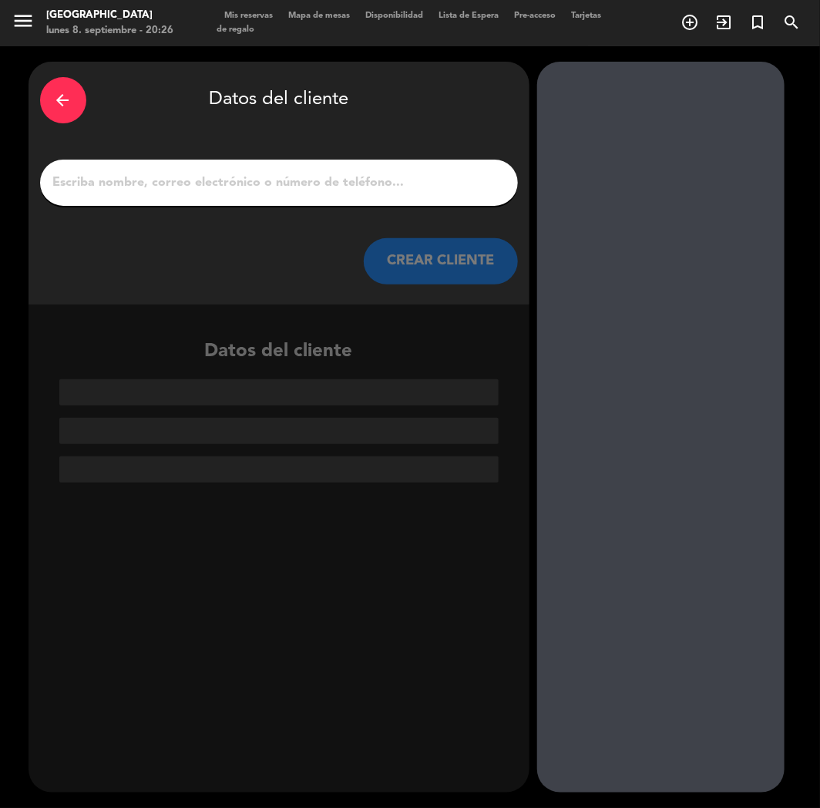
click at [267, 186] on input "1" at bounding box center [279, 183] width 455 height 22
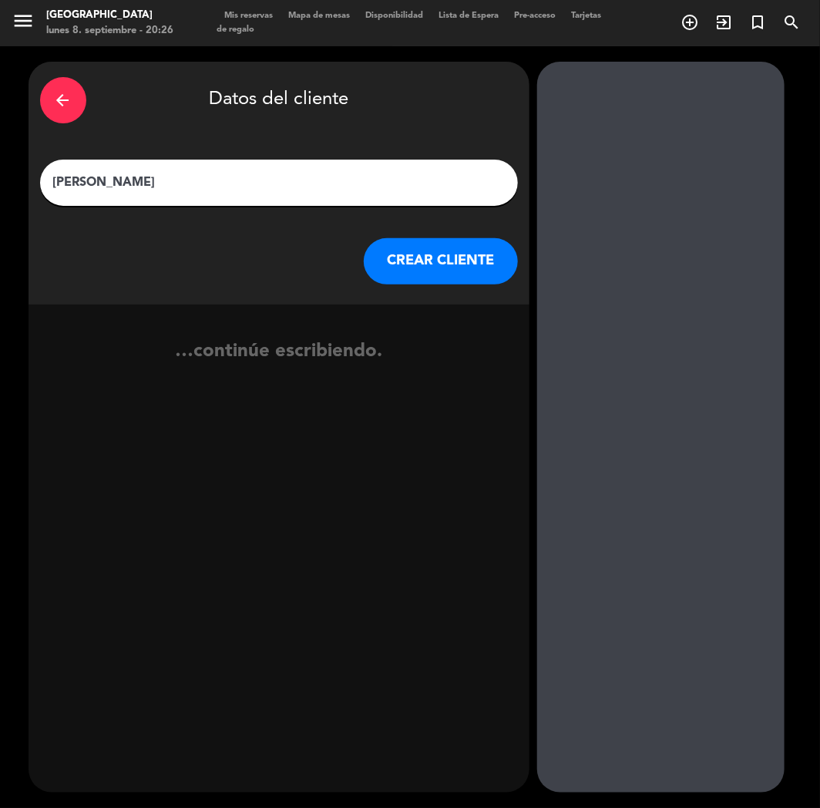
click at [62, 180] on input "[PERSON_NAME]" at bounding box center [279, 183] width 455 height 22
click at [102, 177] on input "[PERSON_NAME]" at bounding box center [279, 183] width 455 height 22
click at [158, 180] on input "[PERSON_NAME]" at bounding box center [279, 183] width 455 height 22
click at [407, 255] on button "CREAR CLIENTE" at bounding box center [441, 261] width 154 height 46
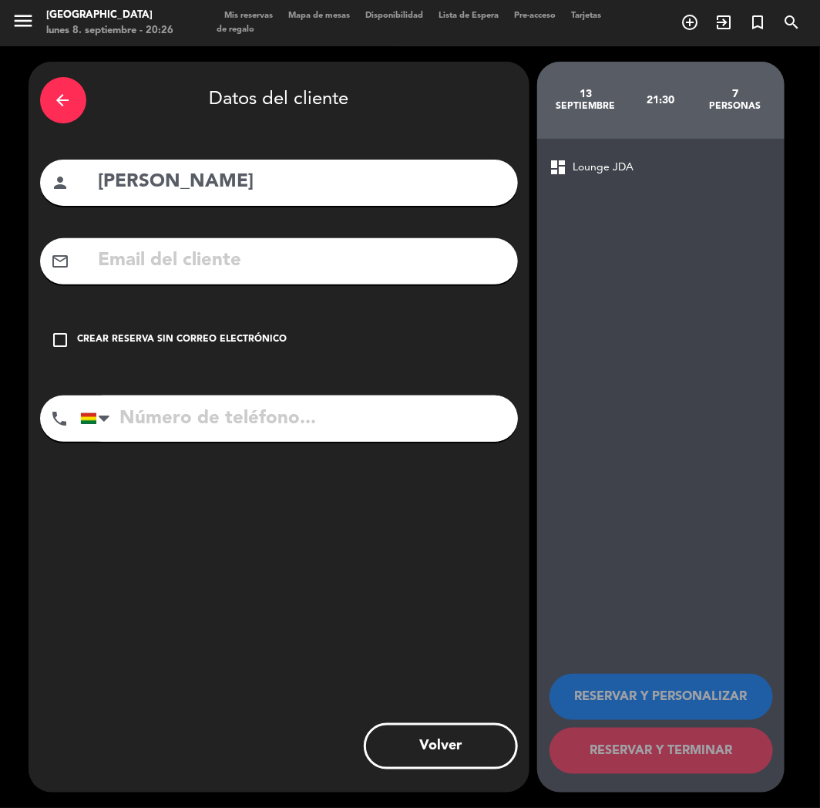
click at [183, 399] on input "tel" at bounding box center [299, 418] width 438 height 46
click at [181, 411] on input "tel" at bounding box center [299, 418] width 438 height 46
click at [150, 341] on div "Crear reserva sin correo electrónico" at bounding box center [183, 339] width 210 height 15
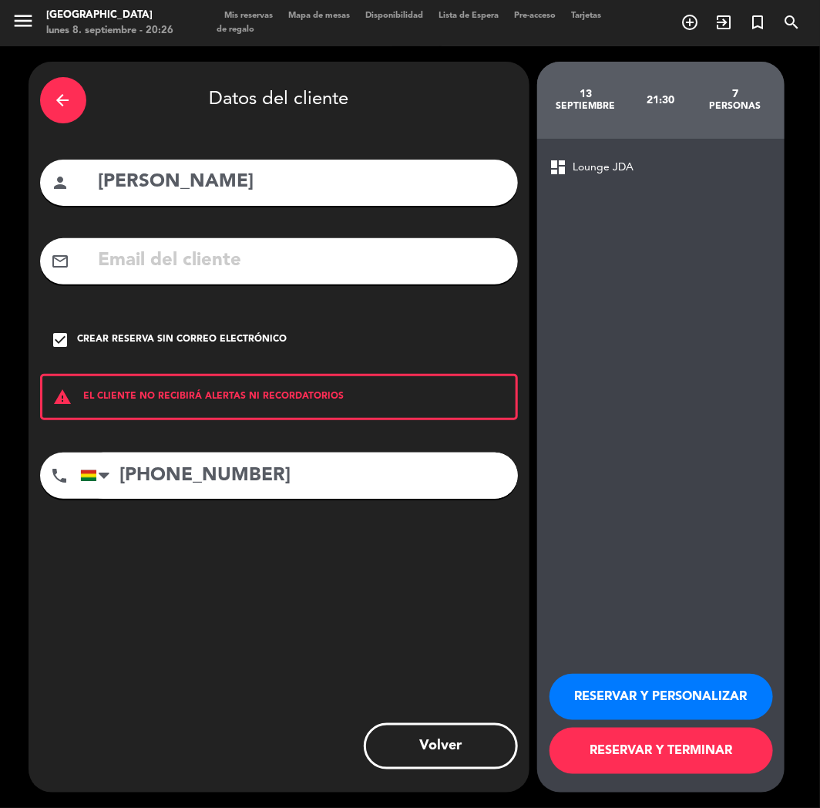
drag, startPoint x: 607, startPoint y: 709, endPoint x: 621, endPoint y: 700, distance: 16.7
click at [607, 709] on button "RESERVAR Y PERSONALIZAR" at bounding box center [662, 697] width 224 height 46
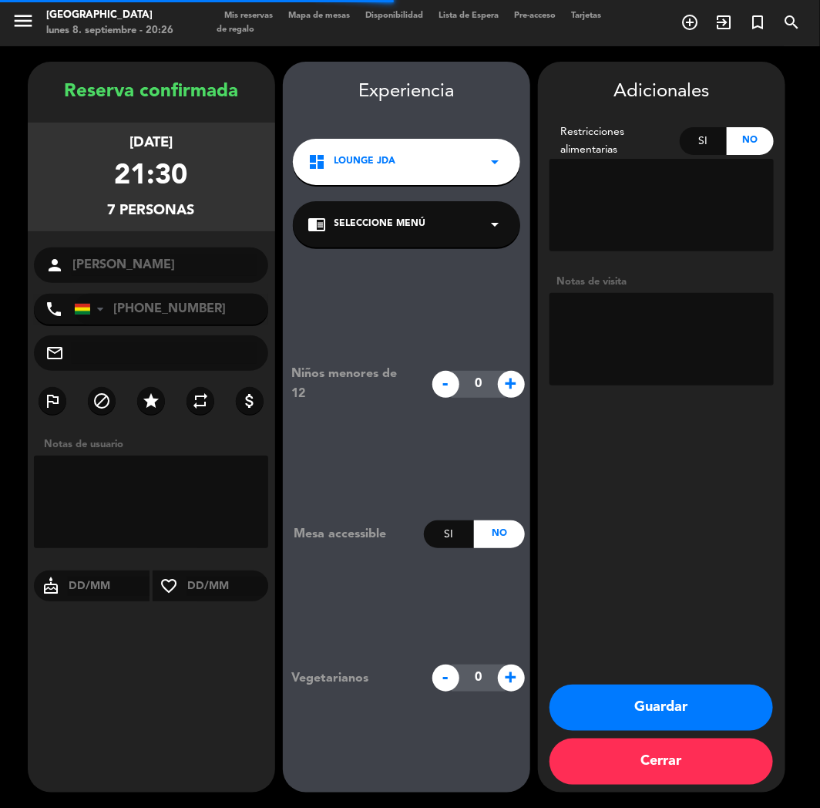
click at [665, 355] on textarea at bounding box center [662, 339] width 224 height 92
click at [649, 707] on button "Guardar" at bounding box center [662, 707] width 224 height 46
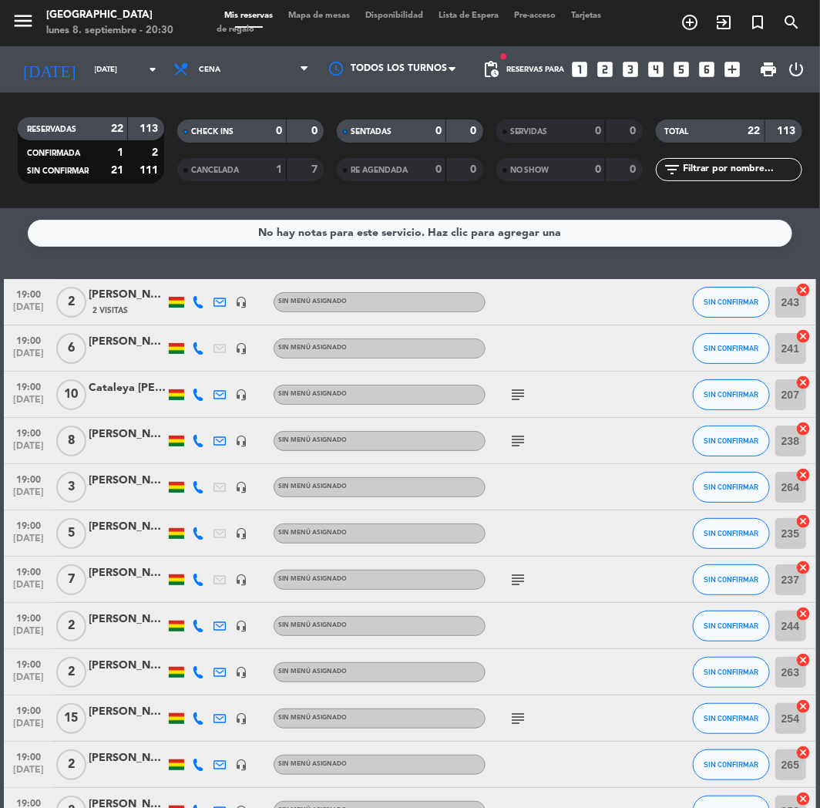
click at [703, 69] on icon "looks_6" at bounding box center [708, 69] width 20 height 20
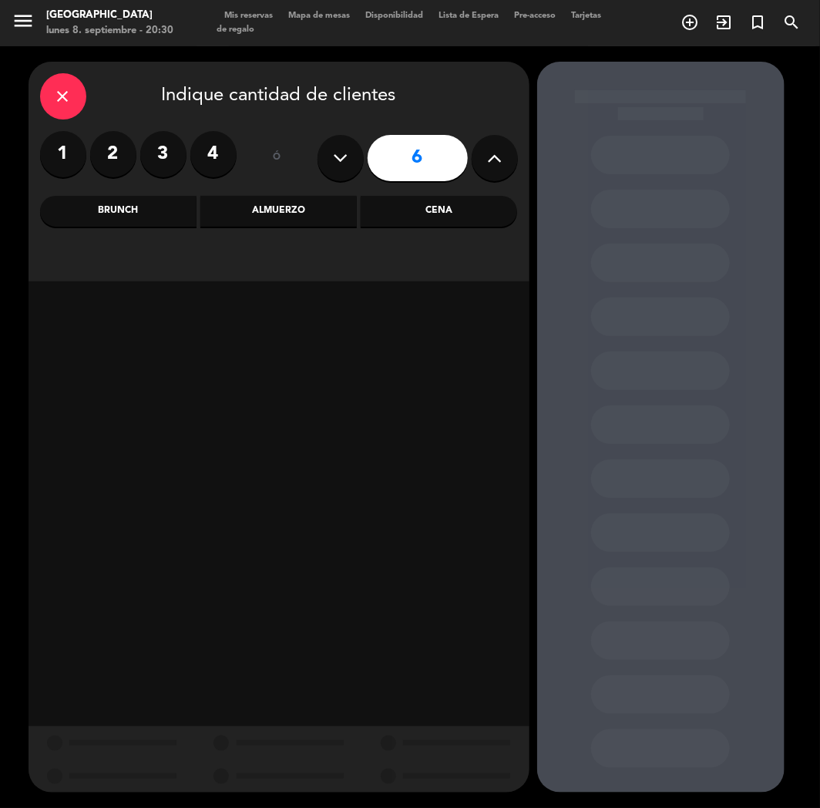
click at [145, 203] on div "Brunch" at bounding box center [118, 211] width 156 height 31
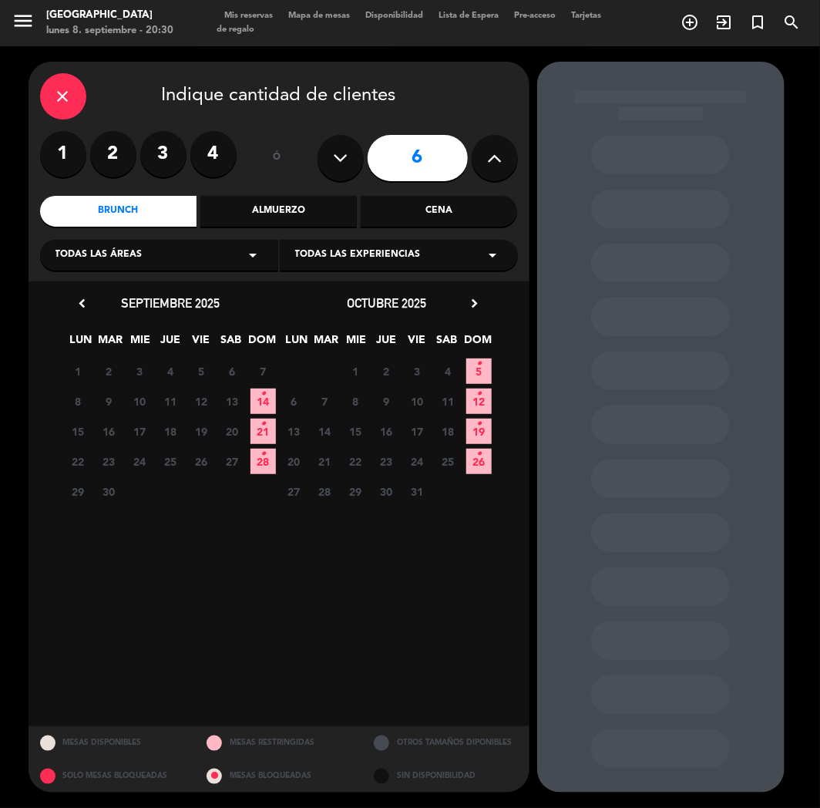
click at [257, 392] on span "14 •" at bounding box center [263, 400] width 25 height 25
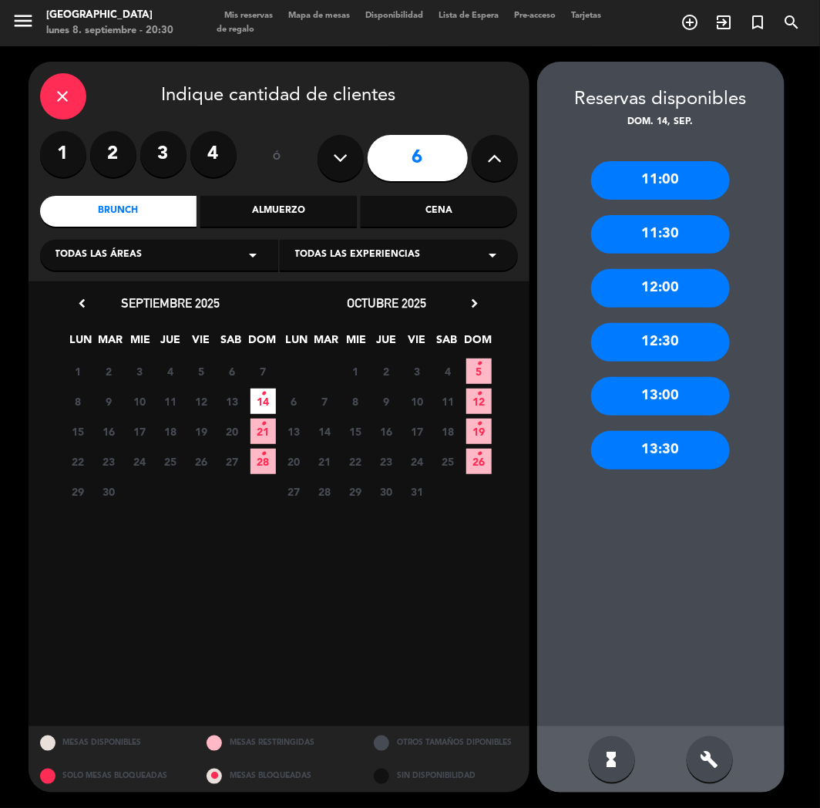
click at [658, 232] on div "11:30" at bounding box center [660, 234] width 139 height 39
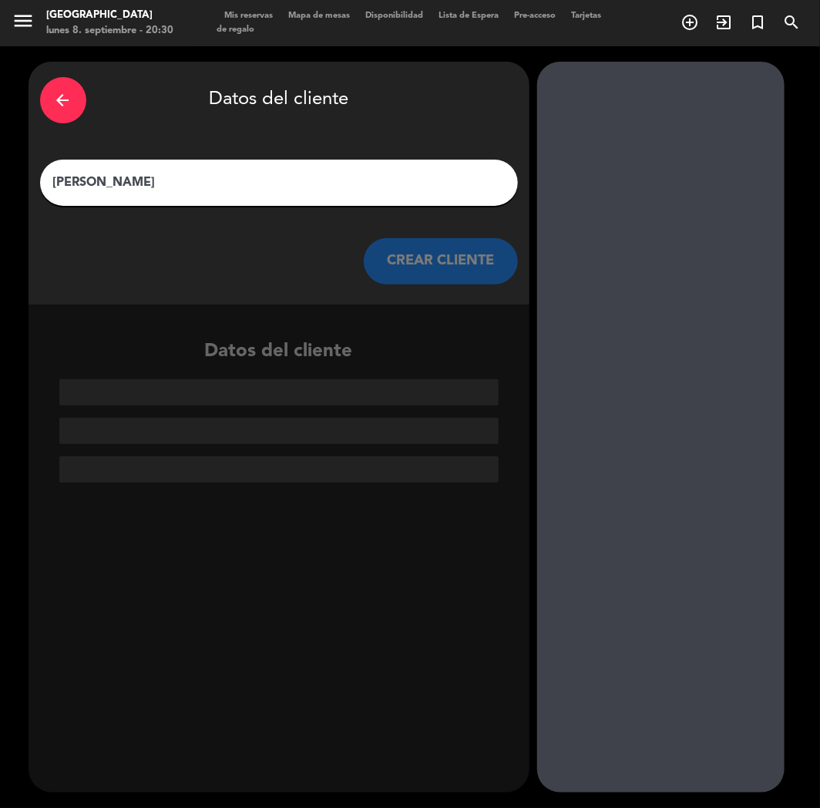
click at [351, 186] on input "[PERSON_NAME]" at bounding box center [279, 183] width 455 height 22
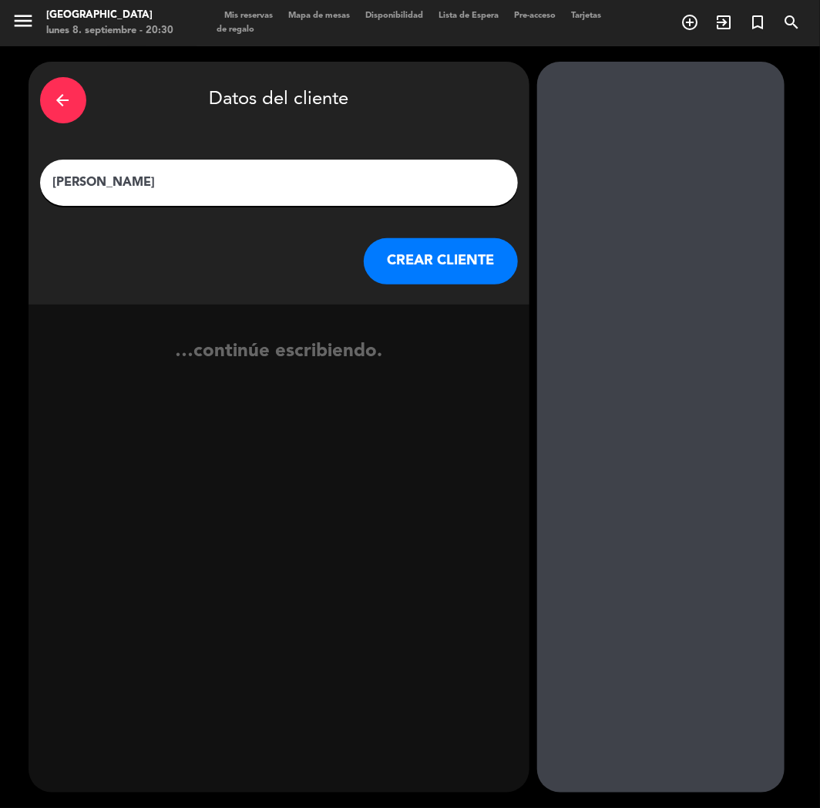
drag, startPoint x: 419, startPoint y: 251, endPoint x: 414, endPoint y: 258, distance: 8.3
click at [414, 258] on button "CREAR CLIENTE" at bounding box center [441, 261] width 154 height 46
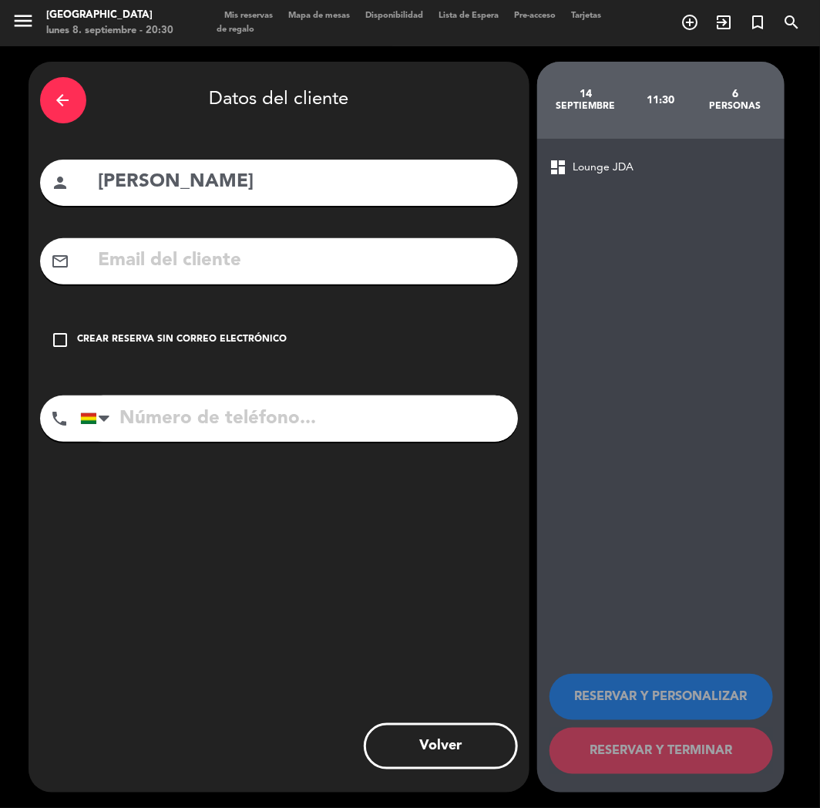
click at [251, 442] on div "phone [GEOGRAPHIC_DATA] +1 [GEOGRAPHIC_DATA] +44 [GEOGRAPHIC_DATA] ([GEOGRAPHIC…" at bounding box center [279, 423] width 478 height 57
click at [233, 412] on input "tel" at bounding box center [299, 418] width 438 height 46
drag, startPoint x: 220, startPoint y: 372, endPoint x: 229, endPoint y: 358, distance: 16.3
click at [224, 368] on div "arrow_back Datos del cliente person [PERSON_NAME] mail_outline check_box_outlin…" at bounding box center [279, 427] width 501 height 731
click at [232, 348] on div "check_box_outline_blank Crear reserva sin correo electrónico" at bounding box center [279, 340] width 478 height 46
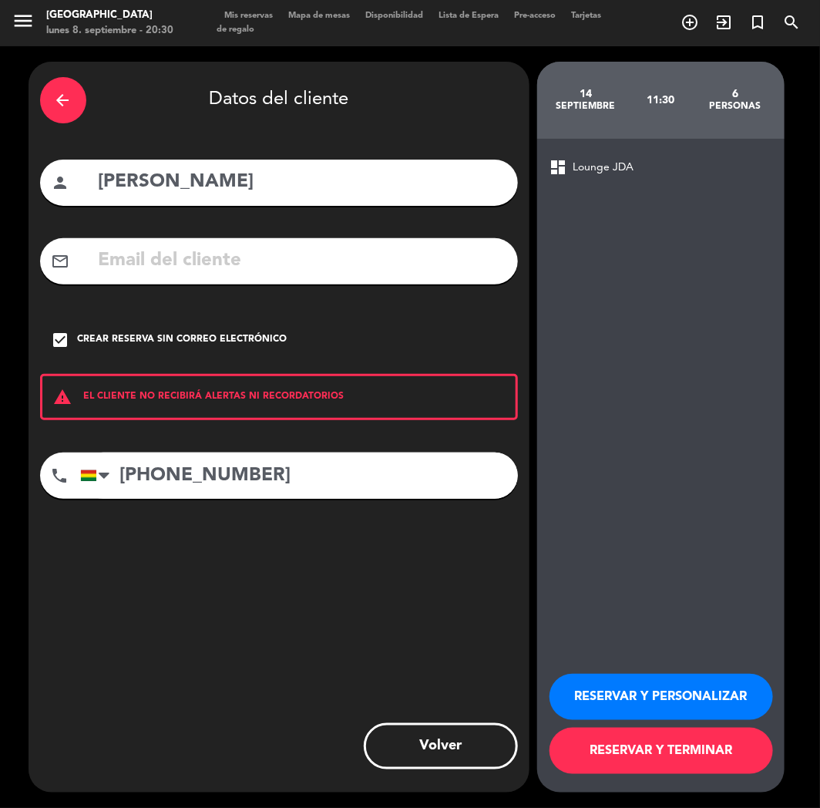
drag, startPoint x: 604, startPoint y: 694, endPoint x: 417, endPoint y: 573, distance: 221.9
click at [603, 694] on button "RESERVAR Y PERSONALIZAR" at bounding box center [662, 697] width 224 height 46
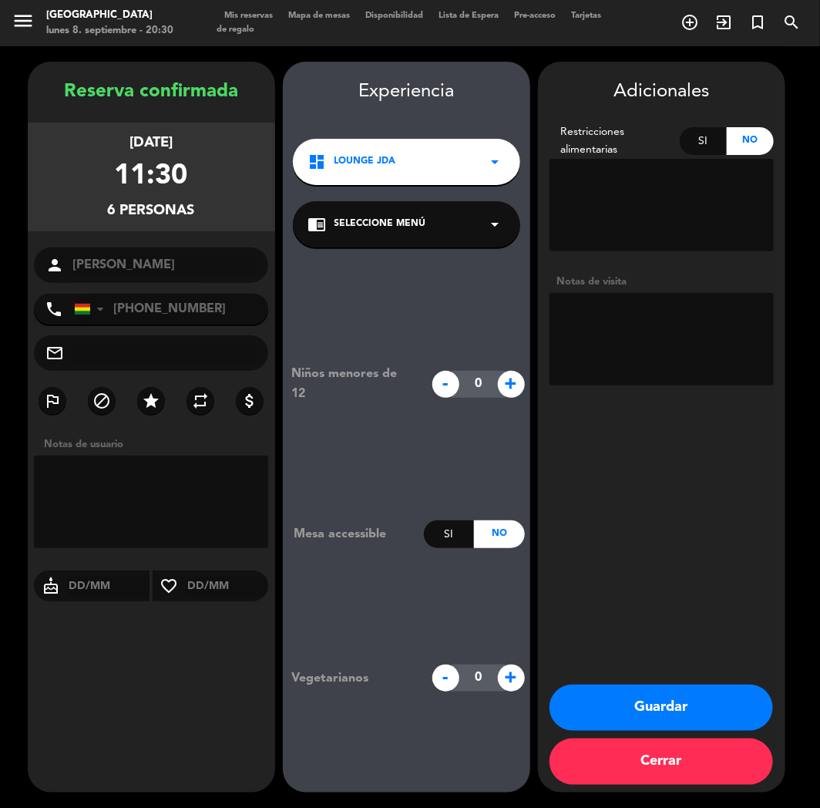
click at [651, 349] on textarea at bounding box center [662, 339] width 224 height 92
click at [631, 696] on button "Guardar" at bounding box center [662, 707] width 224 height 46
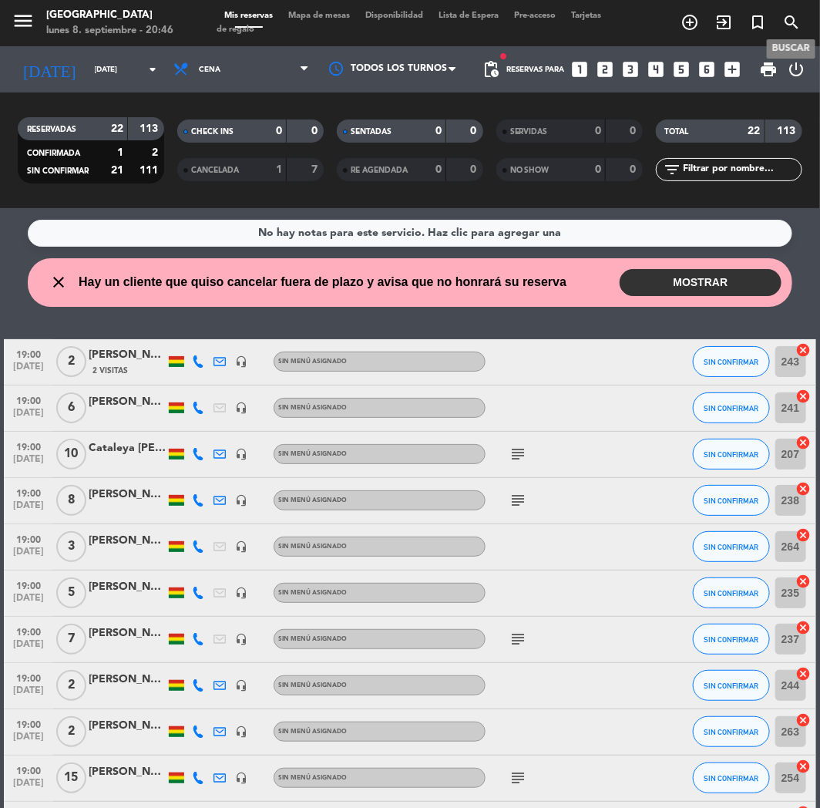
click at [780, 22] on span "search" at bounding box center [792, 22] width 34 height 26
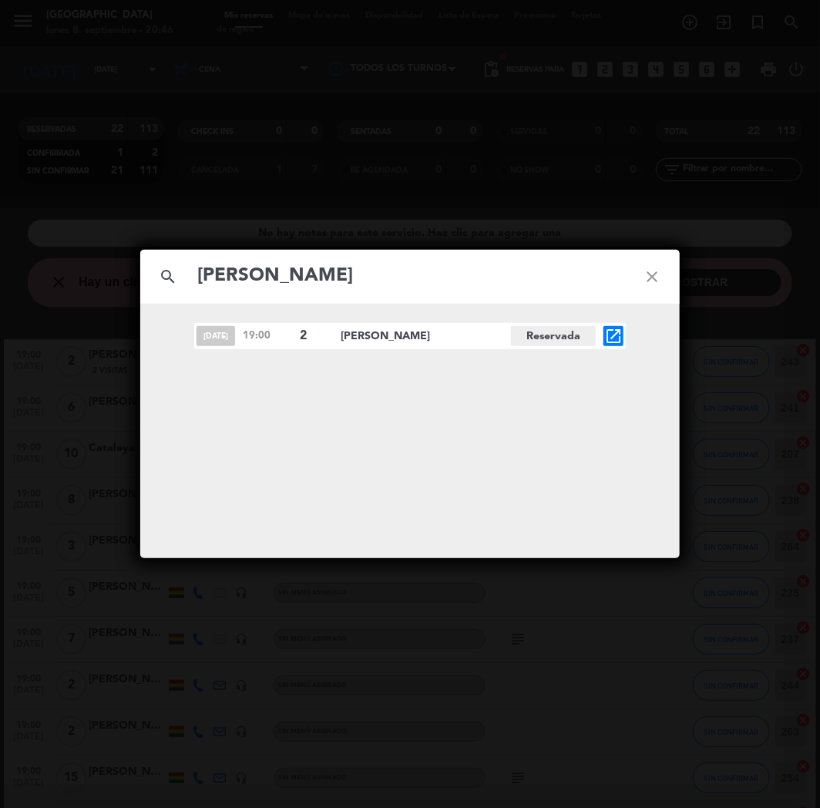
click at [612, 327] on icon "open_in_new" at bounding box center [613, 336] width 18 height 18
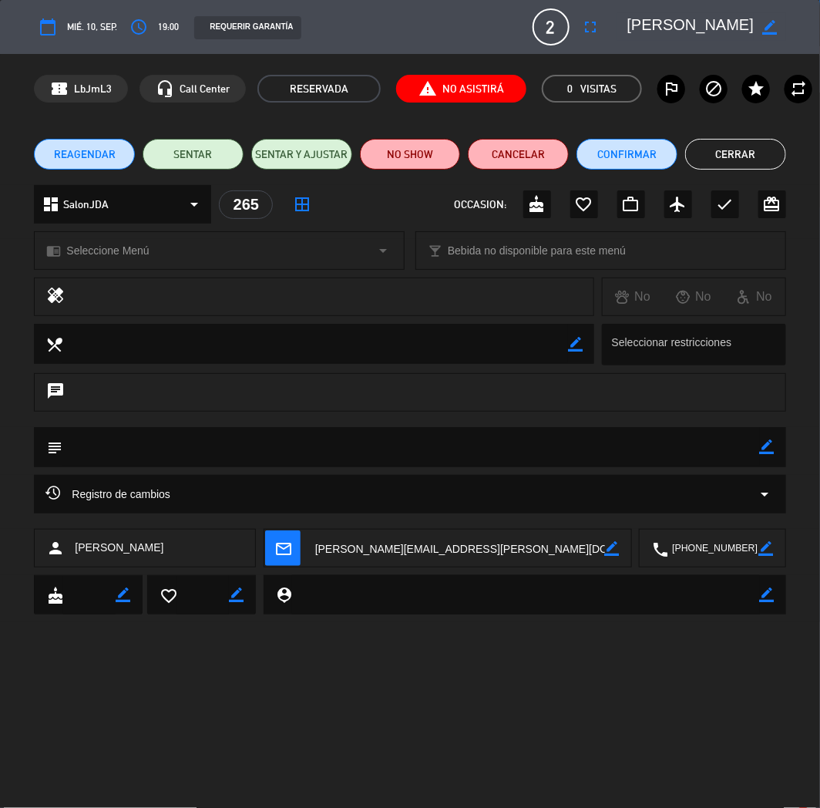
click at [106, 152] on span "REAGENDAR" at bounding box center [85, 154] width 62 height 16
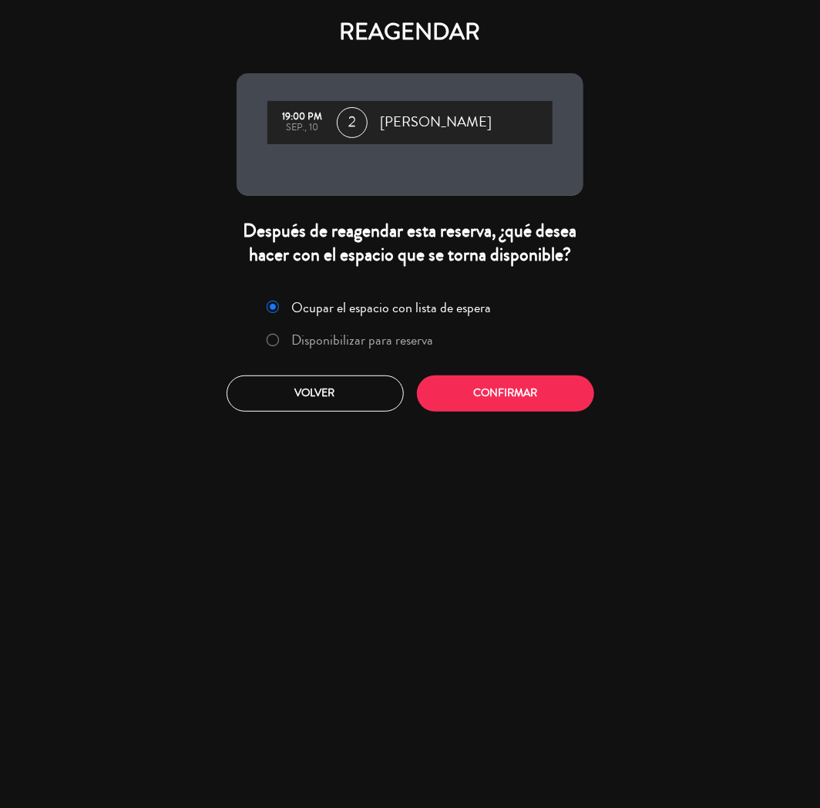
drag, startPoint x: 318, startPoint y: 341, endPoint x: 336, endPoint y: 345, distance: 19.1
click at [328, 343] on label "Disponibilizar para reserva" at bounding box center [363, 340] width 142 height 14
click at [489, 390] on button "Confirmar" at bounding box center [505, 393] width 177 height 36
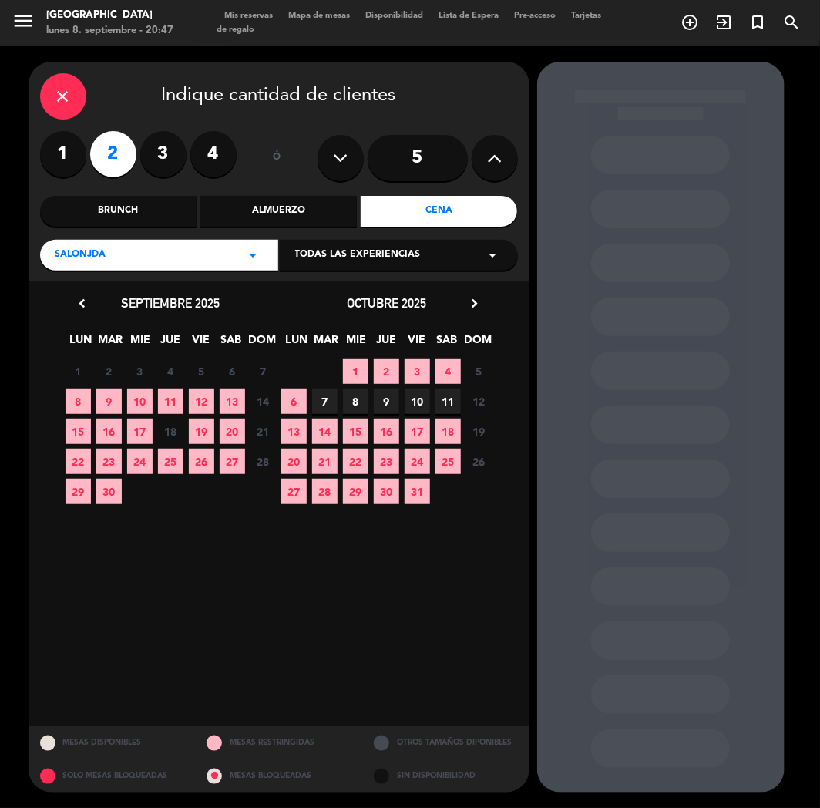
click at [173, 398] on span "11" at bounding box center [170, 400] width 25 height 25
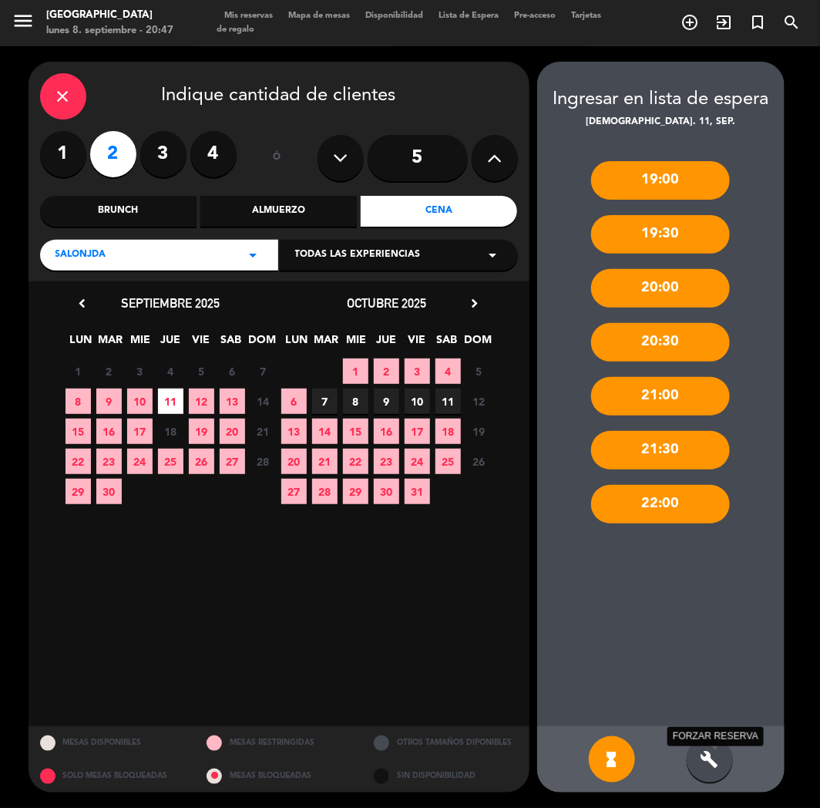
click at [705, 763] on icon "build" at bounding box center [710, 759] width 18 height 18
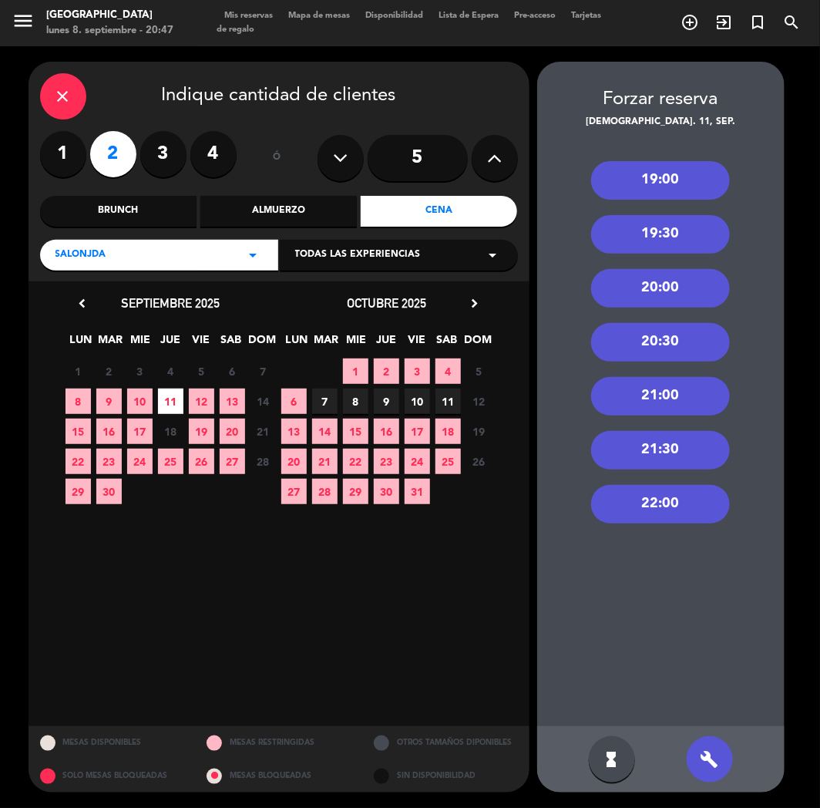
click at [658, 198] on div "19:00" at bounding box center [660, 180] width 139 height 39
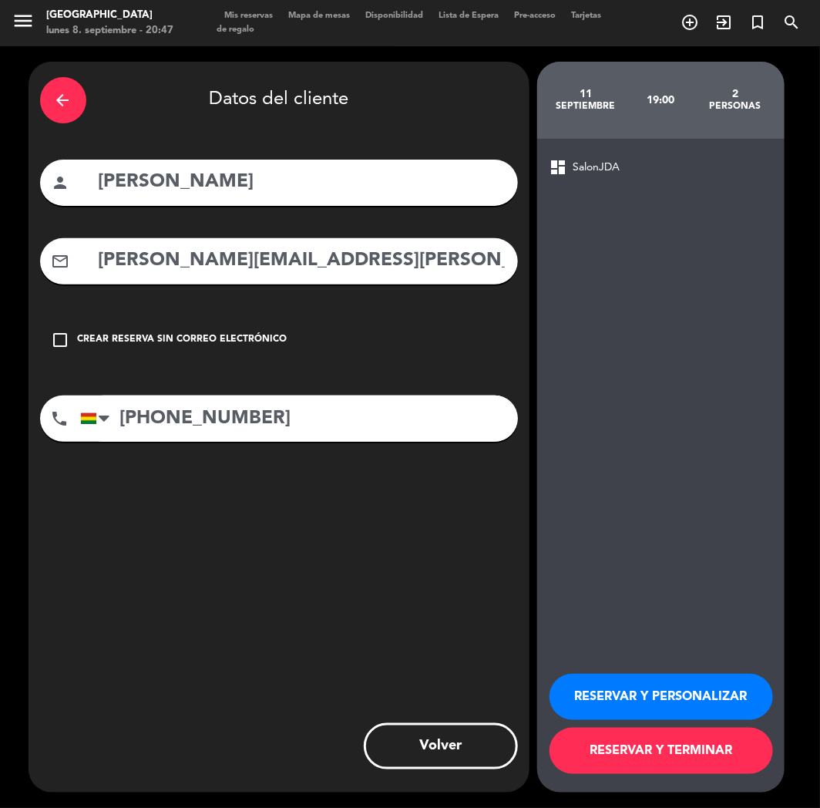
click at [614, 675] on button "RESERVAR Y PERSONALIZAR" at bounding box center [662, 697] width 224 height 46
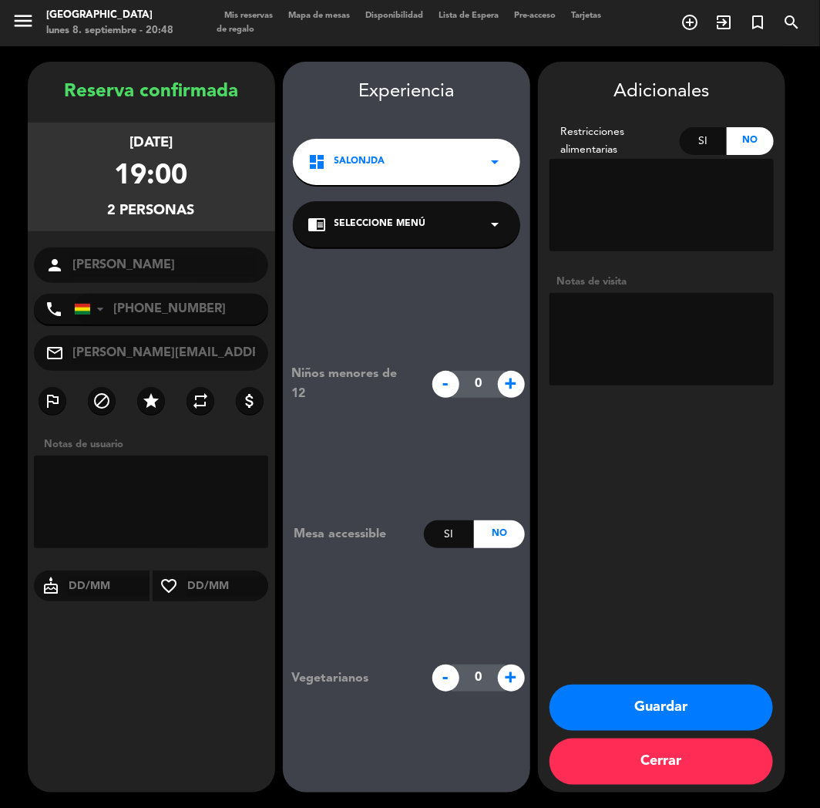
click at [304, 628] on div "Niños menores de 12 - 0 + Mesa accessible Si No Vegetarianos - 0 +" at bounding box center [406, 527] width 247 height 560
click at [621, 714] on button "Guardar" at bounding box center [662, 707] width 224 height 46
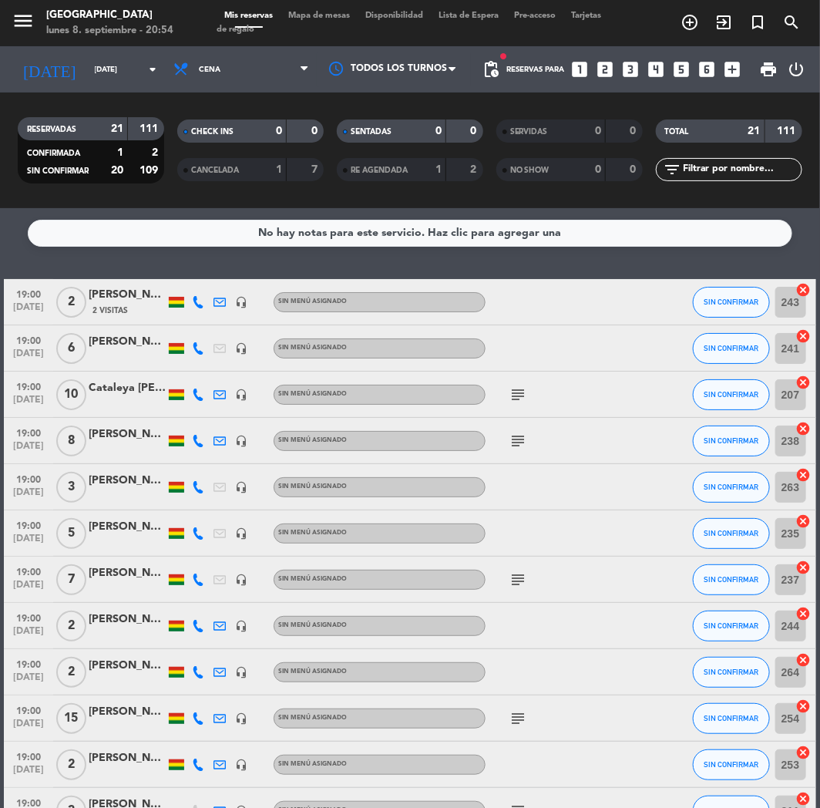
click at [617, 78] on div "Reservas para looks_one looks_two looks_3 looks_4 looks_5 looks_6 add_box" at bounding box center [627, 69] width 241 height 46
drag, startPoint x: 617, startPoint y: 78, endPoint x: 607, endPoint y: 71, distance: 11.6
click at [611, 72] on div "Reservas para looks_one looks_two looks_3 looks_4 looks_5 looks_6 add_box" at bounding box center [627, 69] width 241 height 46
click at [606, 69] on icon "looks_two" at bounding box center [606, 69] width 20 height 20
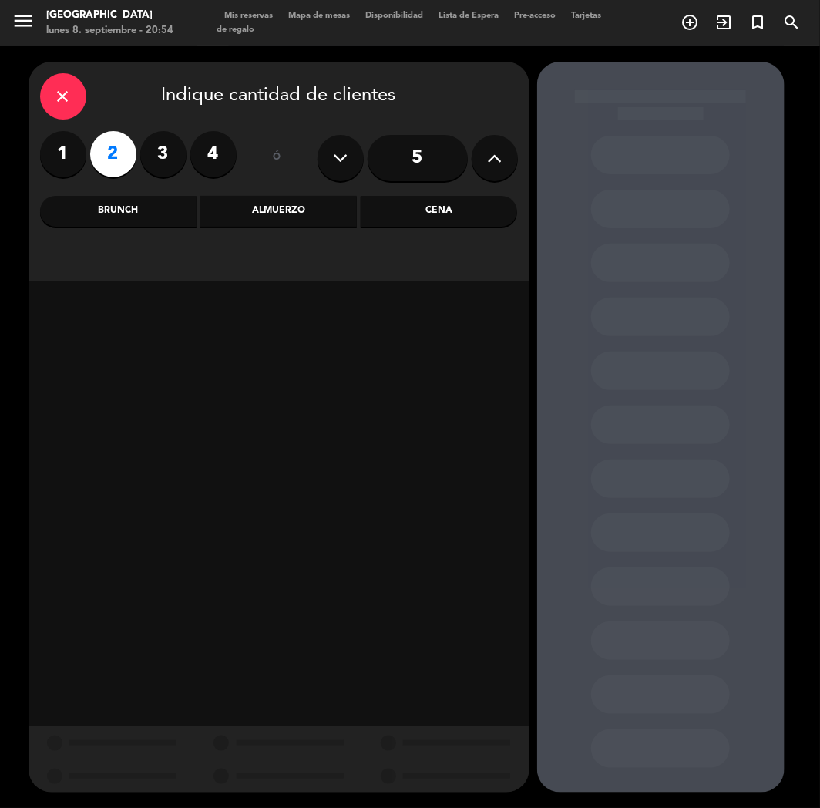
click at [441, 216] on div "Cena" at bounding box center [439, 211] width 156 height 31
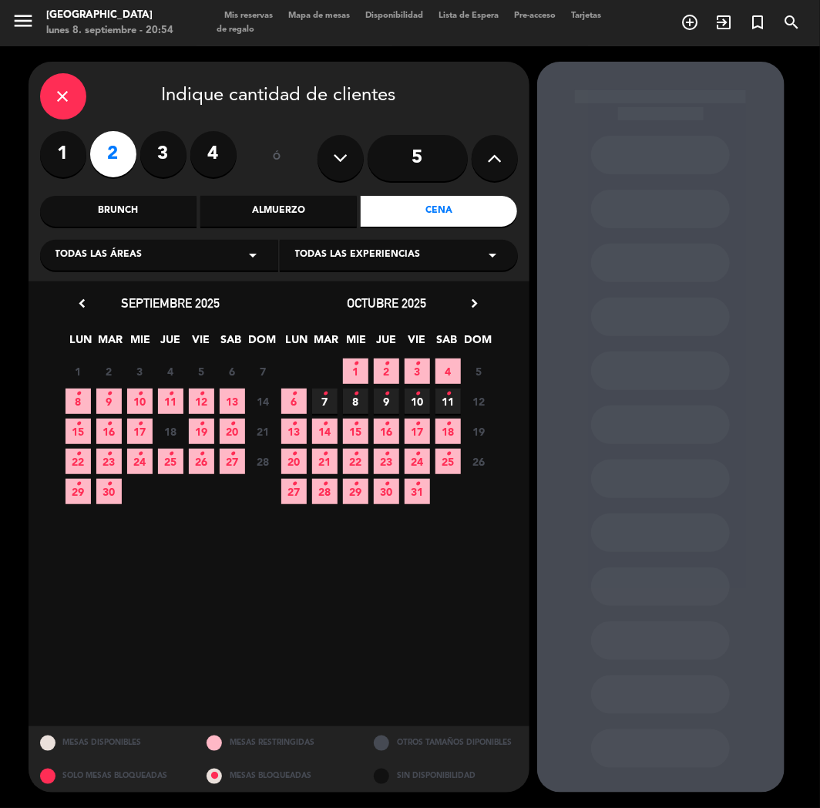
click at [141, 396] on icon "•" at bounding box center [139, 394] width 5 height 25
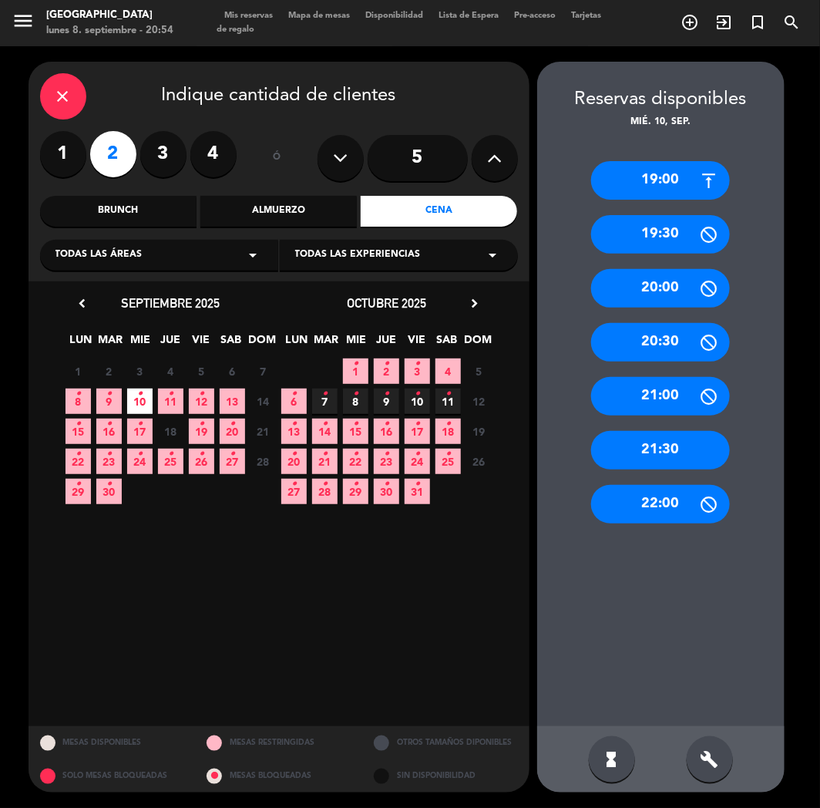
click at [664, 189] on div "19:00" at bounding box center [660, 180] width 139 height 39
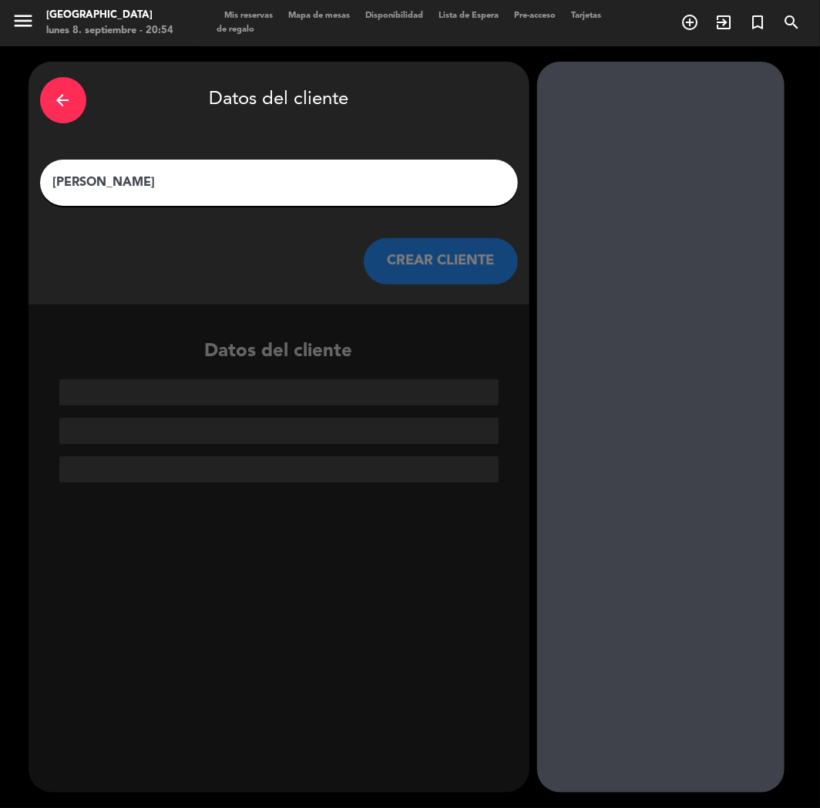
click at [318, 178] on input "[PERSON_NAME]" at bounding box center [279, 183] width 455 height 22
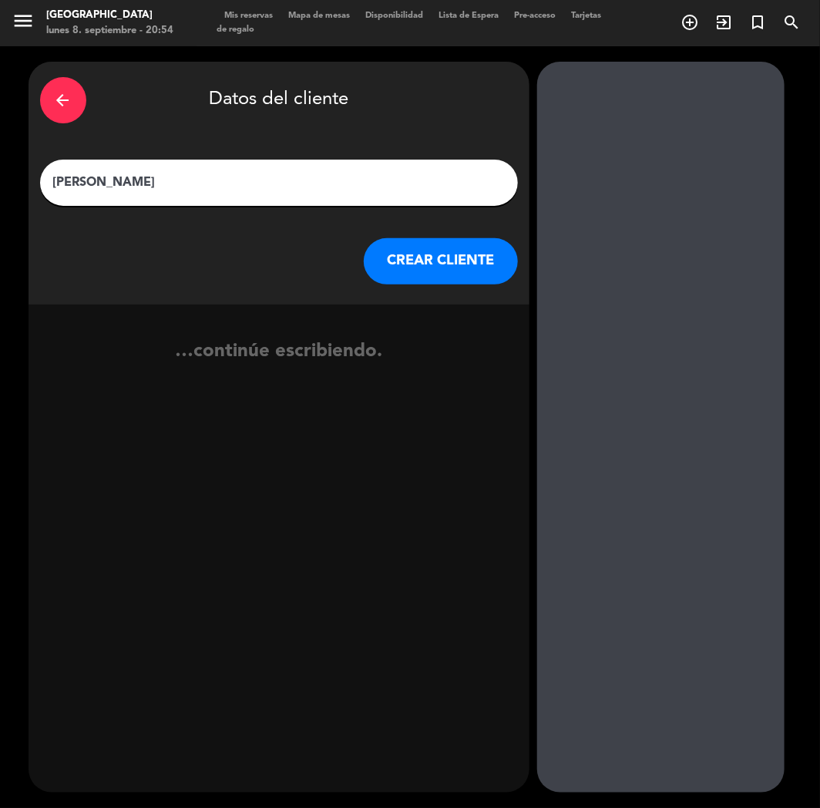
drag, startPoint x: 426, startPoint y: 261, endPoint x: 418, endPoint y: 268, distance: 11.5
click at [418, 268] on button "CREAR CLIENTE" at bounding box center [441, 261] width 154 height 46
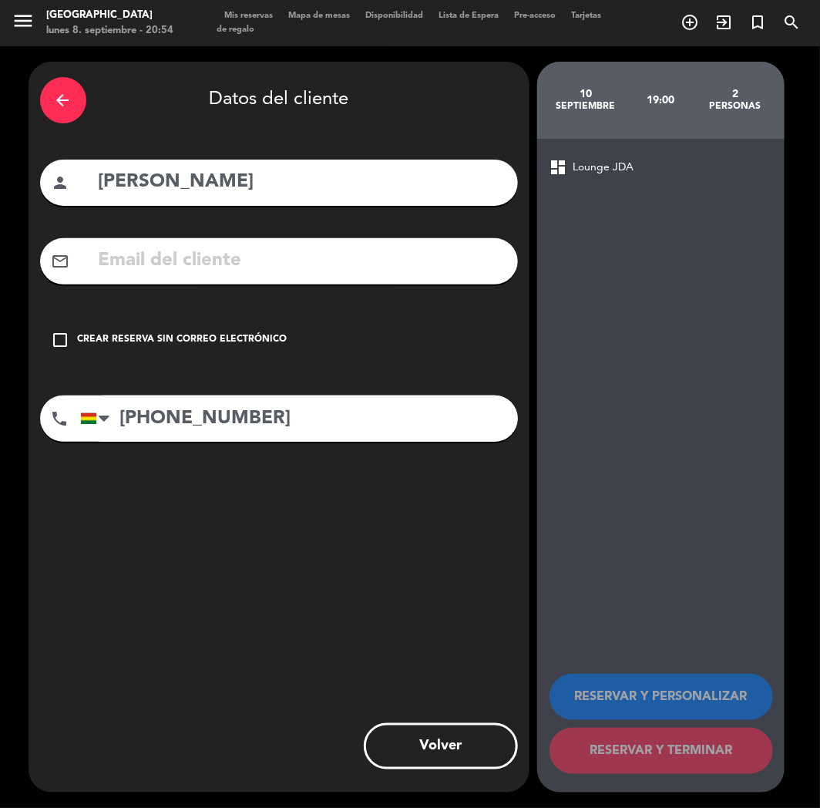
click at [205, 418] on input "[PHONE_NUMBER]" at bounding box center [299, 418] width 438 height 46
drag, startPoint x: 167, startPoint y: 328, endPoint x: 387, endPoint y: 422, distance: 239.0
click at [170, 328] on div "check_box_outline_blank Crear reserva sin correo electrónico" at bounding box center [279, 340] width 478 height 46
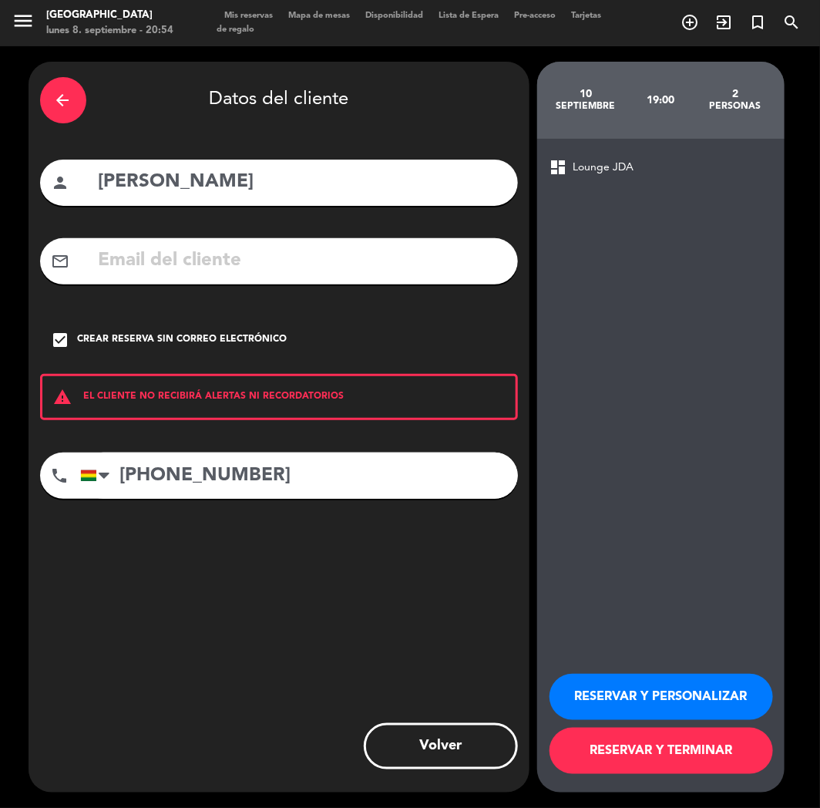
click at [666, 714] on button "RESERVAR Y PERSONALIZAR" at bounding box center [662, 697] width 224 height 46
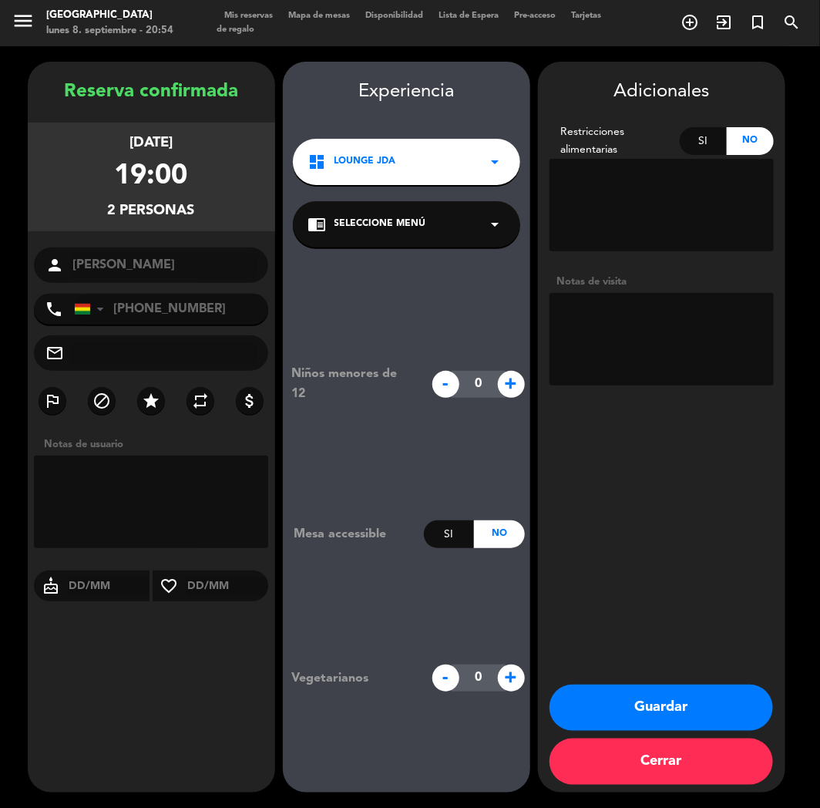
drag, startPoint x: 592, startPoint y: 737, endPoint x: 591, endPoint y: 721, distance: 16.2
click at [592, 732] on div "Guardar Cerrar" at bounding box center [661, 738] width 247 height 108
click at [591, 720] on button "Guardar" at bounding box center [662, 707] width 224 height 46
